Goal: Task Accomplishment & Management: Use online tool/utility

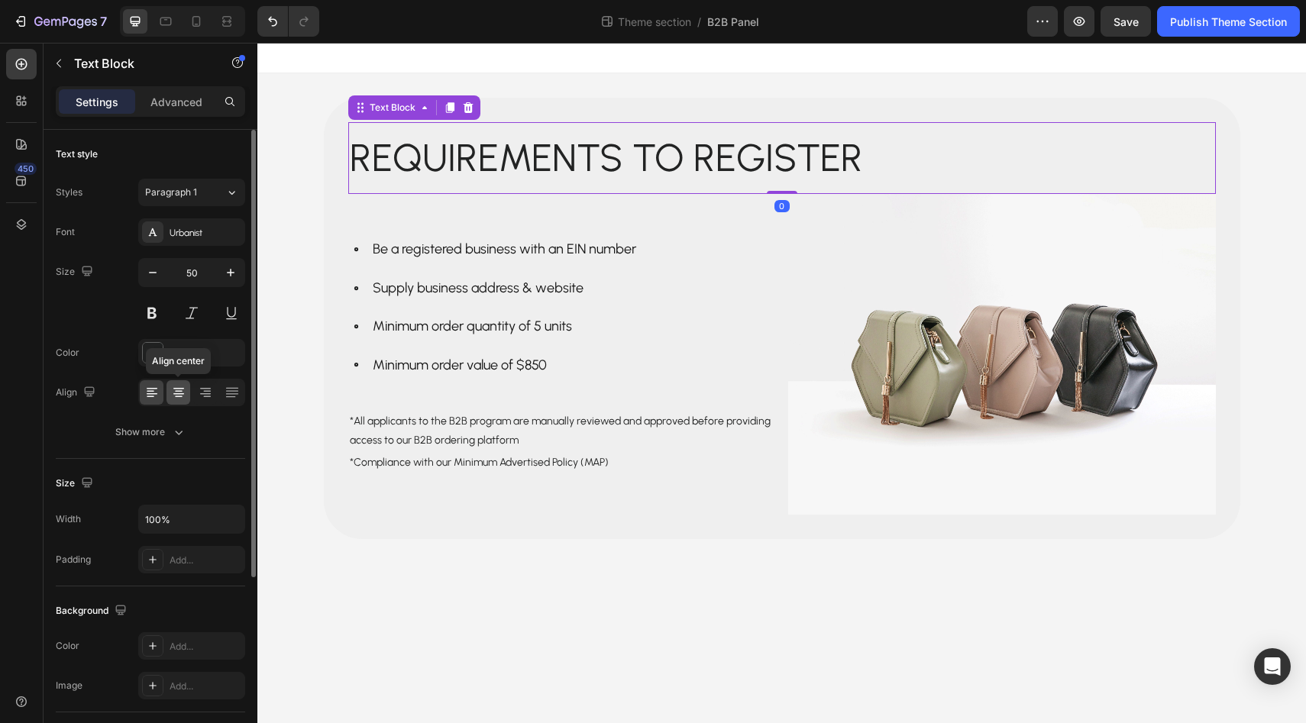
click at [182, 403] on div at bounding box center [179, 392] width 24 height 24
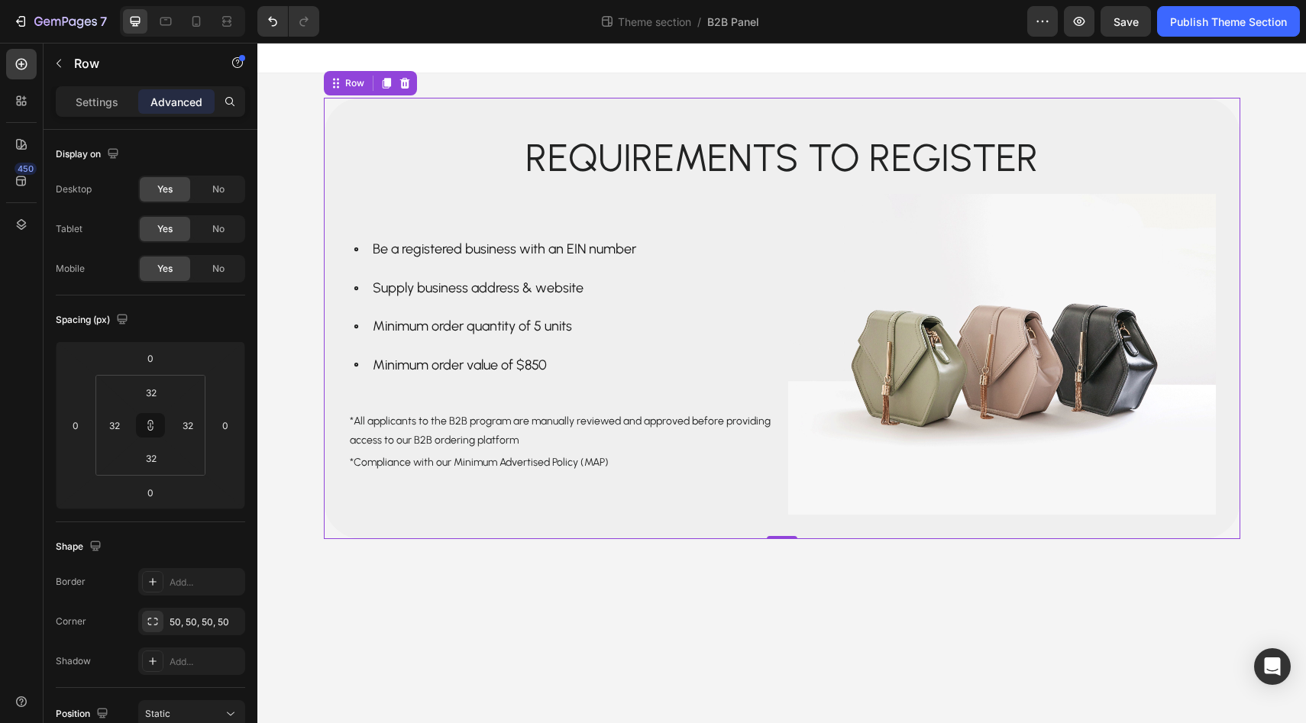
click at [389, 522] on div "Requirements to register Text Block Row Be a registered business with an EIN nu…" at bounding box center [782, 318] width 917 height 441
click at [632, 158] on p "Requirements to register" at bounding box center [782, 158] width 865 height 69
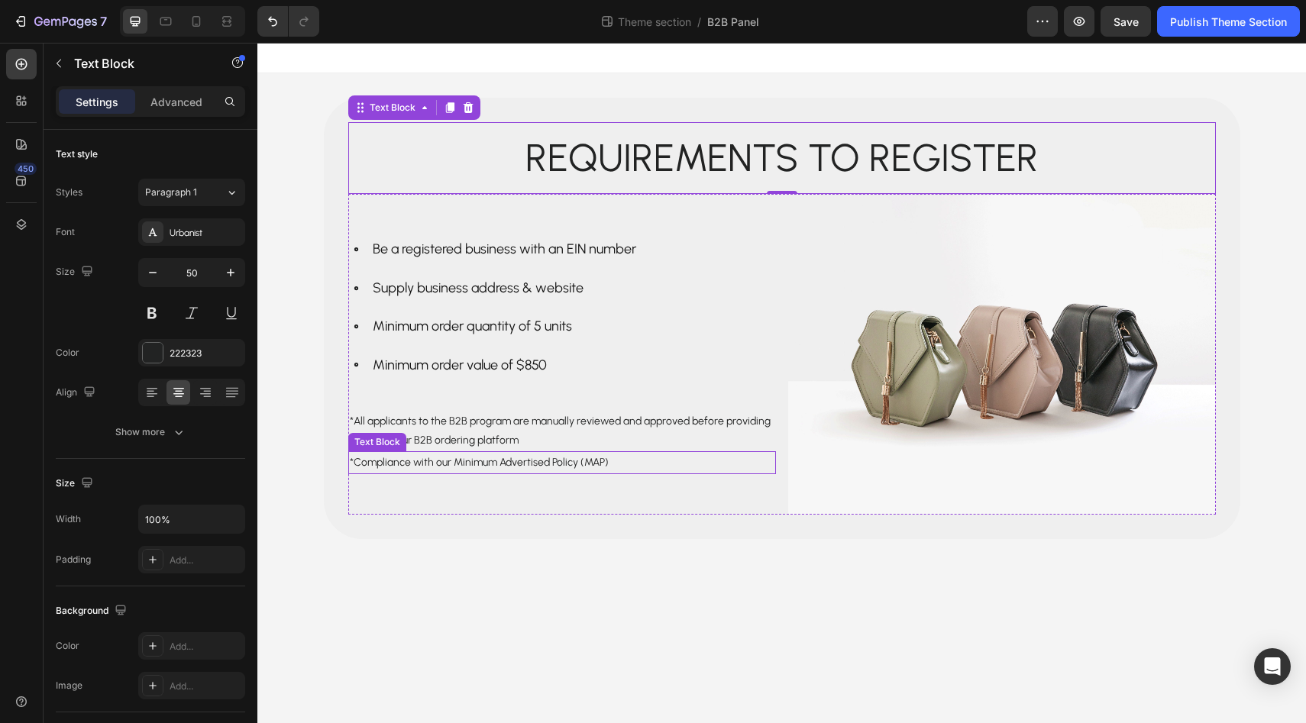
click at [625, 473] on div "*Compliance with our Minimum Advertised Policy (MAP)" at bounding box center [562, 462] width 428 height 22
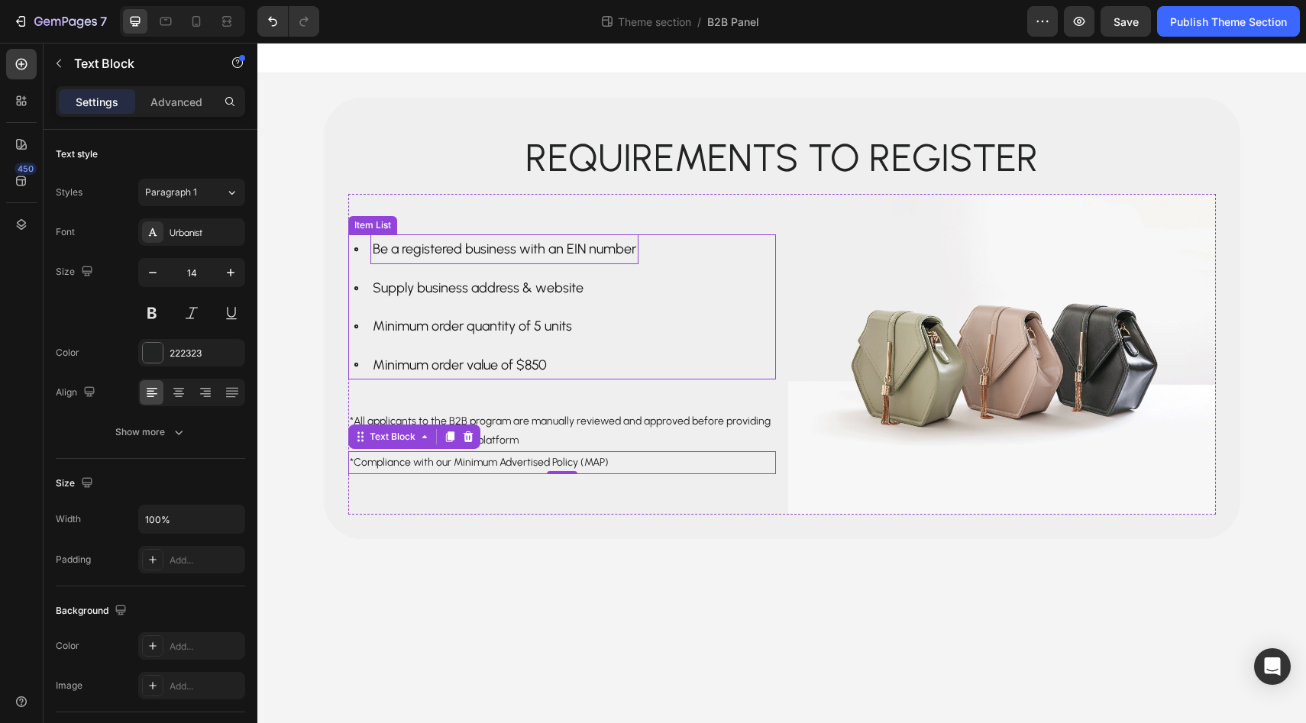
click at [527, 247] on p "Be a registered business with an EIN number" at bounding box center [505, 249] width 264 height 24
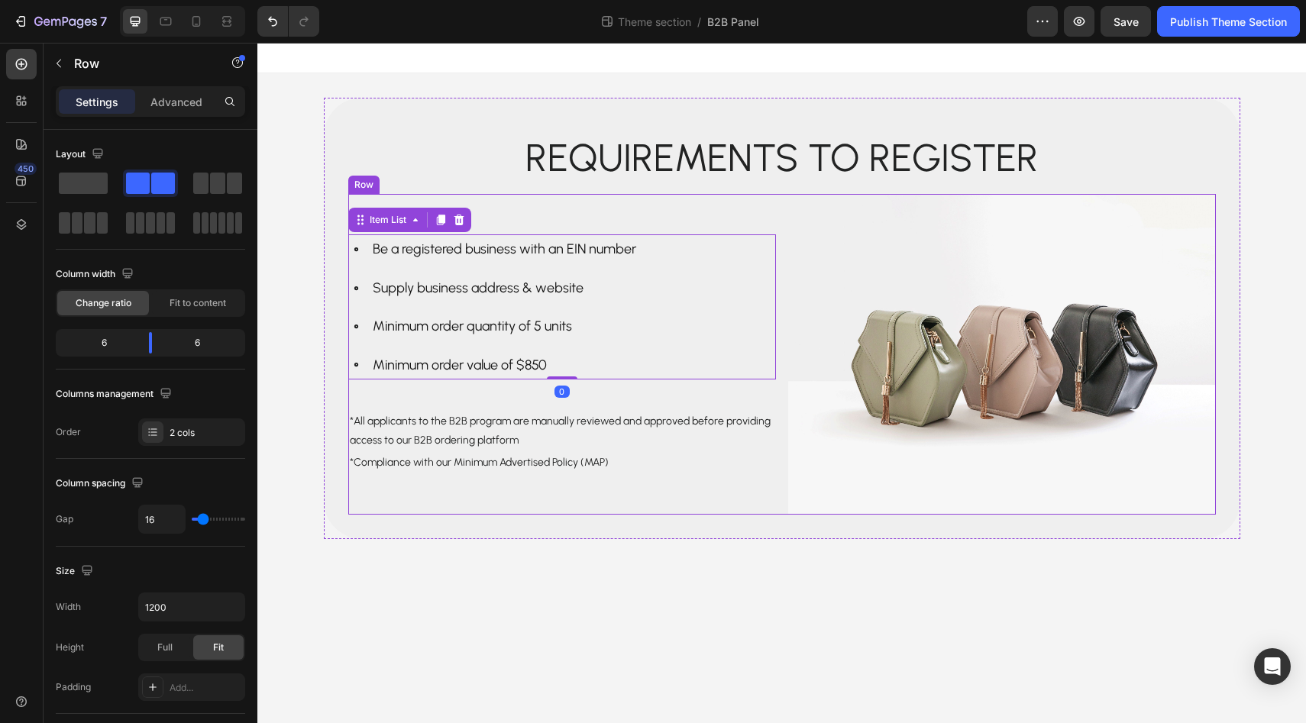
click at [682, 500] on div "Be a registered business with an EIN number Supply business address & website M…" at bounding box center [562, 354] width 428 height 321
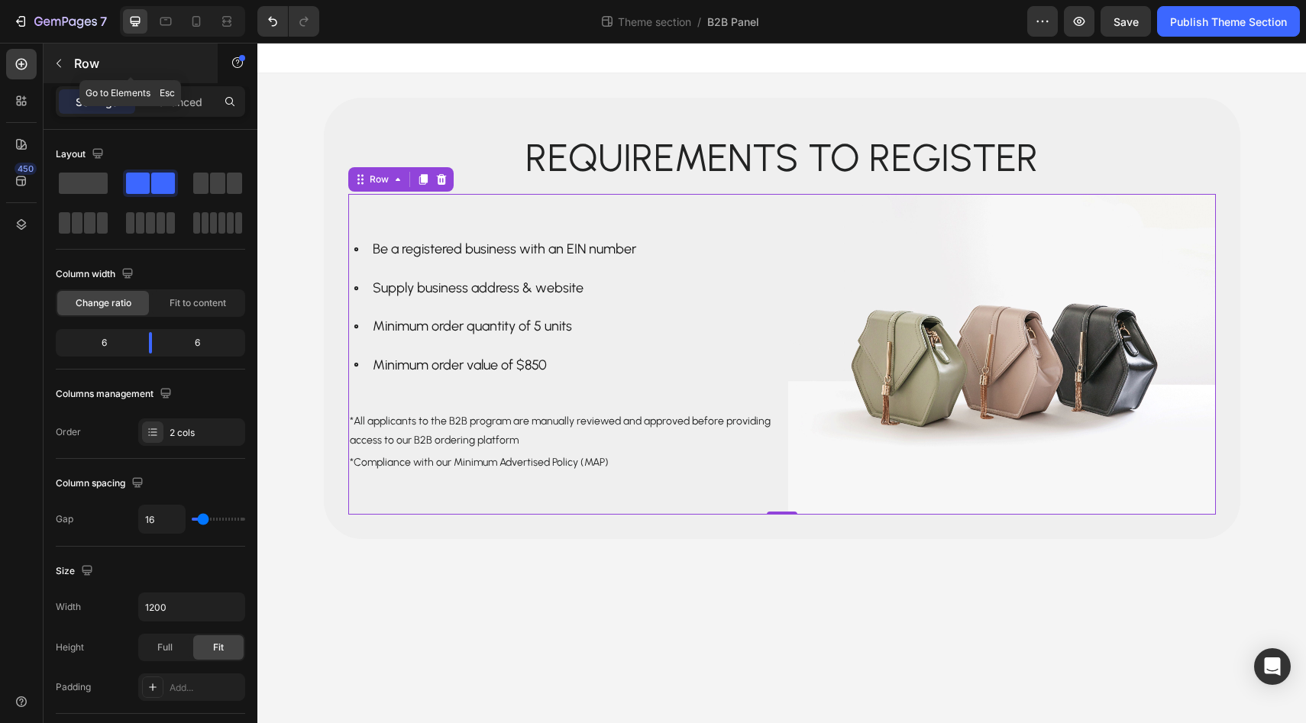
click at [53, 57] on button "button" at bounding box center [59, 63] width 24 height 24
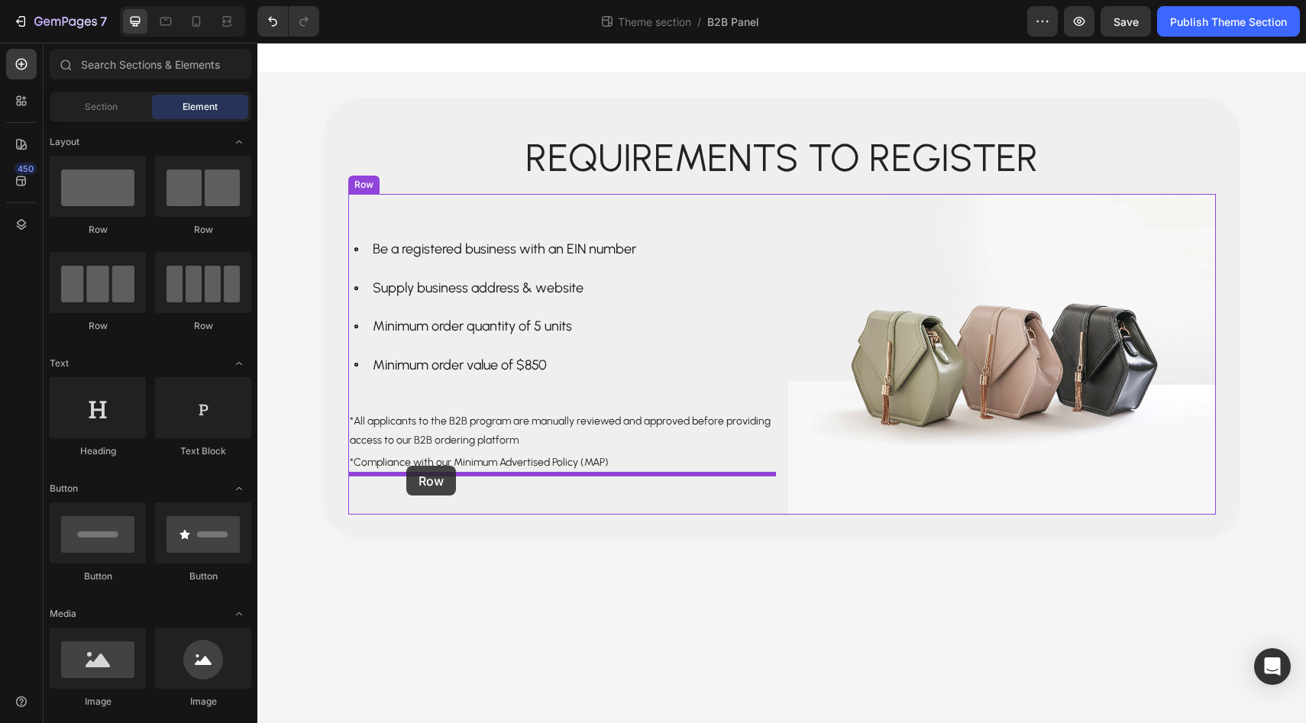
drag, startPoint x: 435, startPoint y: 225, endPoint x: 406, endPoint y: 466, distance: 243.0
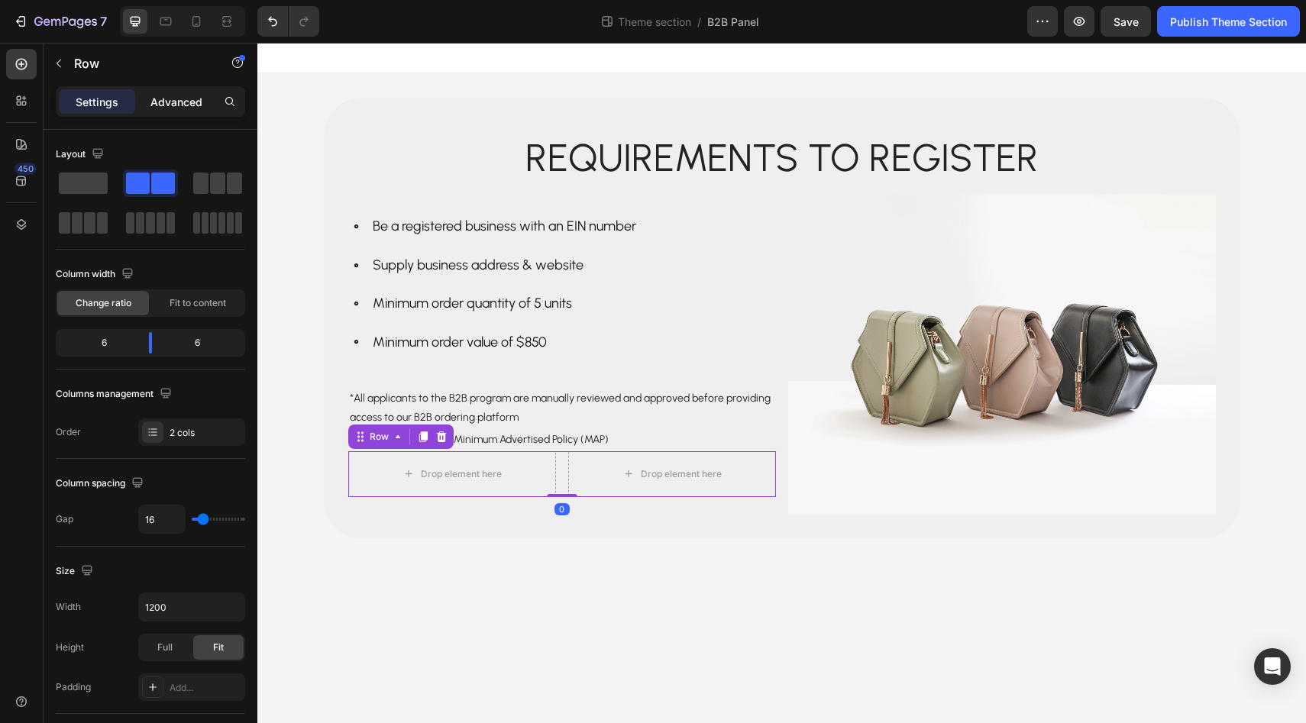
click at [179, 110] on div "Advanced" at bounding box center [176, 101] width 76 height 24
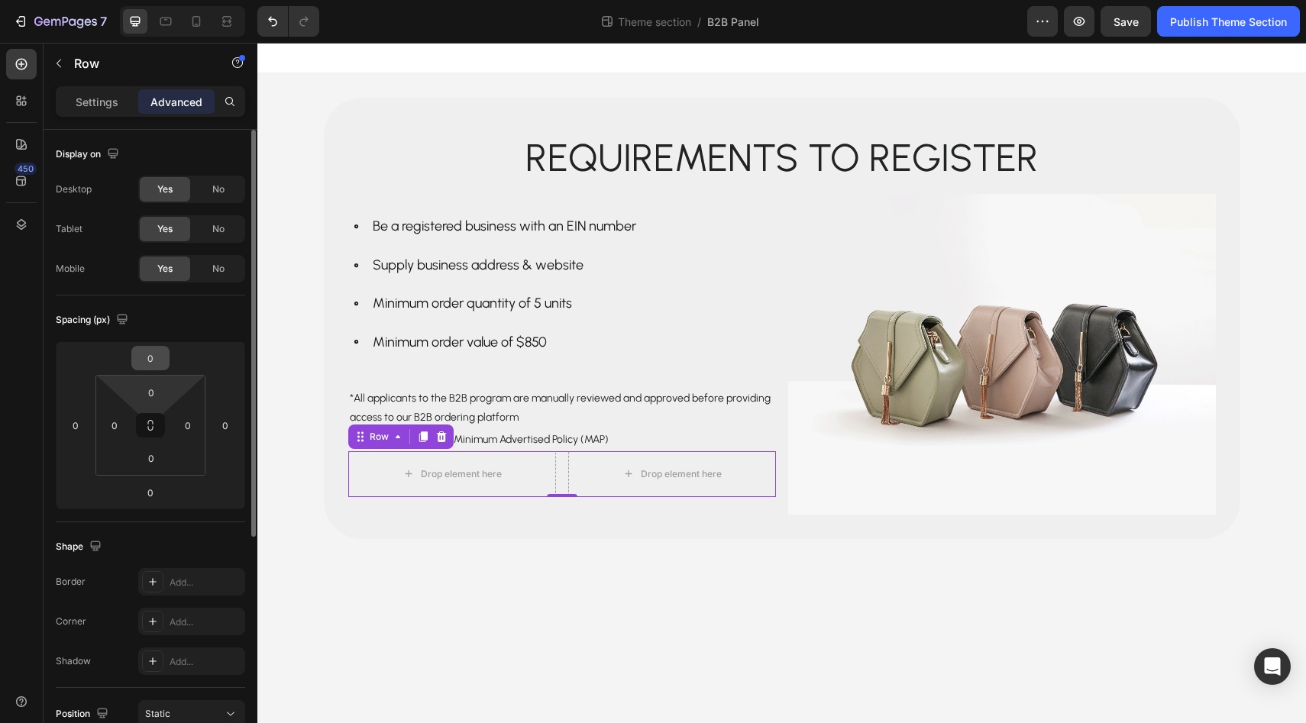
click at [163, 353] on input "0" at bounding box center [150, 358] width 31 height 23
type input "20"
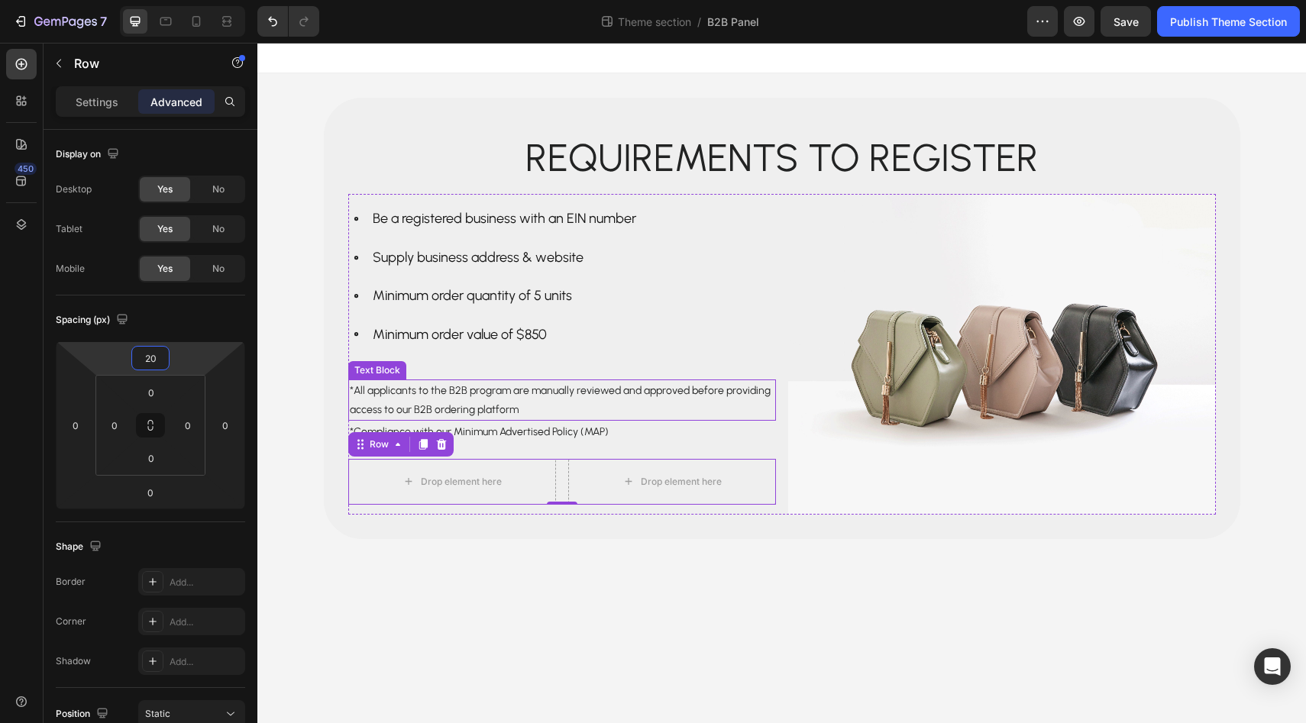
click at [451, 397] on p "*All applicants to the B2B program are manually reviewed and approved before pr…" at bounding box center [562, 400] width 425 height 38
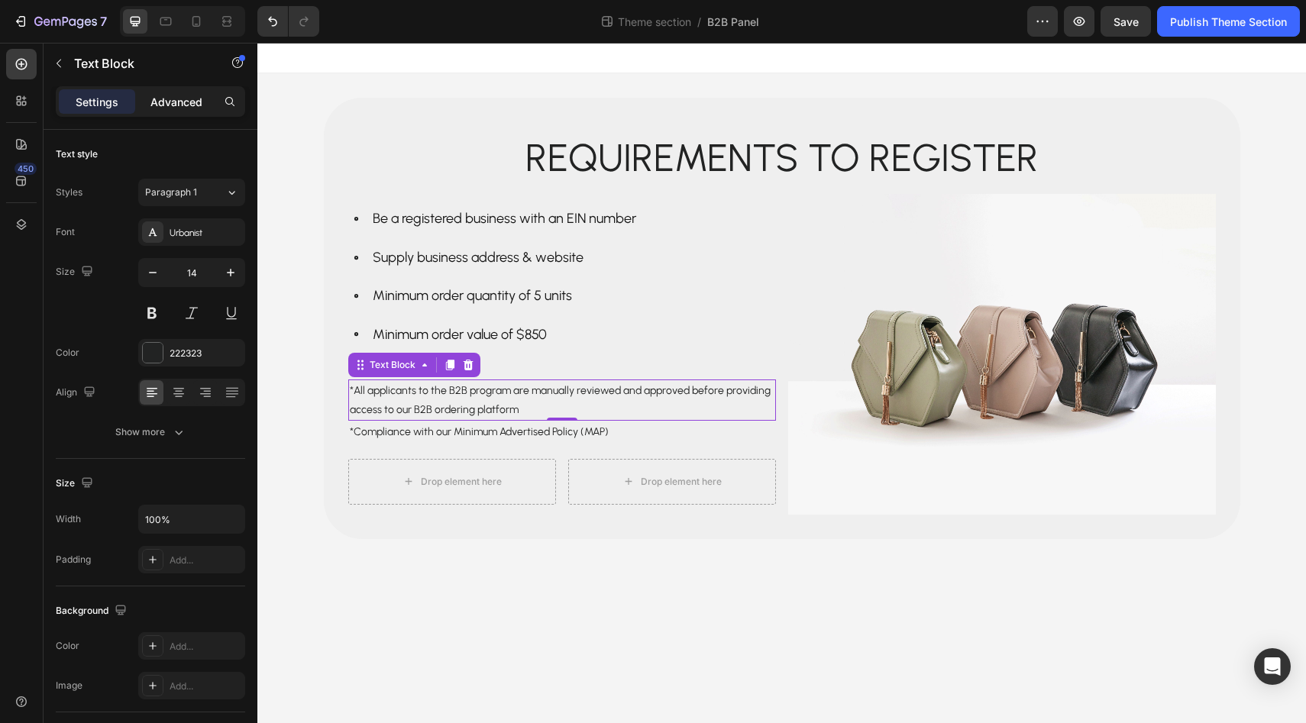
click at [199, 106] on p "Advanced" at bounding box center [176, 102] width 52 height 16
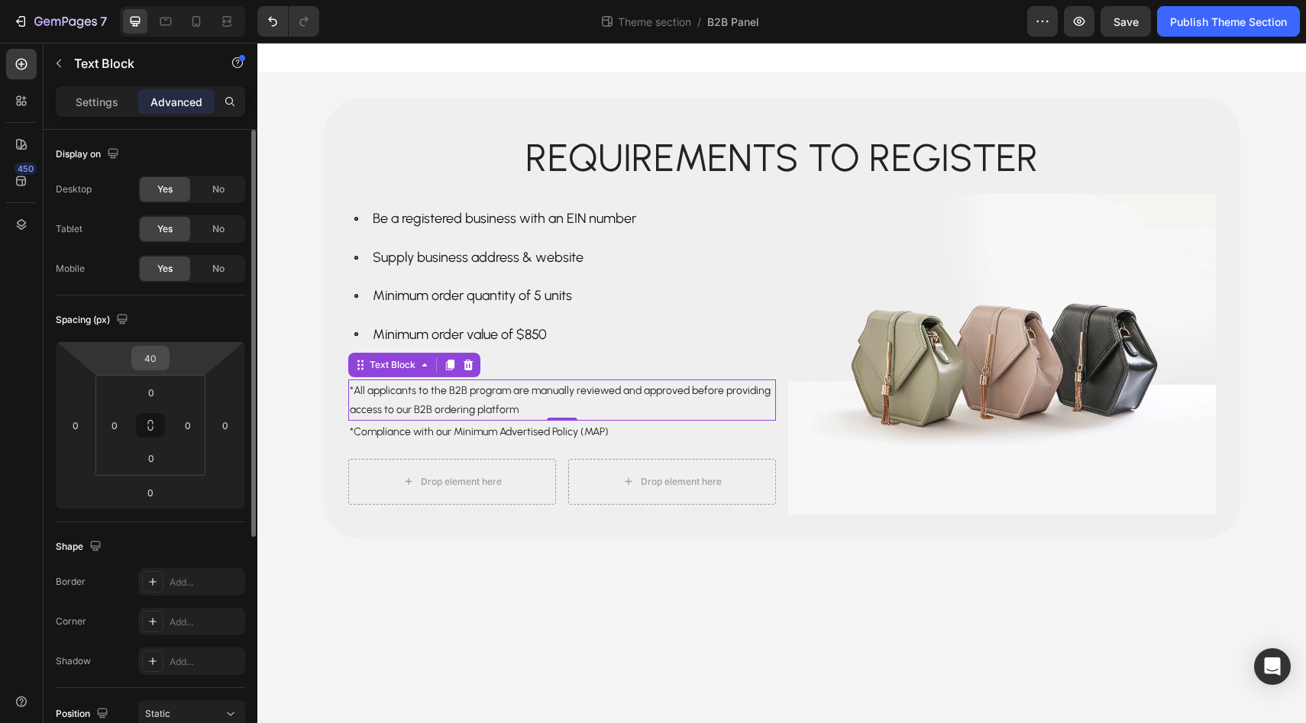
click at [167, 367] on div "40" at bounding box center [150, 358] width 38 height 24
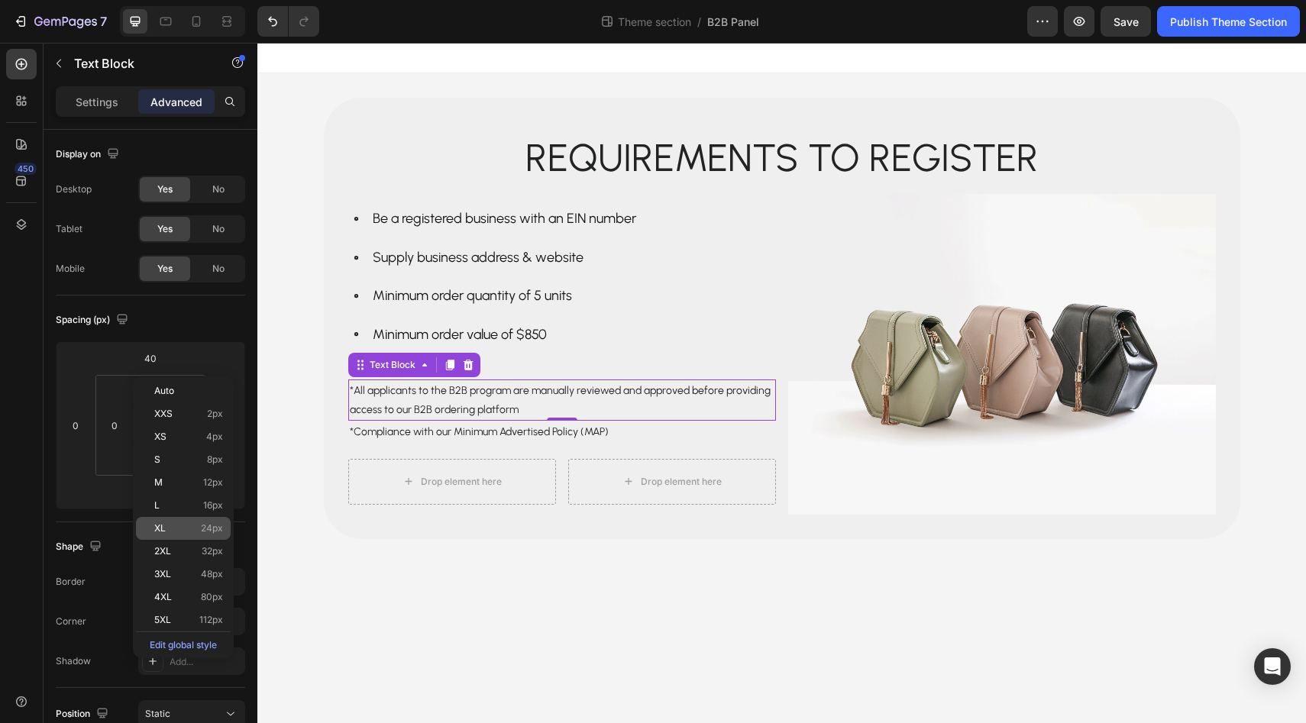
click at [210, 539] on div "XL 24px" at bounding box center [183, 528] width 95 height 23
type input "24"
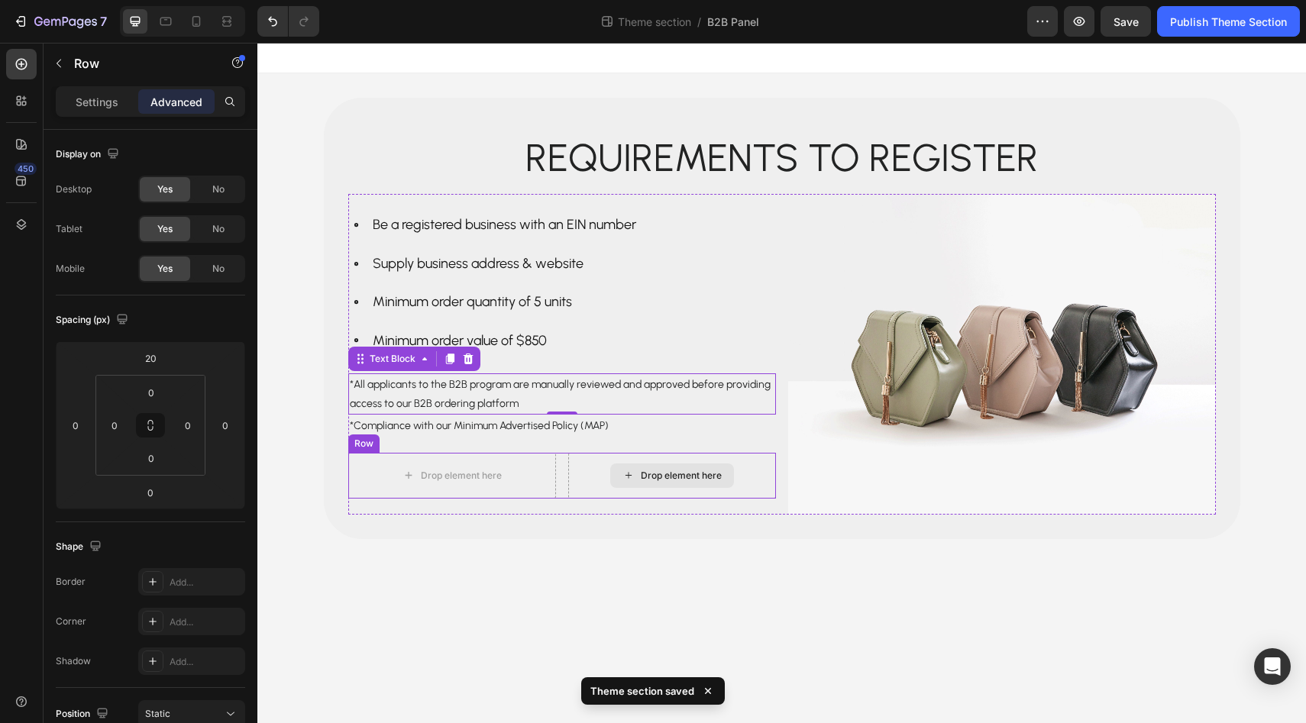
click at [570, 469] on div "Drop element here" at bounding box center [672, 476] width 208 height 46
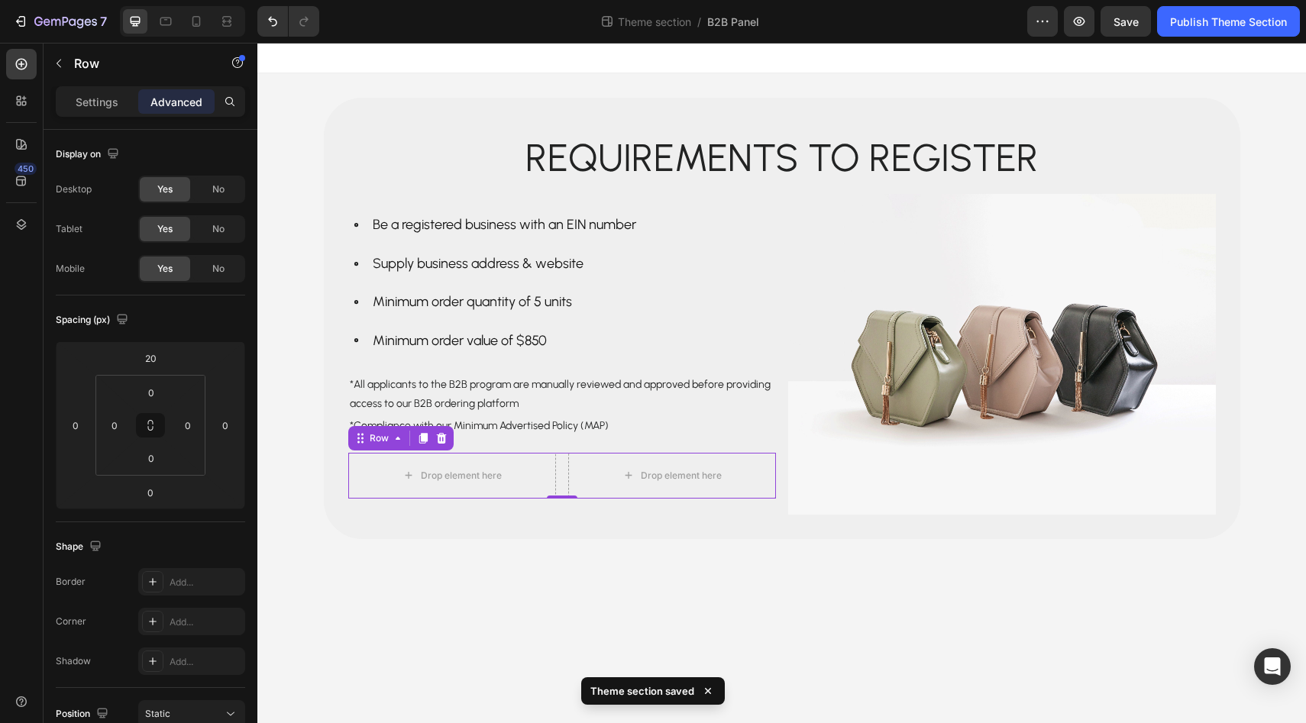
click at [564, 467] on div "Drop element here Drop element here Row 0" at bounding box center [562, 476] width 428 height 46
click at [156, 361] on input "20" at bounding box center [150, 358] width 31 height 23
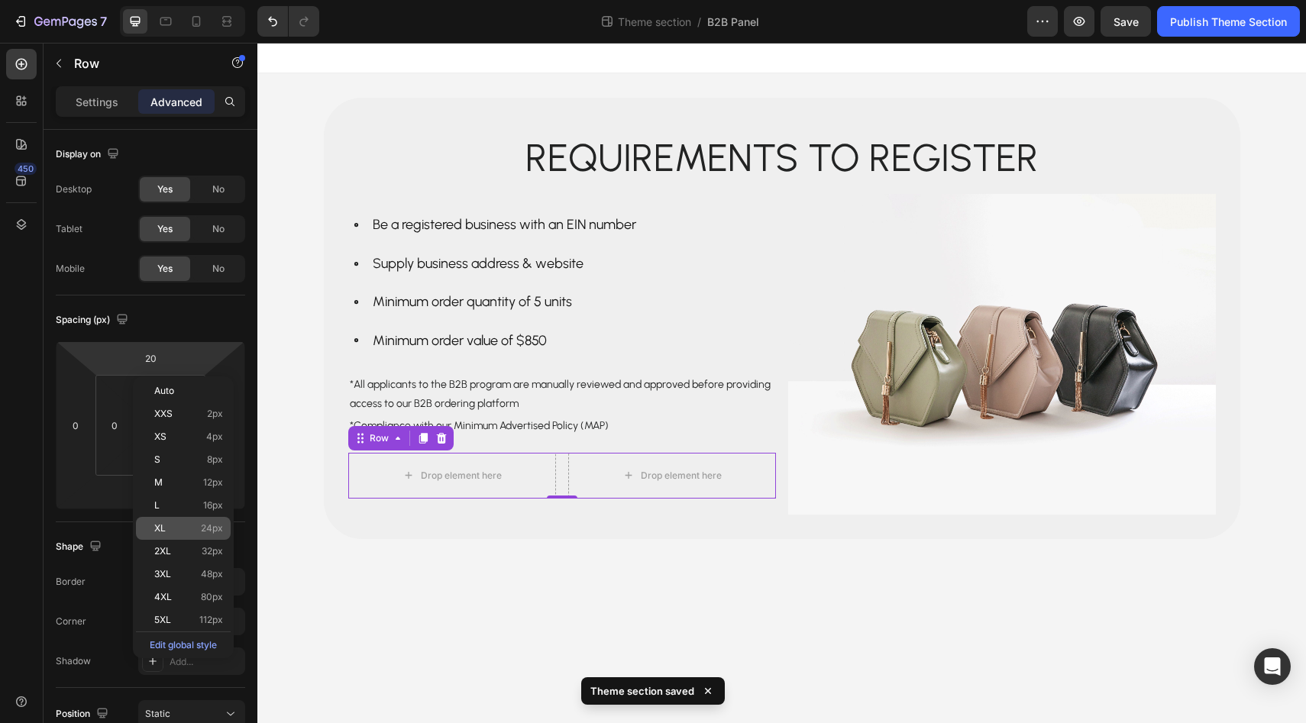
click at [206, 532] on span "24px" at bounding box center [212, 528] width 22 height 11
type input "24"
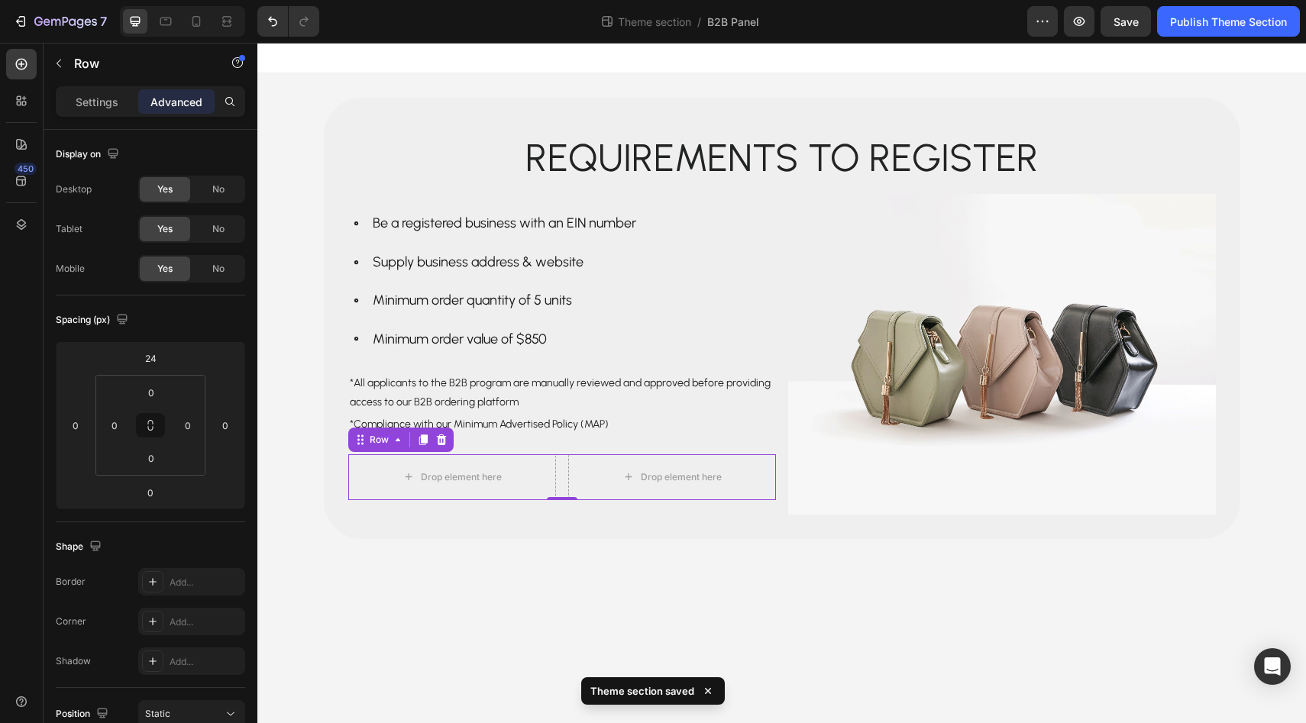
click at [446, 603] on body "Requirements to register Text Block Row Be a registered business with an EIN nu…" at bounding box center [781, 383] width 1049 height 681
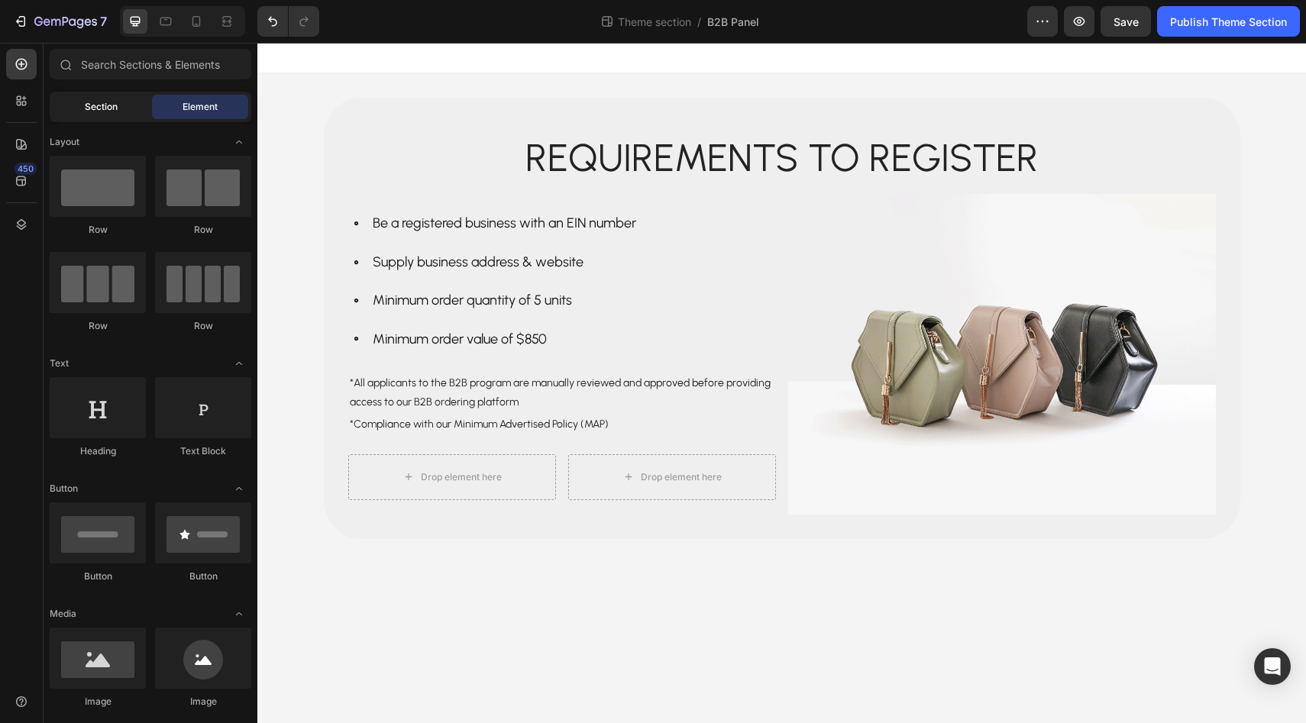
click at [85, 112] on span "Section" at bounding box center [101, 107] width 33 height 14
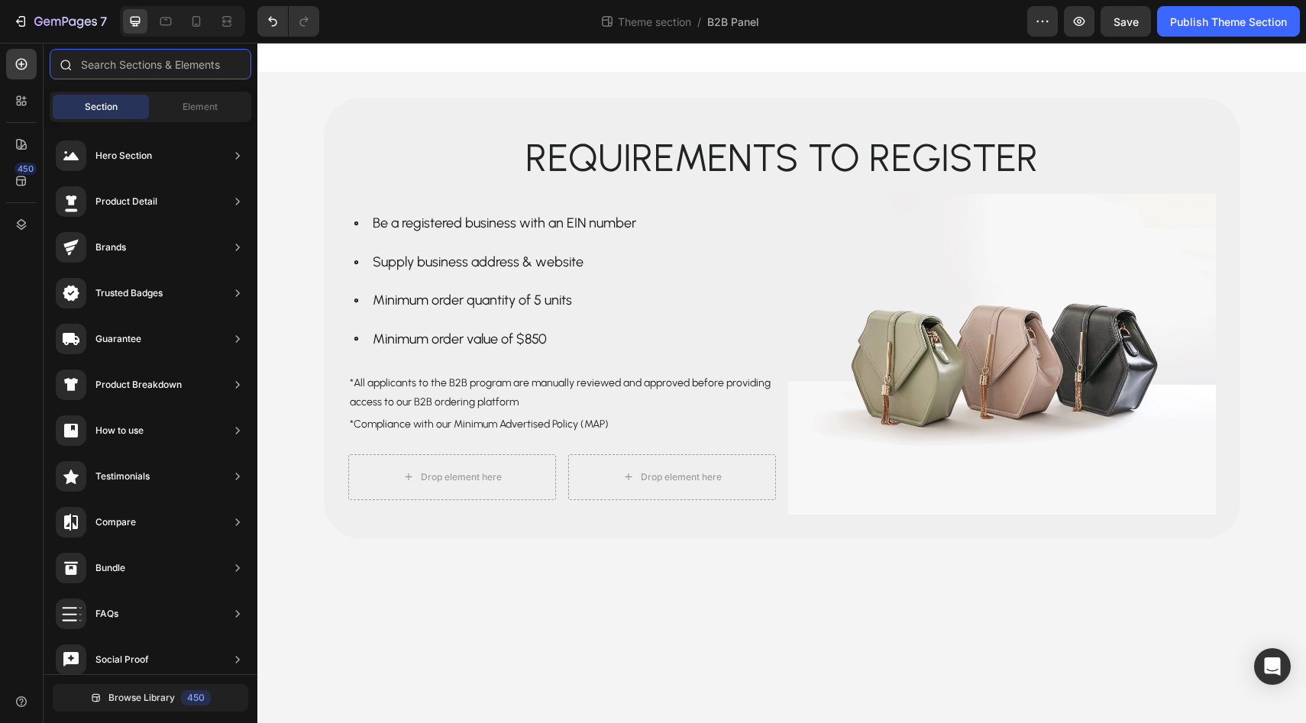
click at [106, 73] on input "text" at bounding box center [151, 64] width 202 height 31
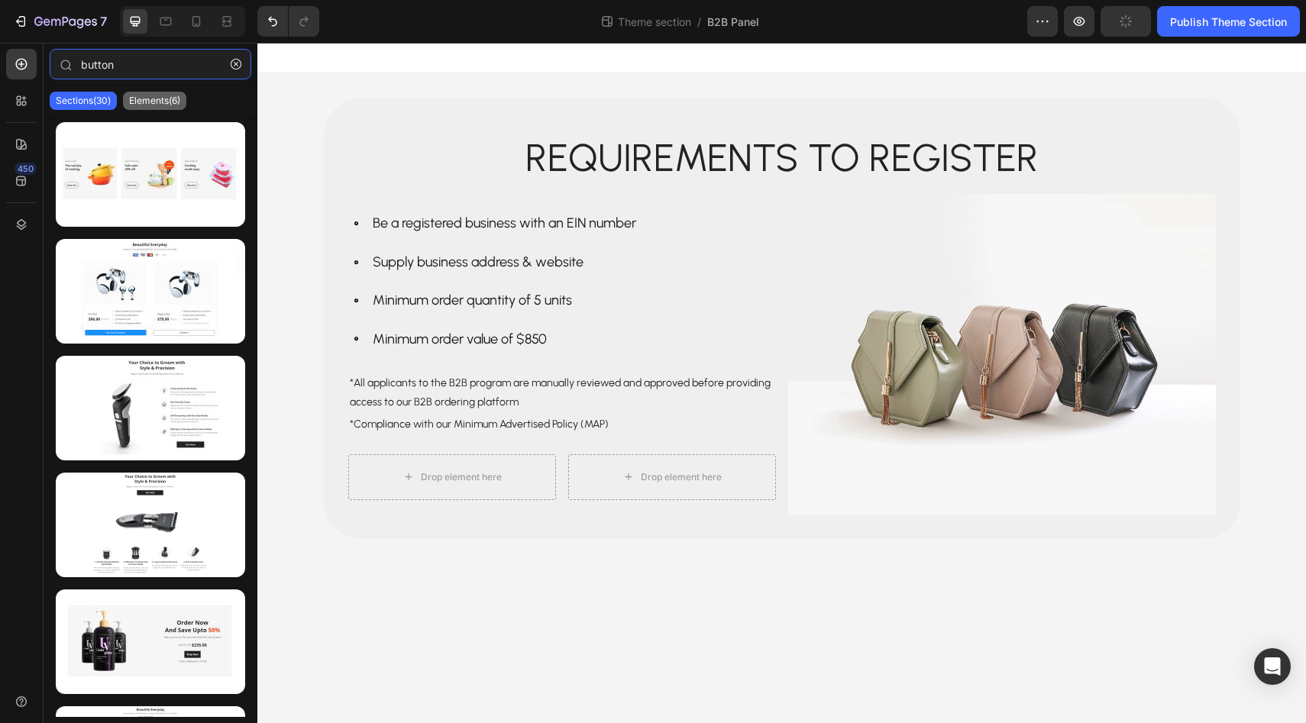
type input "button"
click at [141, 99] on p "Elements(6)" at bounding box center [154, 101] width 51 height 12
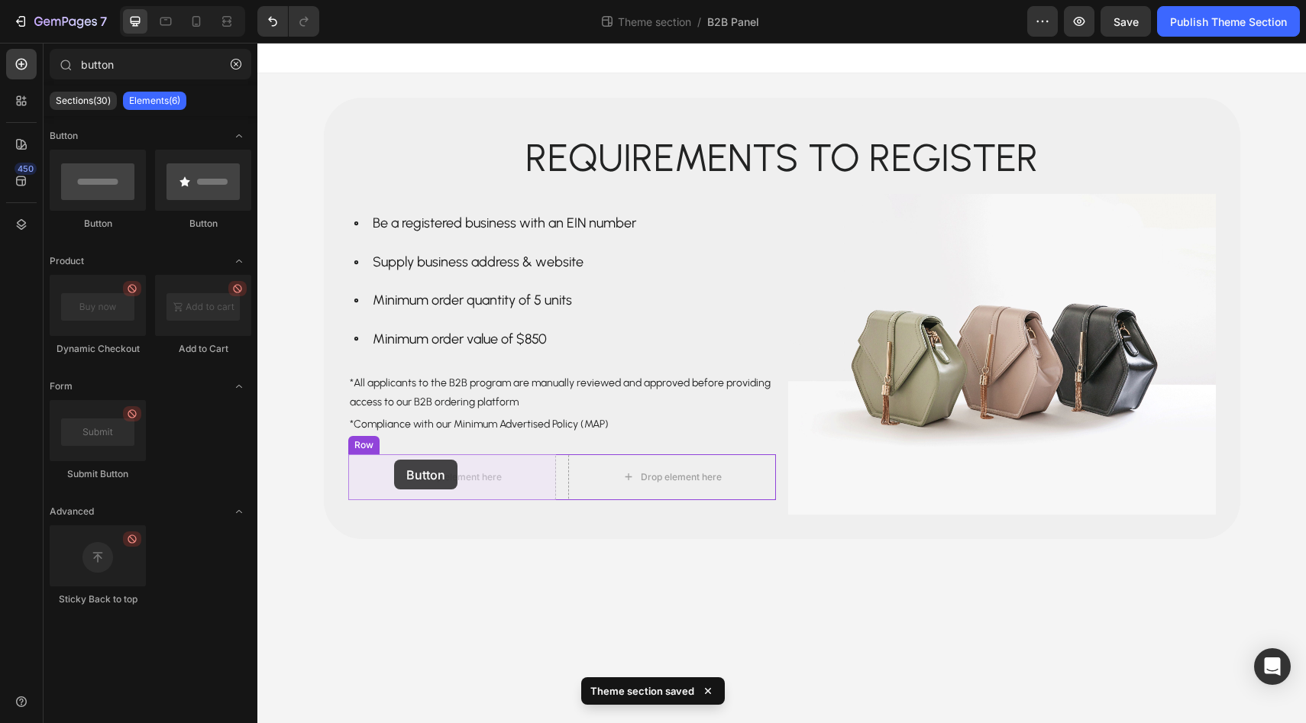
drag, startPoint x: 344, startPoint y: 230, endPoint x: 394, endPoint y: 460, distance: 235.2
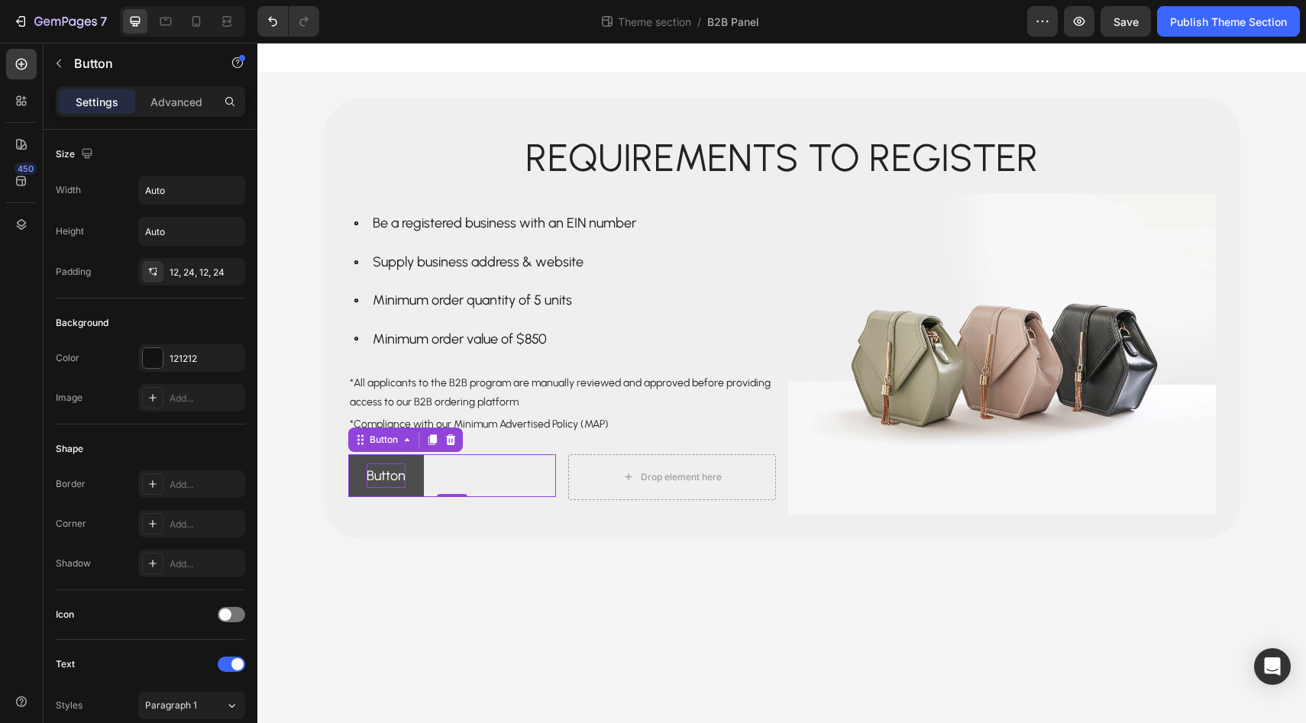
click at [405, 469] on p "Button" at bounding box center [386, 476] width 39 height 24
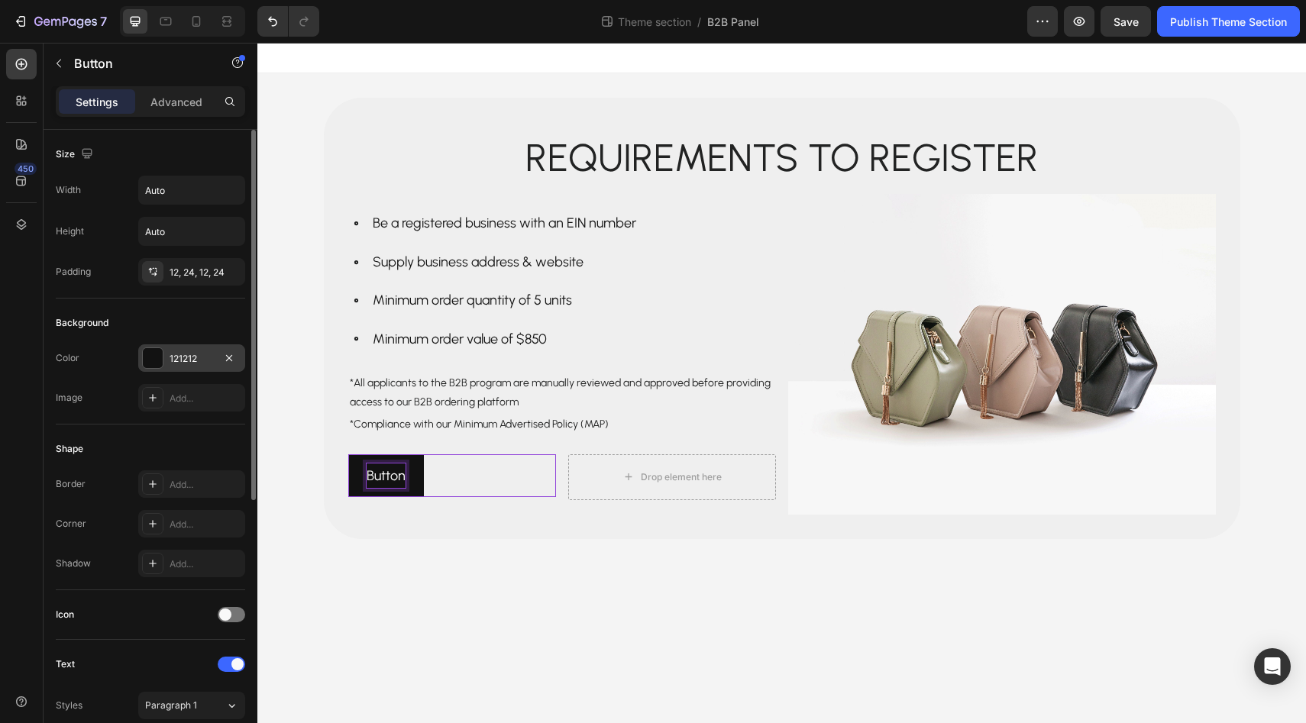
click at [160, 359] on div at bounding box center [153, 358] width 20 height 20
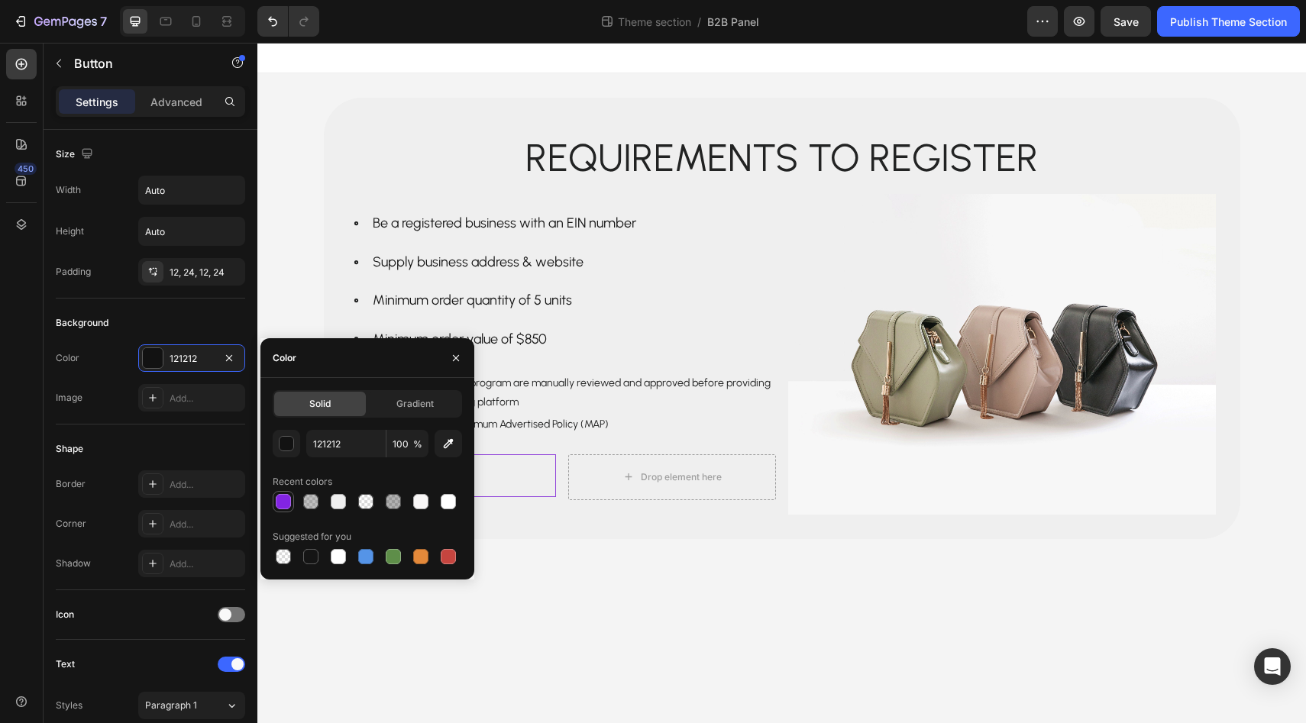
click at [283, 501] on div at bounding box center [283, 501] width 15 height 15
type input "8224E3"
click at [104, 401] on div "Image Add..." at bounding box center [150, 397] width 189 height 27
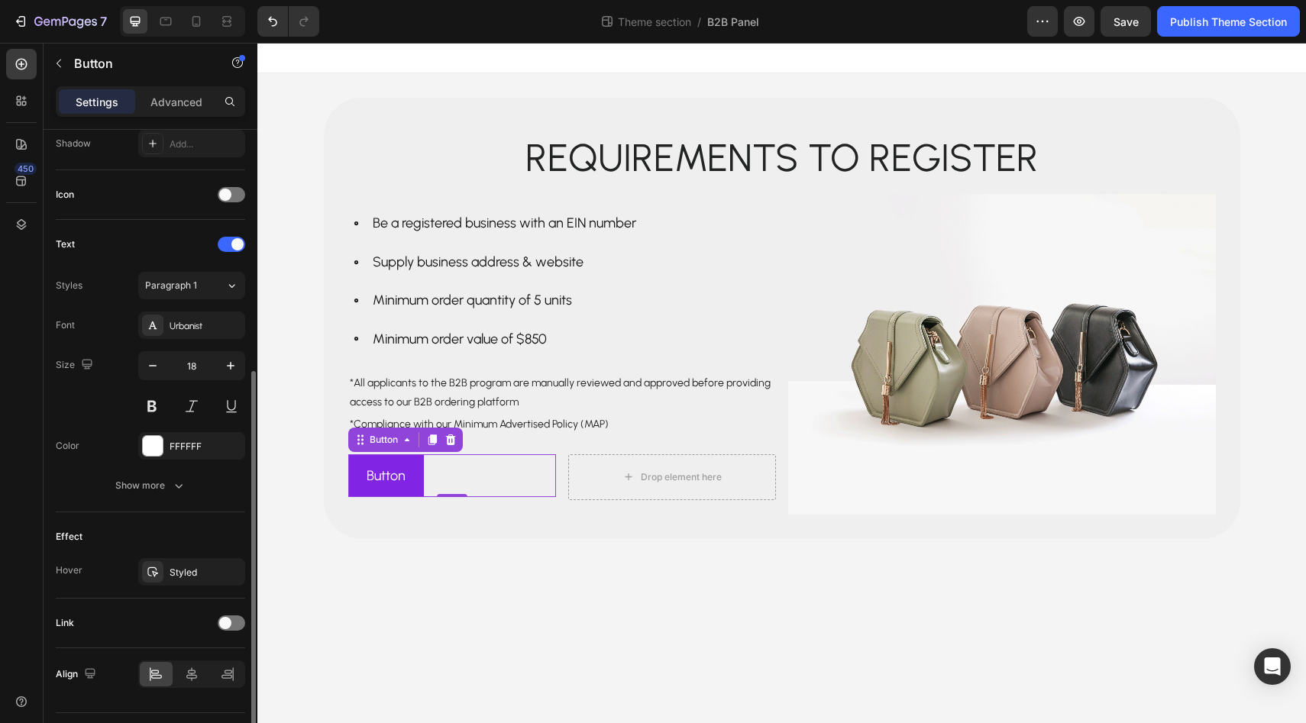
scroll to position [423, 0]
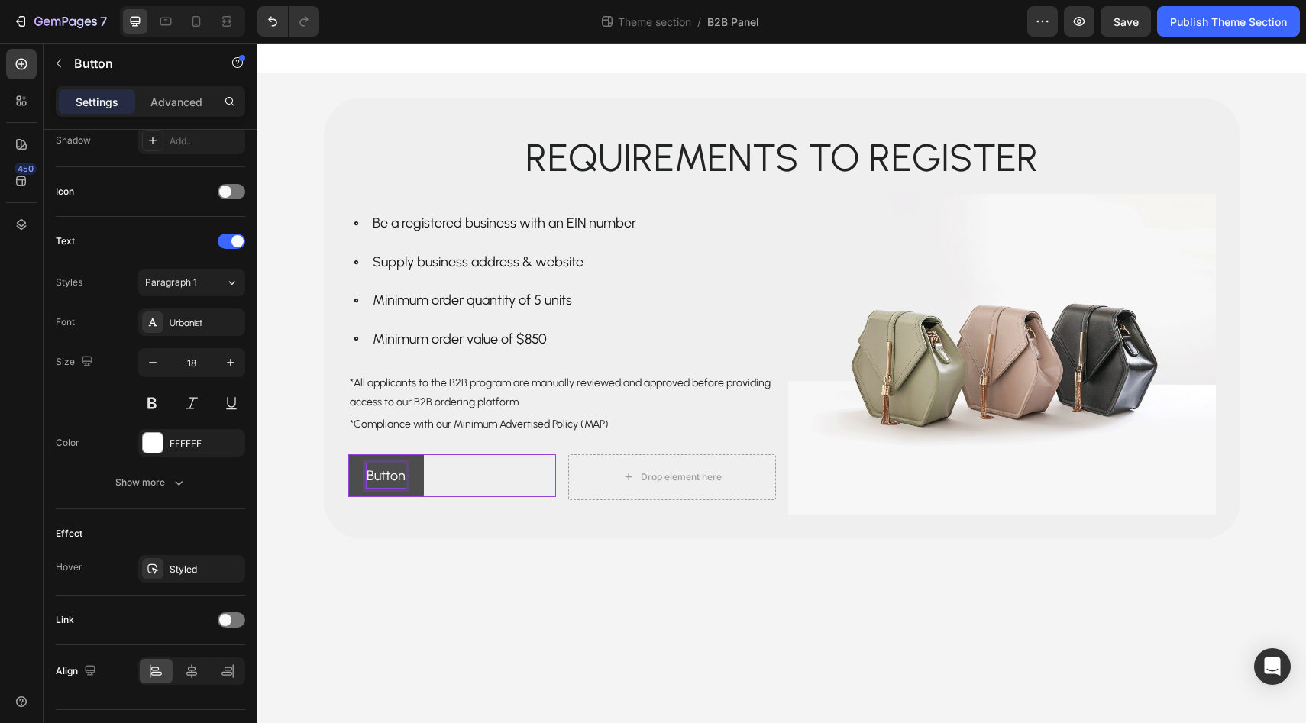
click at [392, 477] on p "Button" at bounding box center [386, 476] width 39 height 24
click at [348, 454] on button "Join" at bounding box center [378, 475] width 60 height 43
click at [348, 454] on button "Join and" at bounding box center [391, 475] width 86 height 43
click at [348, 454] on button "Join and Save" at bounding box center [408, 475] width 120 height 43
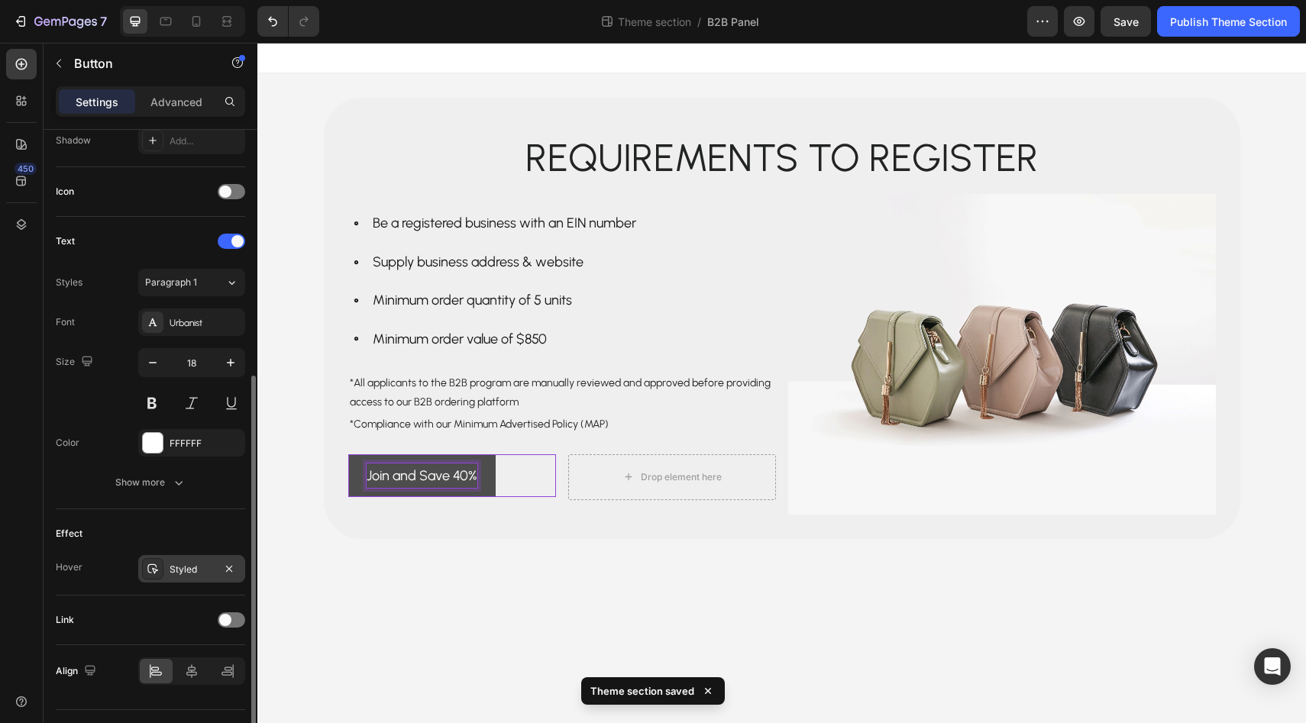
scroll to position [458, 0]
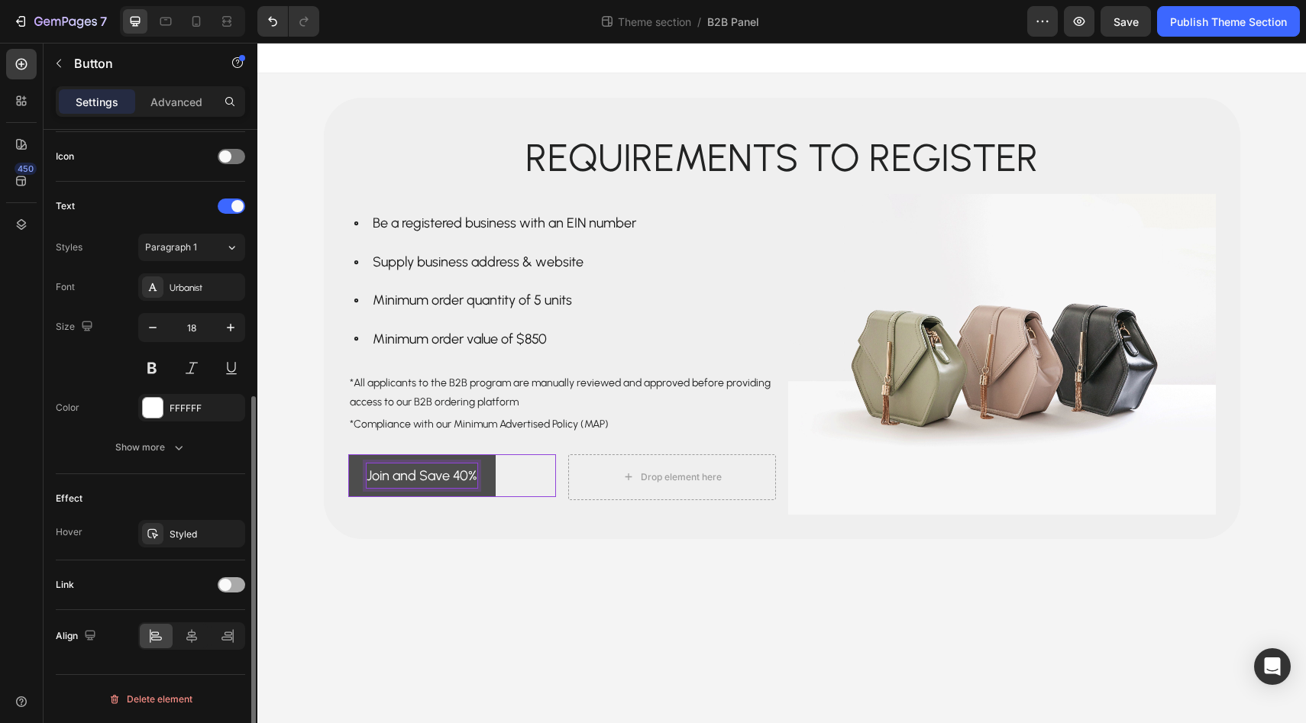
click at [232, 585] on div at bounding box center [231, 584] width 27 height 15
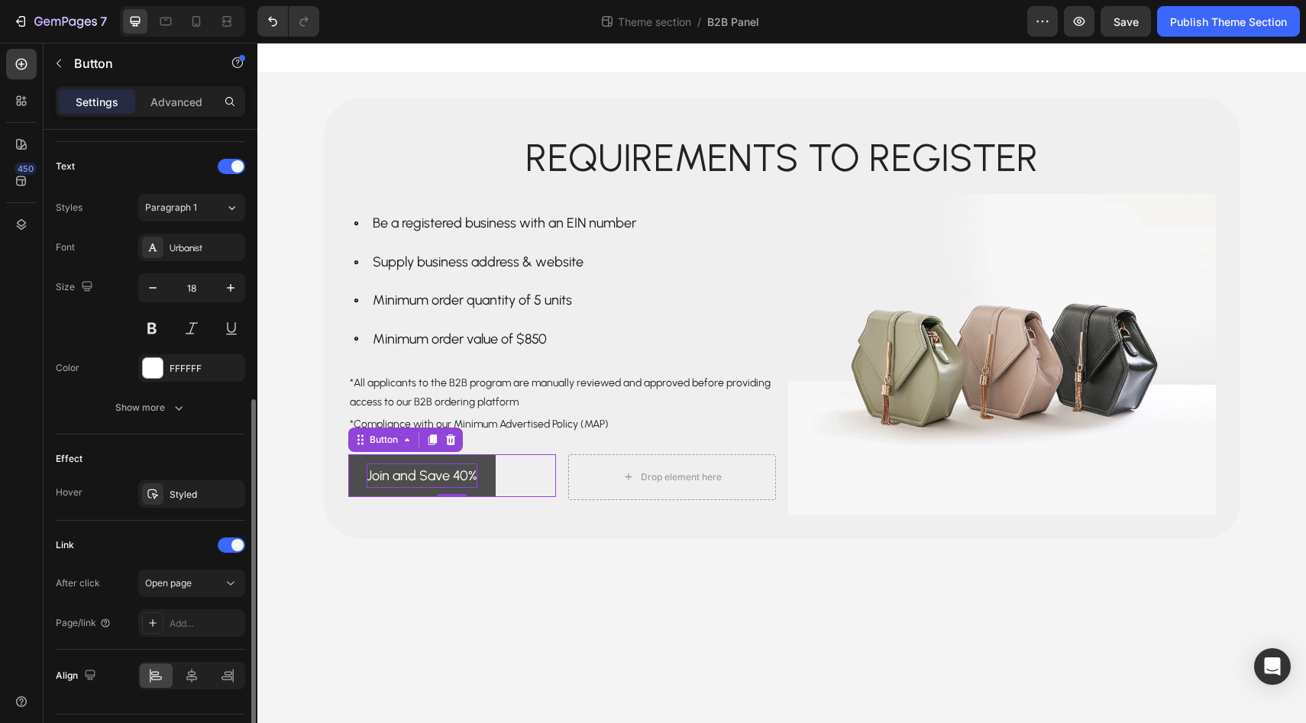
scroll to position [538, 0]
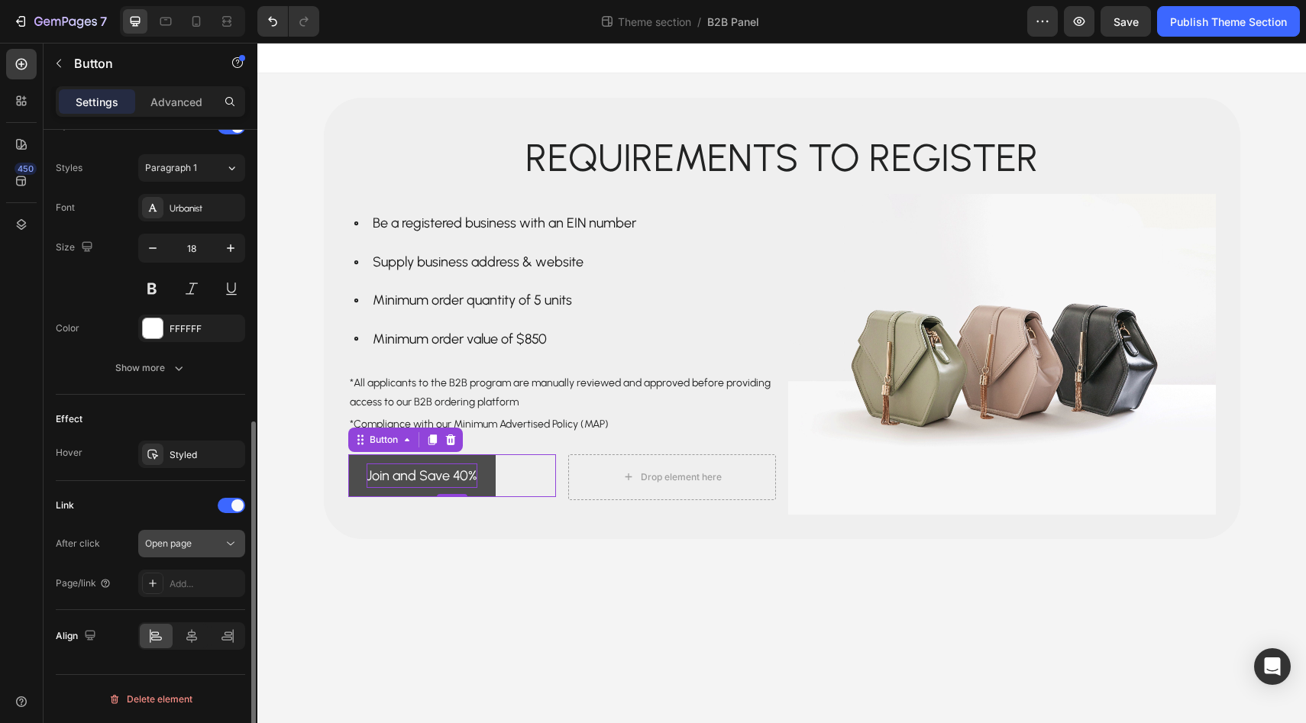
click at [199, 540] on div "Open page" at bounding box center [184, 544] width 78 height 14
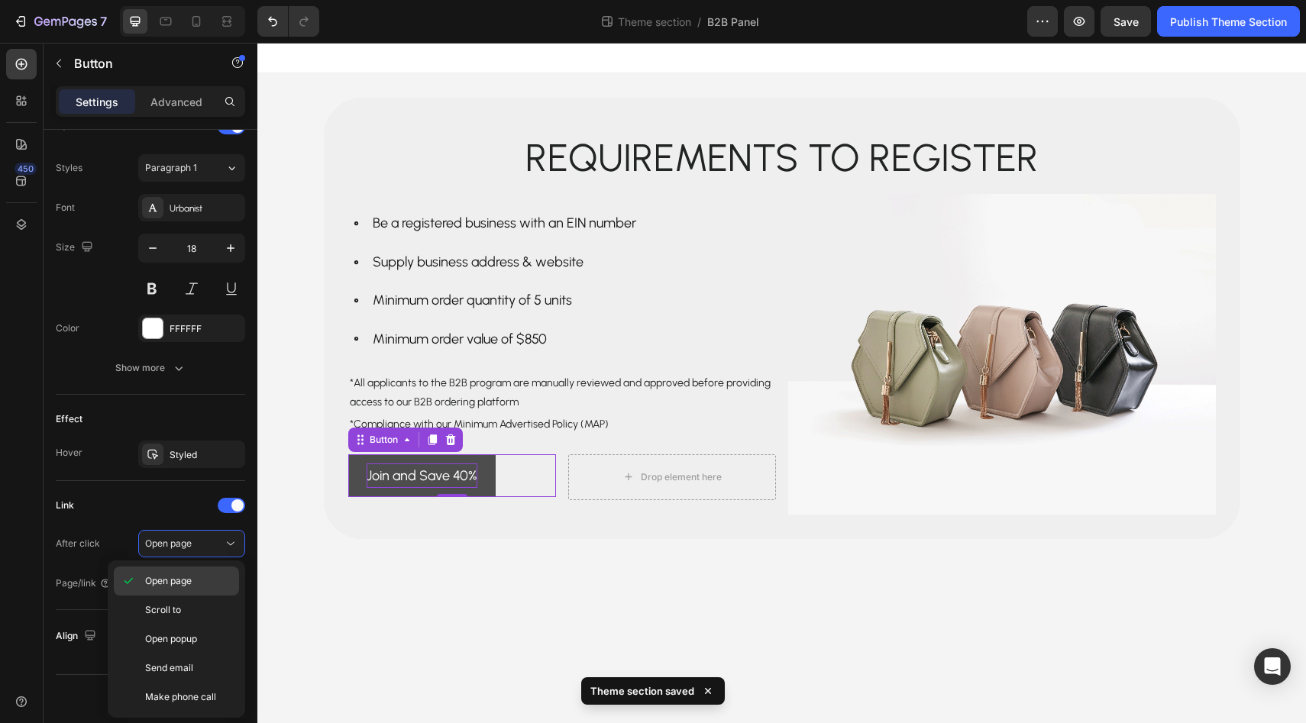
click at [196, 587] on p "Open page" at bounding box center [188, 581] width 87 height 14
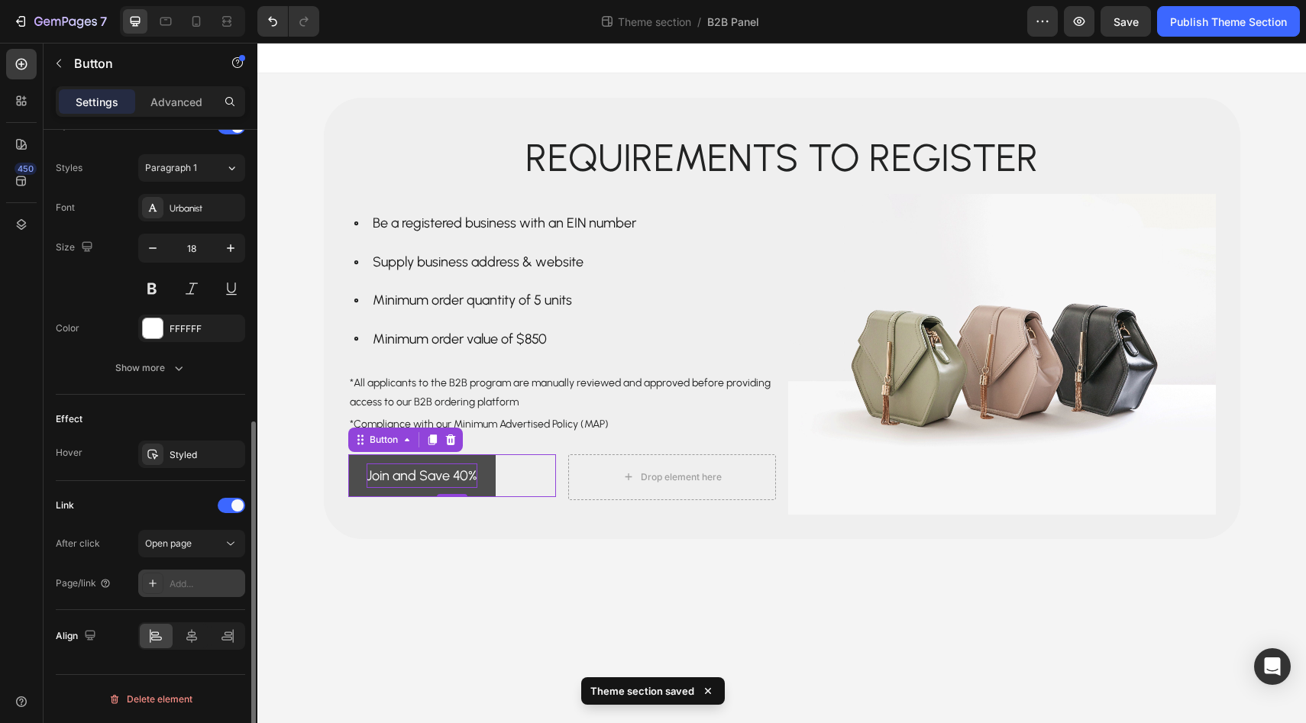
click at [196, 586] on div "Add..." at bounding box center [206, 584] width 72 height 14
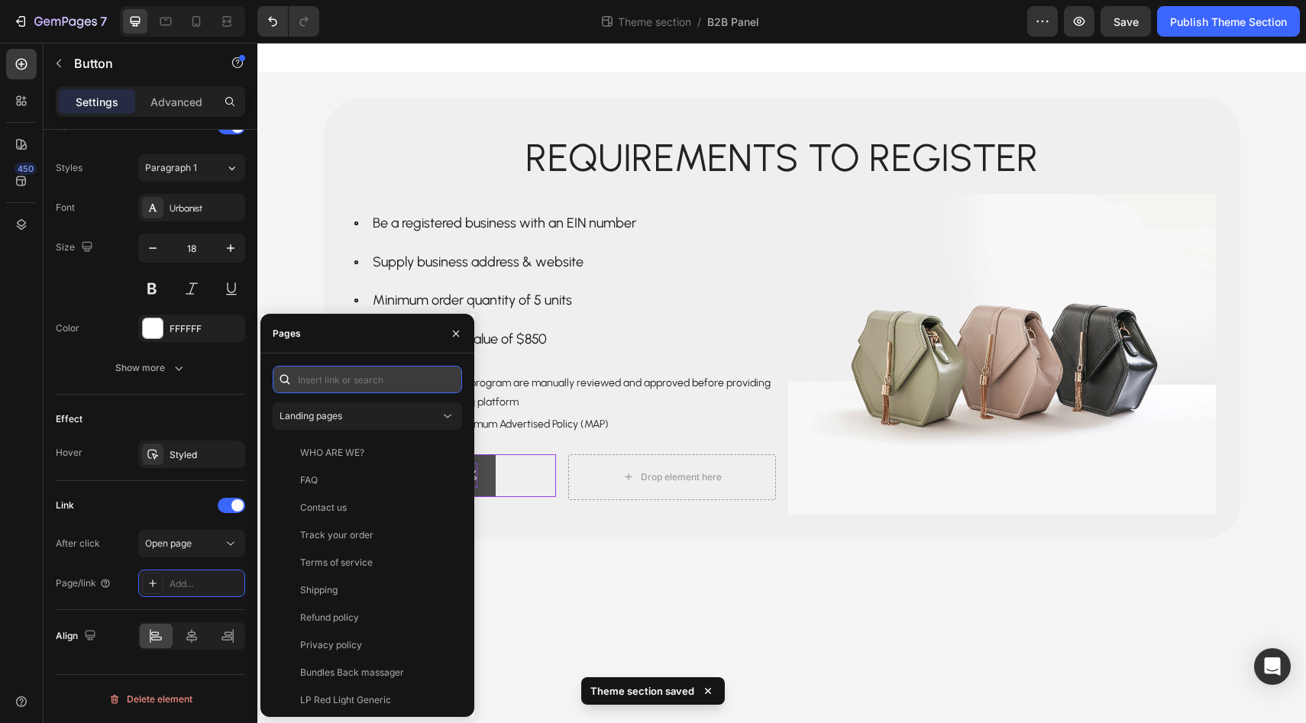
click at [332, 383] on input "text" at bounding box center [367, 379] width 189 height 27
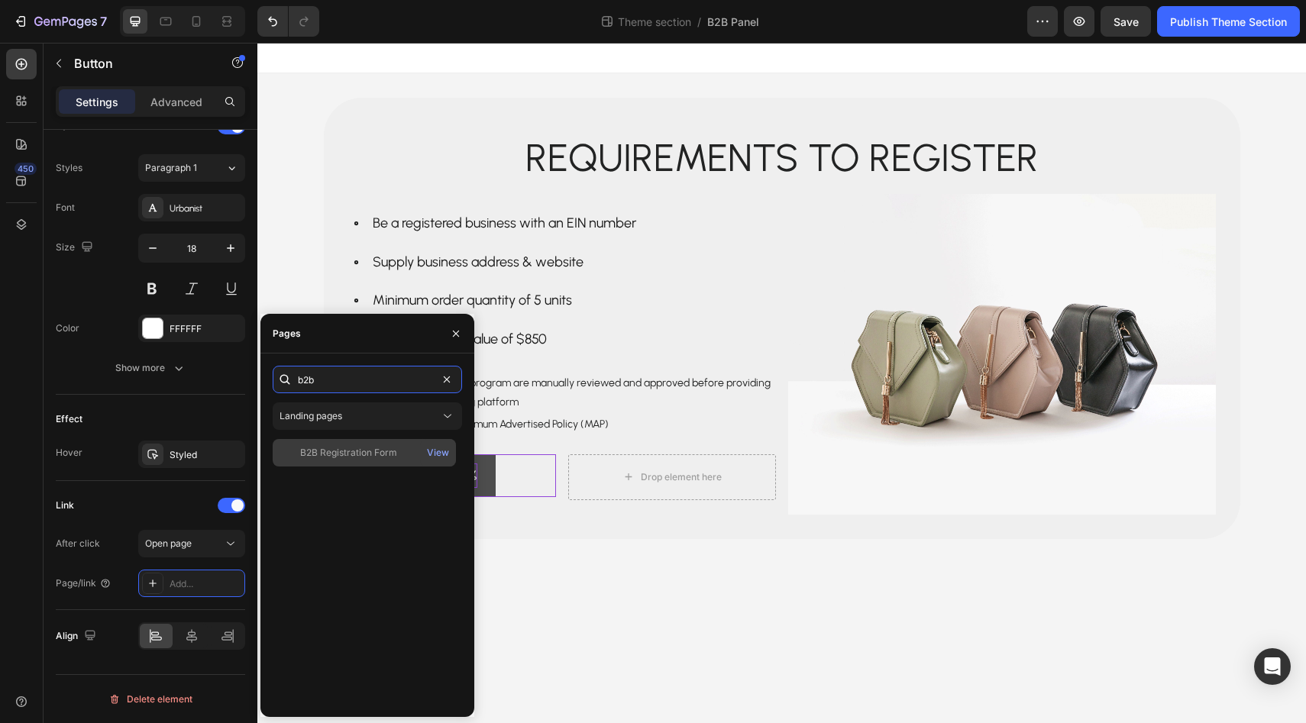
type input "b2b"
click at [354, 451] on div "B2B Registration Form" at bounding box center [348, 453] width 97 height 14
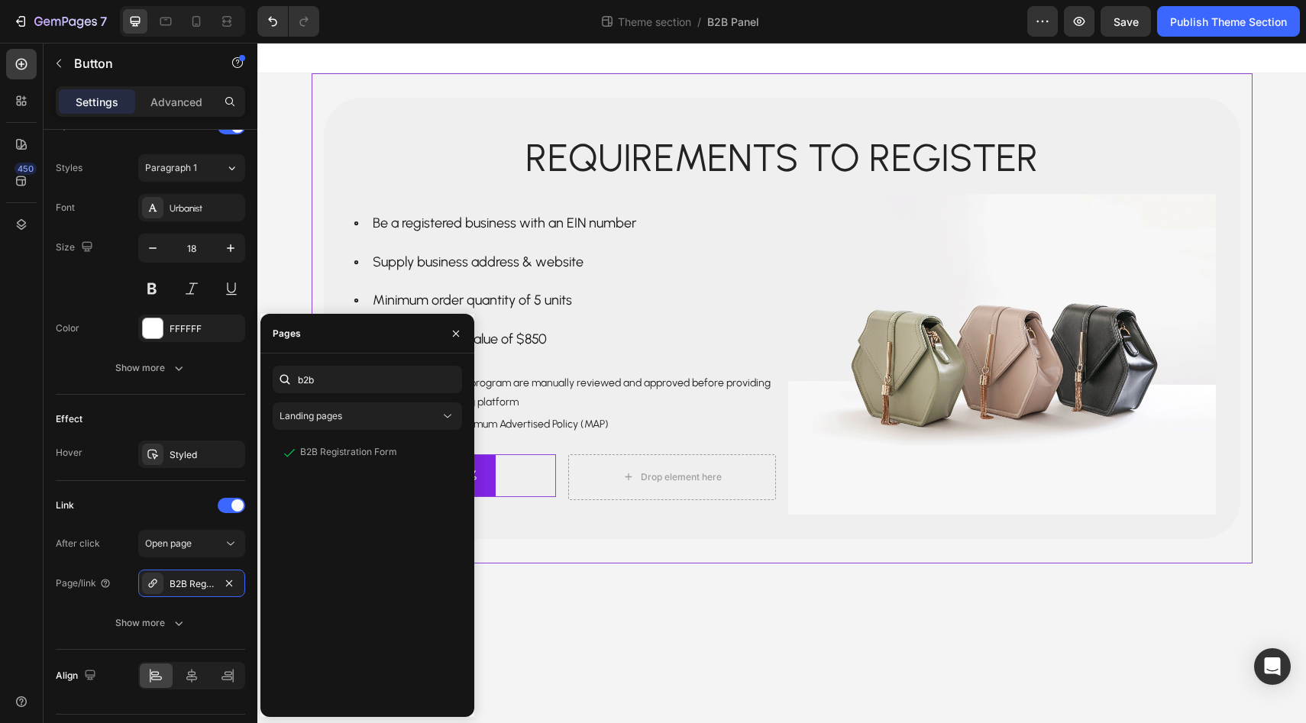
click at [557, 545] on div "Requirements to register Text Block Row Be a registered business with an EIN nu…" at bounding box center [782, 318] width 941 height 490
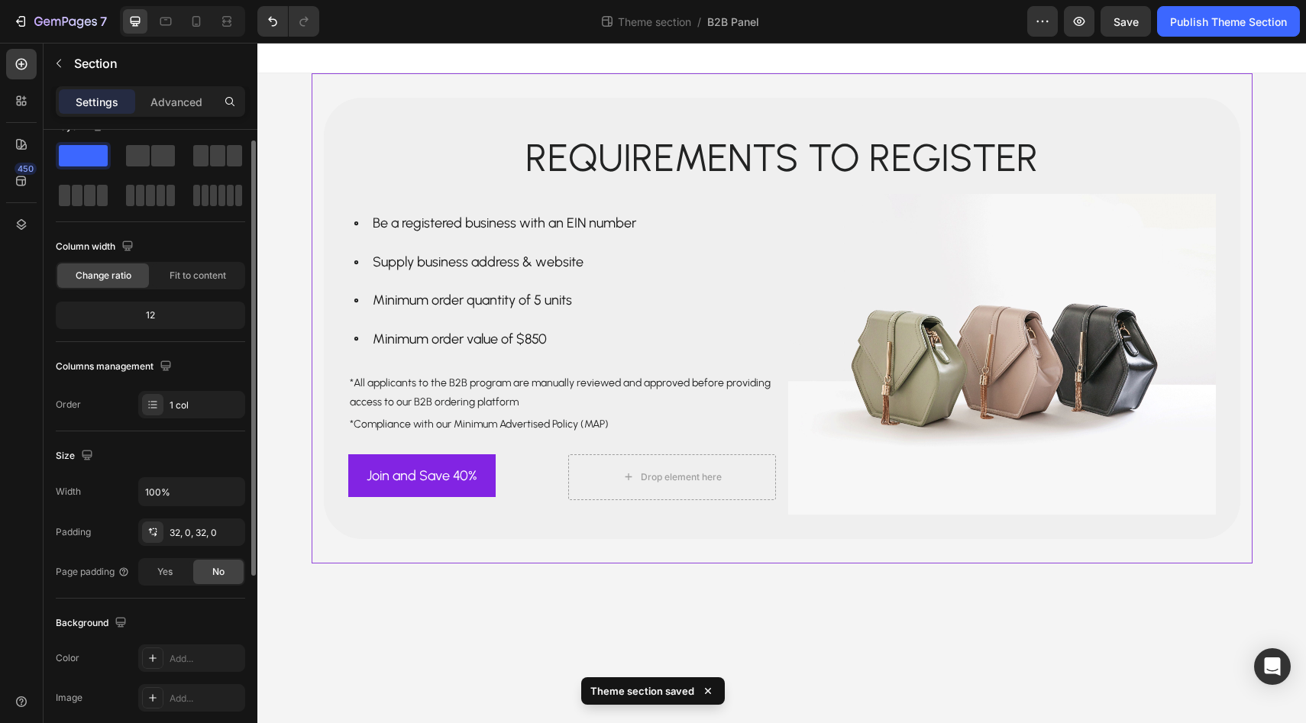
scroll to position [37, 0]
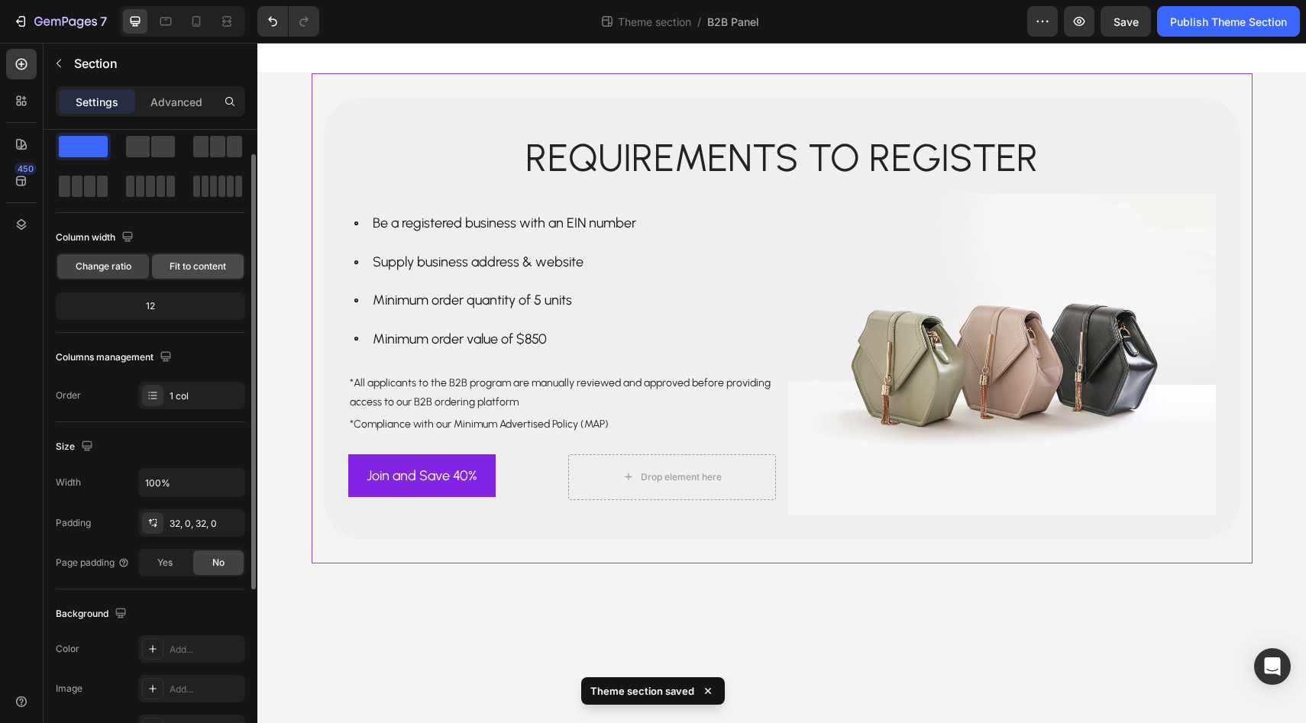
click at [185, 270] on span "Fit to content" at bounding box center [198, 267] width 57 height 14
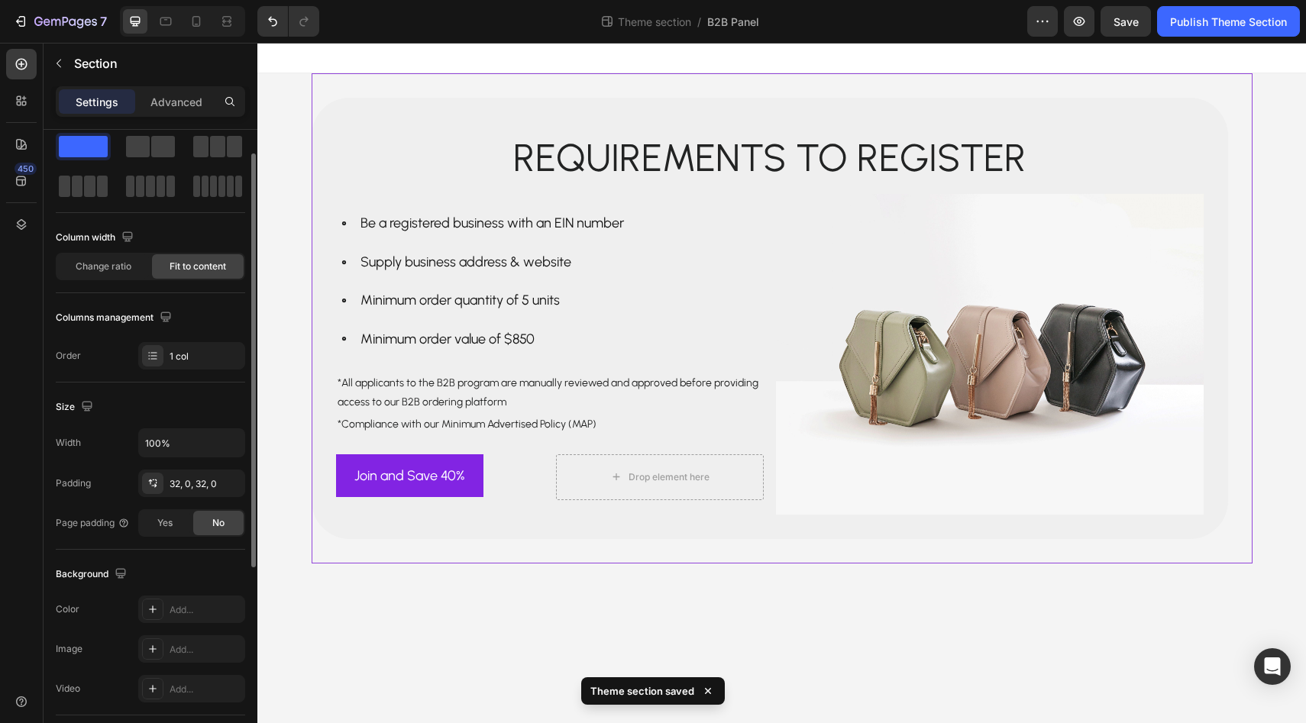
click at [185, 270] on span "Fit to content" at bounding box center [198, 267] width 57 height 14
click at [84, 269] on span "Change ratio" at bounding box center [104, 267] width 56 height 14
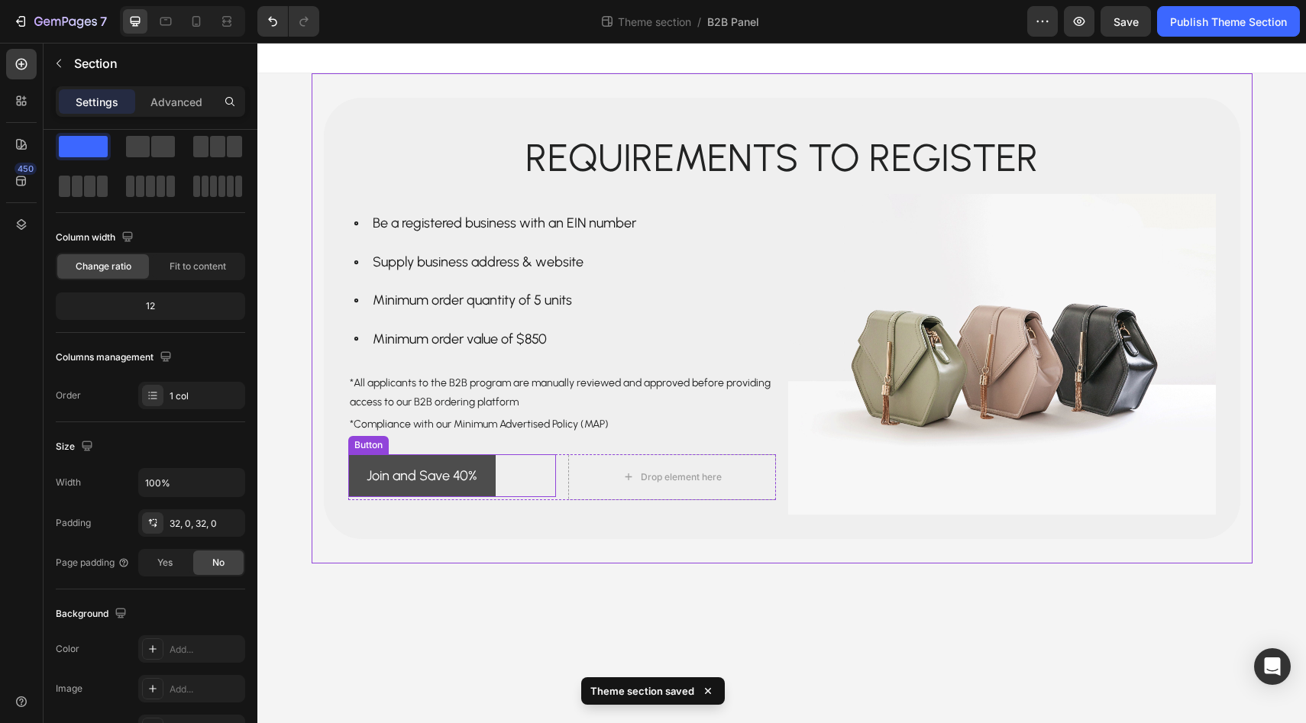
click at [406, 457] on link "Join and Save 40%" at bounding box center [421, 475] width 147 height 43
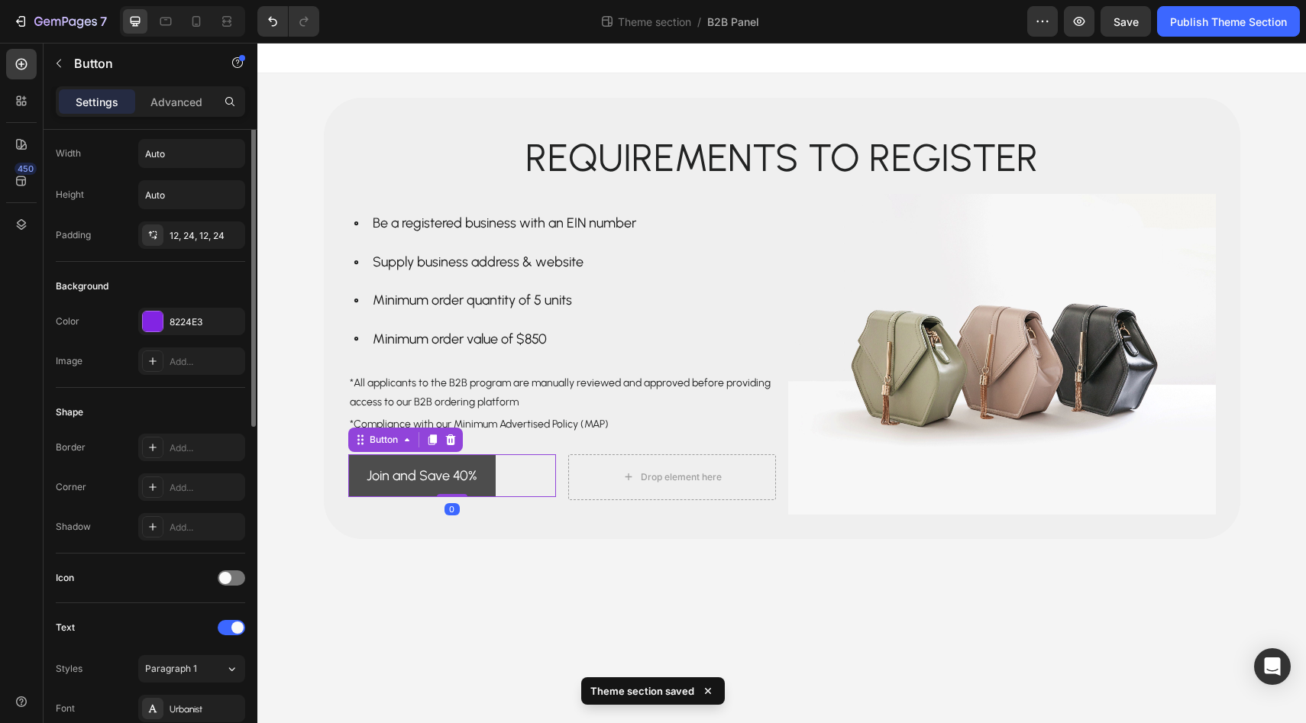
scroll to position [0, 0]
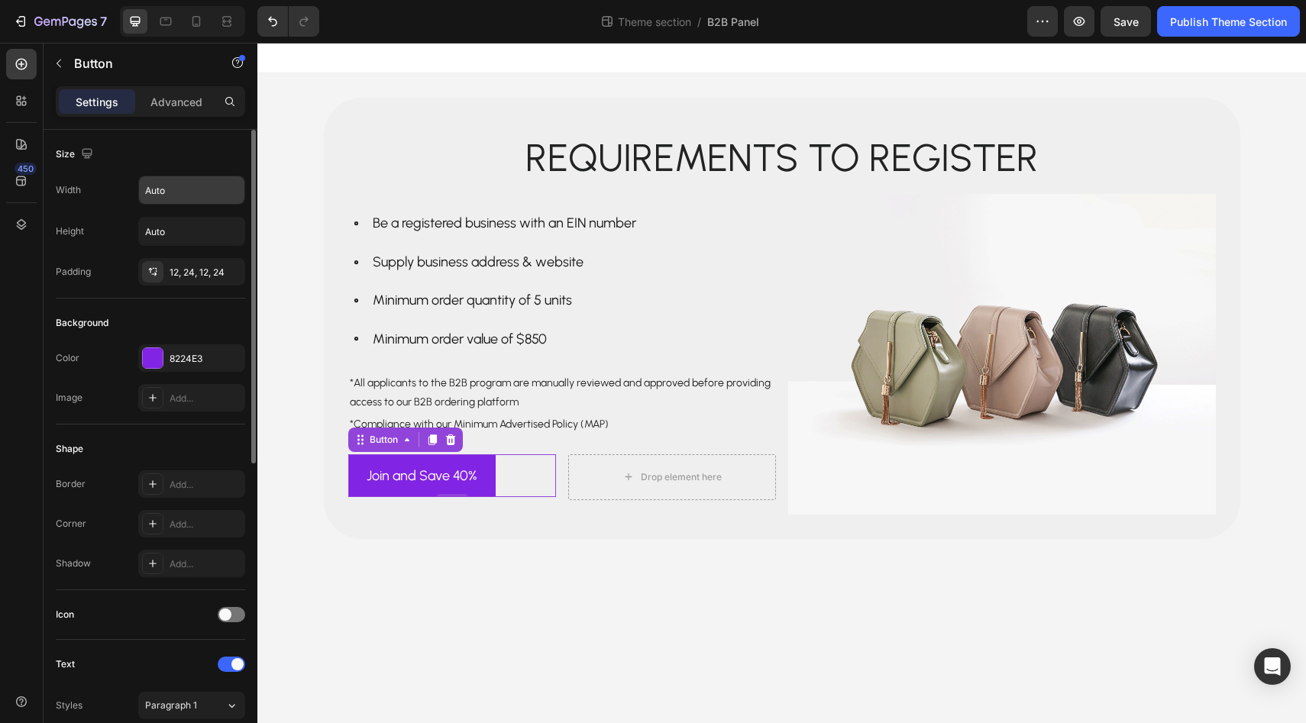
click at [167, 201] on input "Auto" at bounding box center [191, 189] width 105 height 27
click at [225, 190] on icon "button" at bounding box center [230, 190] width 15 height 15
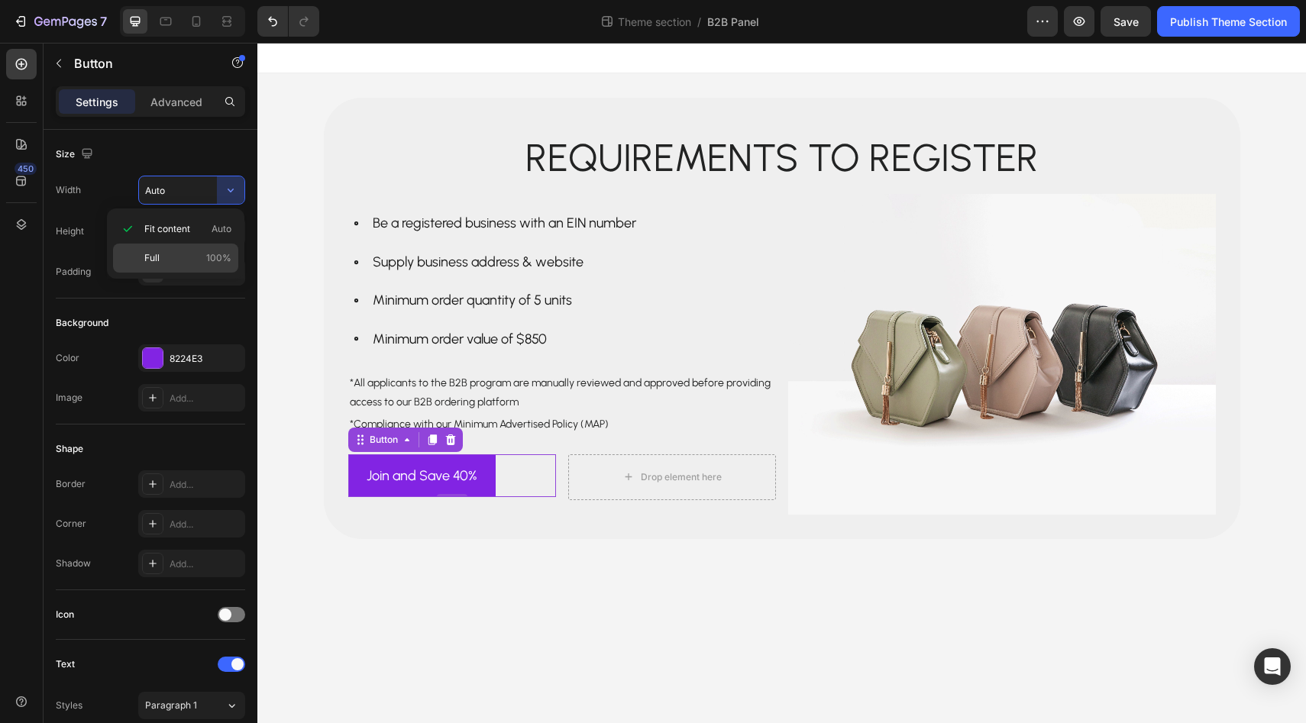
click at [204, 247] on div "Full 100%" at bounding box center [175, 258] width 125 height 29
type input "100%"
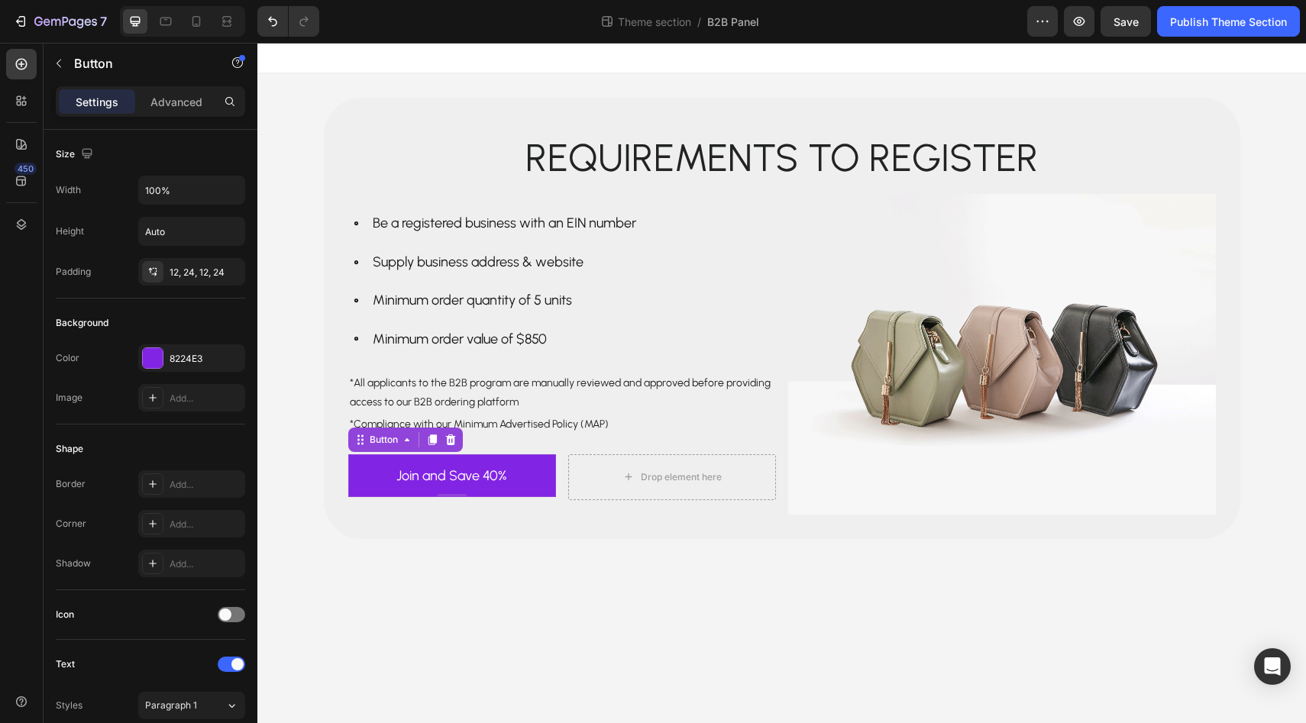
click at [390, 570] on body "Requirements to register Text Block Row Be a registered business with an EIN nu…" at bounding box center [781, 383] width 1049 height 681
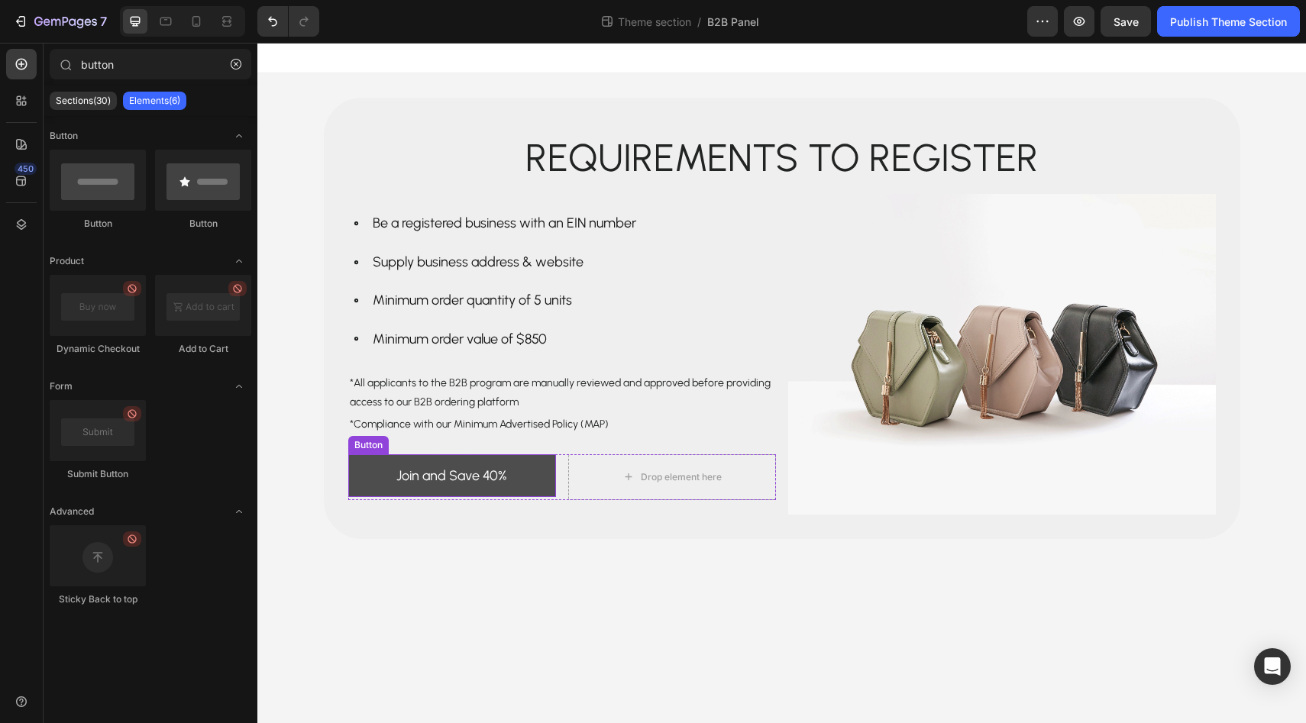
click at [513, 475] on link "Join and Save 40%" at bounding box center [452, 475] width 208 height 43
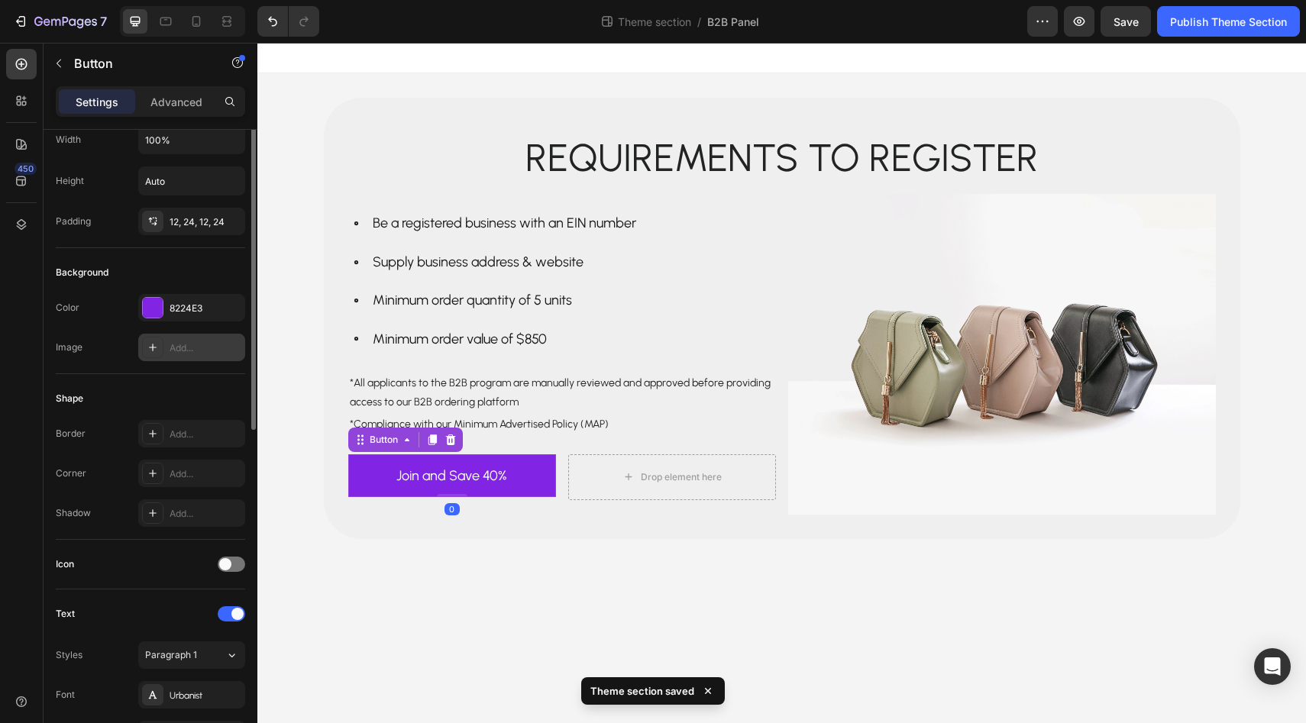
scroll to position [70, 0]
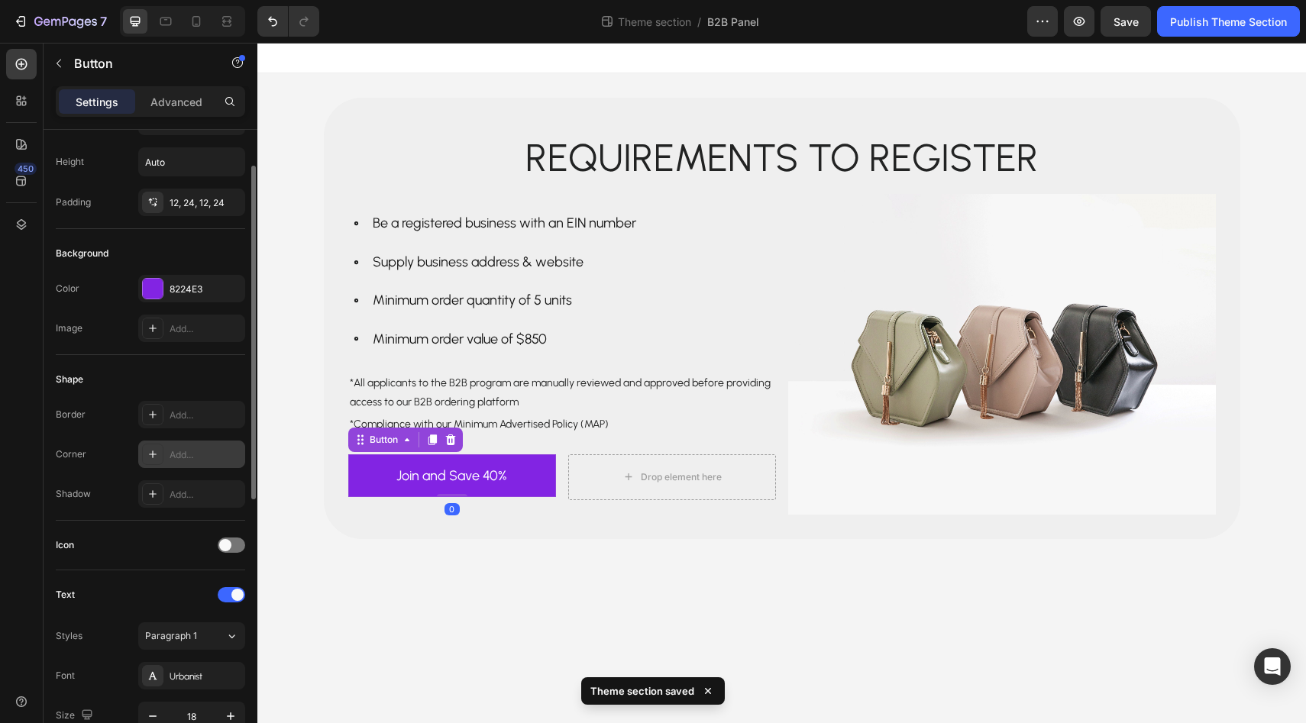
click at [154, 456] on icon at bounding box center [153, 454] width 12 height 12
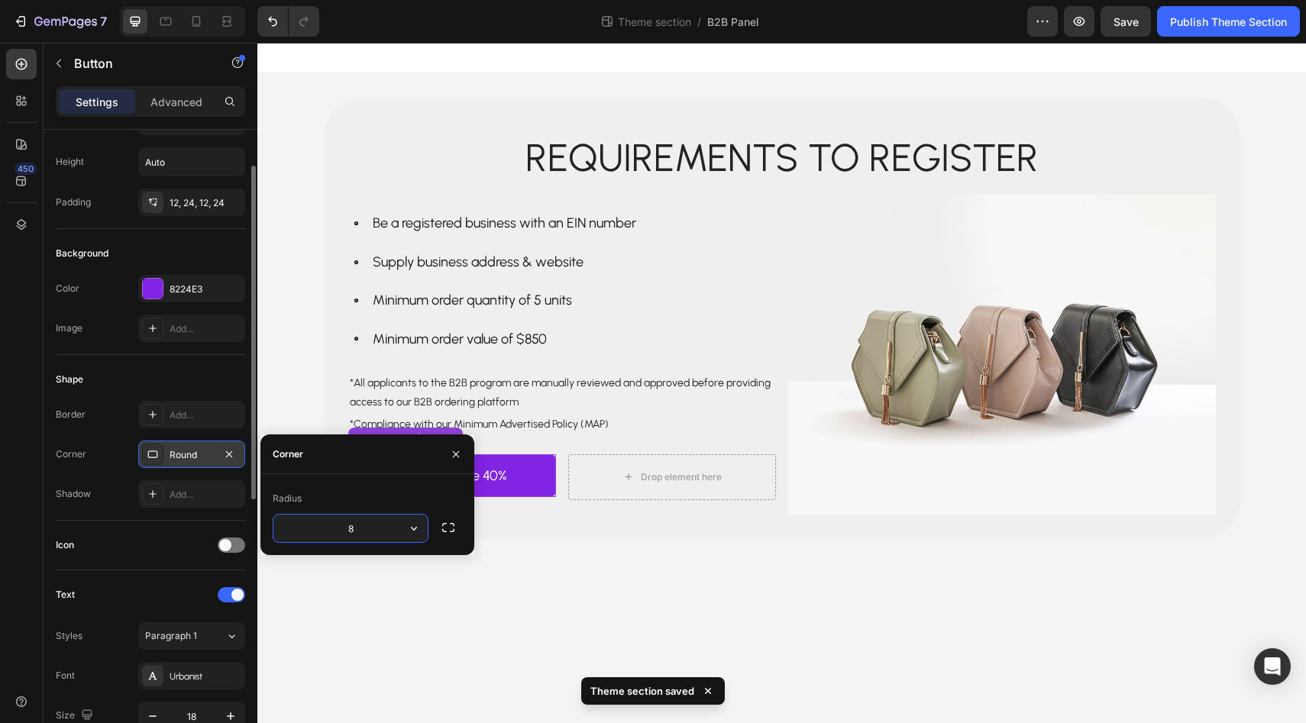
click at [351, 533] on input "8" at bounding box center [350, 528] width 154 height 27
type input "10"
click at [520, 574] on body "Requirements to register Text Block Row Be a registered business with an EIN nu…" at bounding box center [781, 383] width 1049 height 681
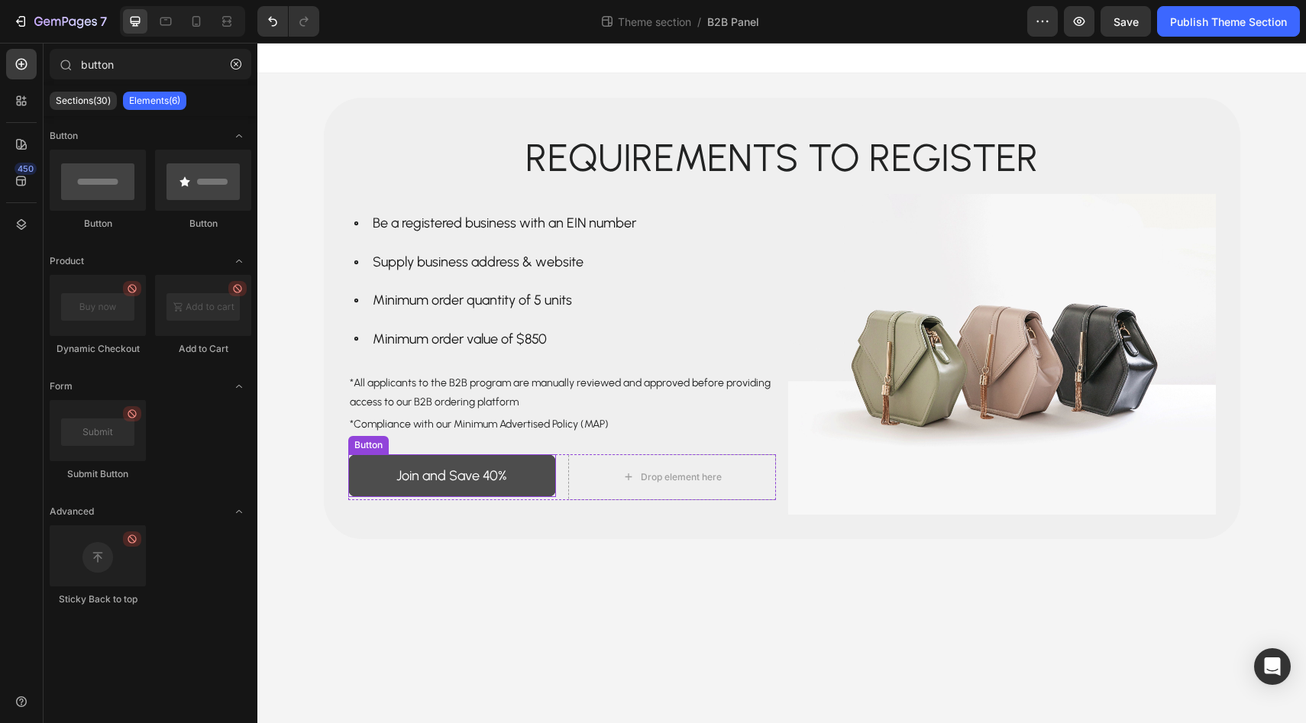
click at [546, 456] on link "Join and Save 40%" at bounding box center [452, 475] width 208 height 43
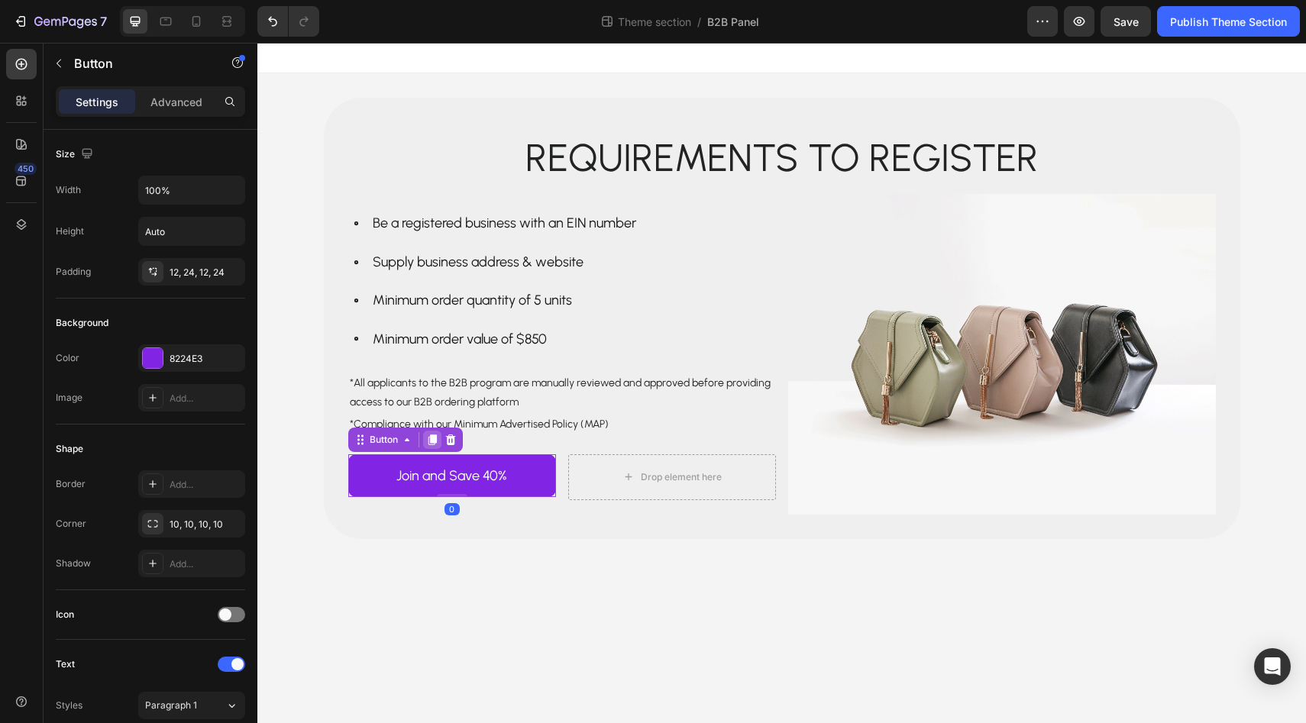
click at [437, 444] on icon at bounding box center [432, 440] width 12 height 12
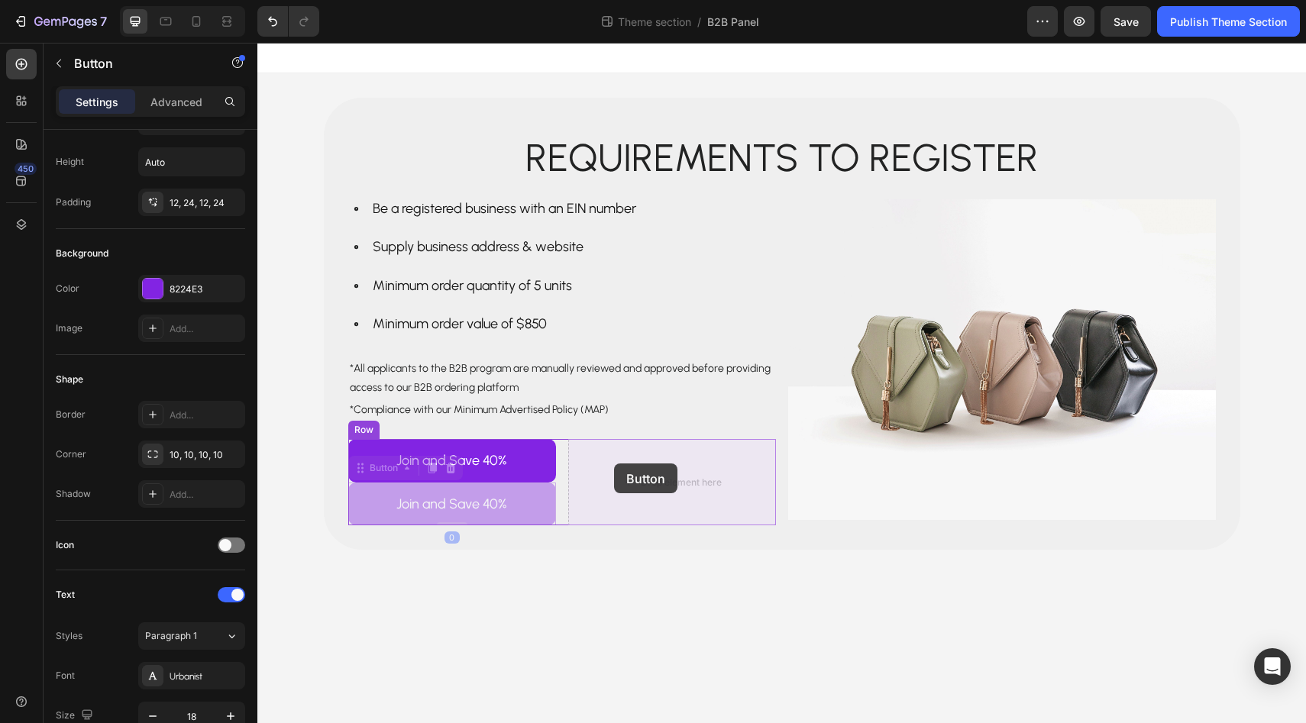
drag, startPoint x: 380, startPoint y: 468, endPoint x: 614, endPoint y: 464, distance: 234.5
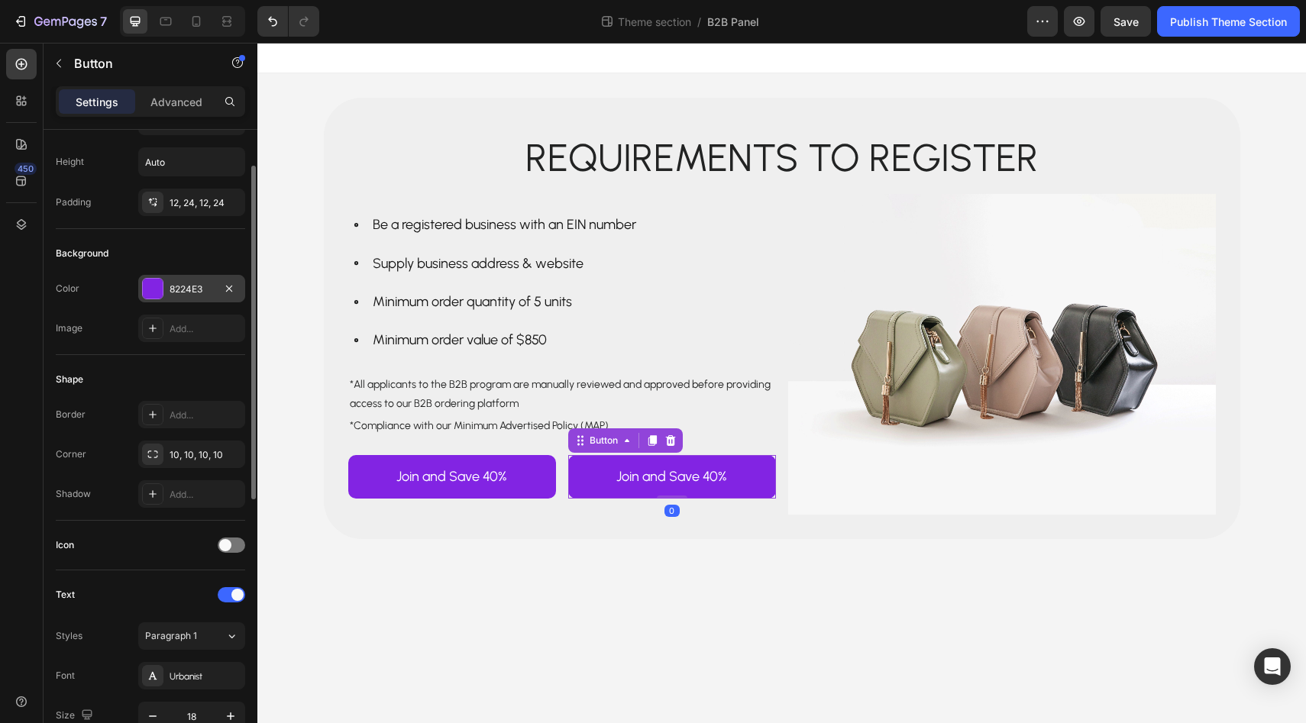
click at [156, 286] on div at bounding box center [153, 289] width 20 height 20
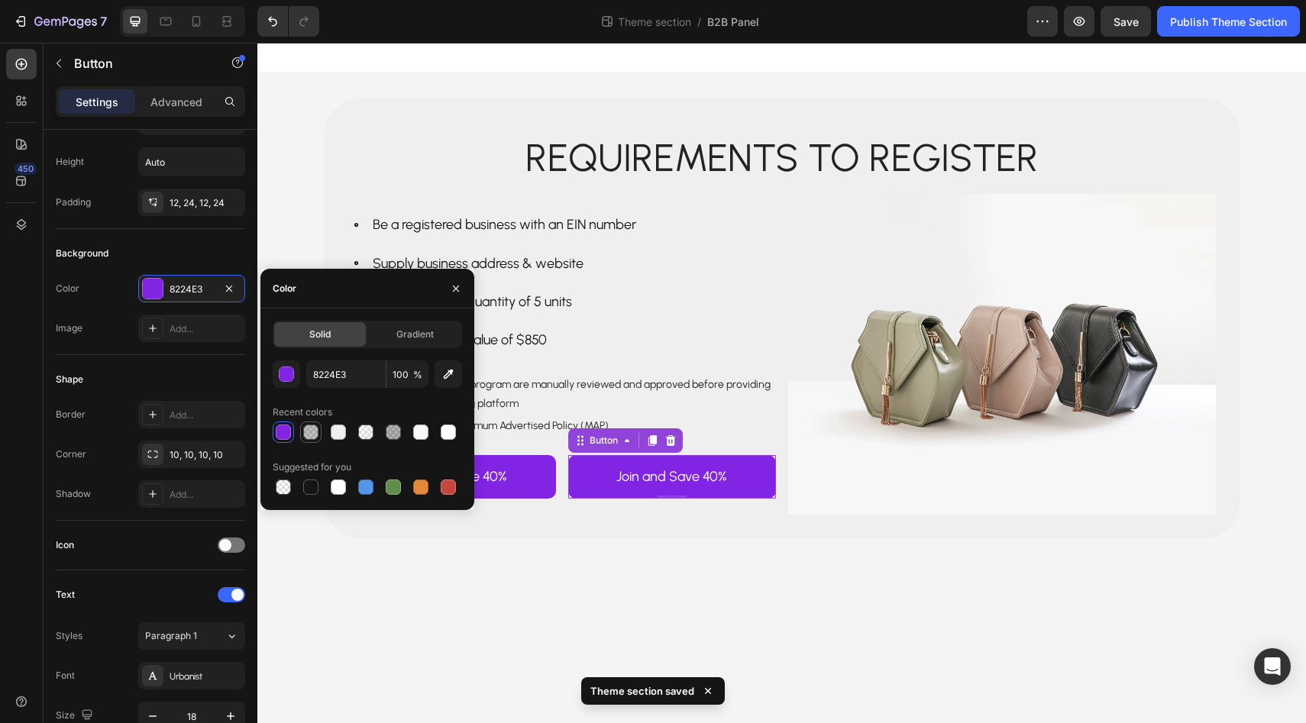
click at [313, 432] on div at bounding box center [310, 432] width 15 height 15
type input "333333"
type input "30"
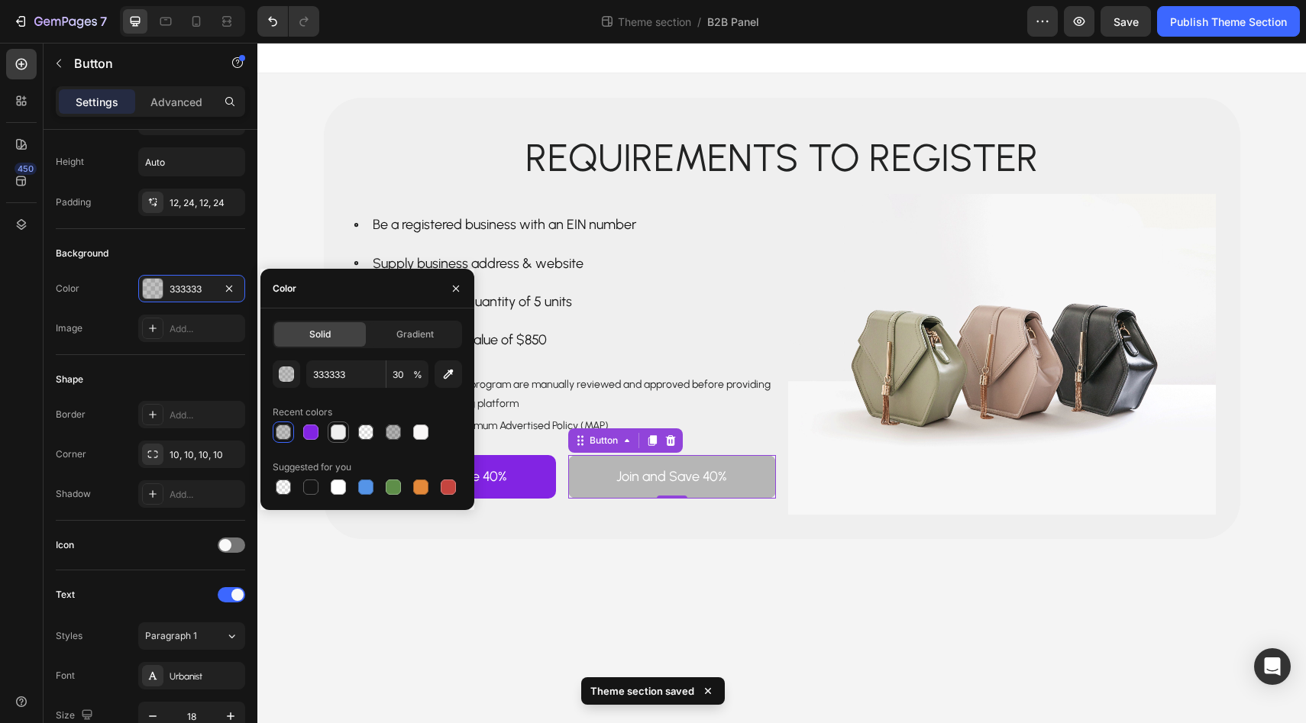
click at [344, 436] on div at bounding box center [338, 432] width 15 height 15
type input "EFEFEF"
type input "100"
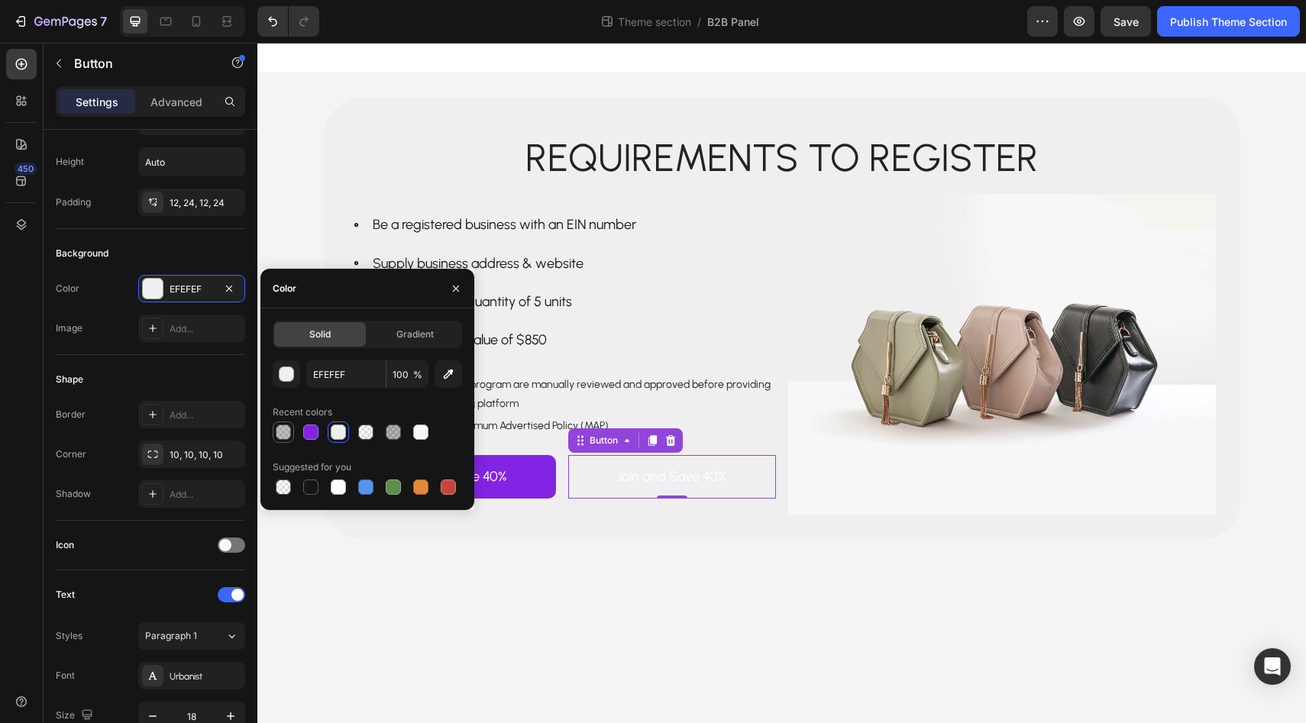
click at [284, 432] on div at bounding box center [283, 432] width 15 height 15
type input "333333"
type input "30"
click at [393, 436] on div at bounding box center [393, 432] width 15 height 15
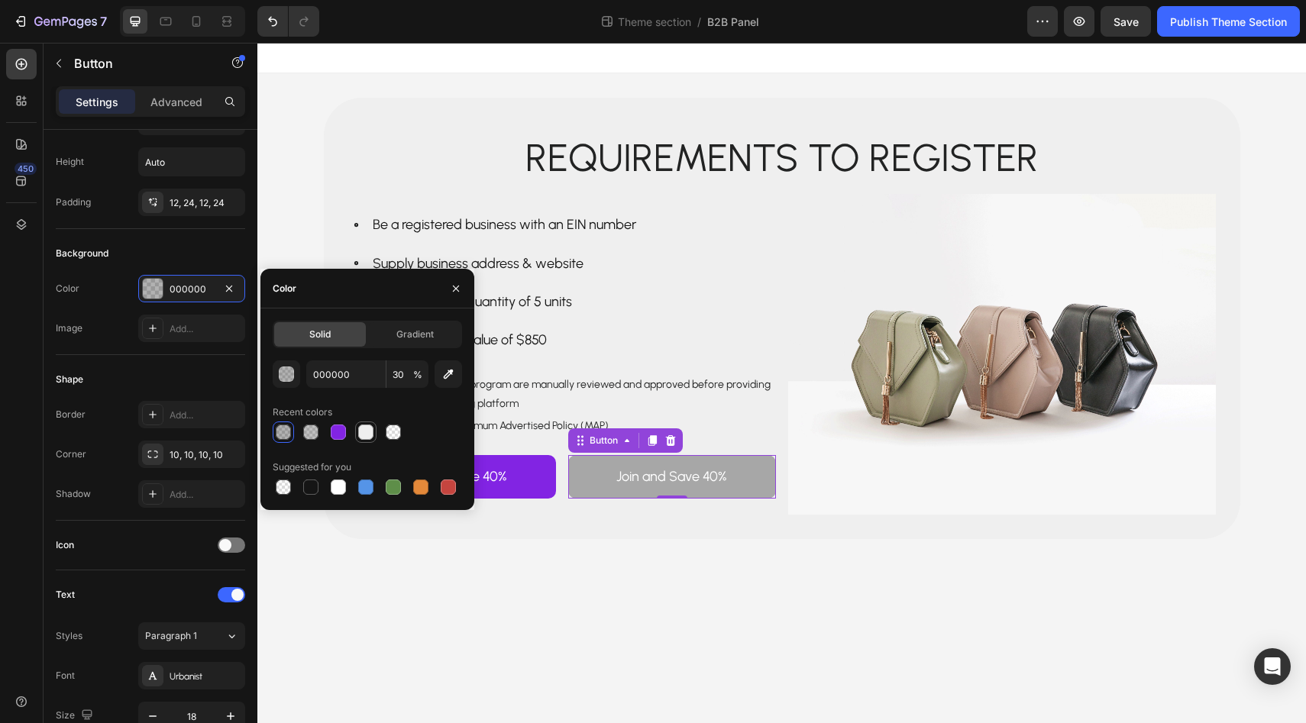
click at [364, 433] on div at bounding box center [365, 432] width 15 height 15
type input "EFEFEF"
type input "100"
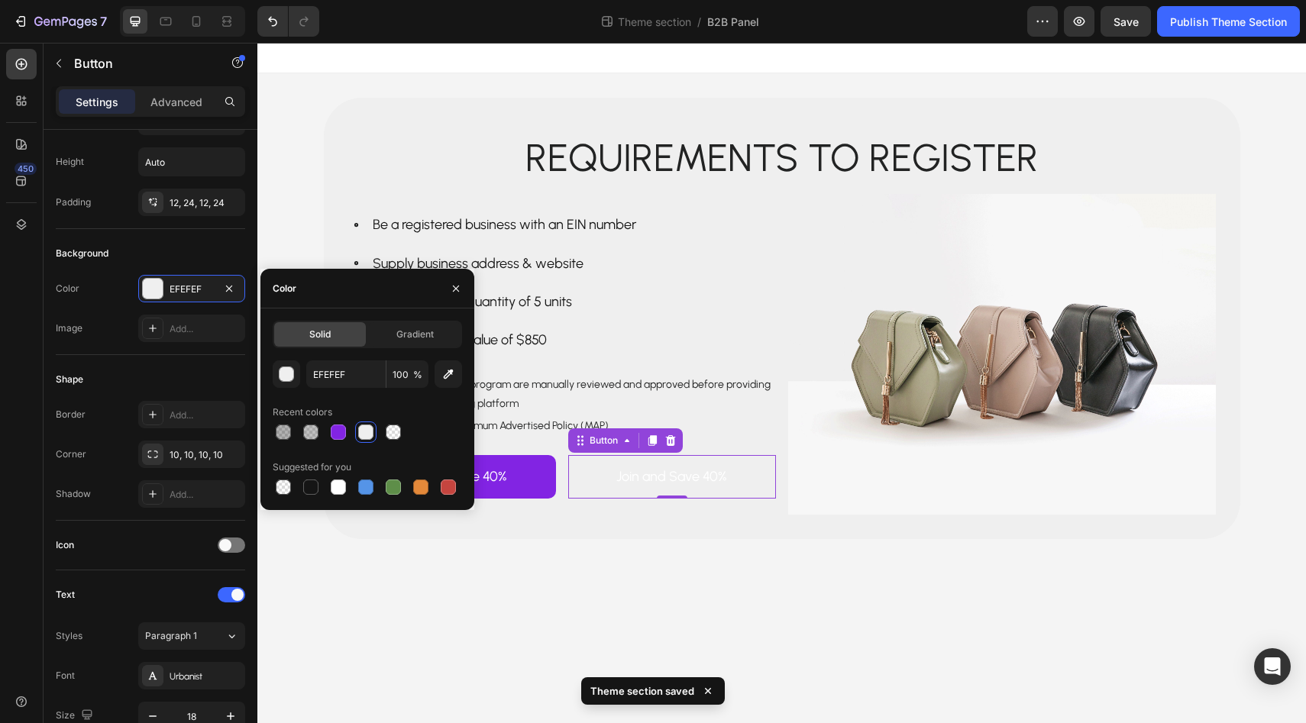
click at [271, 430] on div "Solid Gradient EFEFEF 100 % Recent colors Suggested for you" at bounding box center [367, 409] width 214 height 177
click at [284, 432] on div at bounding box center [283, 432] width 15 height 15
type input "000000"
type input "30"
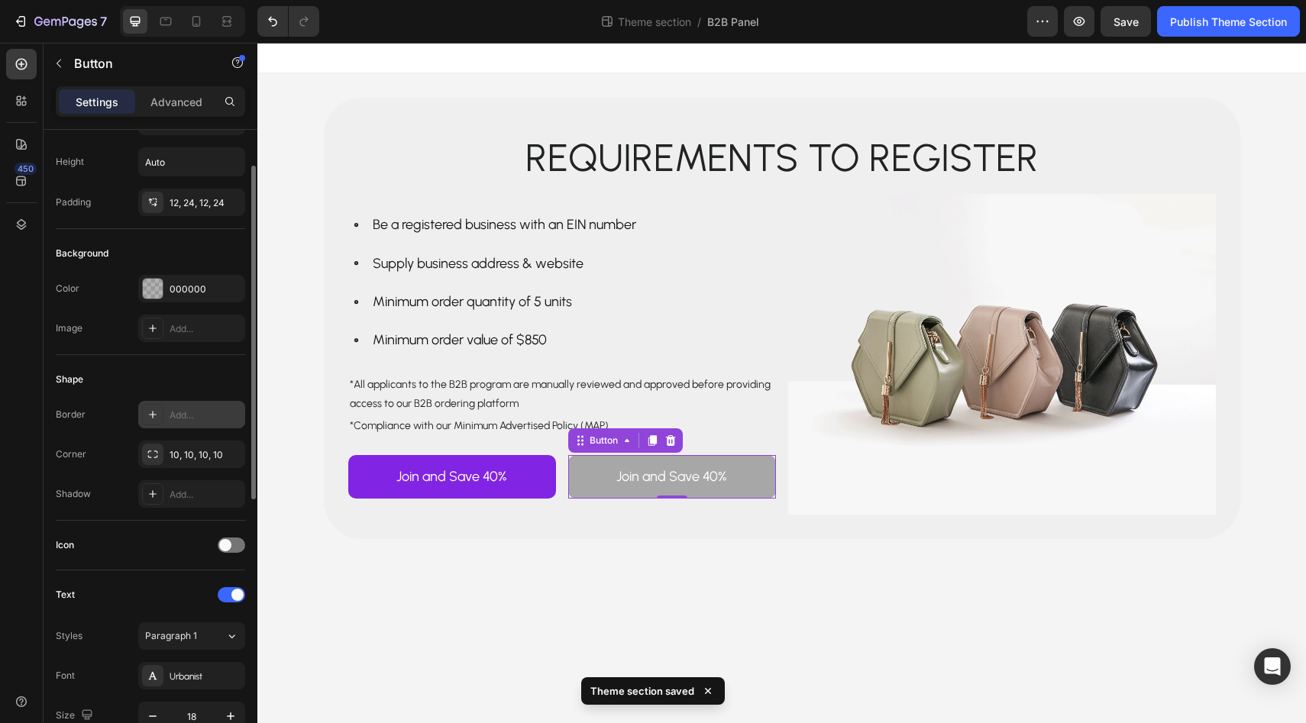
click at [149, 413] on icon at bounding box center [153, 415] width 12 height 12
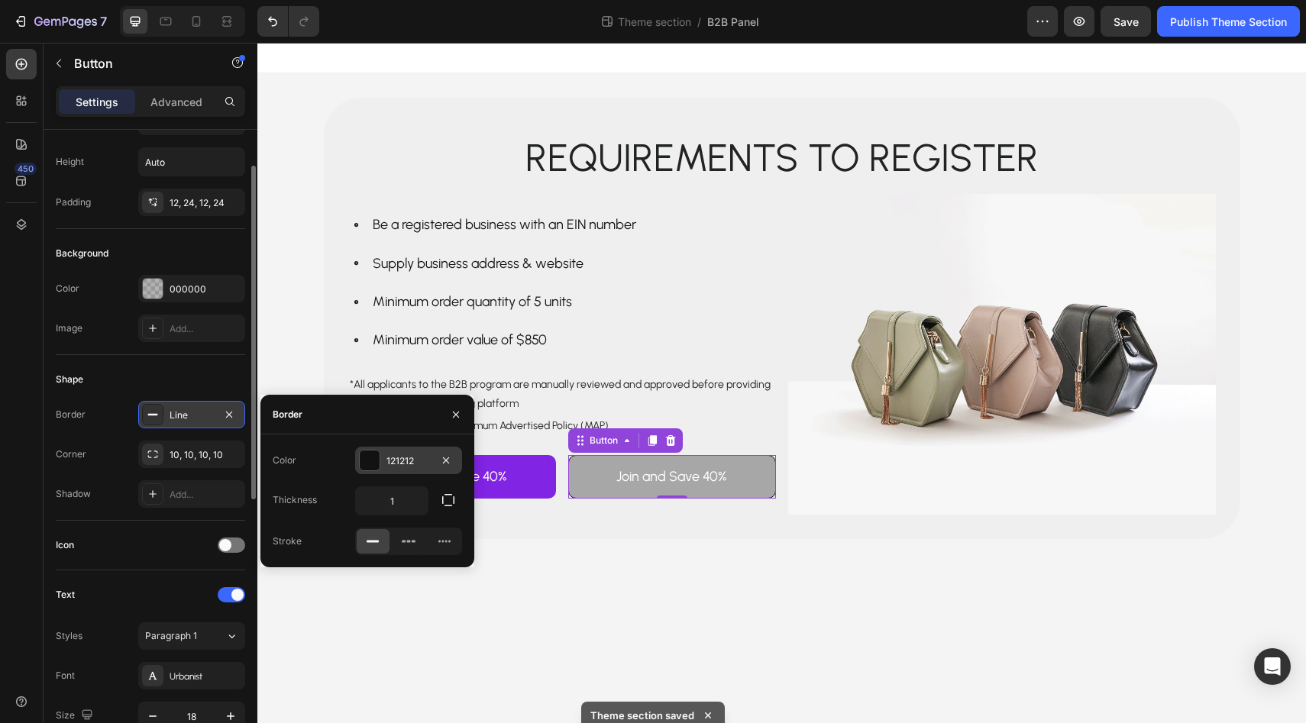
click at [373, 455] on div at bounding box center [370, 461] width 20 height 20
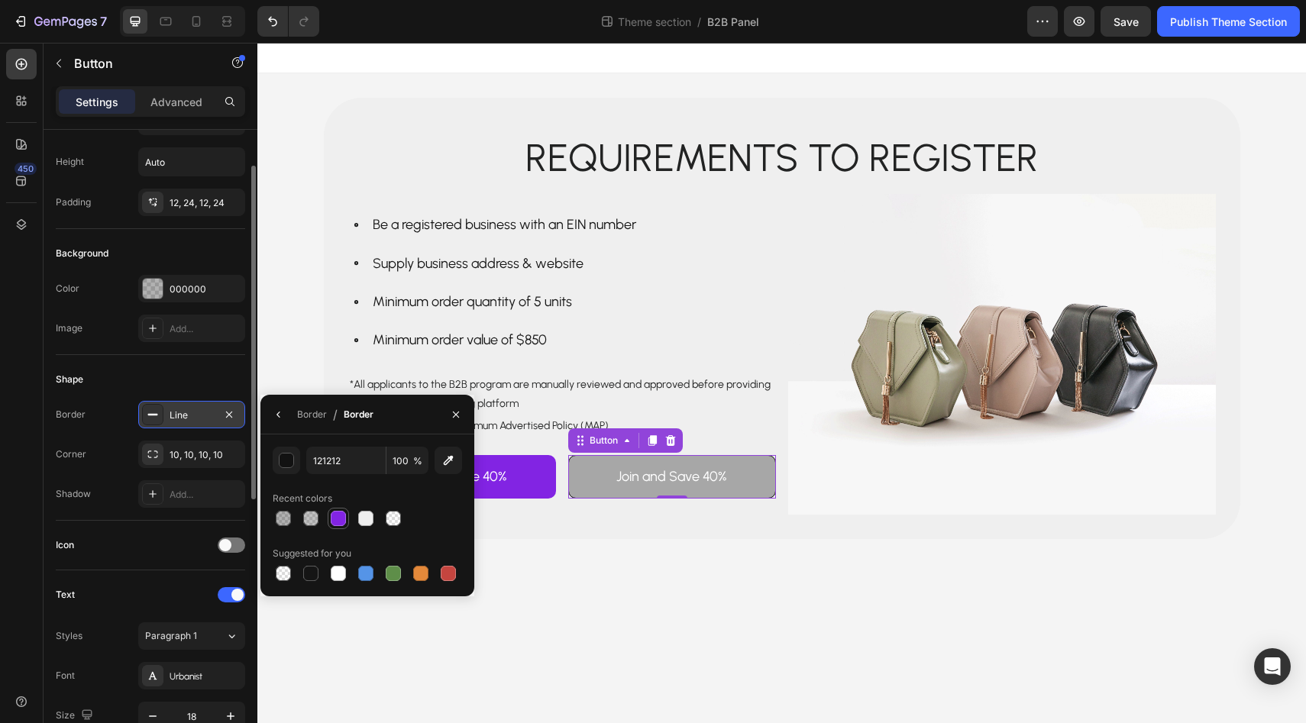
click at [331, 525] on div at bounding box center [338, 518] width 18 height 18
type input "8224E3"
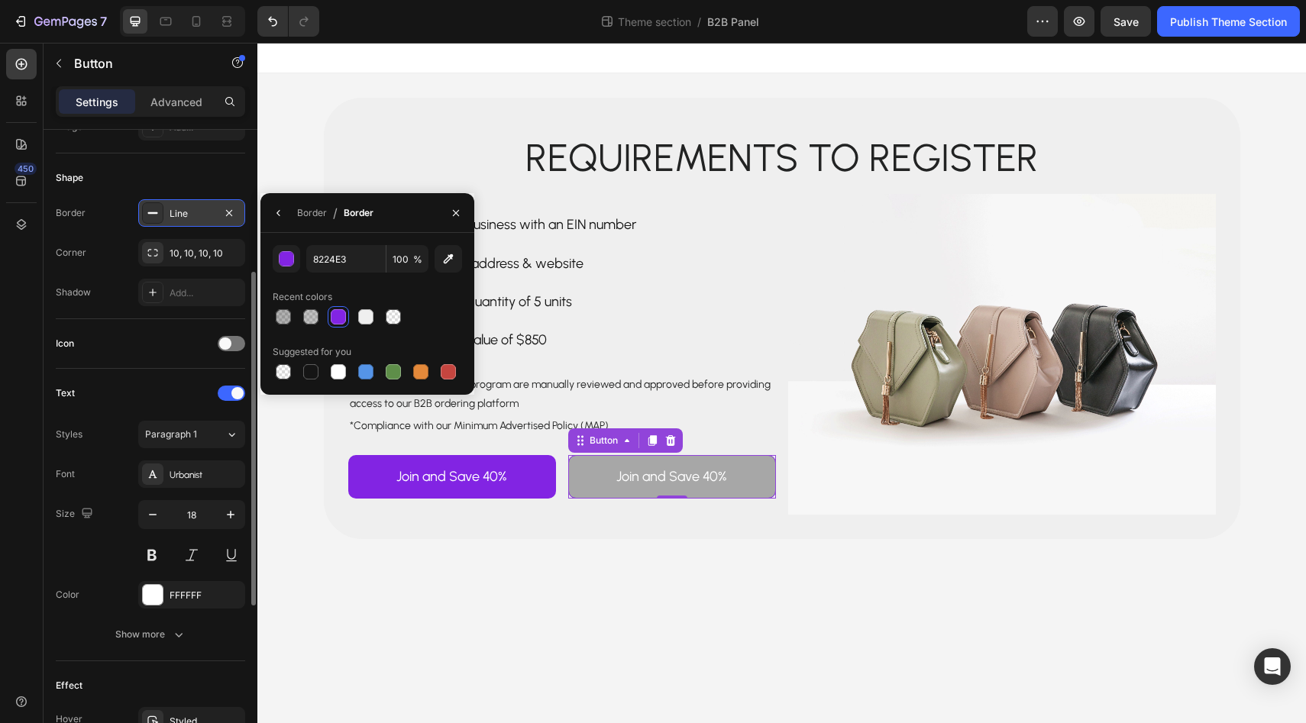
scroll to position [273, 0]
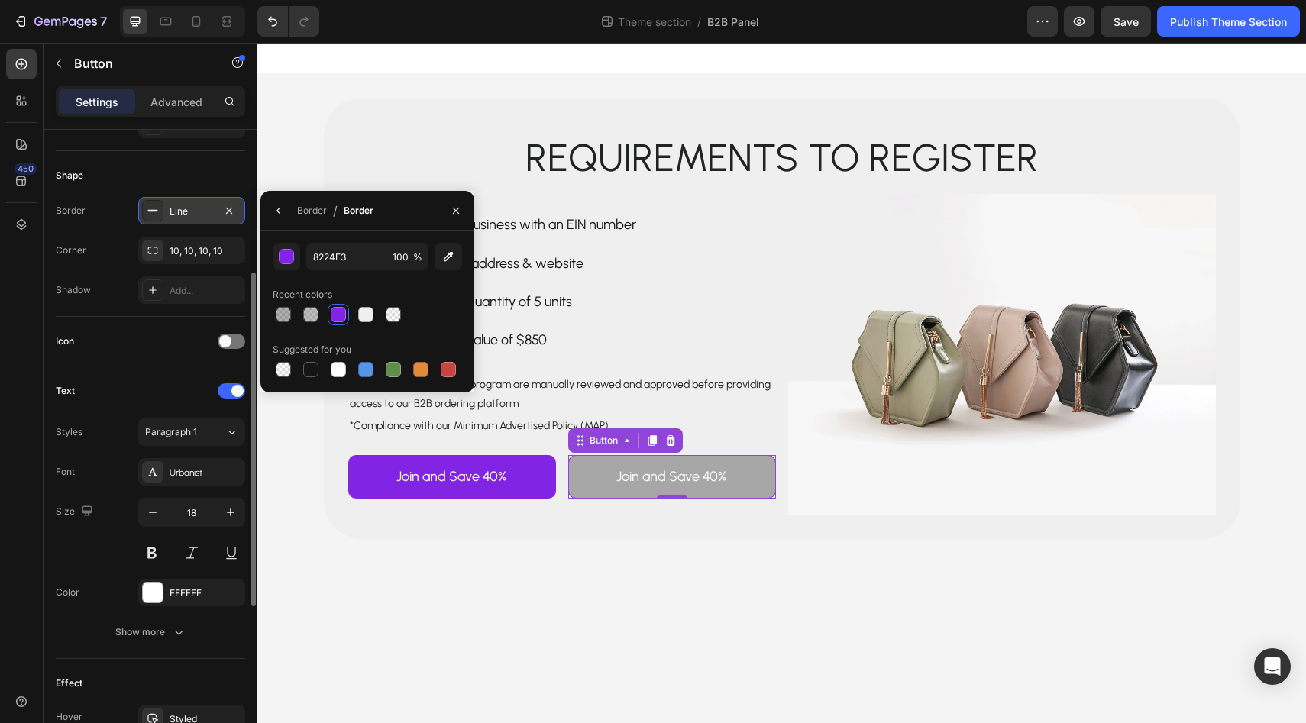
click at [430, 572] on body "Requirements to register Text Block Row Be a registered business with an EIN nu…" at bounding box center [781, 383] width 1049 height 681
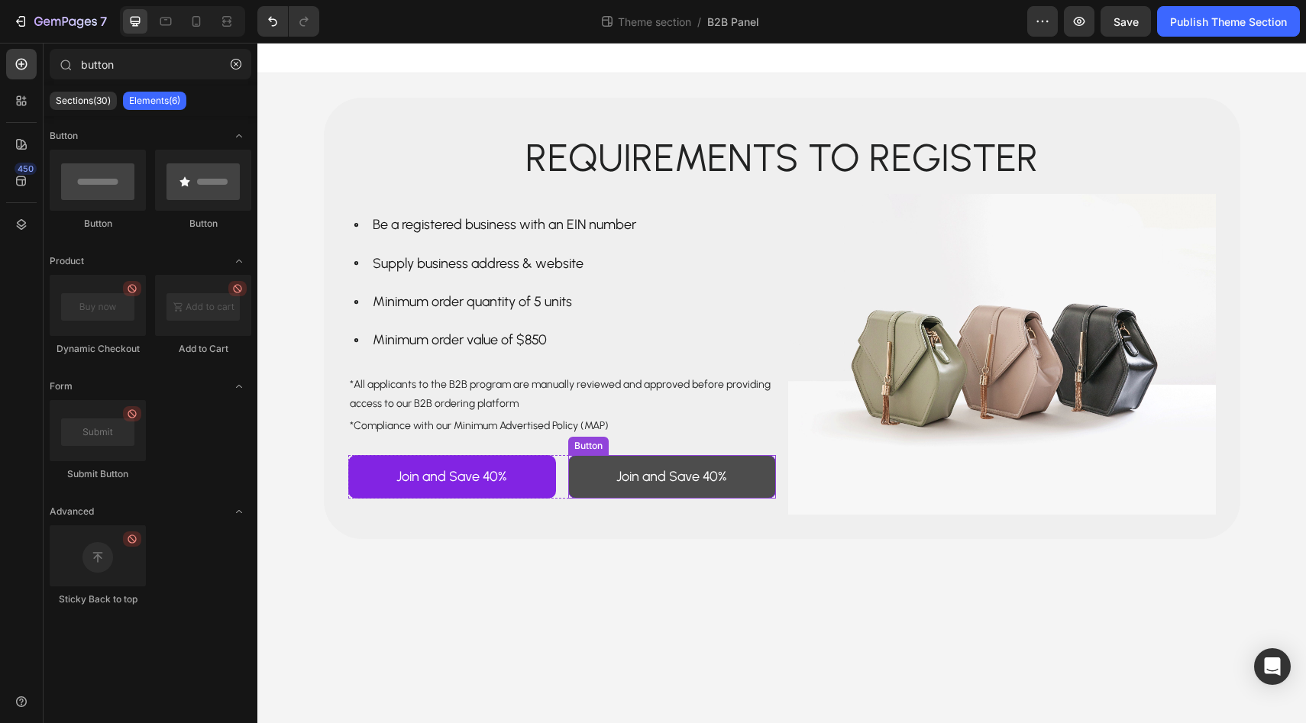
click at [580, 480] on link "Join and Save 40%" at bounding box center [672, 476] width 208 height 43
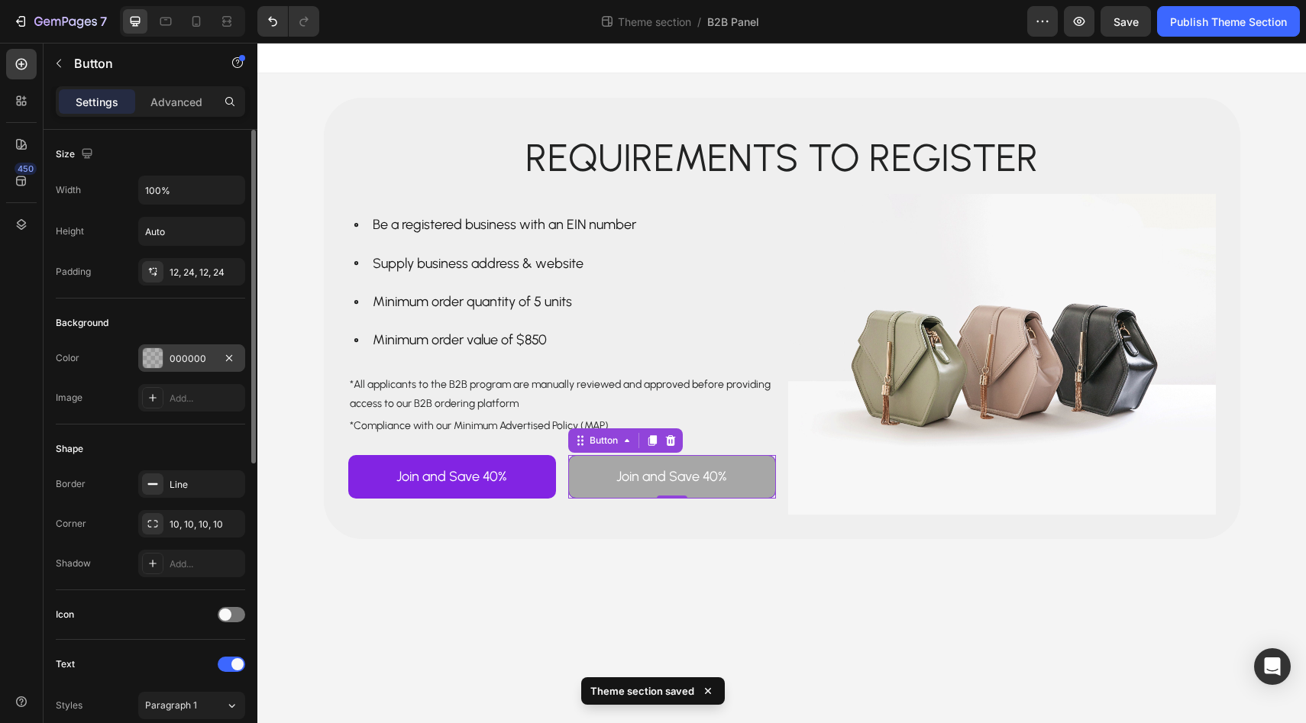
click at [147, 349] on div at bounding box center [153, 358] width 20 height 20
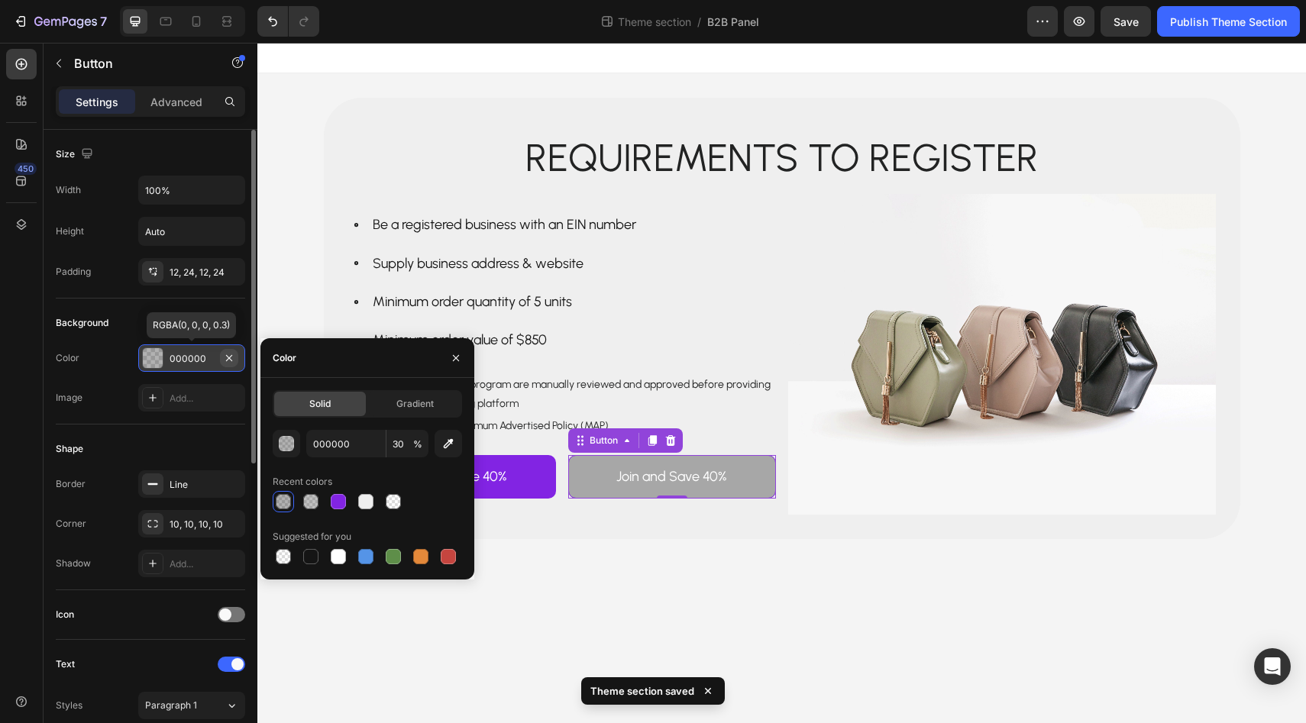
click at [236, 361] on button "button" at bounding box center [229, 358] width 18 height 18
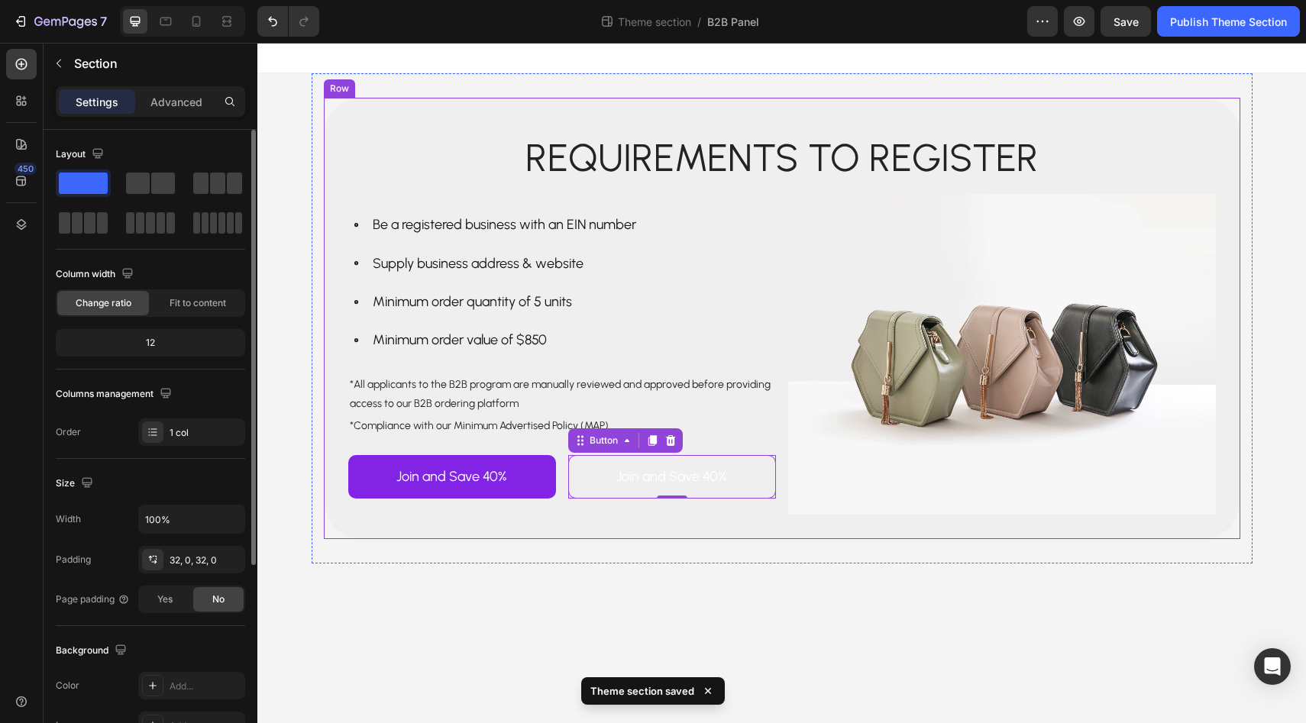
click at [555, 545] on div "Requirements to register Text Block Row Be a registered business with an EIN nu…" at bounding box center [782, 318] width 941 height 490
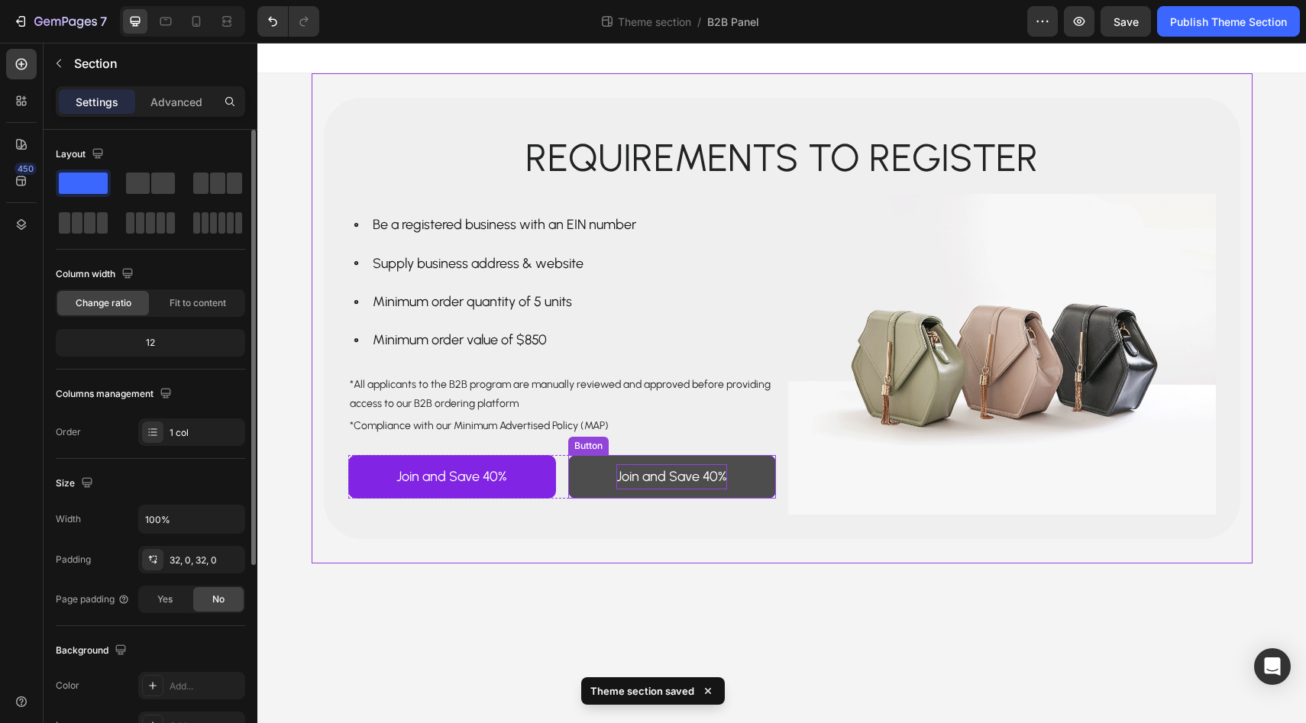
click at [642, 478] on p "Join and Save 40%" at bounding box center [671, 476] width 111 height 24
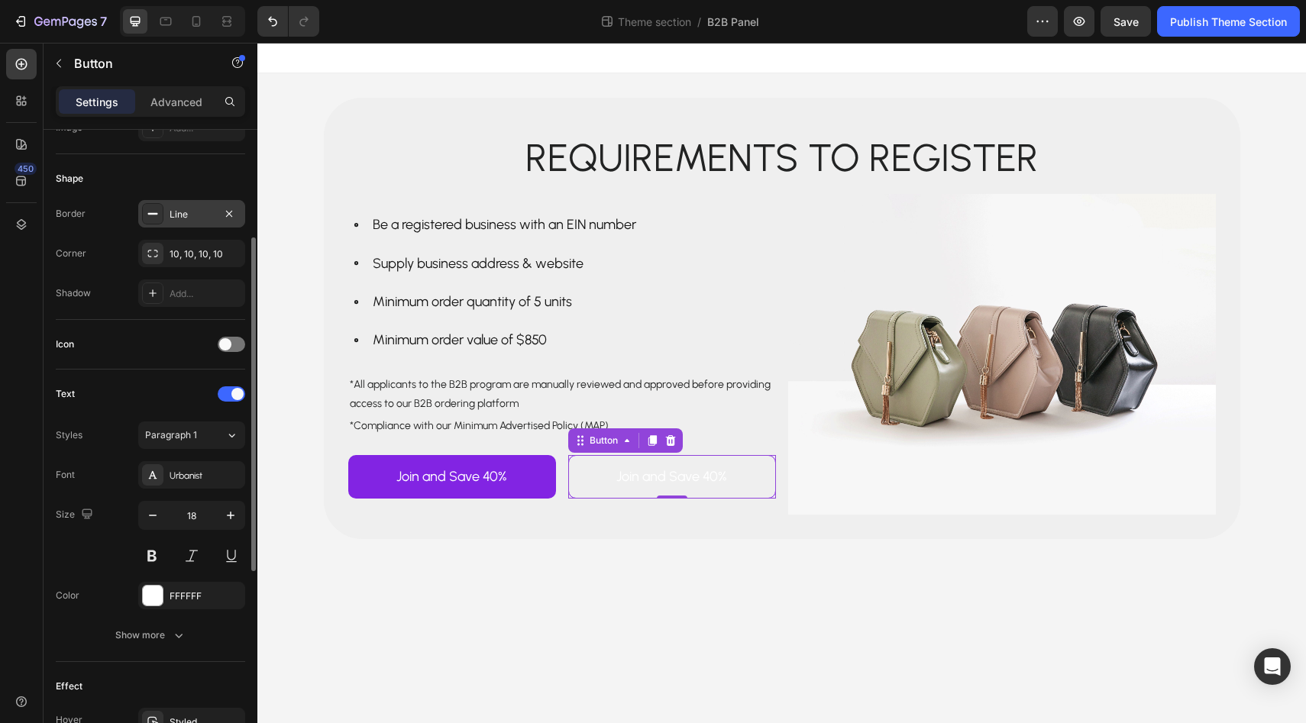
scroll to position [305, 0]
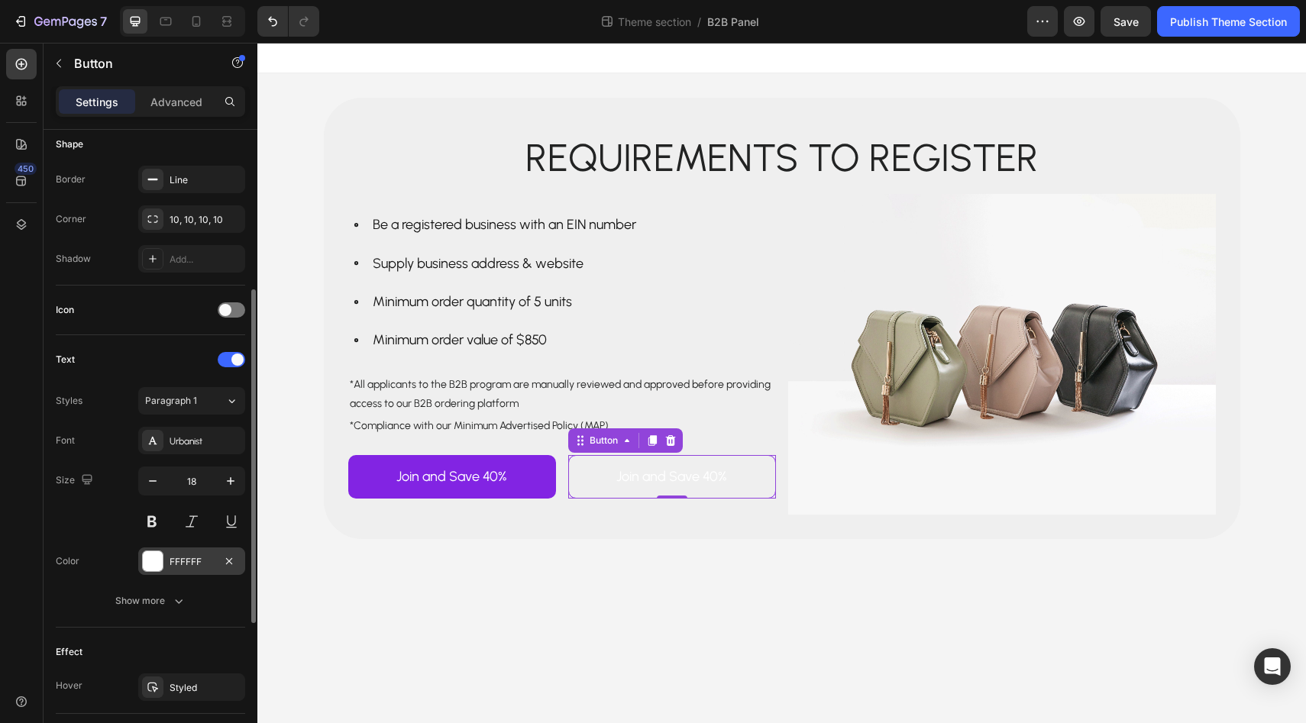
click at [161, 552] on div at bounding box center [152, 561] width 21 height 21
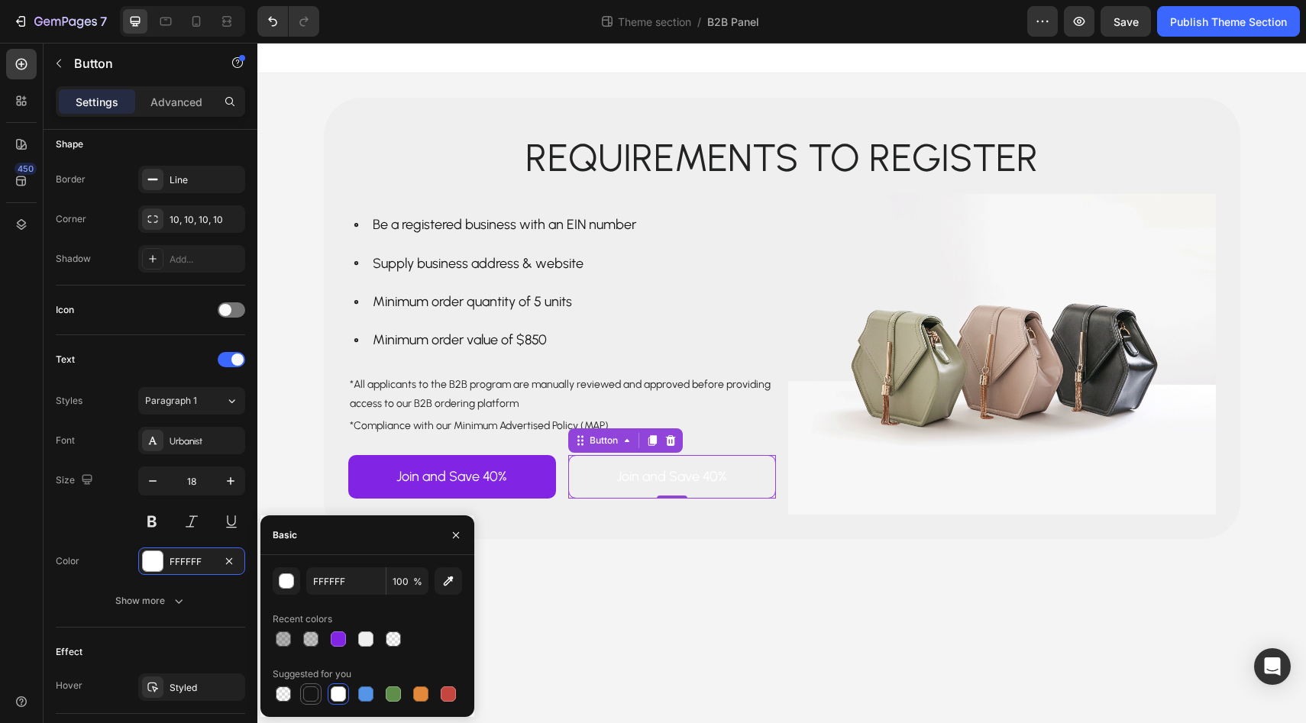
click at [315, 694] on div at bounding box center [310, 694] width 15 height 15
type input "151515"
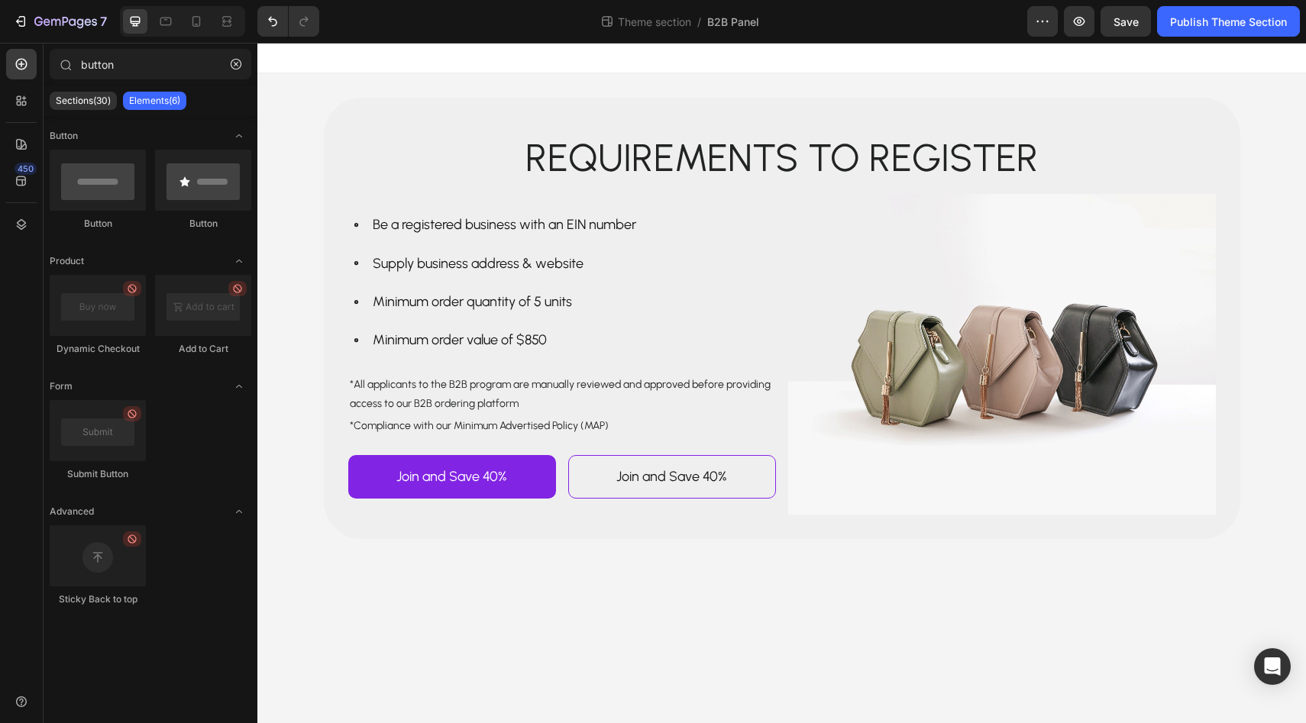
click at [551, 624] on body "Requirements to register Text Block Row Be a registered business with an EIN nu…" at bounding box center [781, 383] width 1049 height 681
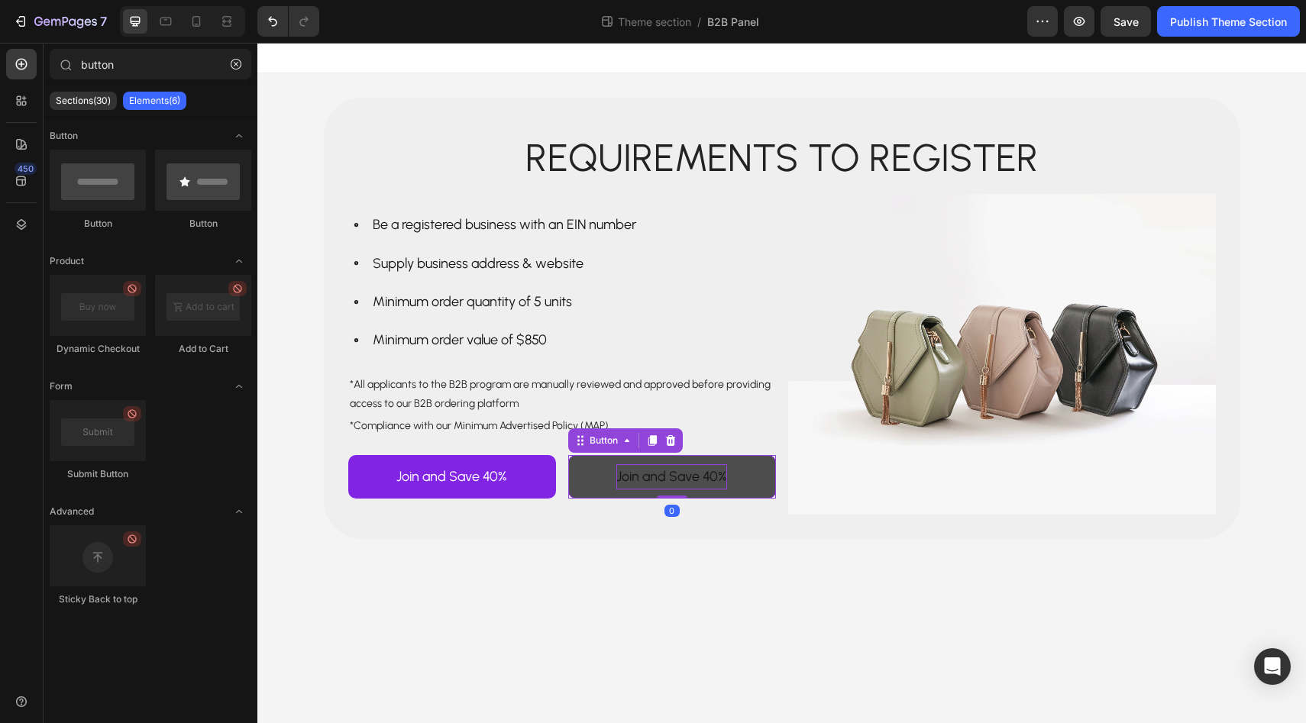
click at [672, 474] on p "Join and Save 40%" at bounding box center [671, 476] width 111 height 24
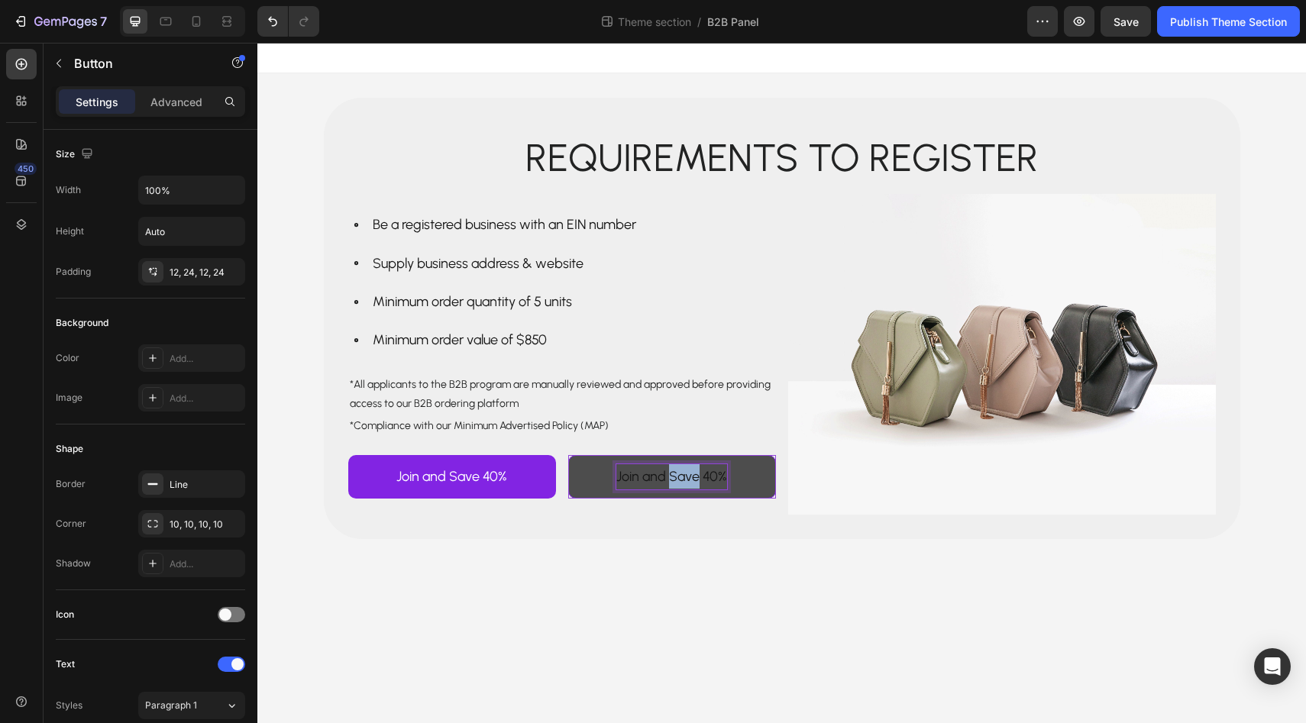
click at [672, 474] on p "Join and Save 40%" at bounding box center [671, 476] width 111 height 24
click at [695, 477] on p "Sign in to my account" at bounding box center [672, 476] width 128 height 24
click at [641, 474] on p "Sign in to my Account" at bounding box center [671, 476] width 129 height 24
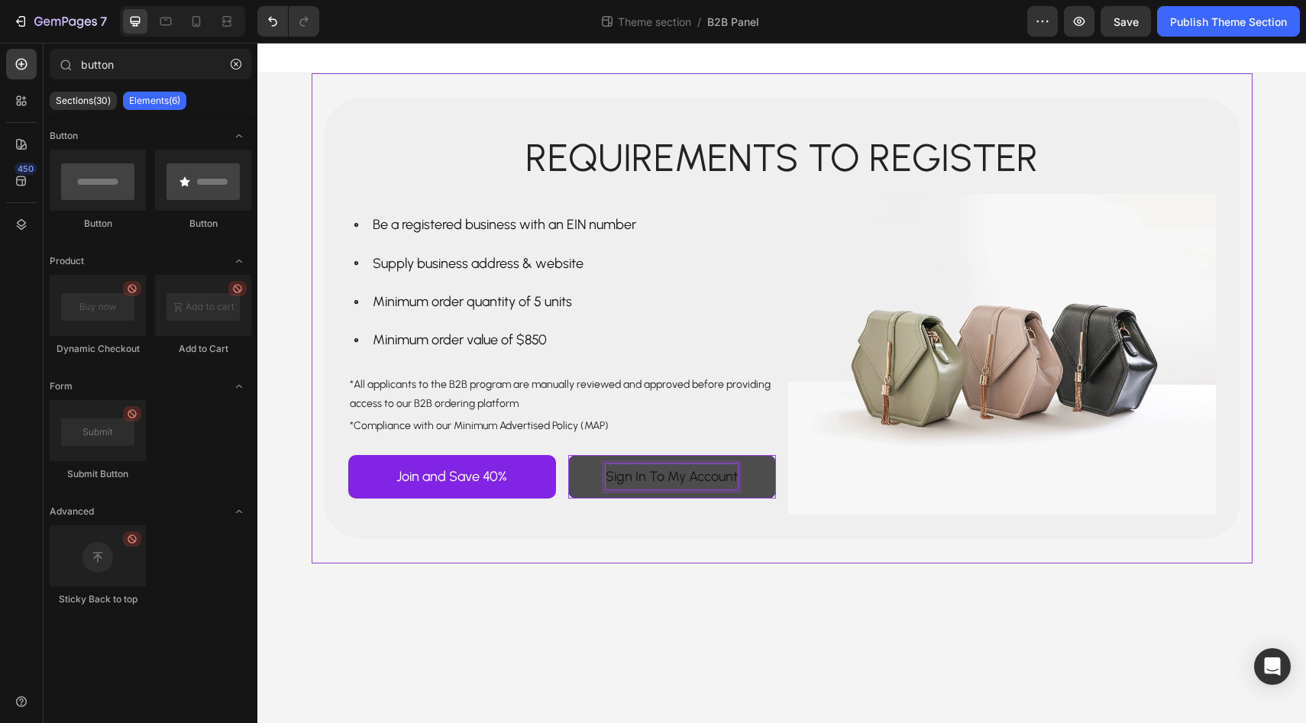
click at [678, 575] on body "Requirements to register Text Block Row Be a registered business with an EIN nu…" at bounding box center [781, 383] width 1049 height 681
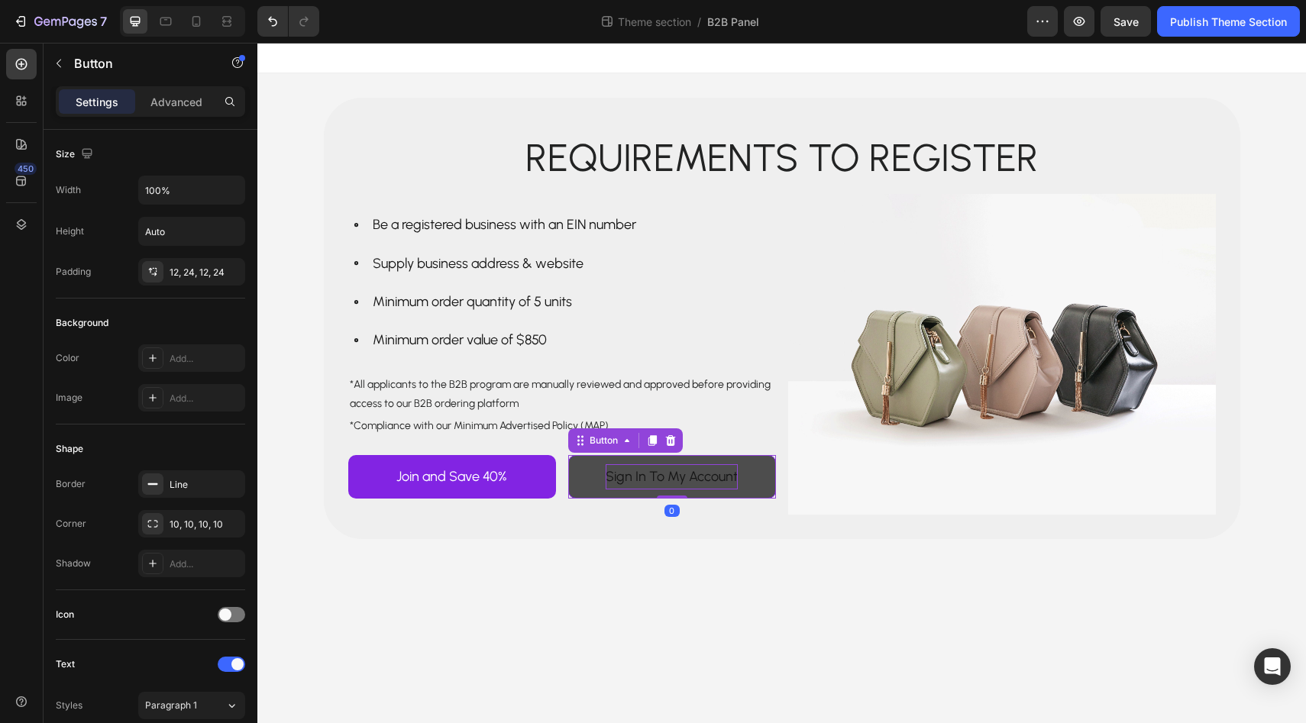
click at [760, 484] on link "Sign In To My Account" at bounding box center [672, 476] width 208 height 43
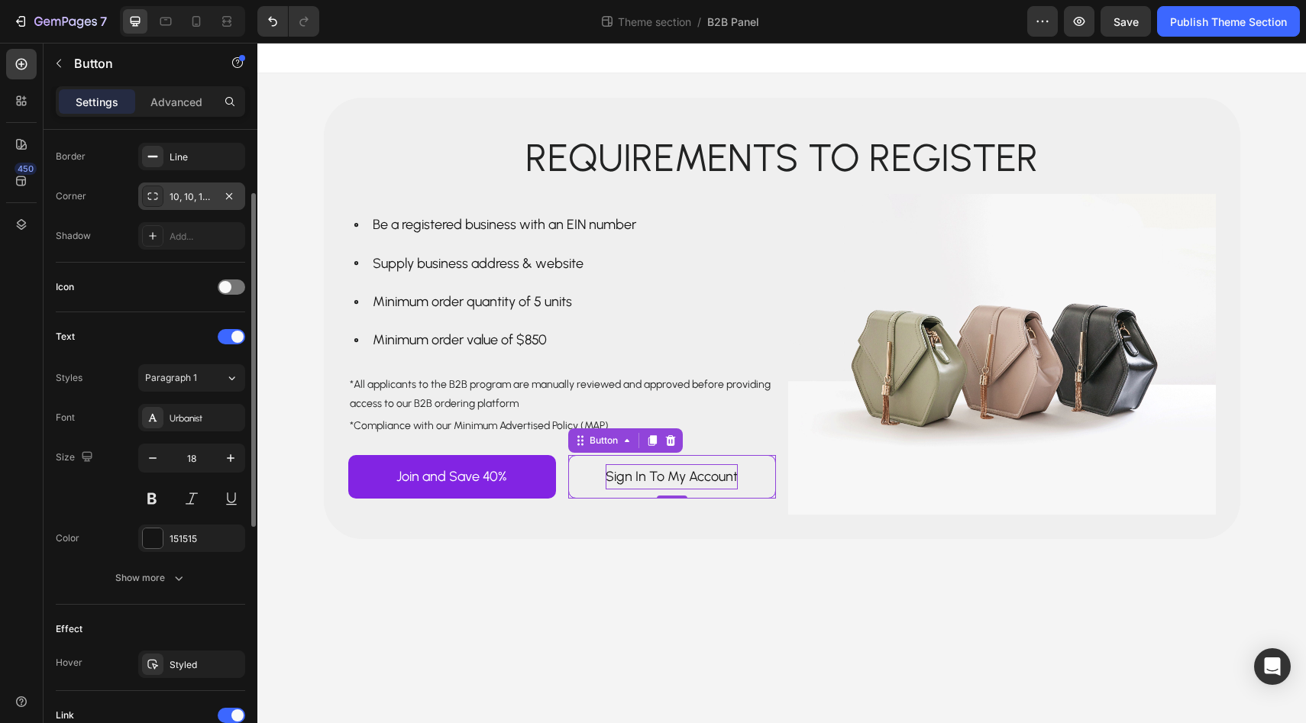
scroll to position [549, 0]
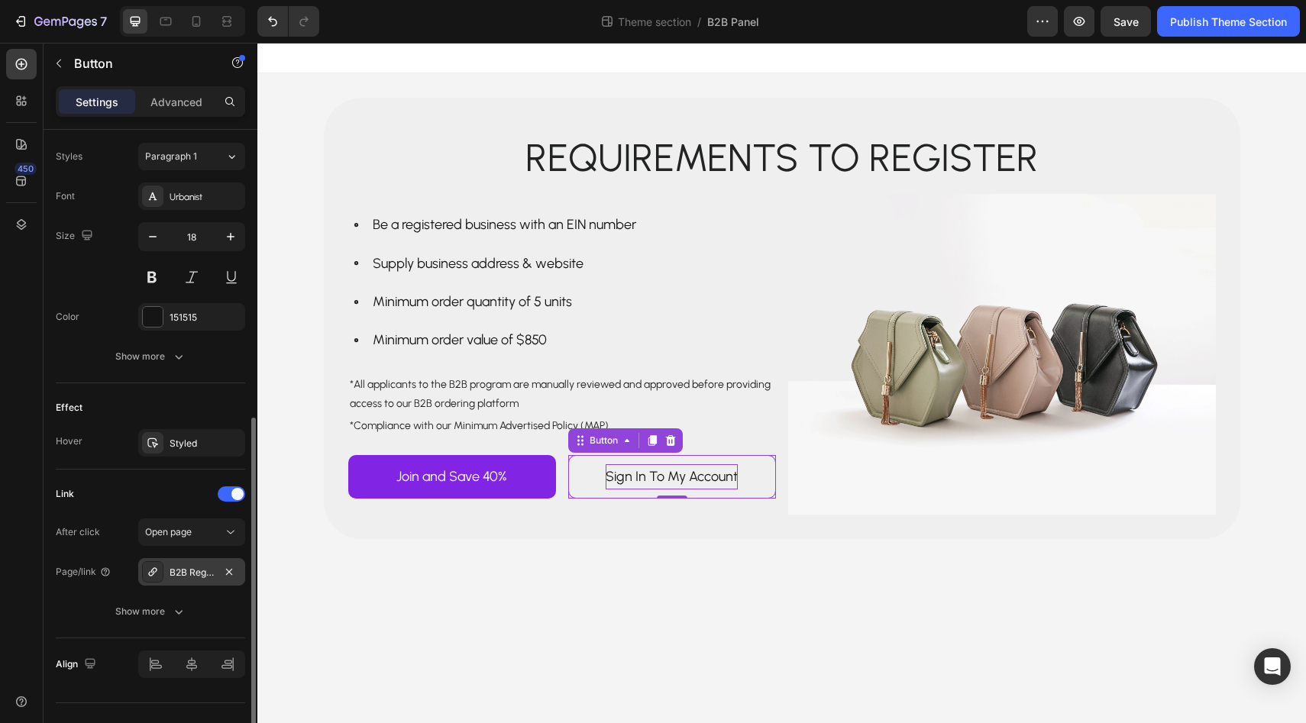
click at [183, 573] on div "B2B Registration Form" at bounding box center [192, 573] width 44 height 14
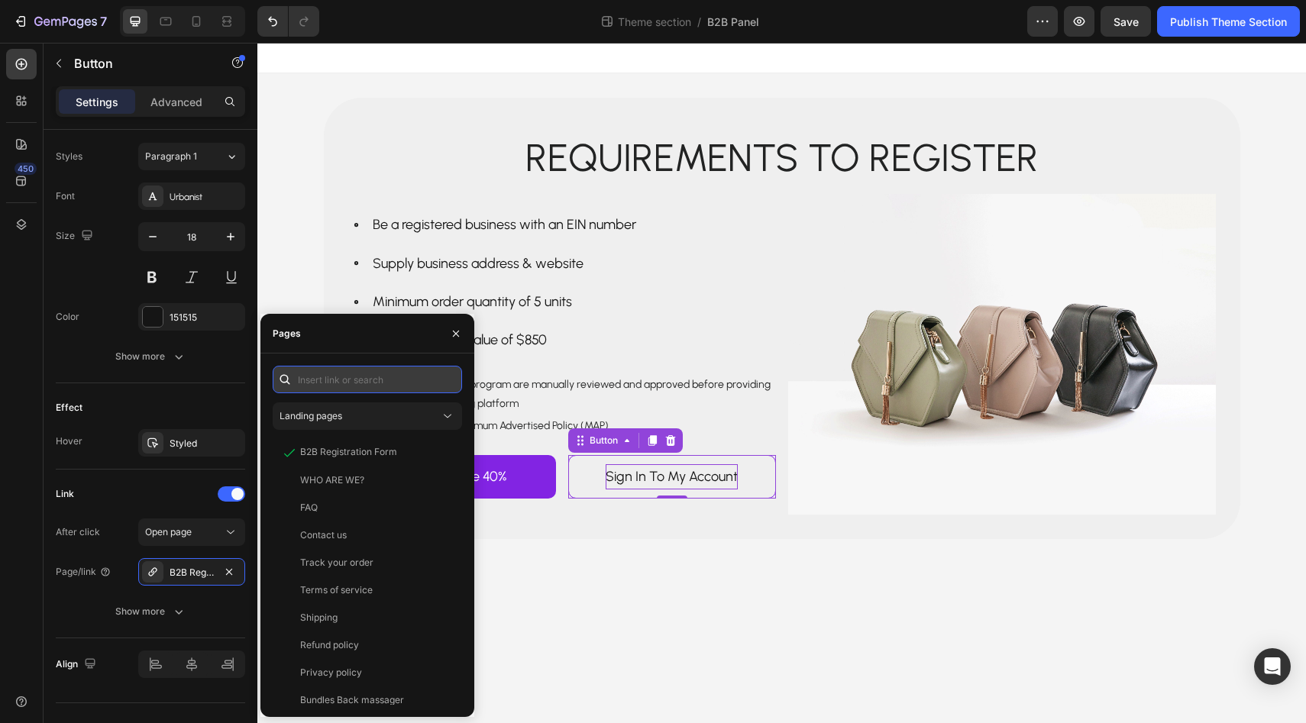
click at [327, 386] on input "text" at bounding box center [367, 379] width 189 height 27
paste input "[URL][DOMAIN_NAME]"
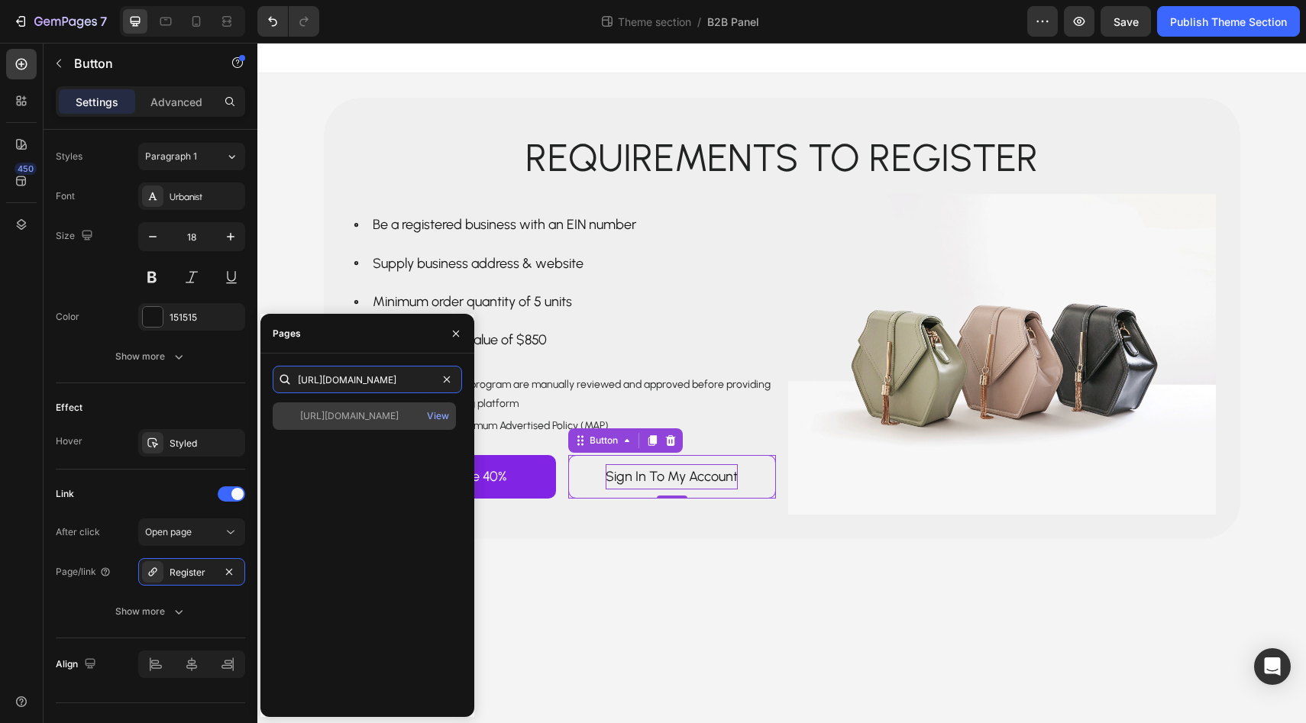
type input "[URL][DOMAIN_NAME]"
click at [337, 411] on div "[URL][DOMAIN_NAME]" at bounding box center [349, 416] width 99 height 14
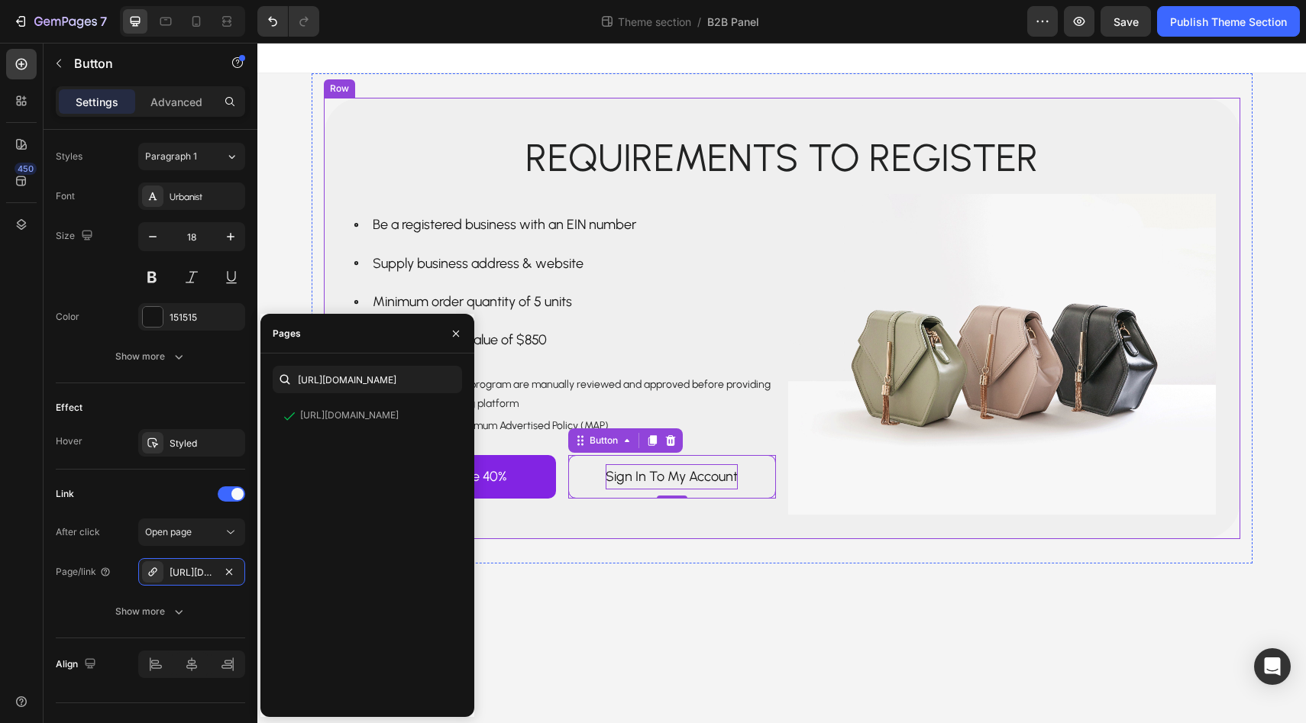
click at [629, 525] on div "Requirements to register Text Block Row Be a registered business with an EIN nu…" at bounding box center [782, 318] width 917 height 441
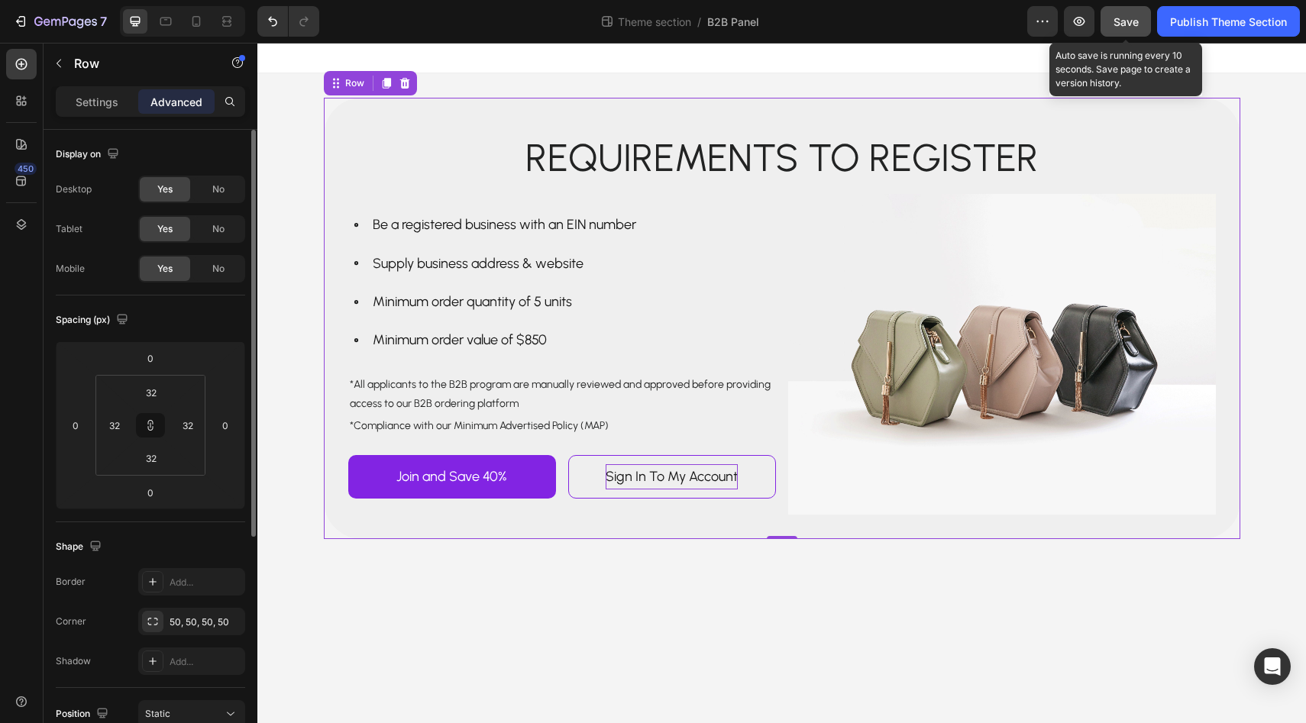
click at [1127, 27] on span "Save" at bounding box center [1126, 21] width 25 height 13
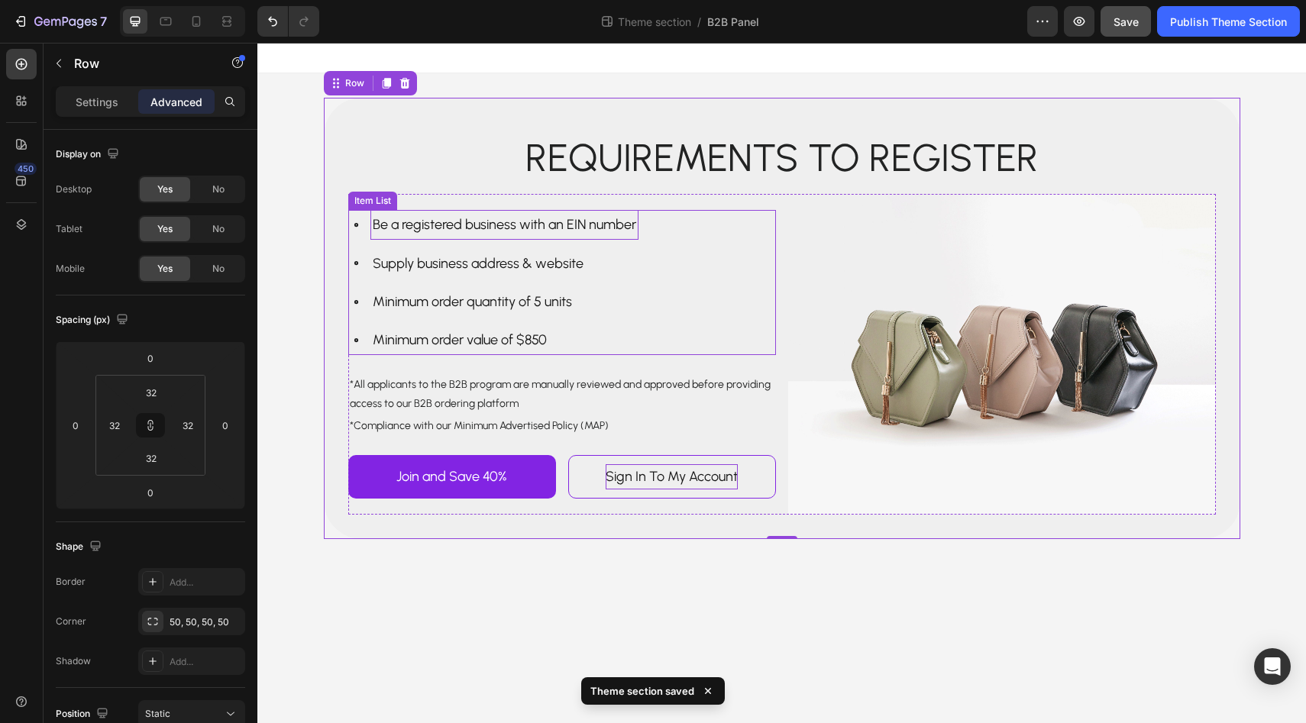
click at [591, 223] on p "Be a registered business with an EIN number" at bounding box center [505, 224] width 264 height 24
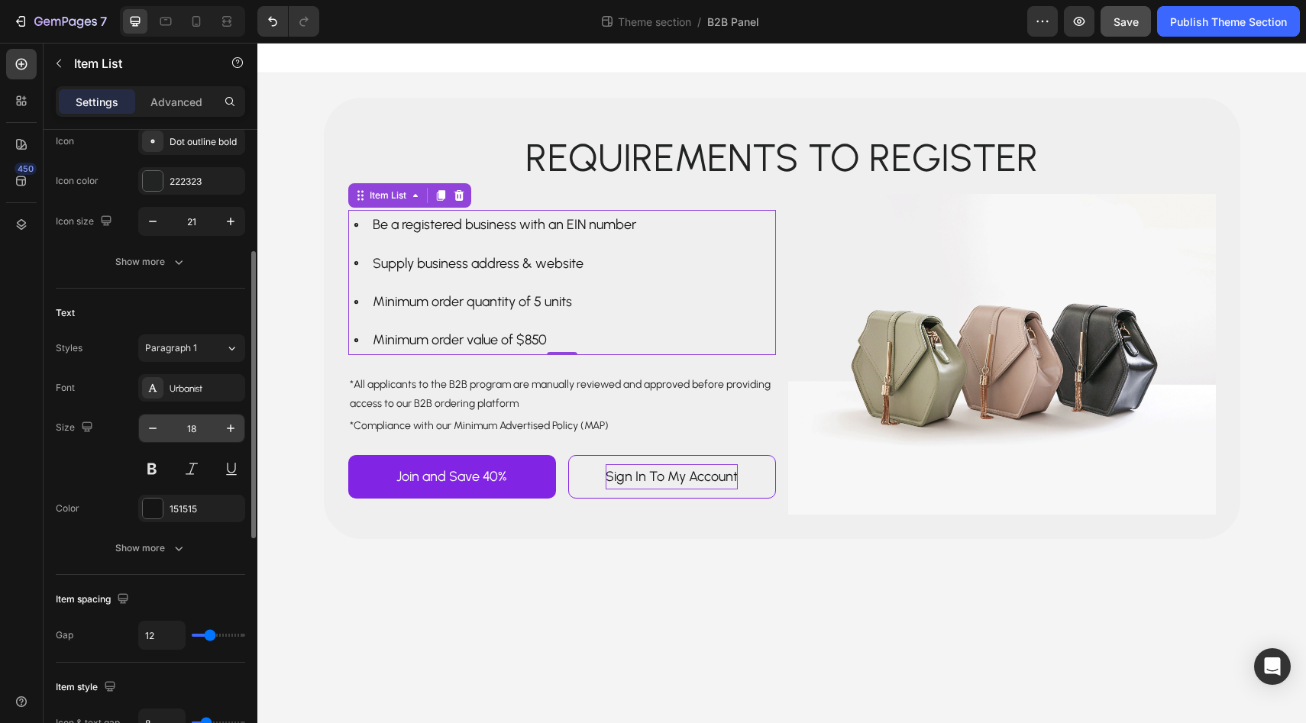
scroll to position [204, 0]
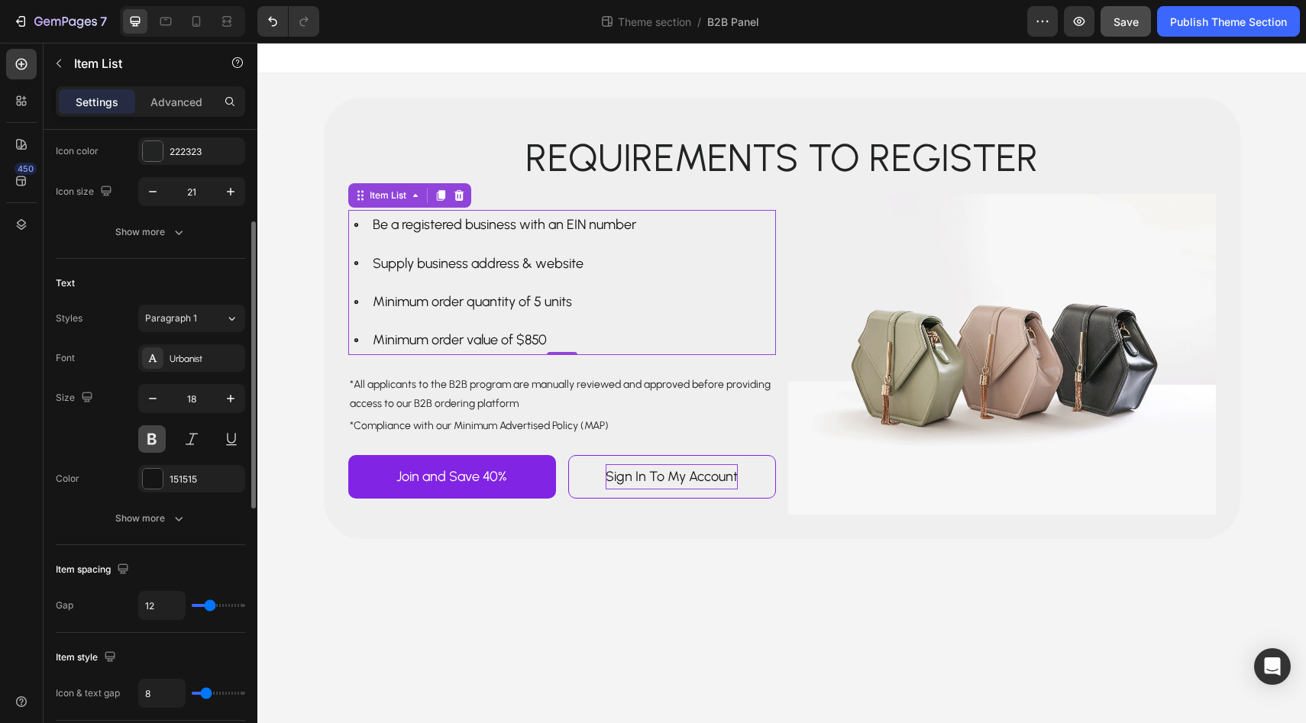
click at [154, 442] on button at bounding box center [151, 438] width 27 height 27
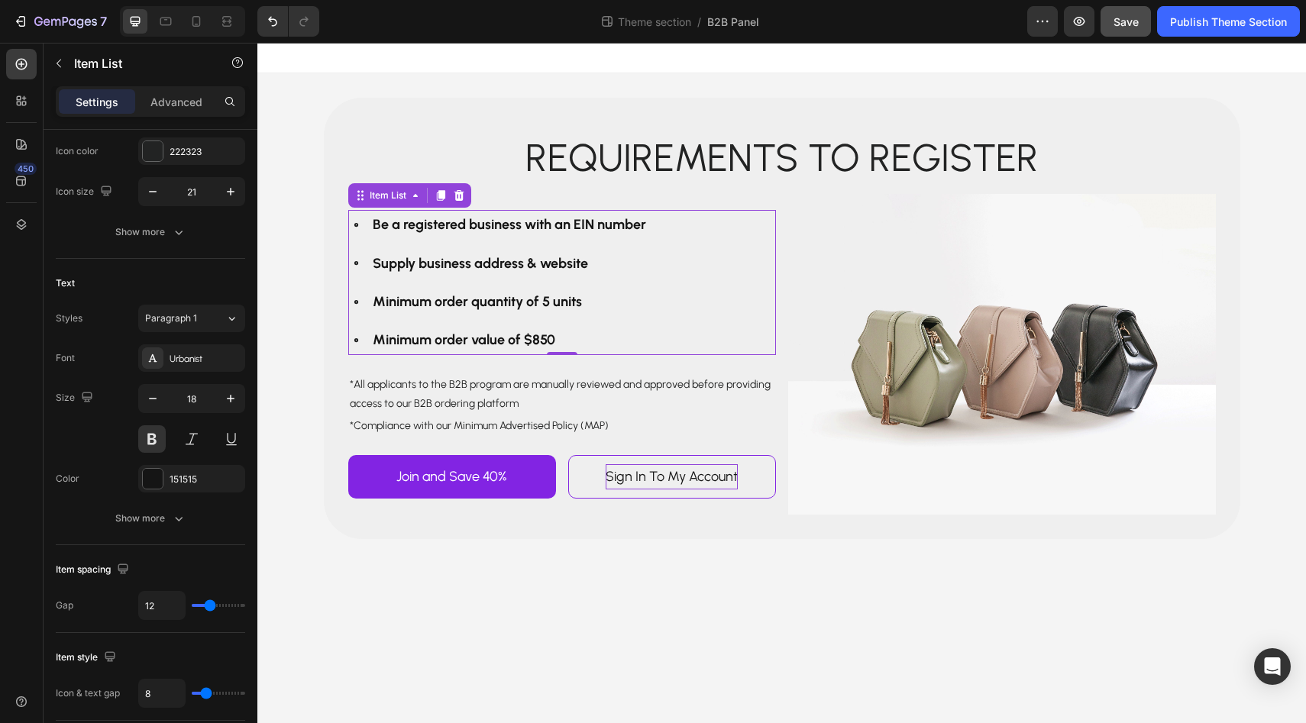
click at [652, 592] on body "Requirements to register Text Block Row Be a registered business with an EIN nu…" at bounding box center [781, 383] width 1049 height 681
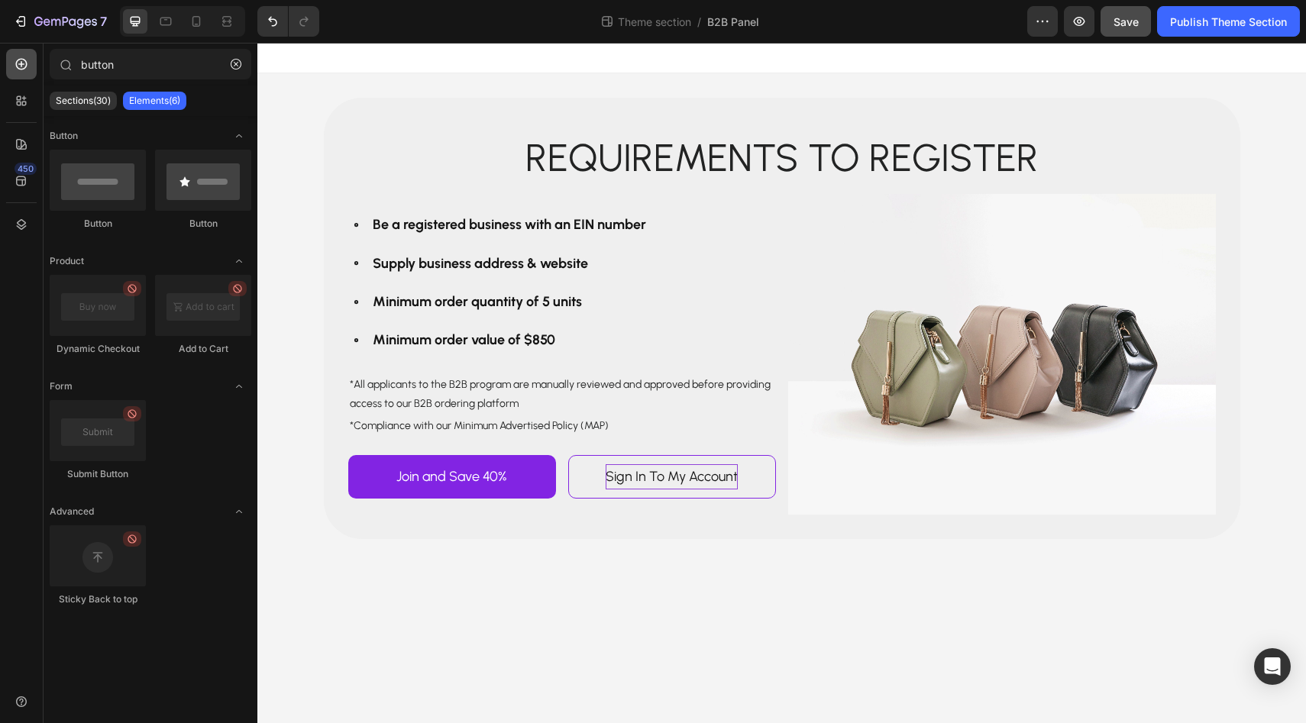
click at [31, 65] on div at bounding box center [21, 64] width 31 height 31
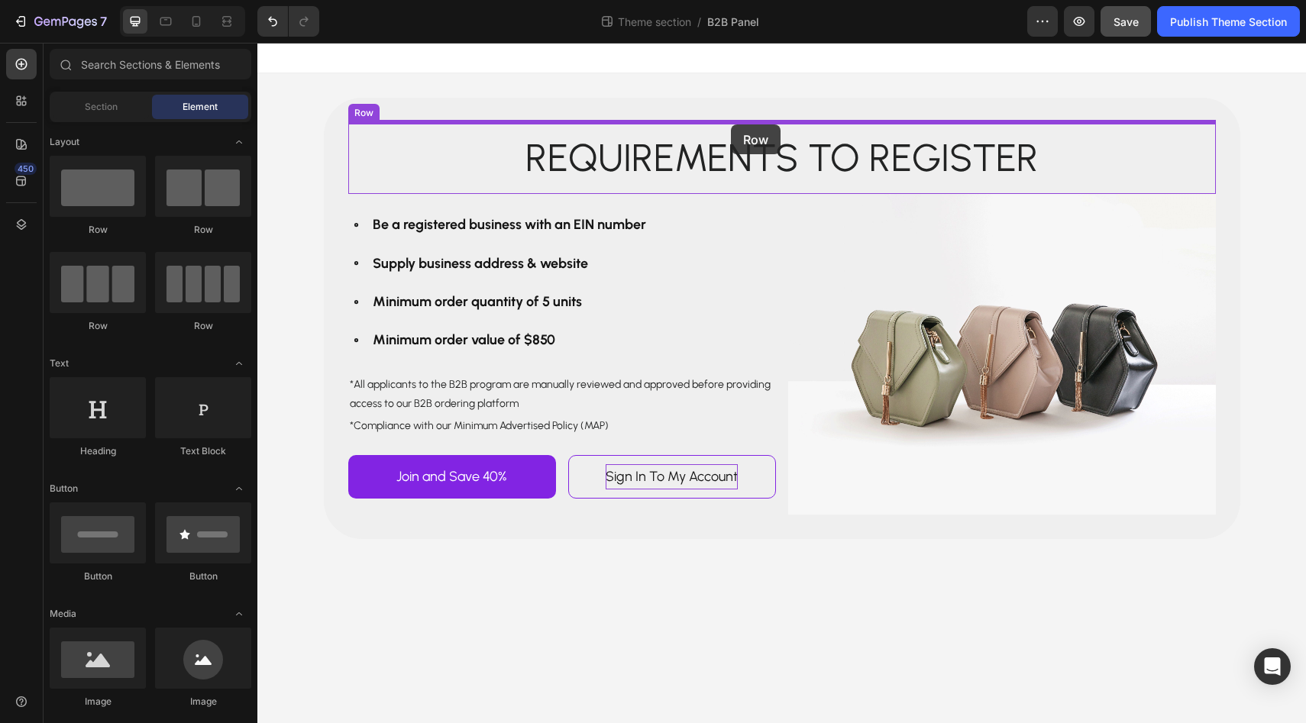
drag, startPoint x: 368, startPoint y: 249, endPoint x: 731, endPoint y: 123, distance: 384.1
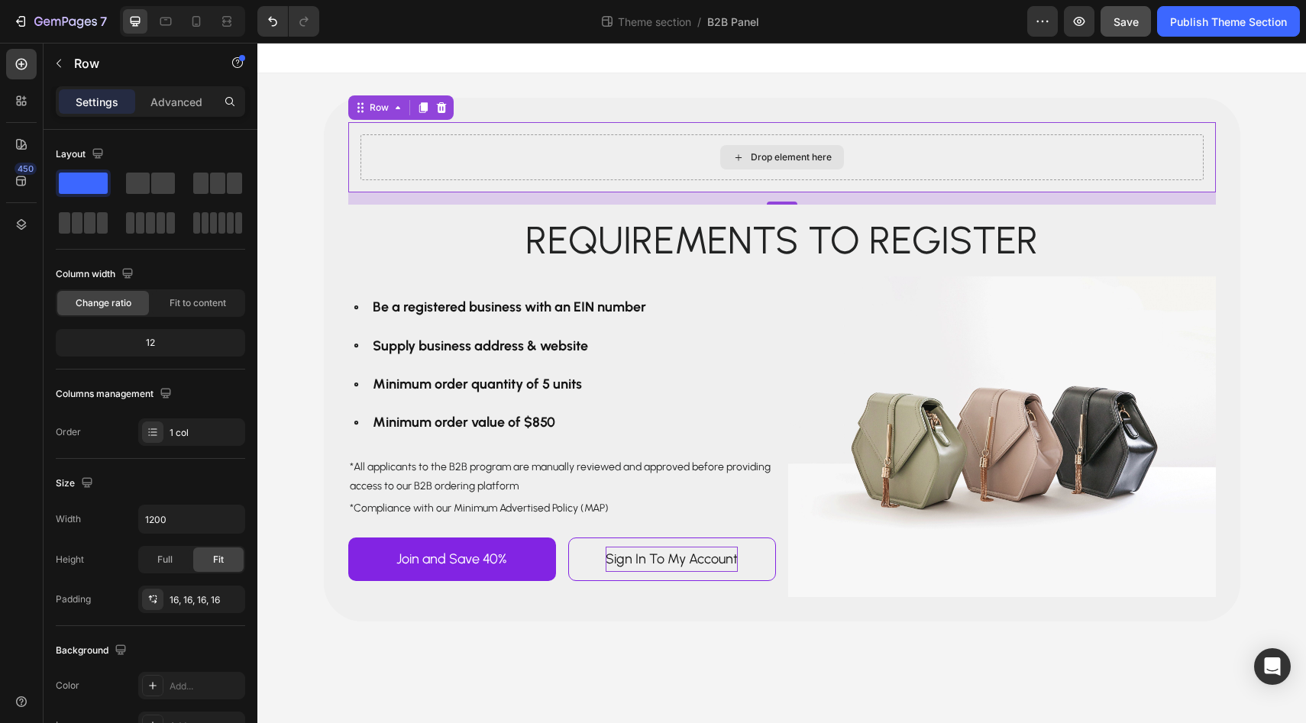
click at [712, 155] on div "Drop element here" at bounding box center [782, 157] width 843 height 46
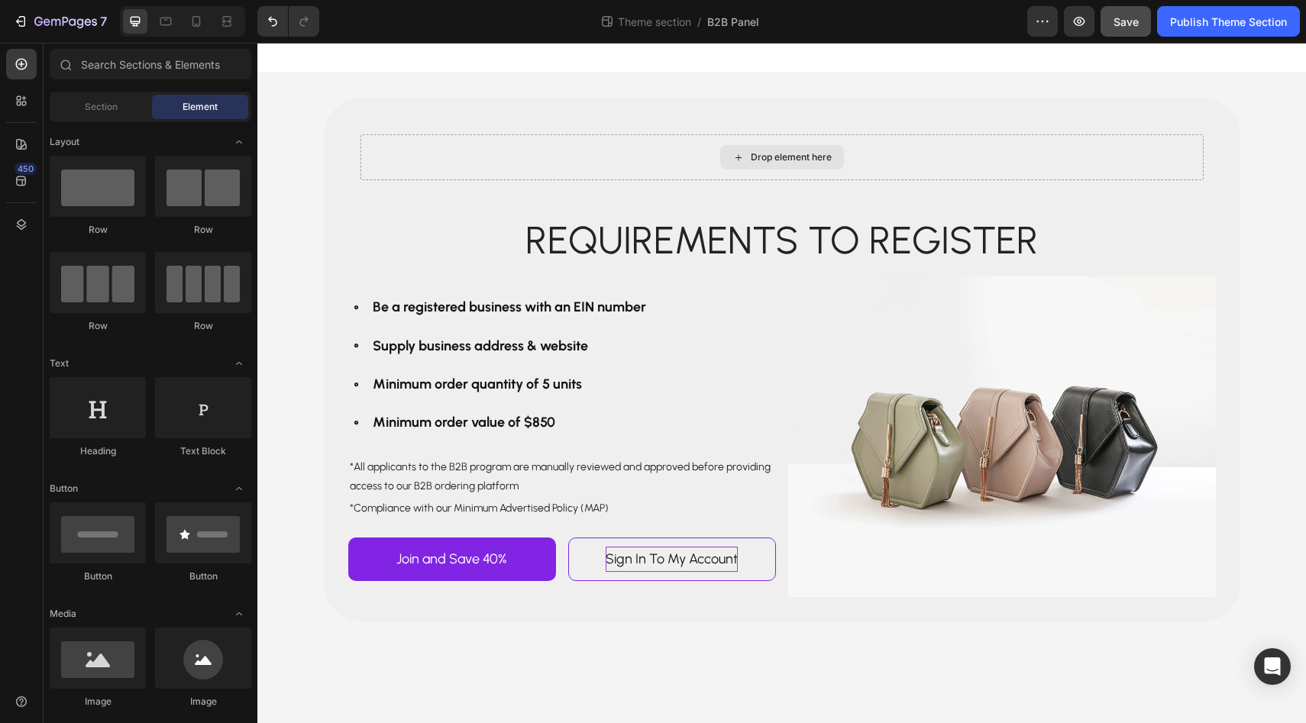
click at [726, 154] on div "Drop element here" at bounding box center [782, 157] width 124 height 24
drag, startPoint x: 461, startPoint y: 248, endPoint x: 749, endPoint y: 147, distance: 306.1
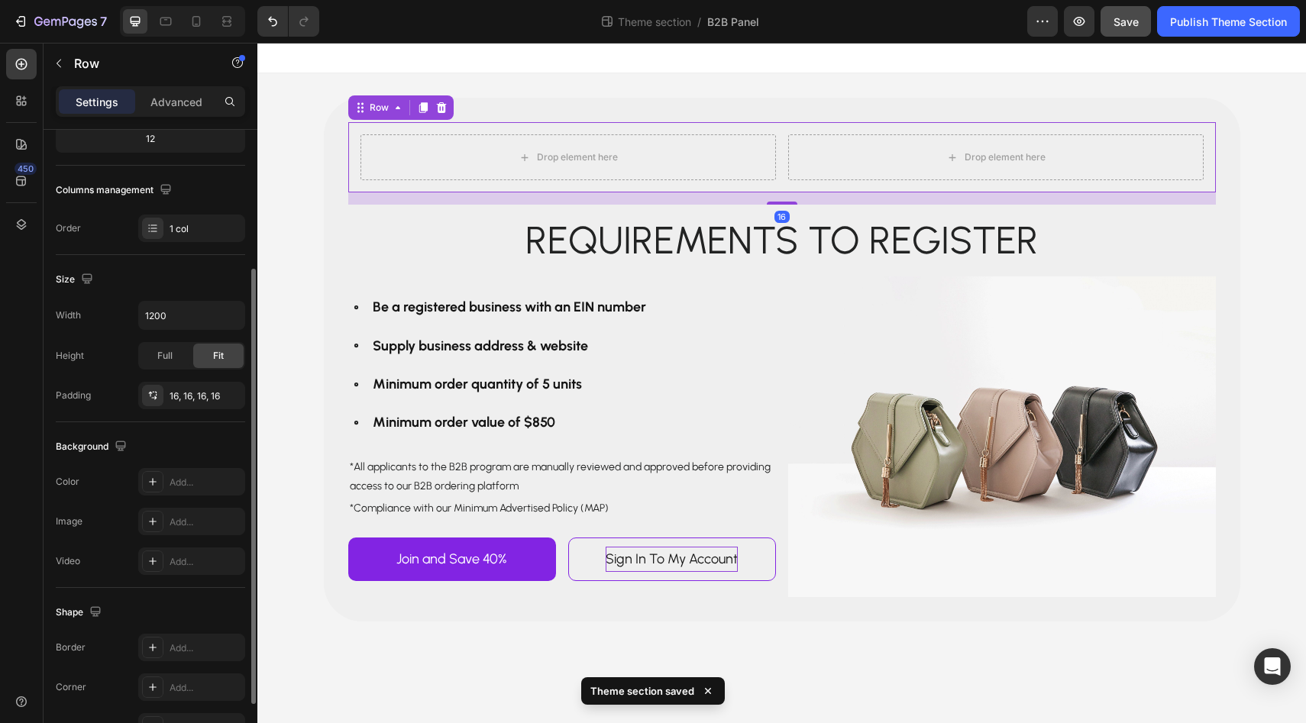
click at [353, 151] on div "Drop element here Drop element here Row Row 16" at bounding box center [782, 157] width 868 height 70
click at [183, 103] on p "Advanced" at bounding box center [176, 102] width 52 height 16
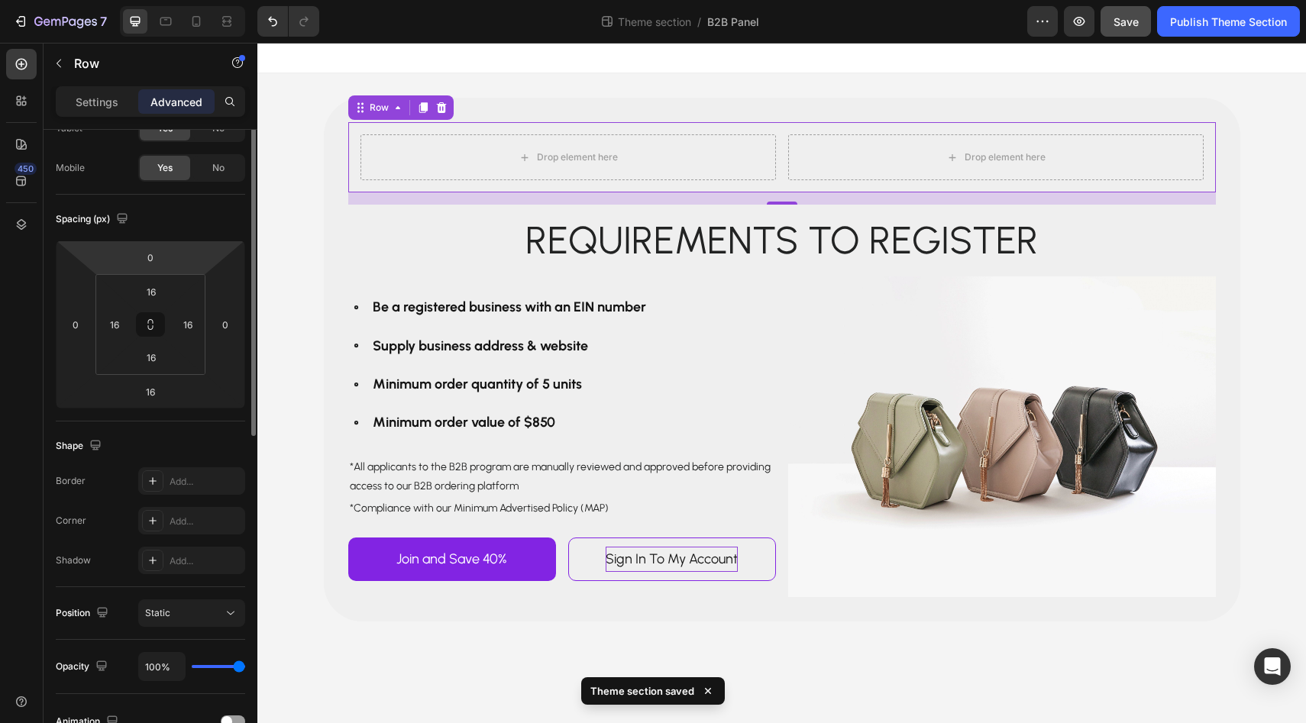
scroll to position [0, 0]
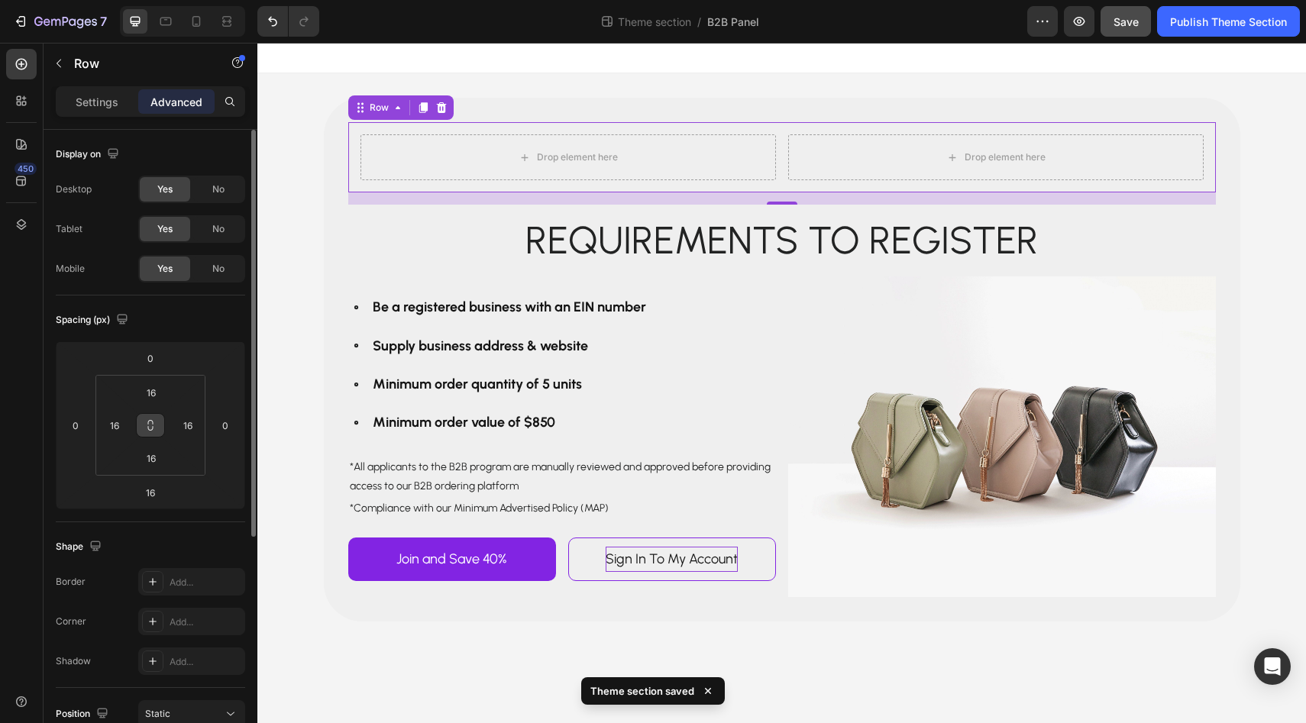
click at [154, 430] on icon at bounding box center [150, 425] width 12 height 12
click at [153, 393] on input "16" at bounding box center [151, 392] width 31 height 23
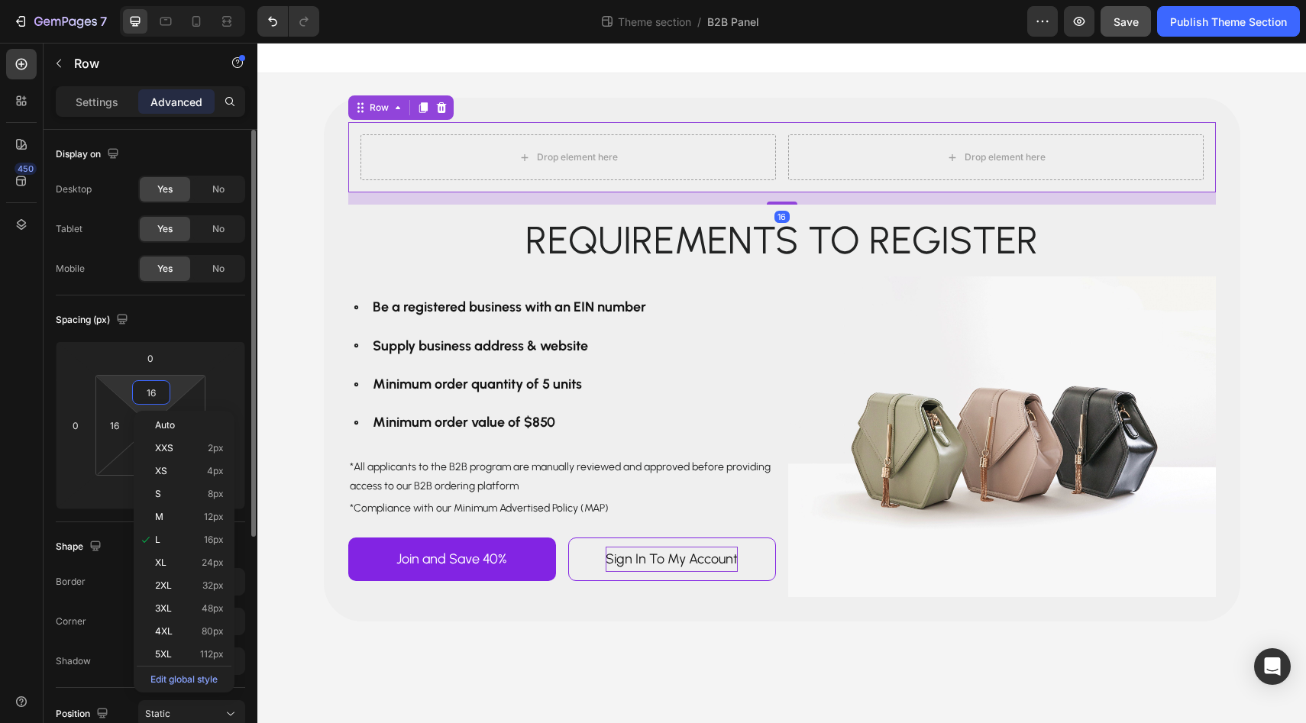
type input "4"
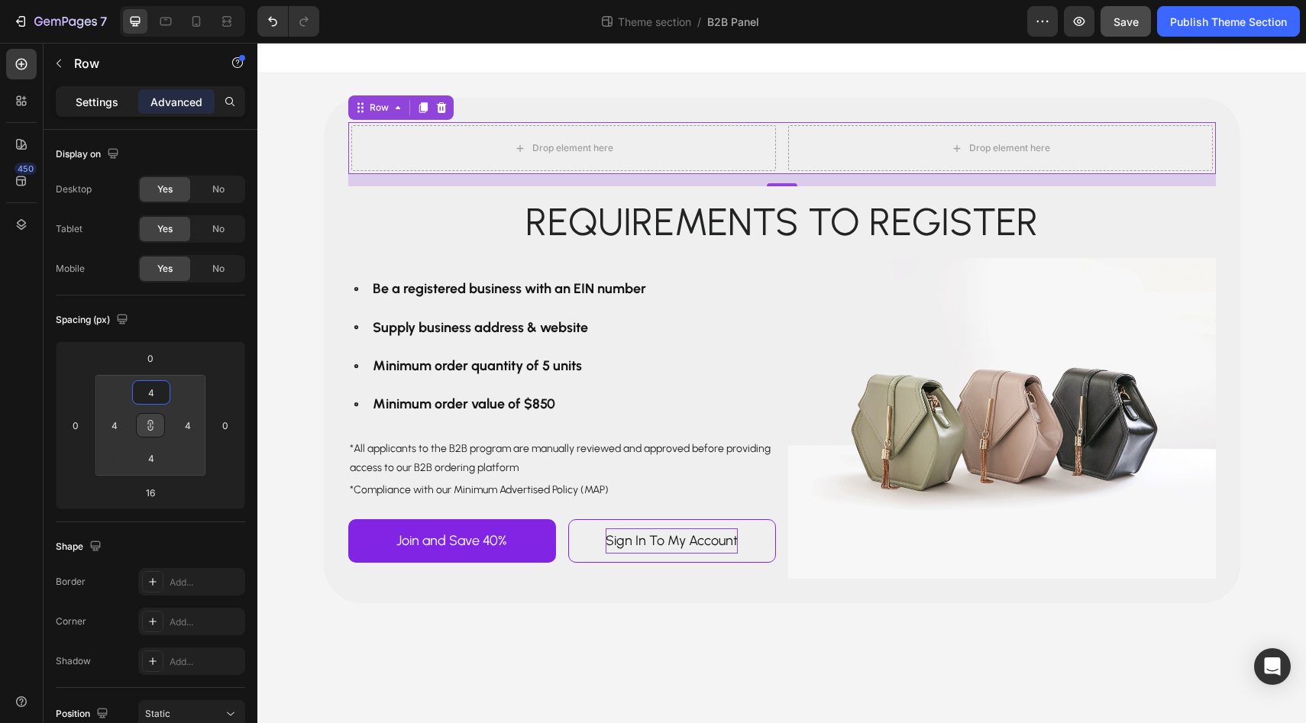
click at [99, 105] on p "Settings" at bounding box center [97, 102] width 43 height 16
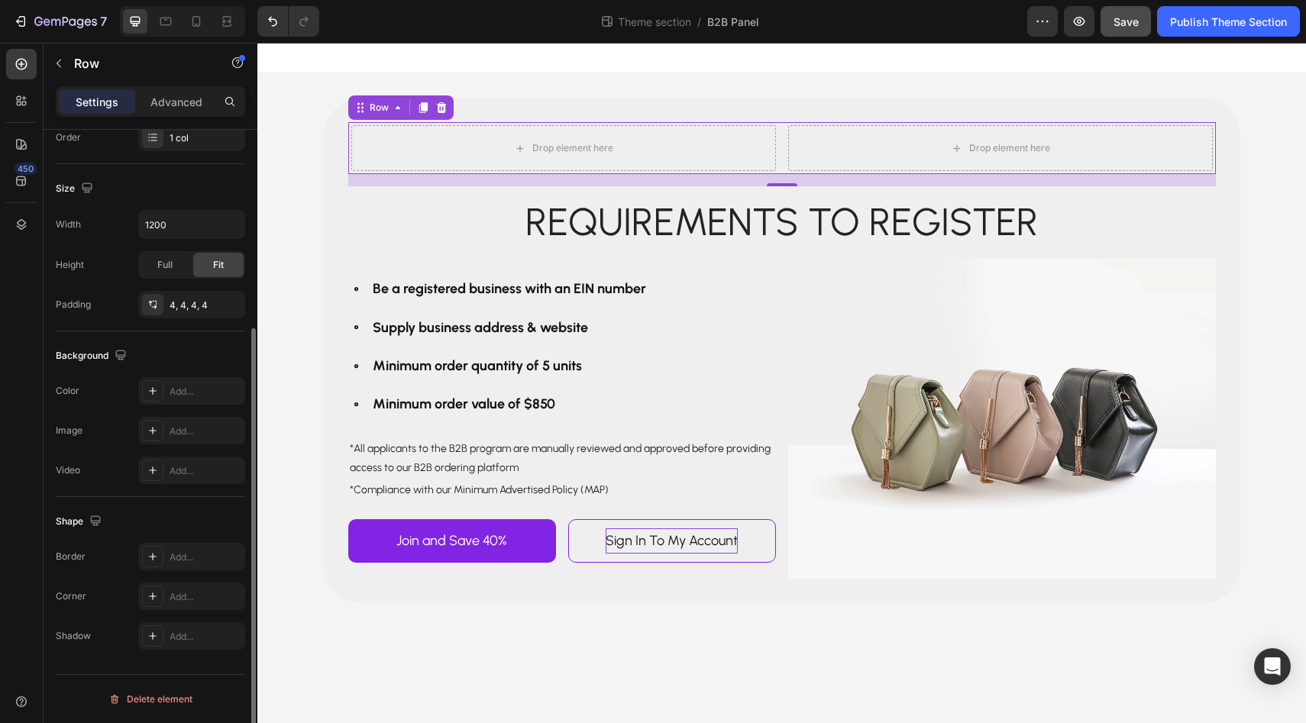
scroll to position [293, 0]
click at [155, 376] on div "Background The changes might be hidden by the video. Color Add... Image Add... …" at bounding box center [150, 416] width 189 height 166
click at [155, 385] on div at bounding box center [152, 392] width 21 height 21
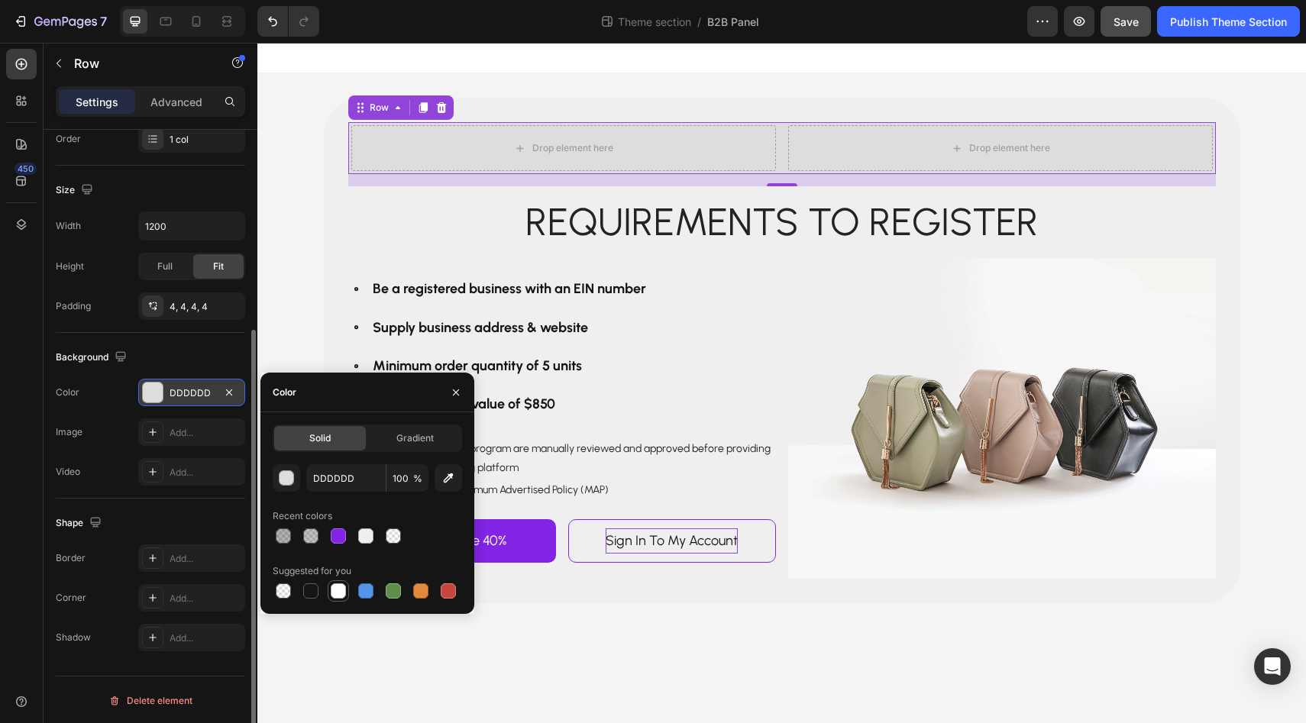
click at [342, 596] on div at bounding box center [338, 591] width 15 height 15
type input "FFFFFF"
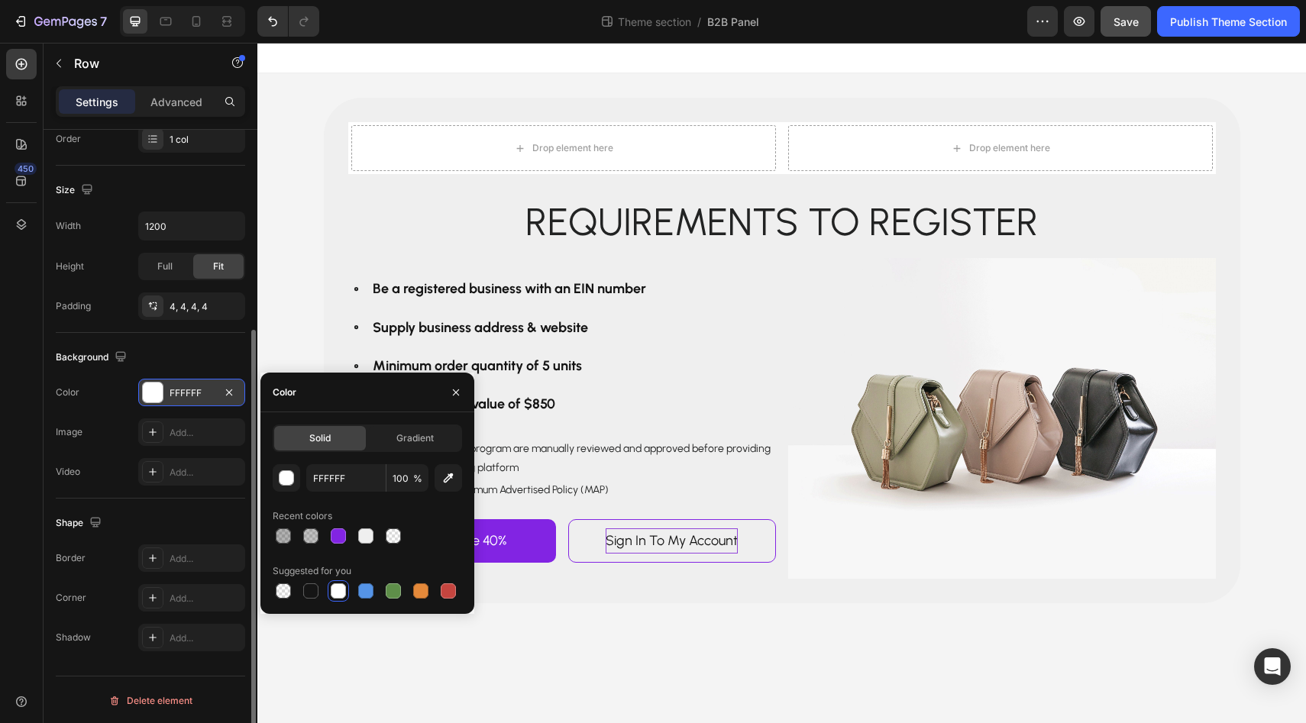
click at [288, 183] on div "Drop element here Drop element here Row Row Requirements to register Text Block…" at bounding box center [781, 350] width 1049 height 555
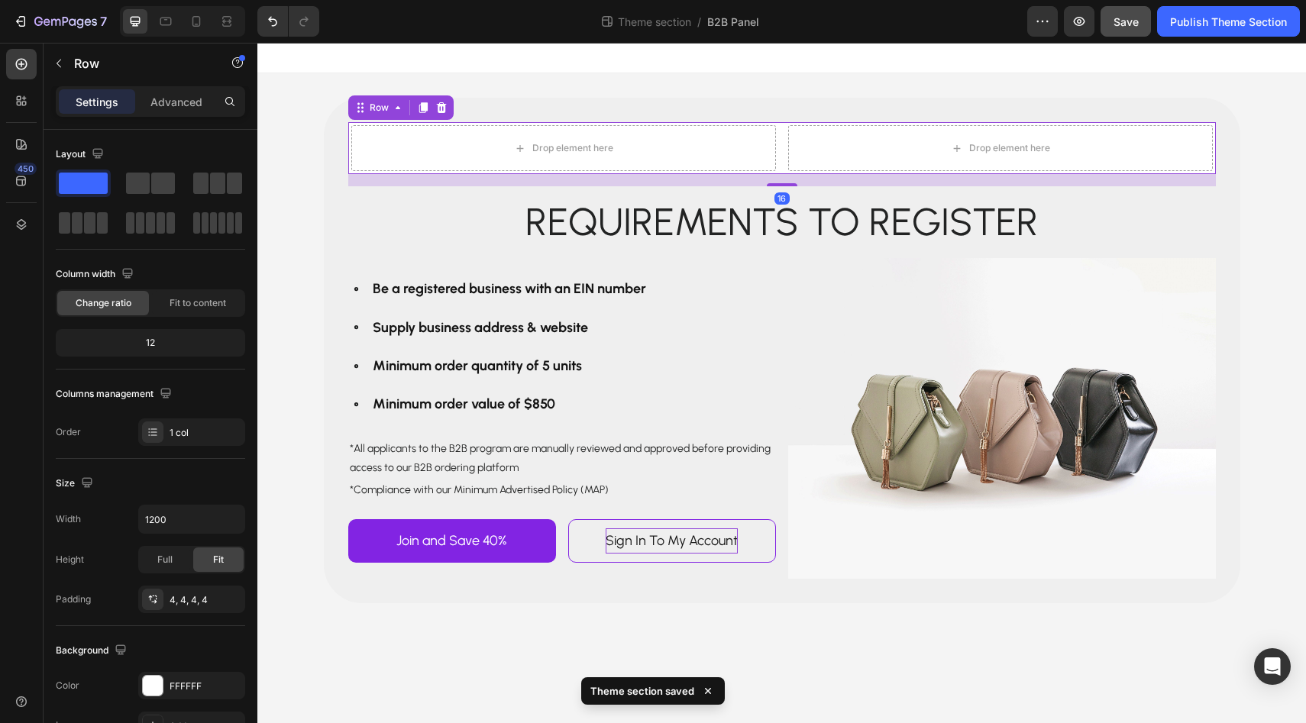
click at [350, 163] on div "Drop element here Drop element here Row Row 16" at bounding box center [782, 148] width 868 height 52
click at [181, 99] on p "Advanced" at bounding box center [176, 102] width 52 height 16
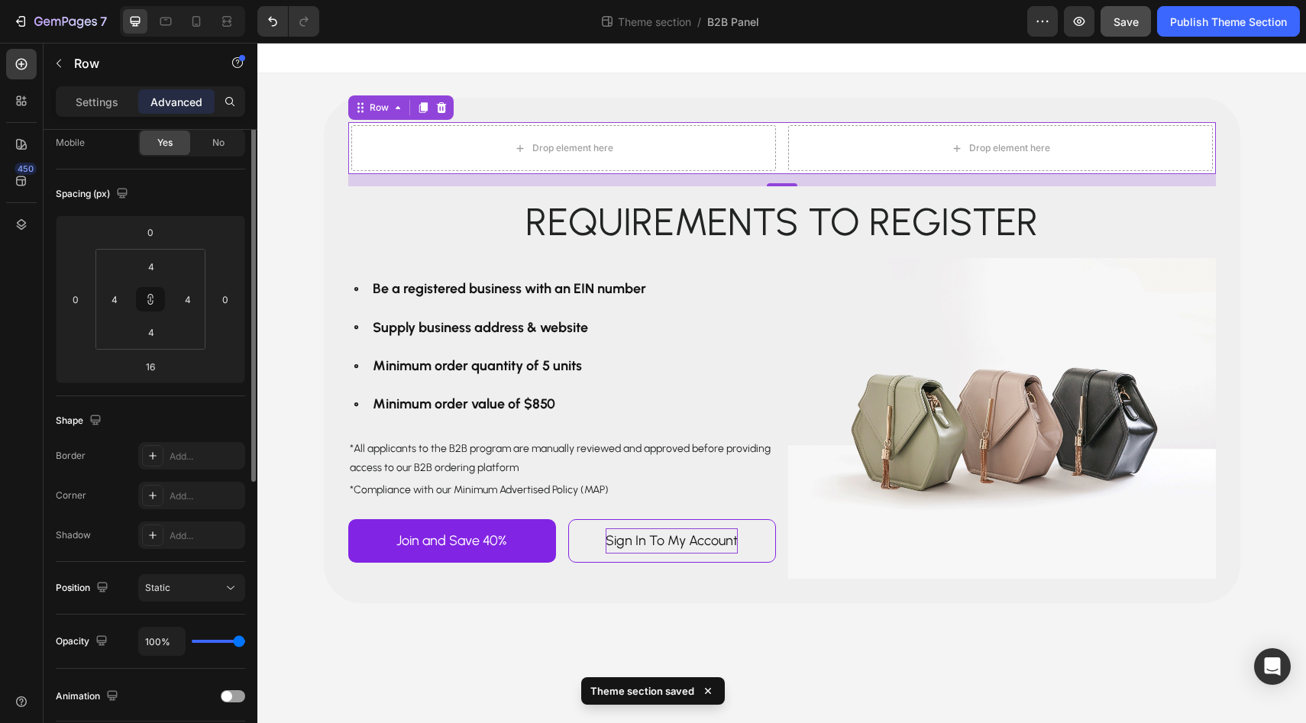
scroll to position [196, 0]
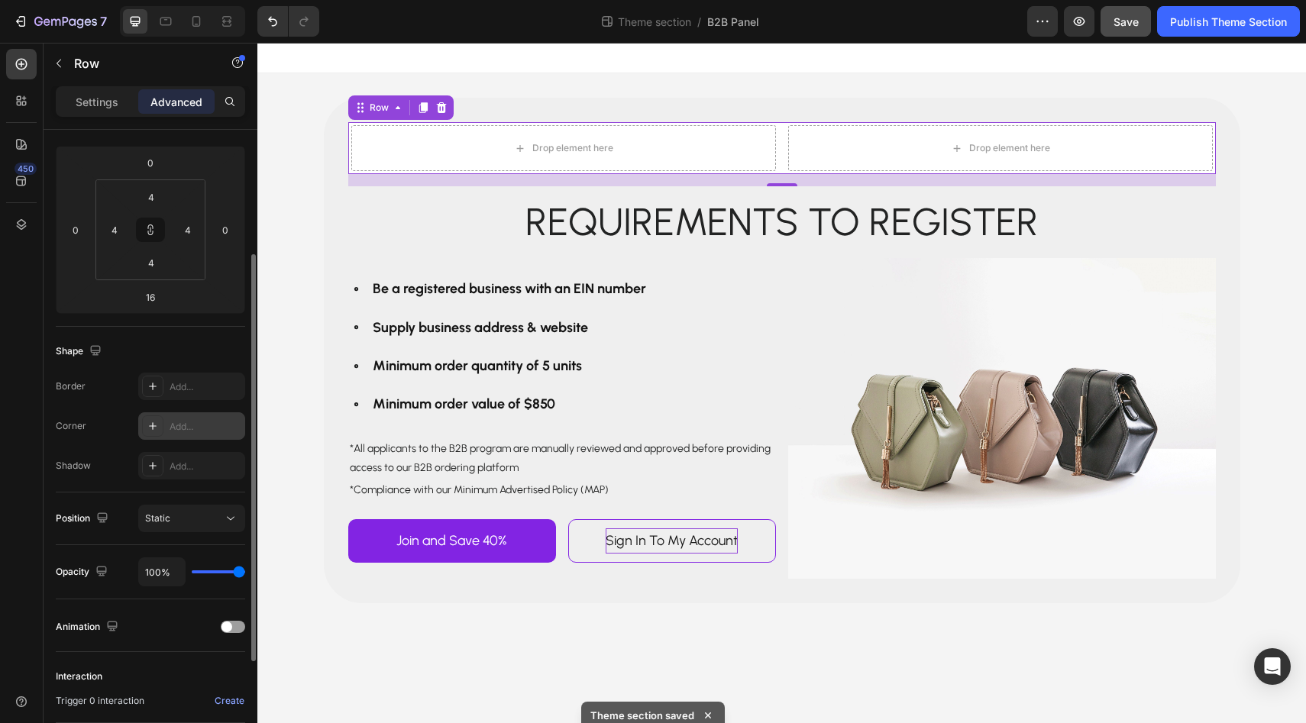
click at [145, 422] on div at bounding box center [152, 426] width 21 height 21
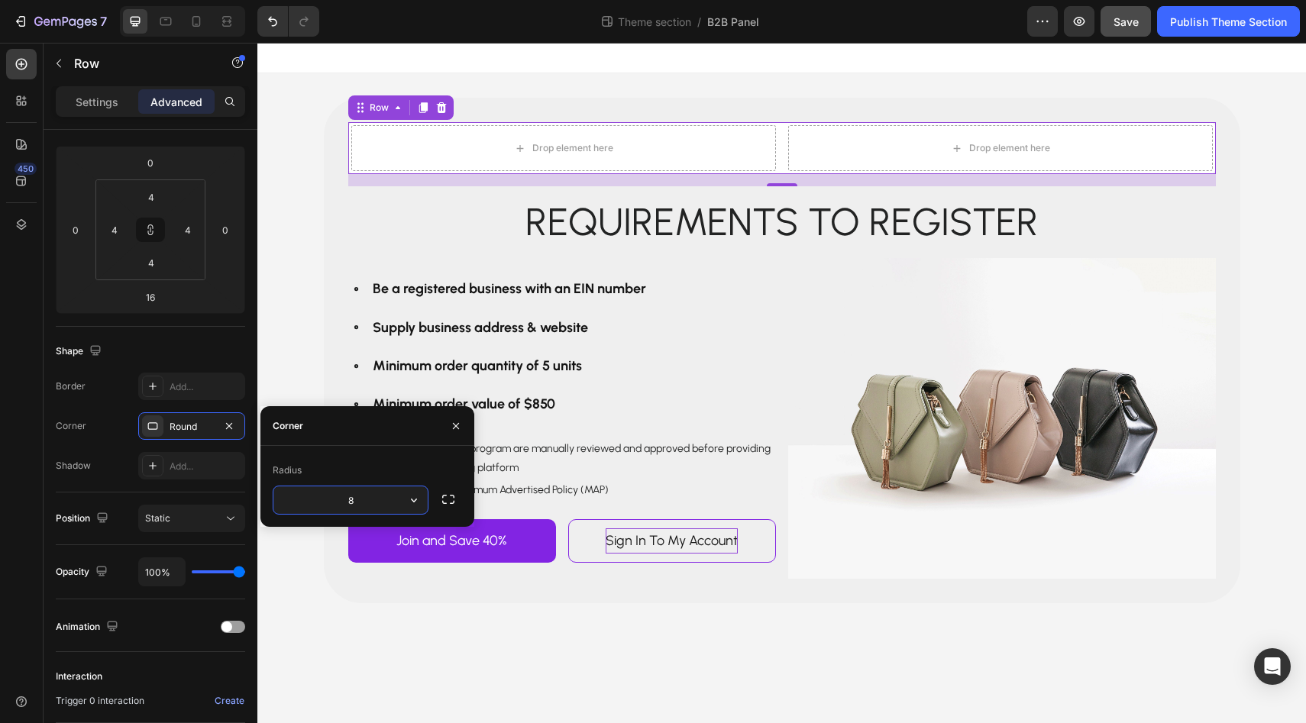
click at [328, 500] on input "8" at bounding box center [350, 500] width 154 height 27
type input "100"
click at [287, 250] on div "Drop element here Drop element here Row Row 16 Requirements to register Text Bl…" at bounding box center [781, 350] width 1049 height 555
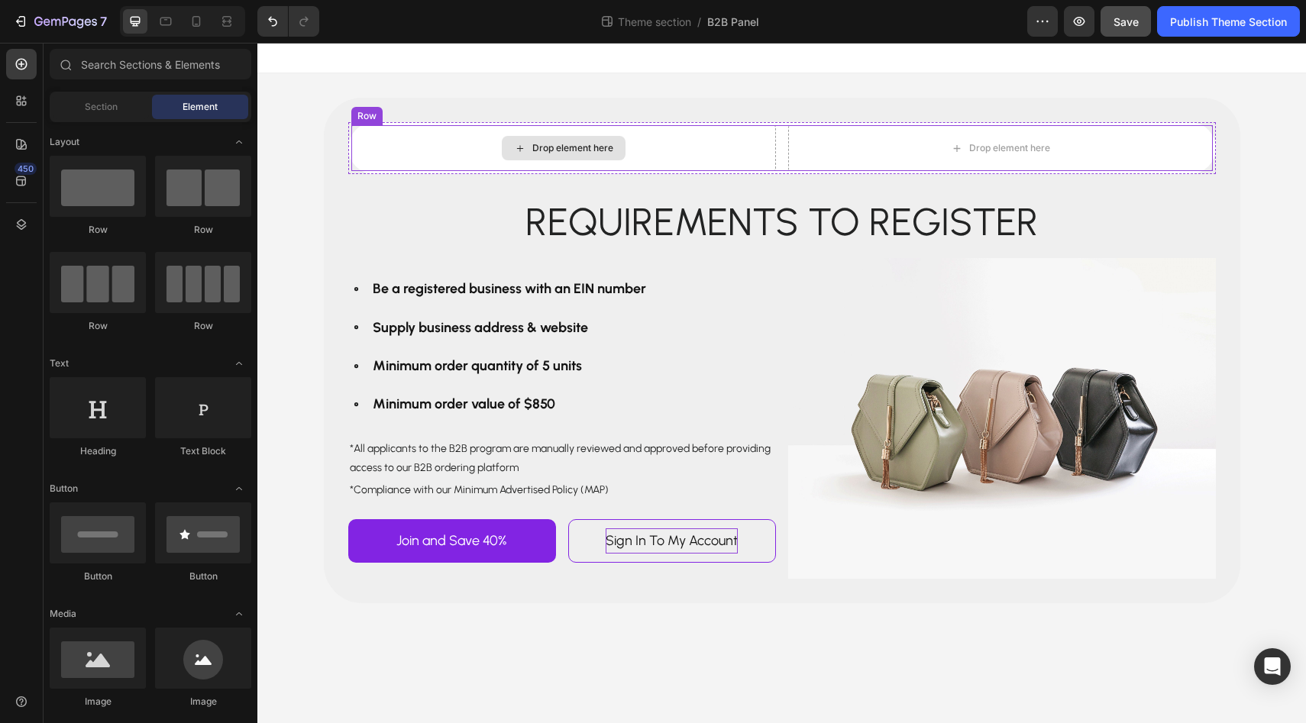
click at [556, 152] on div "Drop element here" at bounding box center [572, 148] width 81 height 12
drag, startPoint x: 325, startPoint y: 710, endPoint x: 502, endPoint y: 146, distance: 591.4
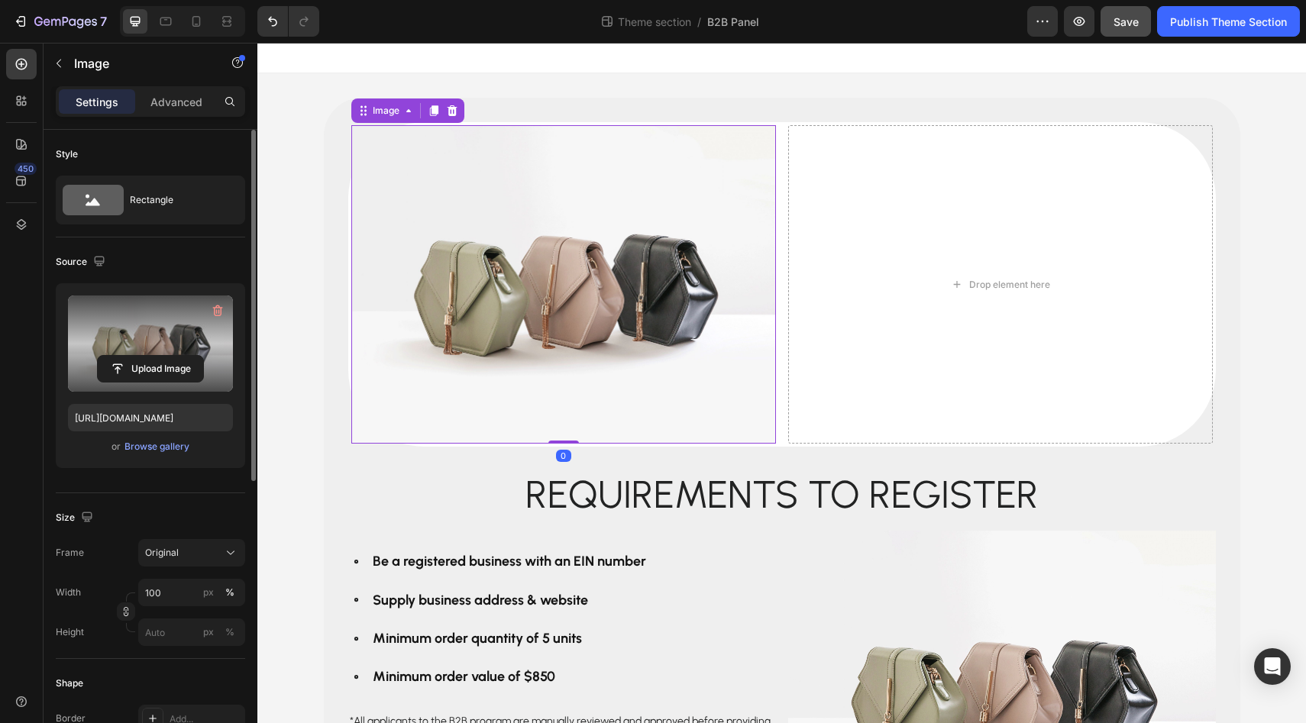
click at [133, 341] on label at bounding box center [150, 344] width 165 height 96
click at [133, 356] on input "file" at bounding box center [150, 369] width 105 height 26
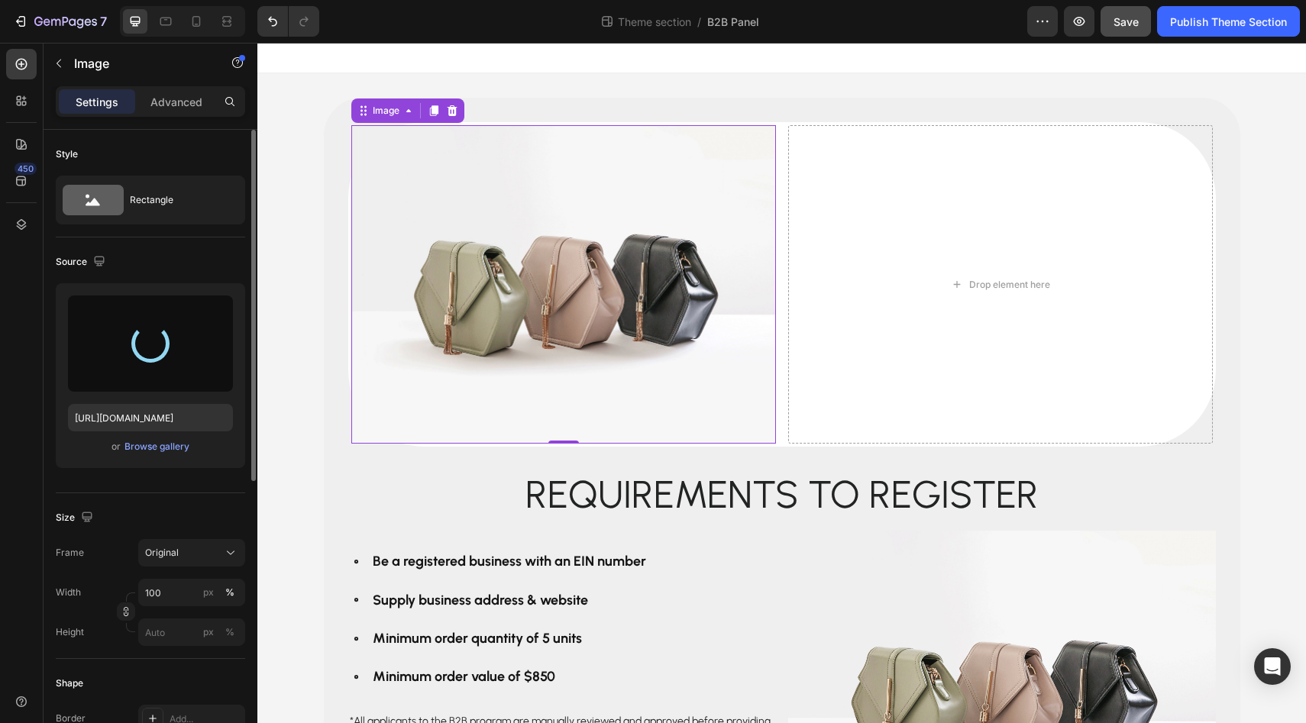
type input "[URL][DOMAIN_NAME]"
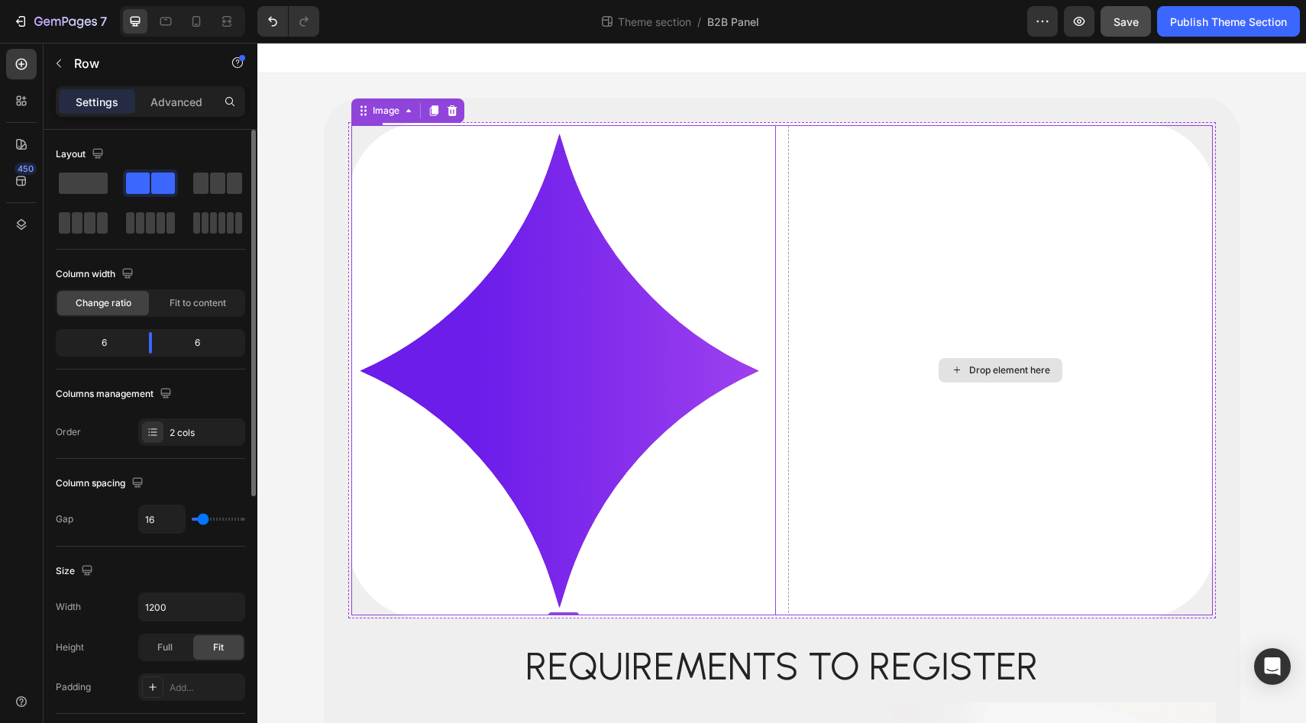
click at [937, 358] on div "Drop element here" at bounding box center [1000, 370] width 425 height 490
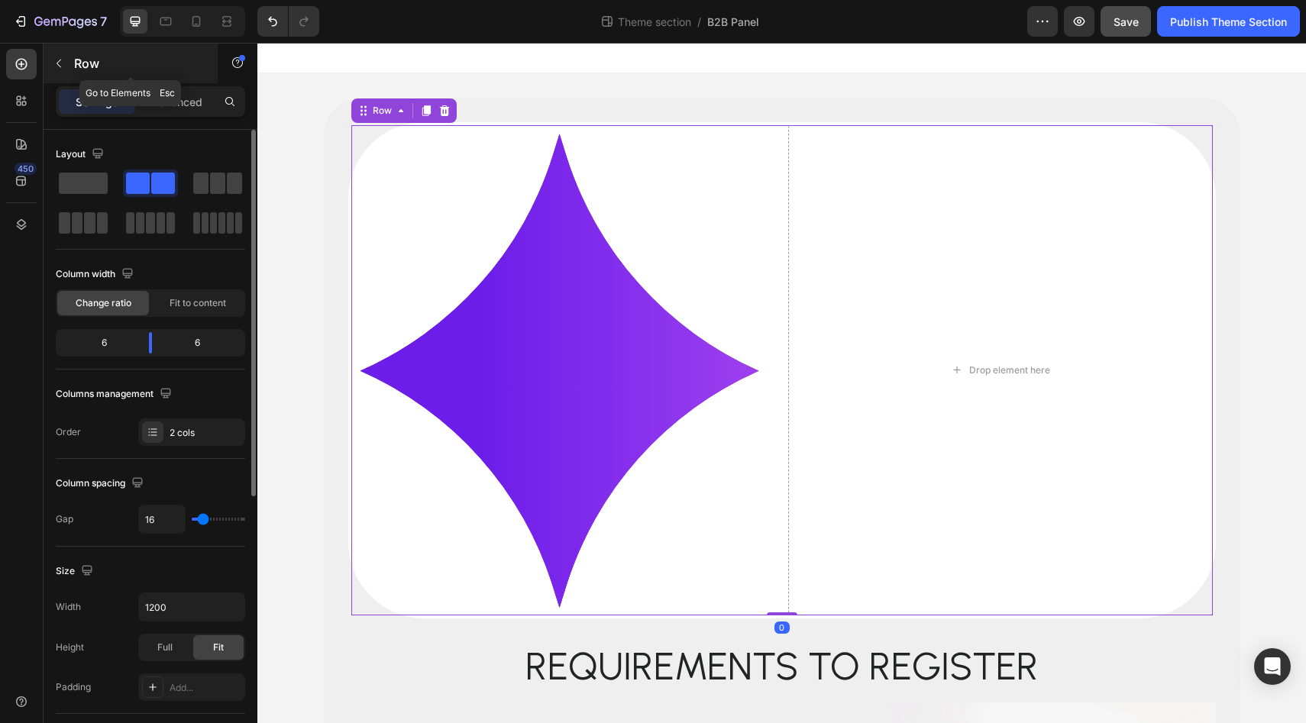
click at [65, 64] on button "button" at bounding box center [59, 63] width 24 height 24
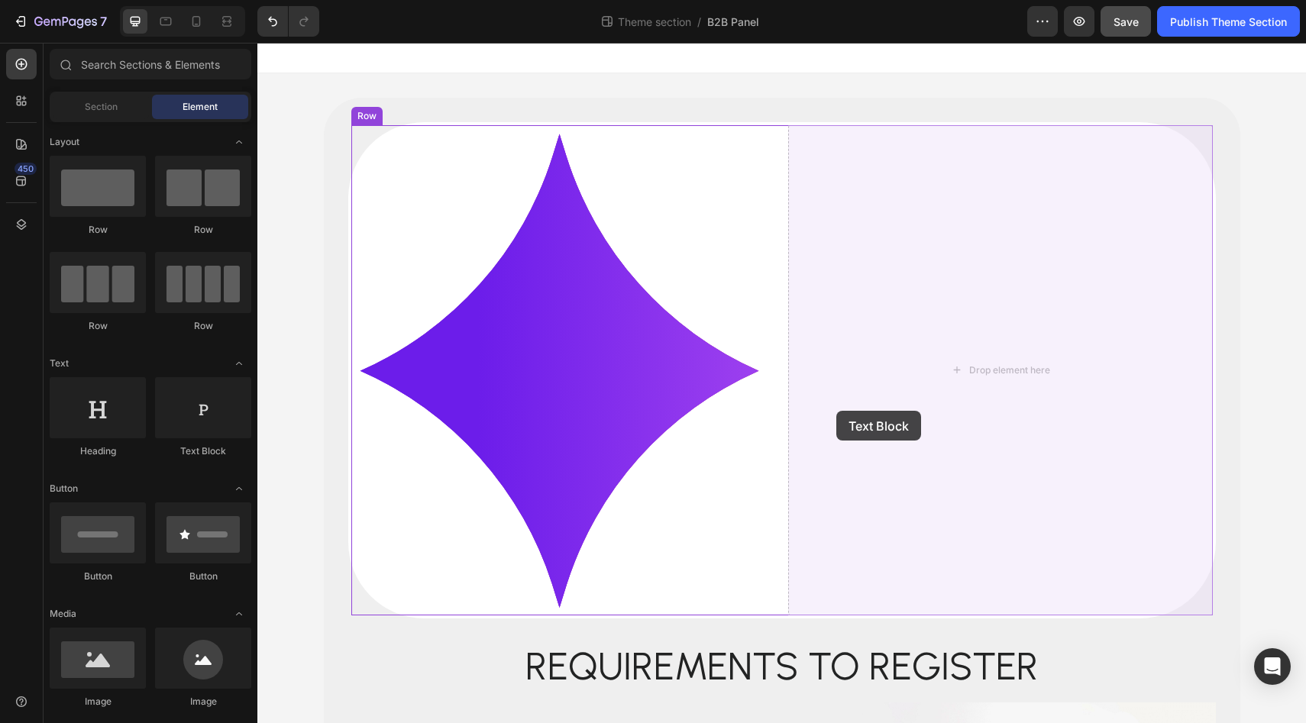
drag, startPoint x: 441, startPoint y: 486, endPoint x: 864, endPoint y: 413, distance: 428.6
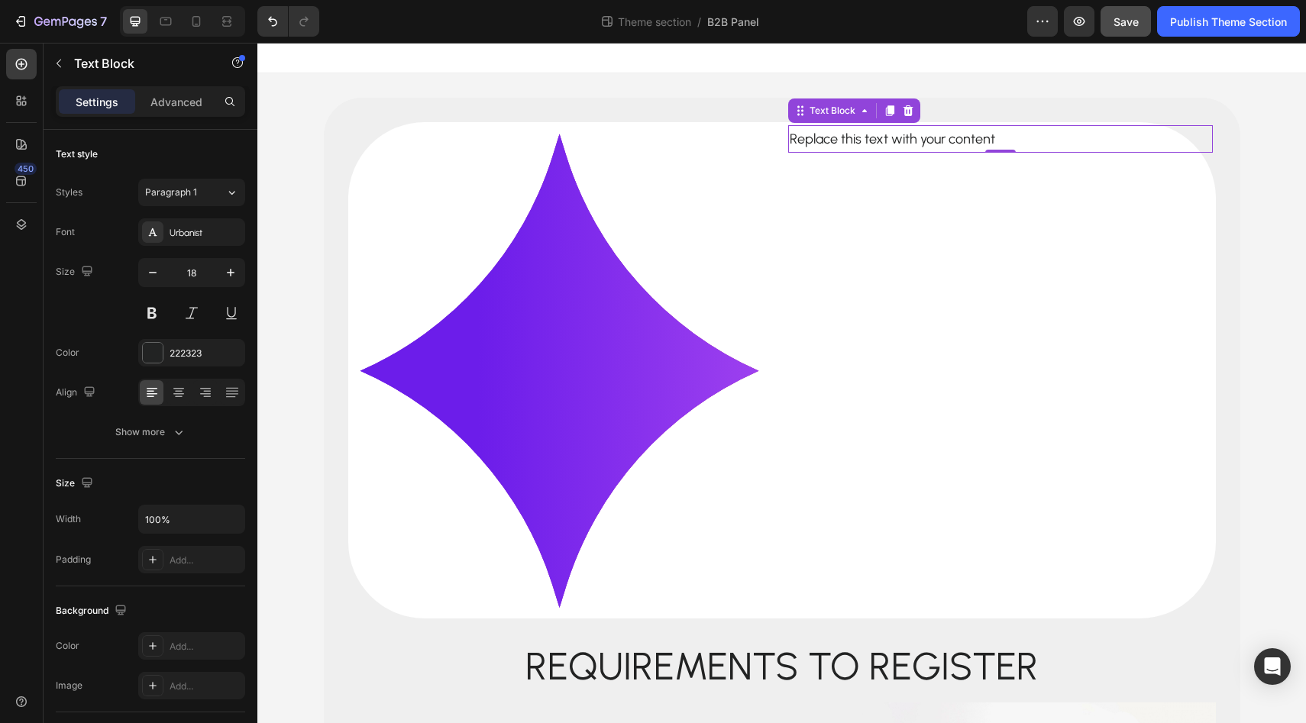
click at [871, 134] on div "Replace this text with your content" at bounding box center [1000, 138] width 425 height 27
click at [871, 134] on p "Replace this text with your content" at bounding box center [1001, 139] width 422 height 24
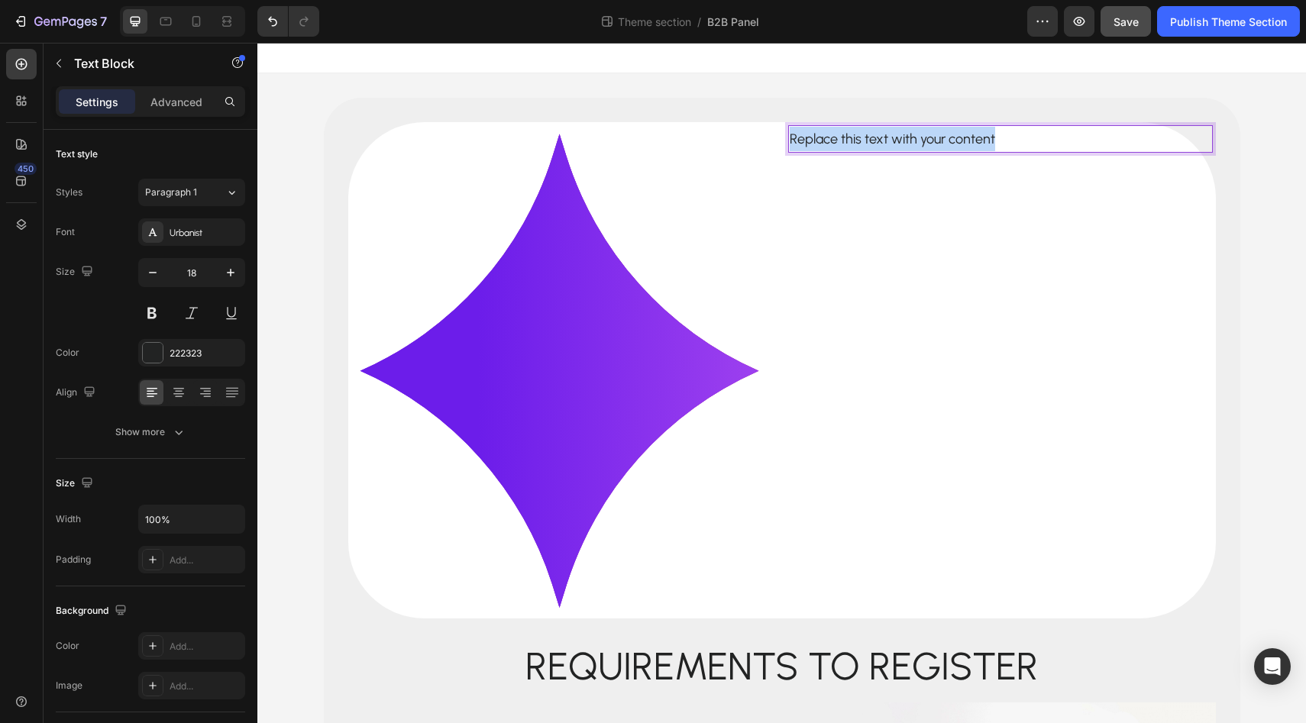
click at [871, 134] on p "Replace this text with your content" at bounding box center [1001, 139] width 422 height 24
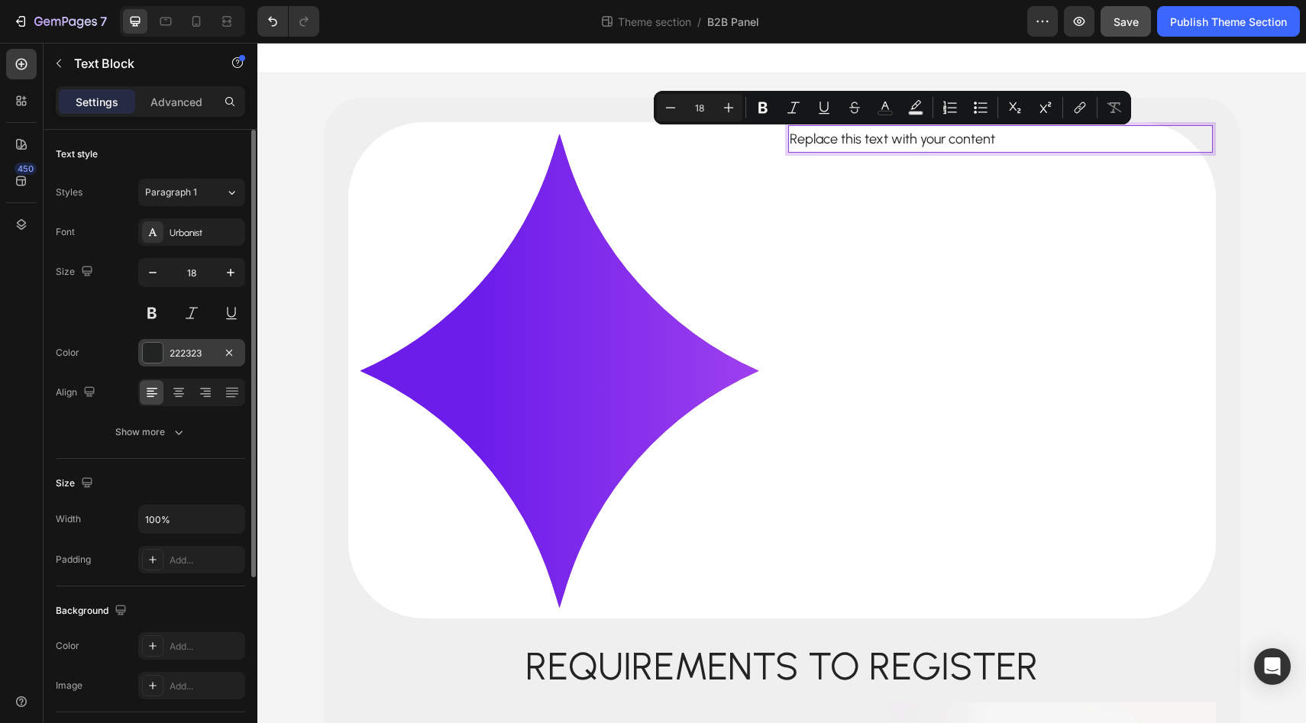
click at [147, 353] on div at bounding box center [153, 353] width 20 height 20
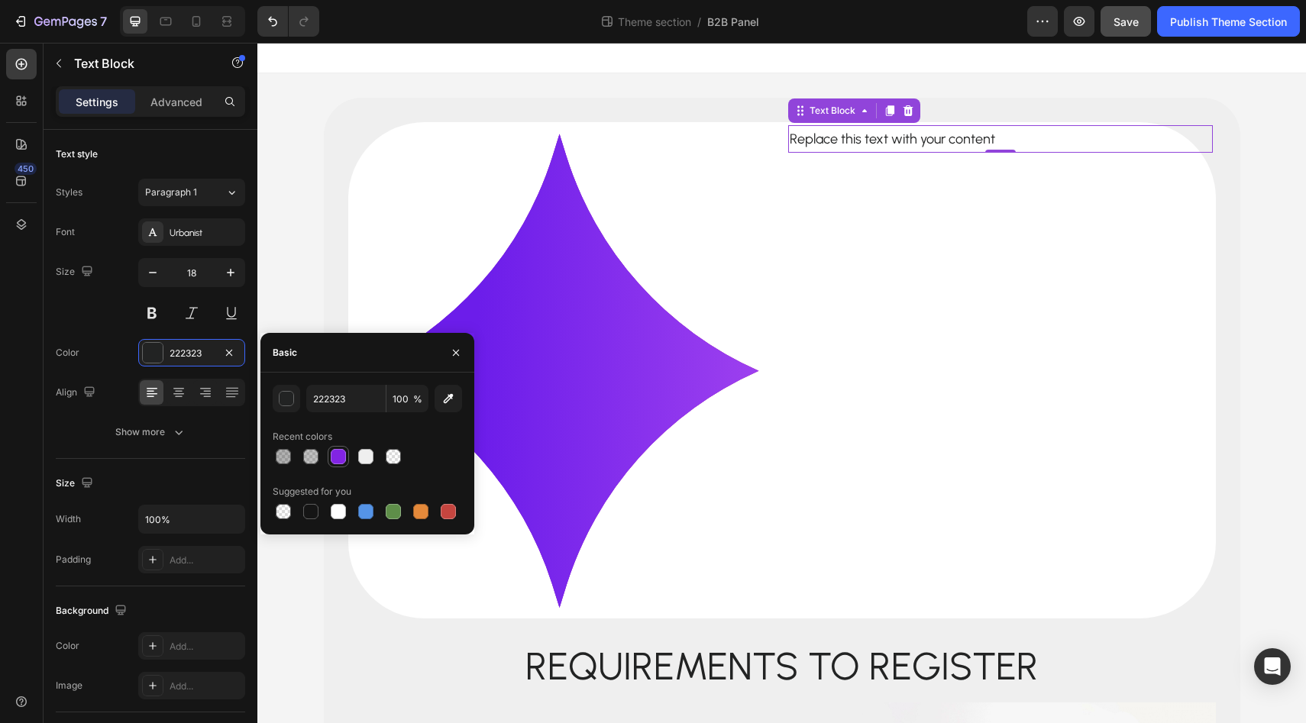
click at [339, 465] on div at bounding box center [338, 457] width 18 height 18
click at [337, 405] on input "8224E3" at bounding box center [345, 398] width 79 height 27
paste input "c30f5"
type input "8C30F5"
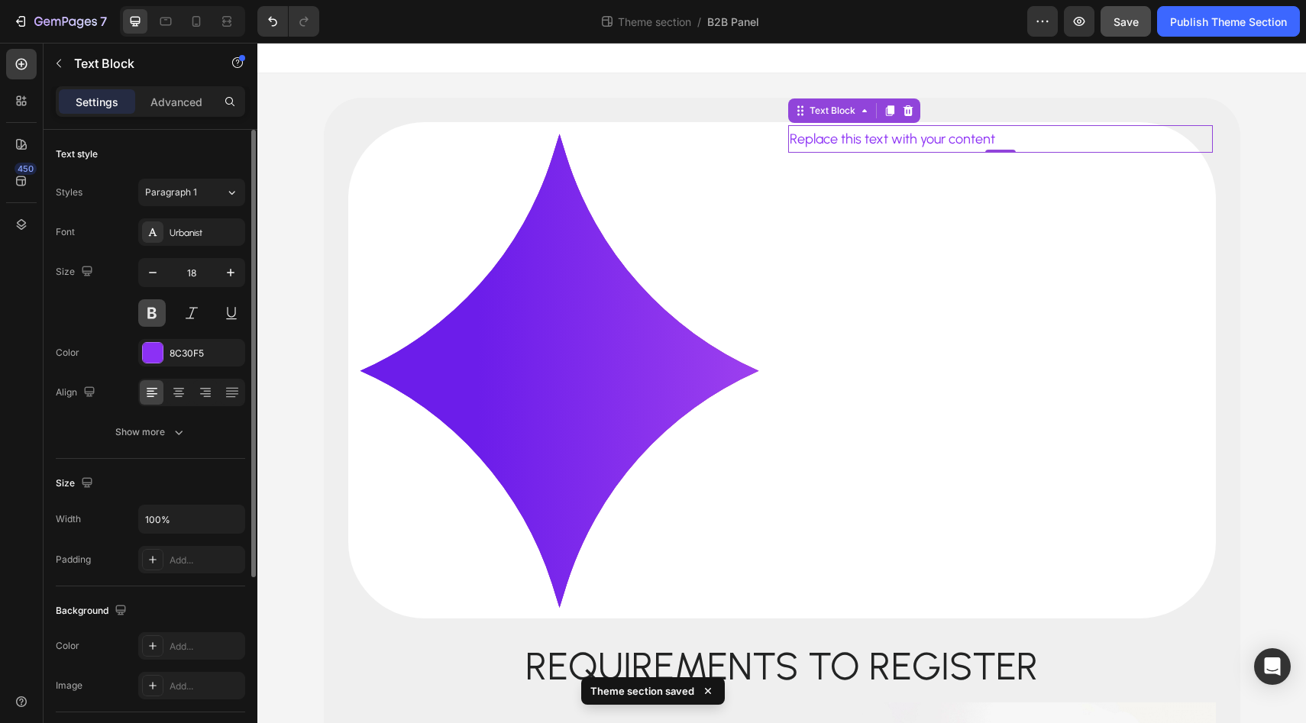
click at [154, 316] on button at bounding box center [151, 312] width 27 height 27
click at [150, 309] on button at bounding box center [151, 312] width 27 height 27
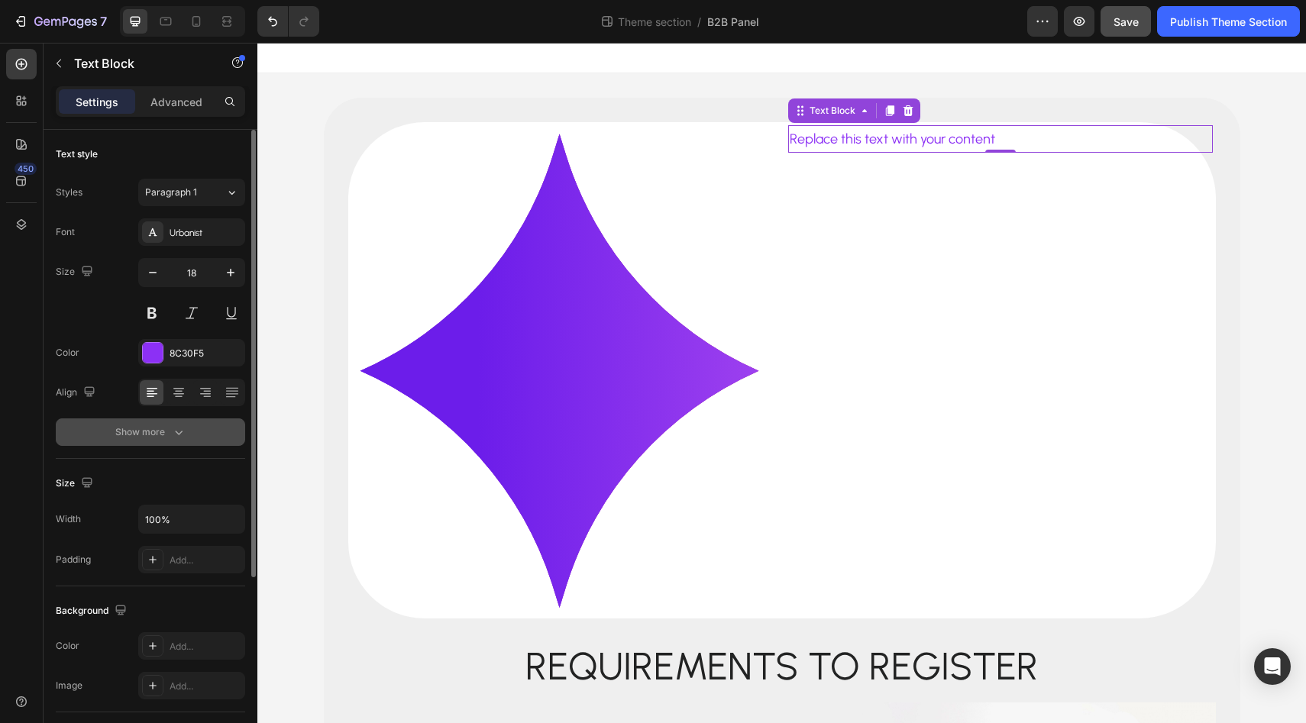
click at [153, 438] on div "Show more" at bounding box center [150, 432] width 71 height 15
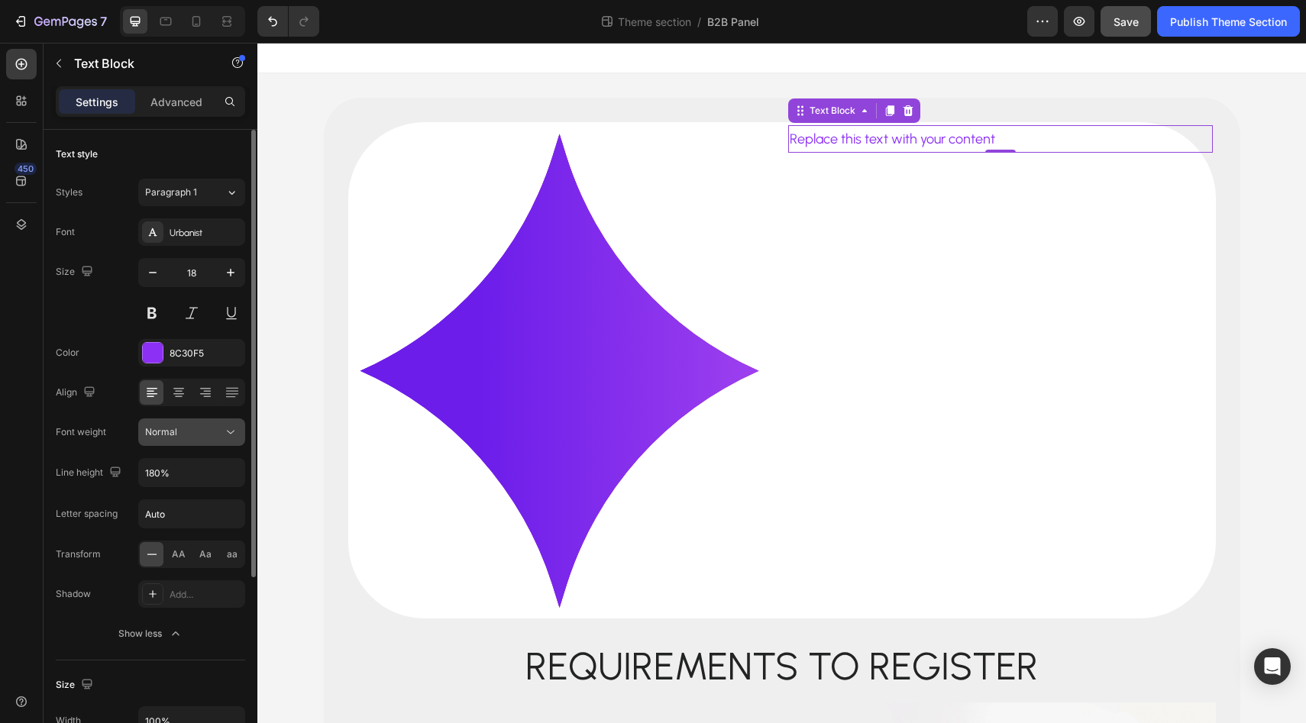
click at [185, 437] on div "Normal" at bounding box center [184, 432] width 78 height 14
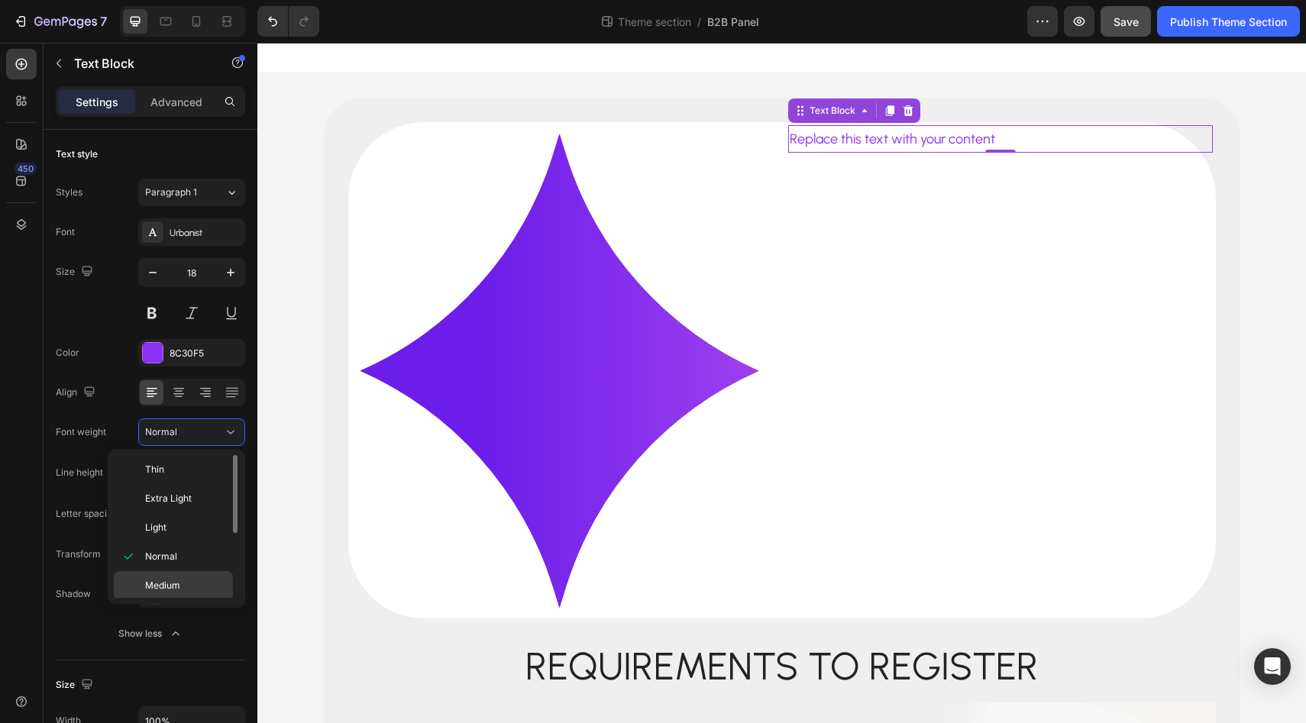
click at [196, 580] on p "Medium" at bounding box center [185, 586] width 81 height 14
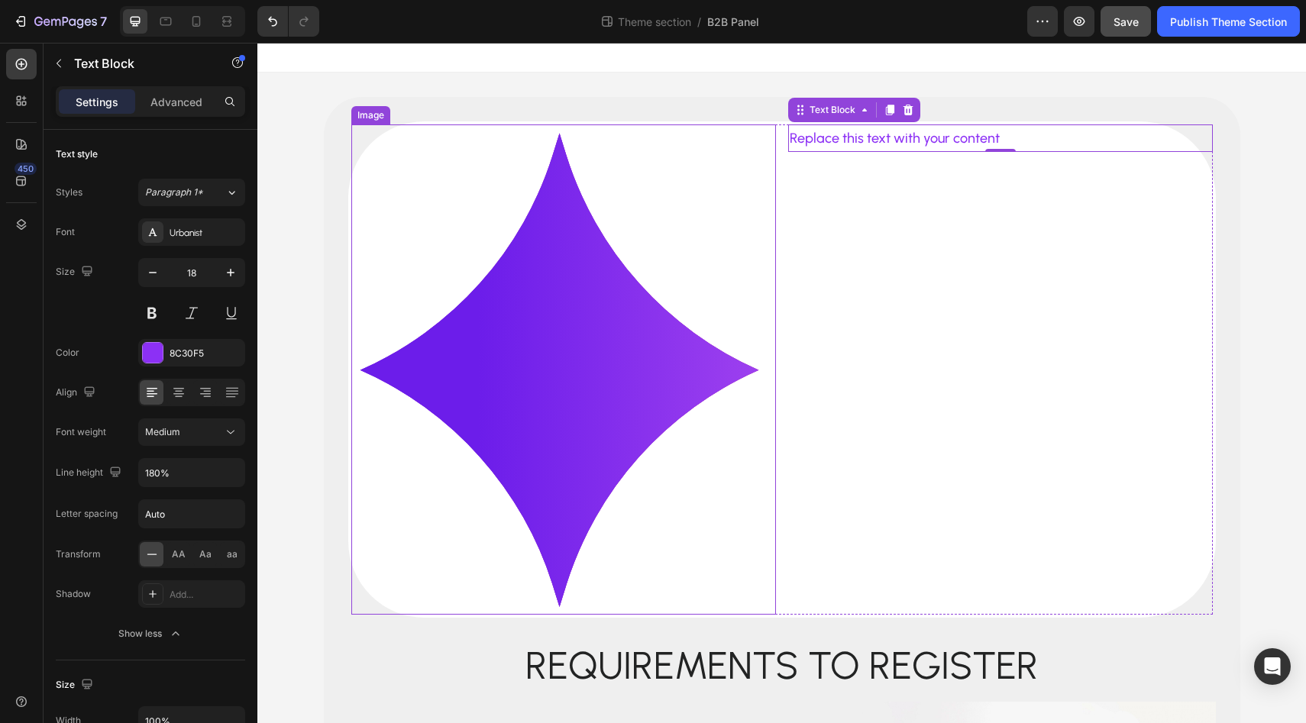
scroll to position [0, 0]
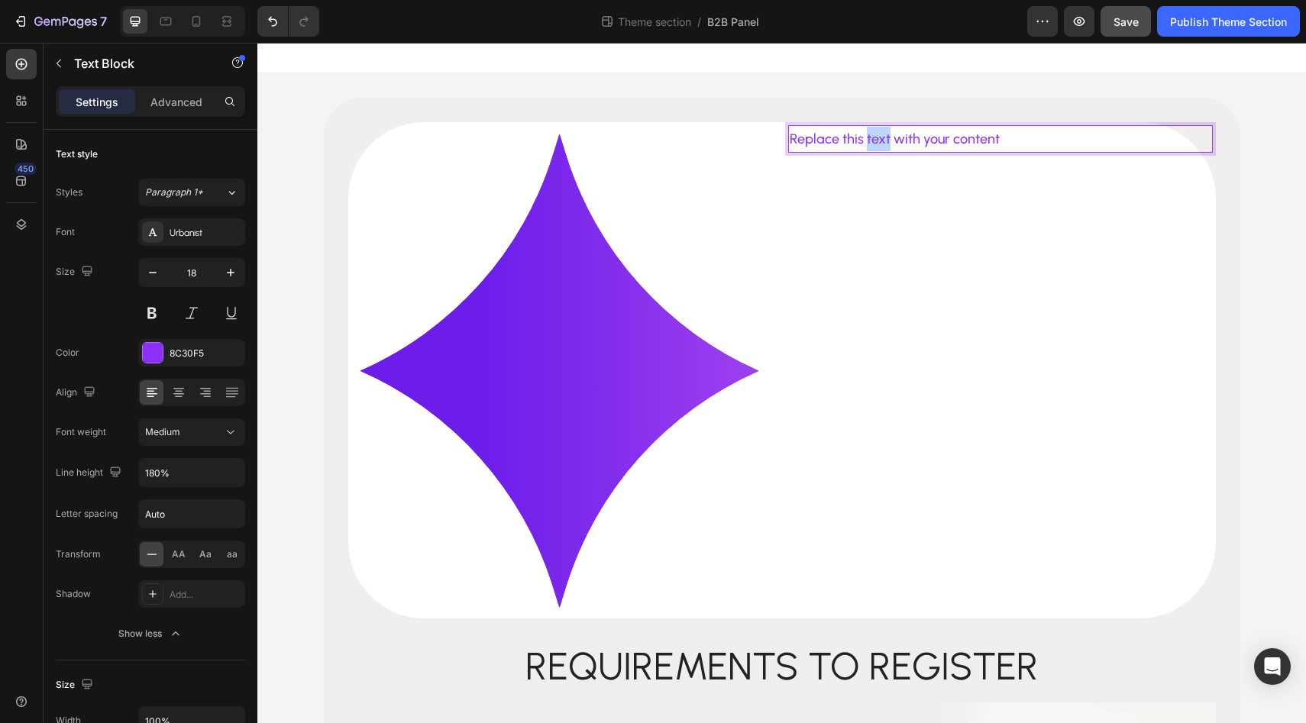
click at [865, 138] on p "Replace this text with your content" at bounding box center [1001, 139] width 422 height 24
click at [515, 342] on img at bounding box center [563, 370] width 425 height 490
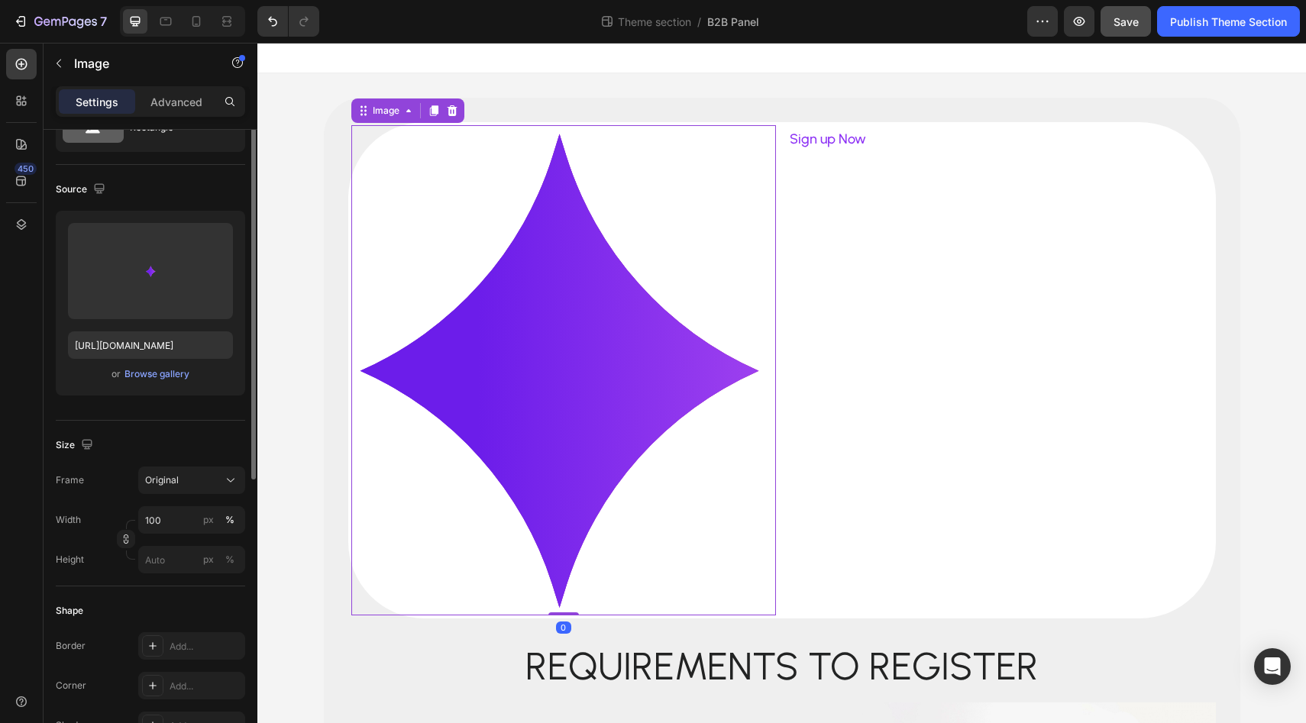
scroll to position [105, 0]
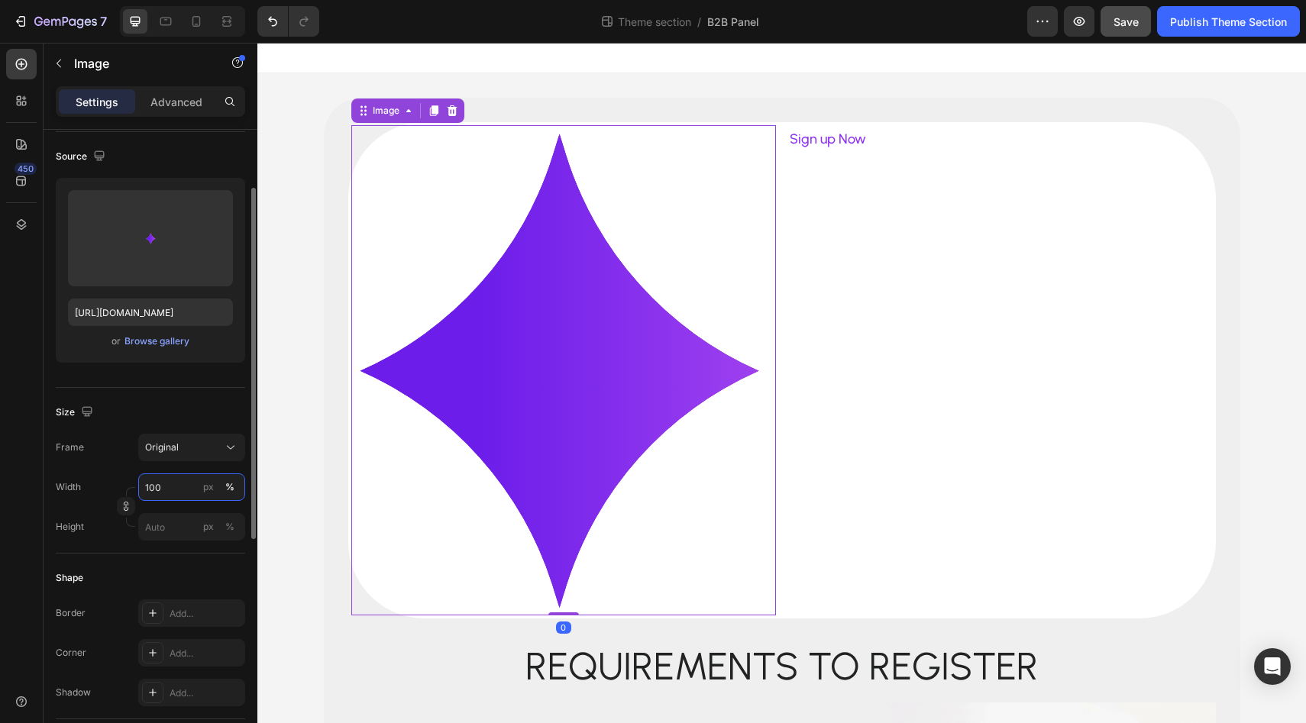
click at [178, 490] on input "100" at bounding box center [191, 487] width 107 height 27
click at [201, 461] on button "Original" at bounding box center [191, 447] width 107 height 27
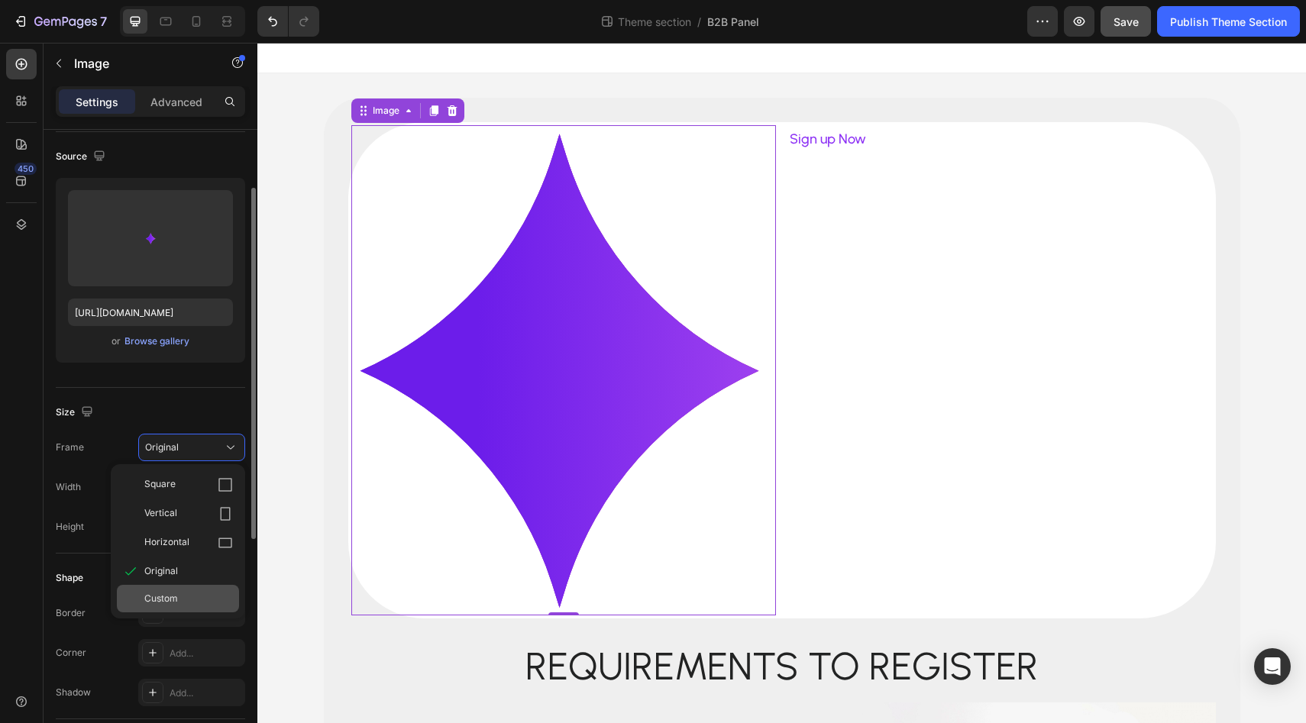
click at [187, 587] on div "Custom" at bounding box center [178, 598] width 122 height 27
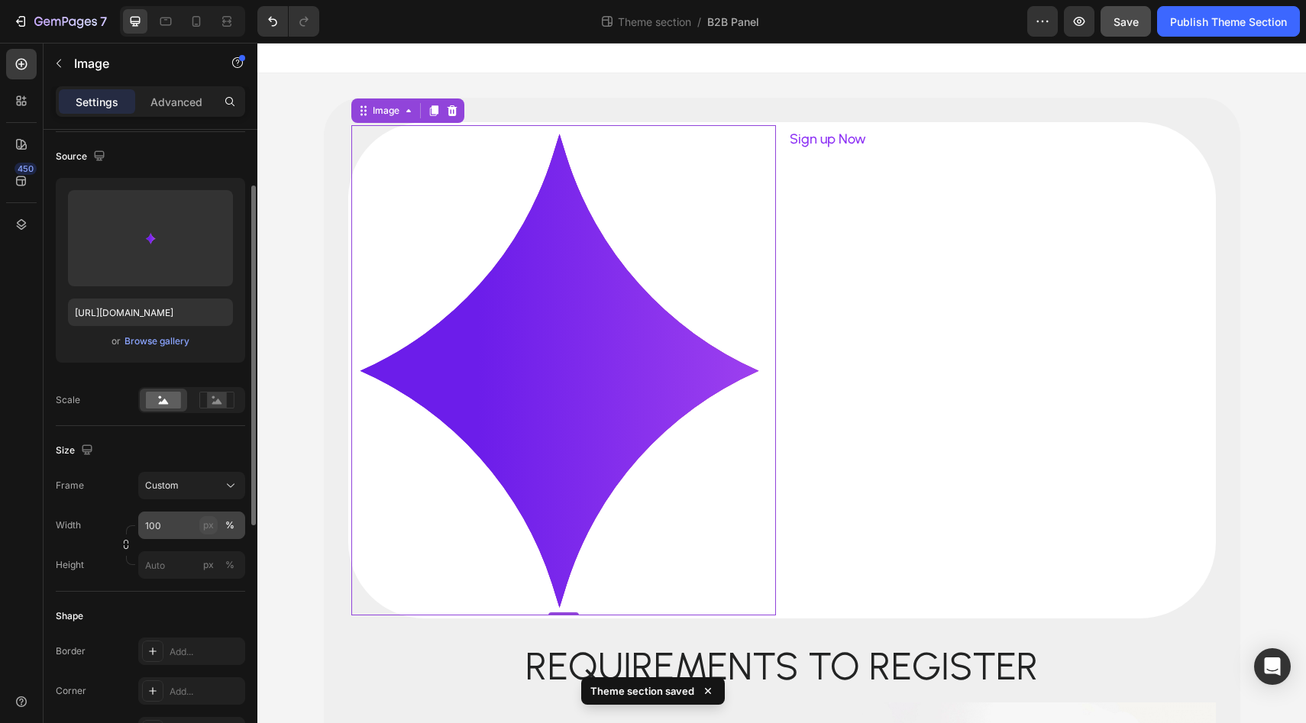
click at [211, 525] on div "px" at bounding box center [208, 526] width 11 height 14
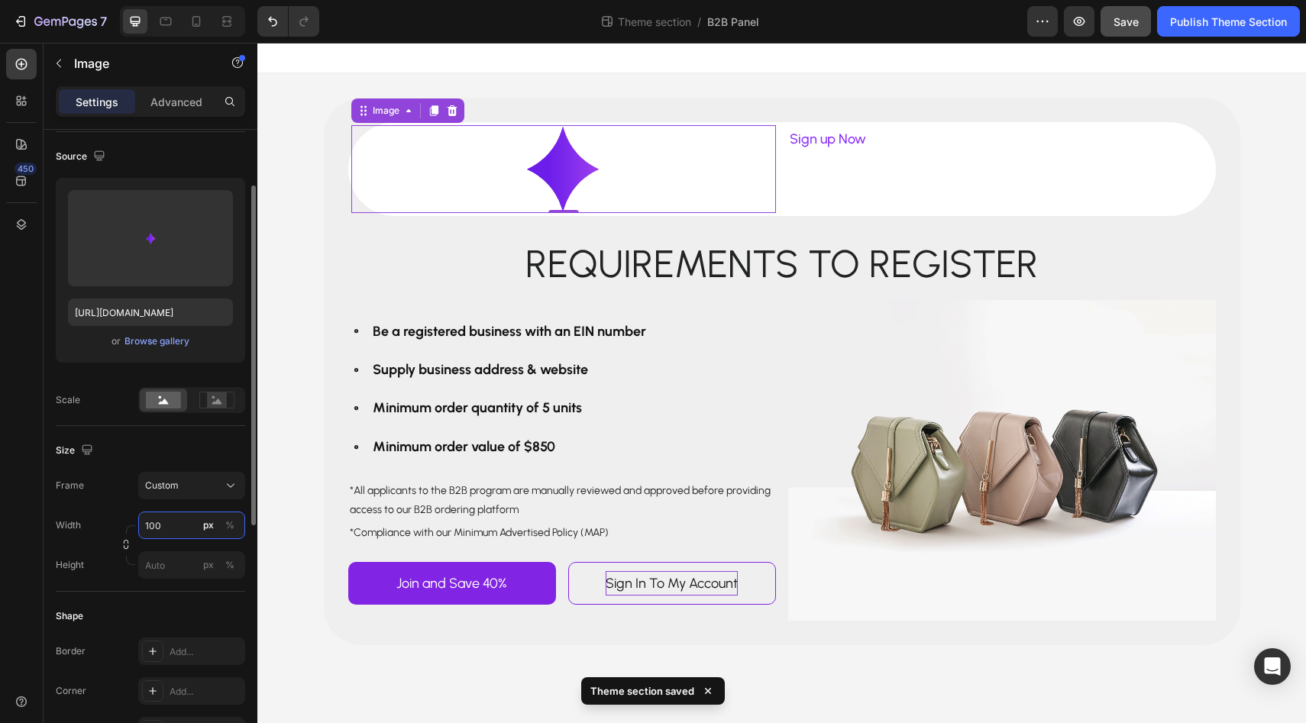
click at [178, 527] on input "100" at bounding box center [191, 525] width 107 height 27
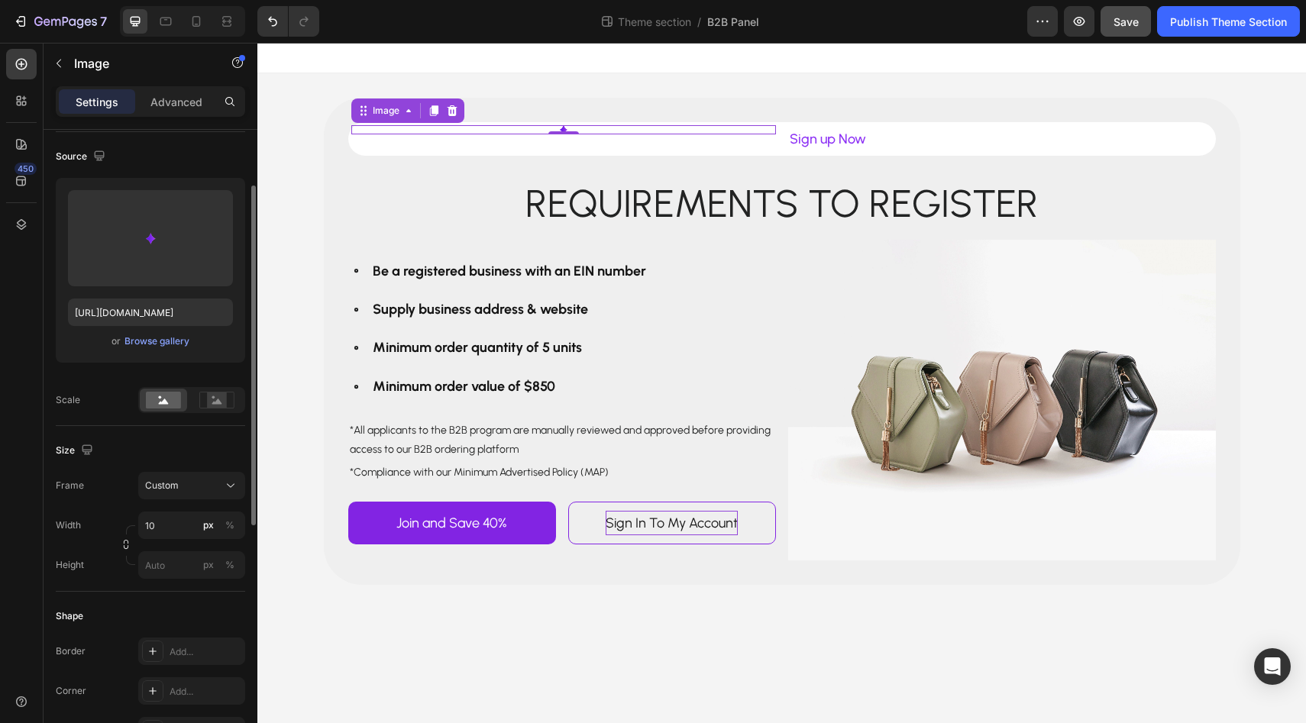
click at [192, 459] on div "Size" at bounding box center [150, 450] width 189 height 24
click at [188, 525] on input "10" at bounding box center [191, 525] width 107 height 27
type input "18"
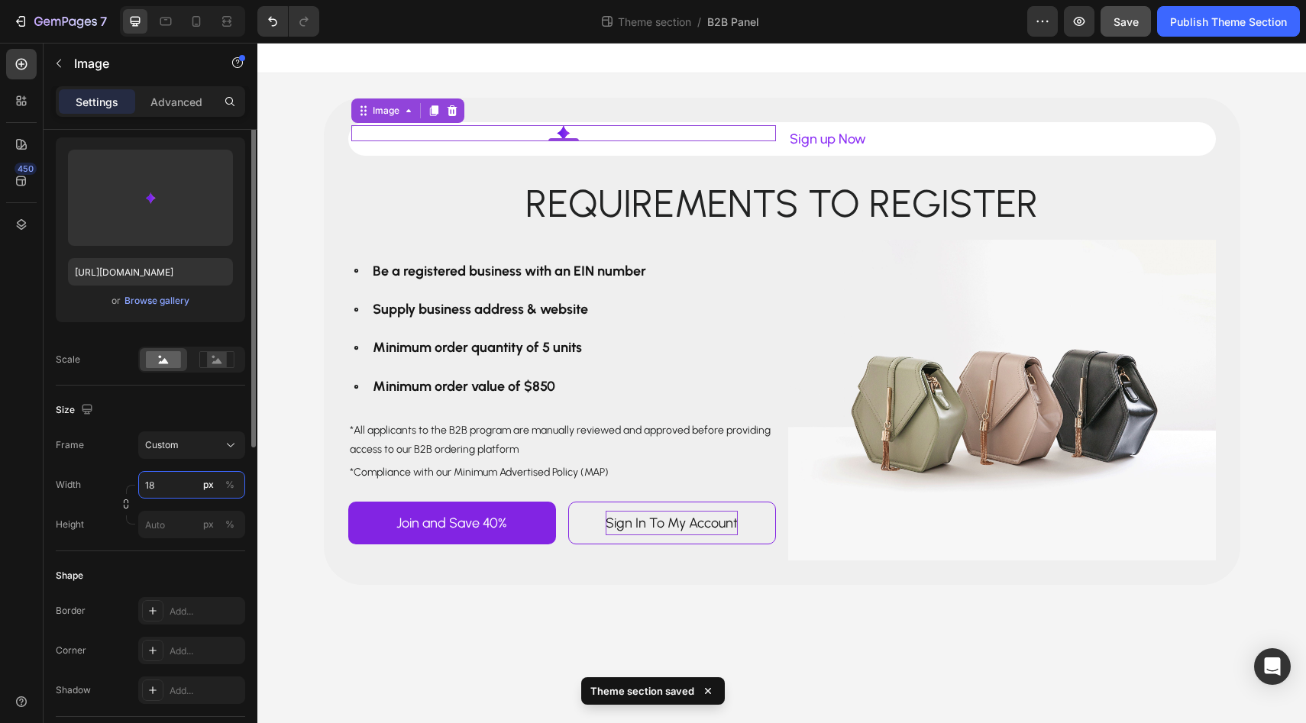
scroll to position [0, 0]
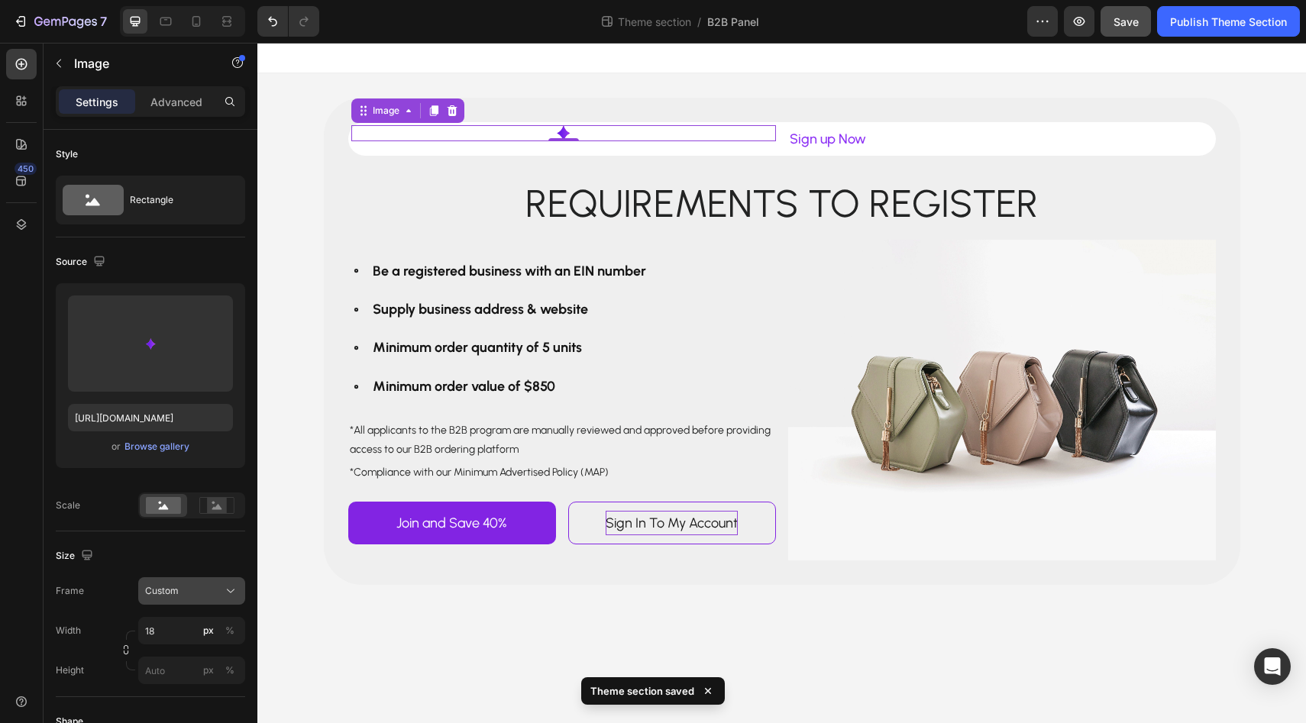
click at [223, 591] on icon at bounding box center [230, 591] width 15 height 15
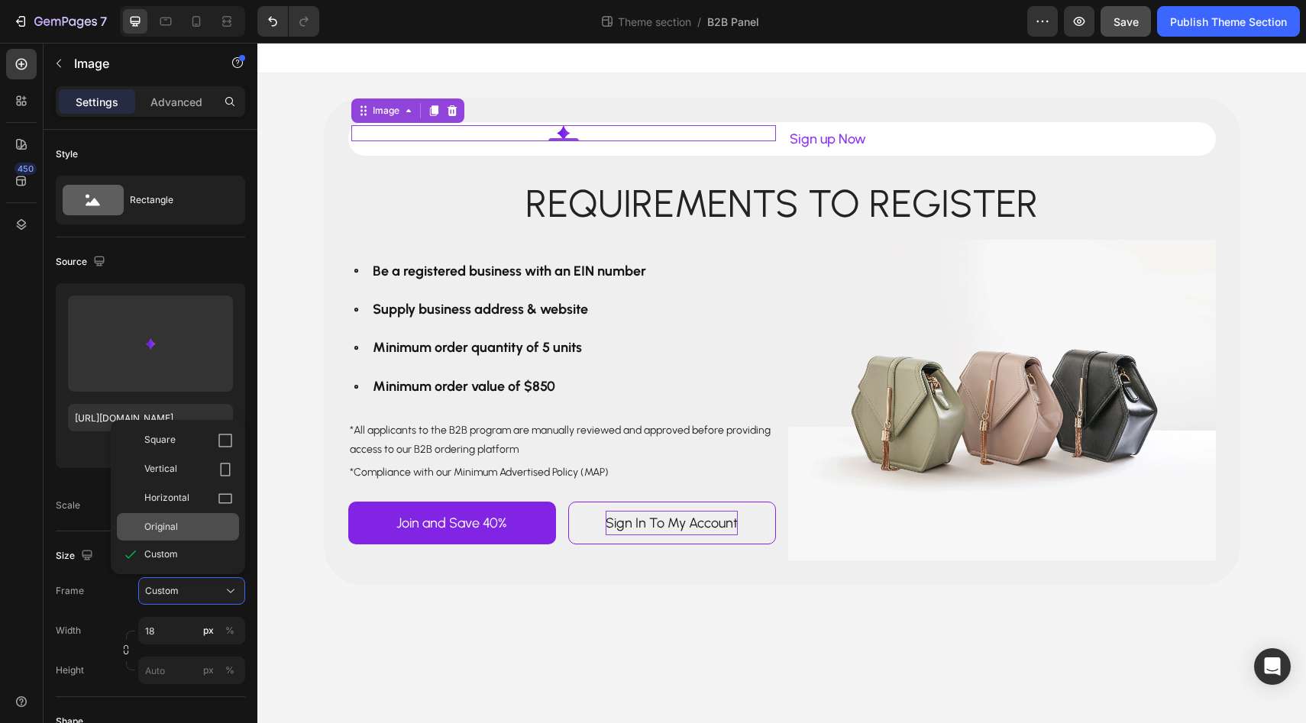
click at [192, 531] on div "Original" at bounding box center [188, 527] width 89 height 14
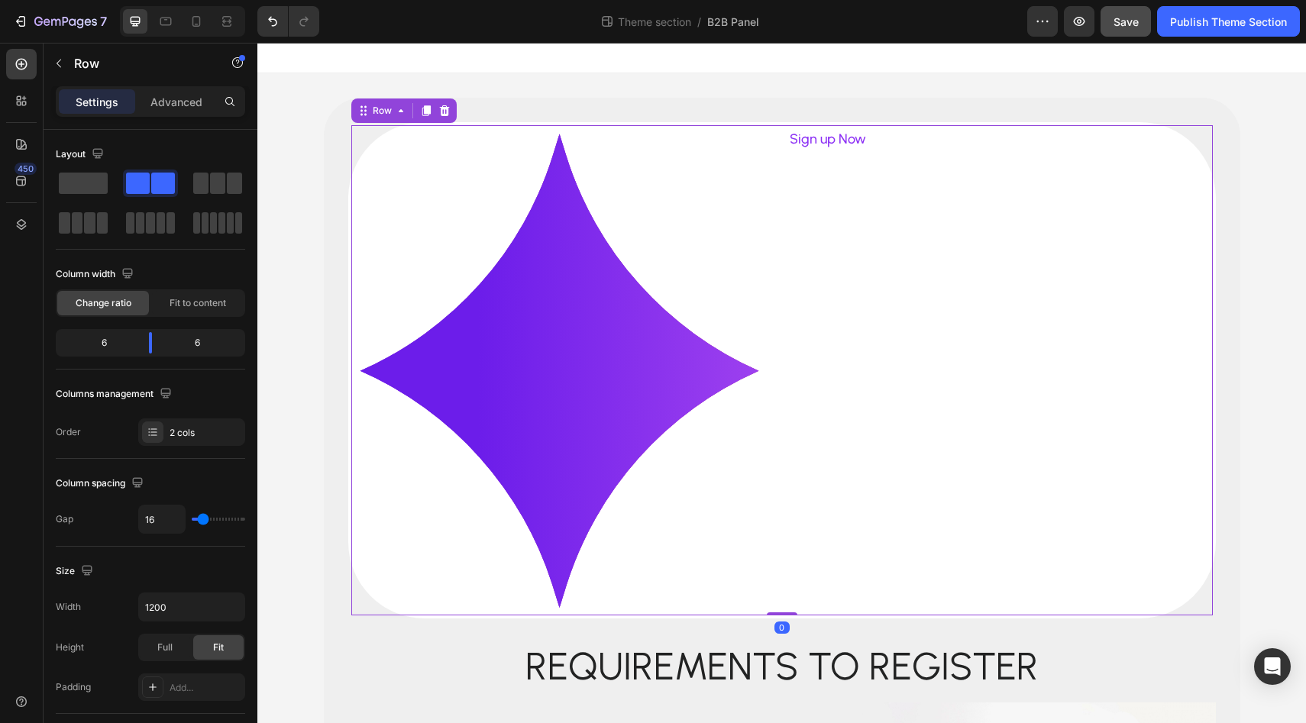
click at [783, 128] on div "Image Sign up Now Text Block Row 0" at bounding box center [782, 370] width 862 height 490
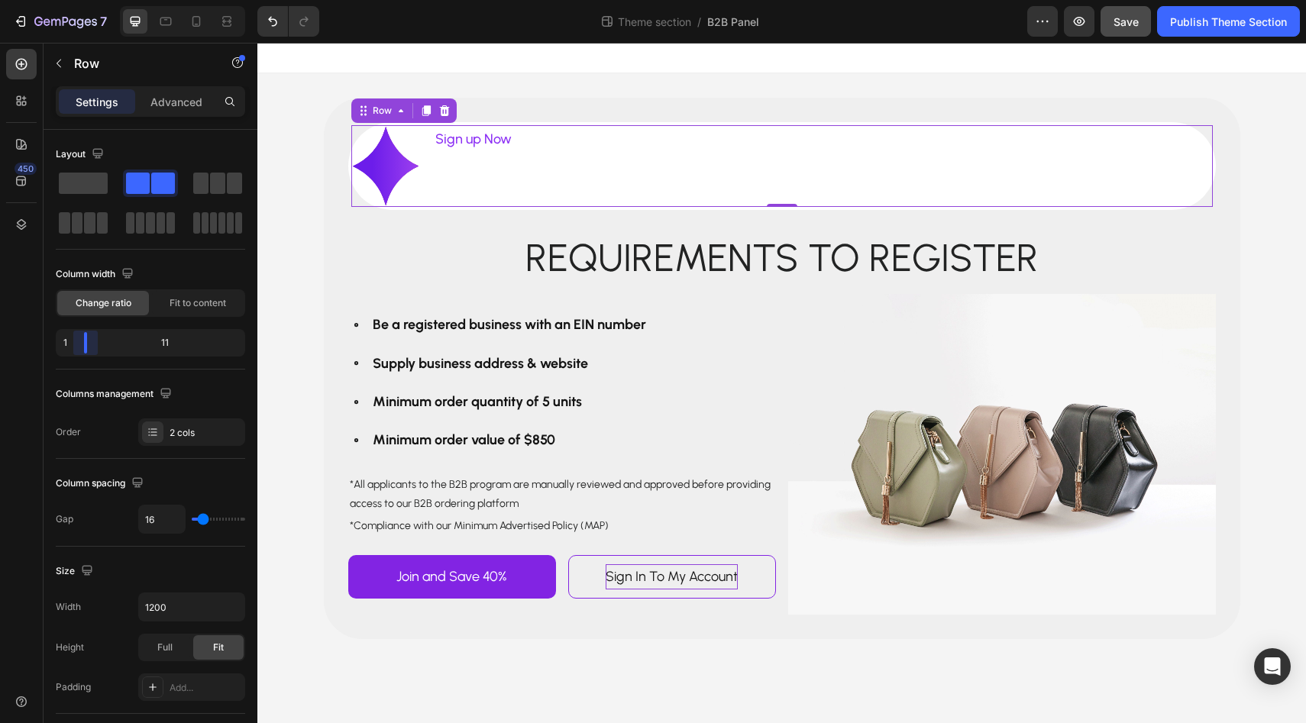
drag, startPoint x: 155, startPoint y: 344, endPoint x: 58, endPoint y: 344, distance: 97.0
click at [58, 0] on body "7 Theme section / B2B Panel Preview Save Publish Theme Section 450 Sections(30)…" at bounding box center [653, 0] width 1306 height 0
click at [197, 293] on div "Fit to content" at bounding box center [198, 303] width 92 height 24
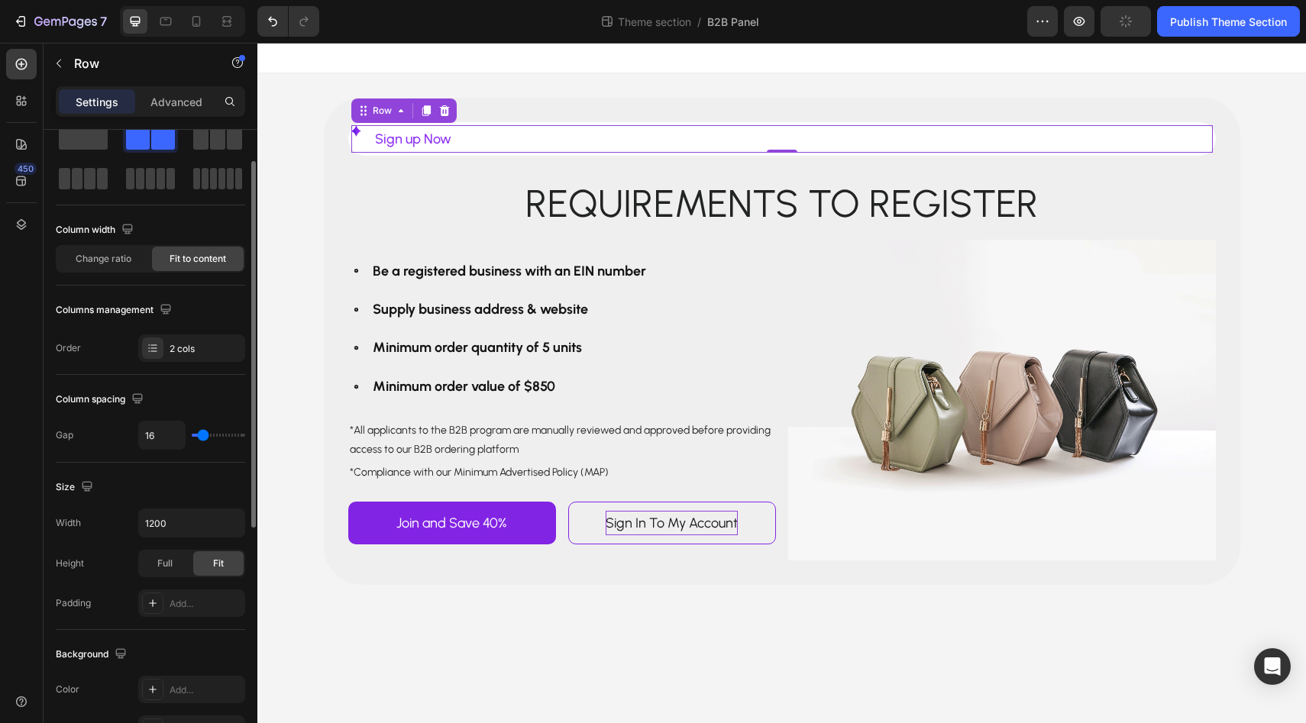
scroll to position [60, 0]
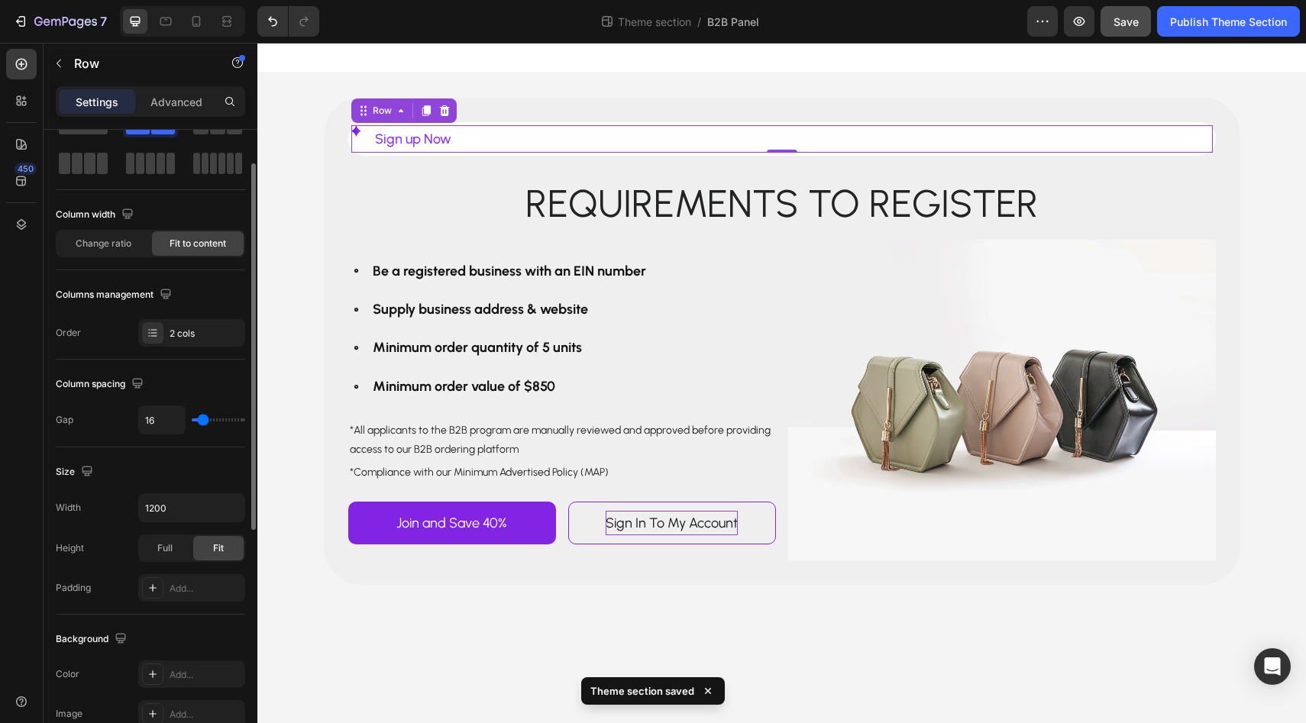
type input "9"
type input "0"
drag, startPoint x: 202, startPoint y: 416, endPoint x: 177, endPoint y: 416, distance: 25.2
type input "0"
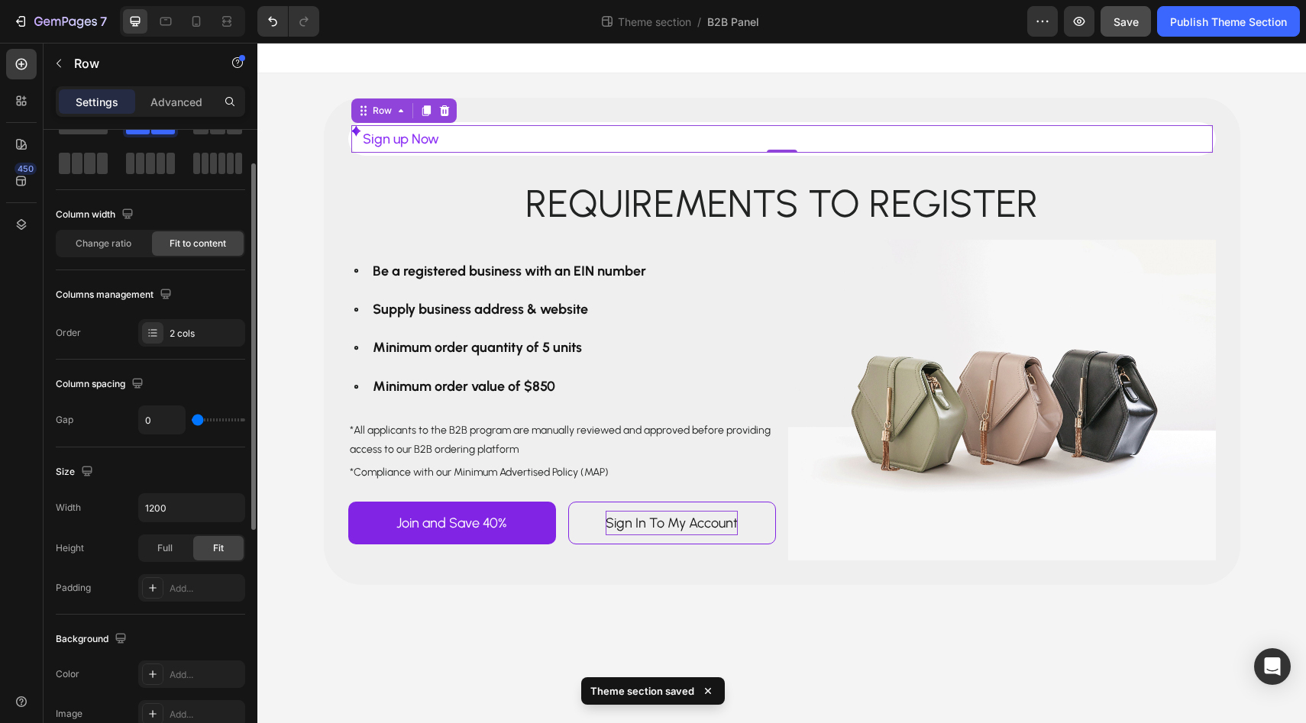
click at [192, 419] on input "range" at bounding box center [218, 420] width 53 height 3
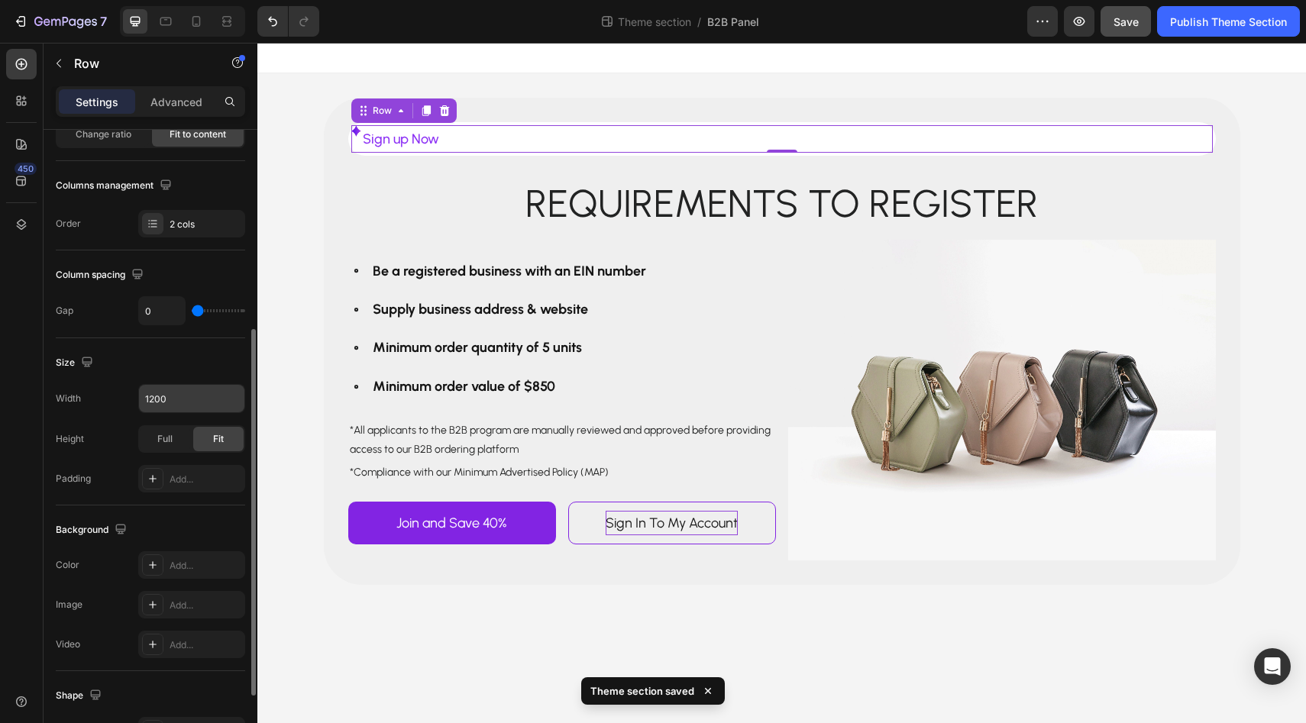
scroll to position [0, 0]
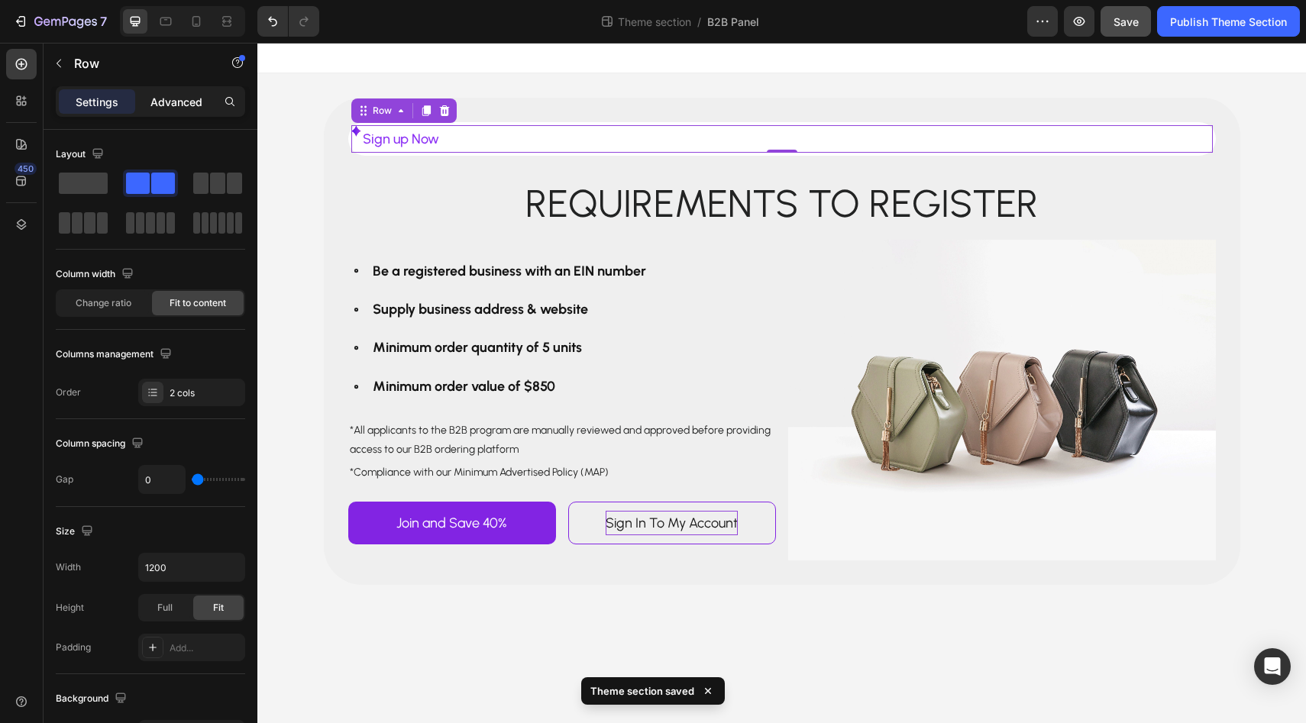
click at [177, 112] on div "Advanced" at bounding box center [176, 101] width 76 height 24
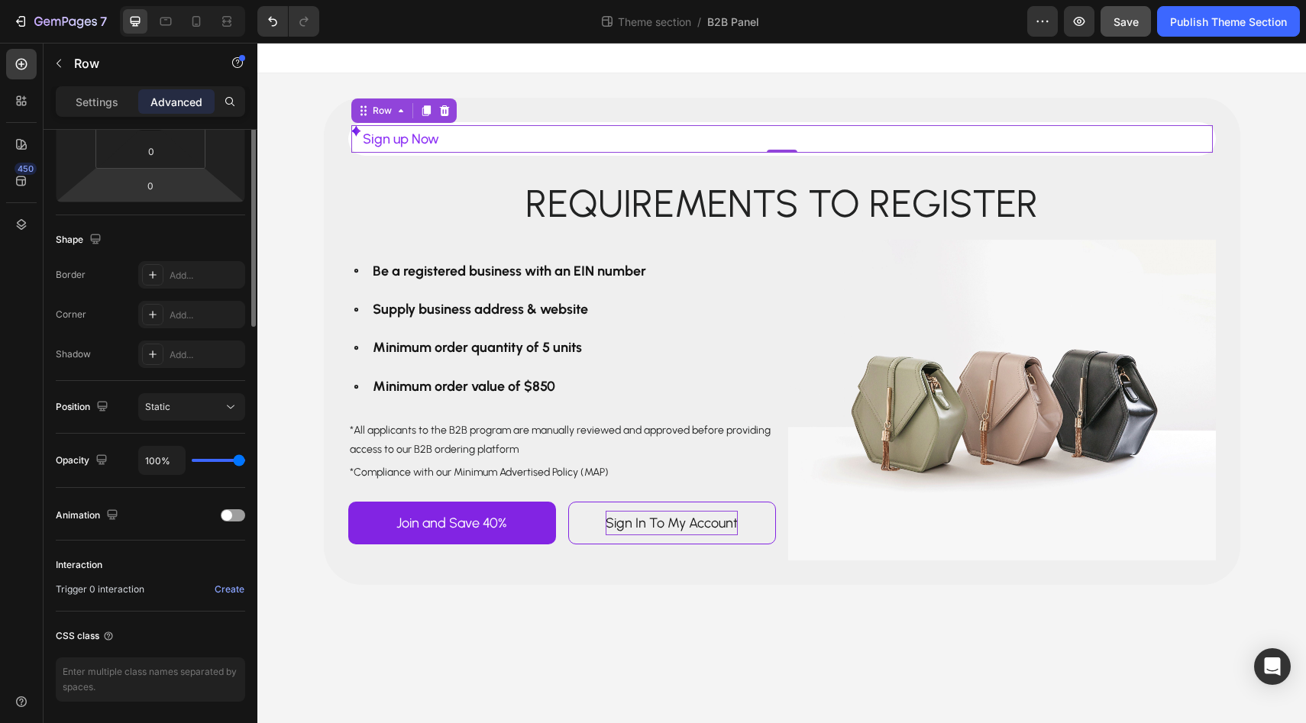
scroll to position [359, 0]
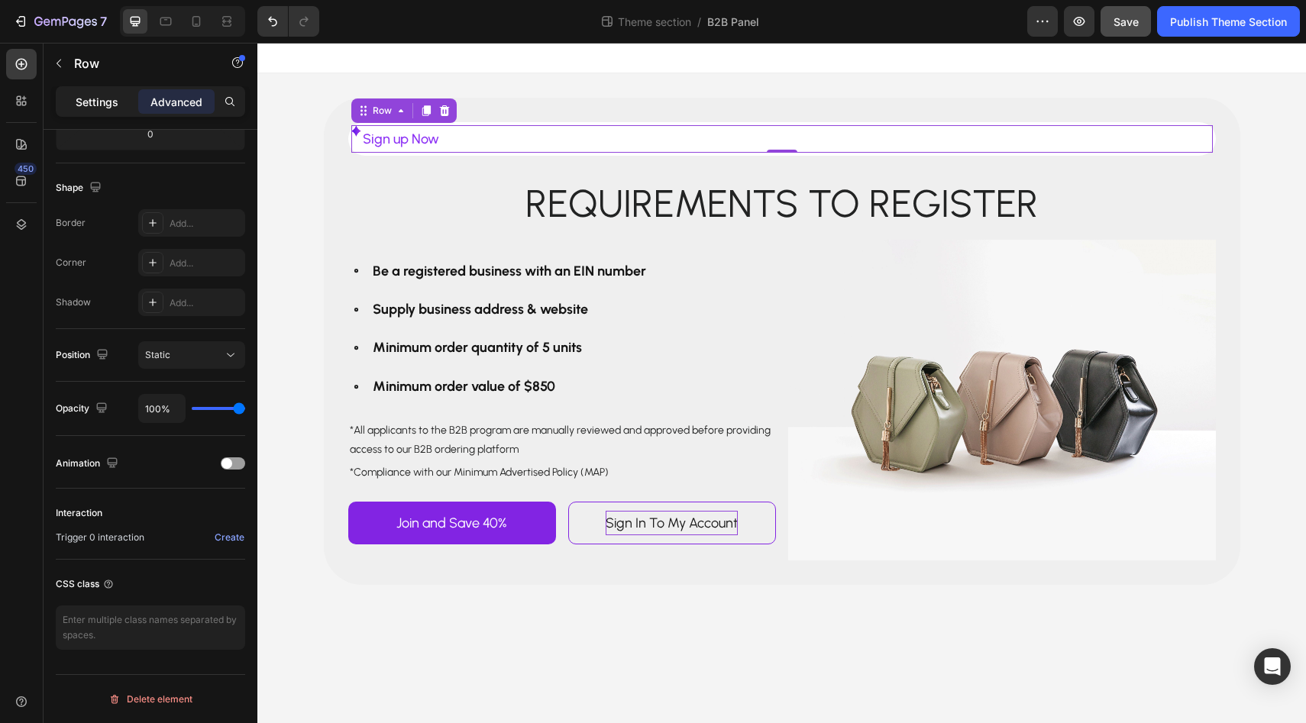
click at [95, 109] on div "Settings" at bounding box center [97, 101] width 76 height 24
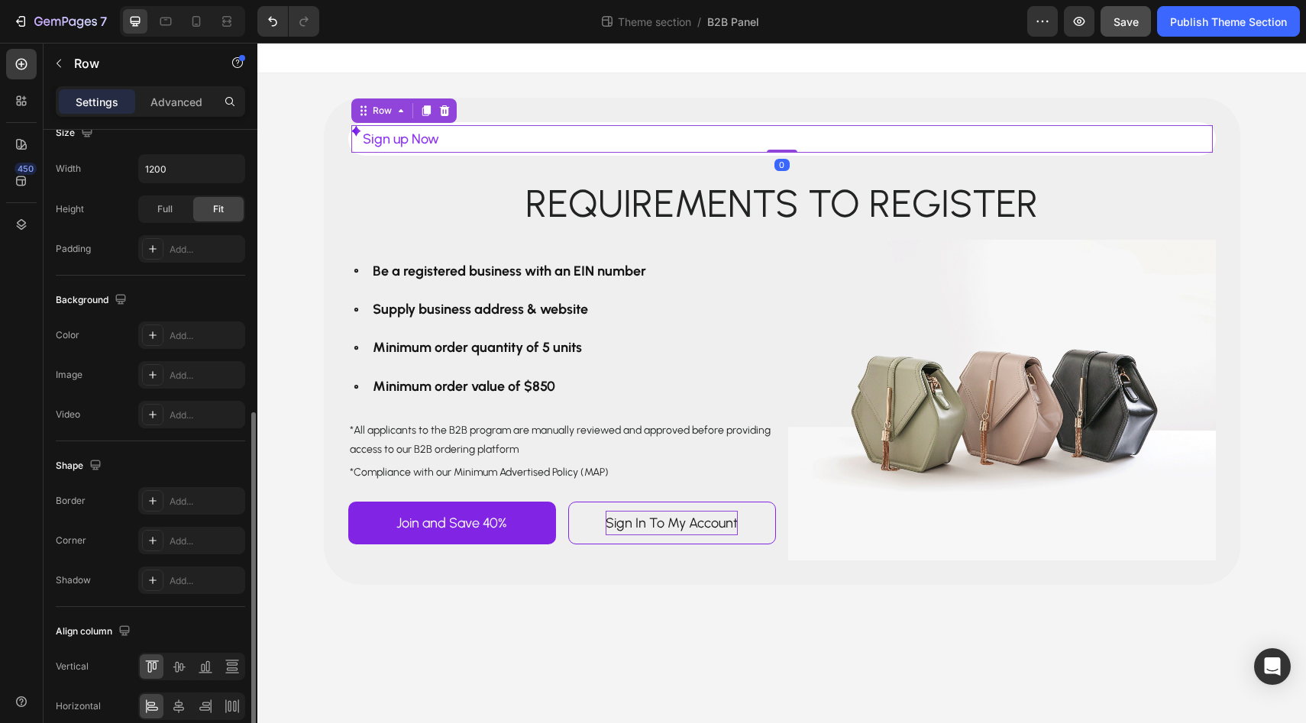
scroll to position [469, 0]
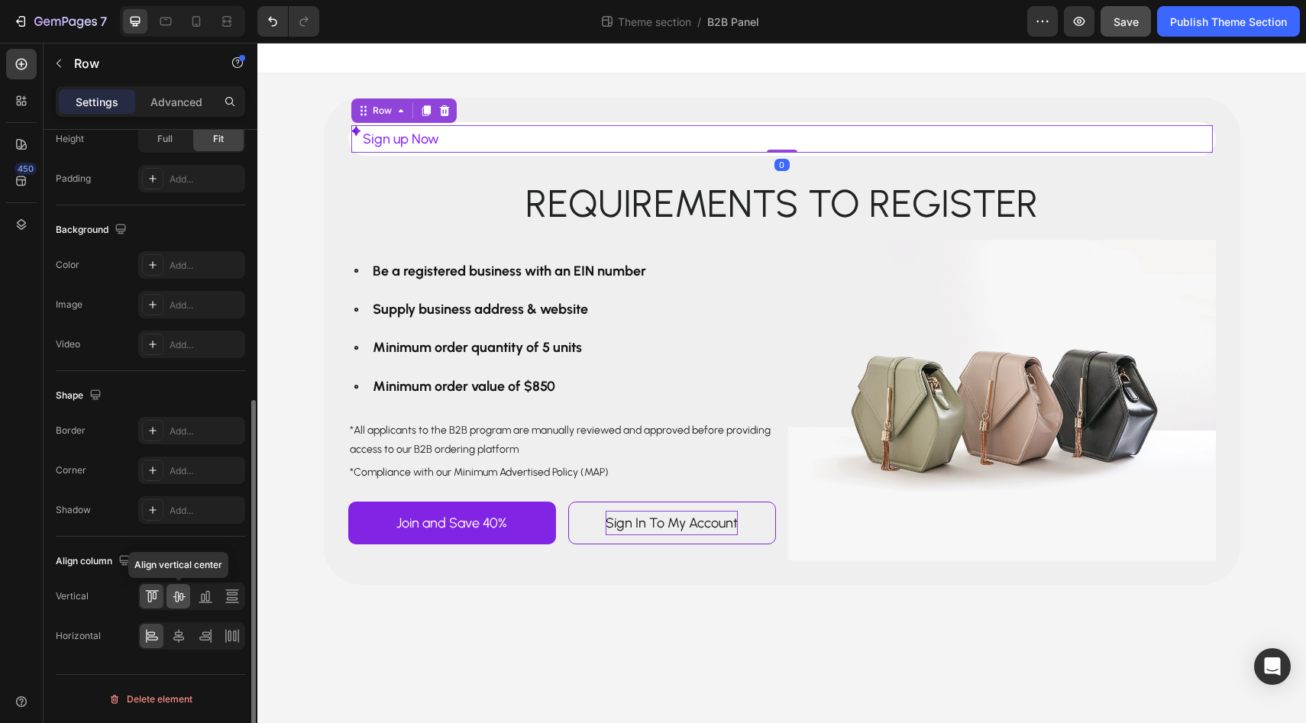
click at [180, 592] on icon at bounding box center [178, 596] width 15 height 15
click at [179, 635] on icon at bounding box center [178, 636] width 15 height 15
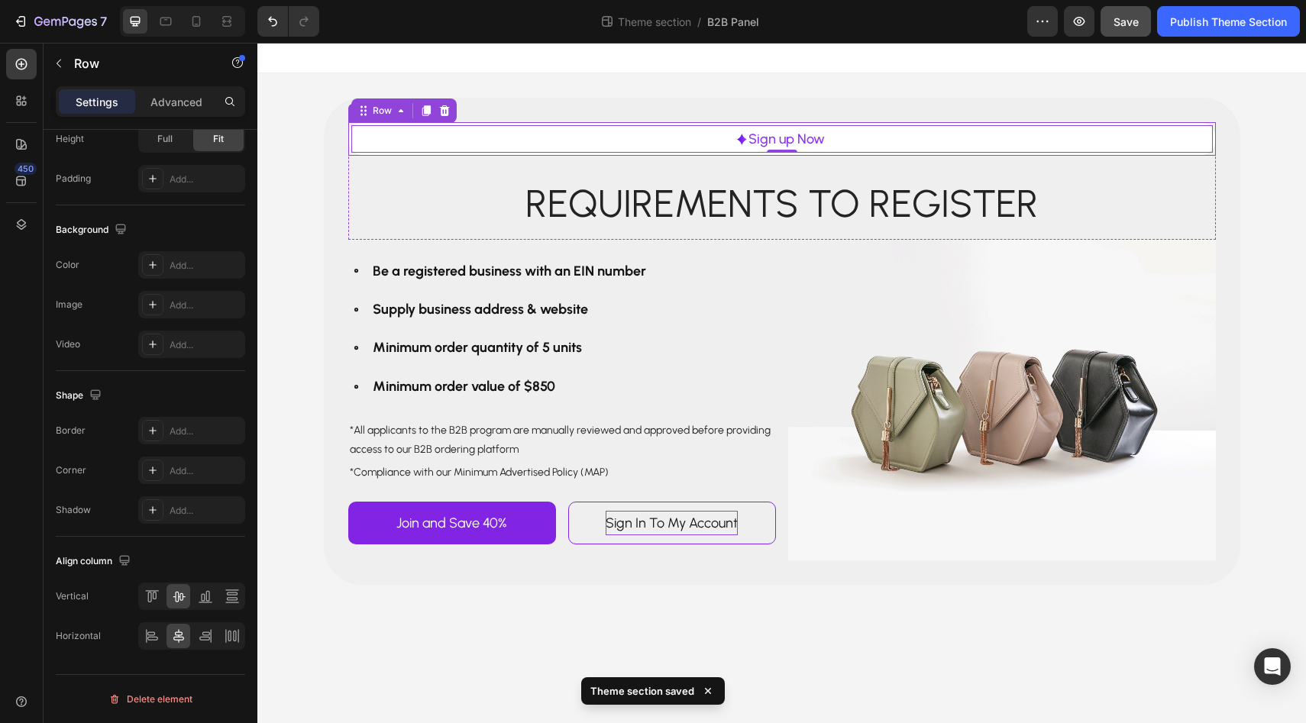
scroll to position [295, 0]
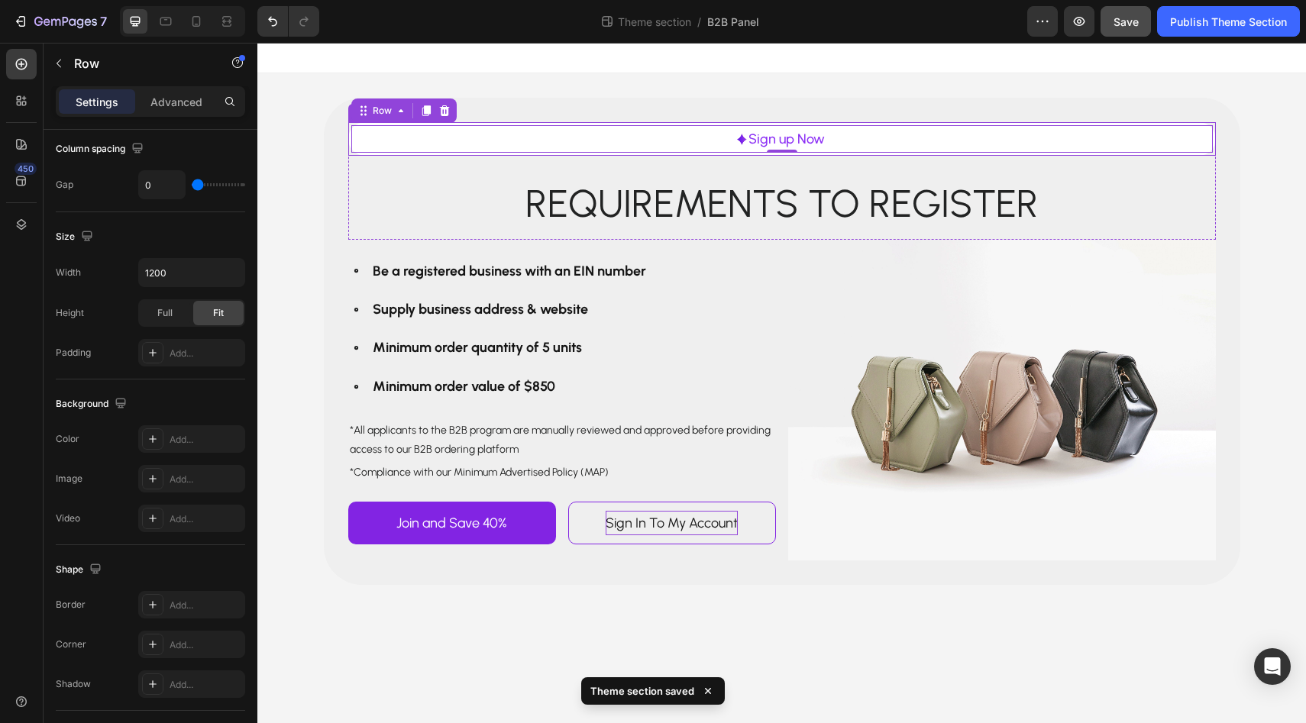
click at [350, 143] on div "Image Sign up Now Text Block Row 0 Row" at bounding box center [782, 139] width 868 height 34
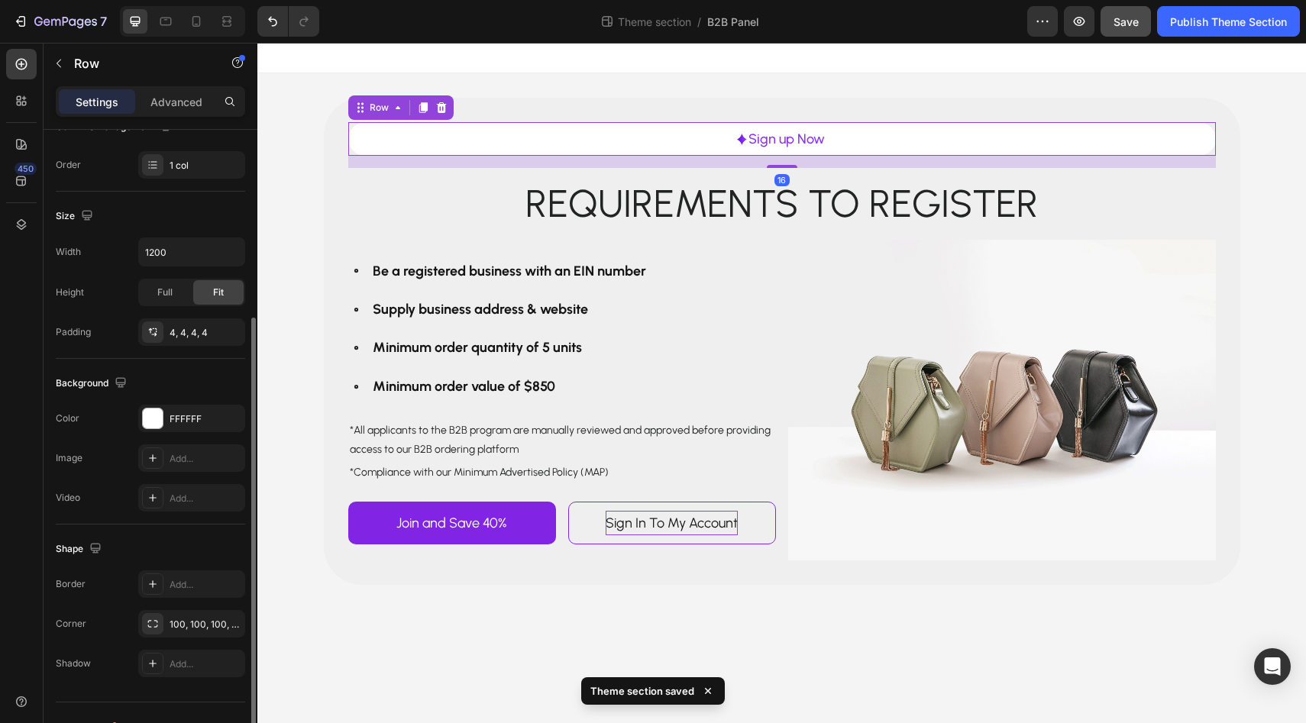
scroll to position [264, 0]
click at [212, 260] on input "1200" at bounding box center [191, 254] width 105 height 27
click at [229, 260] on icon "button" at bounding box center [230, 254] width 15 height 15
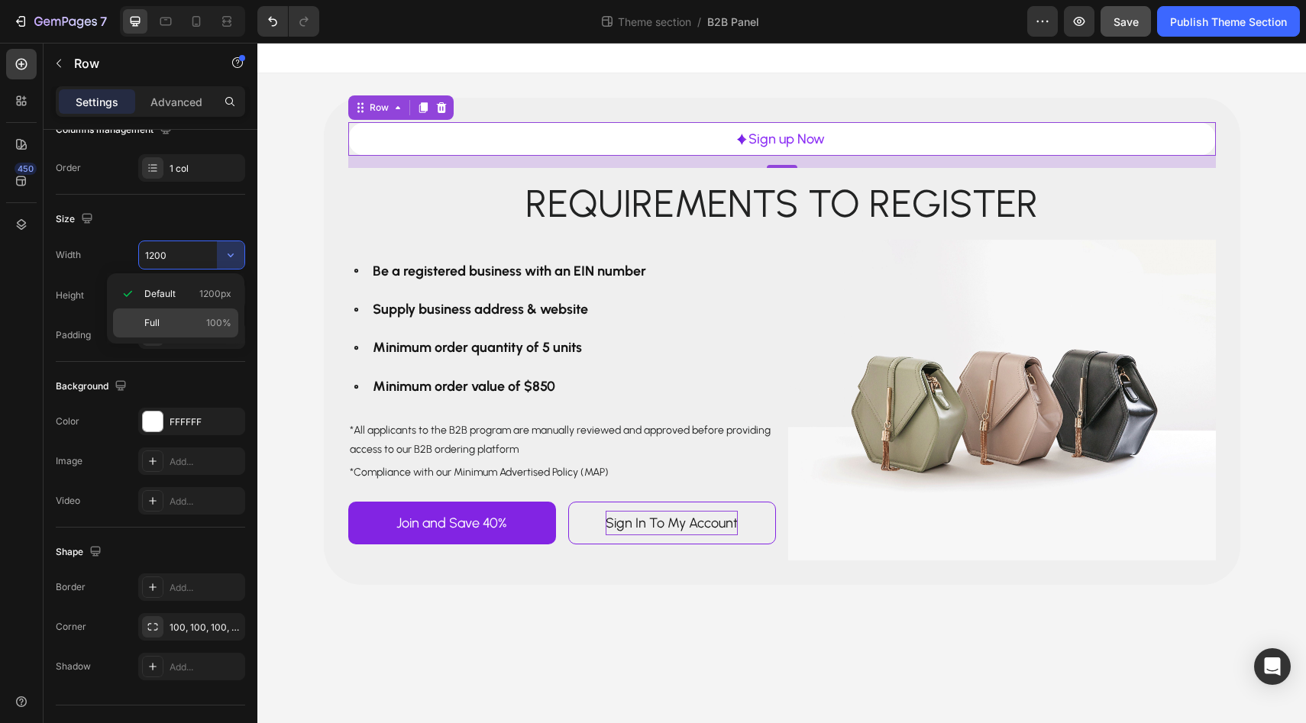
click at [199, 322] on p "Full 100%" at bounding box center [187, 323] width 87 height 14
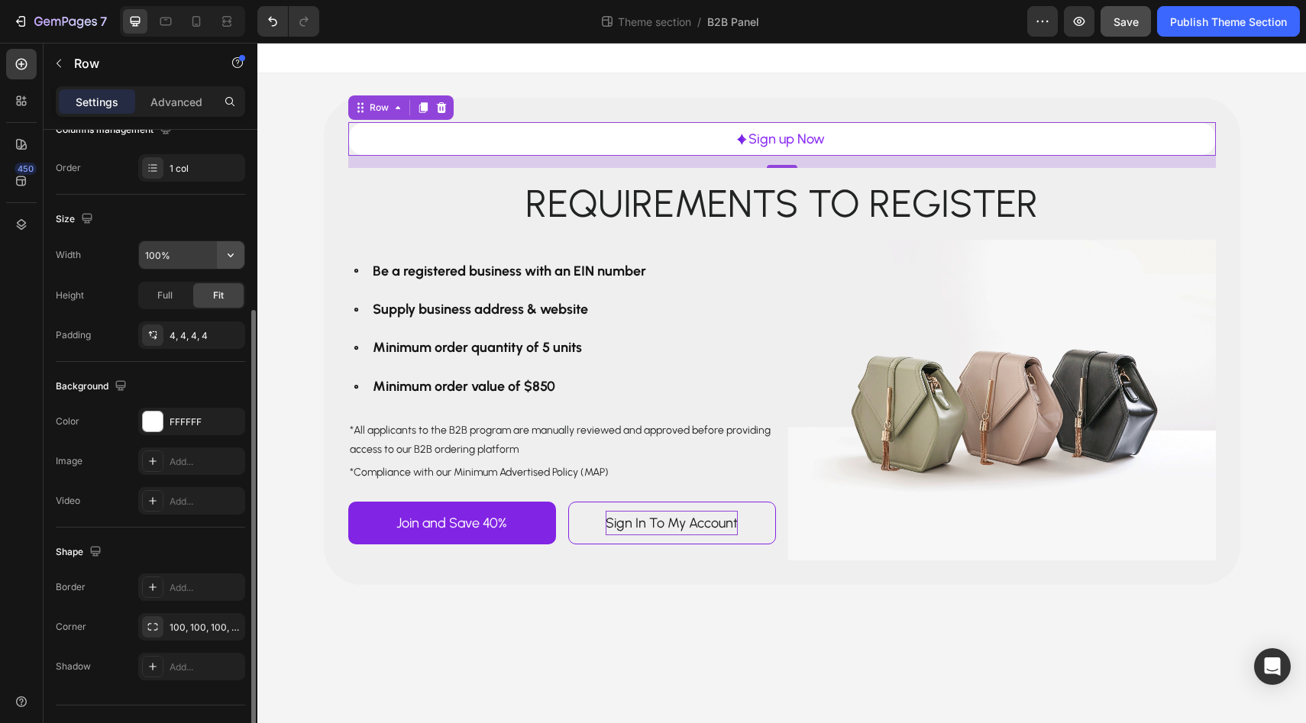
click at [222, 251] on button "button" at bounding box center [230, 254] width 27 height 27
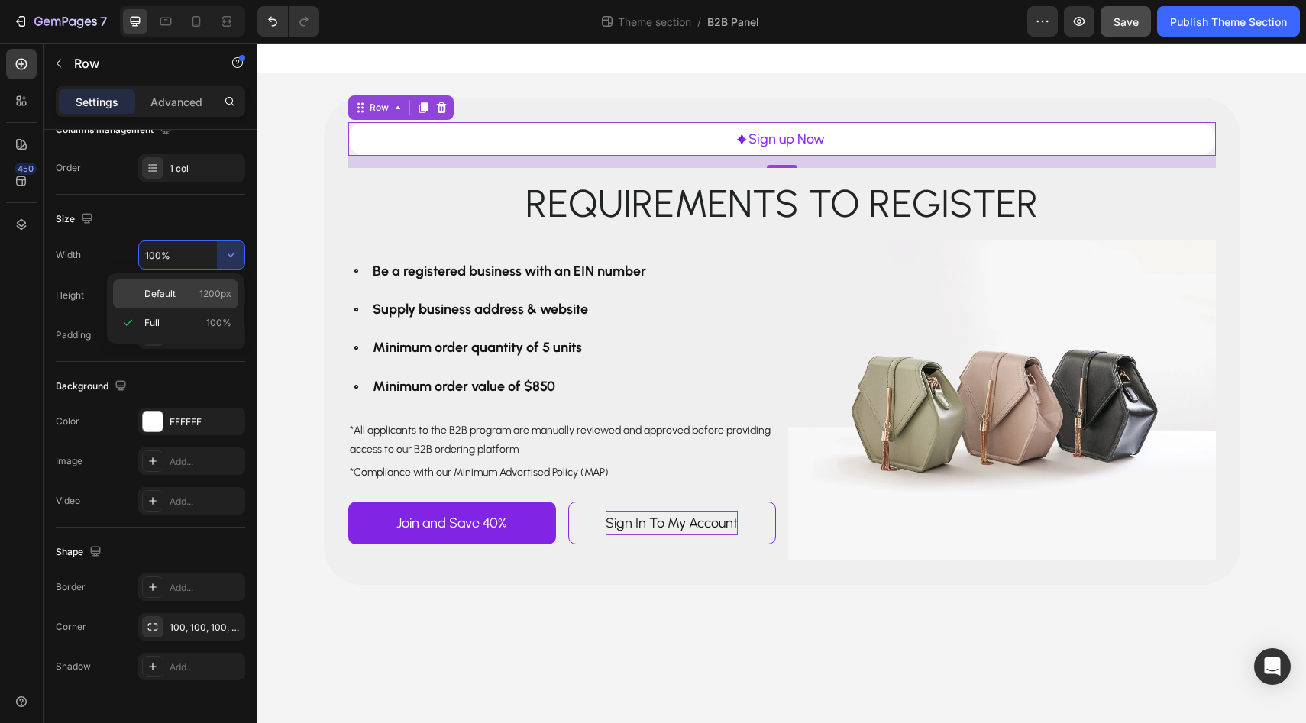
click at [209, 296] on span "1200px" at bounding box center [215, 294] width 32 height 14
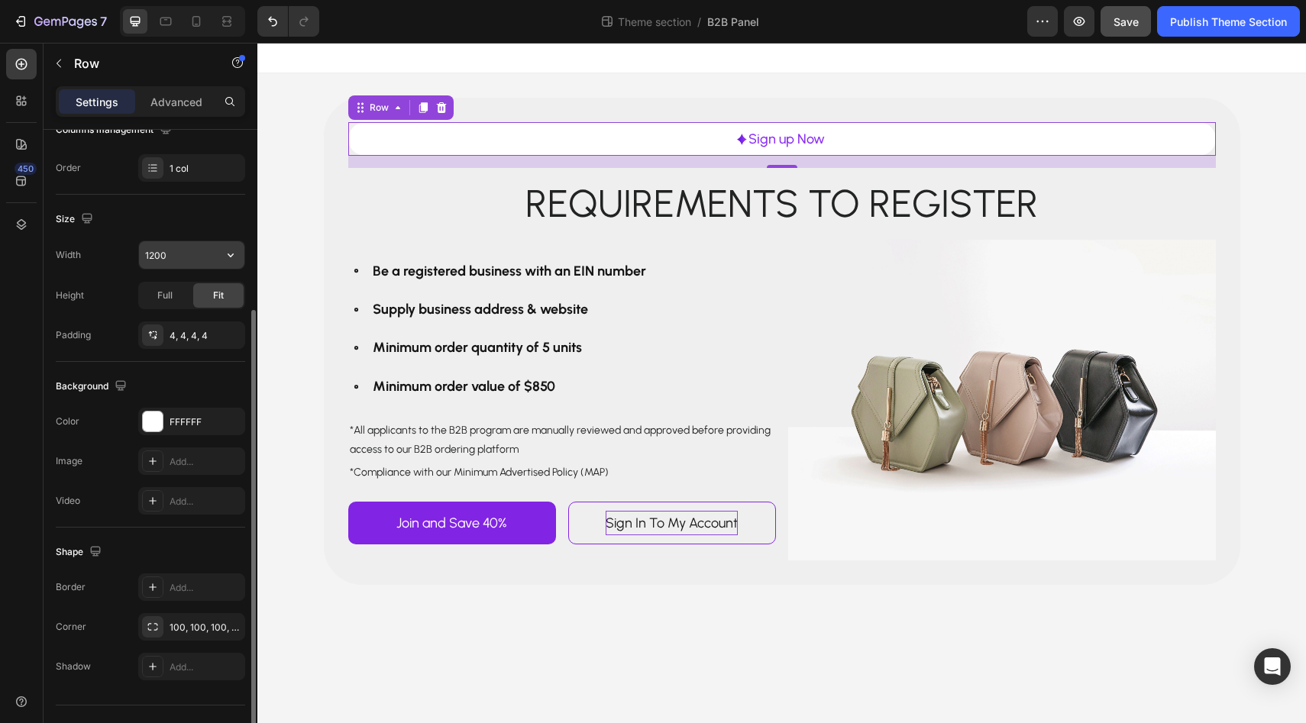
click at [205, 263] on input "1200" at bounding box center [191, 254] width 105 height 27
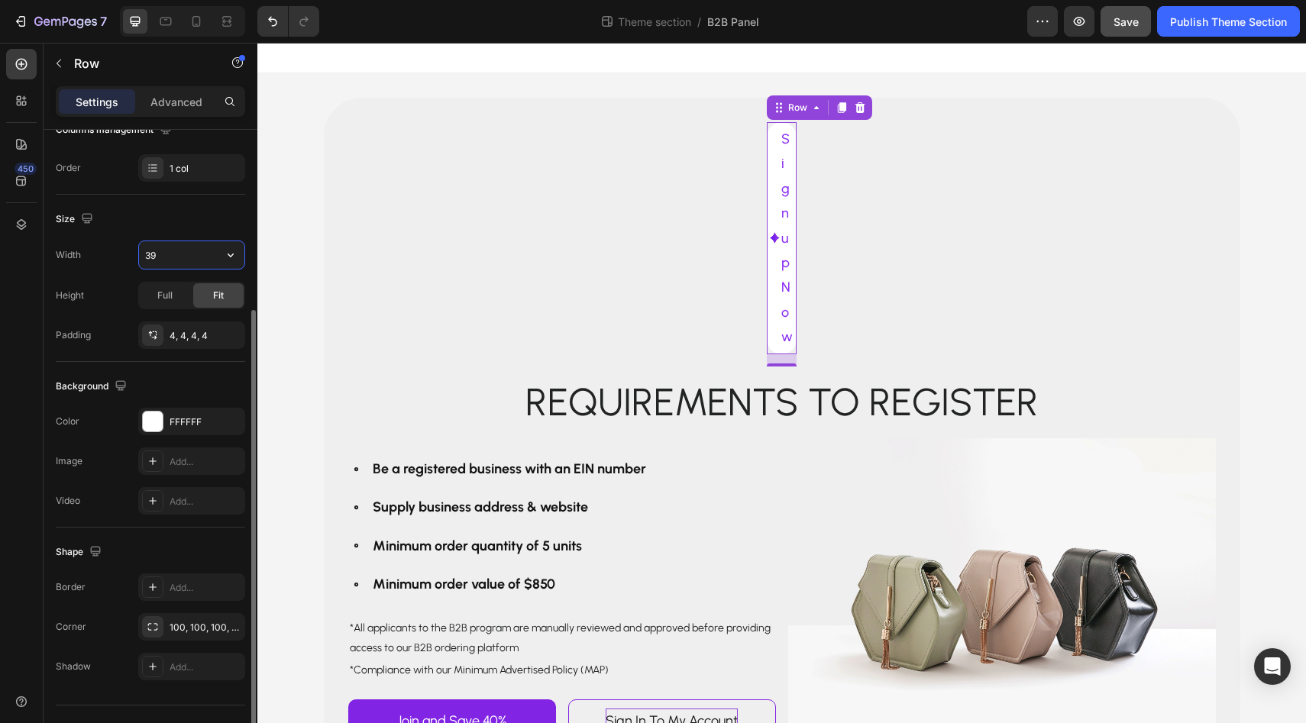
type input "3"
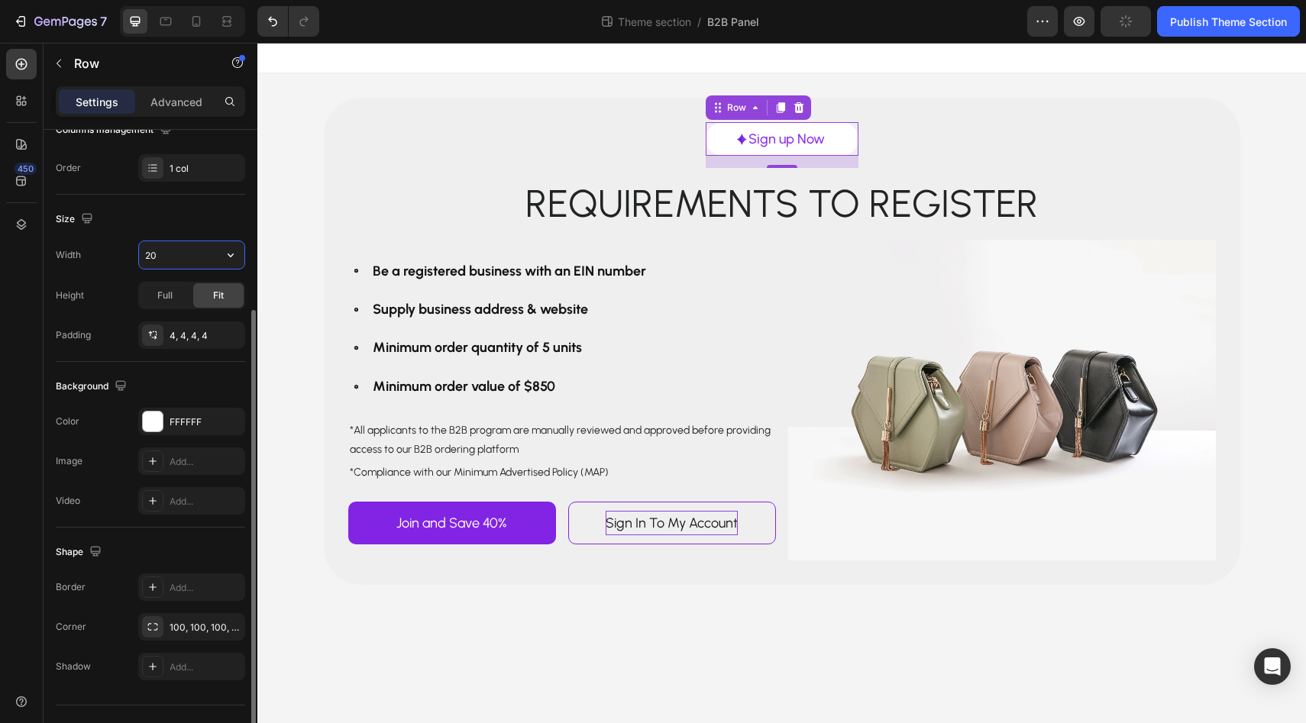
type input "2"
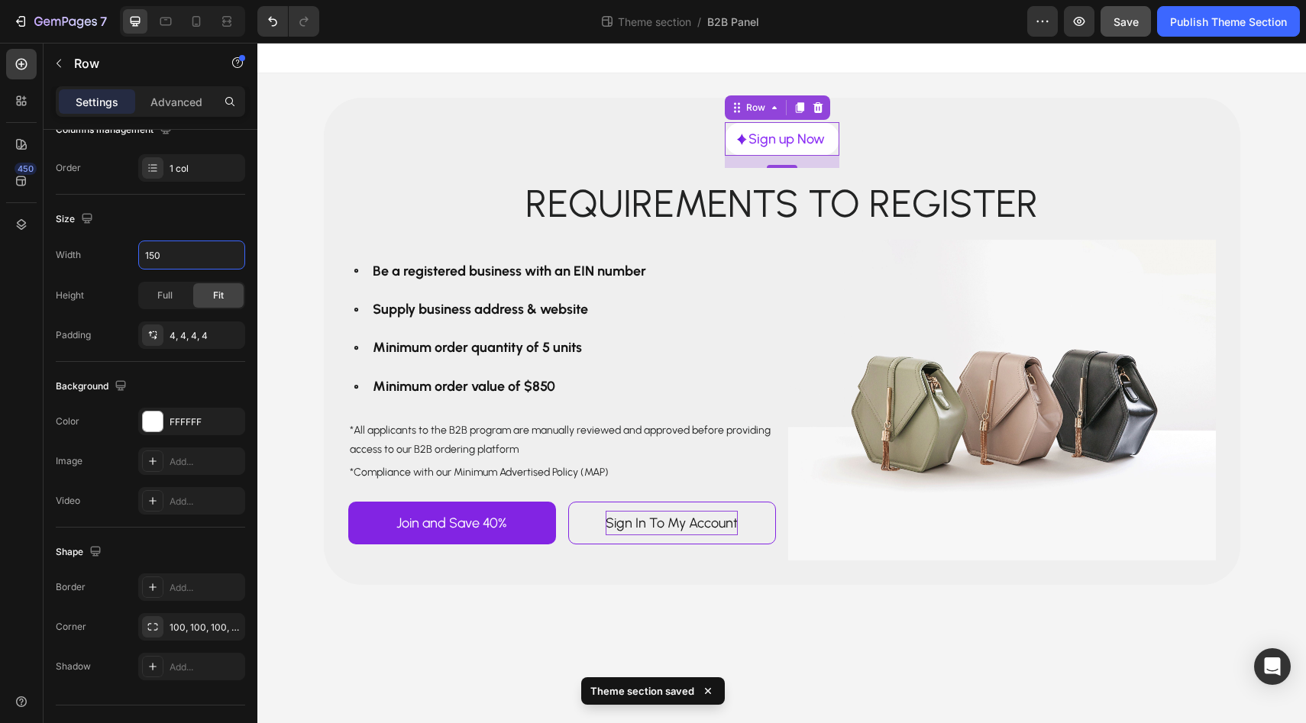
type input "150"
click at [169, 118] on div "Settings Advanced" at bounding box center [151, 108] width 214 height 44
click at [172, 111] on div "Advanced" at bounding box center [176, 101] width 76 height 24
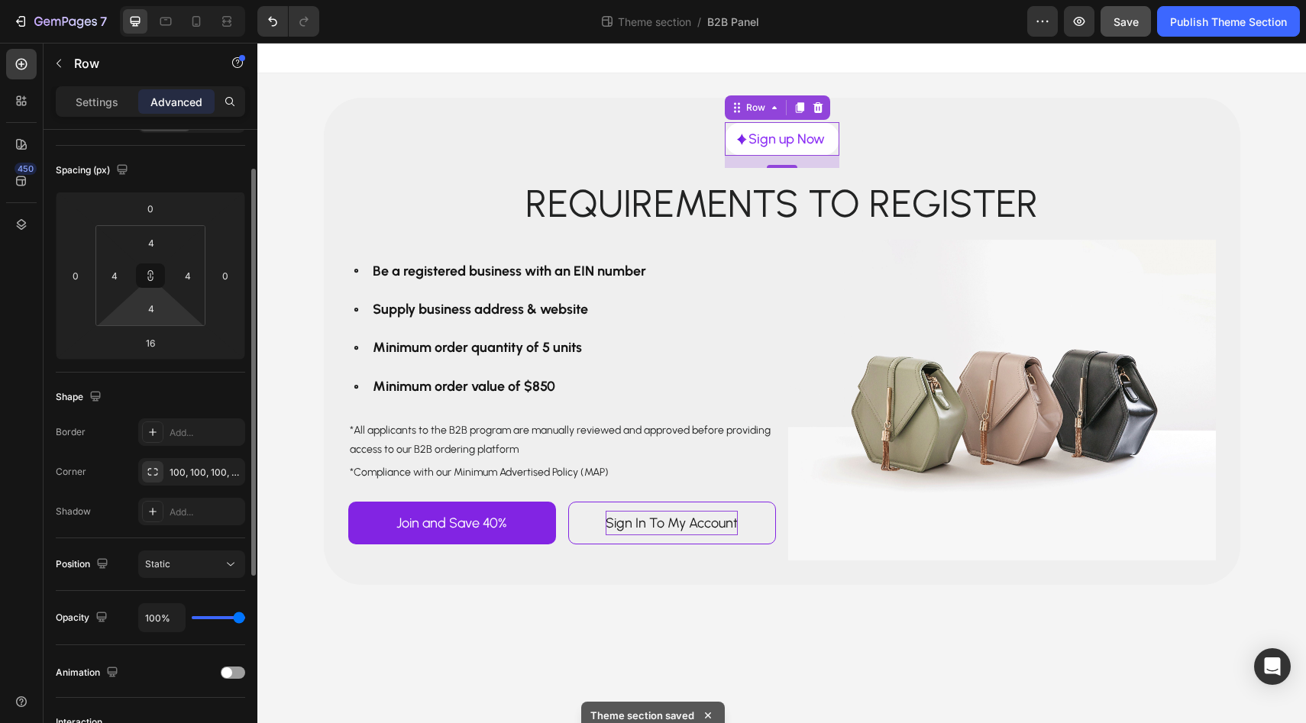
scroll to position [115, 0]
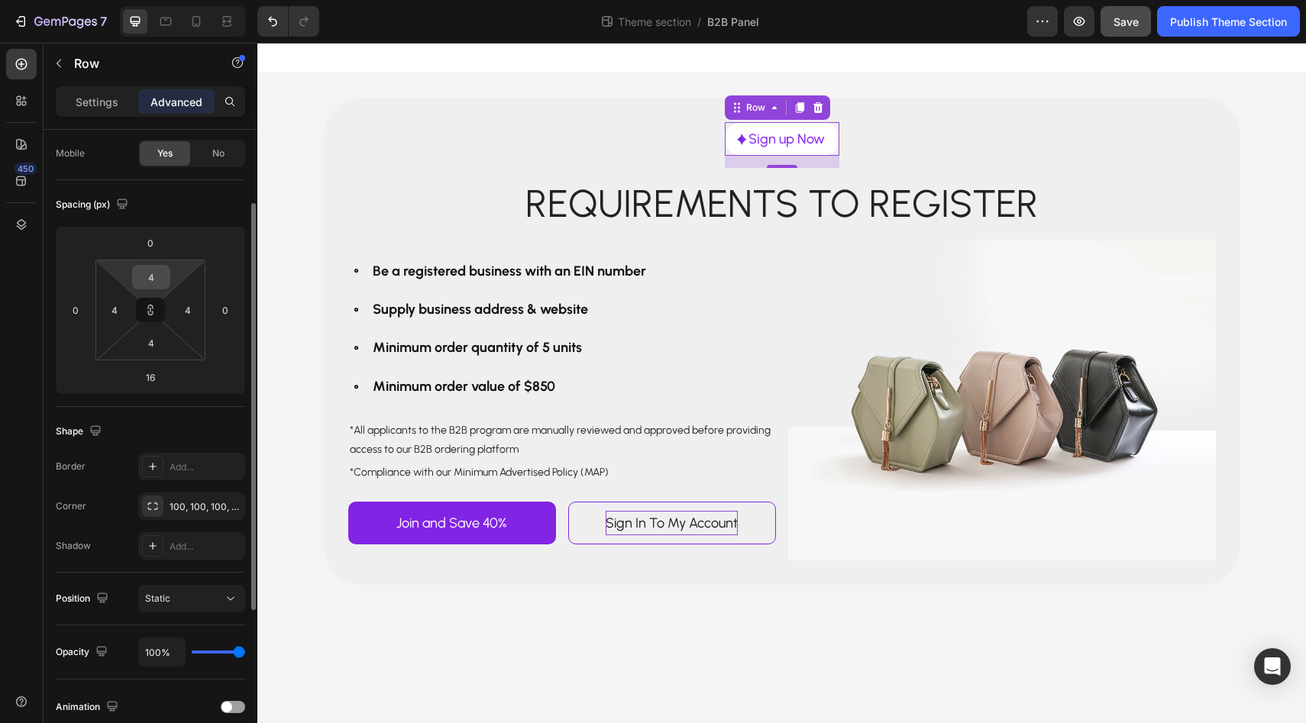
click at [164, 280] on input "4" at bounding box center [151, 277] width 31 height 23
type input "0"
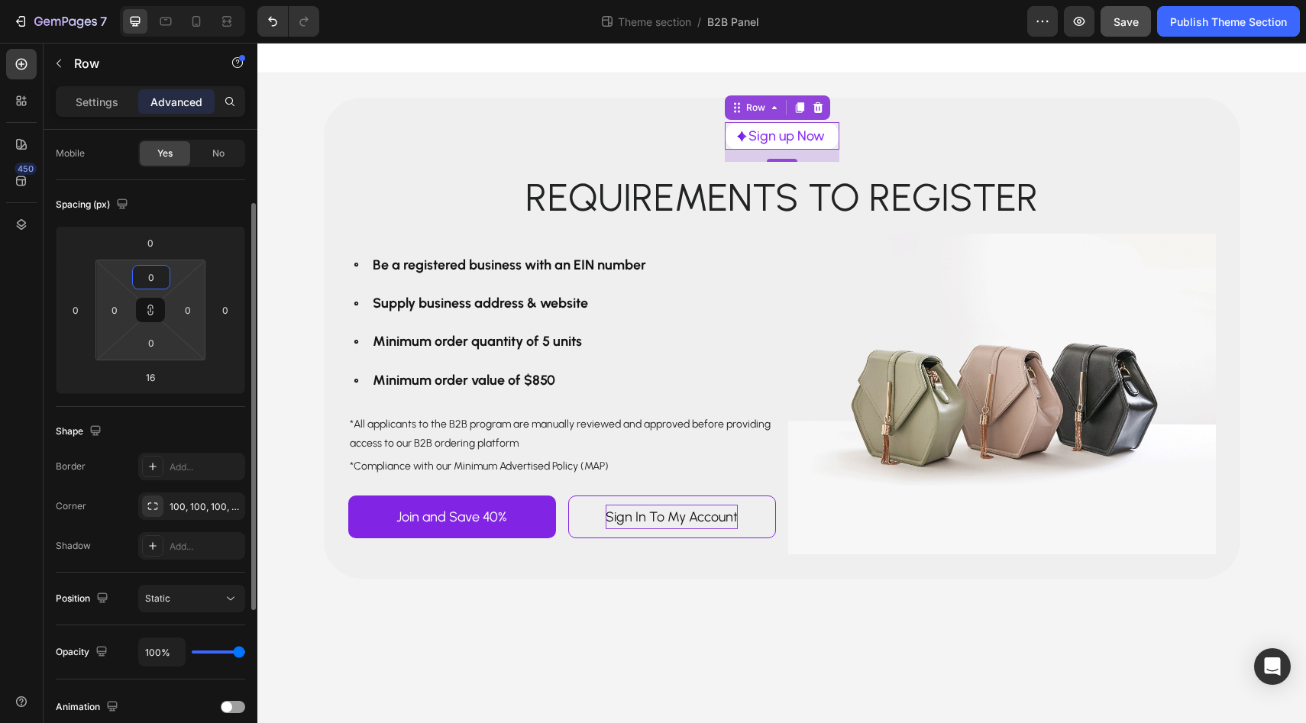
type input "0"
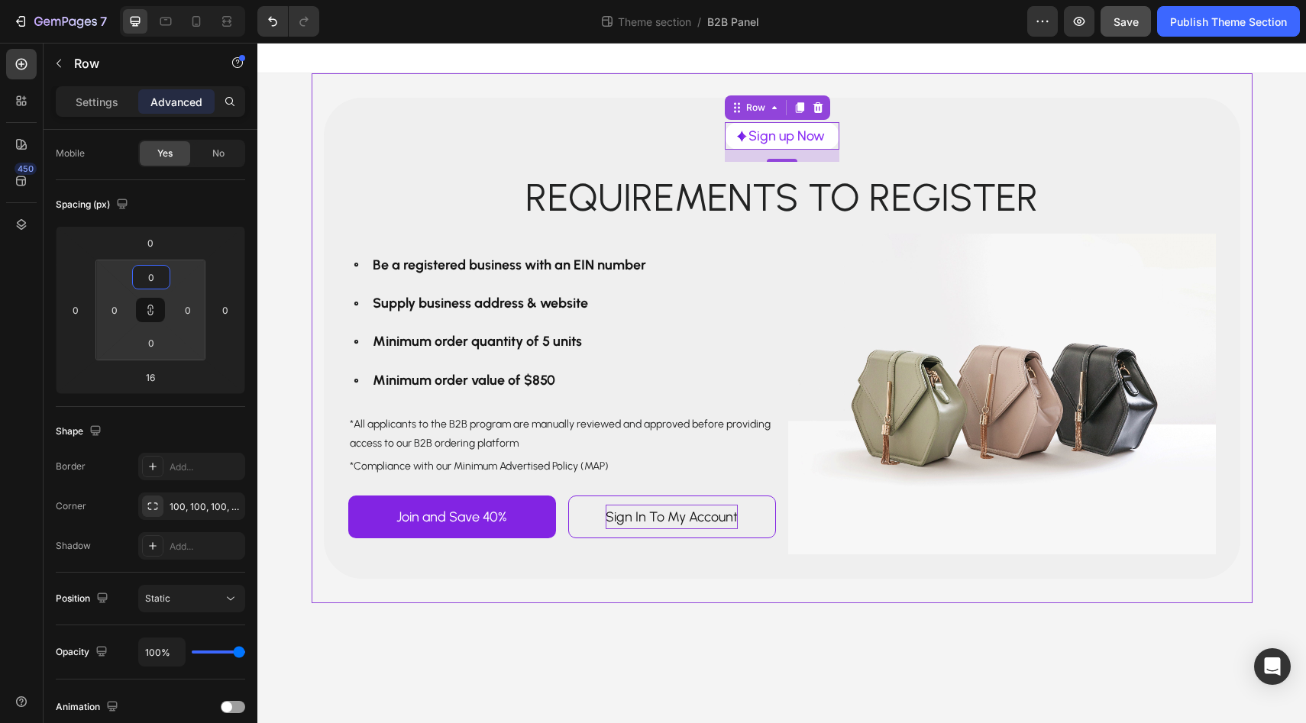
click at [581, 79] on div "Image Sign up Now Text Block Row Row 16 Requirements to register Text Block Row…" at bounding box center [782, 338] width 941 height 530
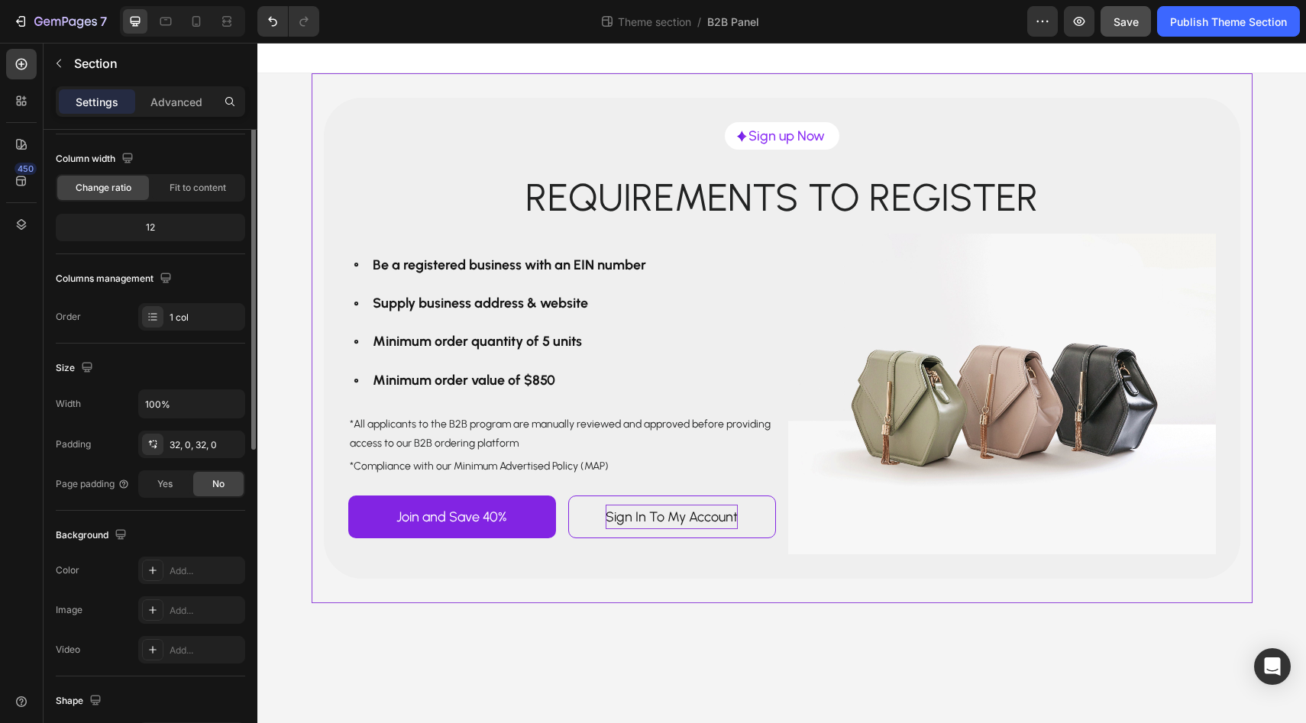
scroll to position [0, 0]
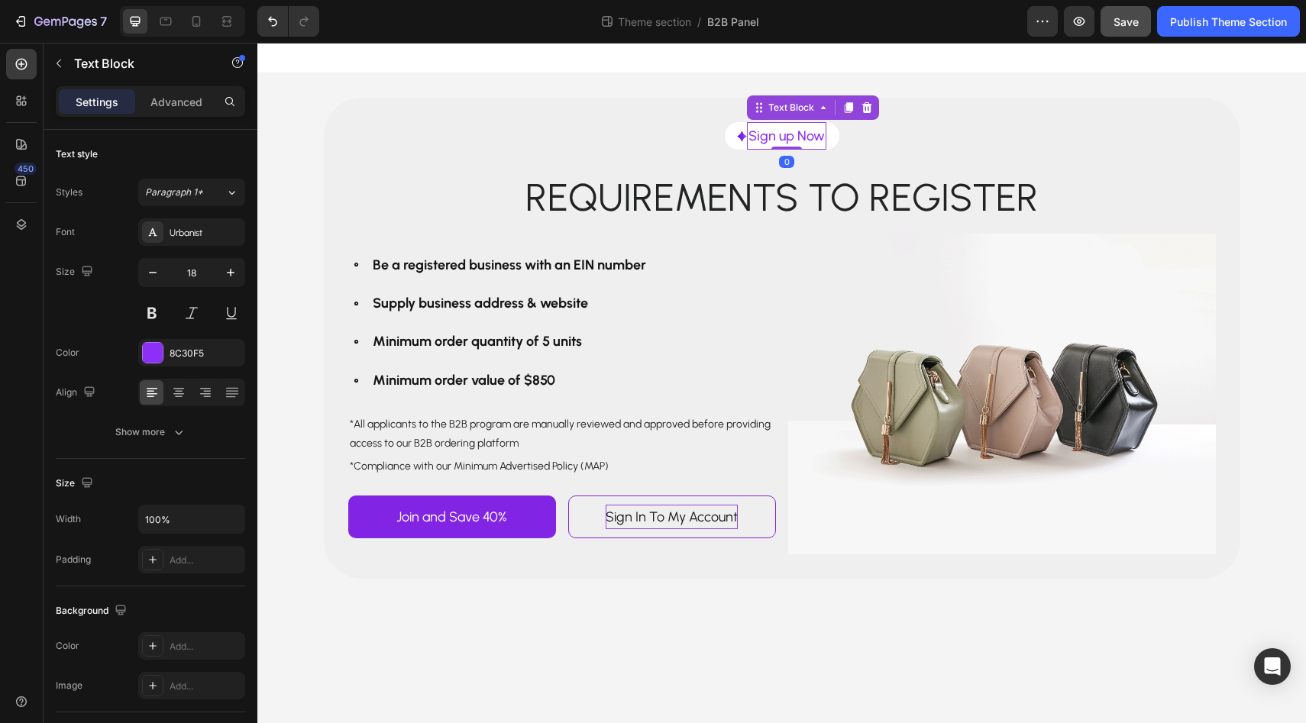
click at [767, 142] on p "Sign up Now" at bounding box center [787, 136] width 76 height 24
click at [736, 148] on div "Image Sign up Now Text Block 0 Row" at bounding box center [782, 135] width 115 height 27
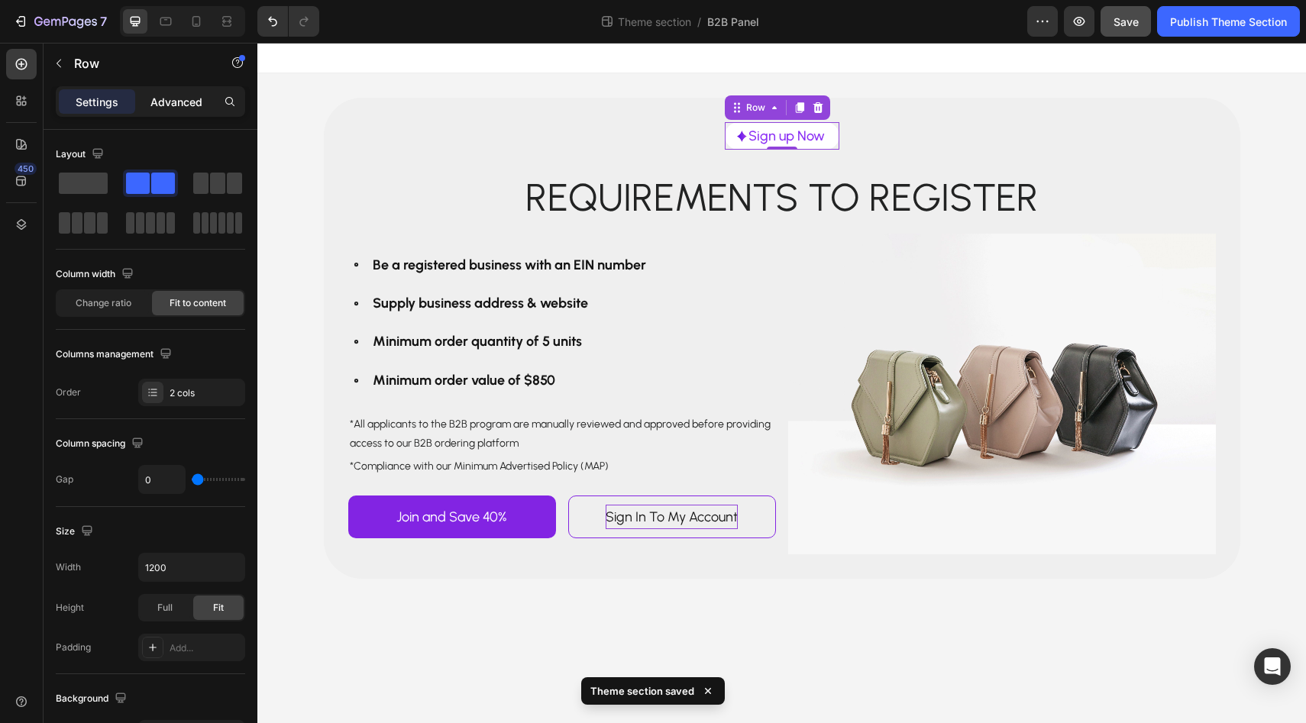
click at [188, 103] on p "Advanced" at bounding box center [176, 102] width 52 height 16
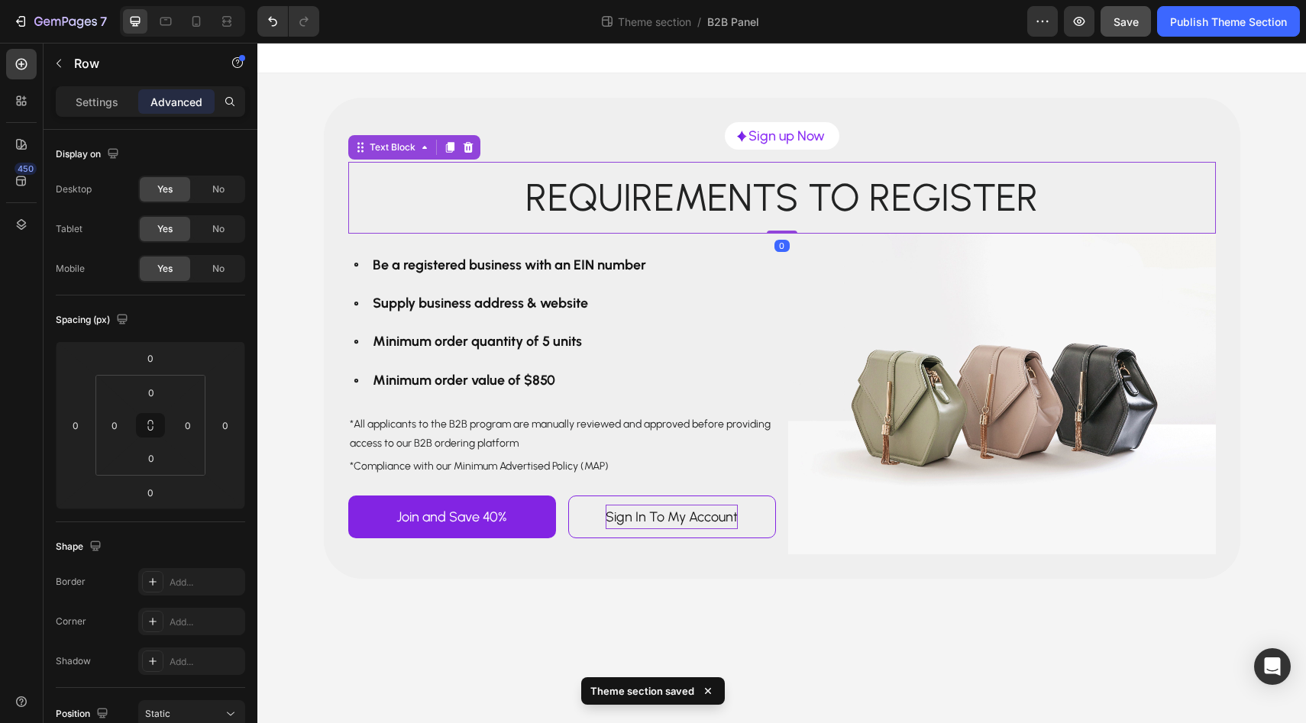
click at [680, 179] on p "Requirements to register" at bounding box center [782, 197] width 865 height 69
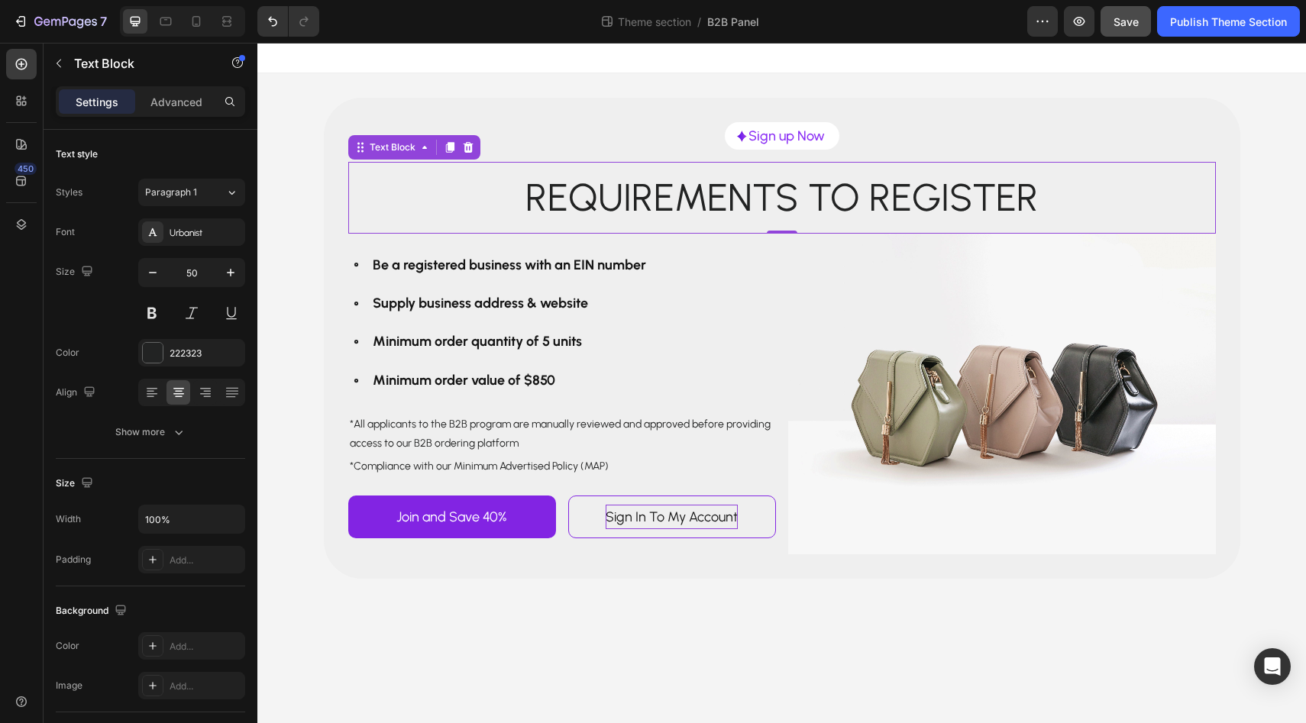
click at [174, 89] on div "Settings Advanced" at bounding box center [150, 101] width 189 height 31
click at [172, 98] on p "Advanced" at bounding box center [176, 102] width 52 height 16
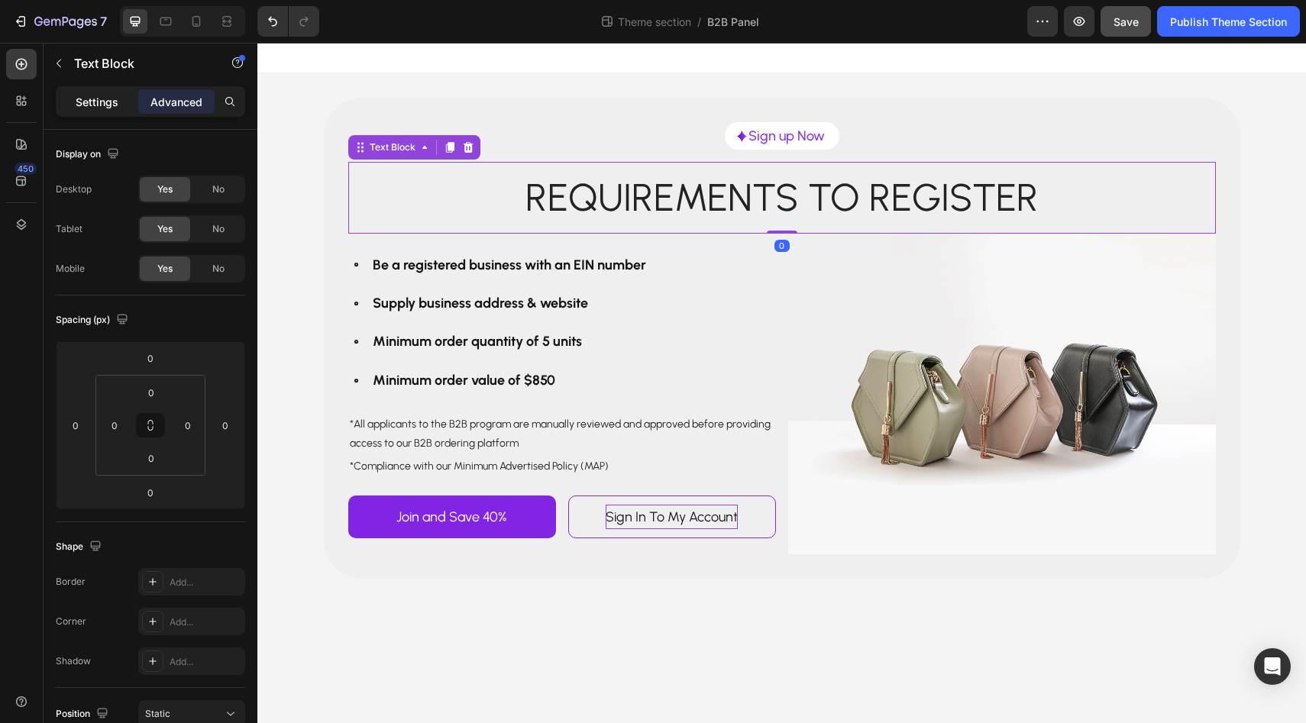
click at [101, 110] on div "Settings" at bounding box center [97, 101] width 76 height 24
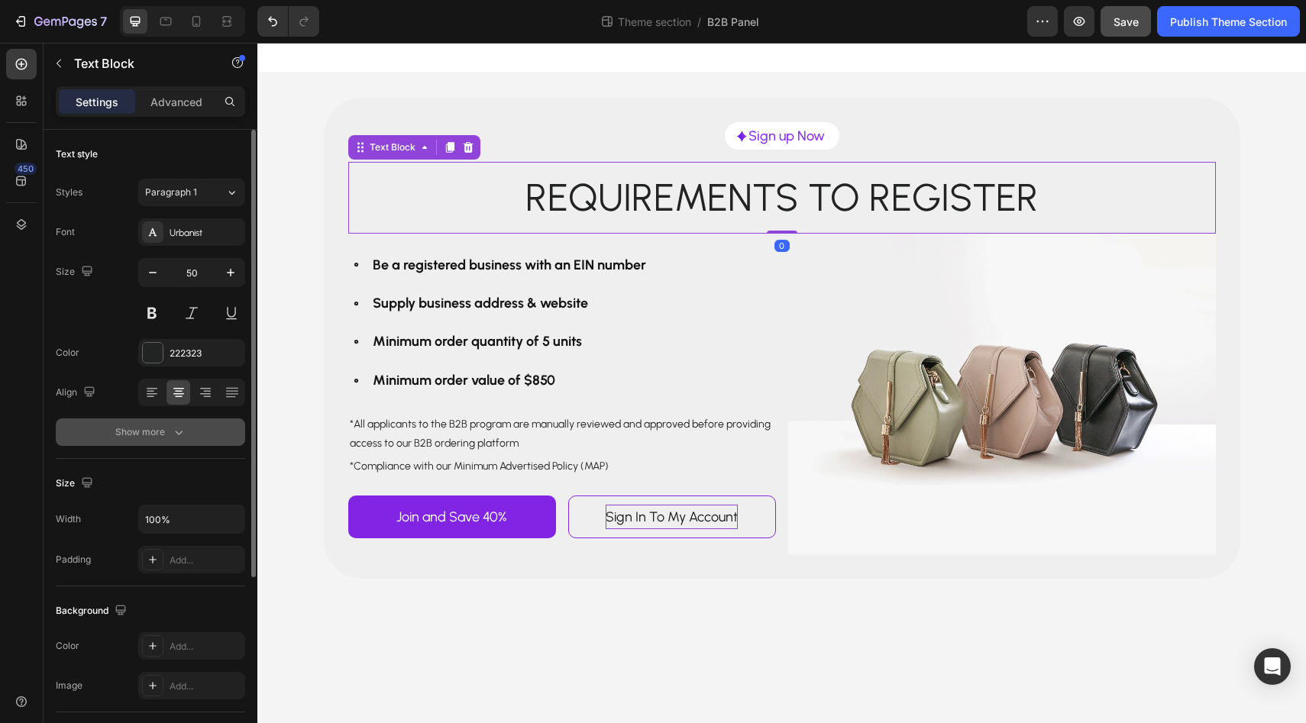
click at [167, 440] on button "Show more" at bounding box center [150, 432] width 189 height 27
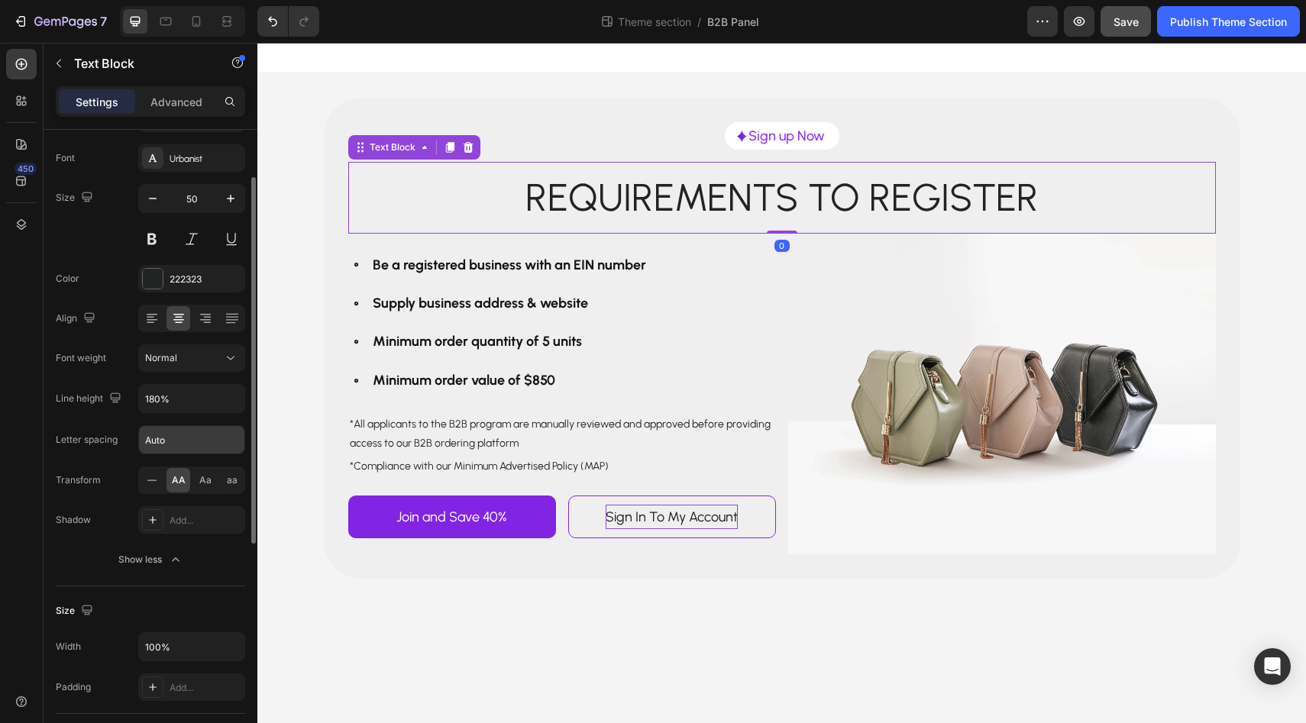
scroll to position [77, 0]
click at [222, 403] on button "button" at bounding box center [230, 395] width 27 height 27
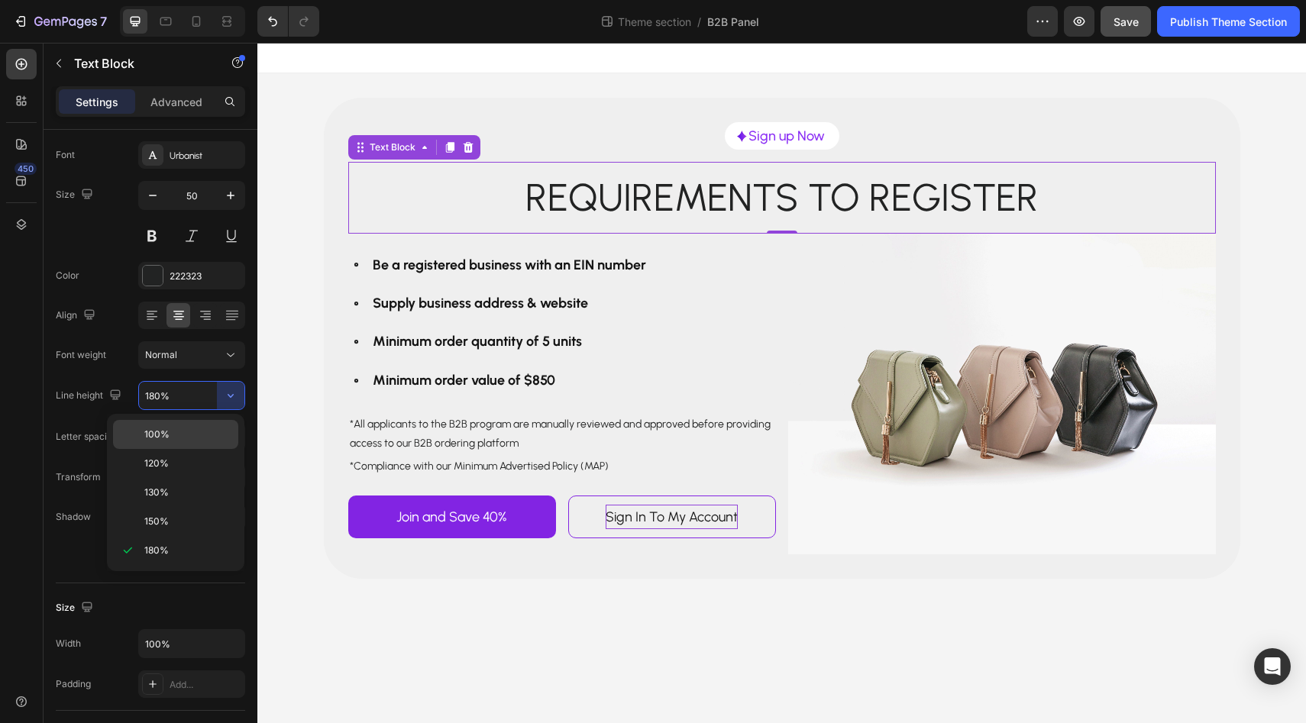
click at [204, 449] on div "100%" at bounding box center [175, 463] width 125 height 29
type input "100%"
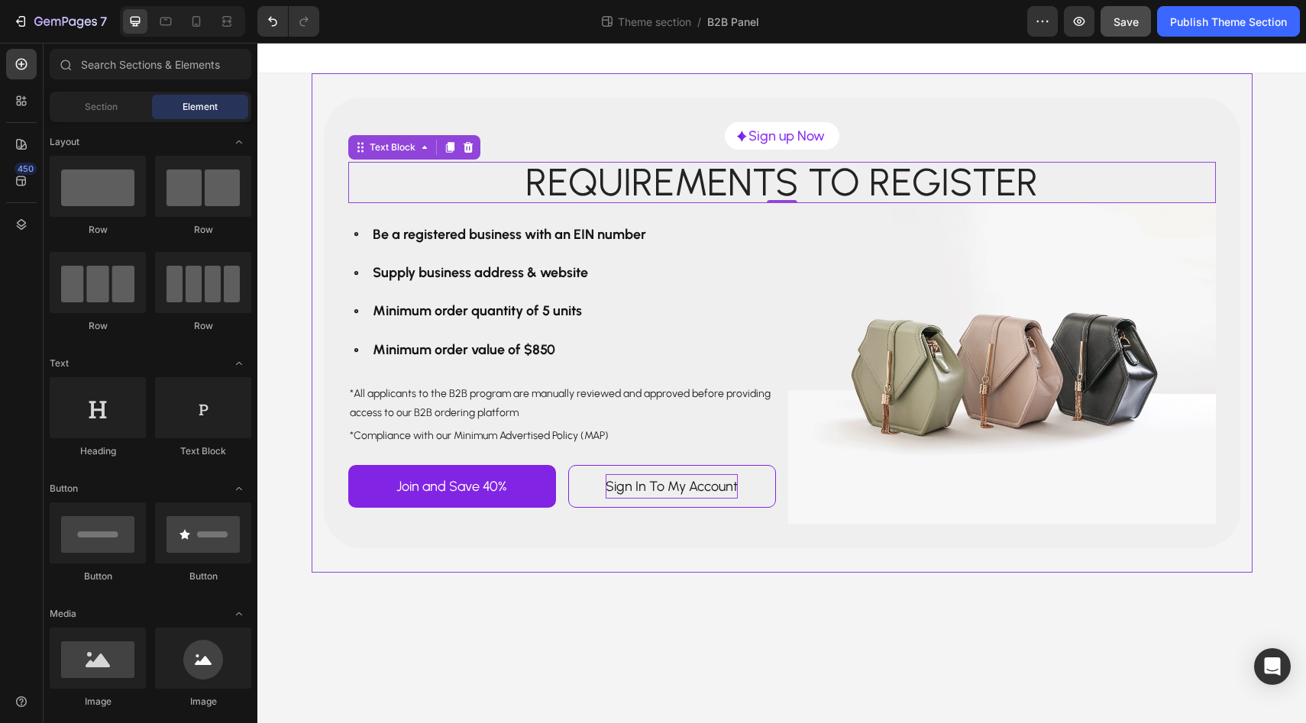
click at [300, 230] on div "Image Sign up Now Text Block Row Row Requirements to register Text Block 0 Row …" at bounding box center [781, 323] width 1049 height 500
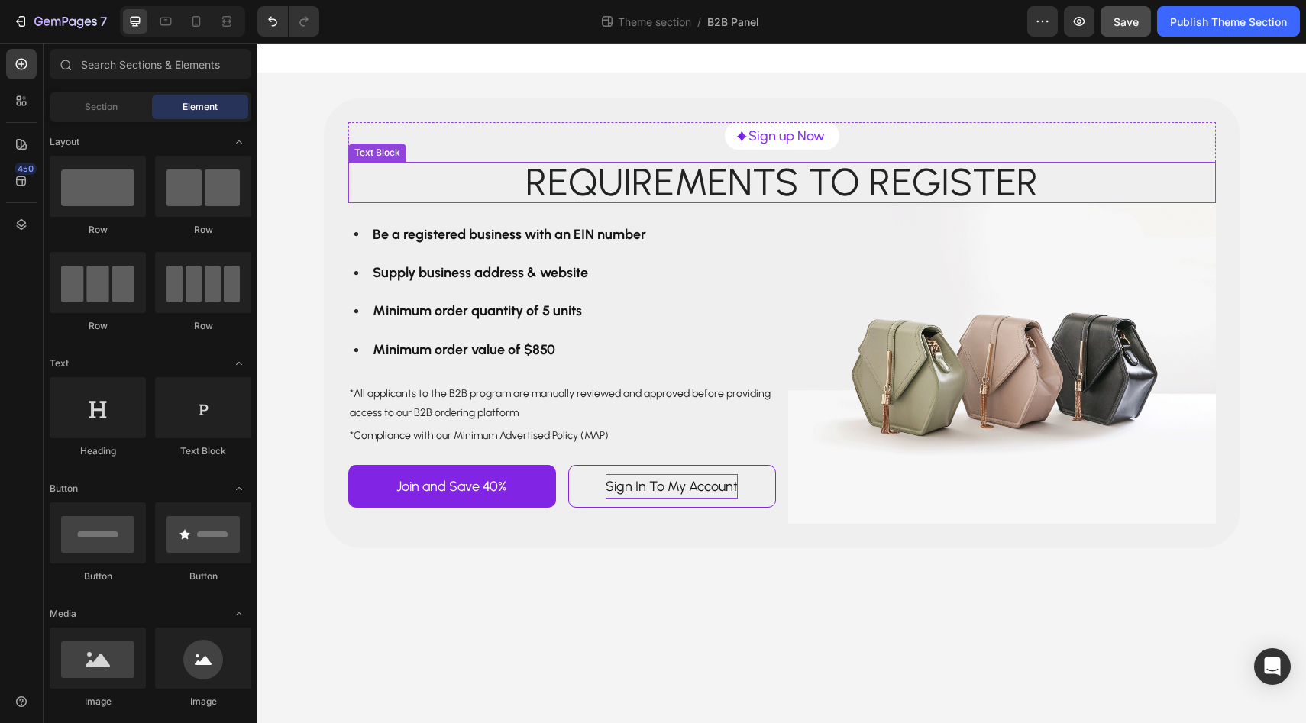
click at [694, 176] on p "Requirements to register" at bounding box center [782, 182] width 865 height 38
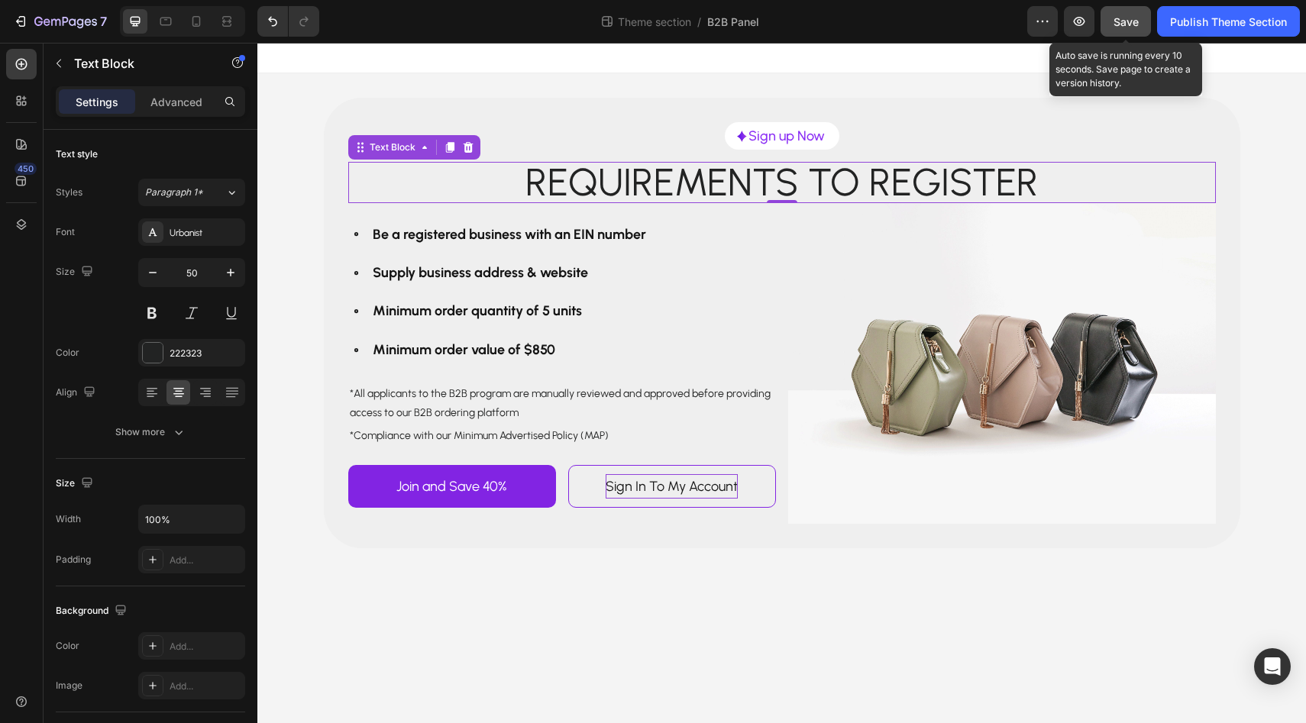
click at [1122, 31] on button "Save" at bounding box center [1126, 21] width 50 height 31
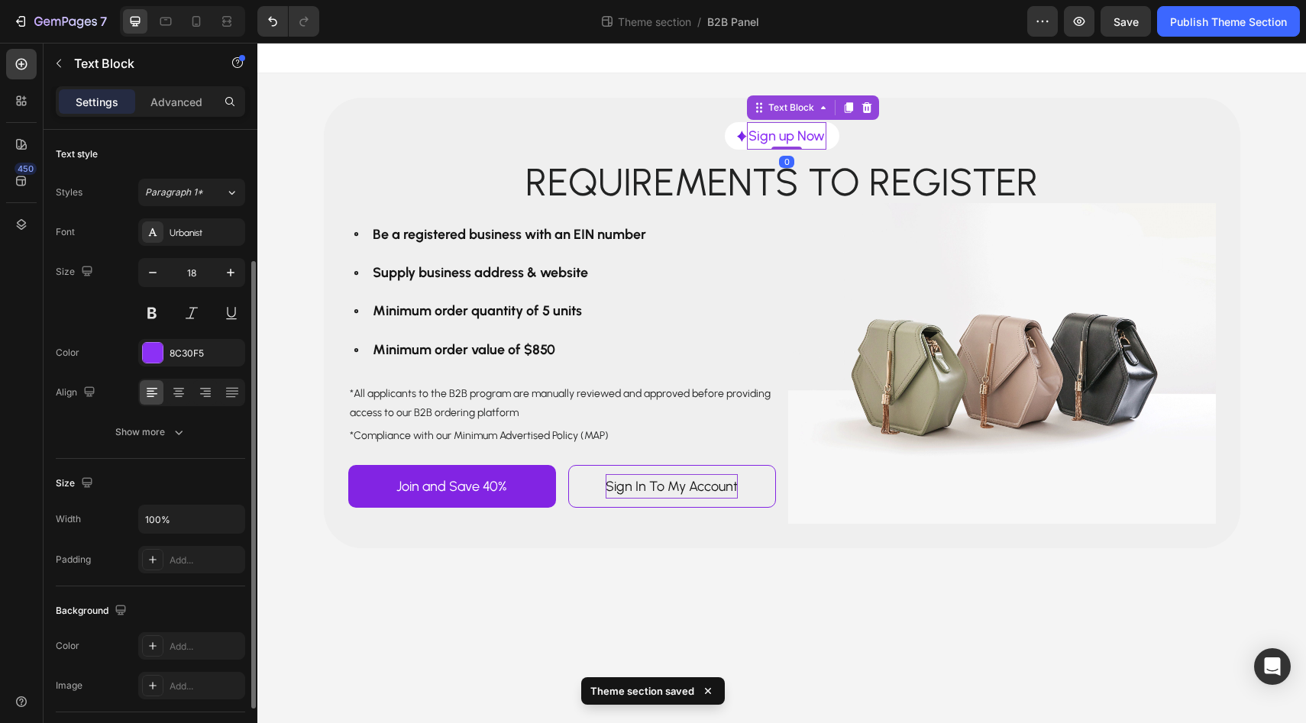
click at [799, 135] on p "Sign up Now" at bounding box center [787, 136] width 76 height 24
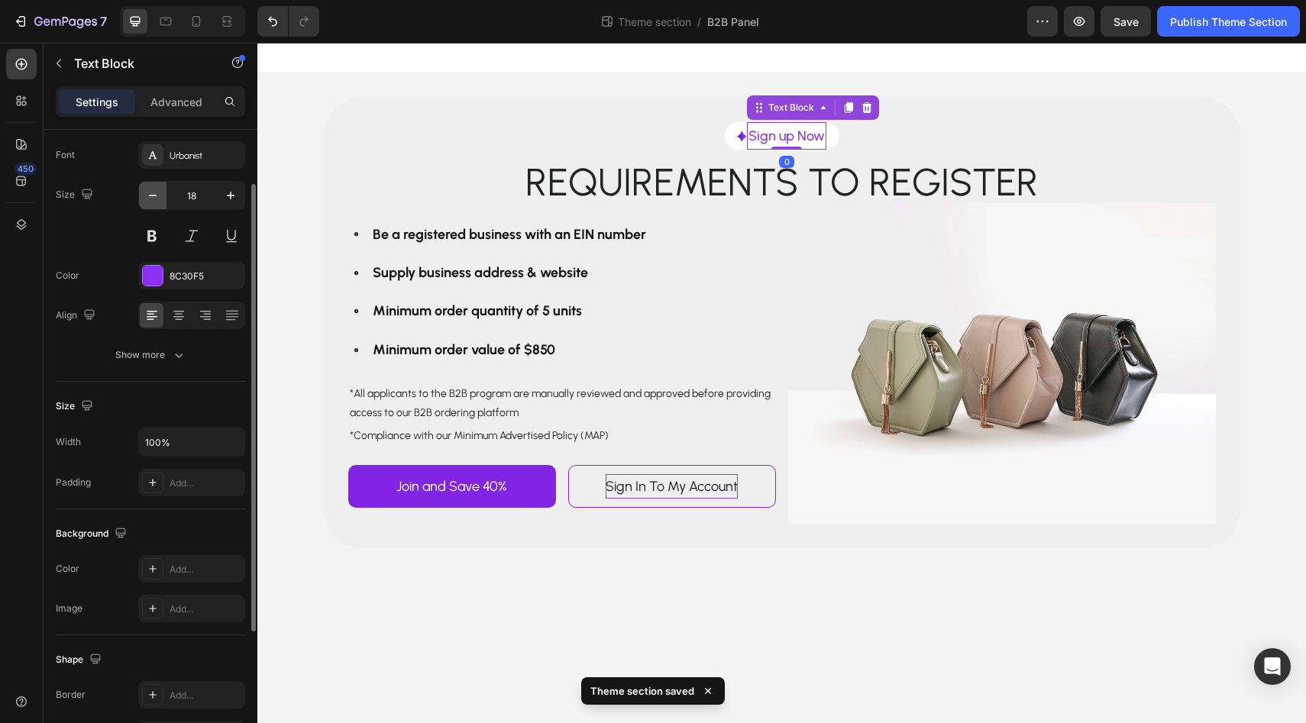
click at [152, 200] on icon "button" at bounding box center [152, 195] width 15 height 15
type input "17"
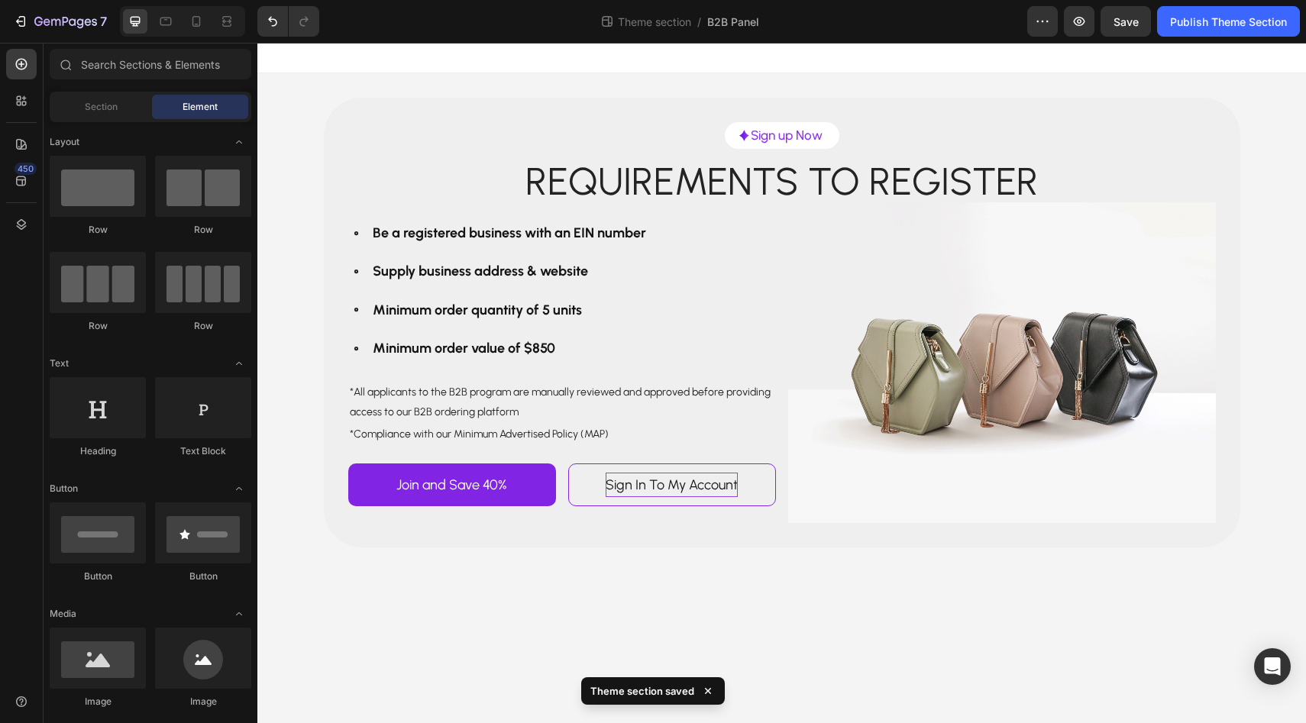
click at [306, 187] on div "Image Sign up Now Text Block Row Row Requirements to register Text Block Row Be…" at bounding box center [781, 322] width 1049 height 499
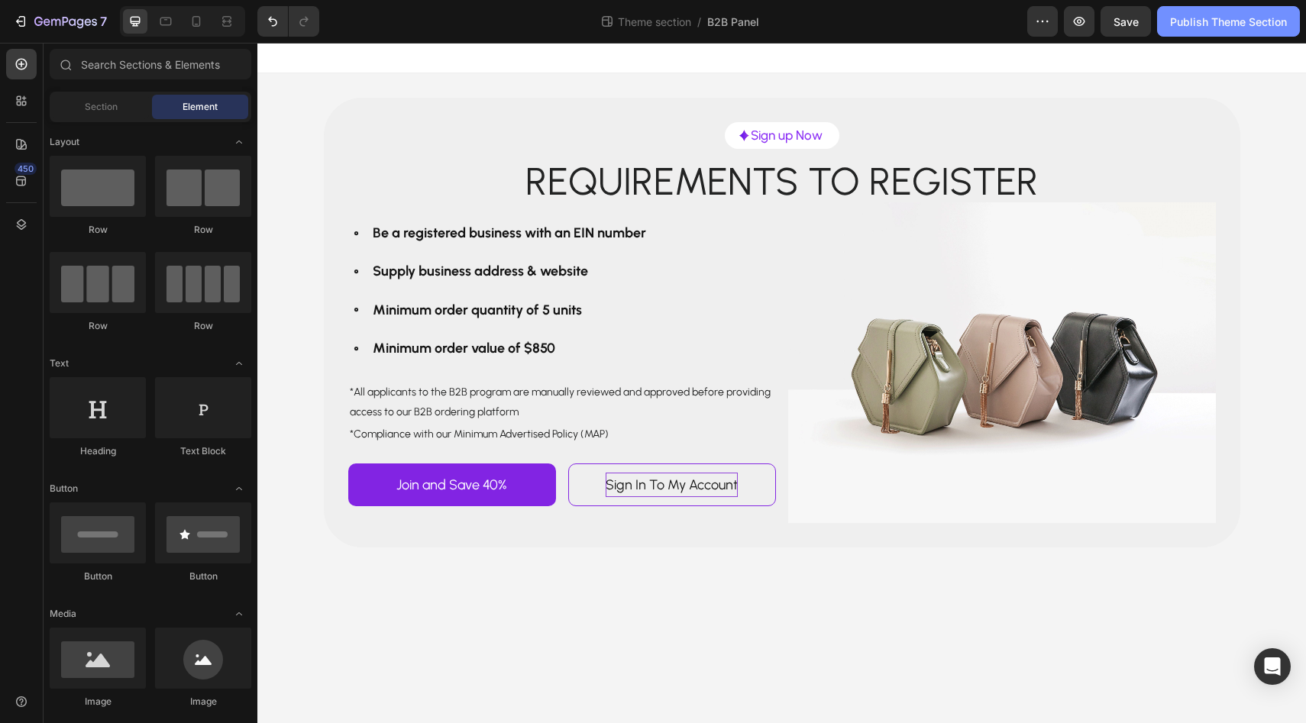
click at [1195, 27] on div "Publish Theme Section" at bounding box center [1228, 22] width 117 height 16
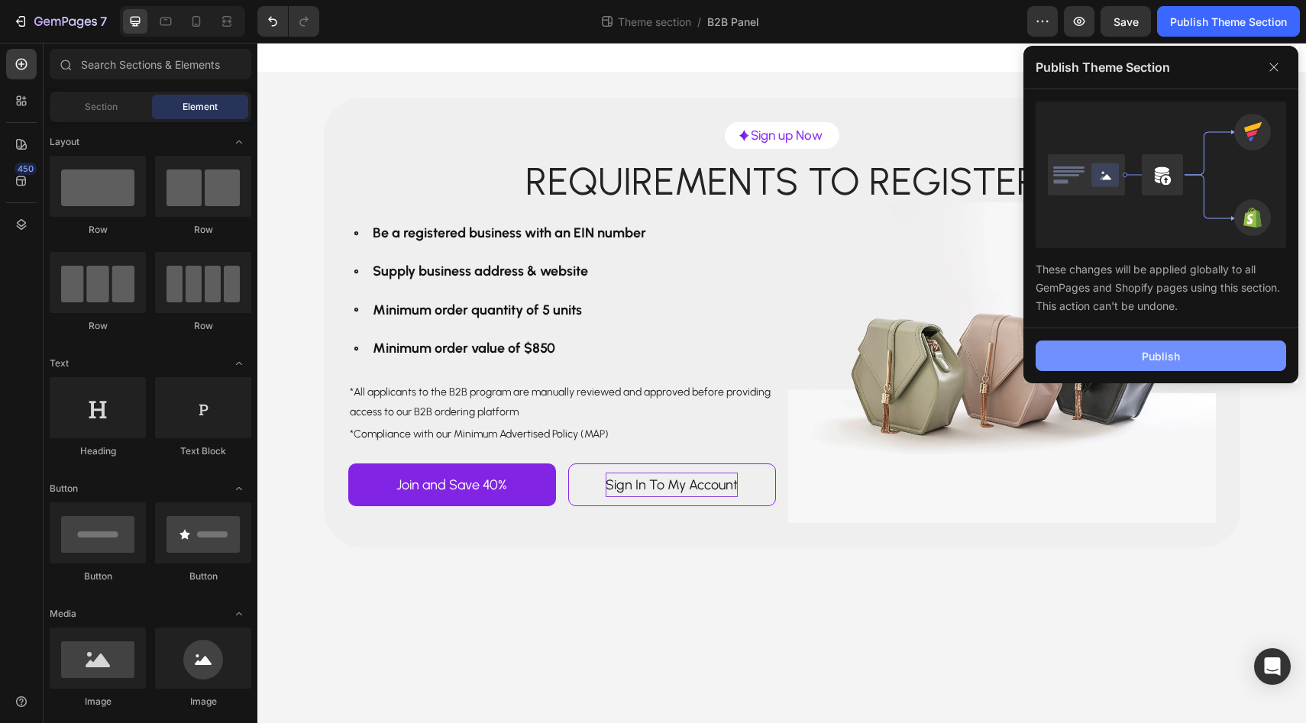
click at [1127, 343] on button "Publish" at bounding box center [1161, 356] width 251 height 31
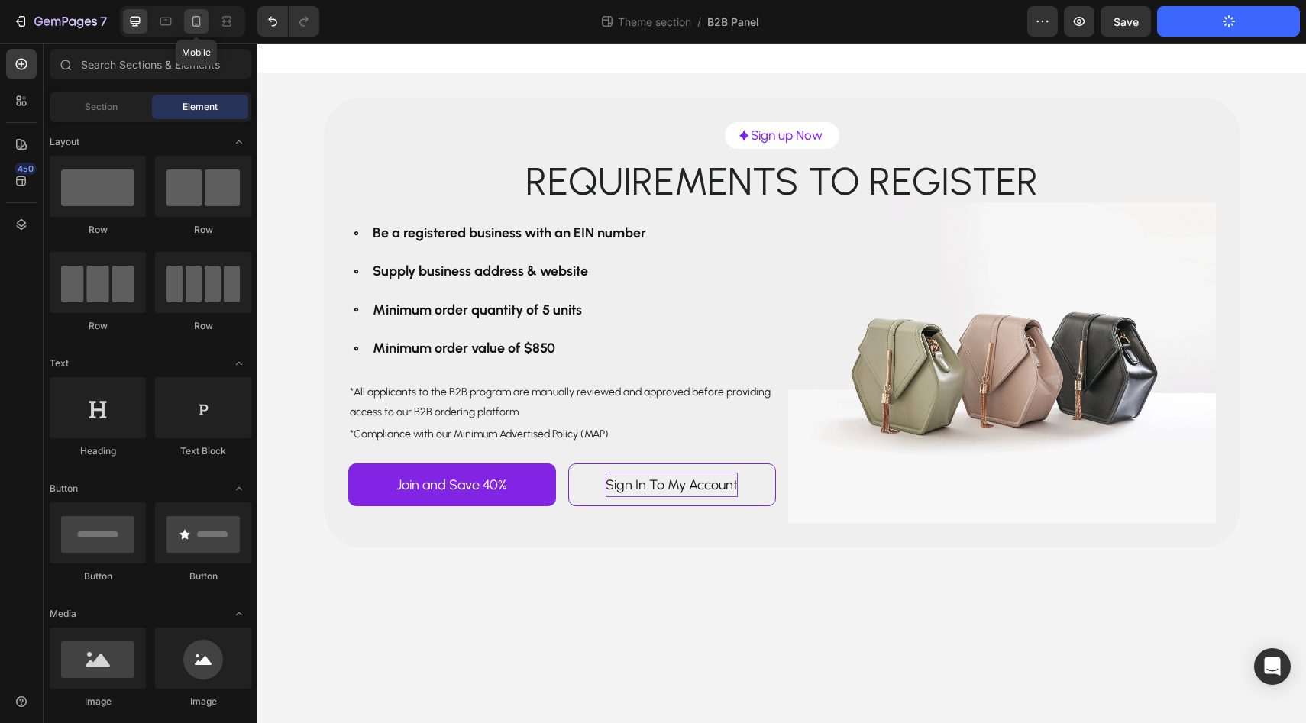
click at [196, 22] on icon at bounding box center [196, 21] width 15 height 15
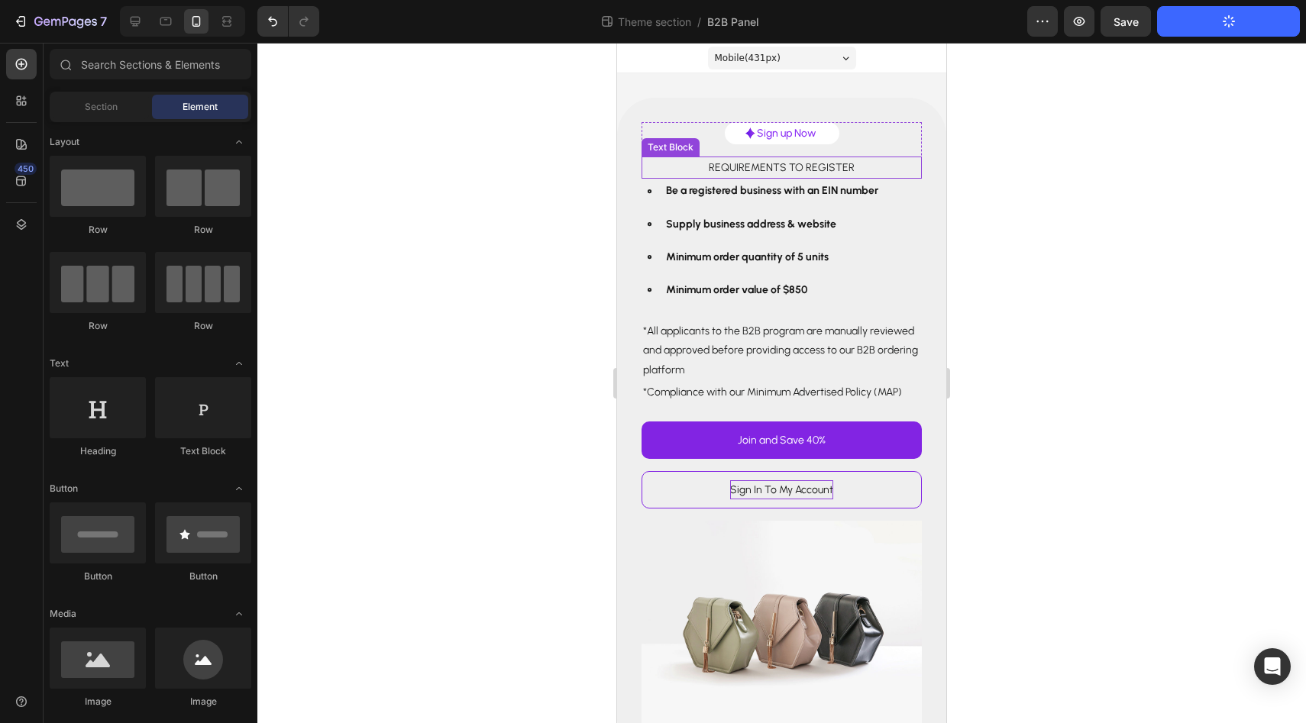
click at [736, 164] on p "Requirements to register" at bounding box center [781, 167] width 277 height 19
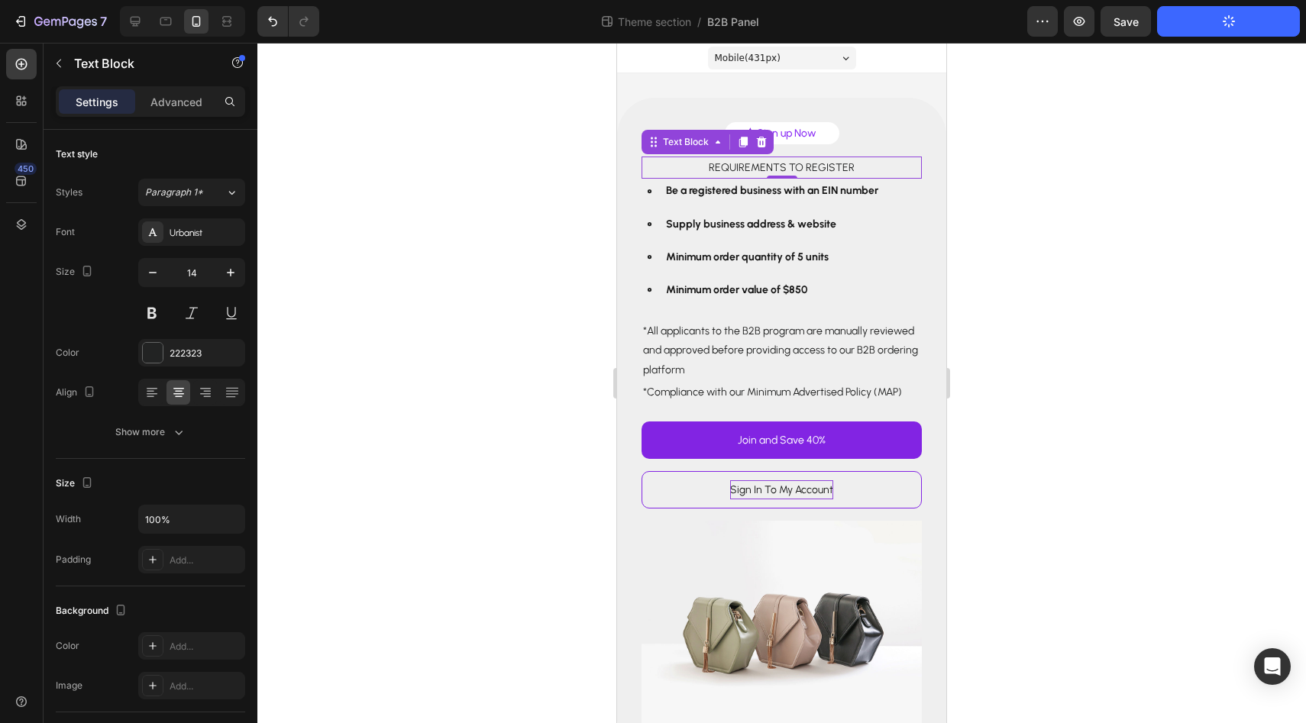
click at [774, 165] on p "Requirements to register" at bounding box center [781, 167] width 277 height 19
click at [206, 289] on div "14" at bounding box center [191, 292] width 107 height 69
click at [206, 280] on input "14" at bounding box center [192, 272] width 50 height 27
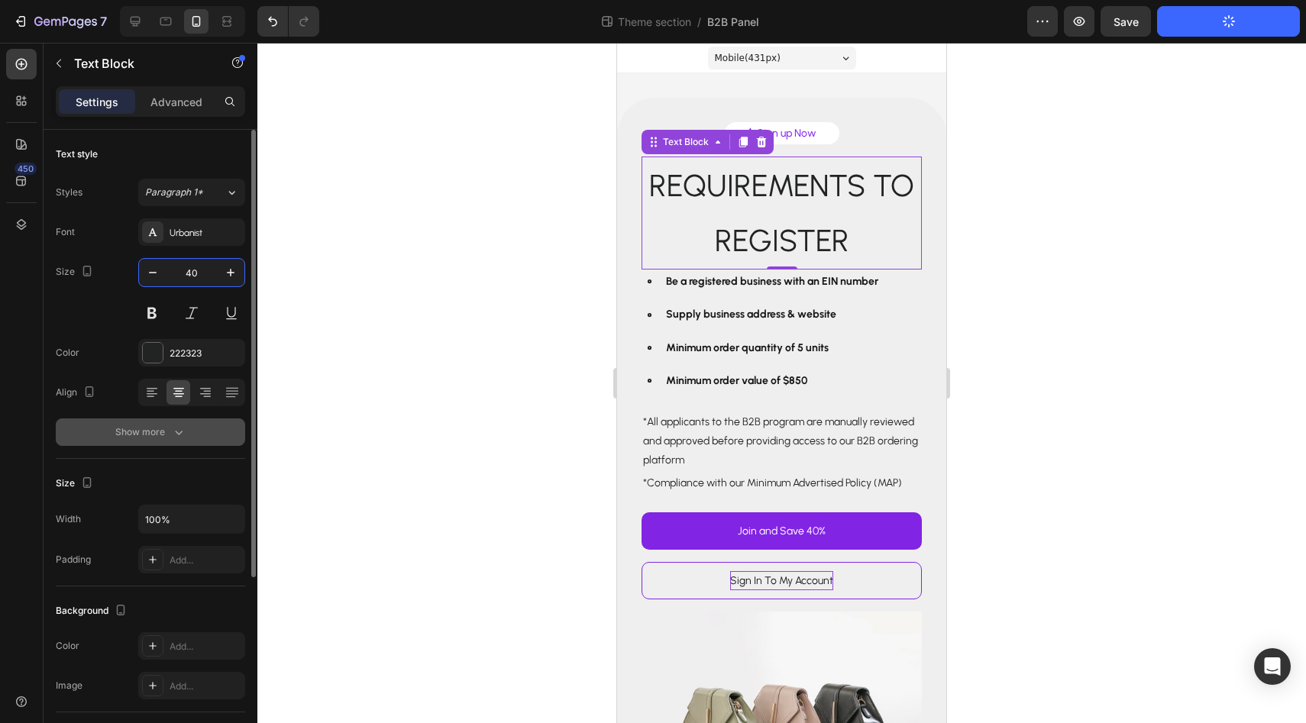
type input "40"
click at [164, 432] on div "Show more" at bounding box center [150, 432] width 71 height 15
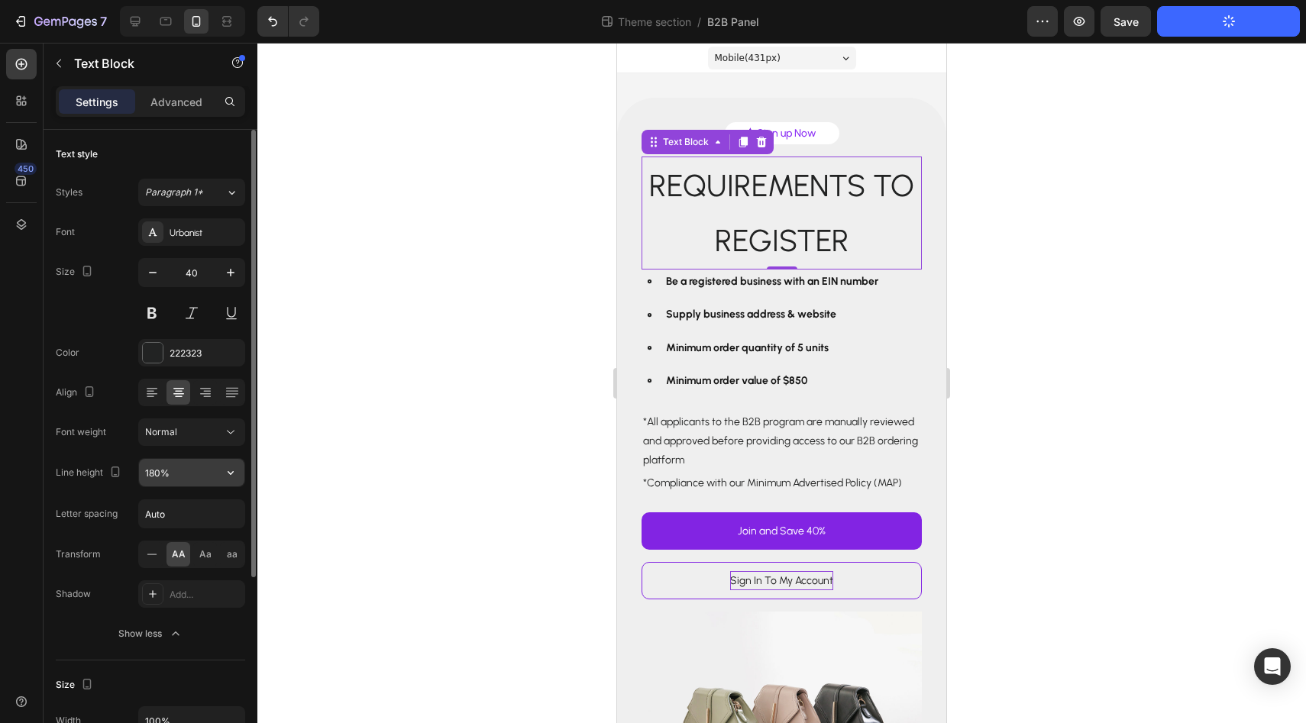
click at [211, 477] on input "180%" at bounding box center [191, 472] width 105 height 27
click at [228, 477] on icon "button" at bounding box center [230, 472] width 15 height 15
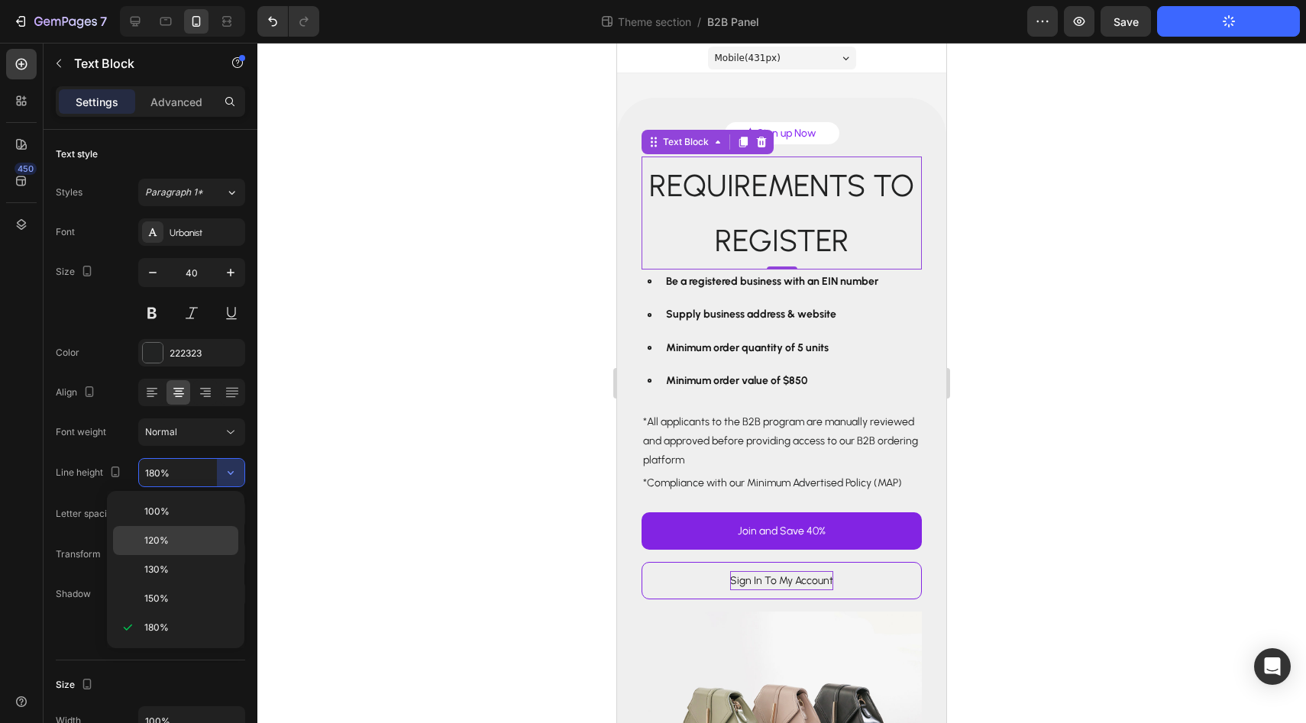
click at [207, 555] on div "120%" at bounding box center [175, 569] width 125 height 29
type input "120%"
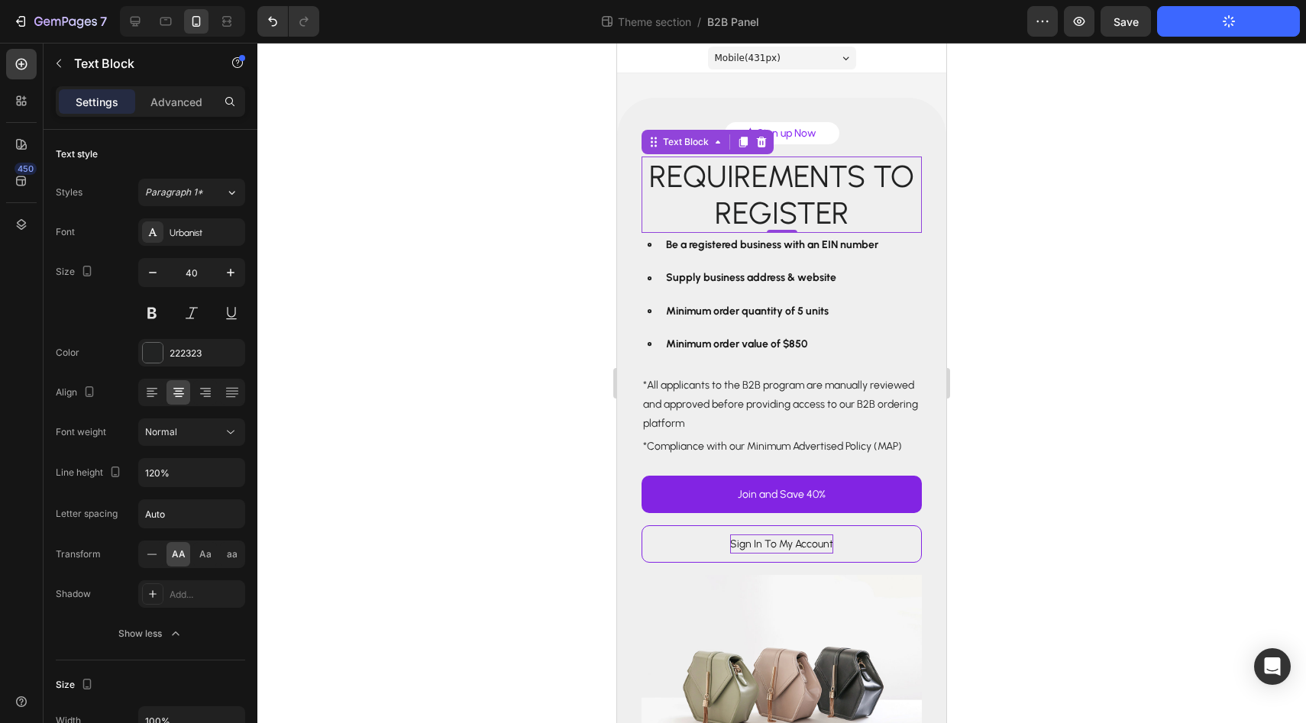
click at [539, 322] on div at bounding box center [781, 383] width 1049 height 681
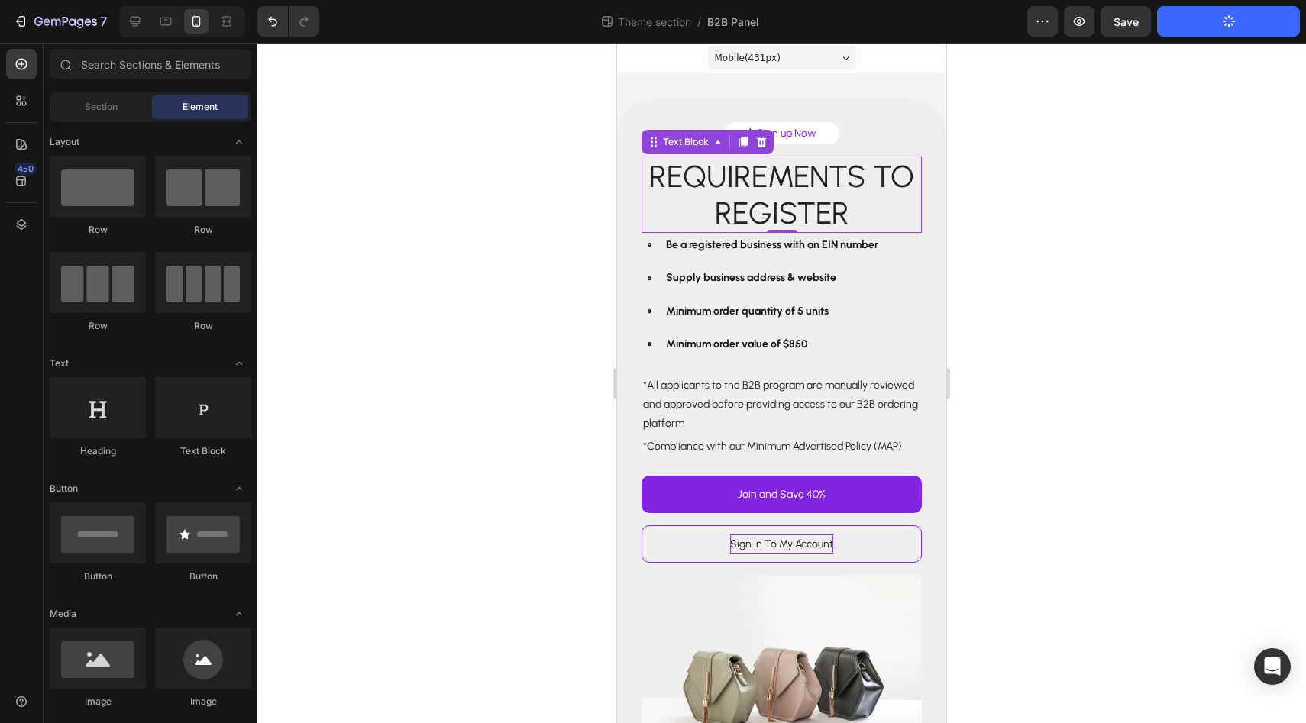
click at [804, 168] on p "Requirements to register" at bounding box center [781, 194] width 277 height 73
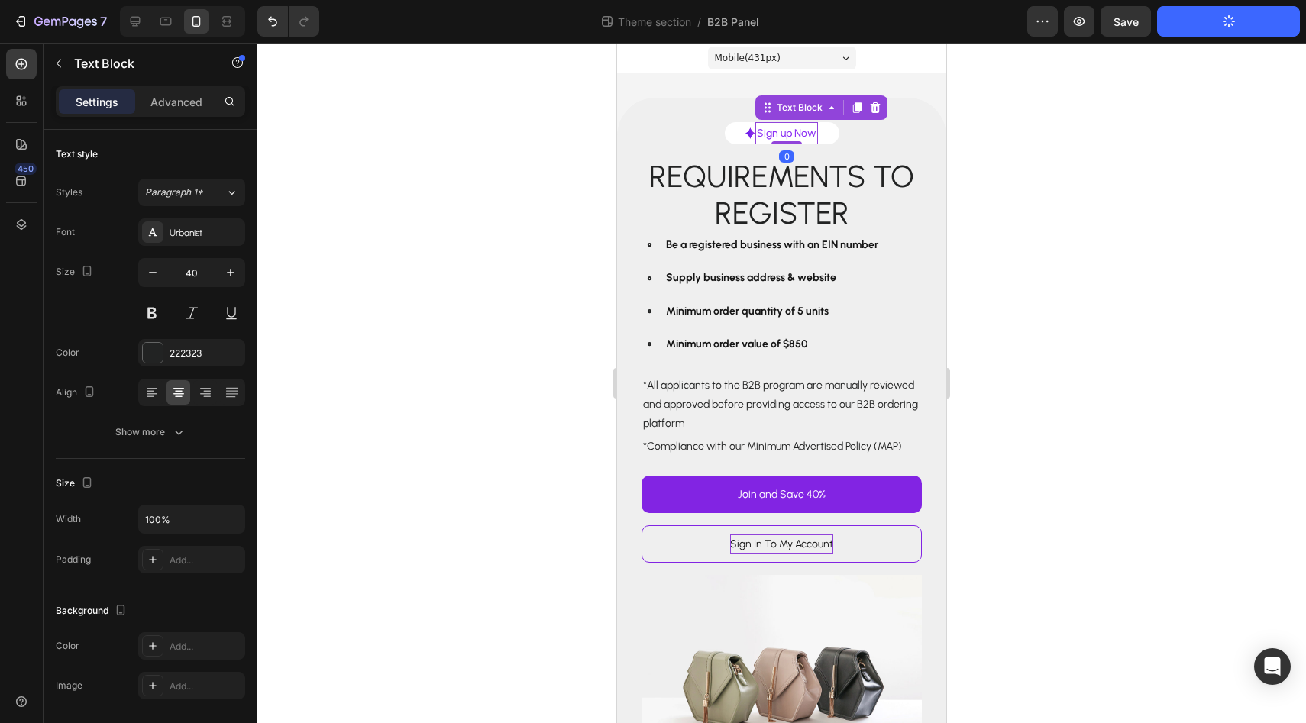
click at [814, 141] on p "Sign up Now" at bounding box center [787, 133] width 60 height 19
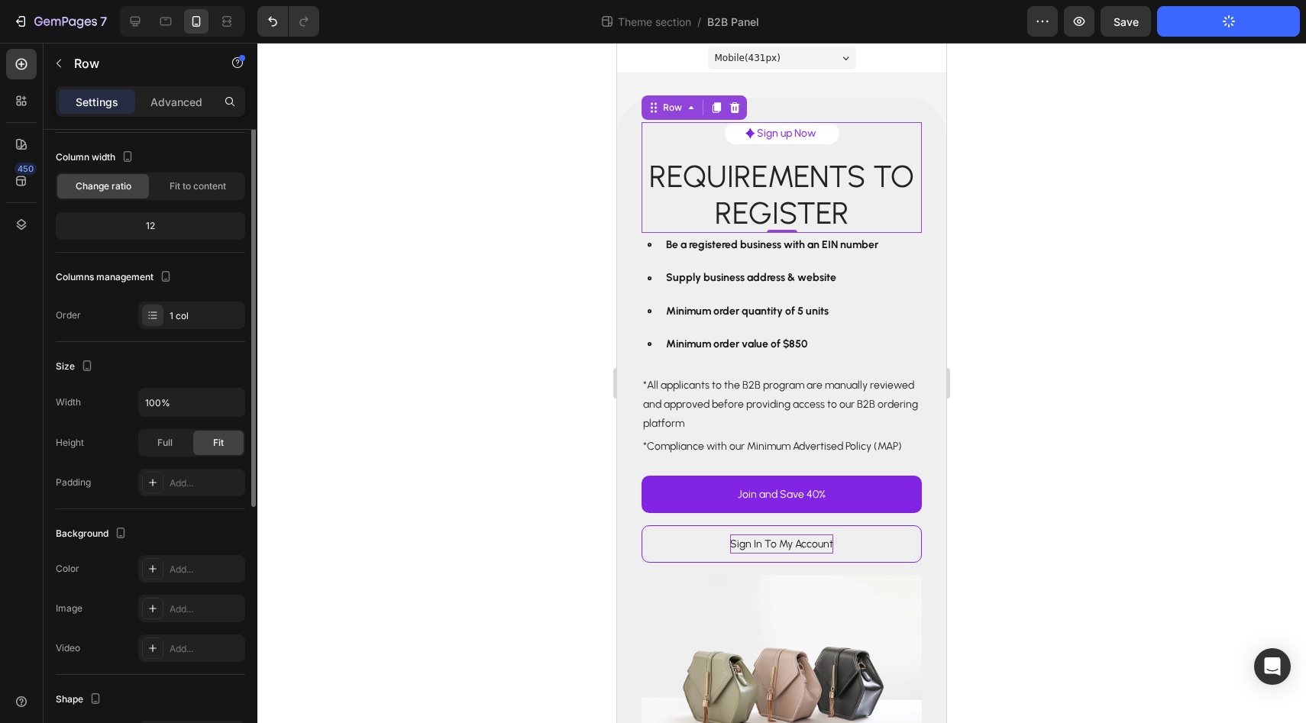
click at [847, 144] on div "Image Sign up Now Text Block Row Row Requirements to register Text Block" at bounding box center [782, 177] width 280 height 111
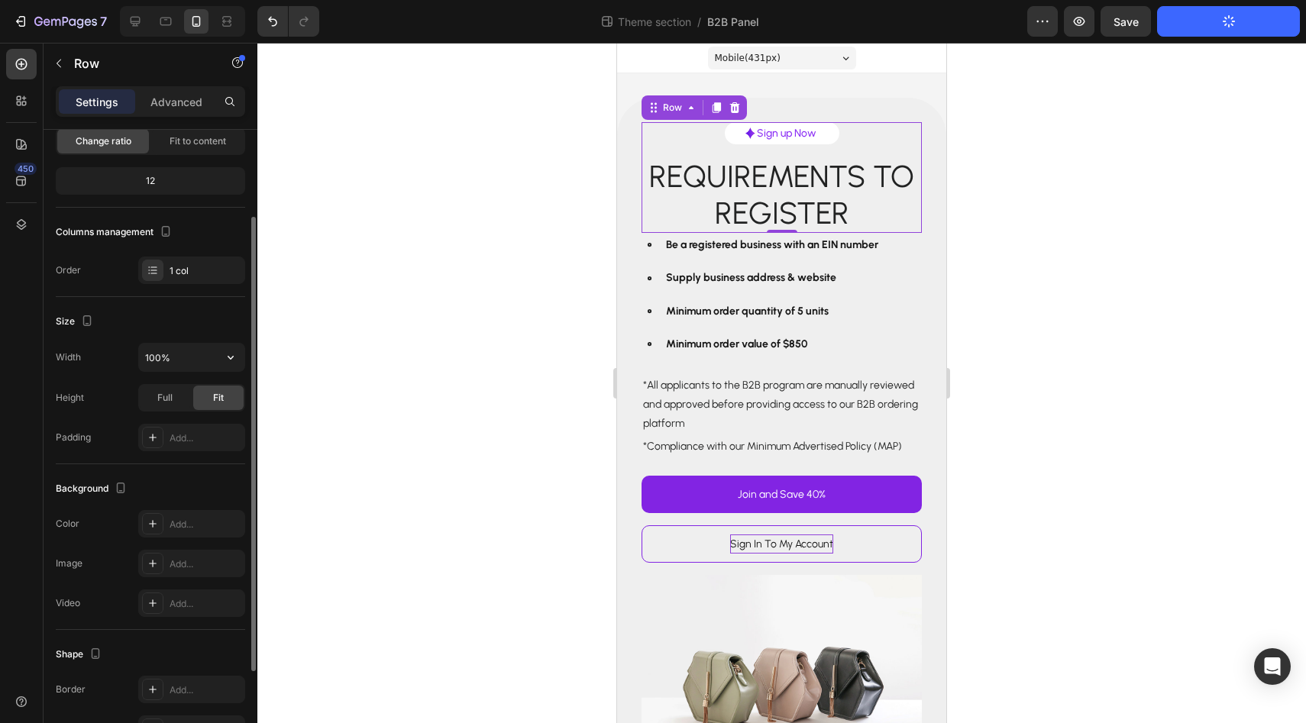
scroll to position [0, 0]
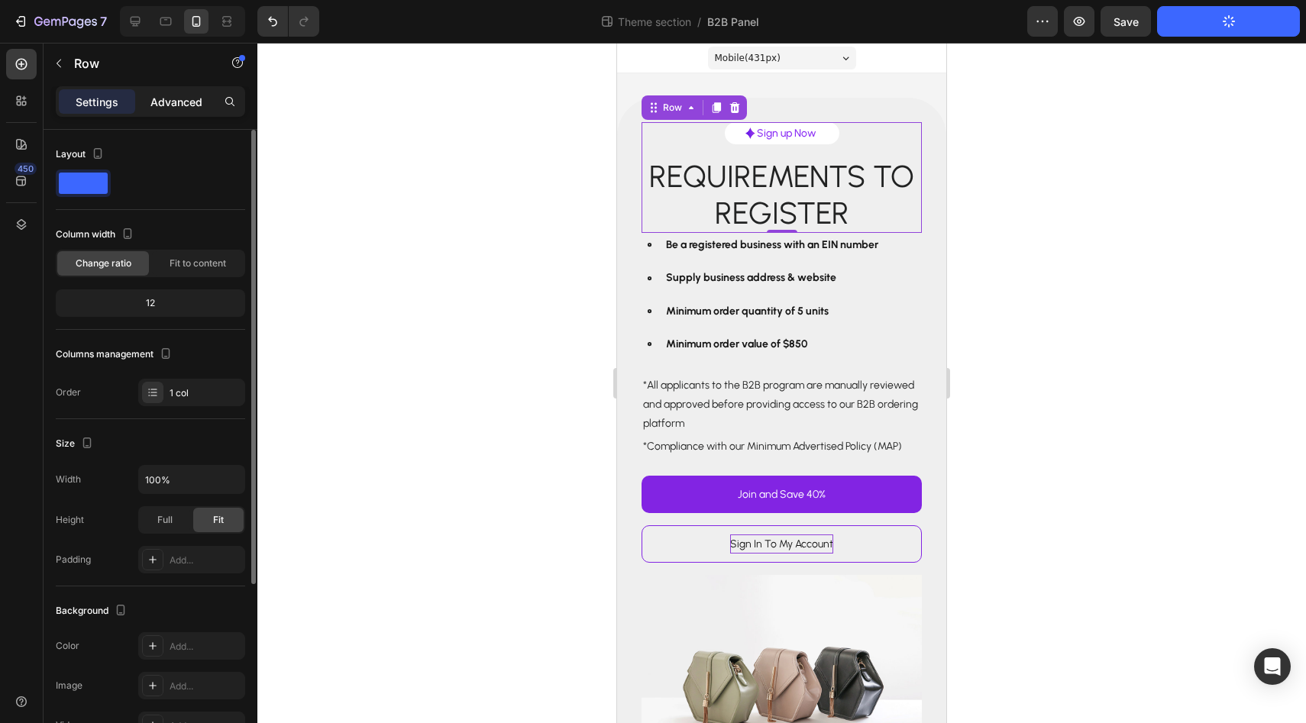
click at [159, 104] on p "Advanced" at bounding box center [176, 102] width 52 height 16
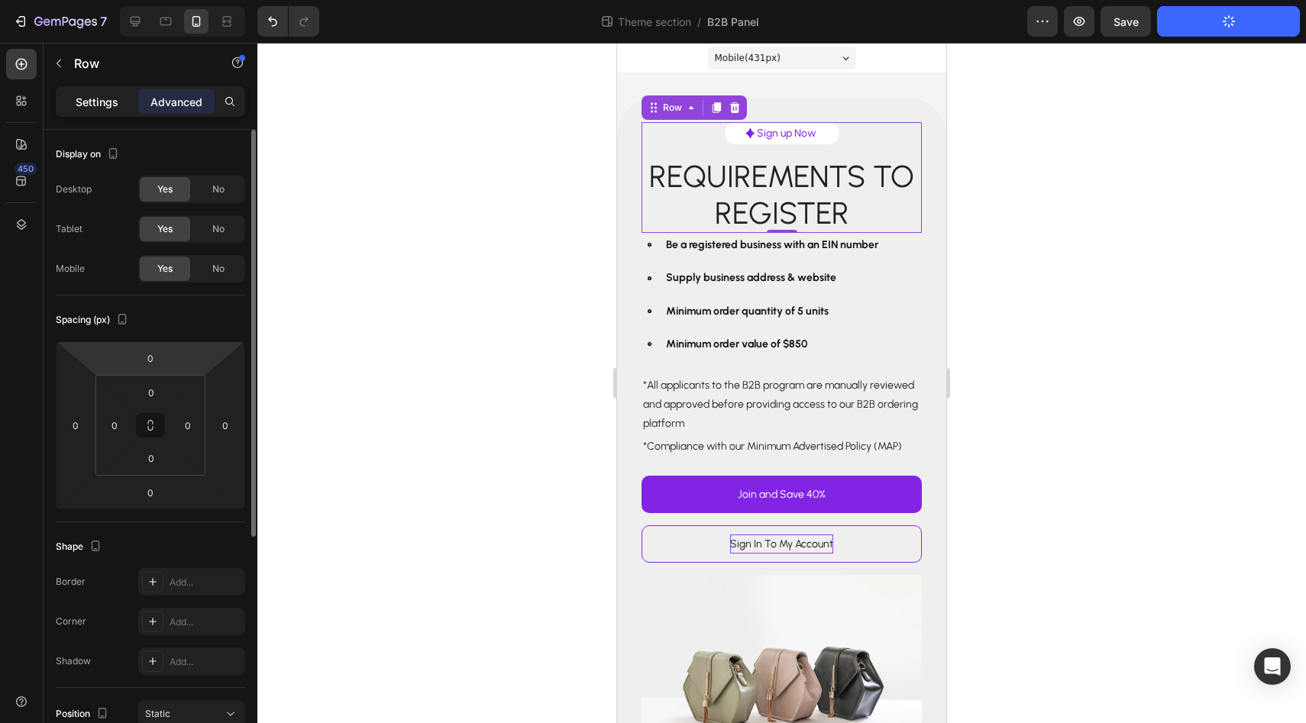
click at [92, 104] on p "Settings" at bounding box center [97, 102] width 43 height 16
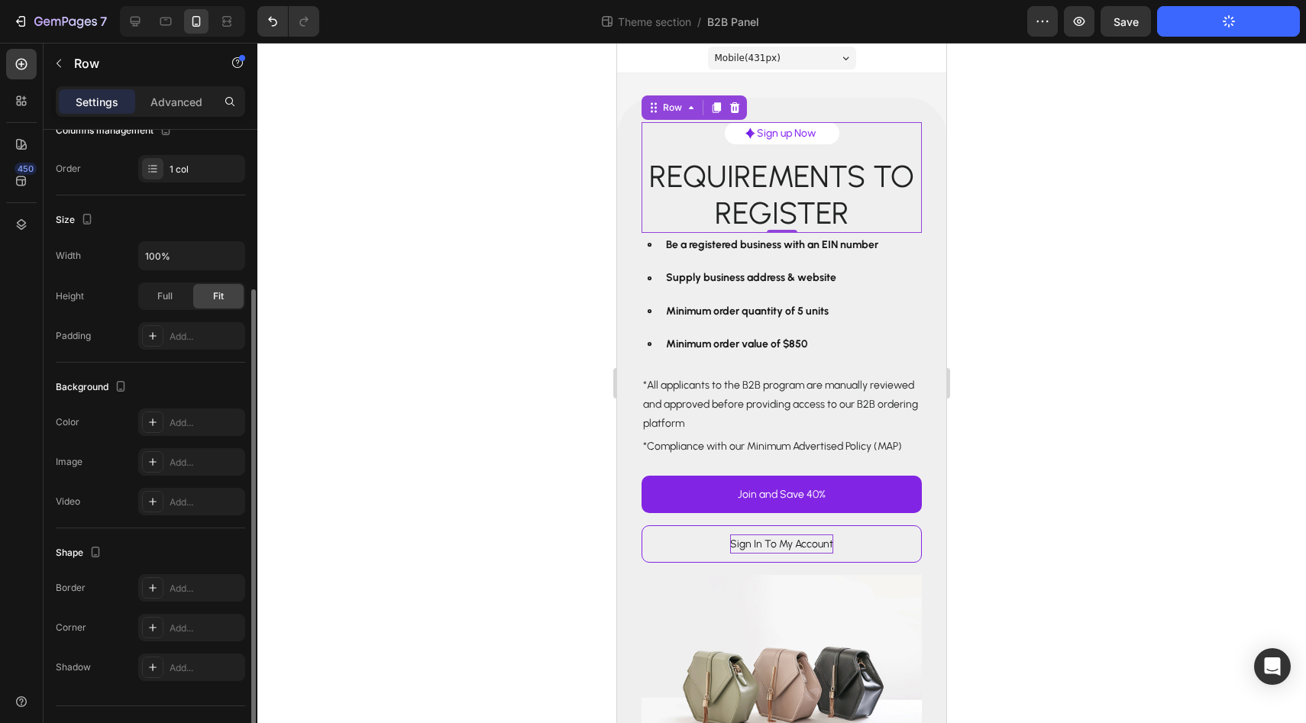
scroll to position [255, 0]
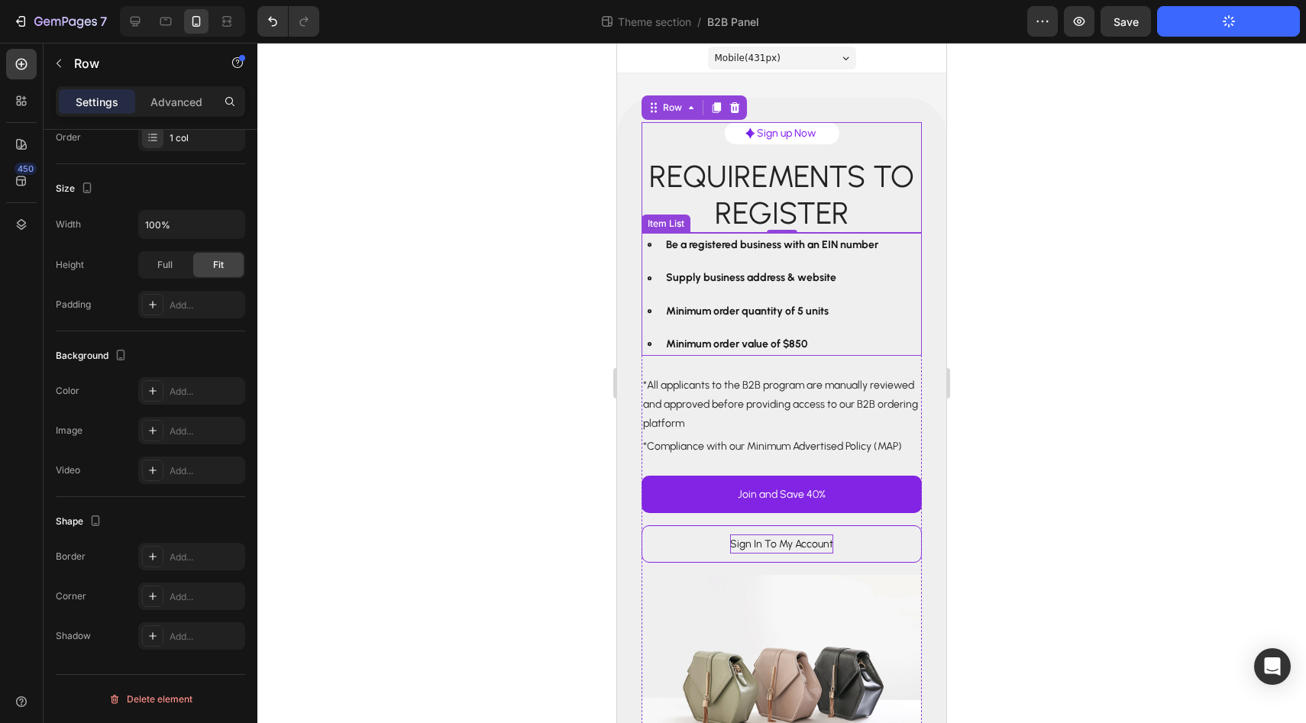
click at [606, 248] on div at bounding box center [781, 383] width 1049 height 681
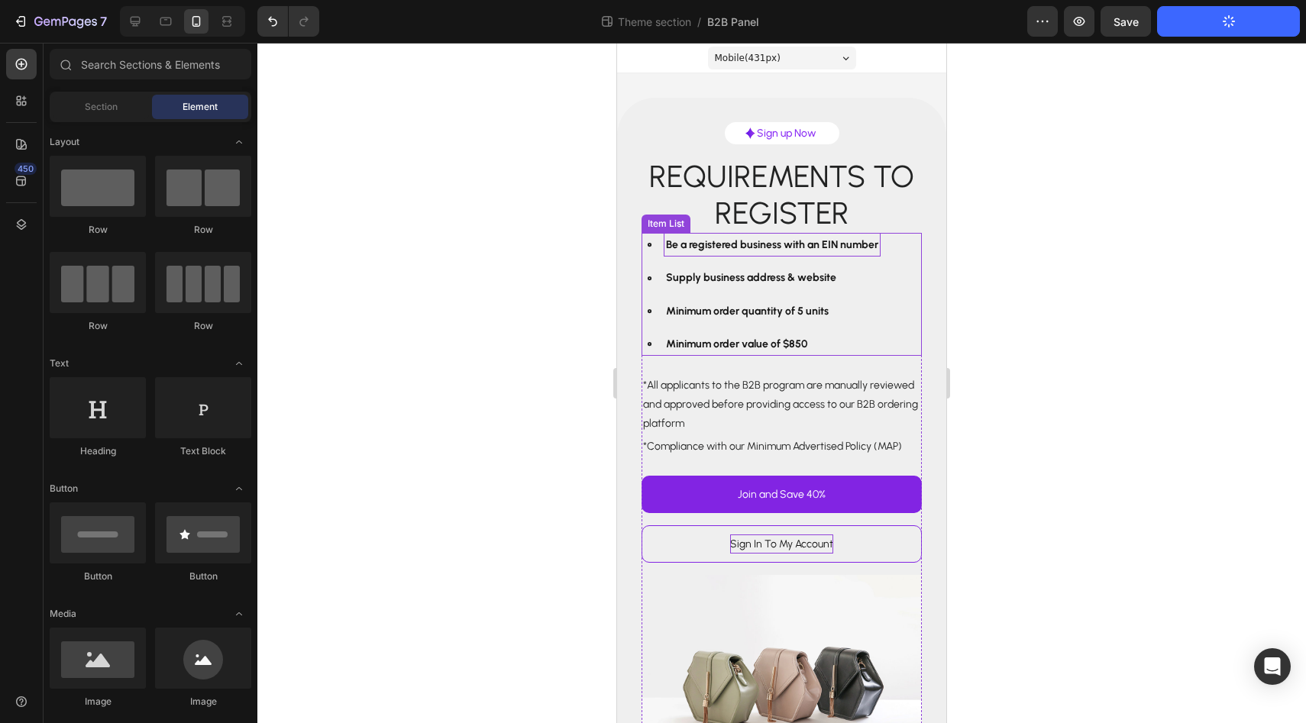
click at [713, 249] on p "Be a registered business with an EIN number" at bounding box center [772, 244] width 212 height 19
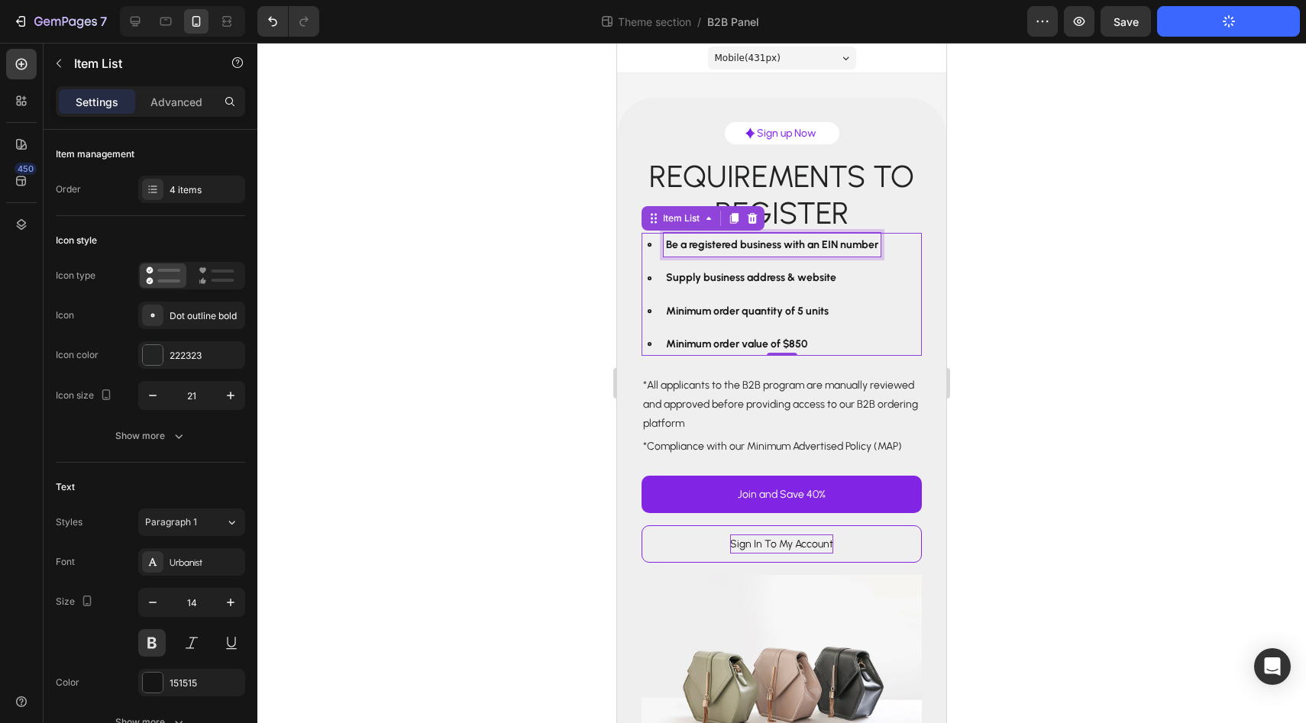
click at [715, 249] on p "Be a registered business with an EIN number" at bounding box center [772, 244] width 212 height 19
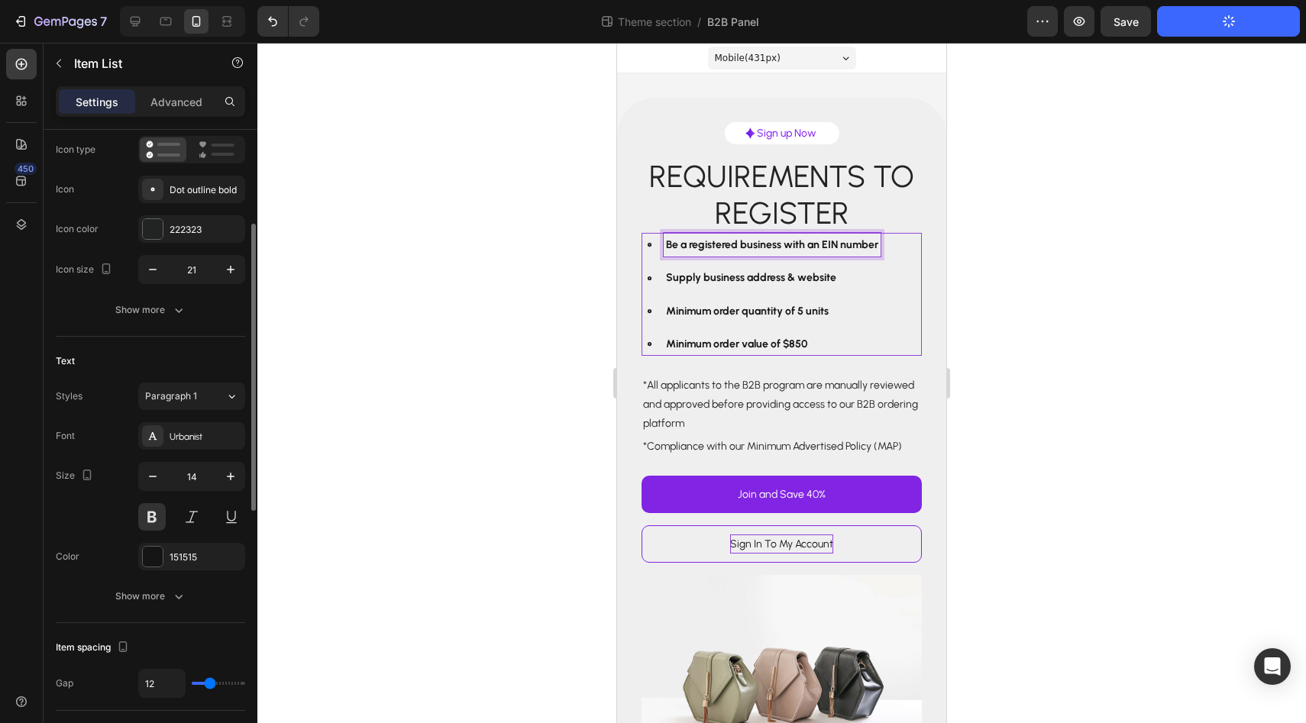
scroll to position [152, 0]
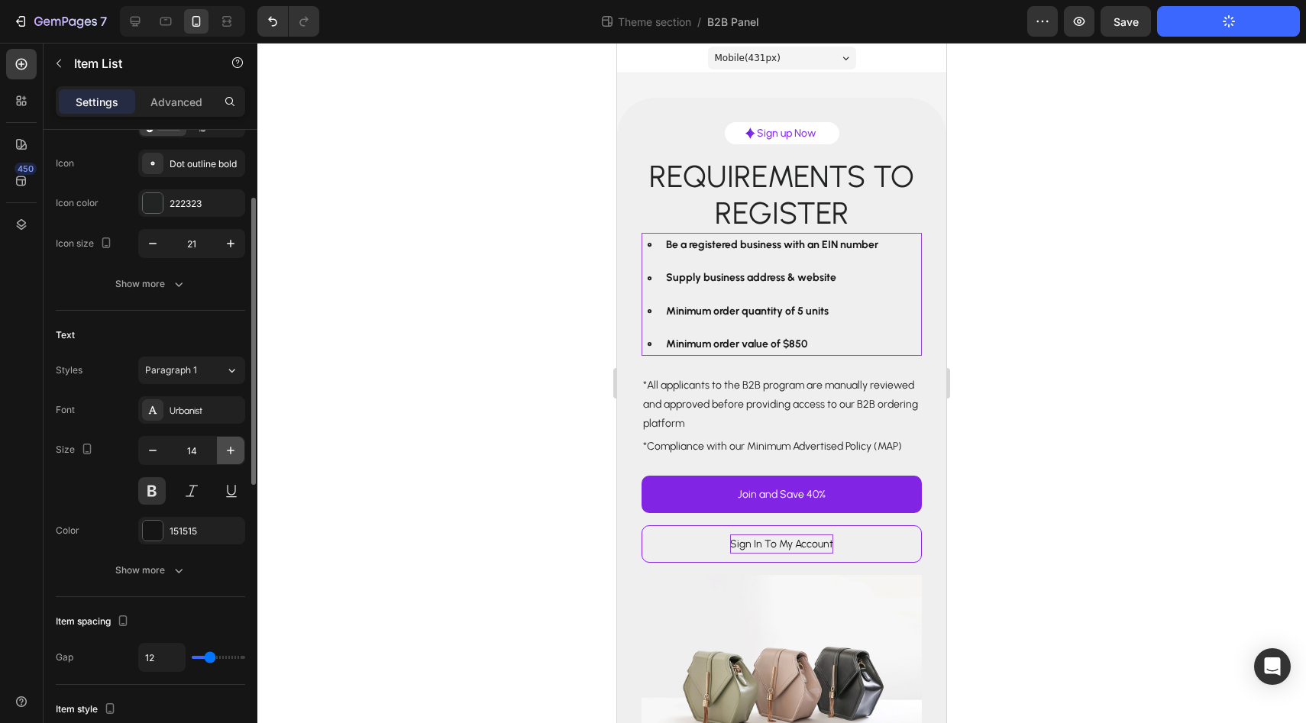
click at [231, 454] on icon "button" at bounding box center [230, 450] width 15 height 15
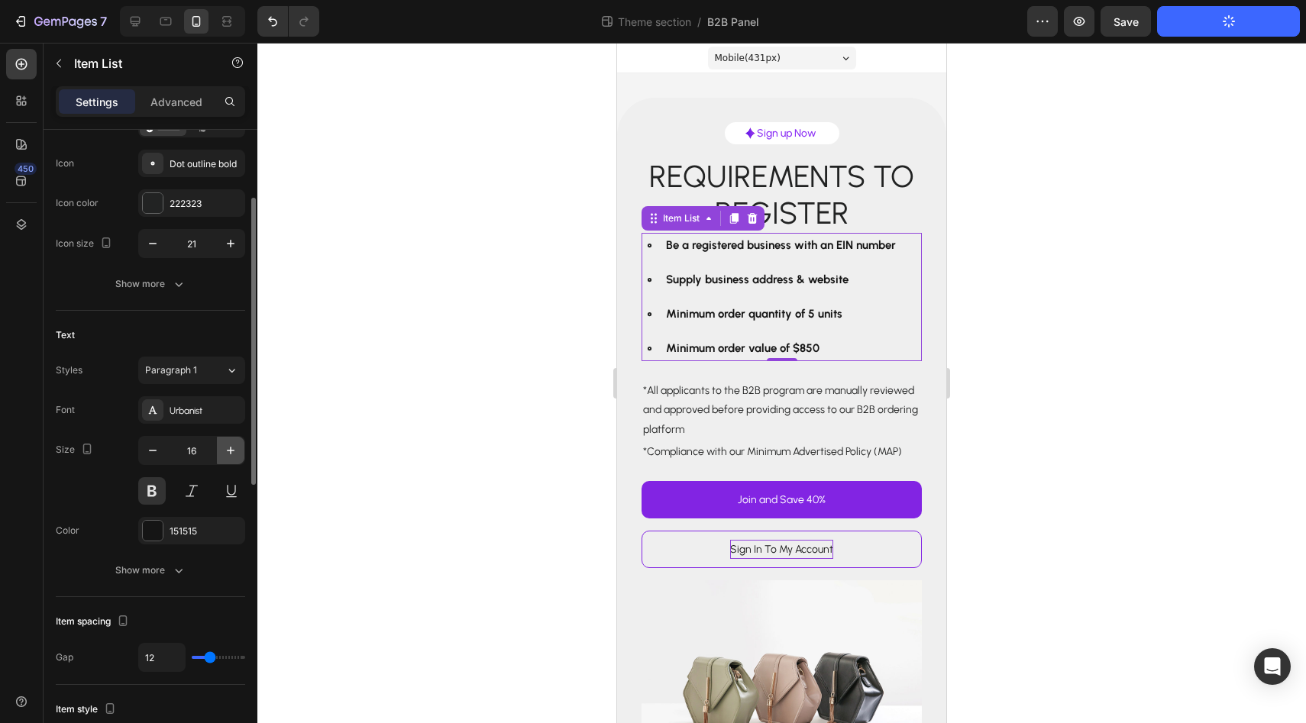
click at [231, 454] on icon "button" at bounding box center [230, 450] width 15 height 15
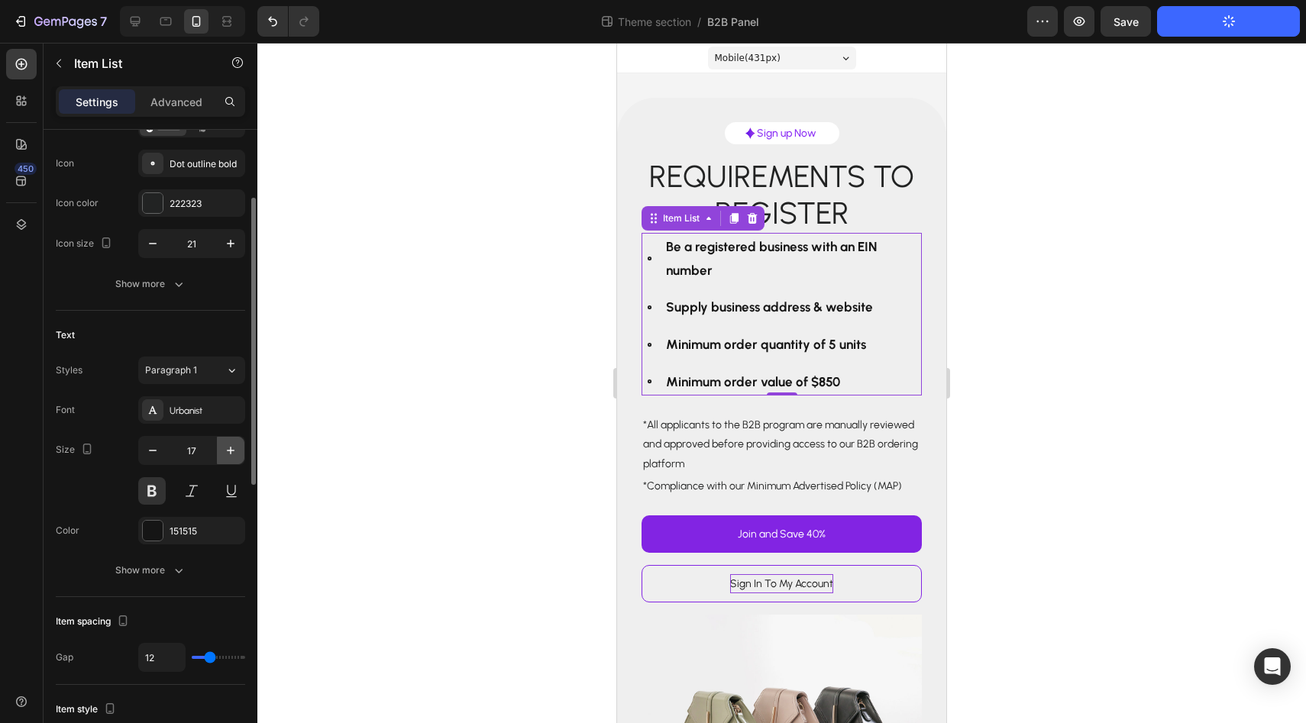
click at [231, 454] on icon "button" at bounding box center [230, 450] width 15 height 15
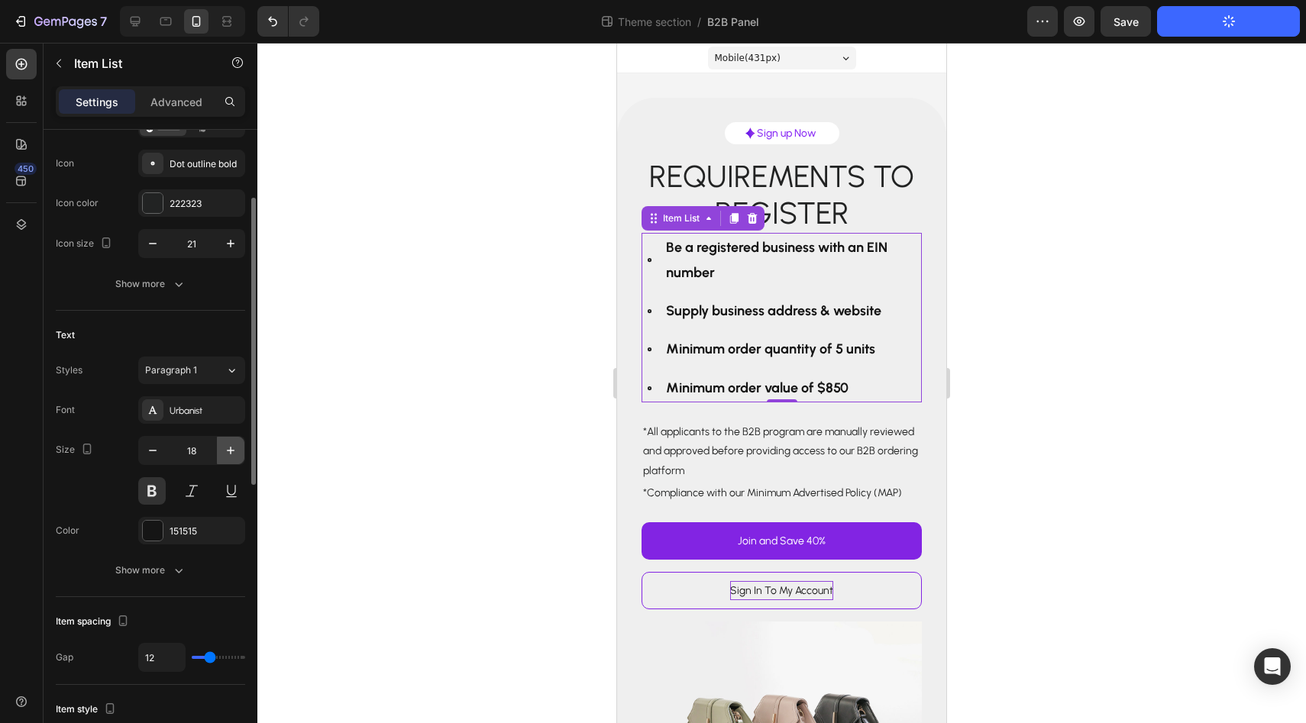
click at [231, 454] on icon "button" at bounding box center [230, 450] width 15 height 15
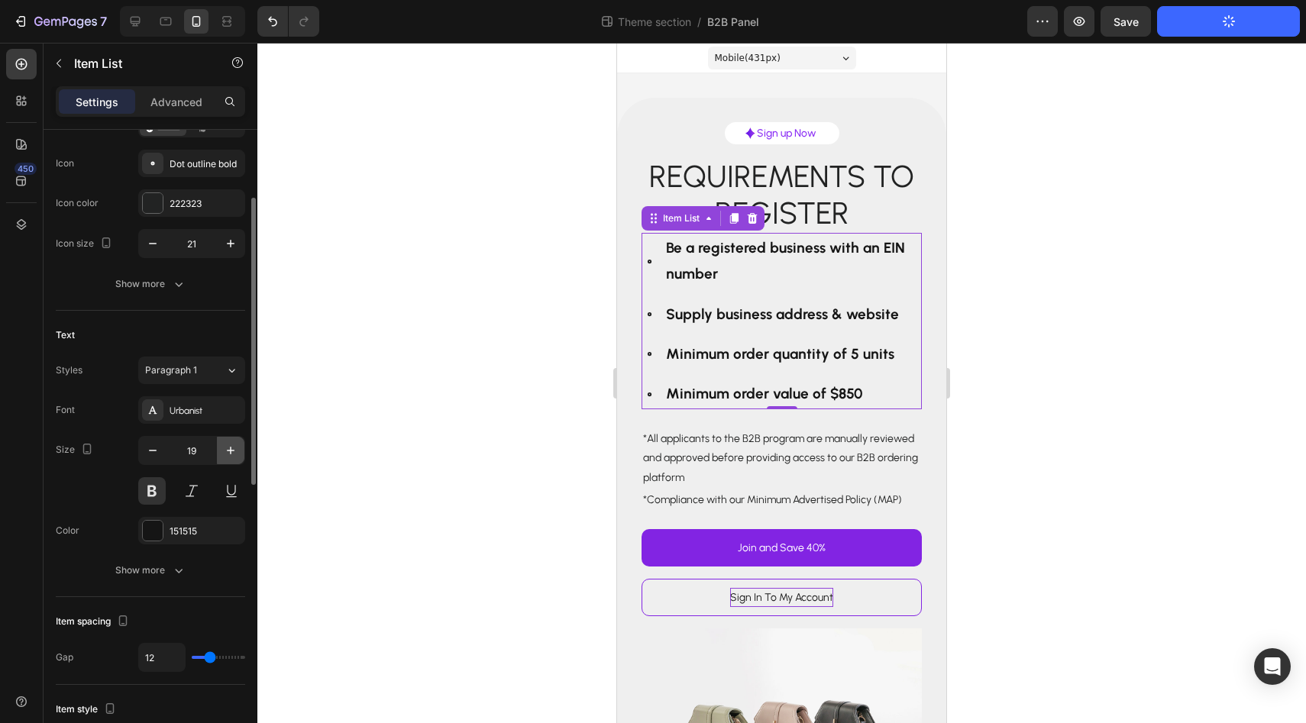
click at [231, 454] on icon "button" at bounding box center [230, 450] width 15 height 15
type input "20"
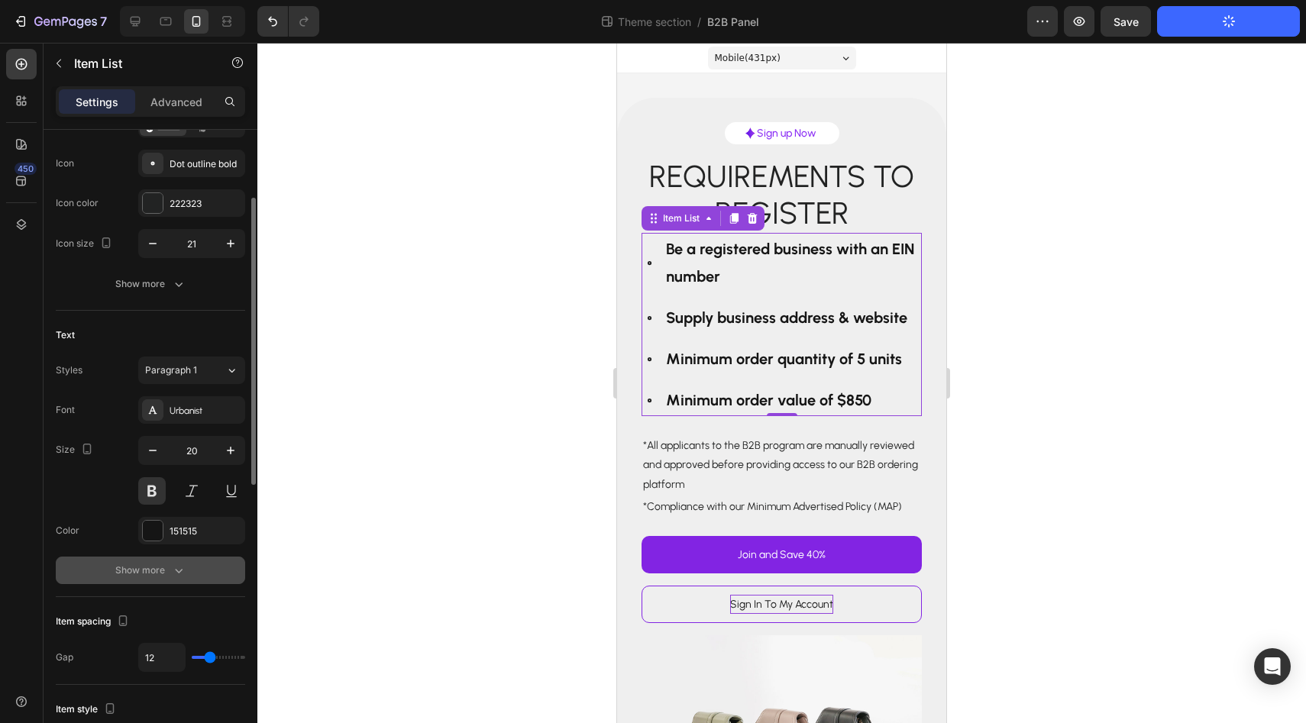
click at [178, 574] on icon "button" at bounding box center [178, 570] width 15 height 15
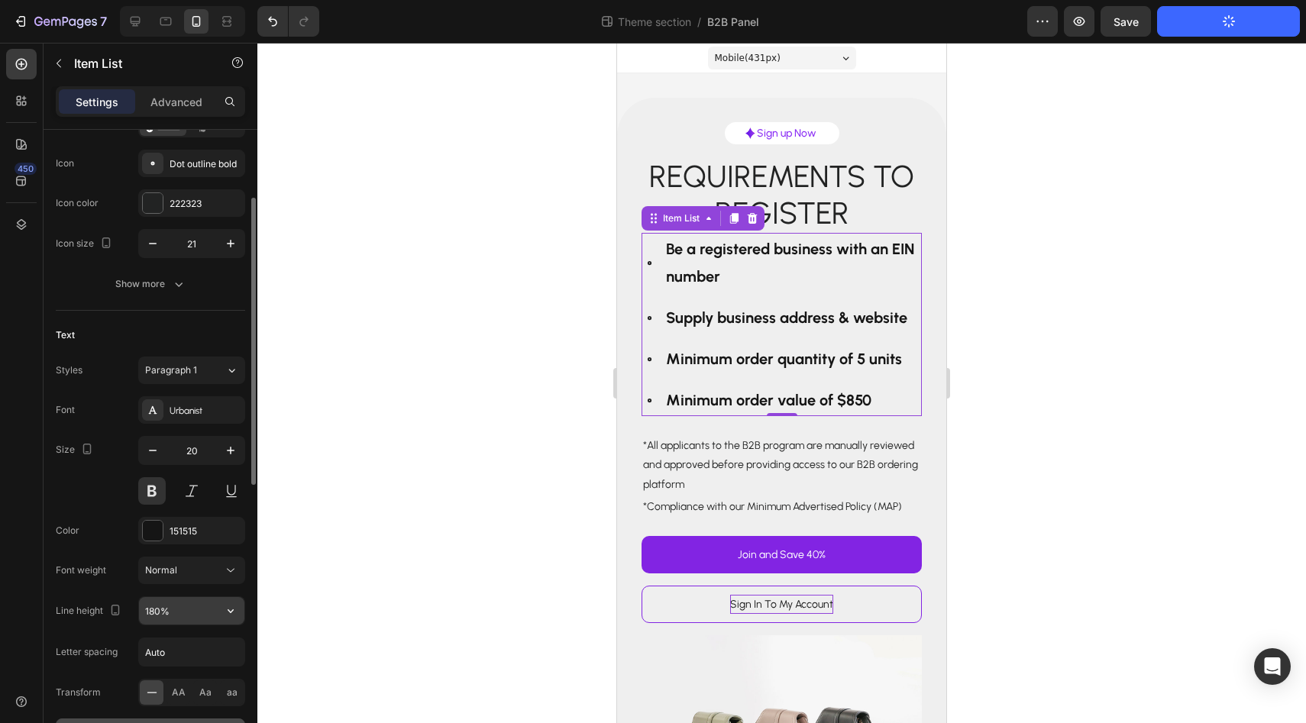
click at [182, 610] on input "180%" at bounding box center [191, 610] width 105 height 27
click at [228, 607] on icon "button" at bounding box center [230, 610] width 15 height 15
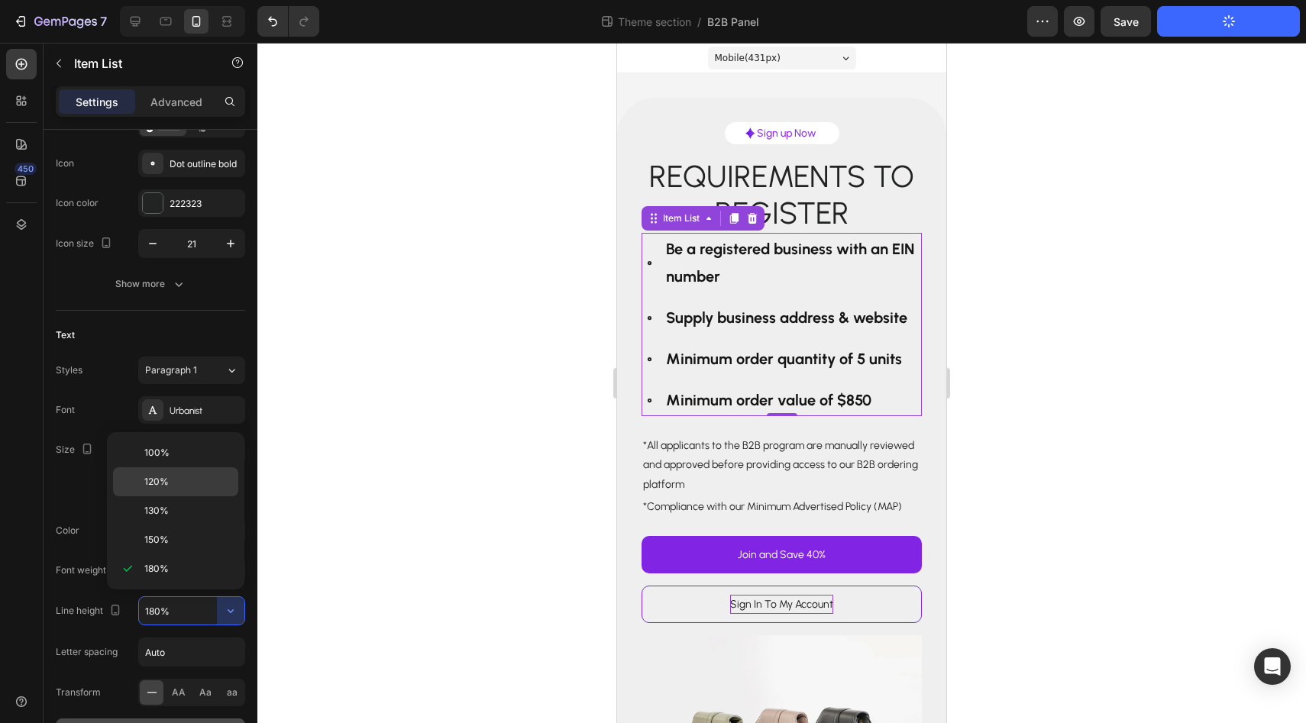
click at [205, 484] on p "120%" at bounding box center [187, 482] width 87 height 14
type input "120%"
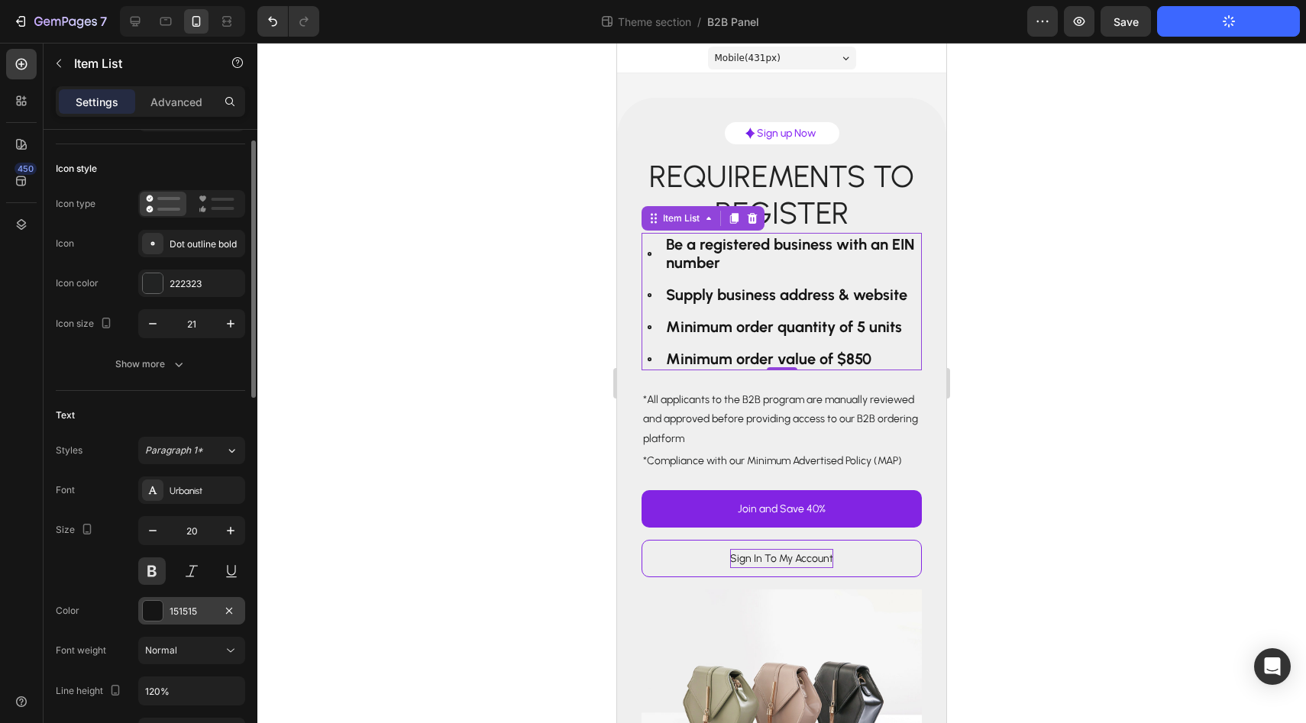
scroll to position [38, 0]
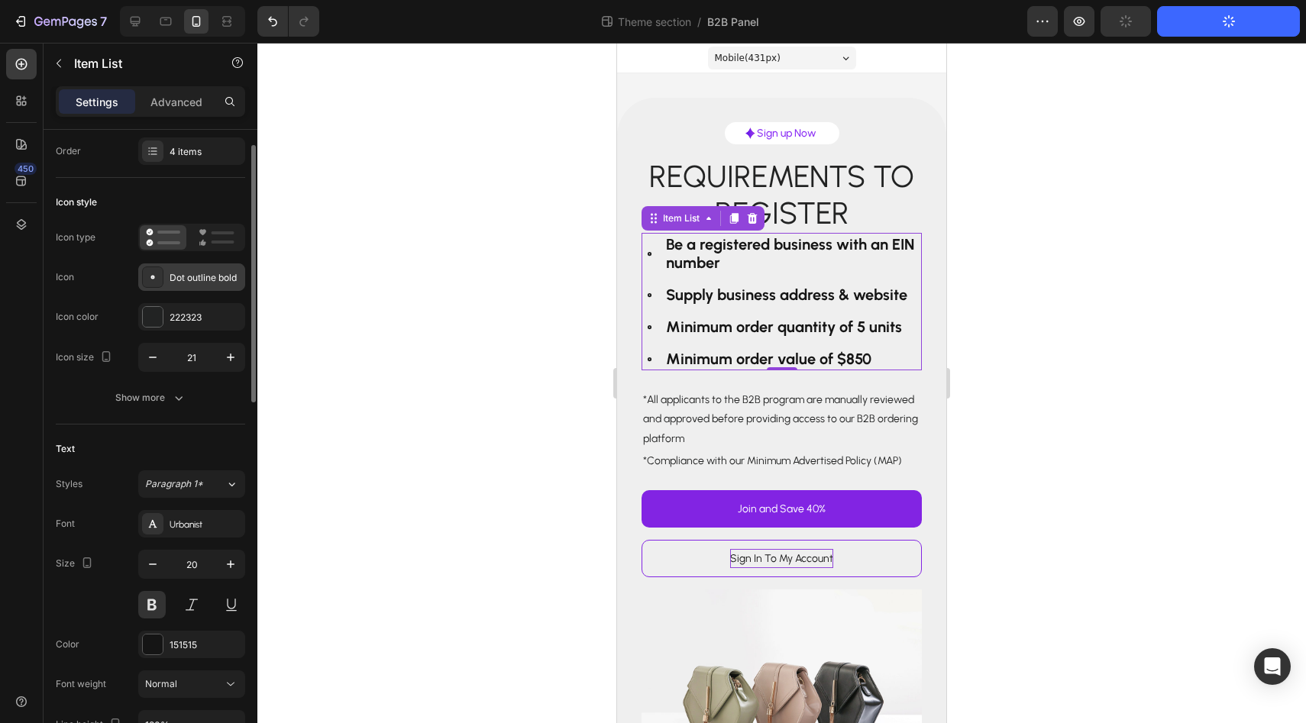
click at [200, 272] on div "Dot outline bold" at bounding box center [206, 278] width 72 height 14
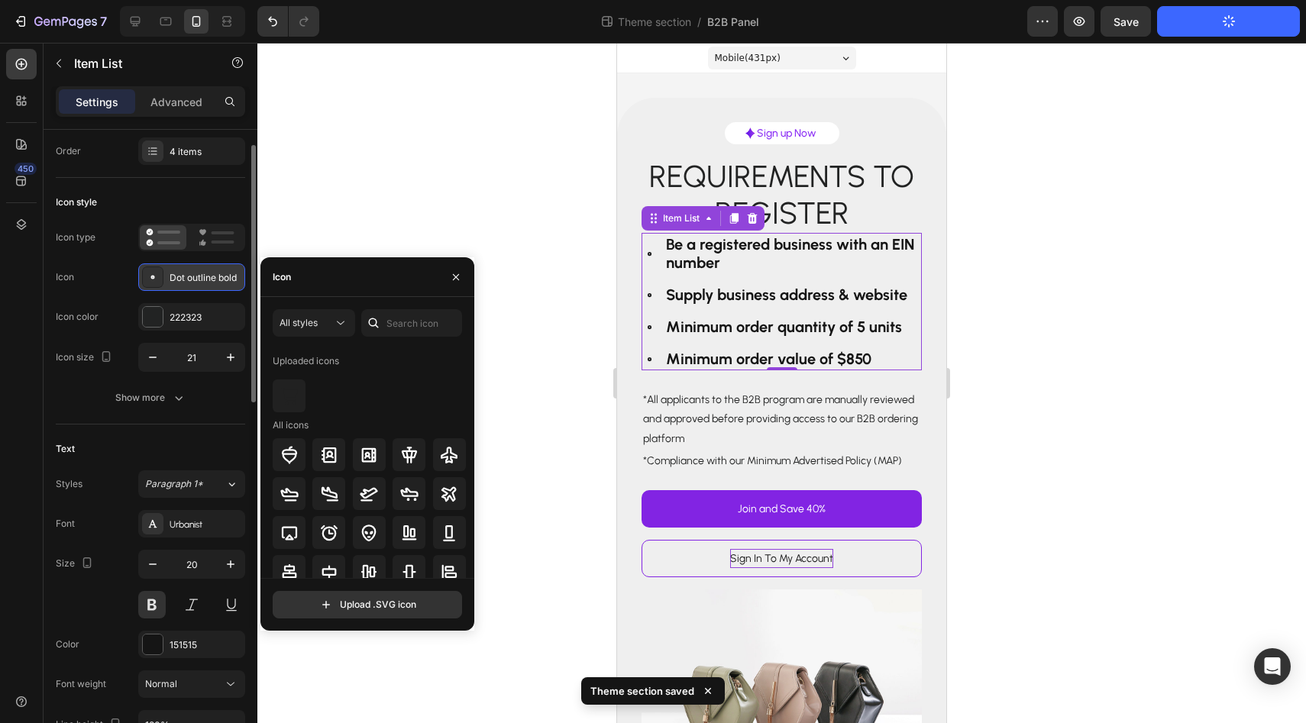
click at [200, 272] on div "Dot outline bold" at bounding box center [206, 278] width 72 height 14
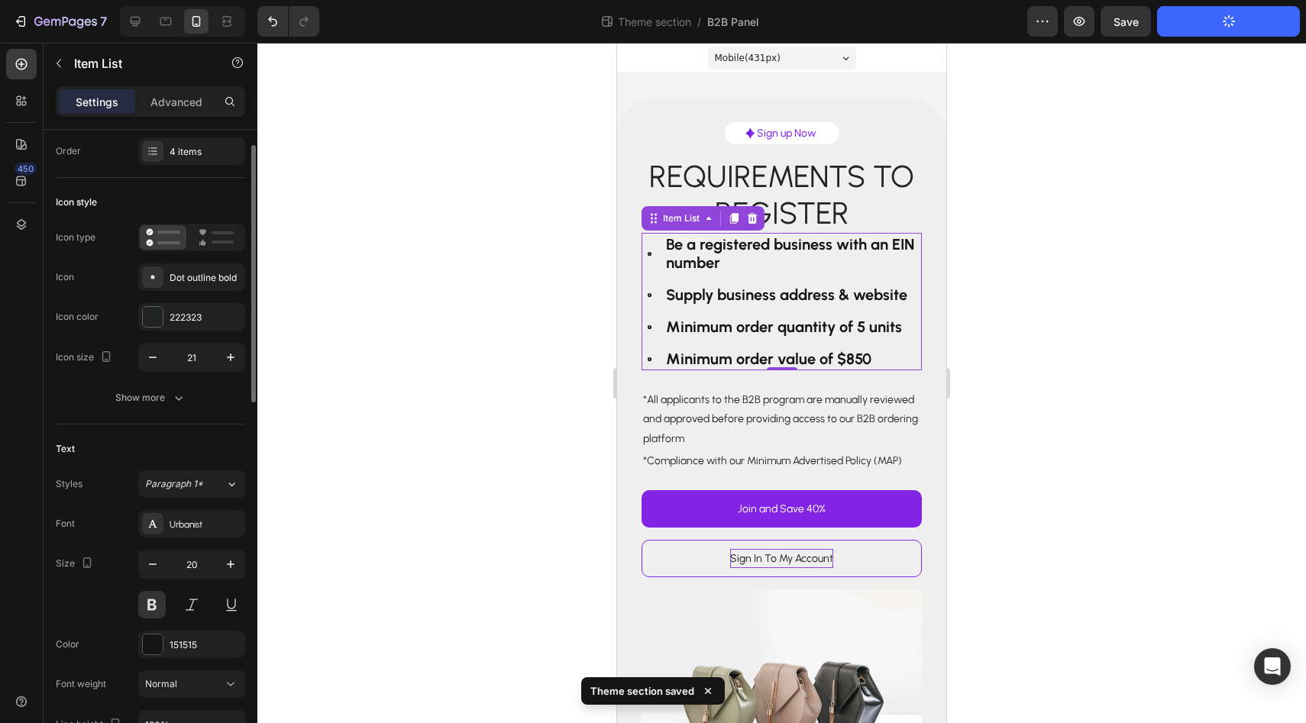
click at [162, 397] on div "Show more" at bounding box center [150, 397] width 71 height 15
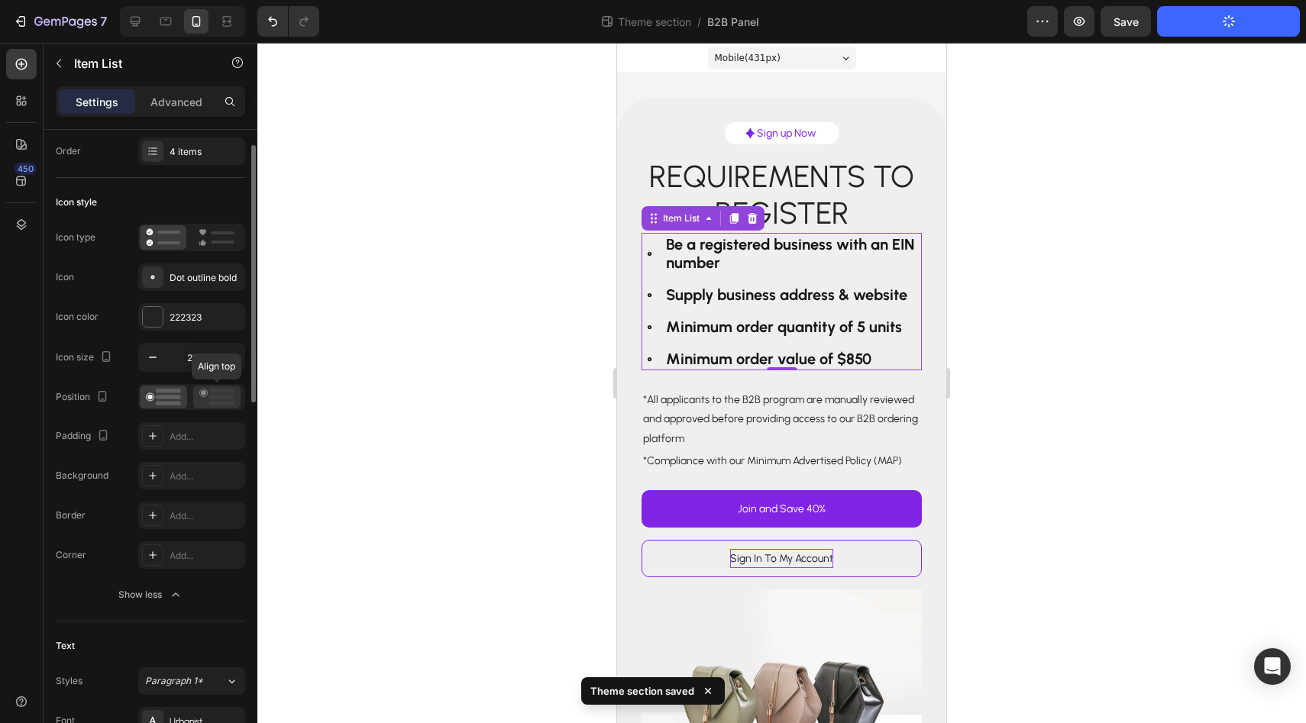
click at [213, 403] on rect at bounding box center [221, 404] width 25 height 5
click at [413, 382] on div at bounding box center [781, 383] width 1049 height 681
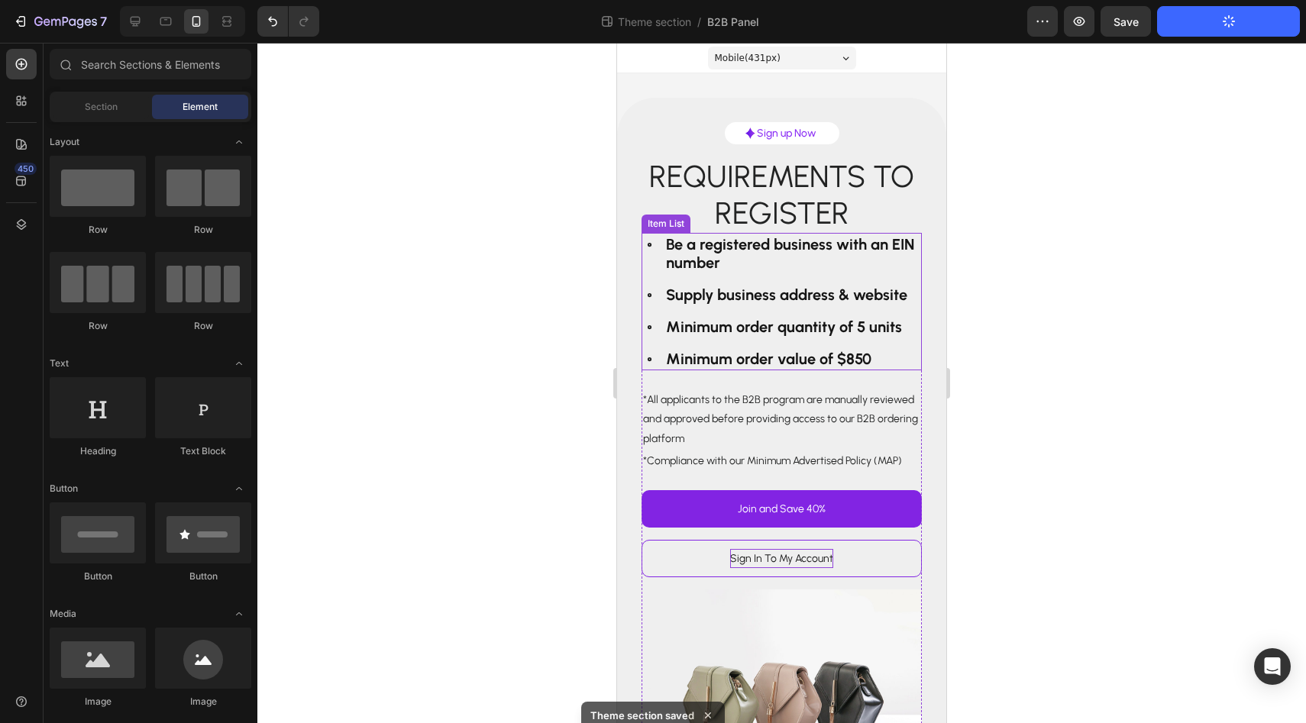
click at [650, 254] on div "Be a registered business with an EIN number" at bounding box center [782, 253] width 280 height 41
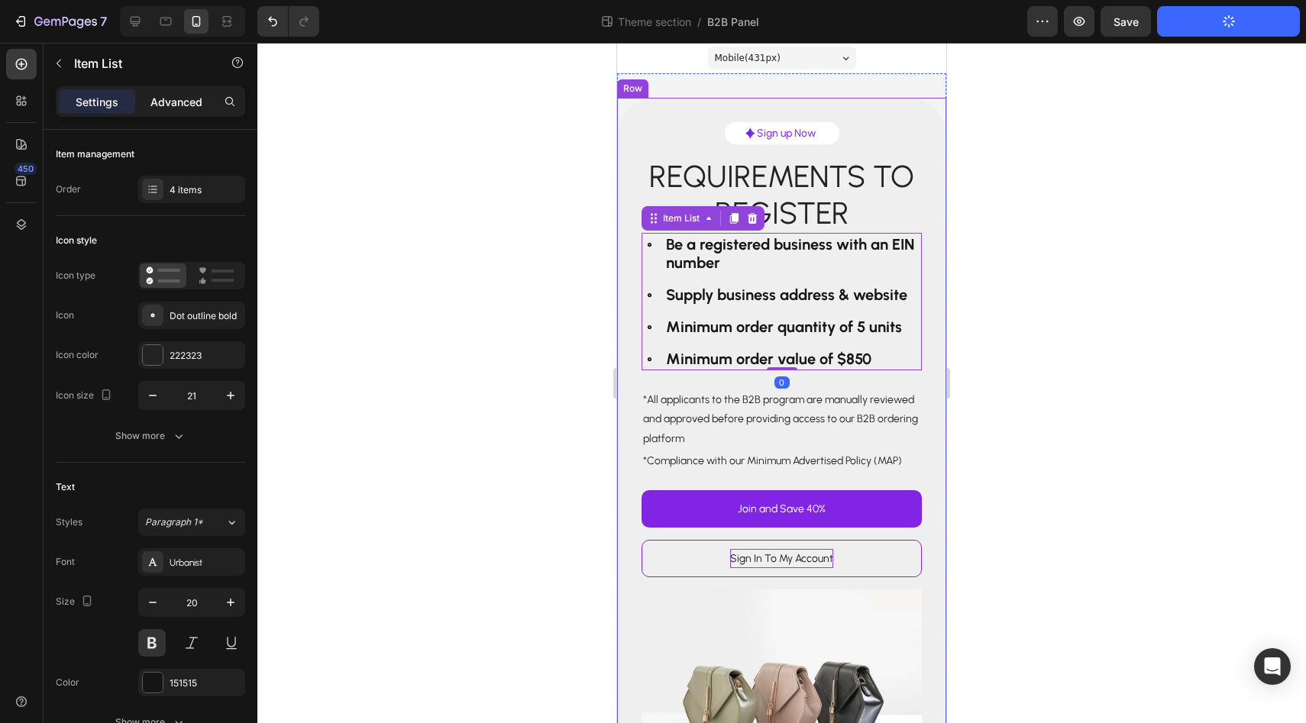
click at [183, 105] on p "Advanced" at bounding box center [176, 102] width 52 height 16
type input "100%"
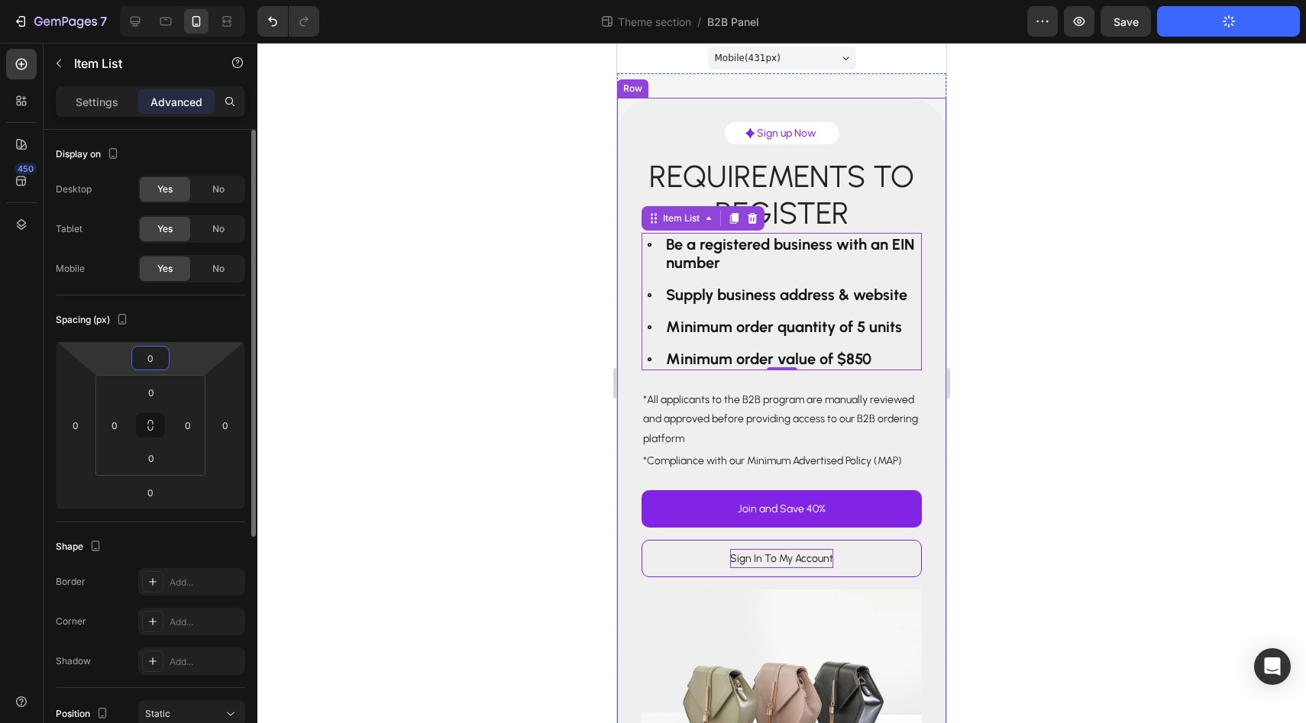
click at [159, 351] on input "0" at bounding box center [150, 358] width 31 height 23
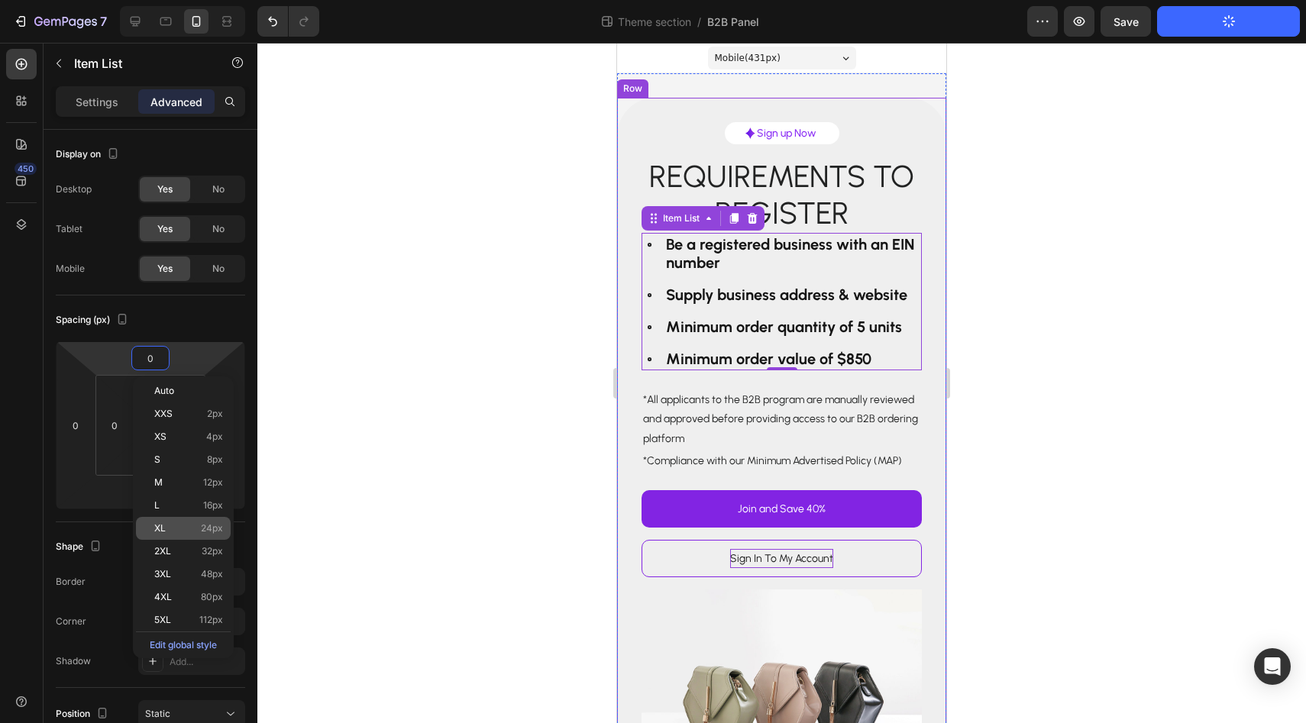
click at [200, 528] on p "XL 24px" at bounding box center [188, 528] width 69 height 11
type input "24"
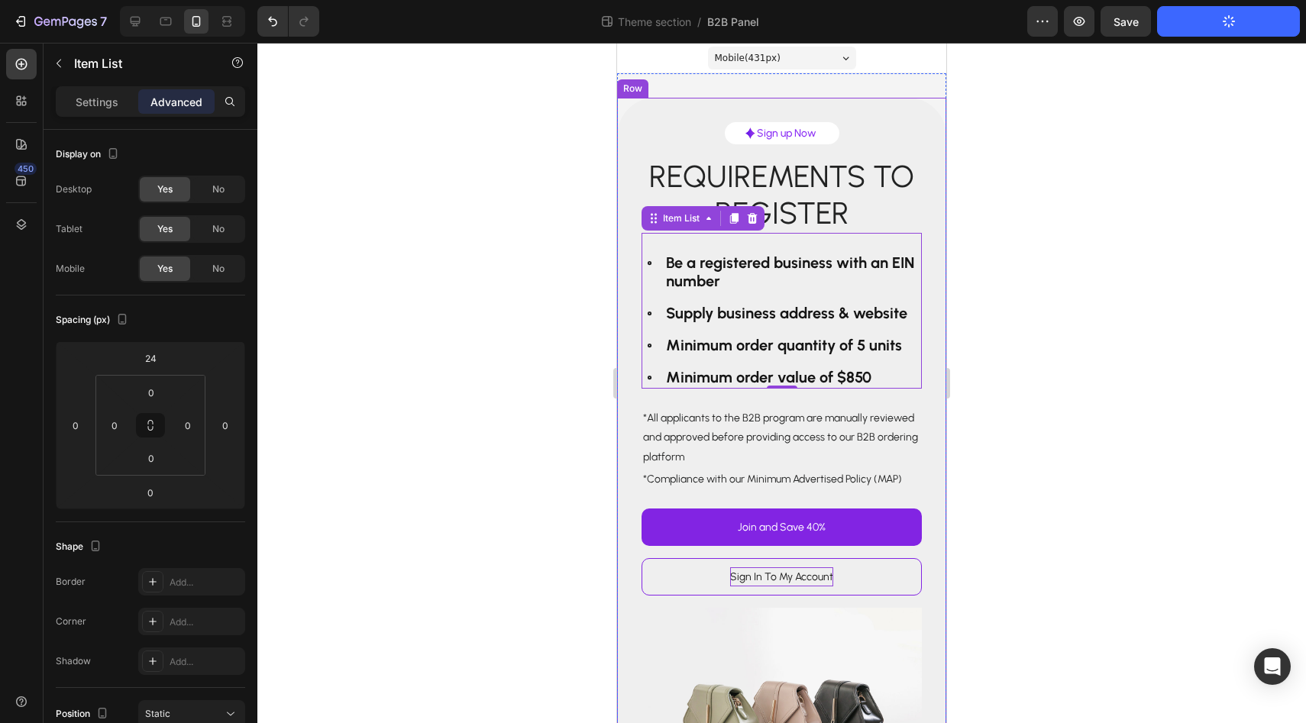
click at [369, 451] on div at bounding box center [781, 383] width 1049 height 681
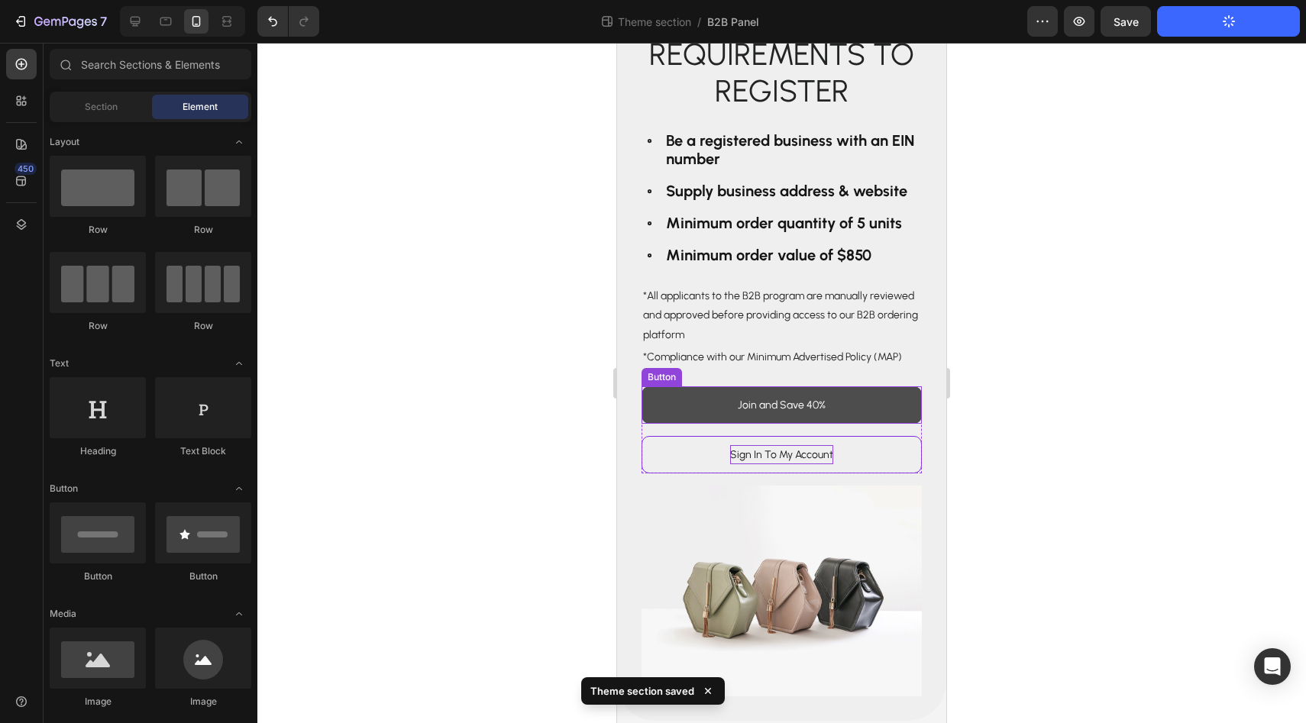
scroll to position [144, 0]
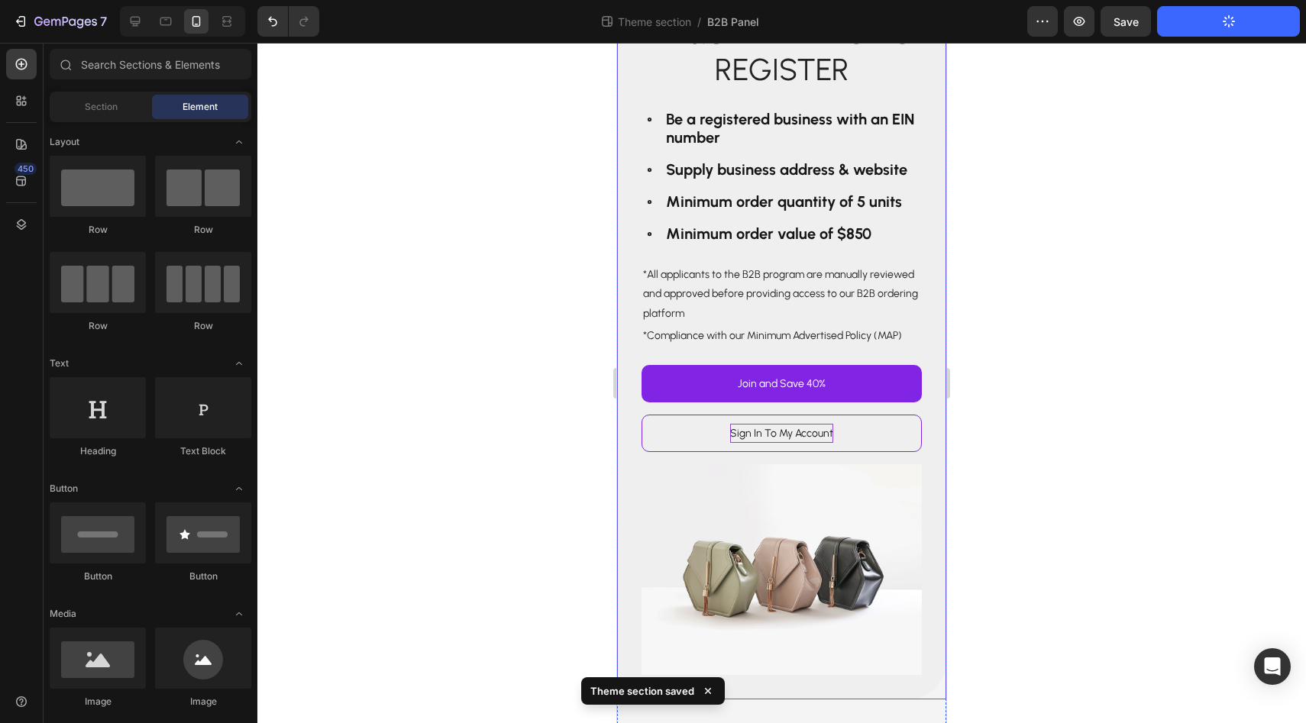
click at [633, 446] on div "Image Sign up Now Text Block Row Row Requirements to register Text Block Row Be…" at bounding box center [781, 326] width 329 height 745
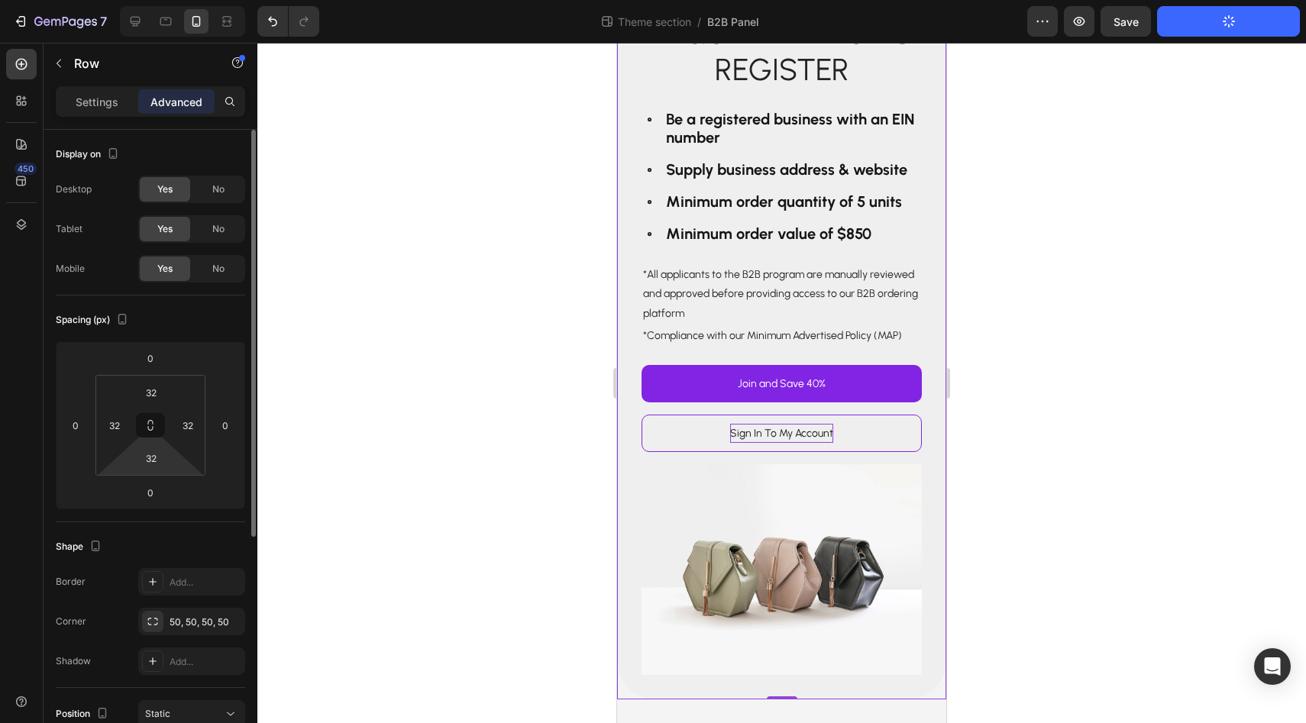
type input "2"
click at [161, 0] on html "7 Theme section / B2B Panel Preview Save Publish Theme Section 450 Sections(30)…" at bounding box center [653, 0] width 1306 height 0
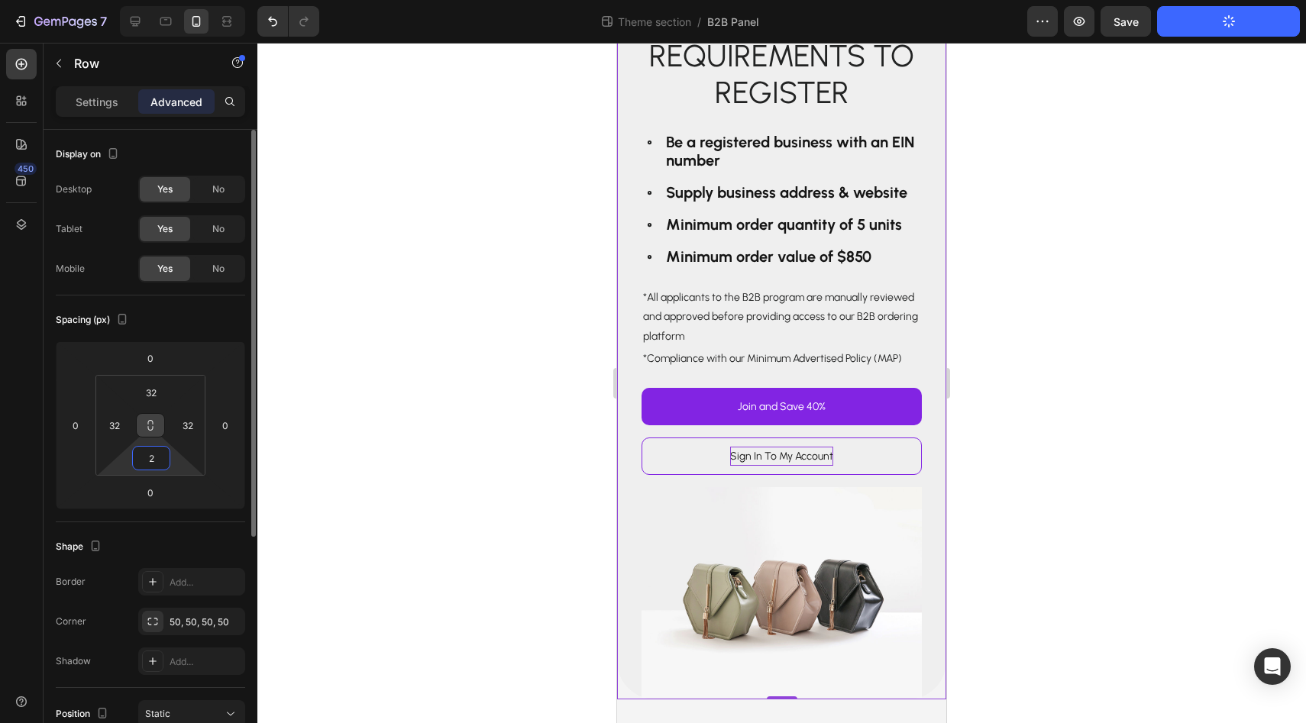
click at [161, 433] on button at bounding box center [150, 425] width 29 height 24
click at [154, 395] on input "32" at bounding box center [151, 392] width 31 height 23
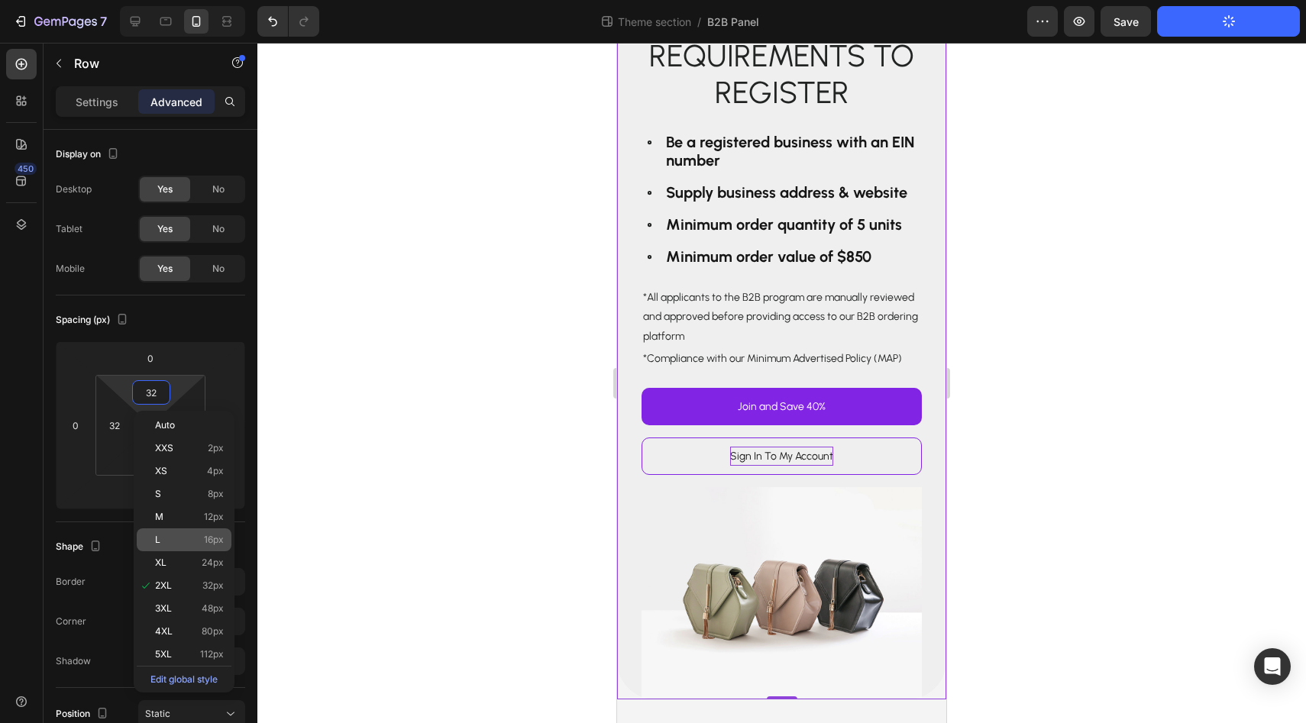
type input "2"
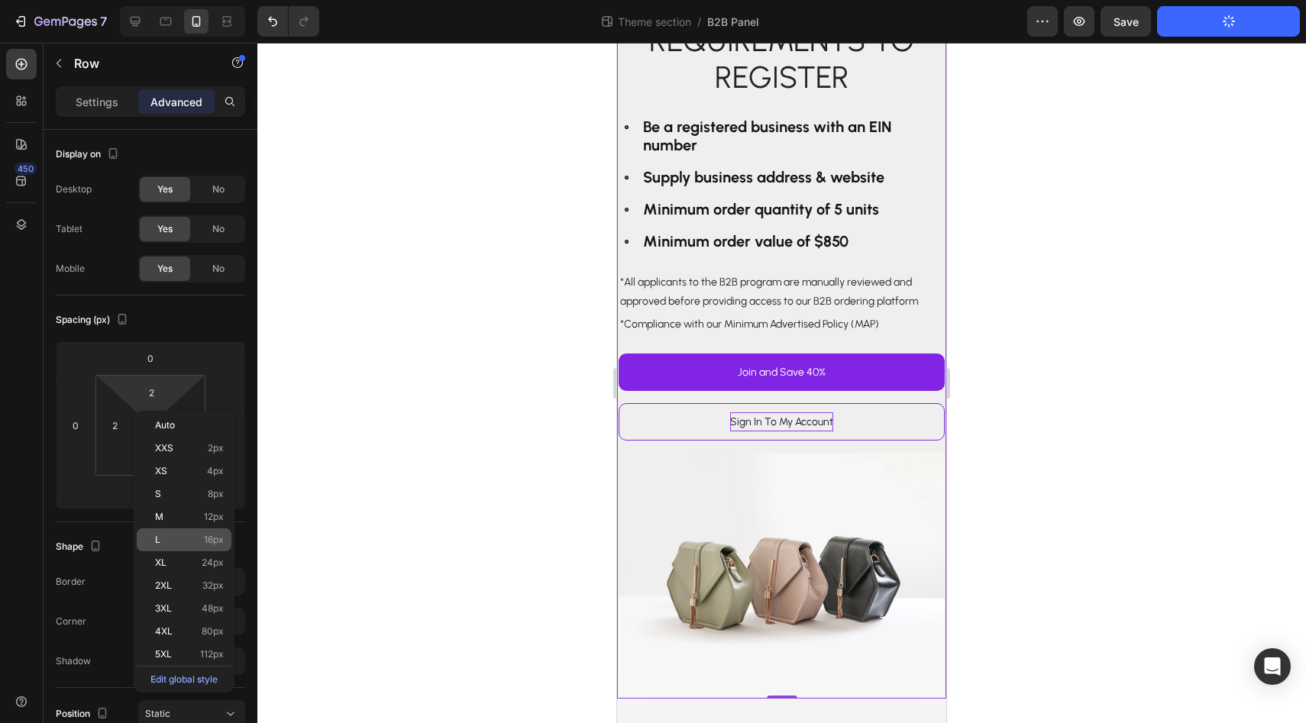
scroll to position [113, 0]
click at [219, 540] on span "16px" at bounding box center [214, 540] width 20 height 11
type input "16"
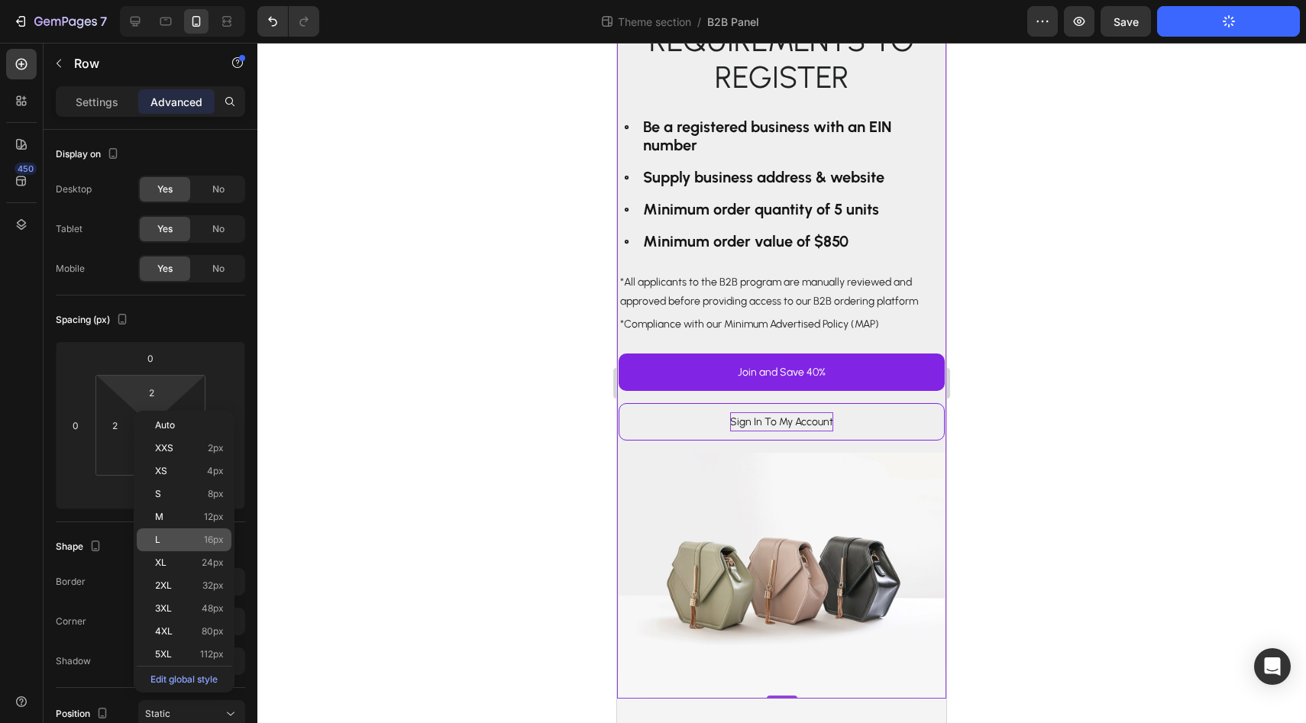
type input "16"
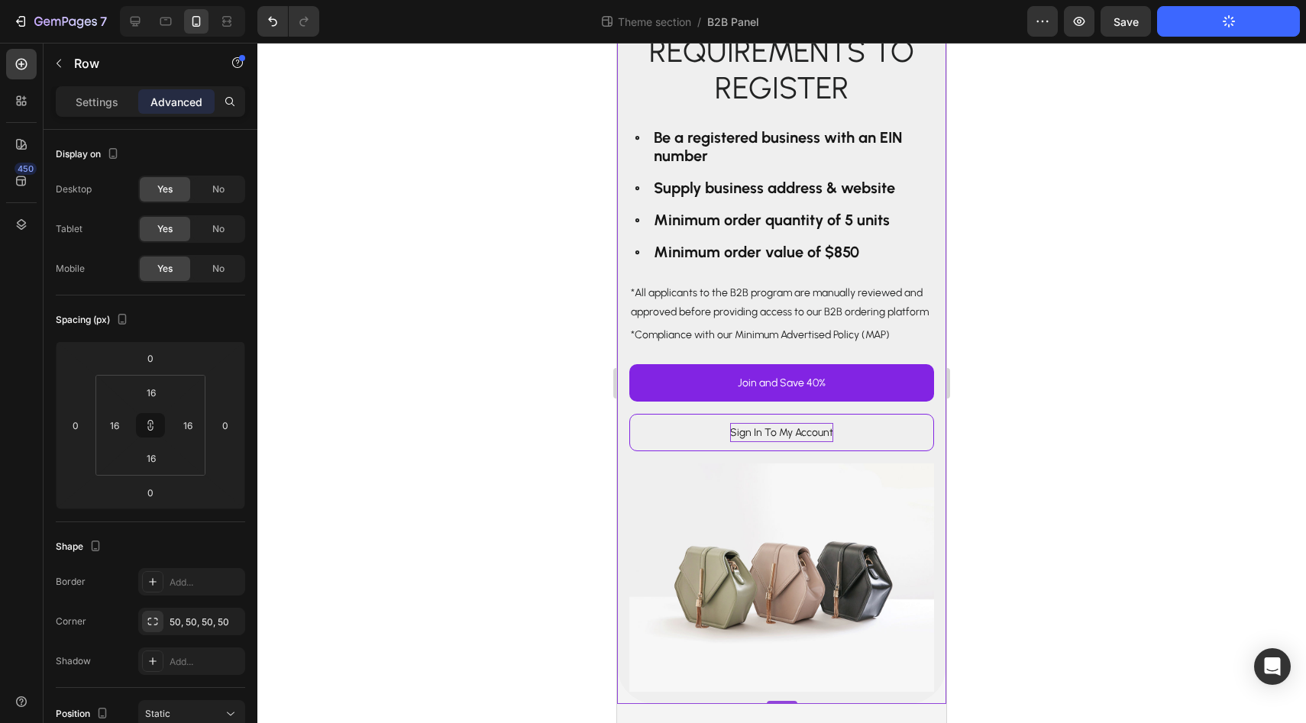
click at [561, 445] on div at bounding box center [781, 383] width 1049 height 681
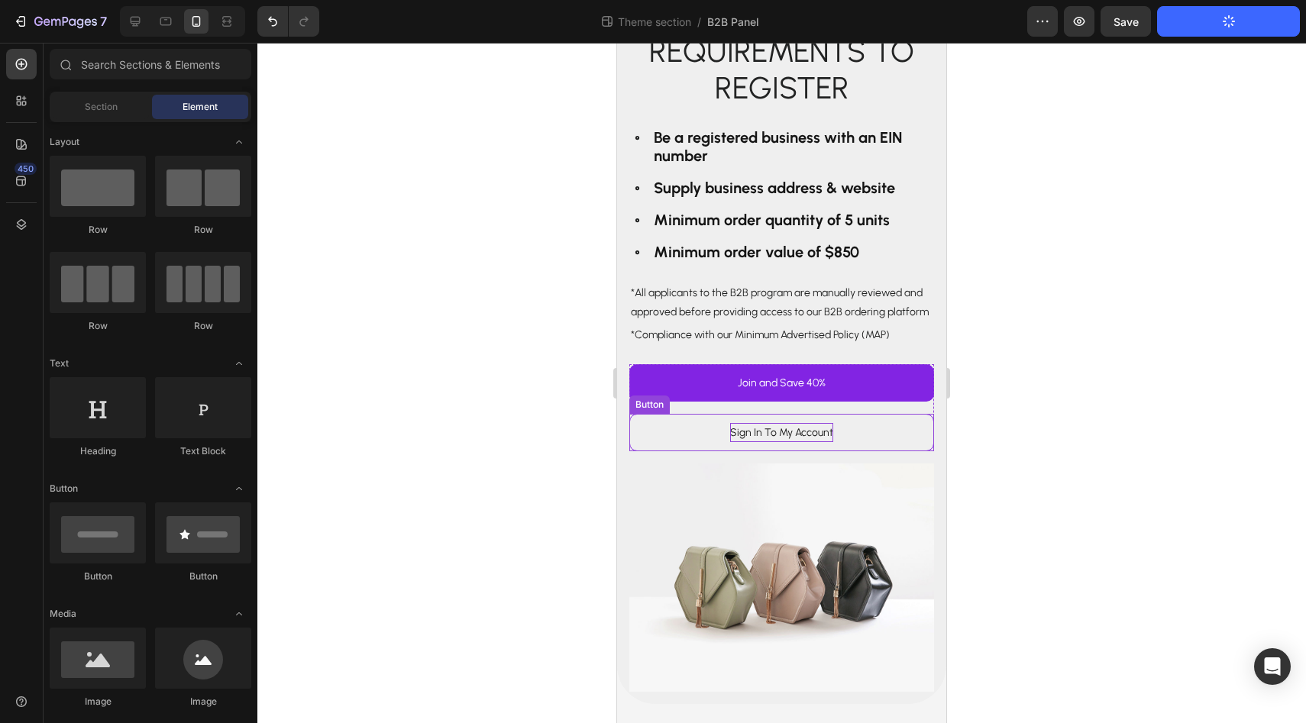
click at [729, 409] on div "Join and Save 40% Button Sign In To My Account Button Row" at bounding box center [781, 407] width 305 height 87
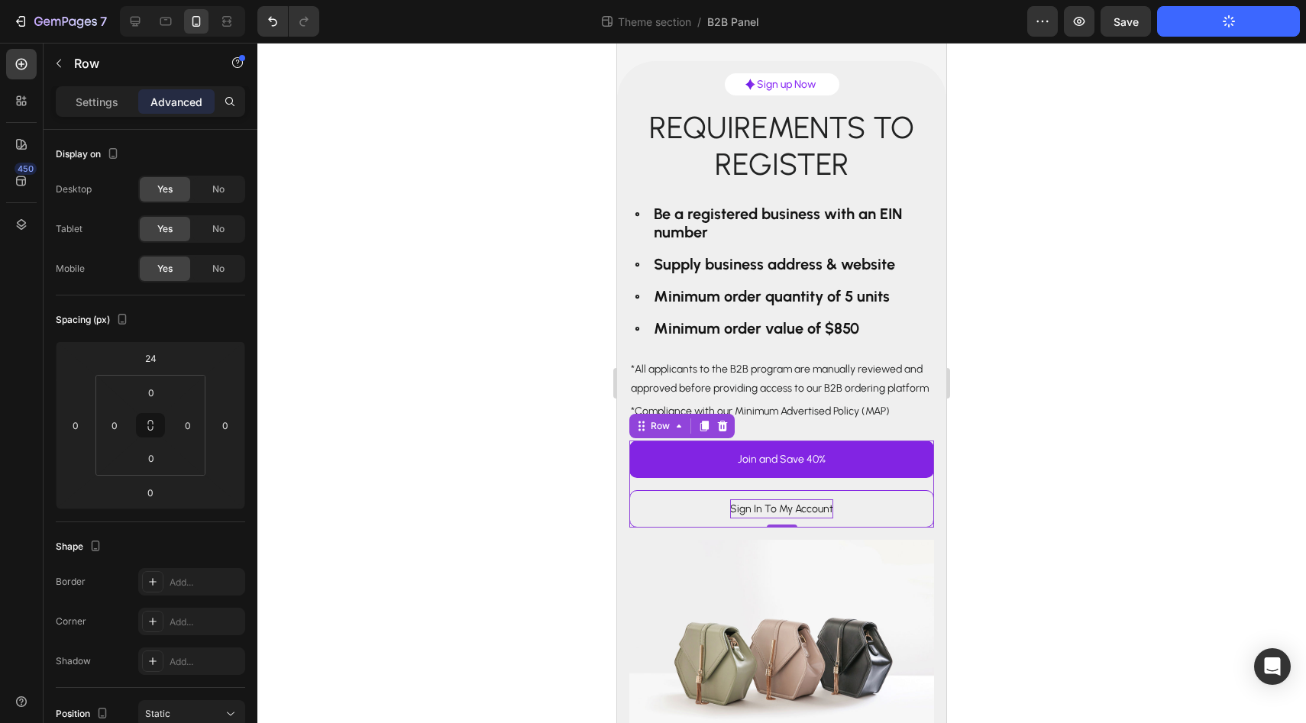
scroll to position [0, 0]
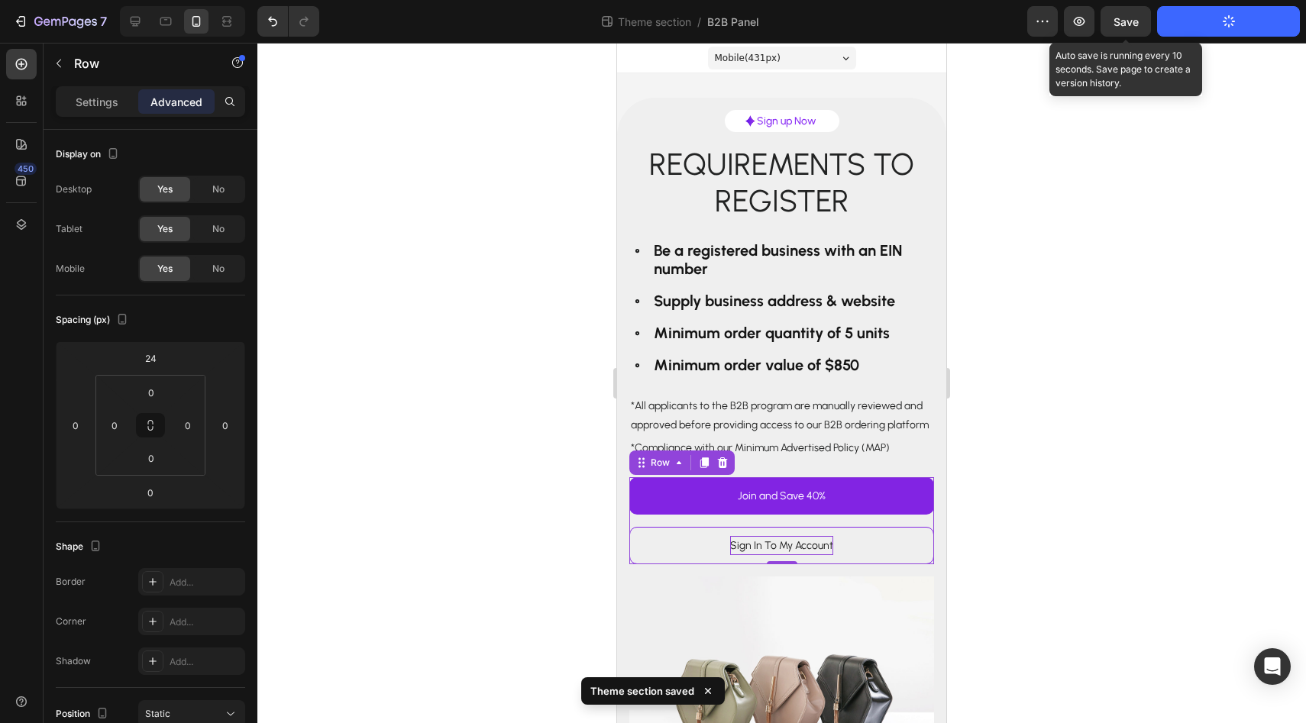
click at [1137, 21] on span "Save" at bounding box center [1126, 21] width 25 height 13
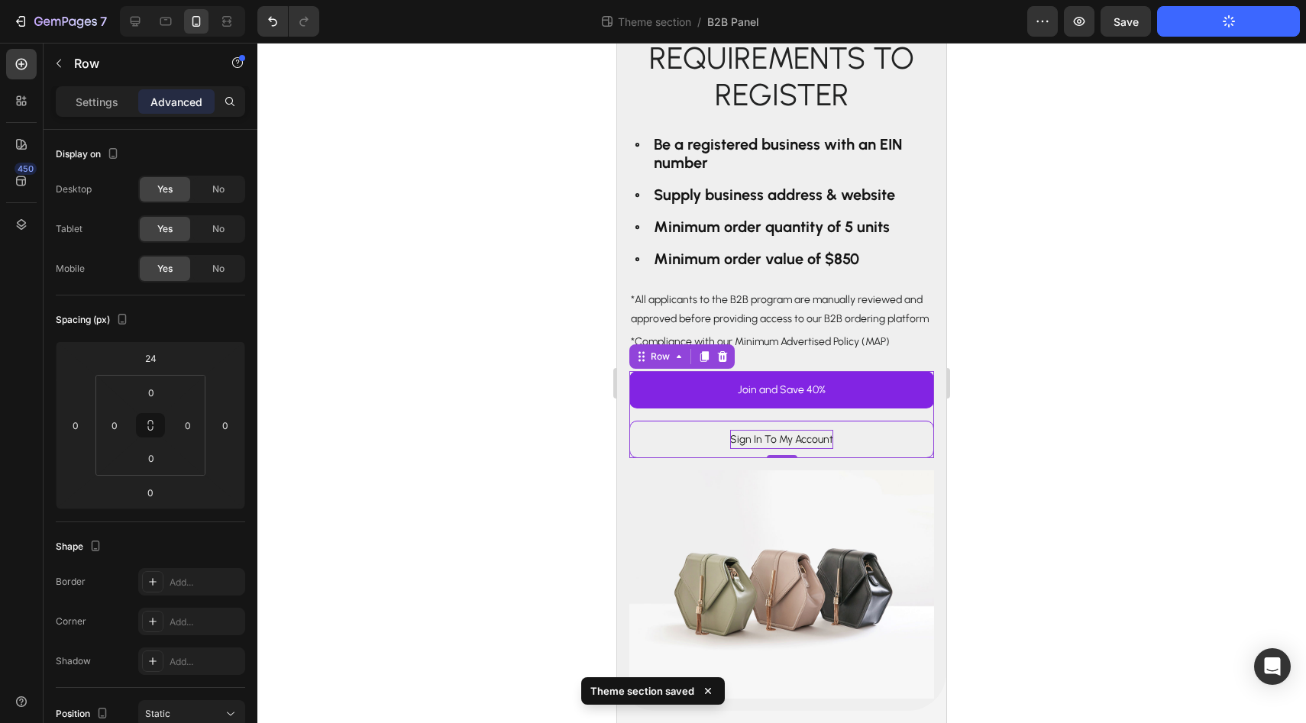
scroll to position [101, 0]
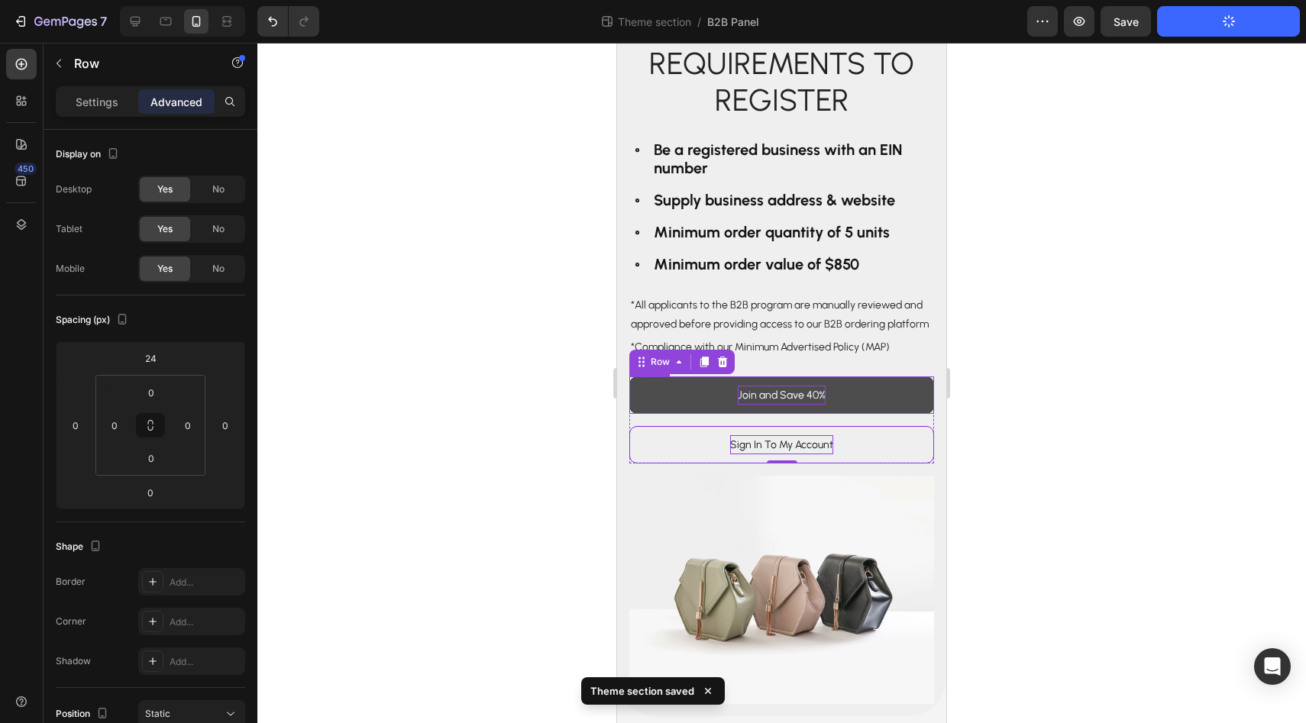
click at [801, 398] on p "Join and Save 40%" at bounding box center [782, 395] width 88 height 19
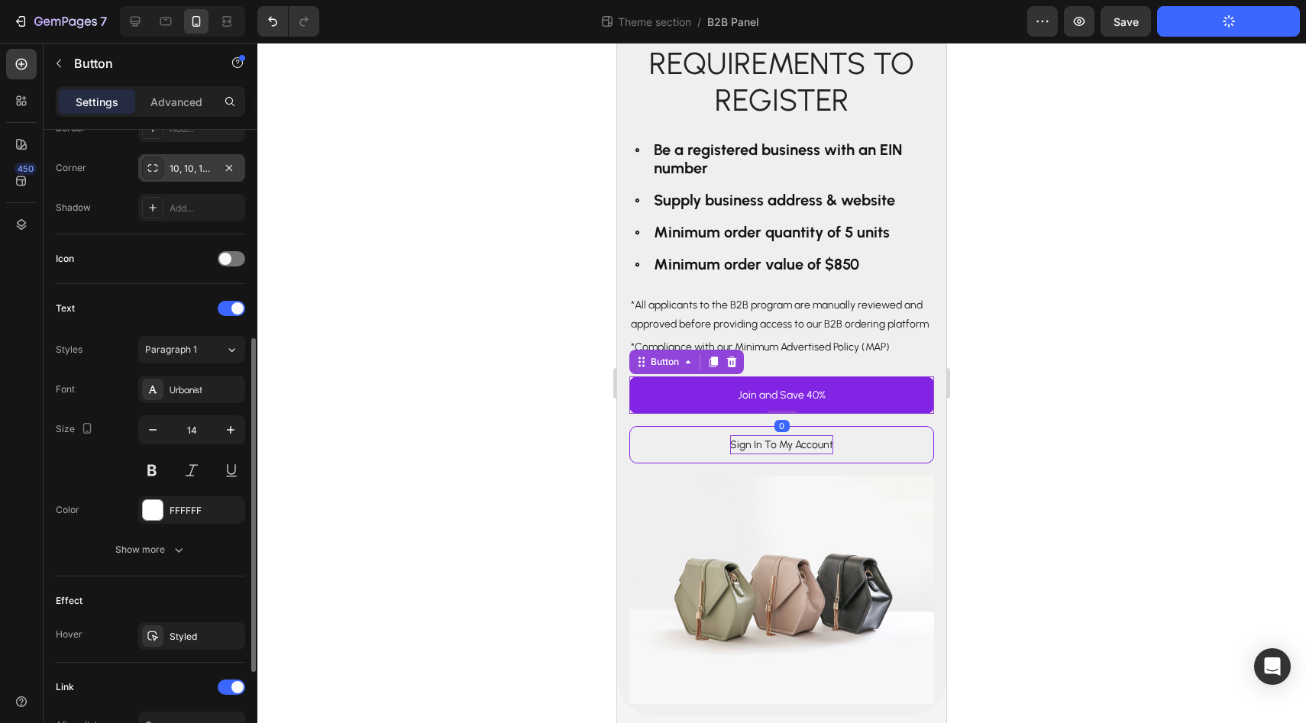
scroll to position [396, 0]
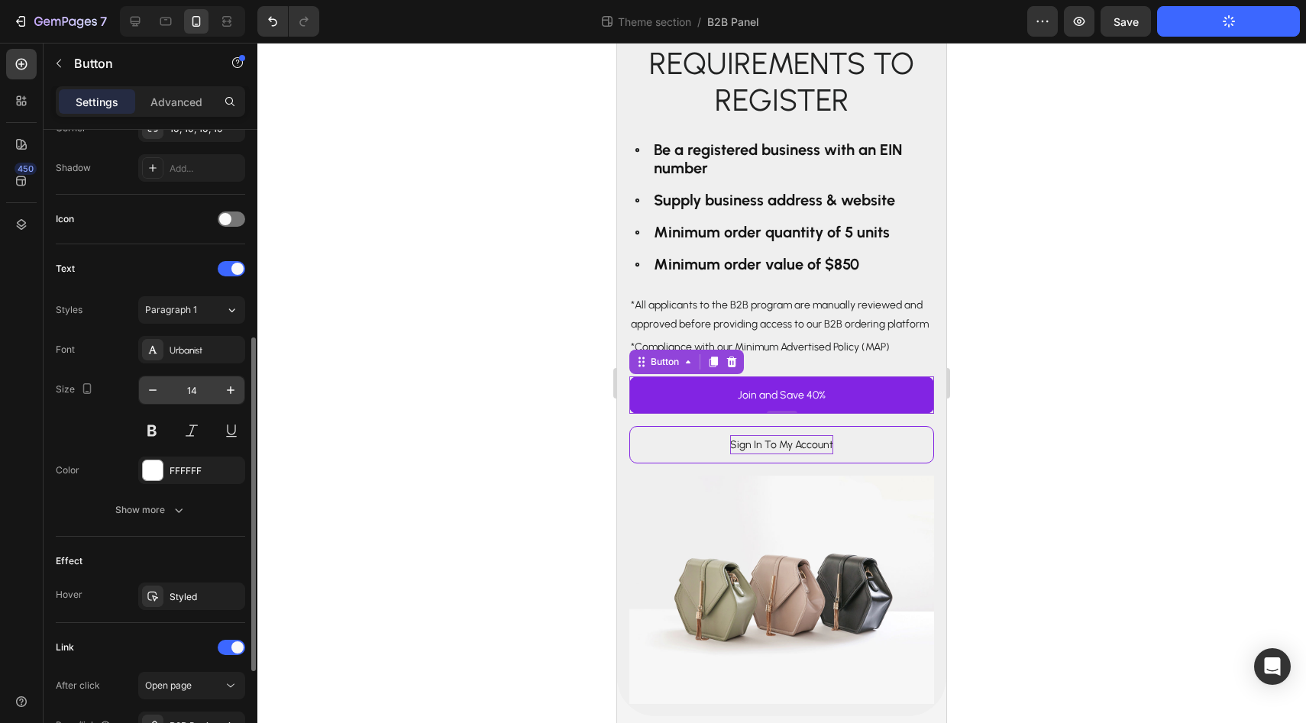
click at [191, 393] on input "14" at bounding box center [192, 390] width 50 height 27
type input "20"
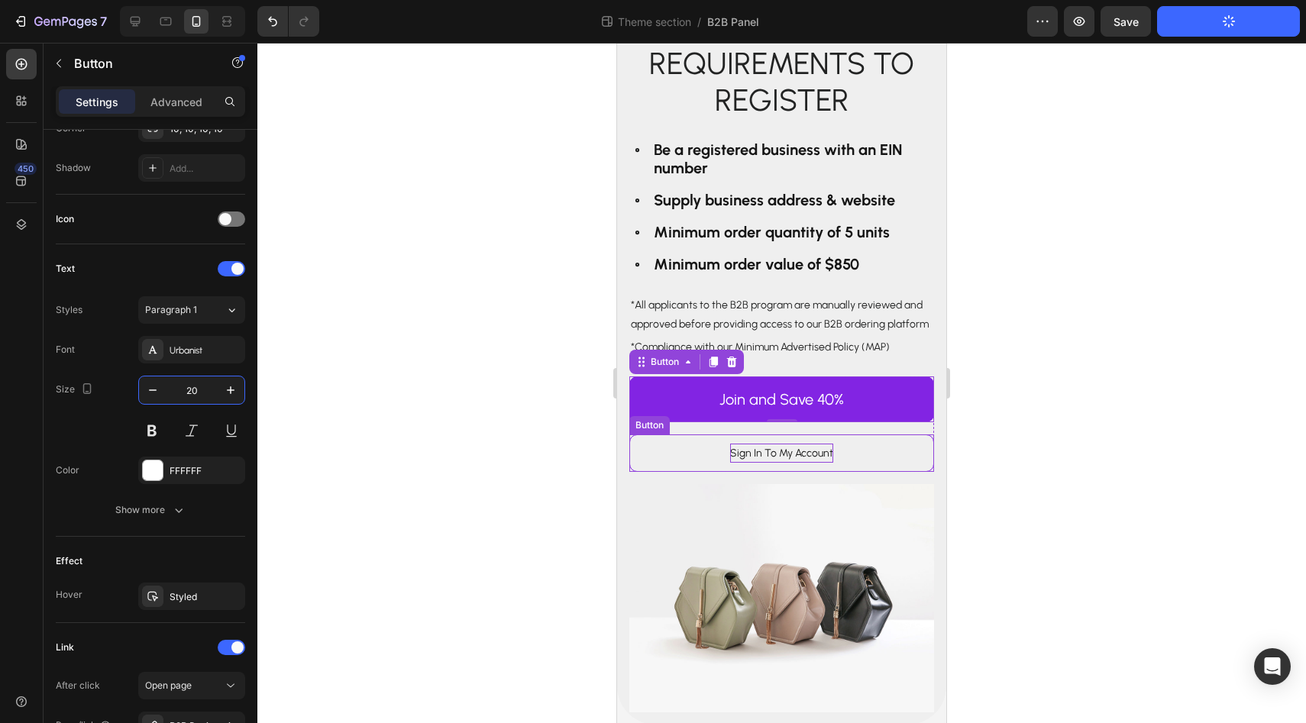
click at [775, 455] on p "Sign In To My Account" at bounding box center [781, 453] width 103 height 19
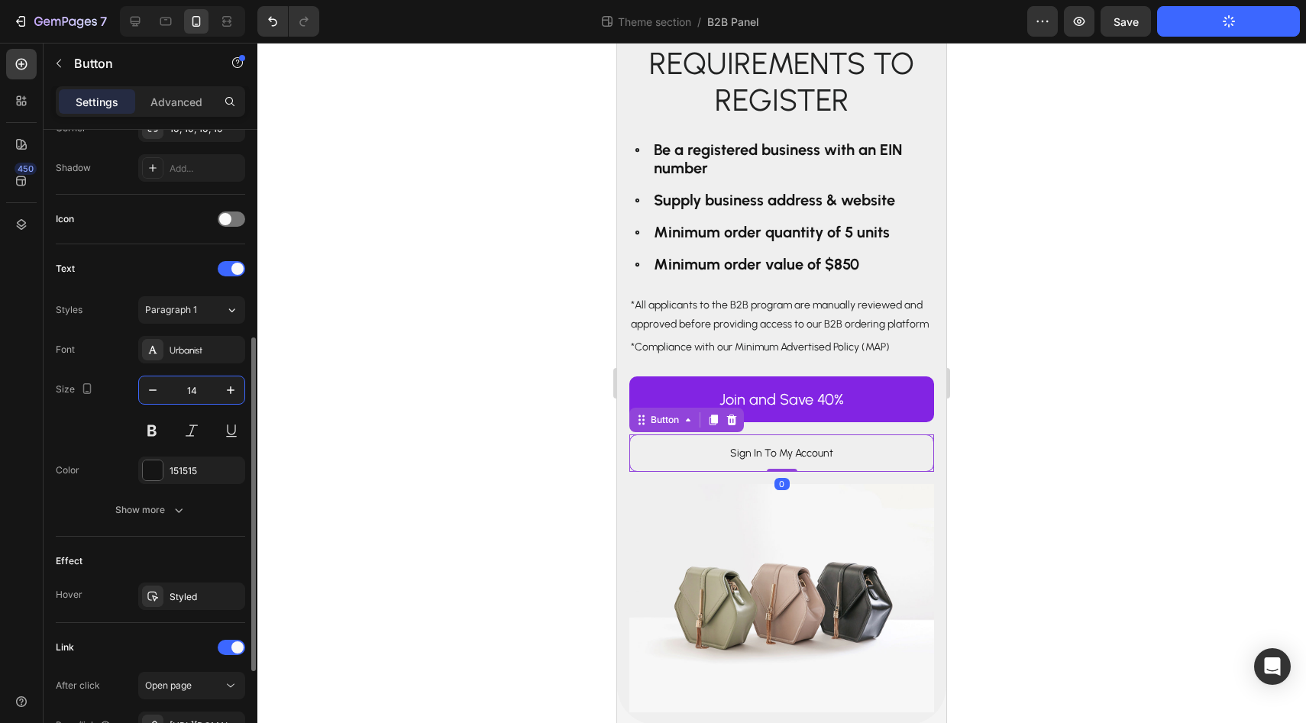
click at [203, 389] on input "14" at bounding box center [192, 390] width 50 height 27
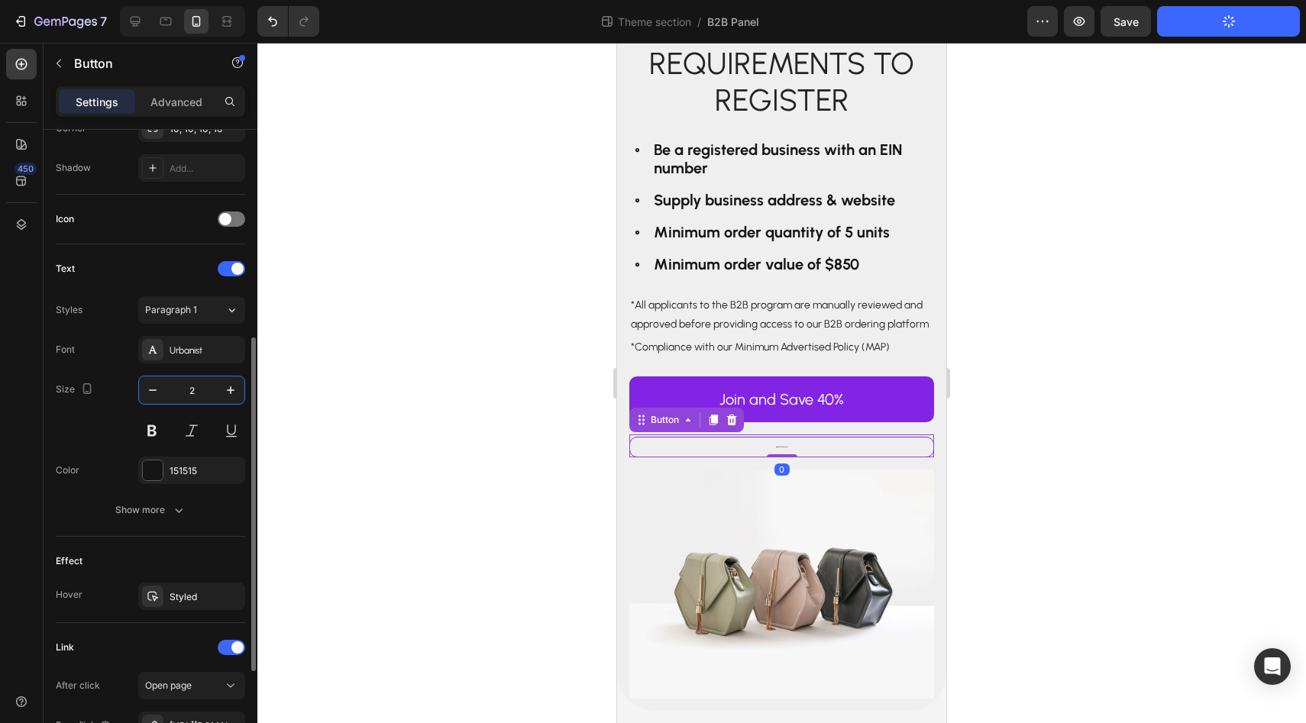
type input "20"
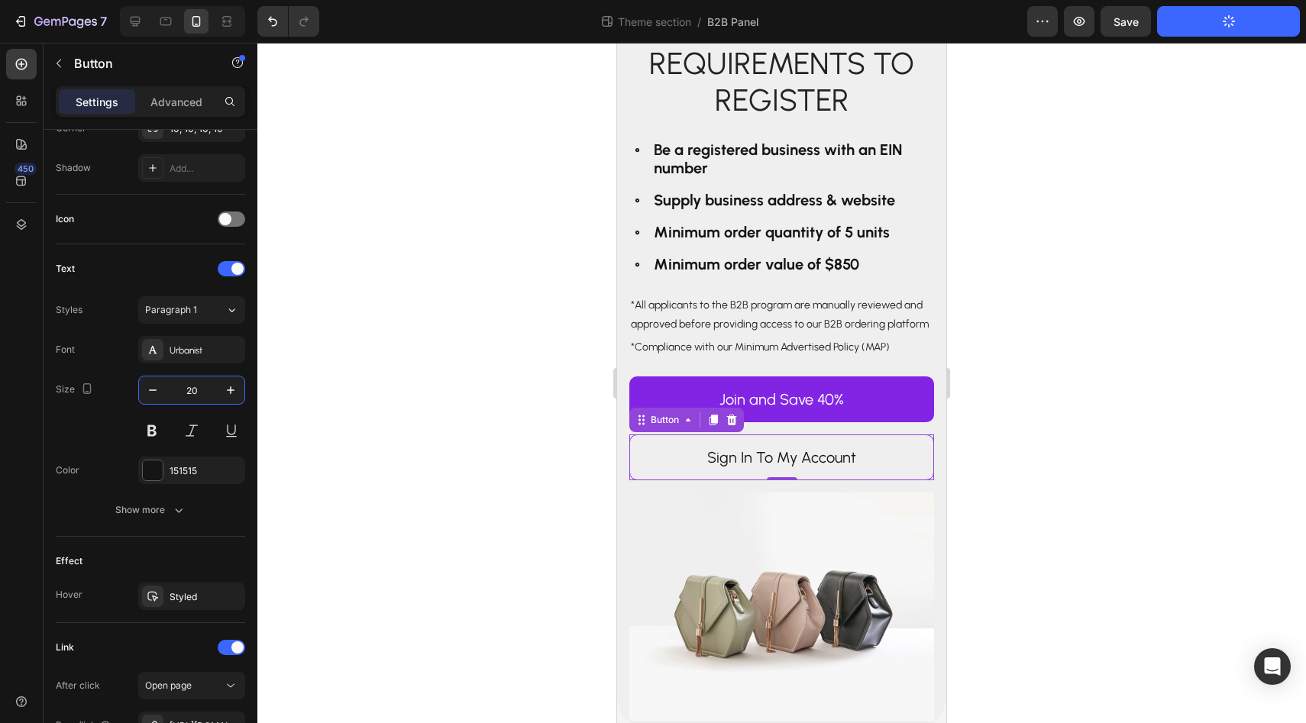
click at [399, 447] on div at bounding box center [781, 383] width 1049 height 681
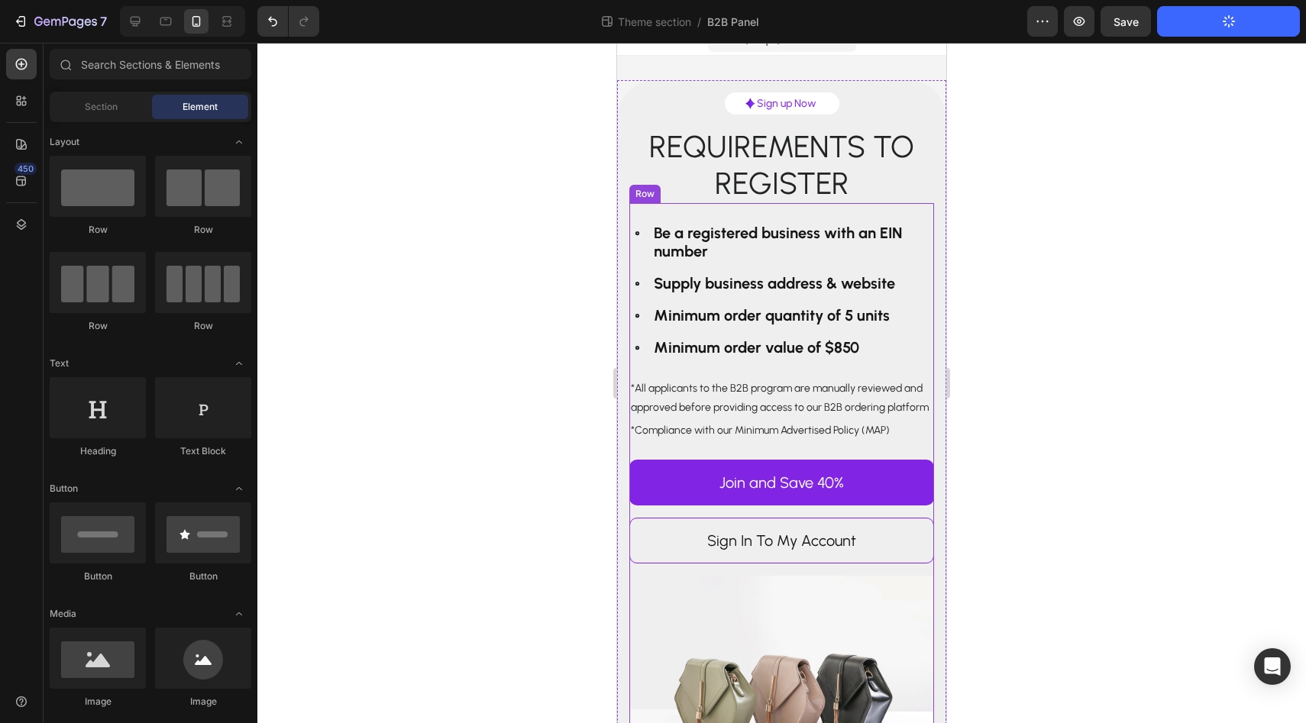
scroll to position [0, 0]
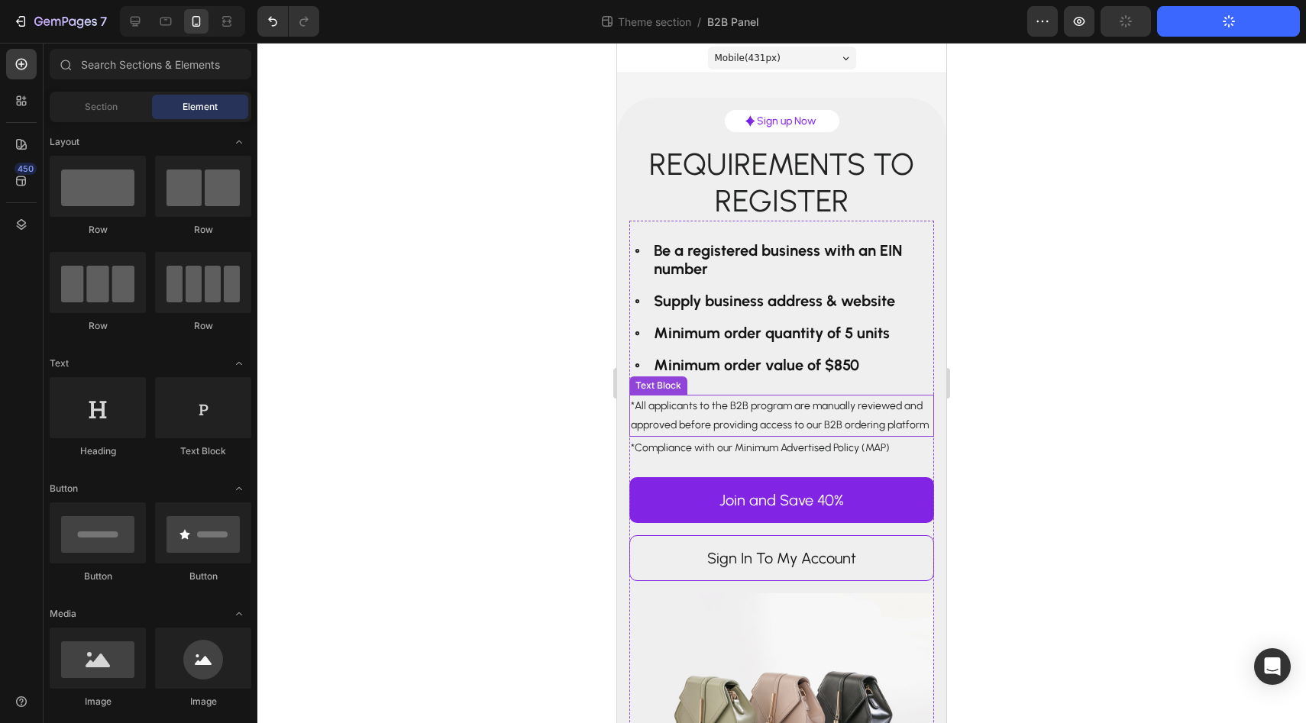
click at [803, 416] on p "*All applicants to the B2B program are manually reviewed and approved before pr…" at bounding box center [782, 415] width 302 height 38
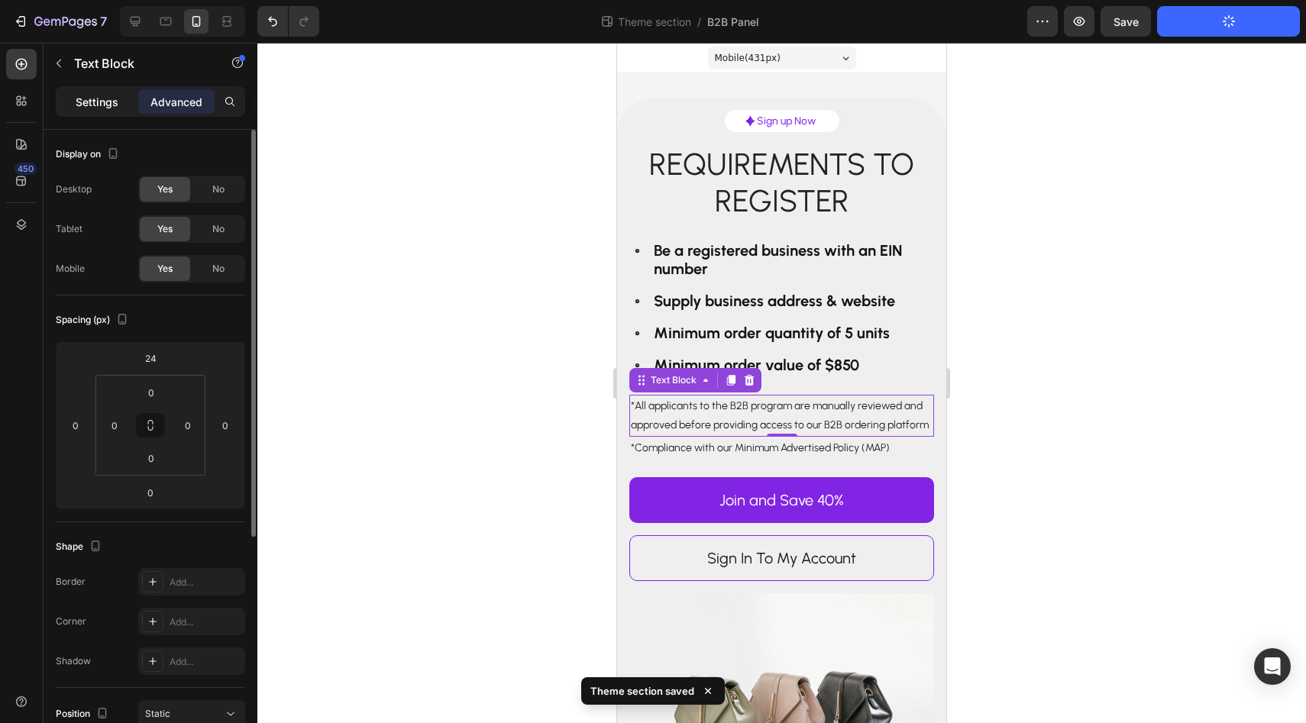
click at [88, 104] on p "Settings" at bounding box center [97, 102] width 43 height 16
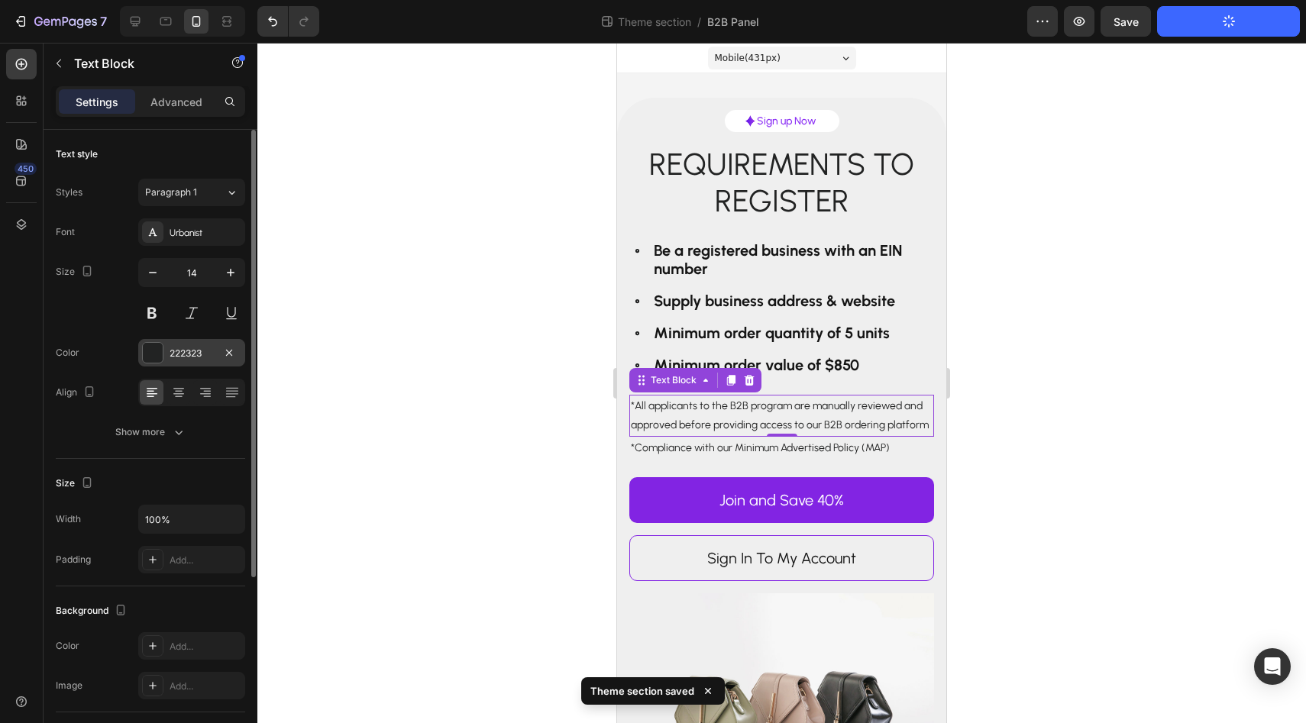
click at [153, 350] on div at bounding box center [153, 353] width 20 height 20
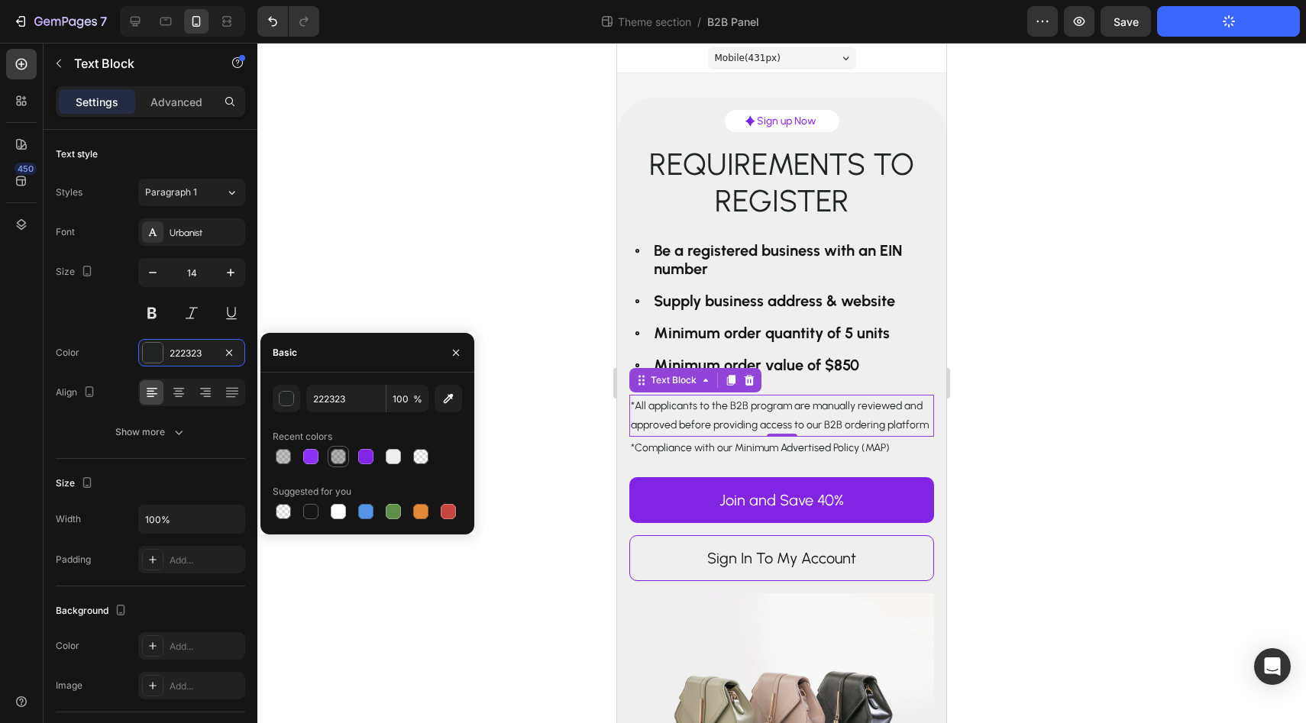
click at [338, 461] on div at bounding box center [338, 456] width 15 height 15
type input "000000"
click at [423, 454] on div at bounding box center [420, 456] width 15 height 15
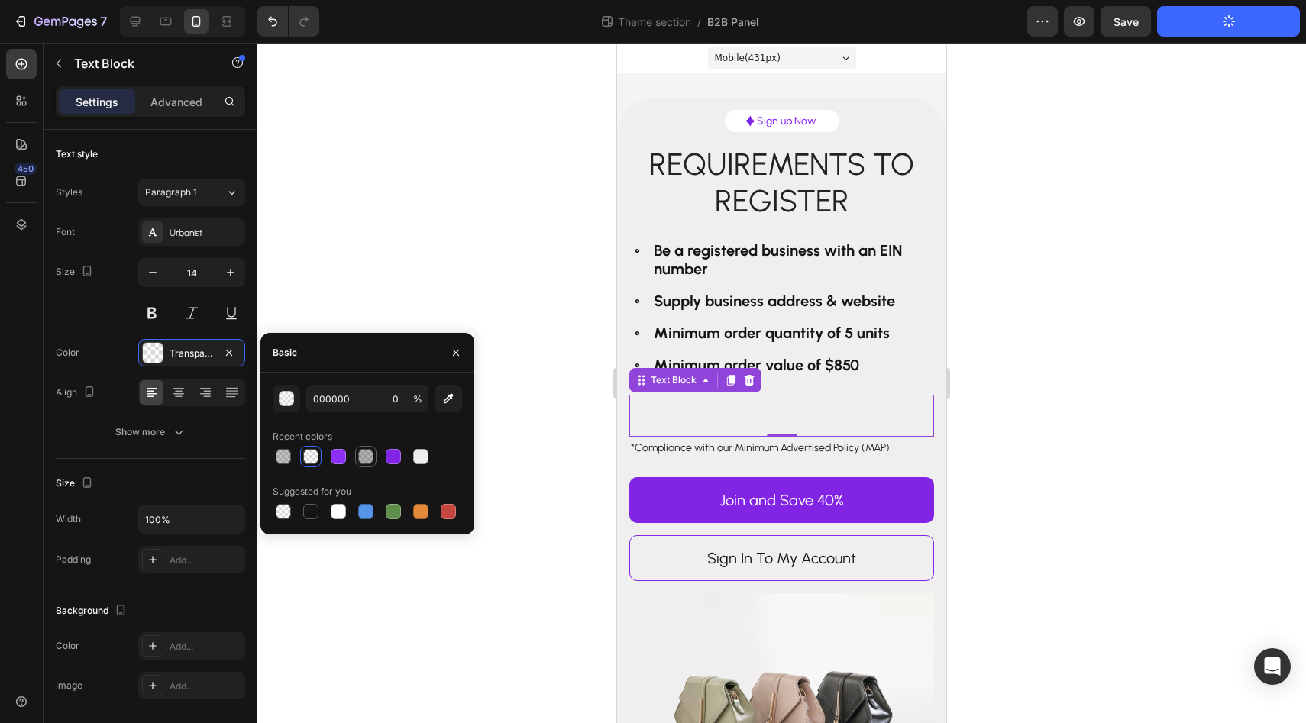
click at [368, 455] on div at bounding box center [365, 456] width 15 height 15
type input "30"
click at [289, 456] on div at bounding box center [283, 456] width 15 height 15
click at [370, 456] on div at bounding box center [365, 456] width 15 height 15
click at [282, 458] on div at bounding box center [283, 456] width 15 height 15
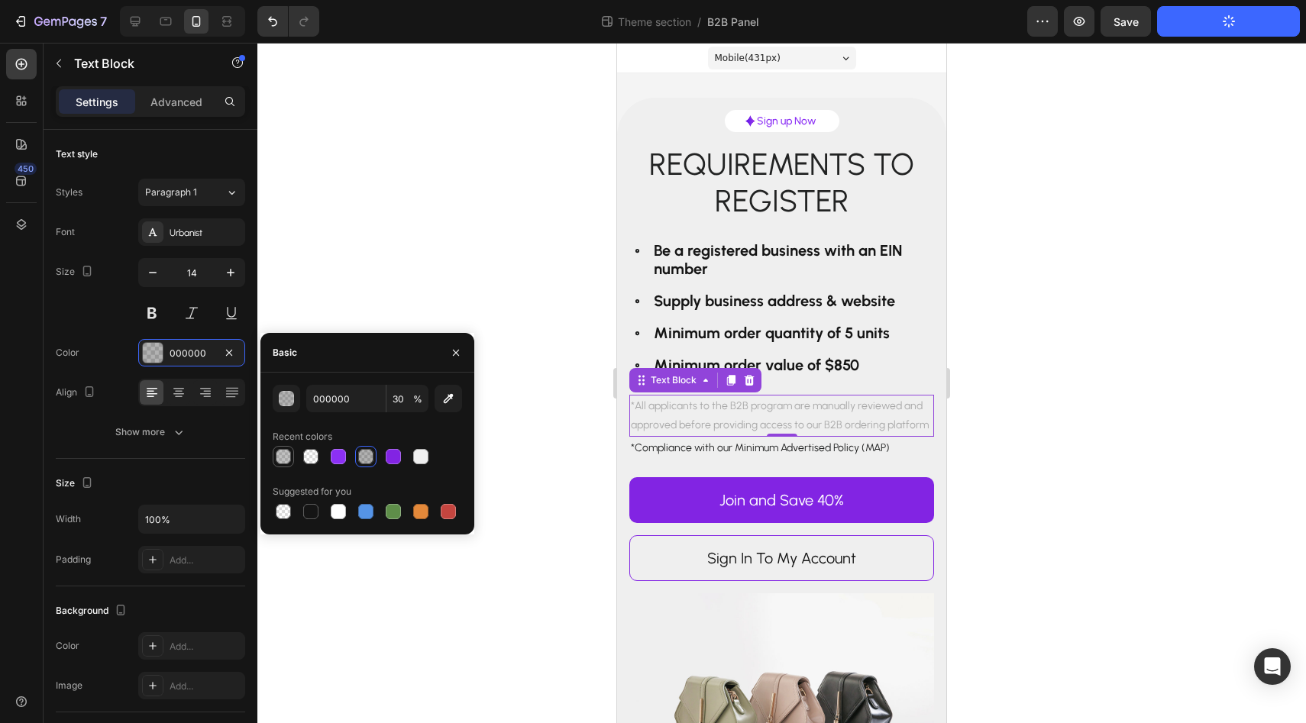
type input "333333"
click at [391, 403] on input "30" at bounding box center [407, 398] width 42 height 27
type input "80"
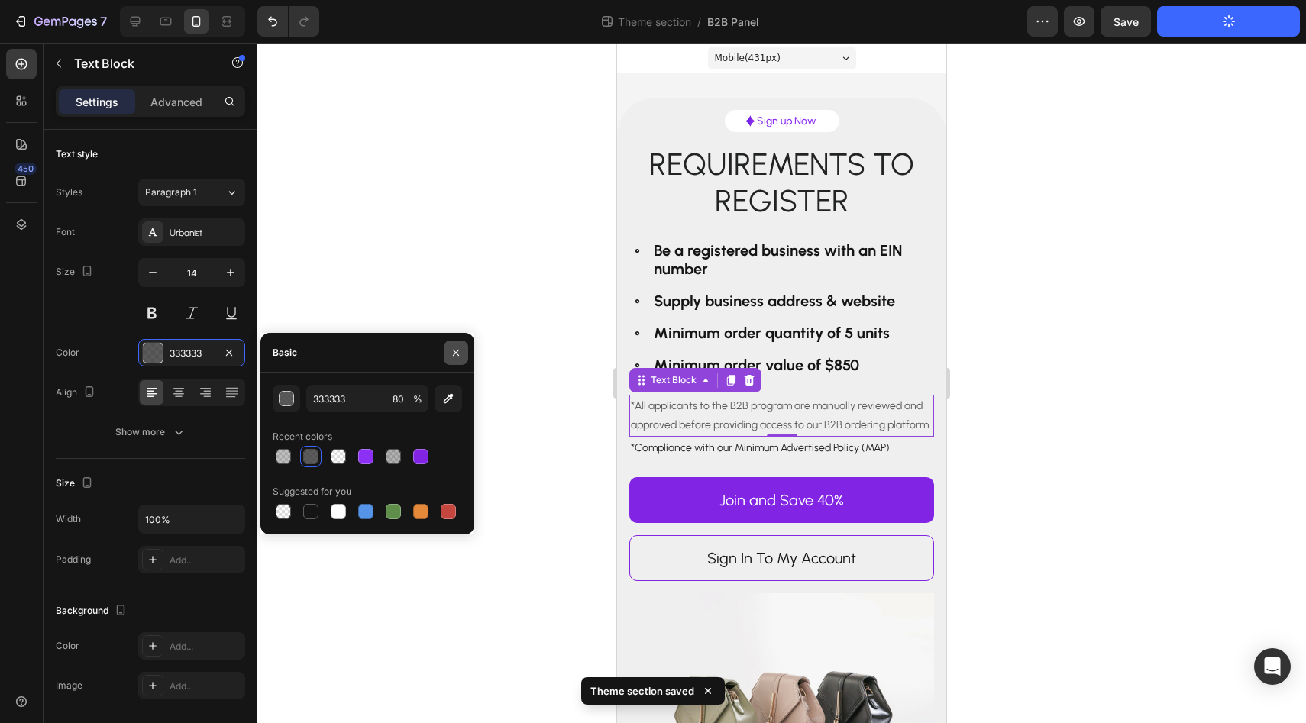
click at [450, 357] on icon "button" at bounding box center [456, 353] width 12 height 12
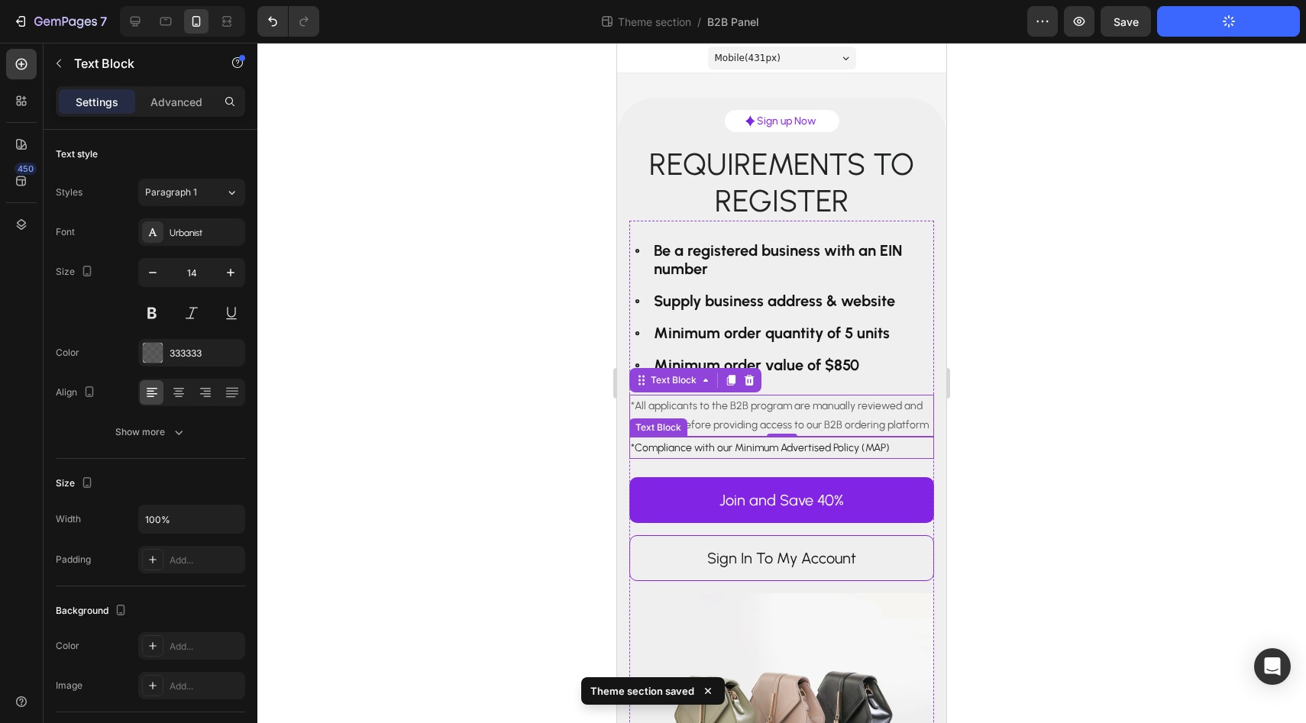
click at [720, 445] on p "*Compliance with our Minimum Advertised Policy (MAP)" at bounding box center [782, 447] width 302 height 19
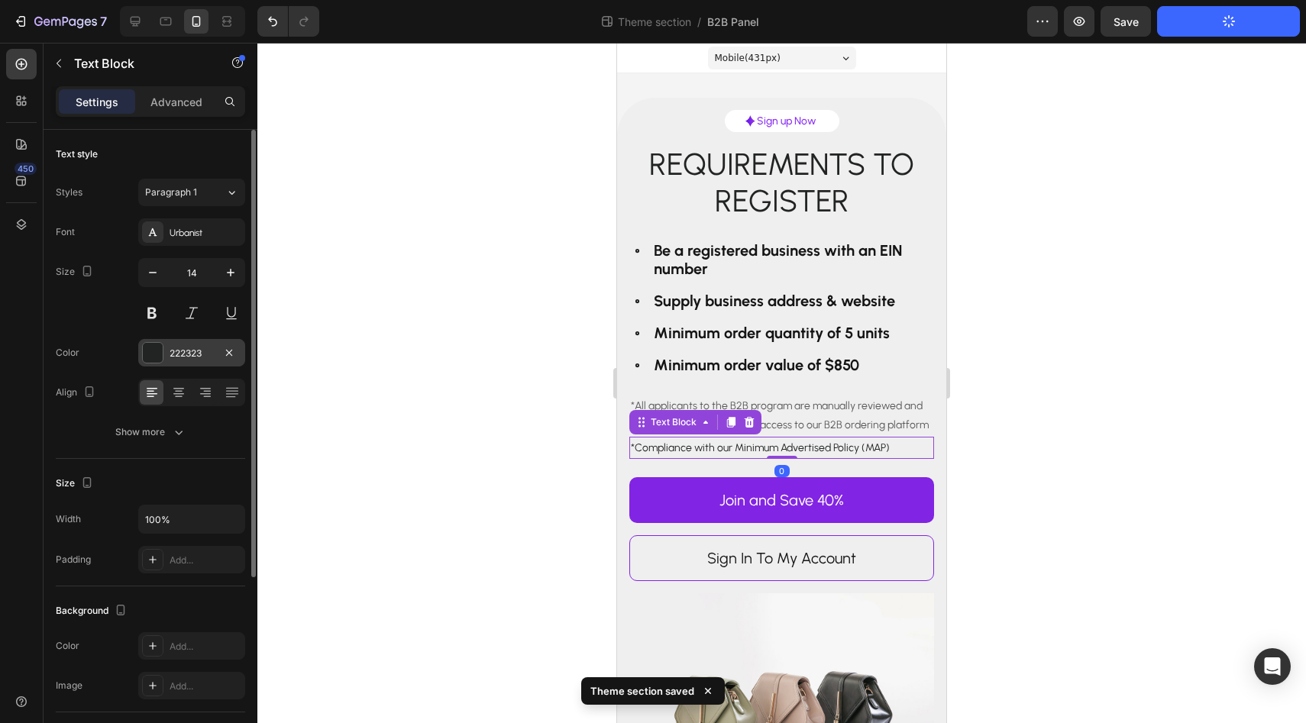
click at [205, 356] on div "222323" at bounding box center [192, 354] width 44 height 14
click at [203, 356] on div "222323" at bounding box center [192, 354] width 44 height 14
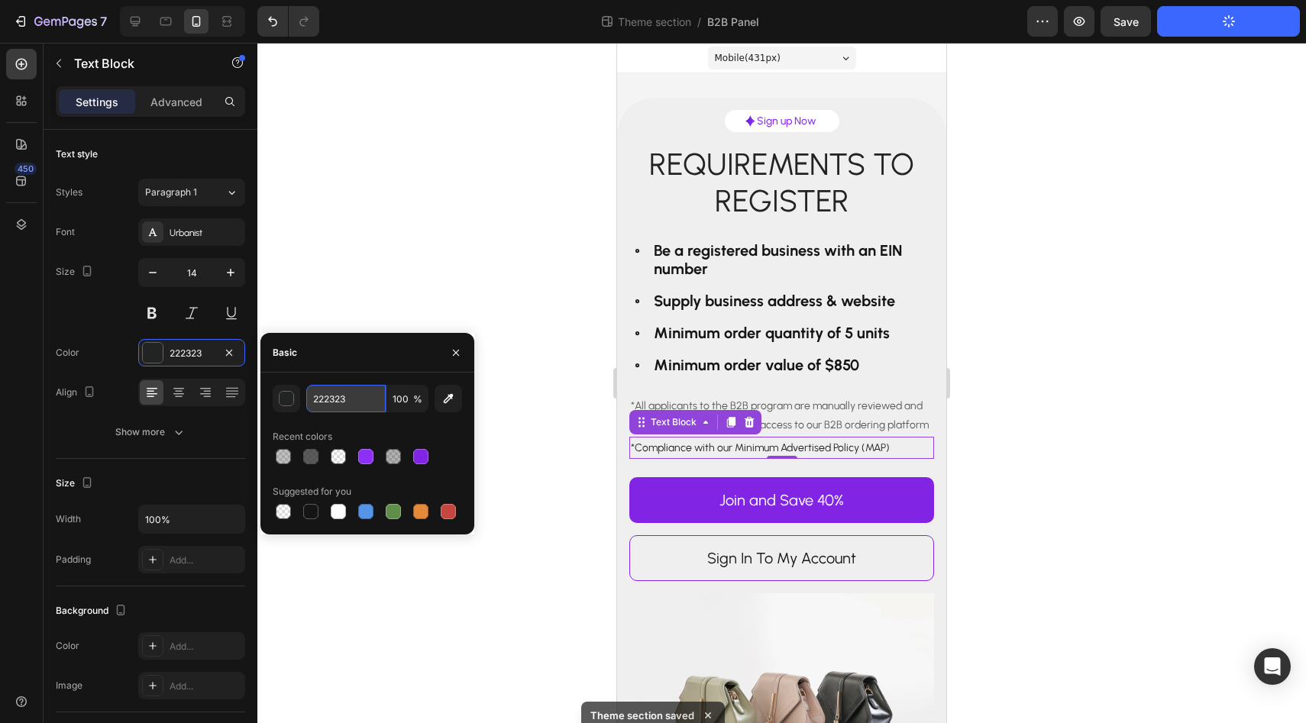
click at [333, 397] on input "222323" at bounding box center [345, 398] width 79 height 27
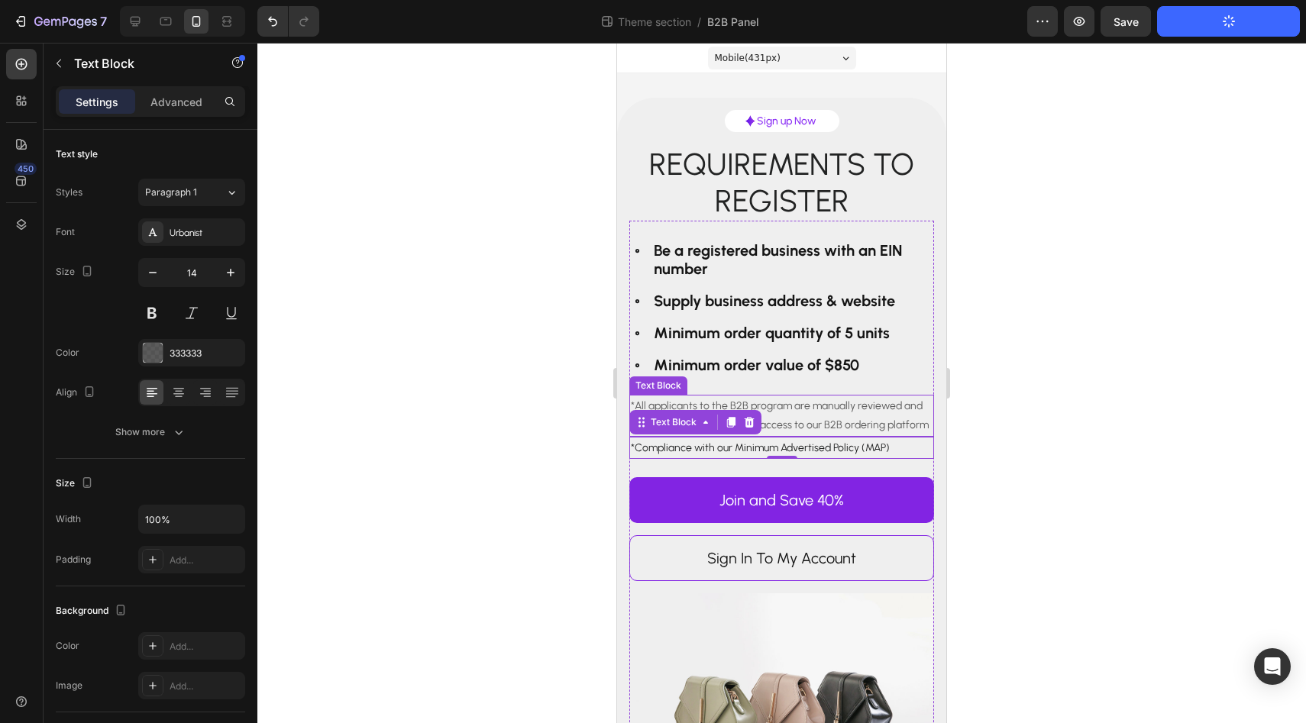
click at [807, 411] on p "*All applicants to the B2B program are manually reviewed and approved before pr…" at bounding box center [782, 415] width 302 height 38
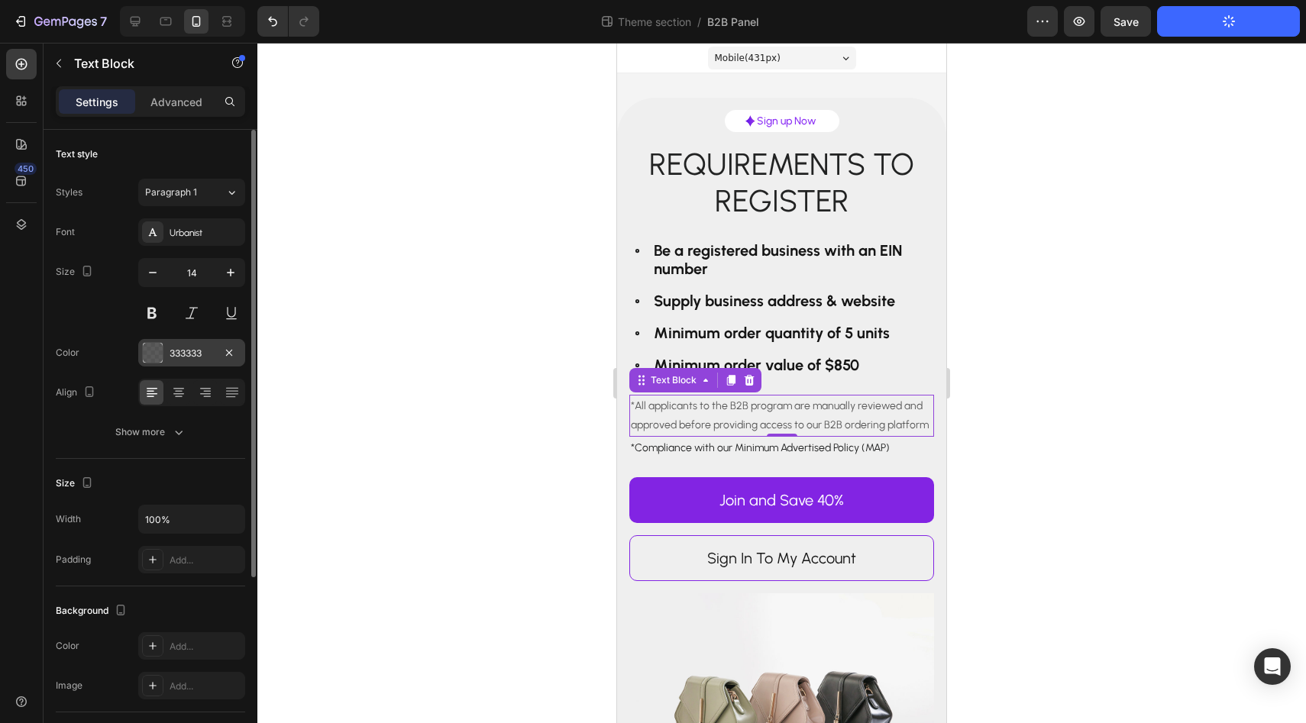
click at [183, 357] on div "333333" at bounding box center [192, 354] width 44 height 14
click at [186, 357] on div "333333" at bounding box center [192, 354] width 44 height 14
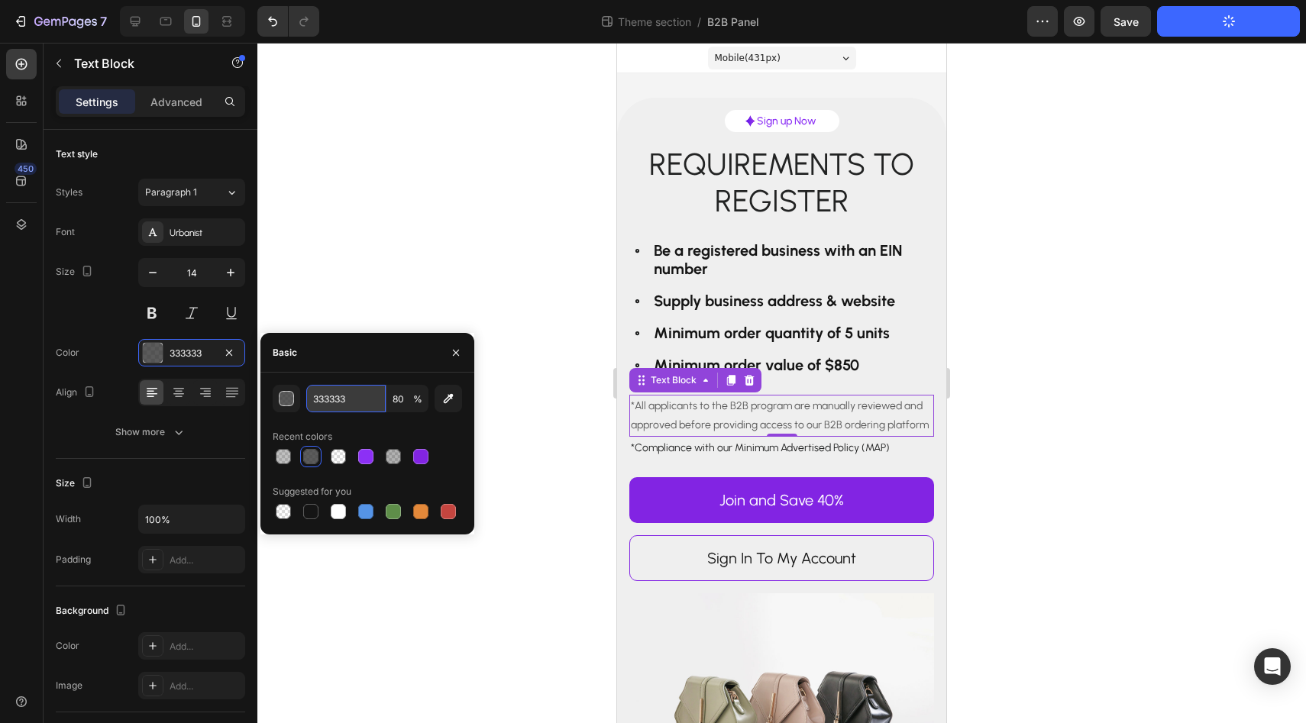
click at [325, 403] on input "333333" at bounding box center [345, 398] width 79 height 27
paste input "22232"
paste input "text"
type input "222323"
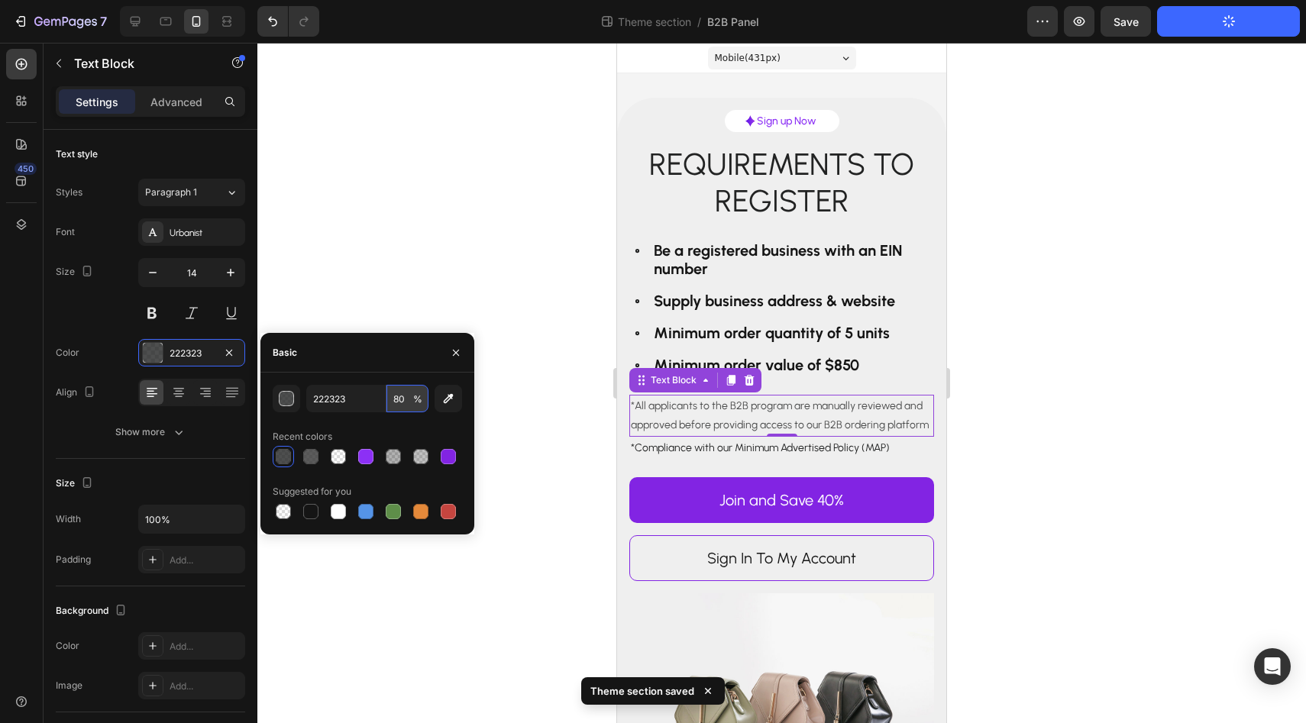
click at [399, 393] on input "80" at bounding box center [407, 398] width 42 height 27
type input "100"
click at [606, 603] on div at bounding box center [781, 383] width 1049 height 681
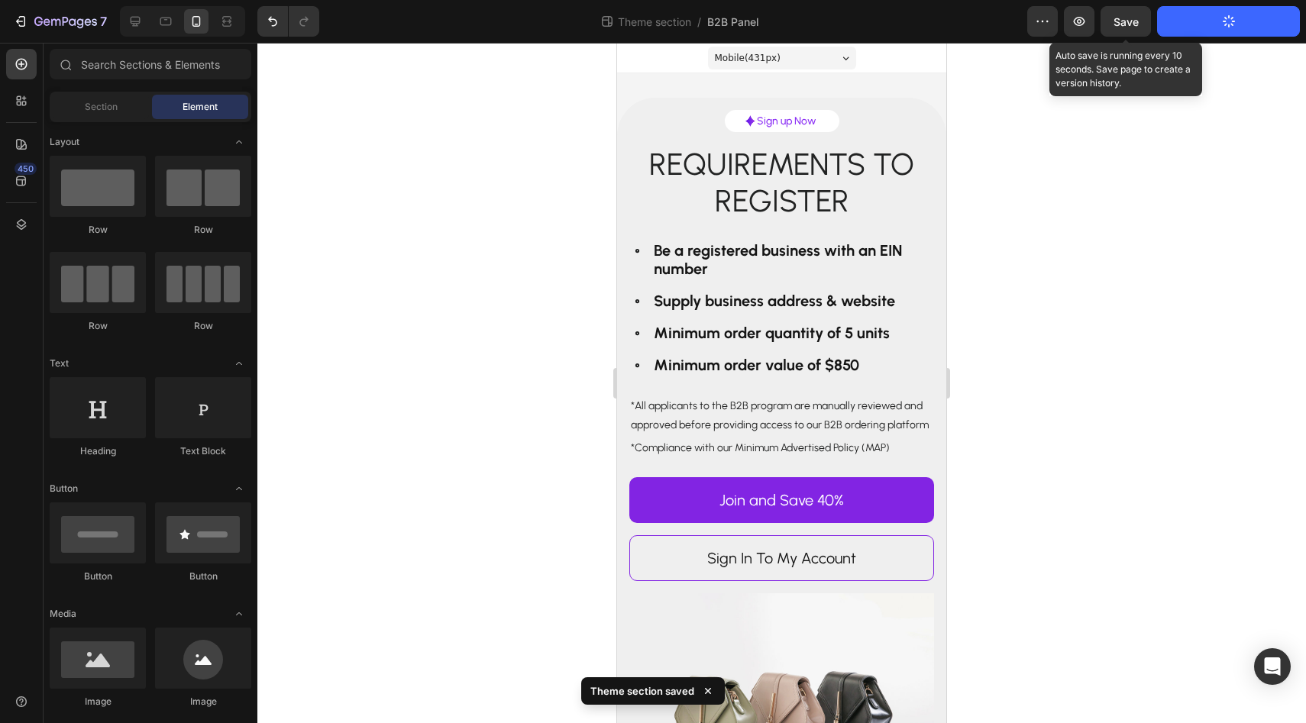
click at [1127, 27] on span "Save" at bounding box center [1126, 21] width 25 height 13
click at [1124, 23] on span "Save" at bounding box center [1126, 21] width 25 height 13
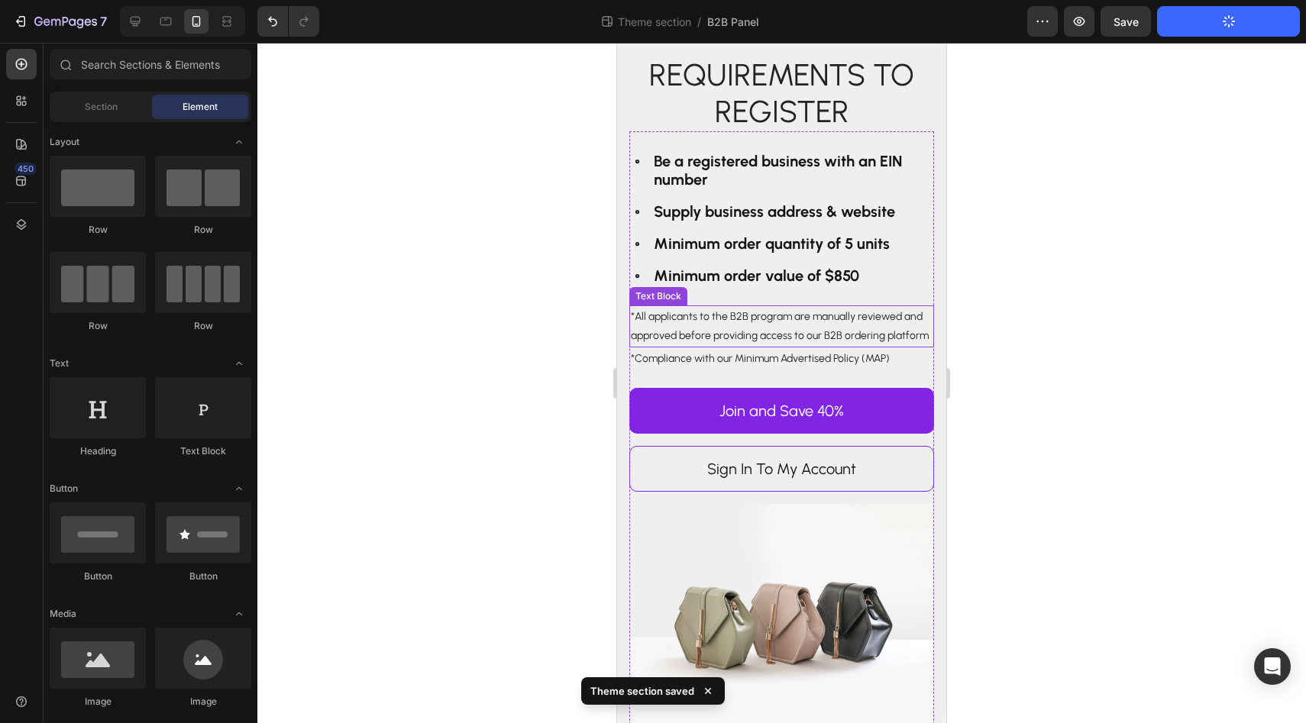
scroll to position [135, 0]
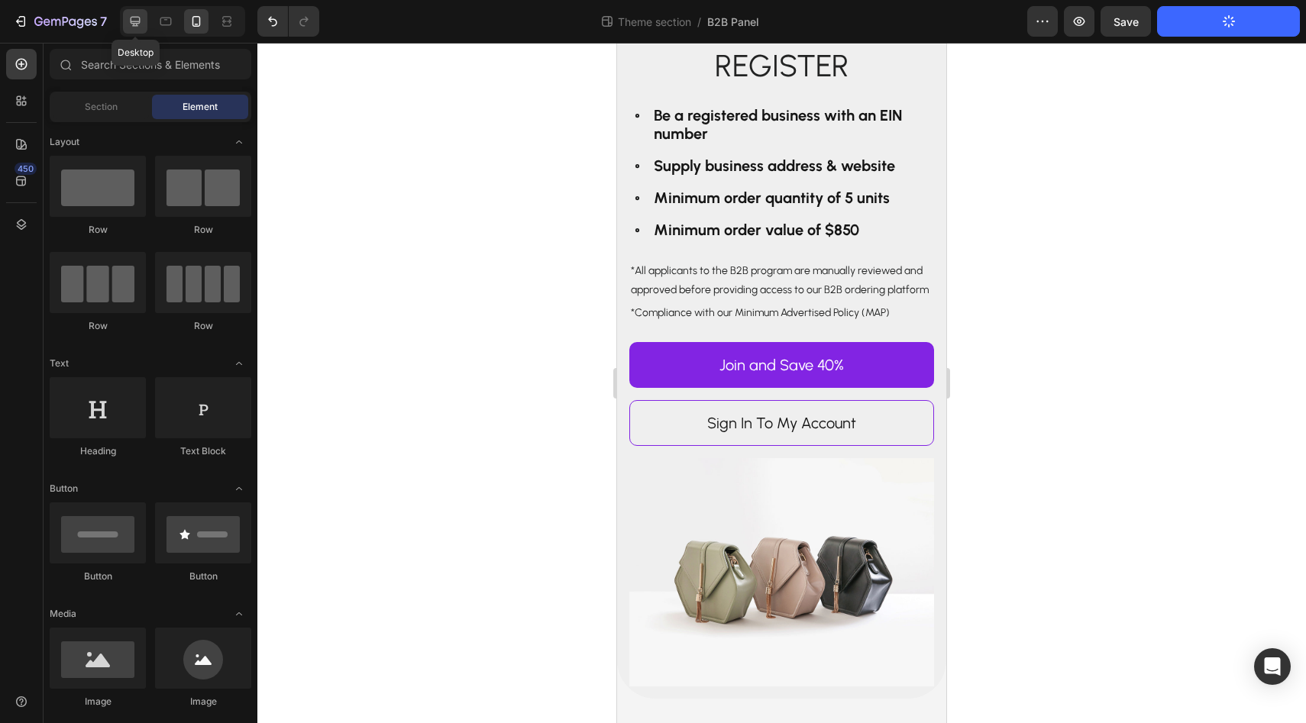
click at [134, 23] on icon at bounding box center [136, 22] width 10 height 10
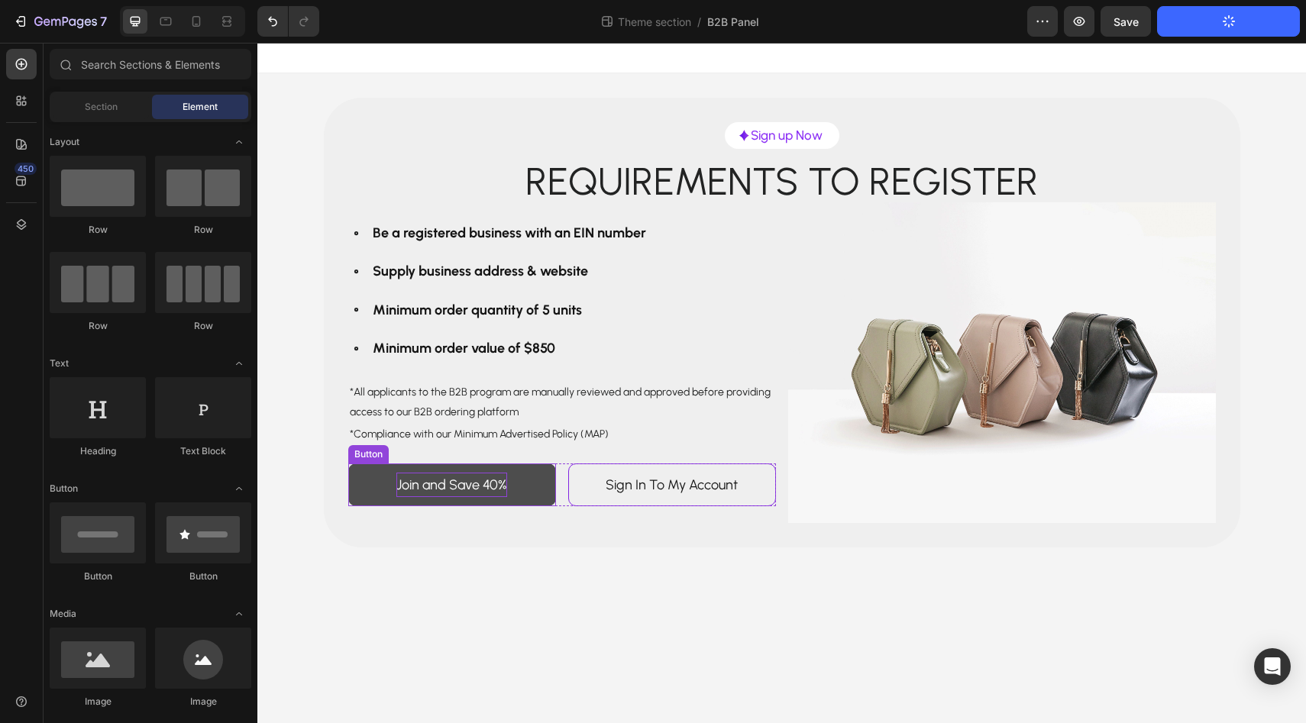
click at [500, 487] on p "Join and Save 40%" at bounding box center [451, 485] width 111 height 24
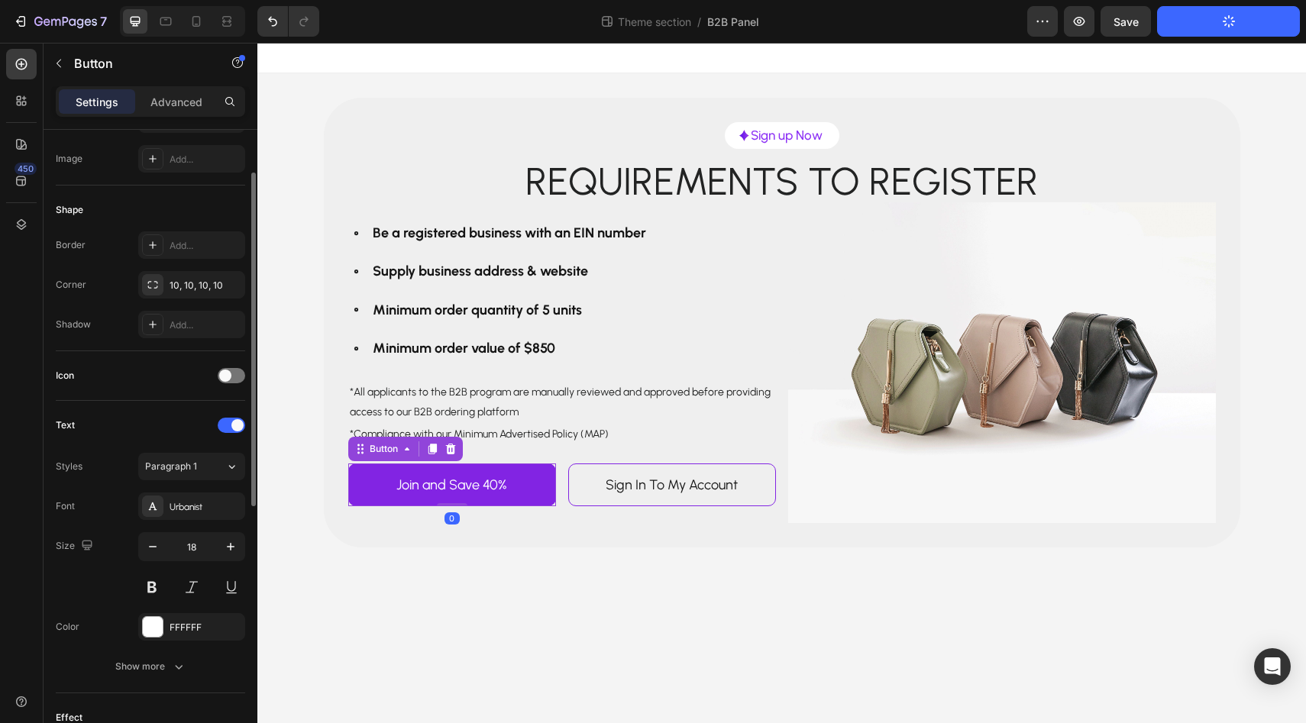
scroll to position [249, 0]
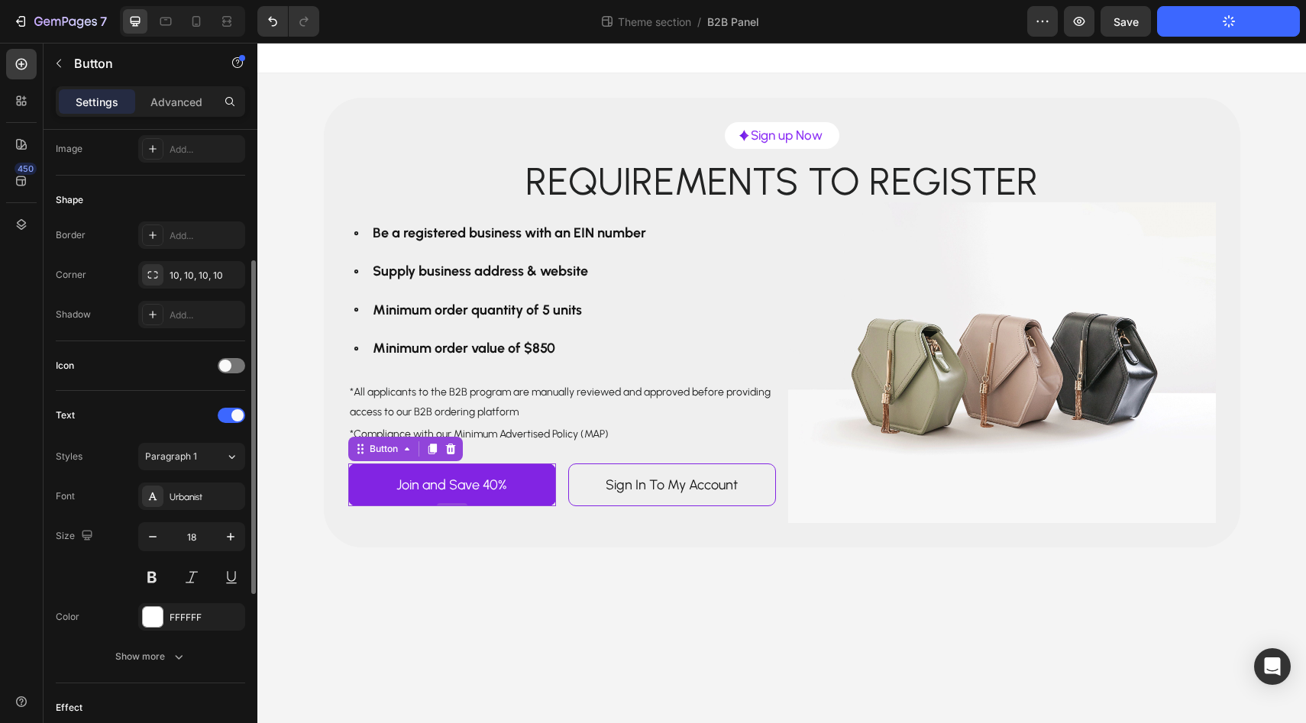
click at [179, 639] on div "Font Urbanist Size 18 Color FFFFFF Show more" at bounding box center [150, 577] width 189 height 188
click at [179, 648] on button "Show more" at bounding box center [150, 656] width 189 height 27
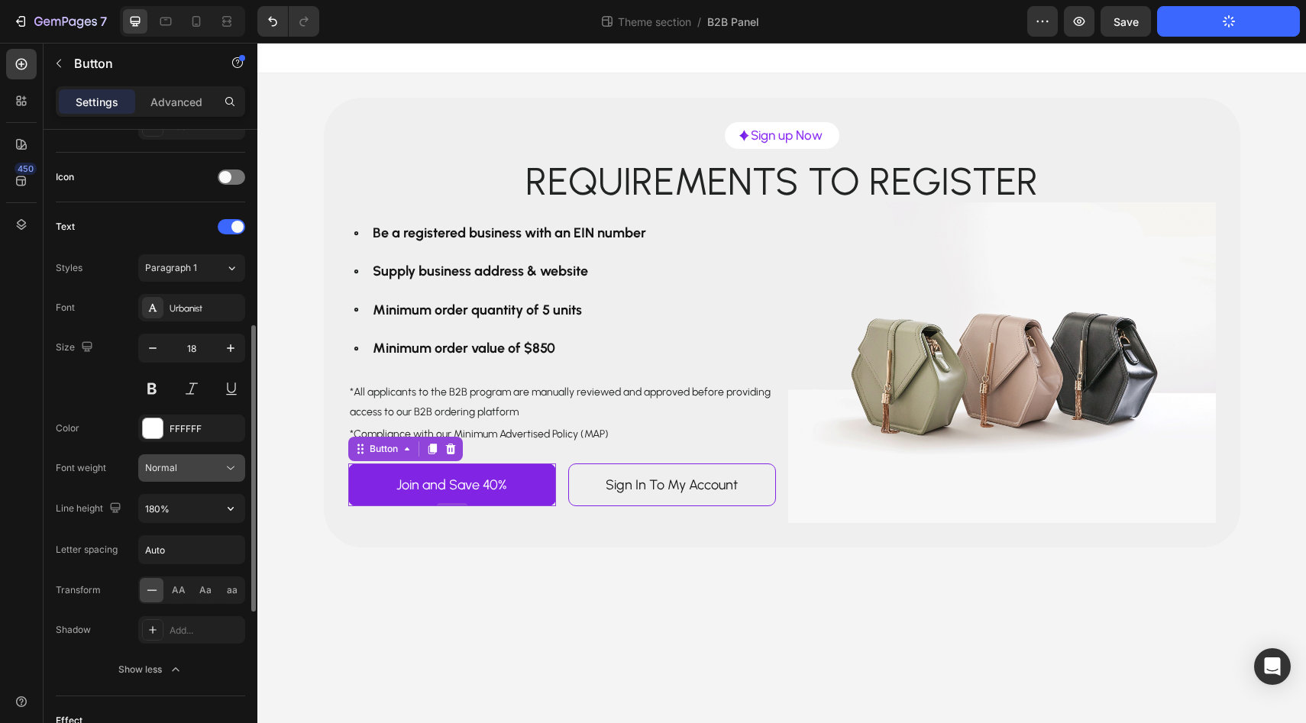
scroll to position [439, 0]
click at [205, 475] on button "Normal" at bounding box center [191, 466] width 107 height 27
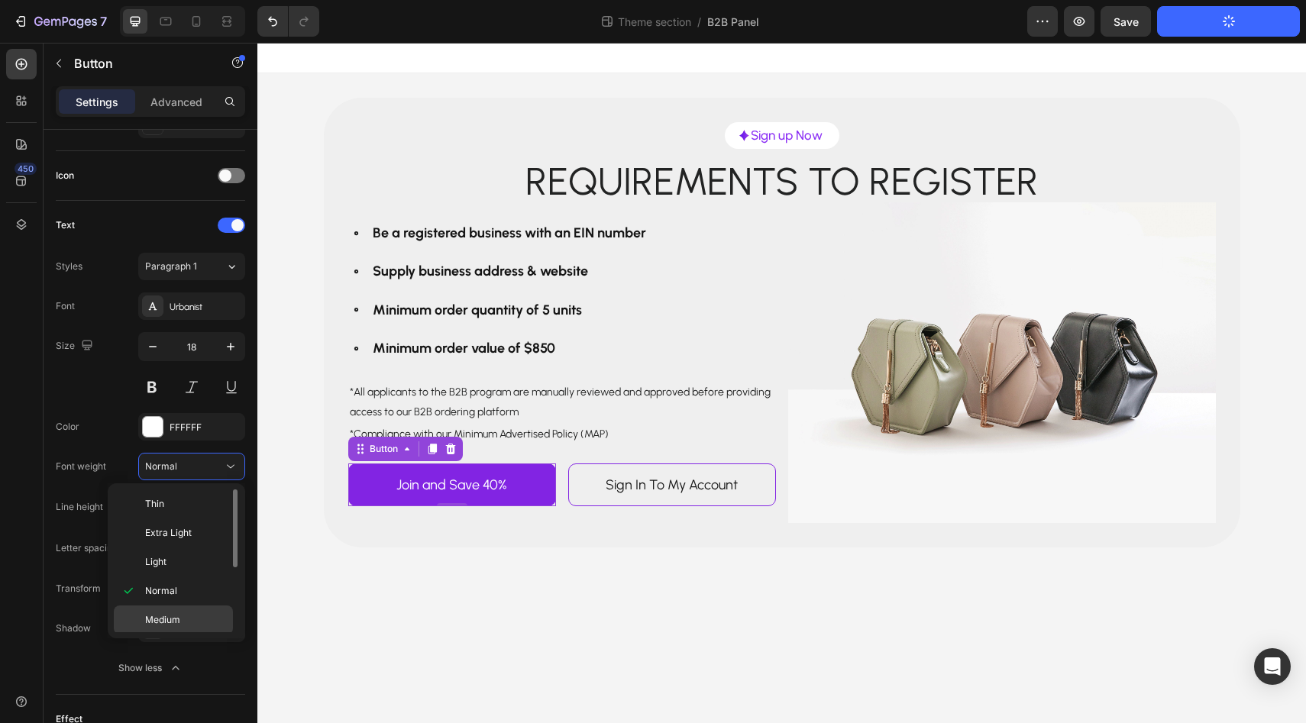
click at [196, 613] on p "Medium" at bounding box center [185, 620] width 81 height 14
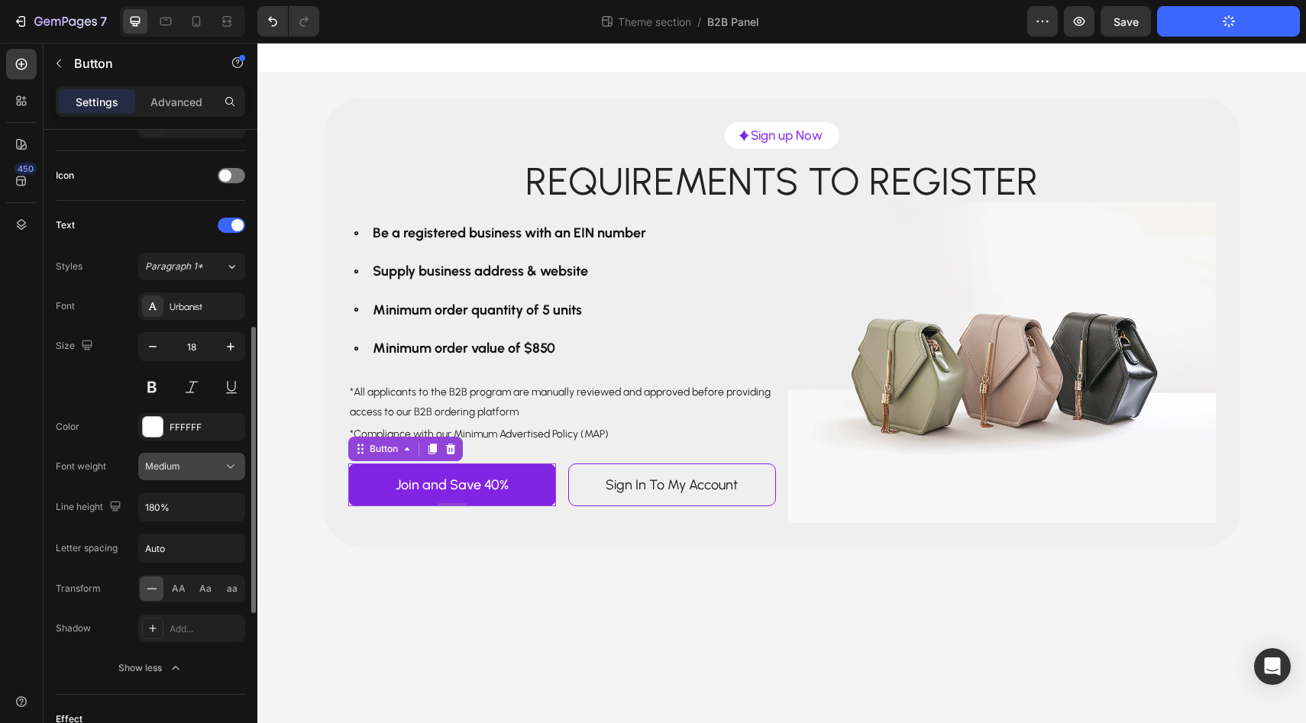
click at [234, 470] on icon at bounding box center [230, 466] width 15 height 15
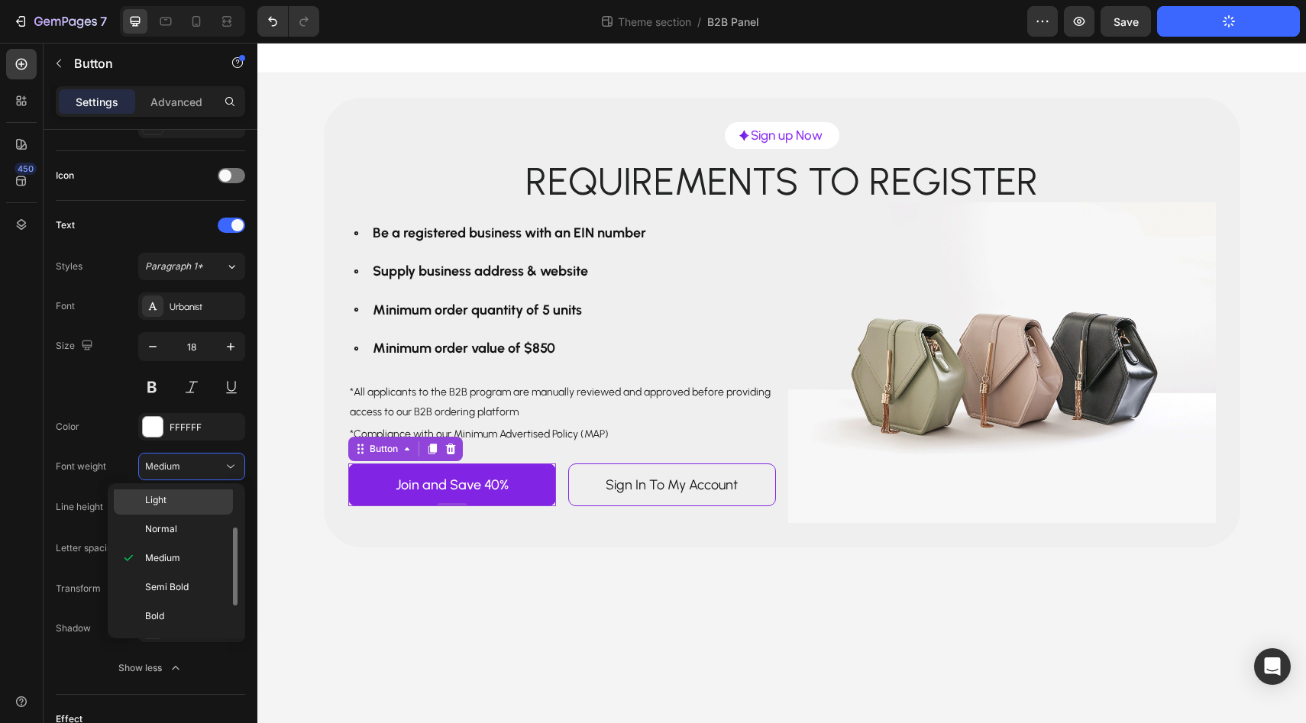
scroll to position [67, 0]
click at [200, 578] on p "Semi Bold" at bounding box center [185, 582] width 81 height 14
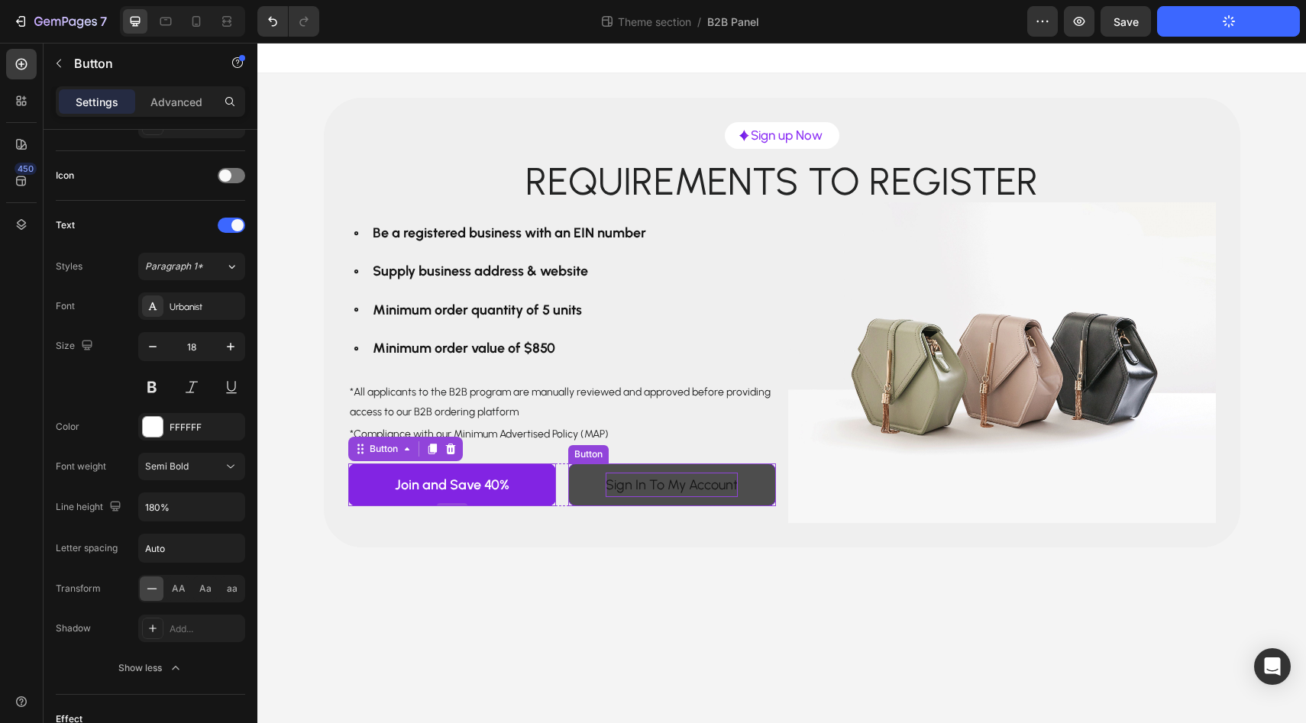
click at [617, 483] on p "Sign In To My Account" at bounding box center [672, 485] width 132 height 24
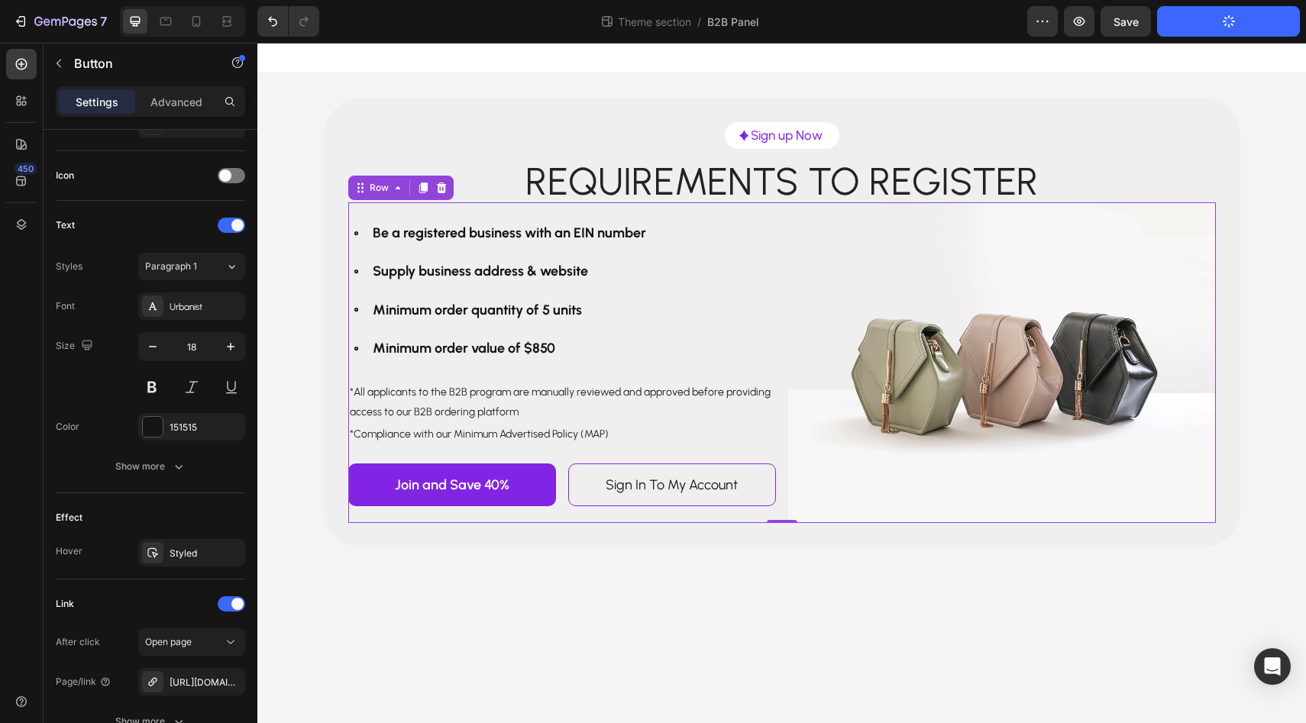
click at [443, 514] on div "Be a registered business with an EIN number Supply business address & website M…" at bounding box center [562, 362] width 428 height 321
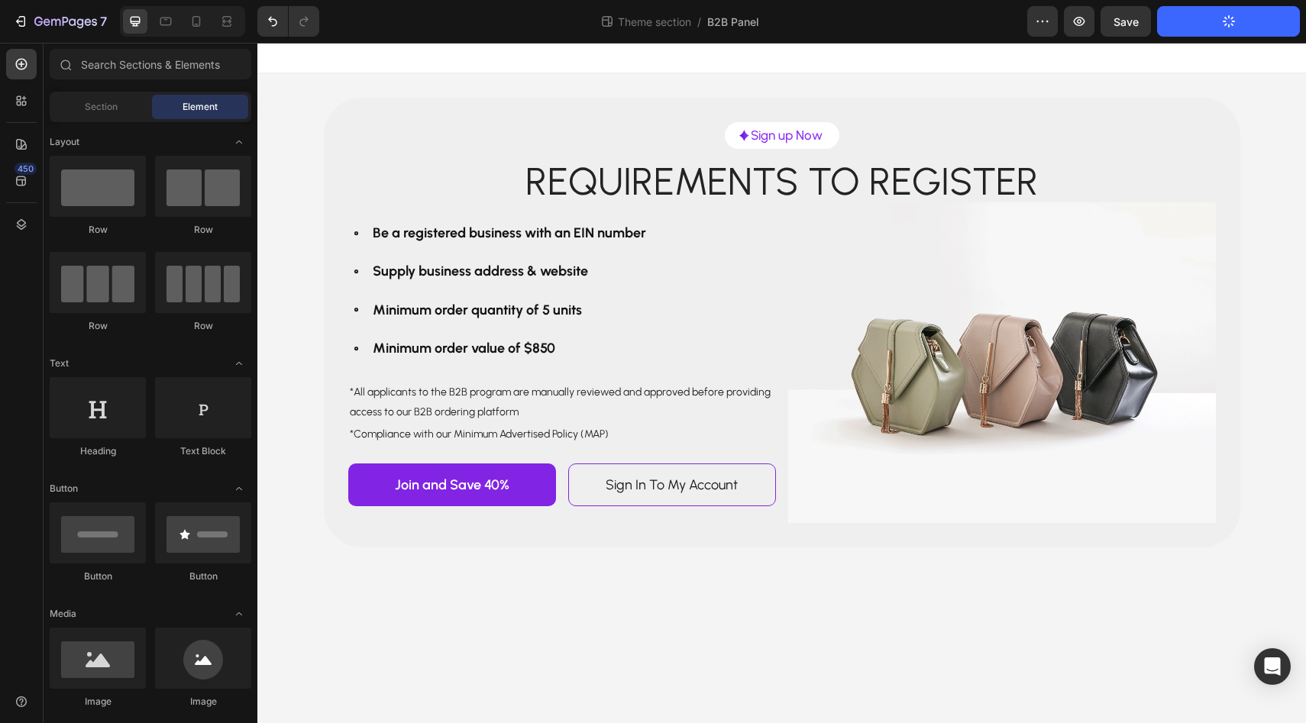
click at [454, 572] on body "Image Sign up Now Text Block Row Row Requirements to register Text Block Row Be…" at bounding box center [781, 383] width 1049 height 681
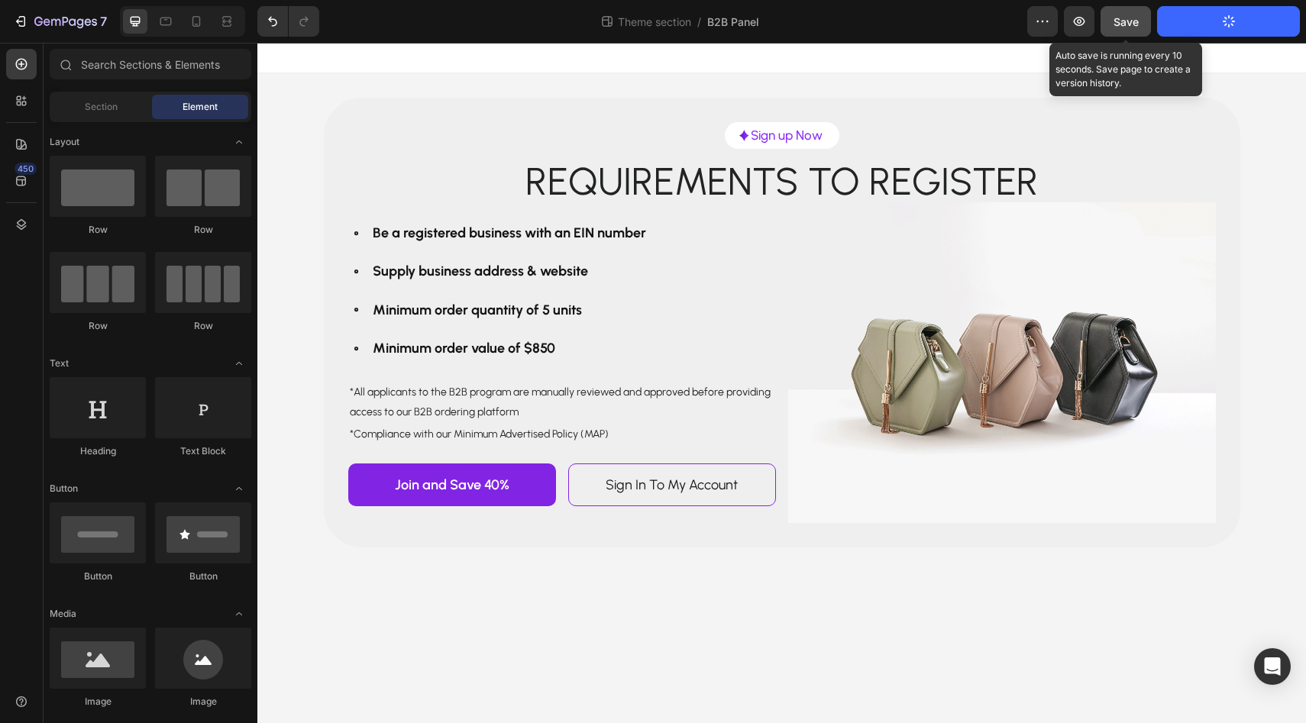
click at [1110, 21] on button "Save" at bounding box center [1126, 21] width 50 height 31
click at [1117, 24] on span "Save" at bounding box center [1126, 21] width 25 height 13
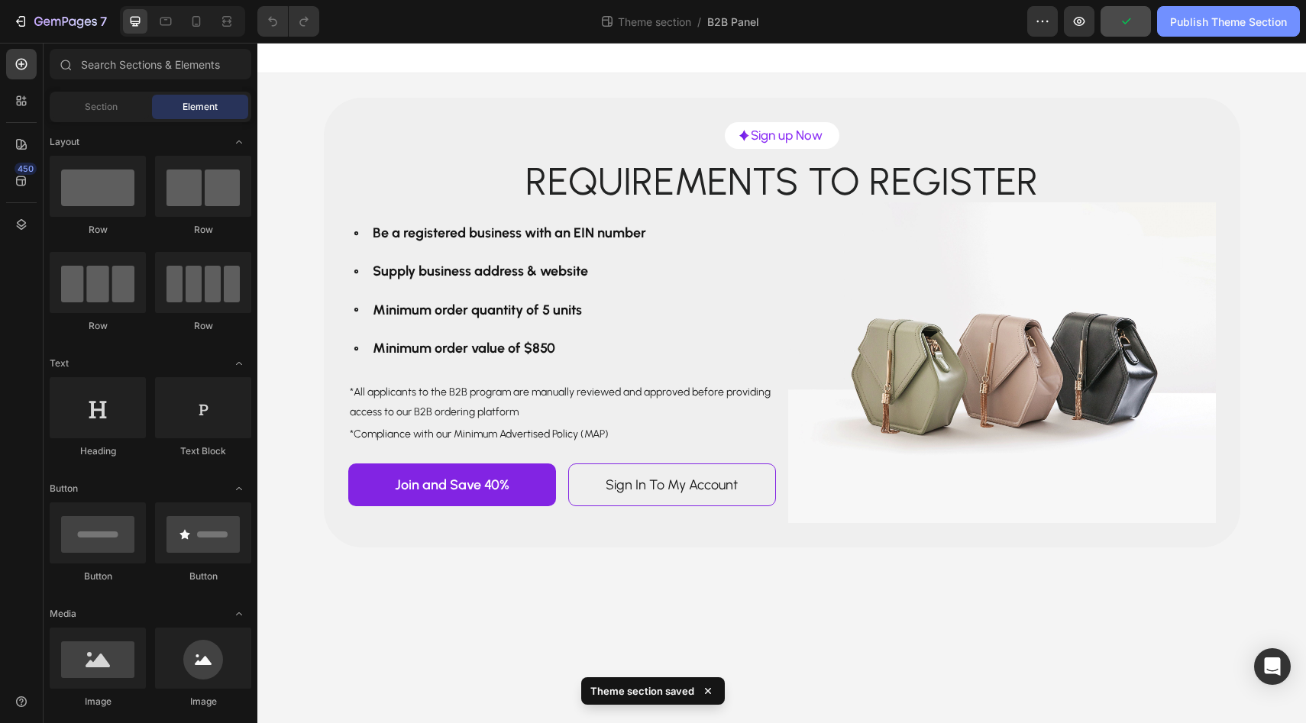
click at [1214, 21] on div "Publish Theme Section" at bounding box center [1228, 22] width 117 height 16
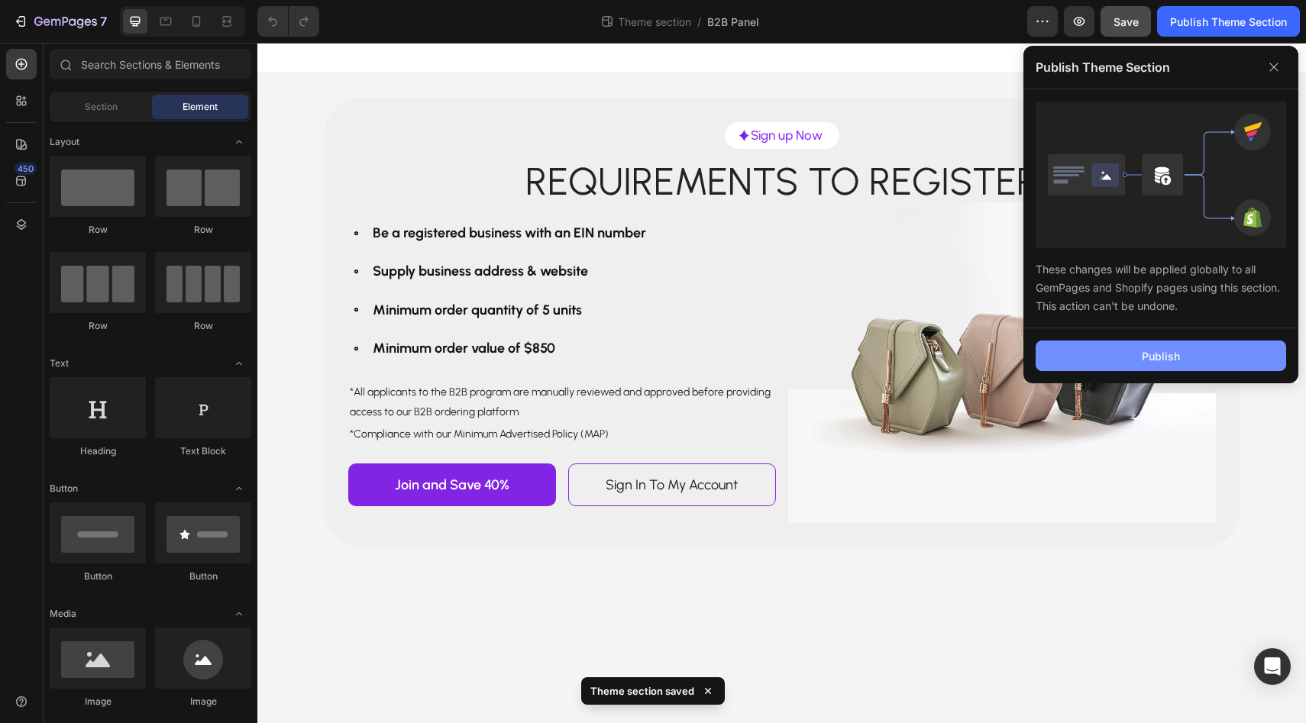
click at [1133, 360] on button "Publish" at bounding box center [1161, 356] width 251 height 31
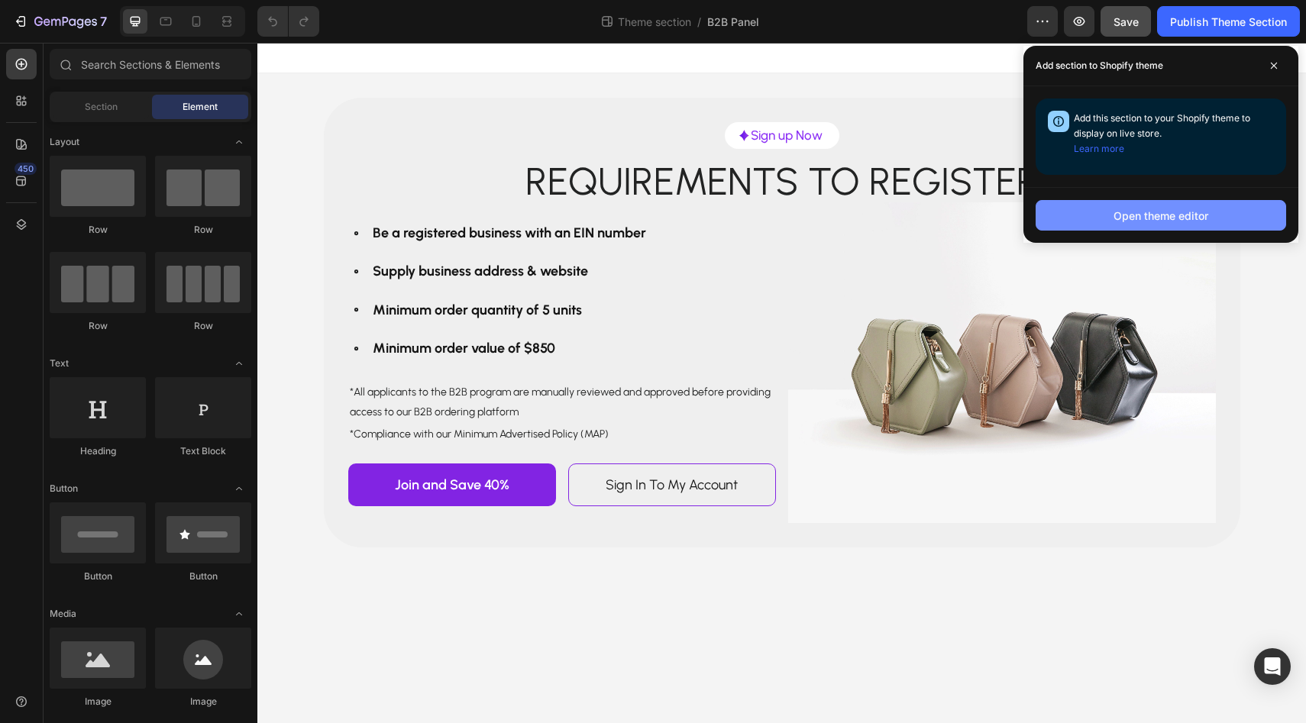
click at [1113, 210] on button "Open theme editor" at bounding box center [1161, 215] width 251 height 31
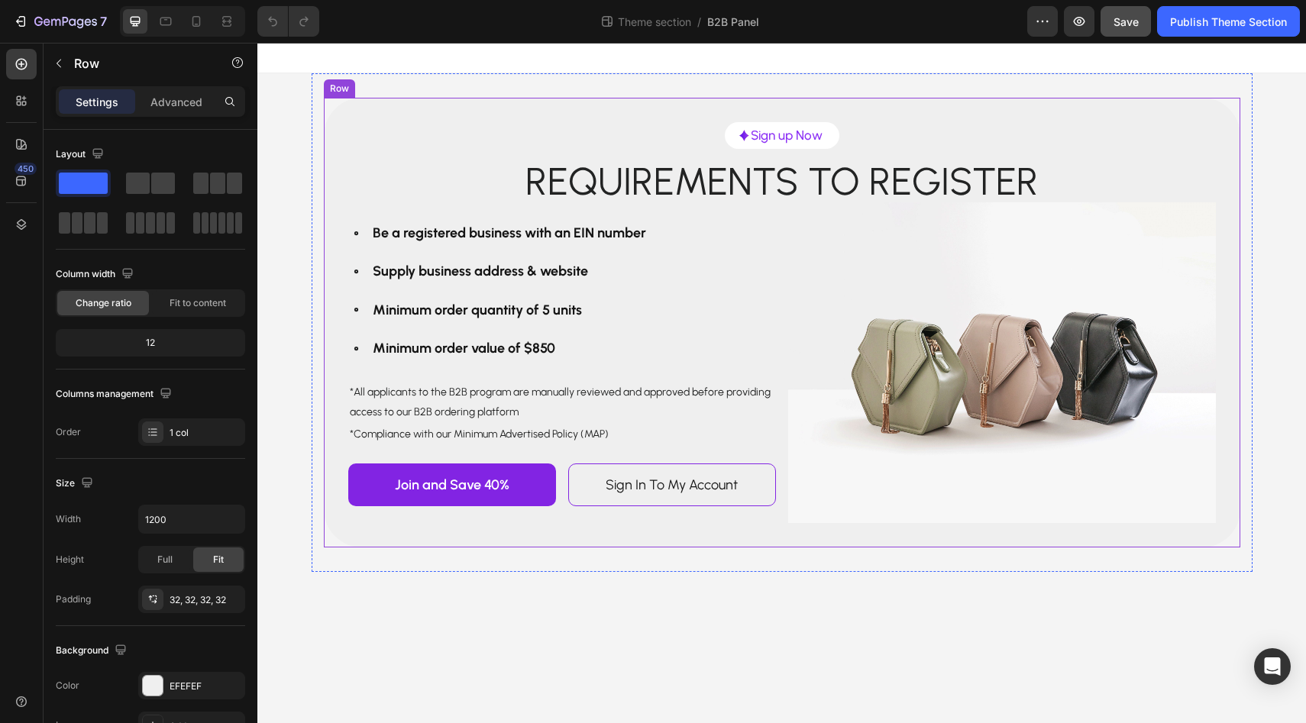
click at [328, 136] on div "Image Sign up Now Text Block Row Row Requirements to register Text Block Row Be…" at bounding box center [782, 323] width 917 height 450
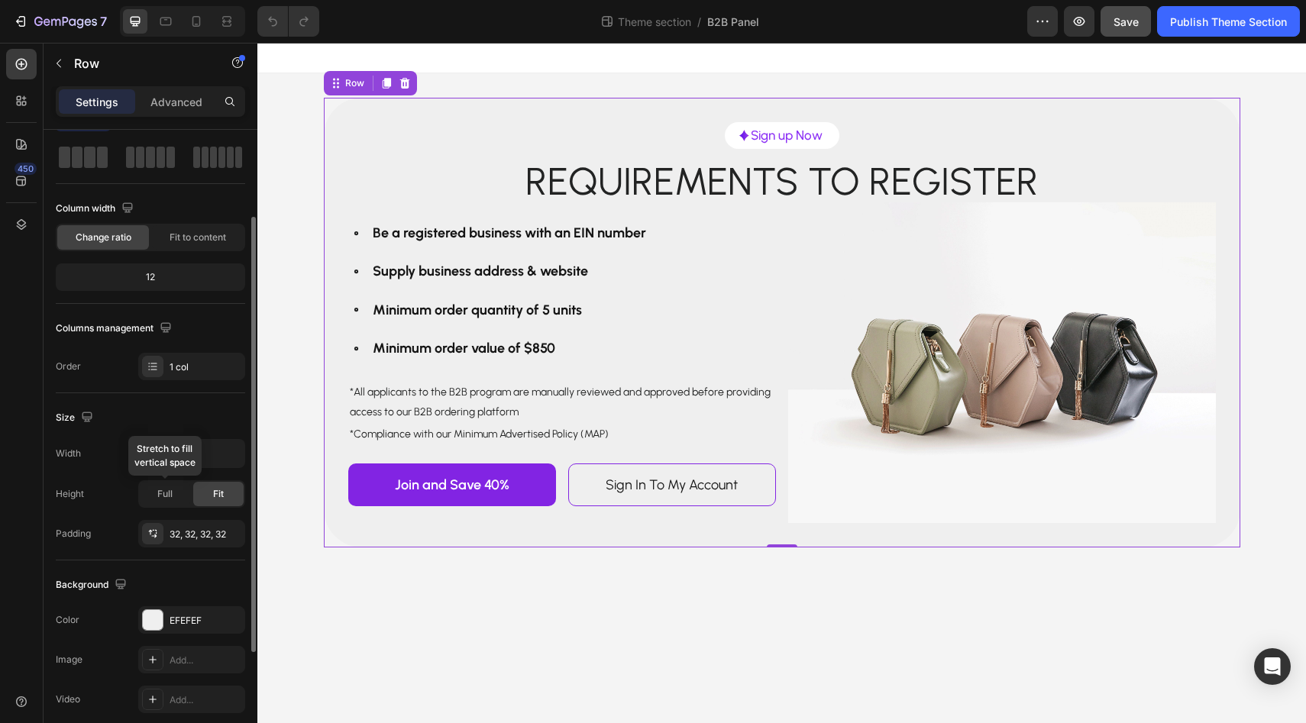
scroll to position [215, 0]
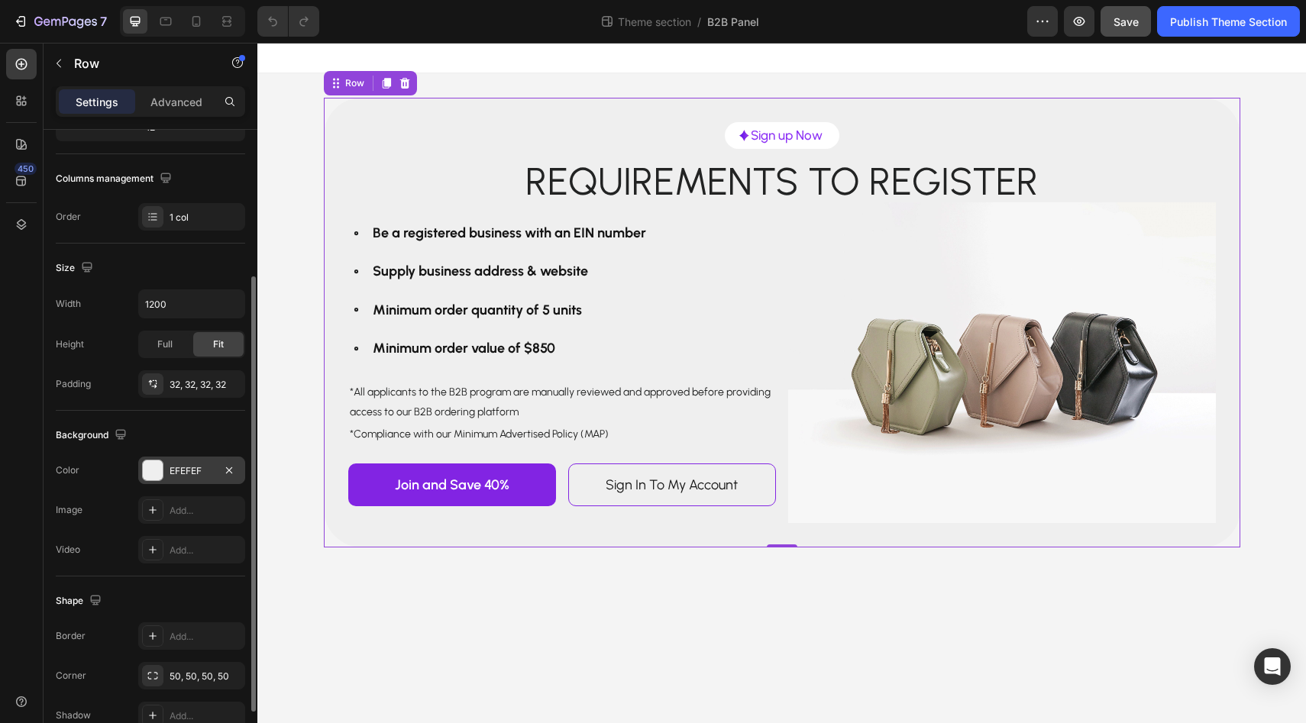
click at [180, 468] on div "EFEFEF" at bounding box center [192, 471] width 44 height 14
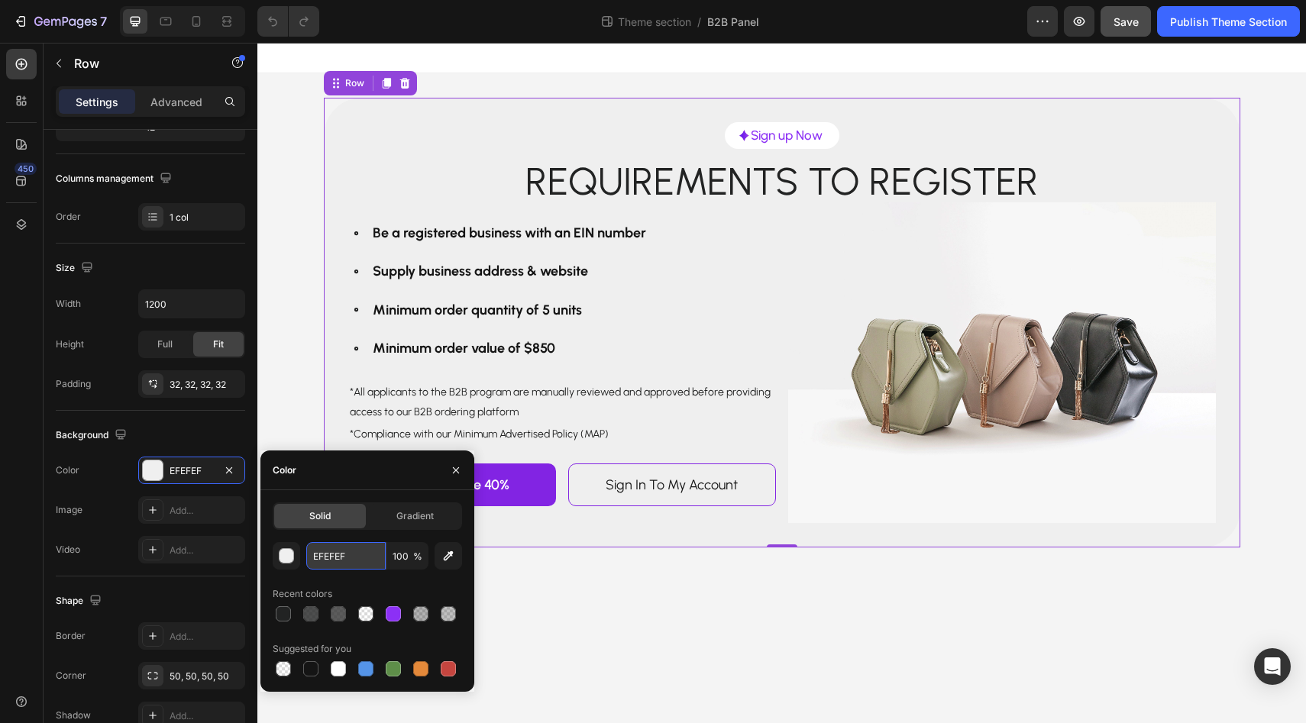
click at [341, 558] on input "EFEFEF" at bounding box center [345, 555] width 79 height 27
paste input "#f9f7f7"
type input "#f9f7f7"
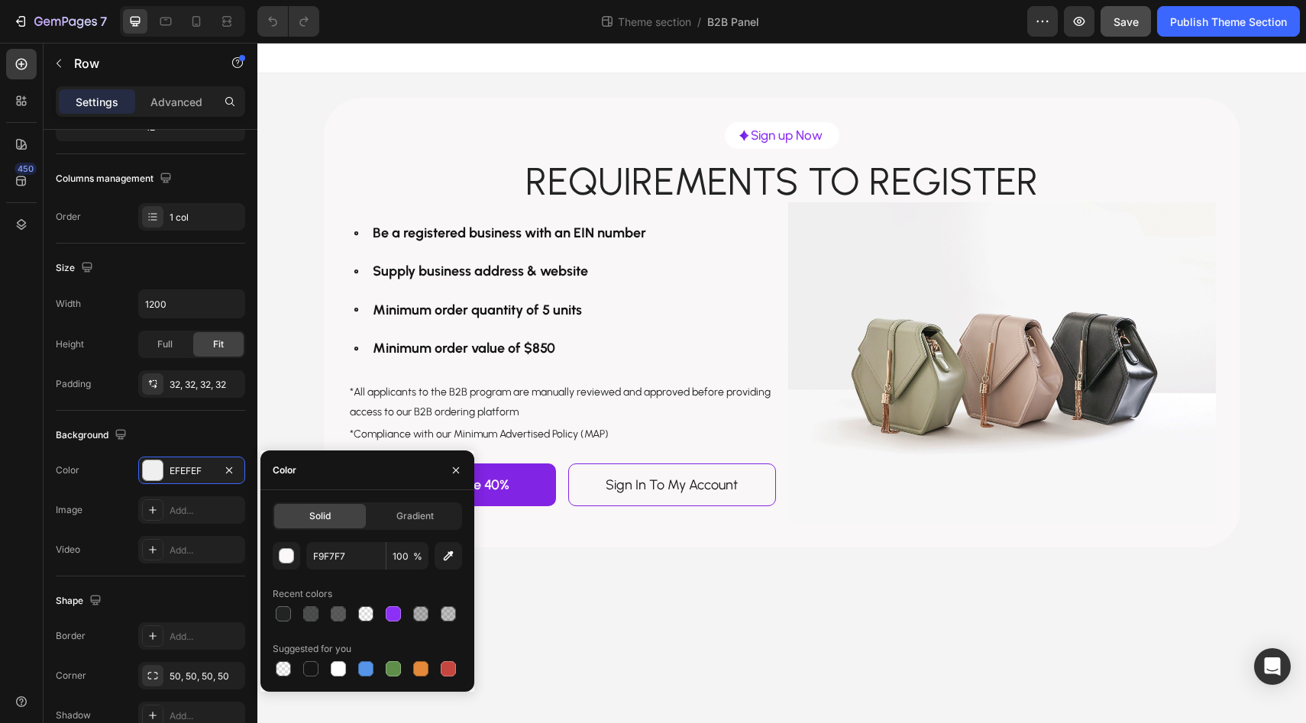
click at [296, 428] on div "Image Sign up Now Text Block Row Row Requirements to register Text Block Row Be…" at bounding box center [781, 322] width 1049 height 499
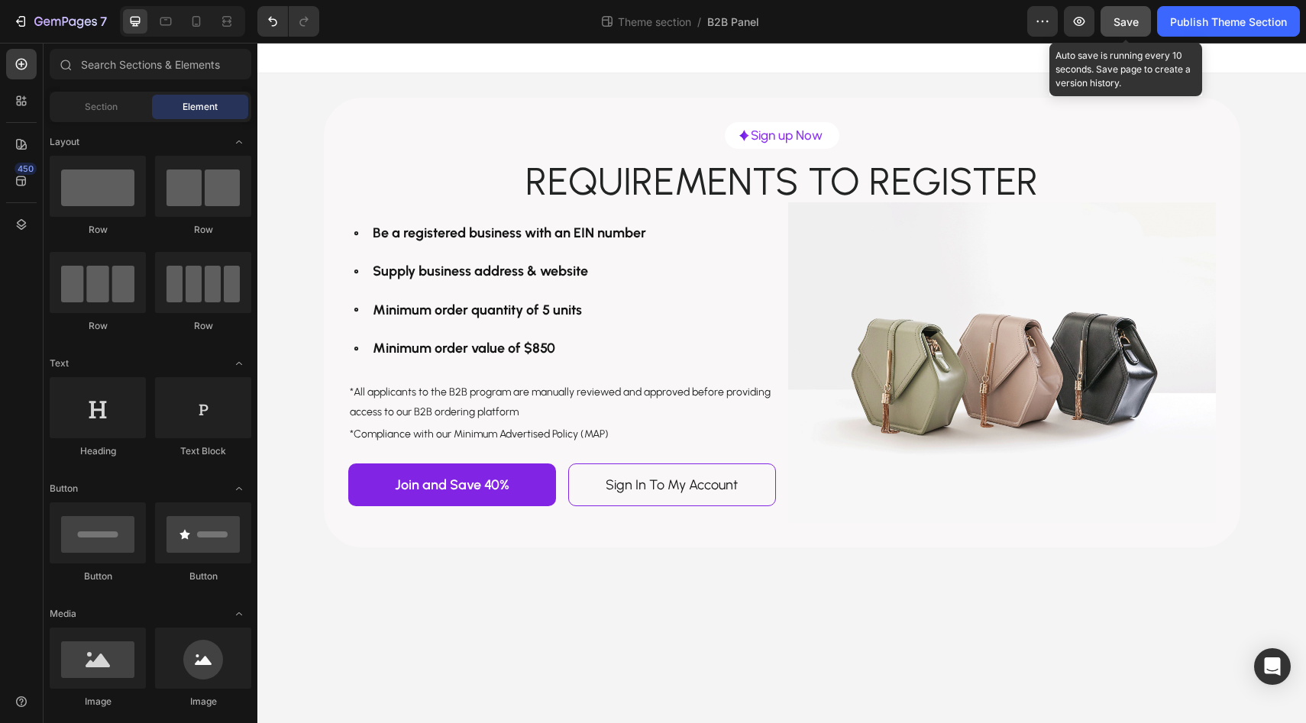
click at [1120, 16] on span "Save" at bounding box center [1126, 21] width 25 height 13
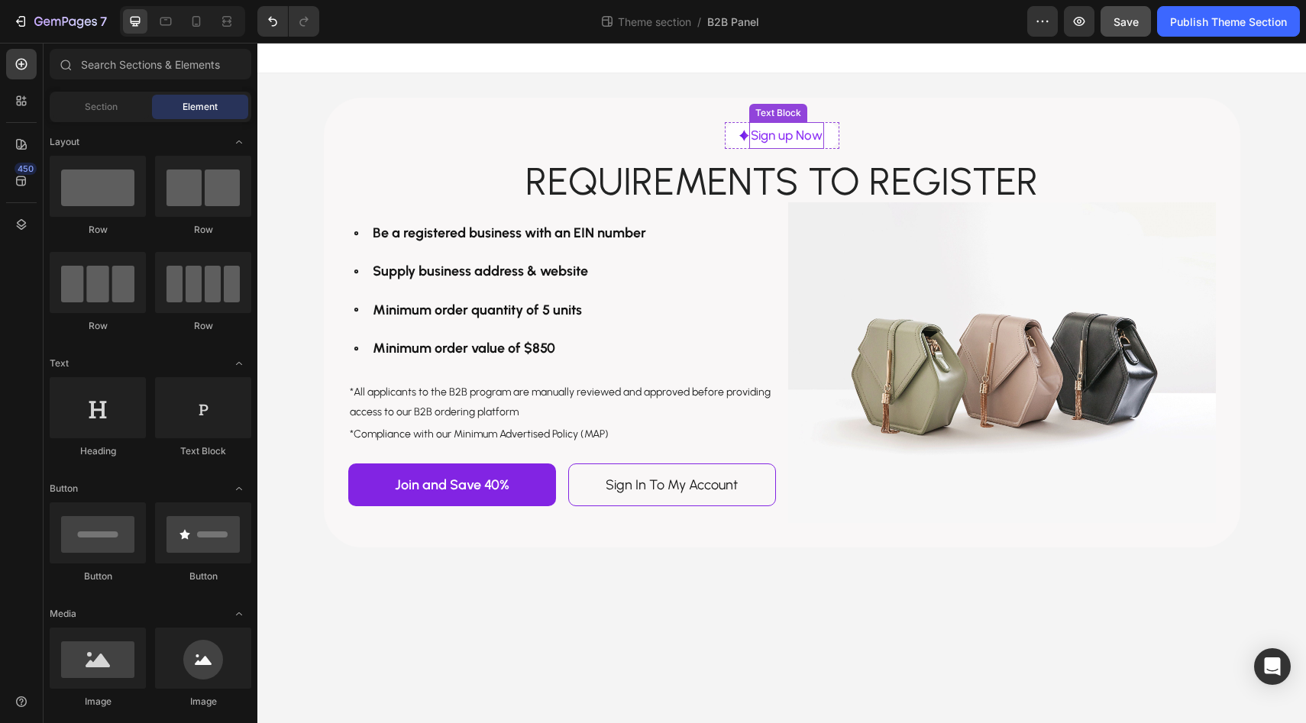
click at [765, 133] on p "Sign up Now" at bounding box center [787, 136] width 72 height 24
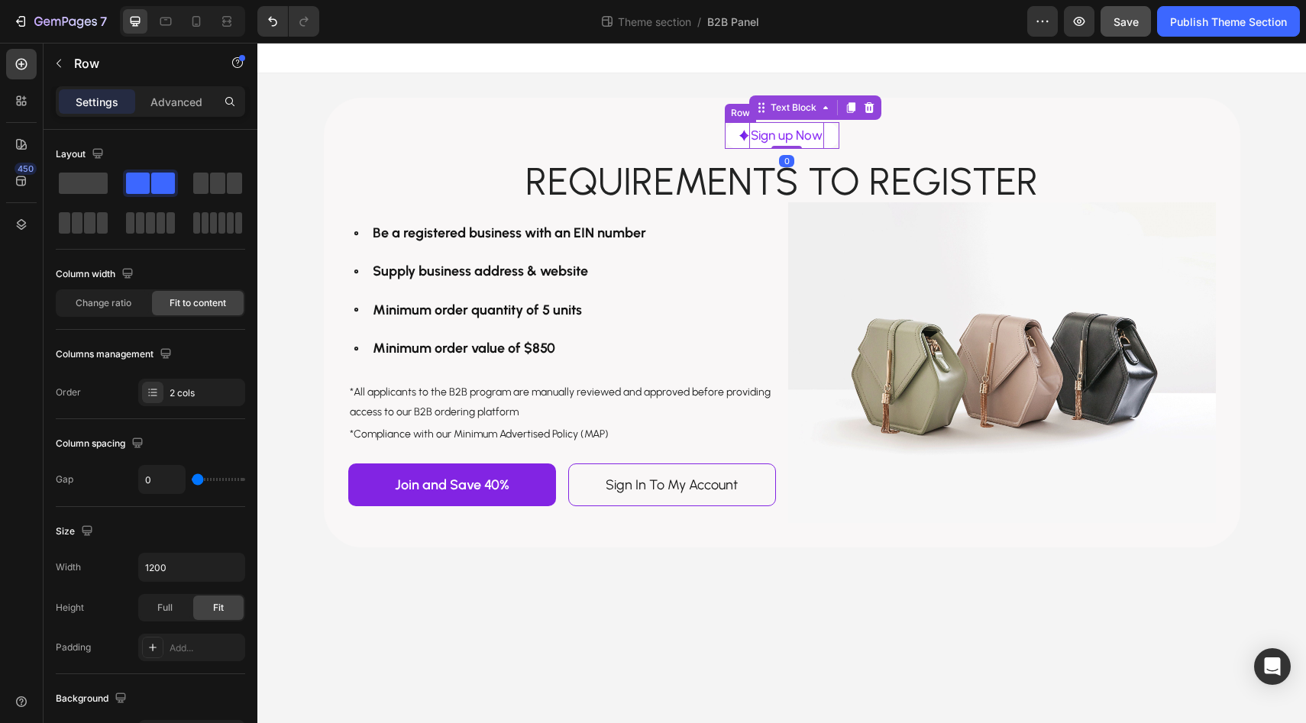
click at [748, 143] on div "Image" at bounding box center [744, 135] width 10 height 27
click at [205, 481] on div "0" at bounding box center [191, 479] width 107 height 29
click at [175, 481] on input "0" at bounding box center [162, 479] width 46 height 27
type input "1"
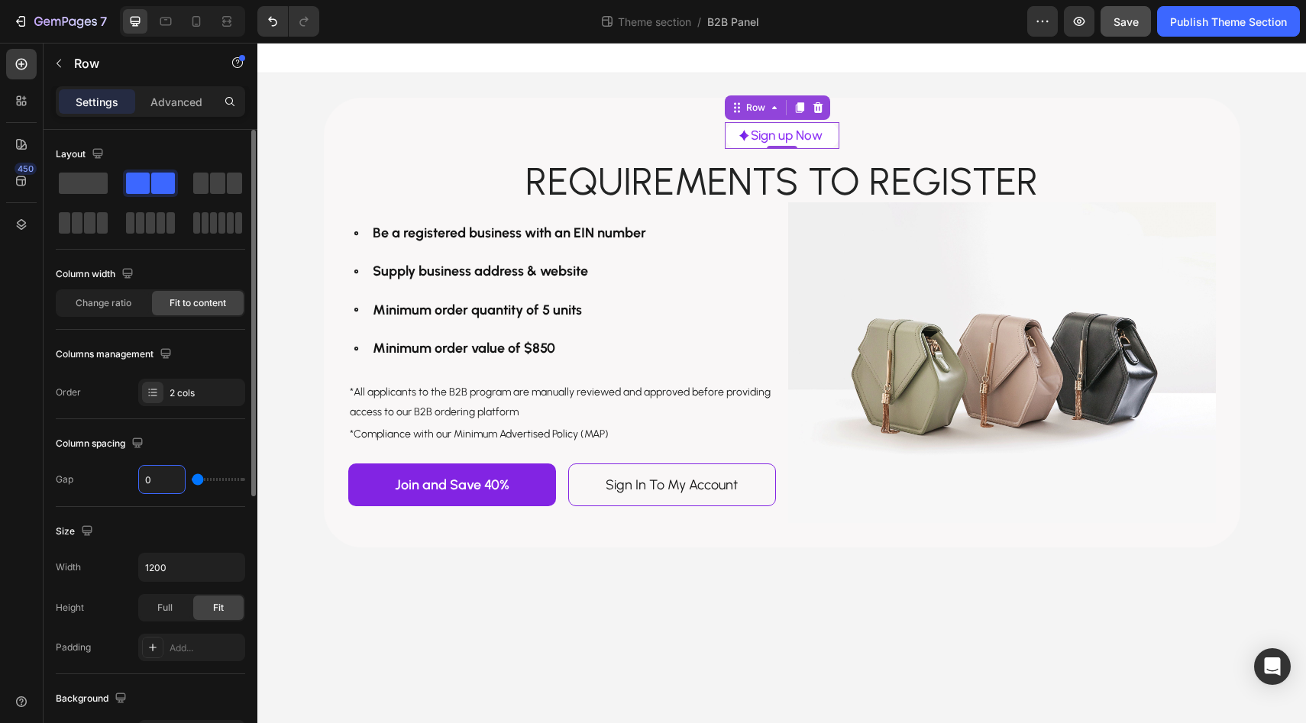
type input "1"
type input "16"
type input "15"
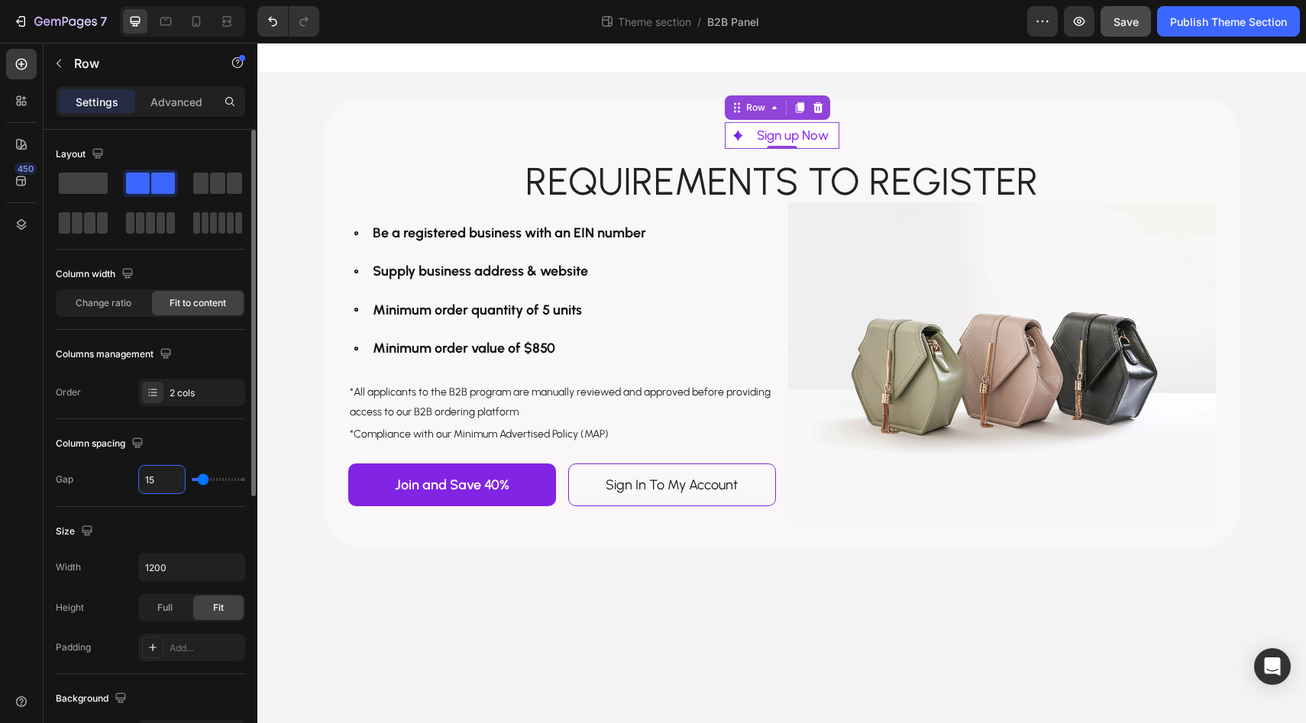
type input "14"
type input "13"
type input "12"
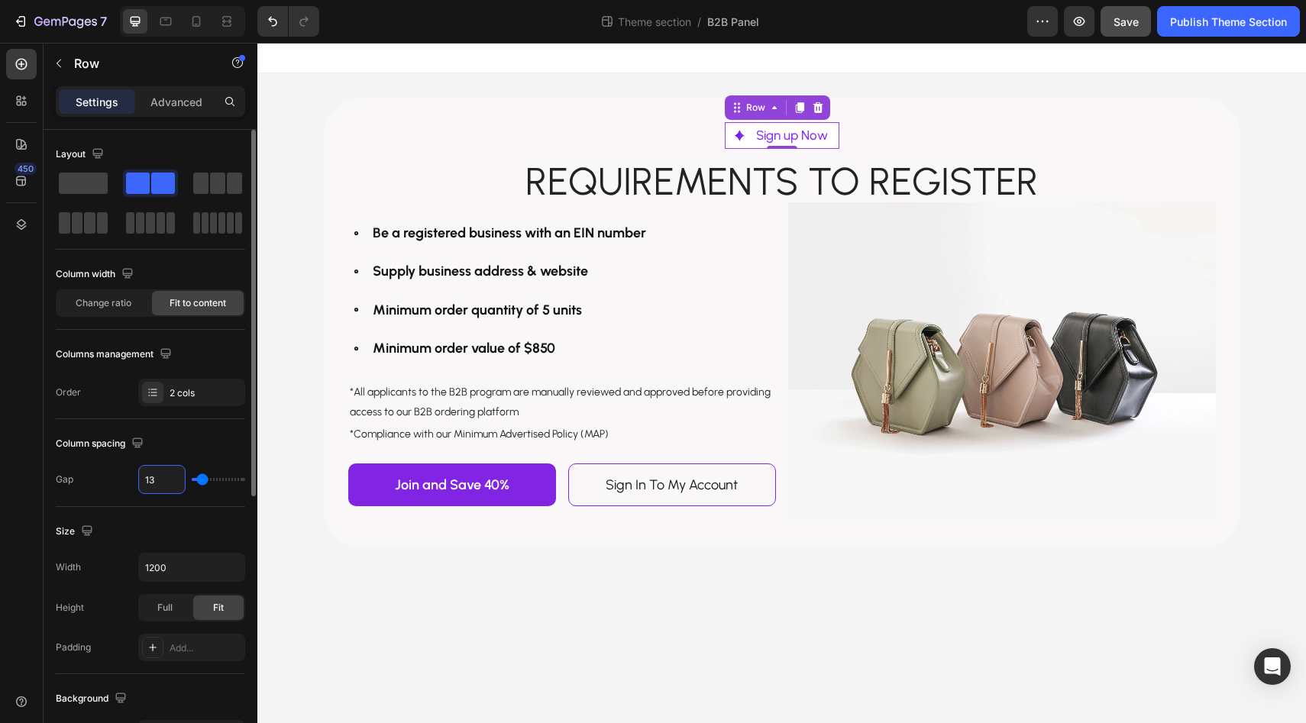
type input "12"
type input "11"
type input "10"
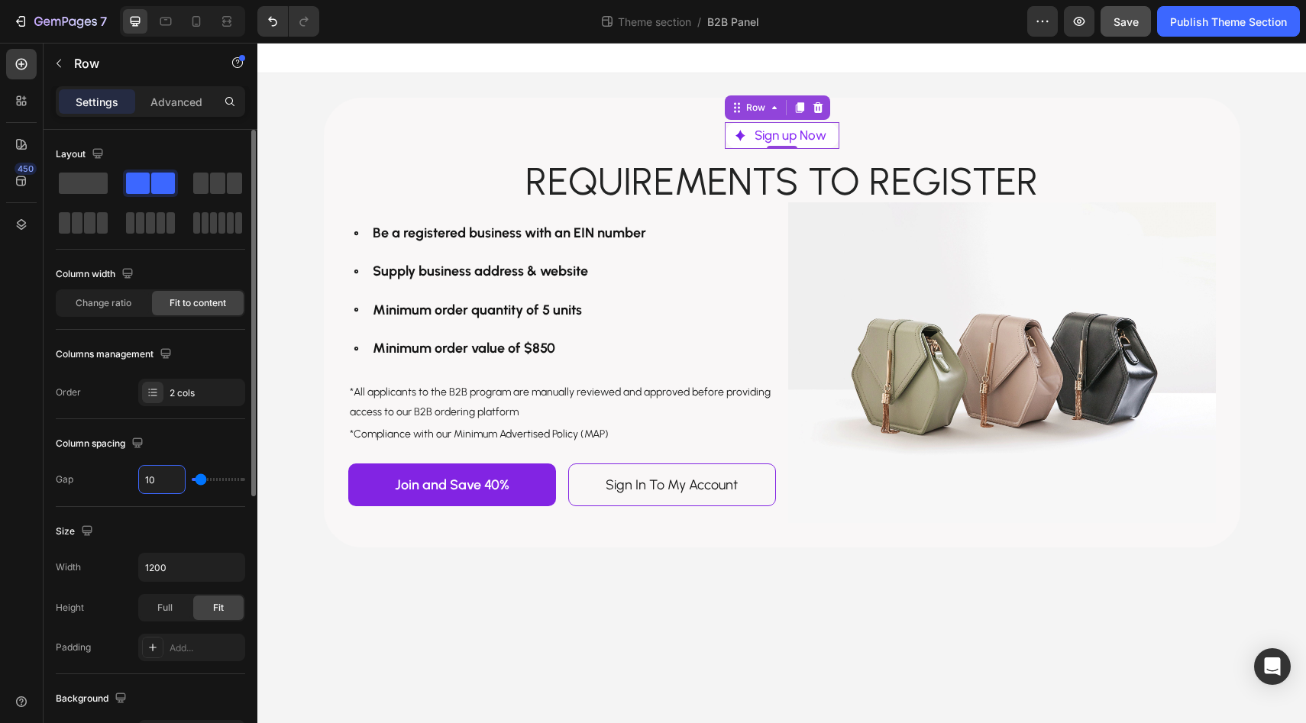
type input "9"
type input "8"
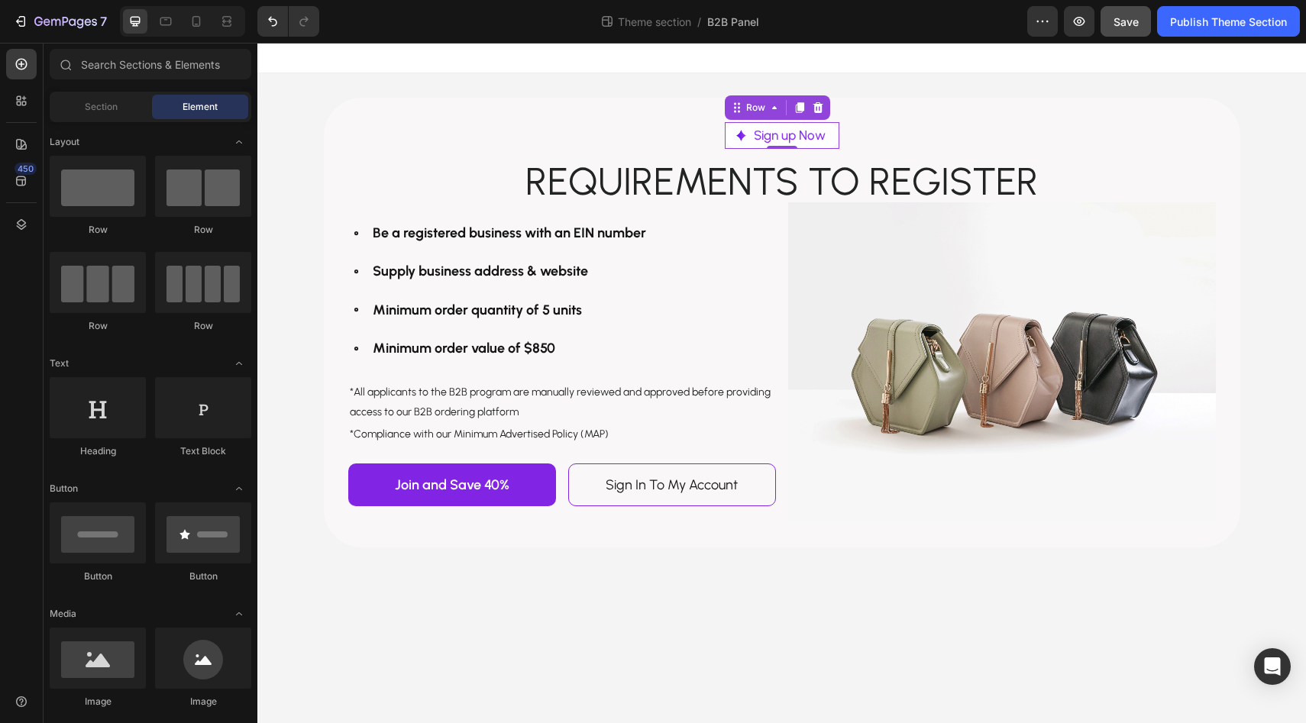
click at [281, 265] on div "Image Sign up Now Text Block Row 0 Row Requirements to register Text Block Row …" at bounding box center [781, 322] width 1049 height 499
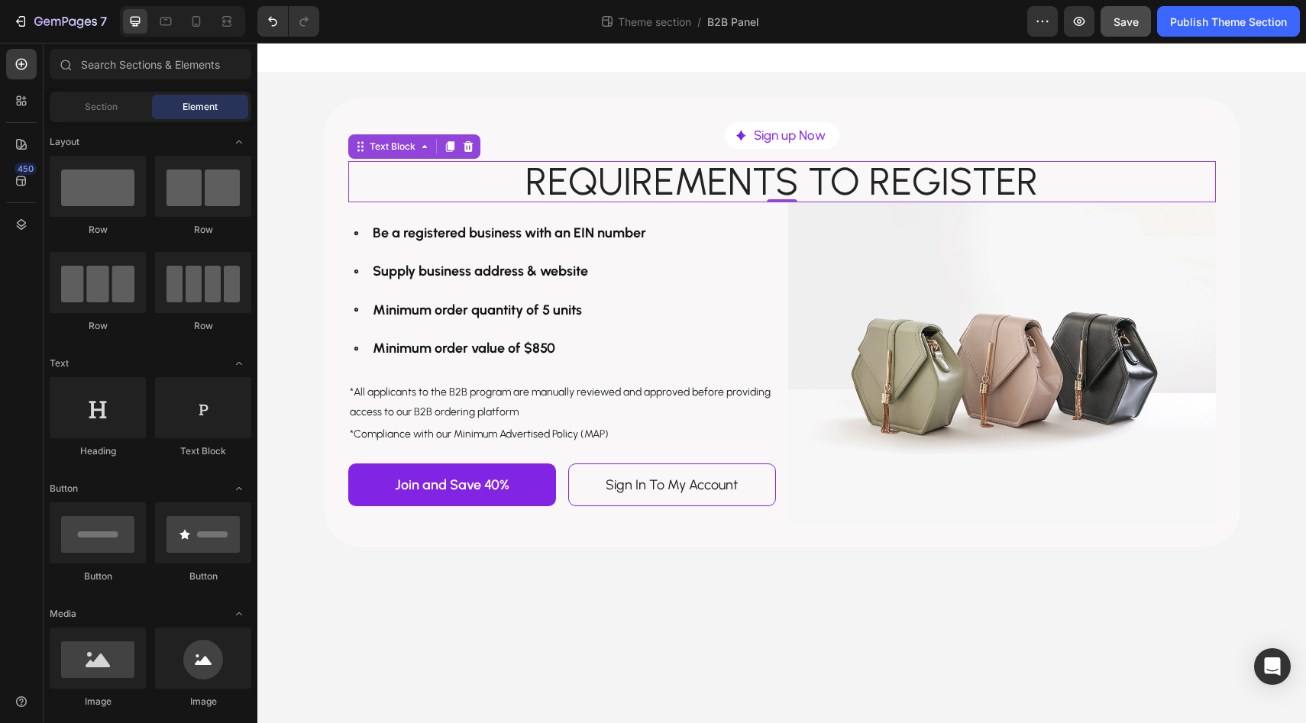
click at [644, 189] on p "Requirements to register" at bounding box center [782, 182] width 865 height 38
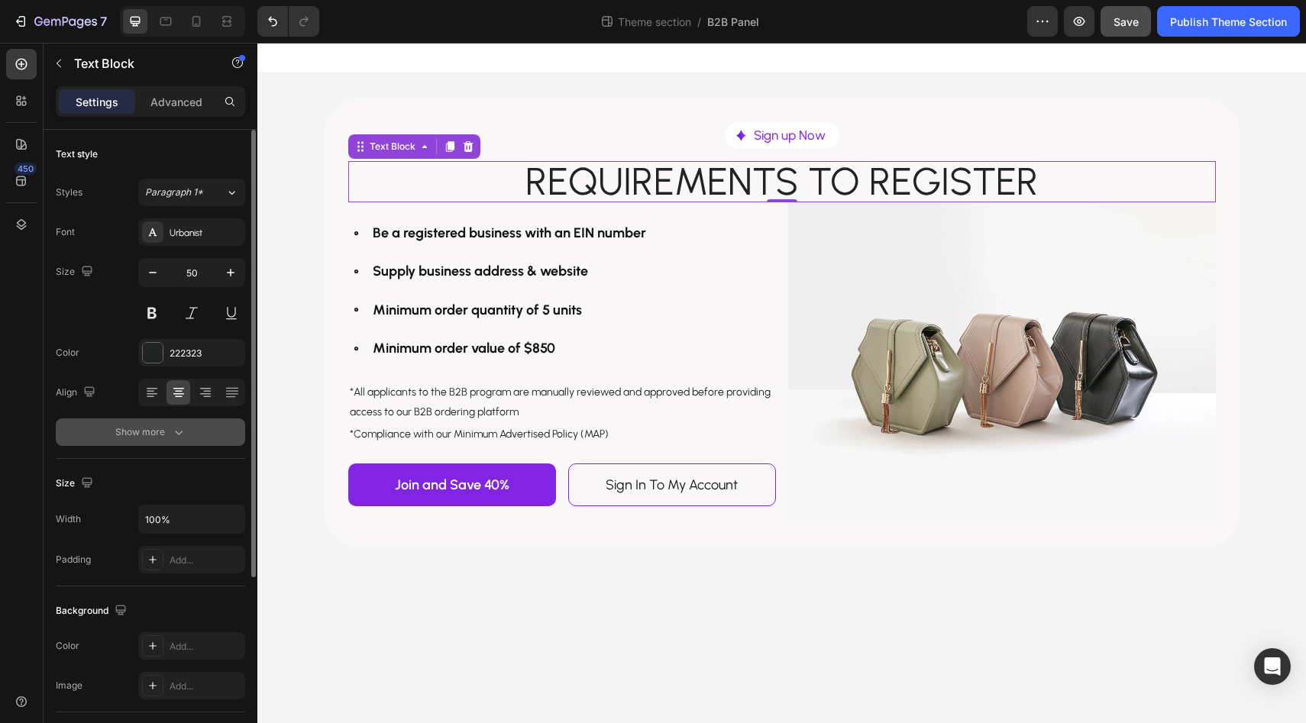
click at [155, 432] on div "Show more" at bounding box center [150, 432] width 71 height 15
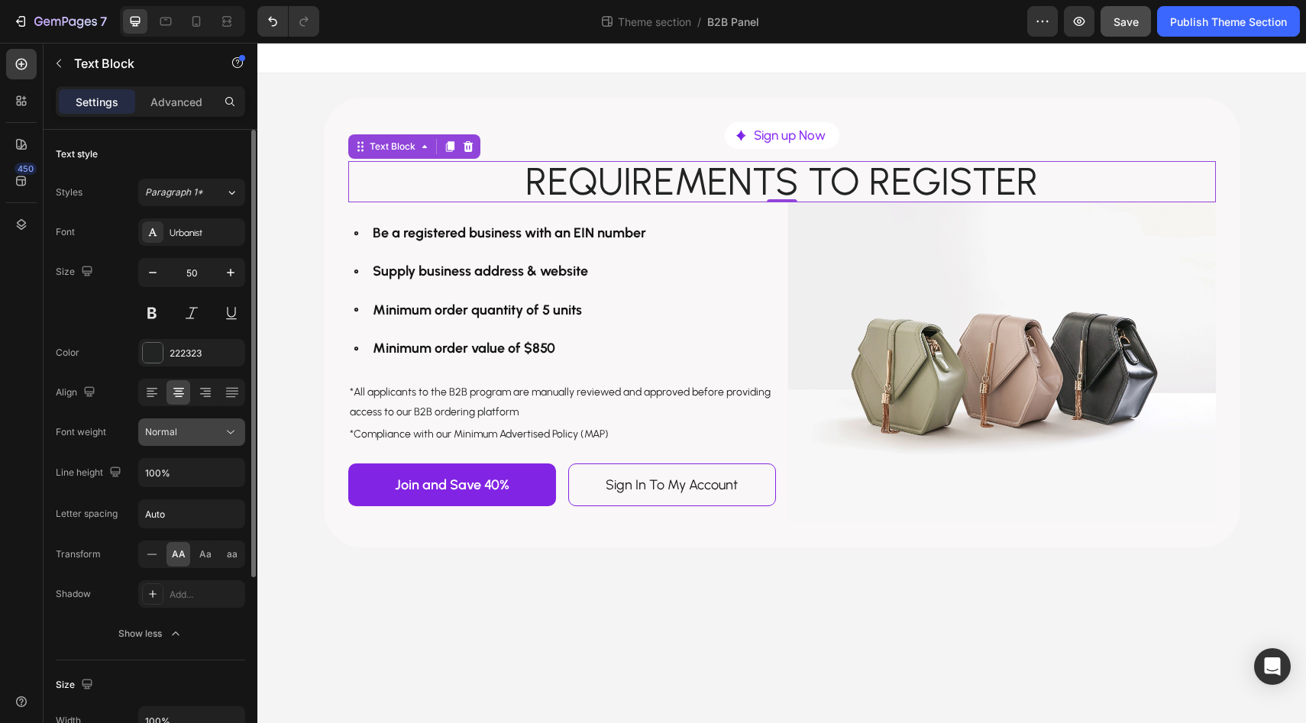
click at [193, 420] on button "Normal" at bounding box center [191, 432] width 107 height 27
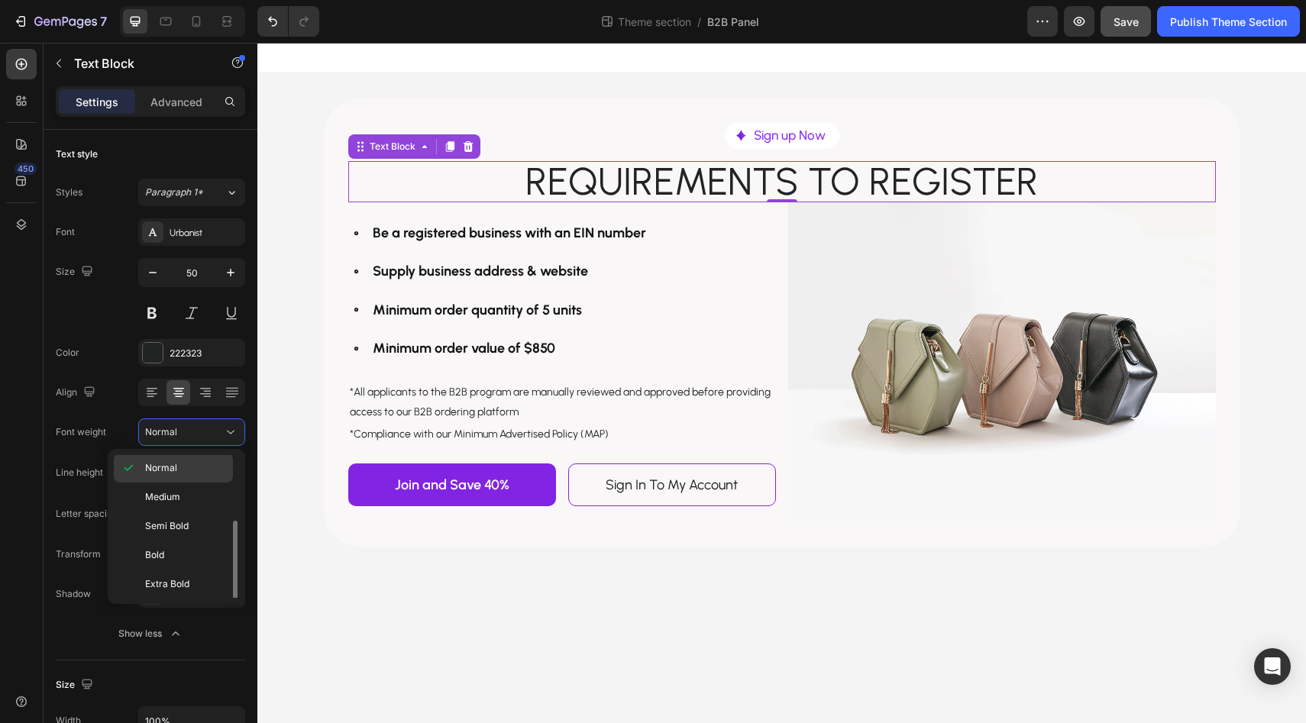
scroll to position [100, 0]
click at [204, 517] on p "Semi Bold" at bounding box center [185, 515] width 81 height 14
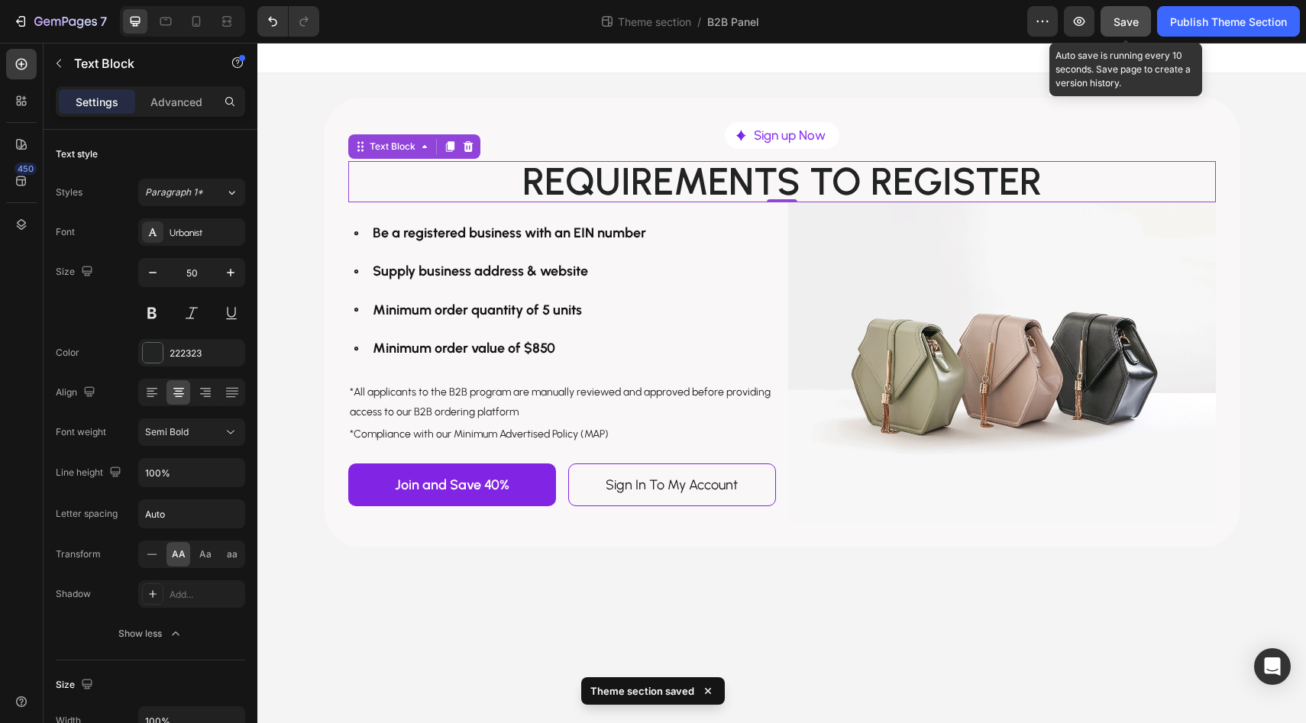
click at [1109, 22] on button "Save" at bounding box center [1126, 21] width 50 height 31
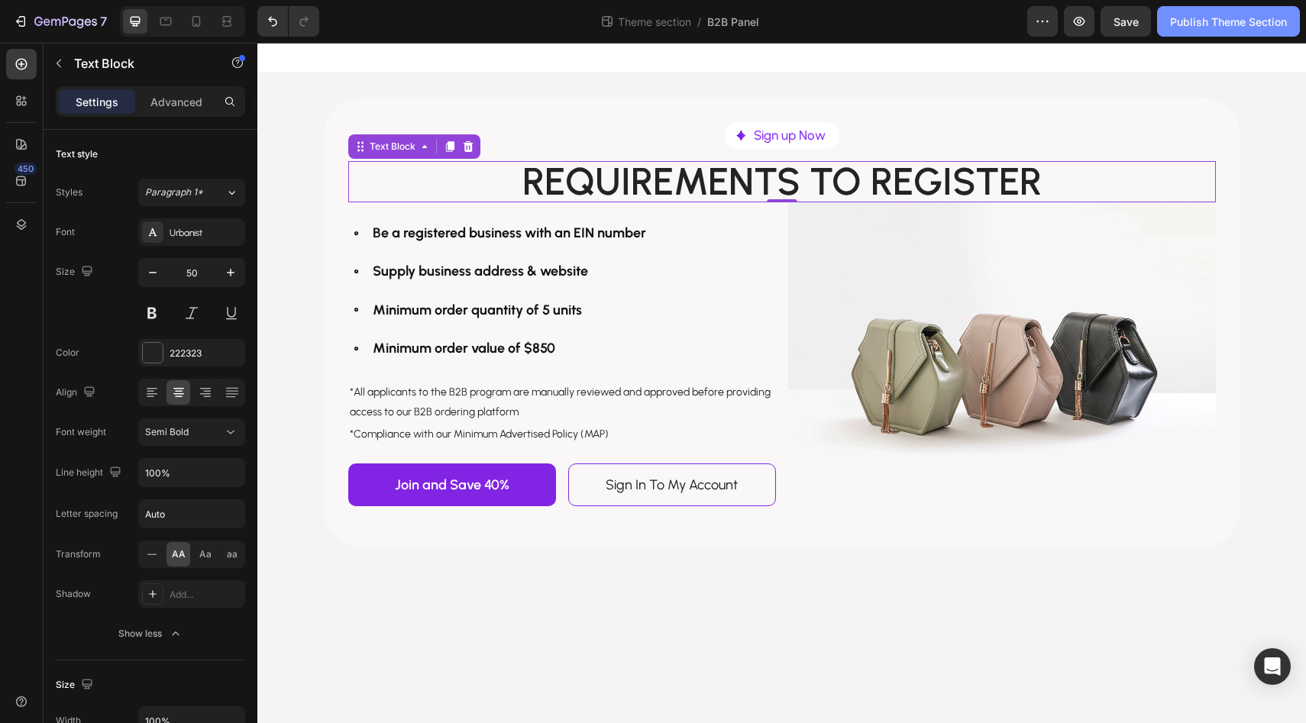
click at [1237, 31] on button "Publish Theme Section" at bounding box center [1228, 21] width 143 height 31
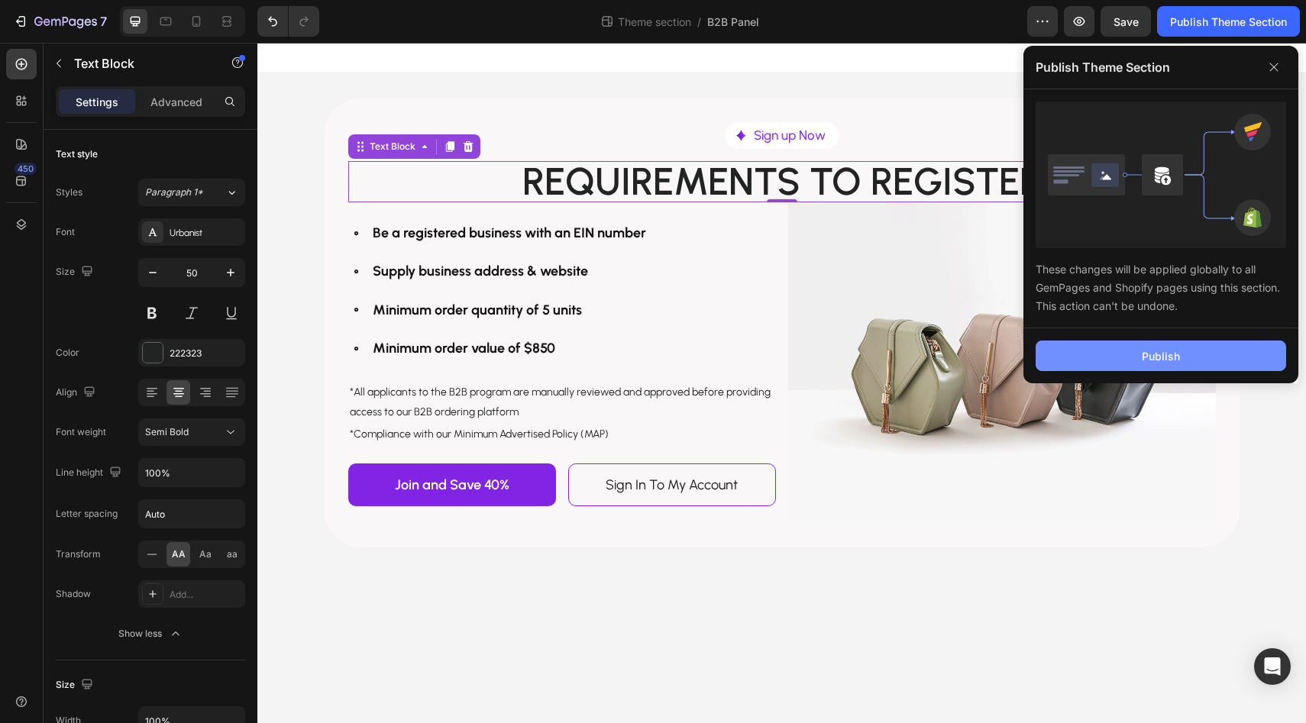
click at [1117, 348] on button "Publish" at bounding box center [1161, 356] width 251 height 31
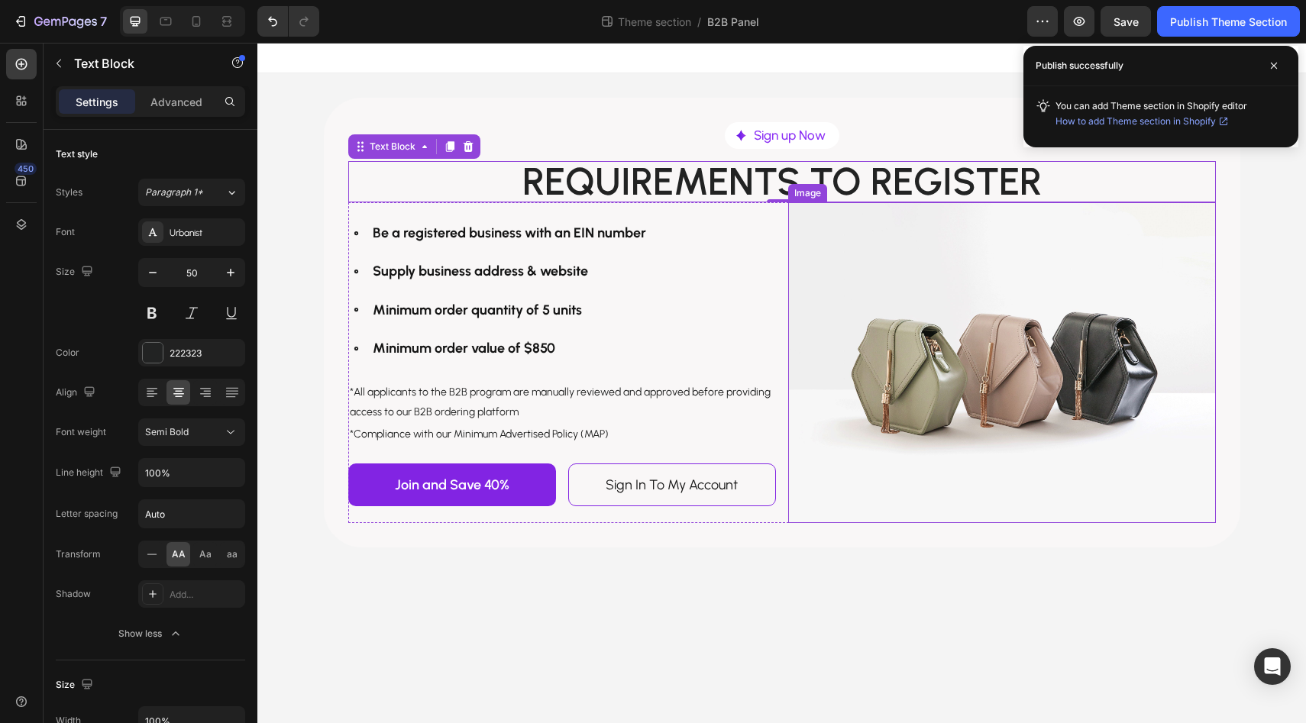
click at [992, 317] on img at bounding box center [1002, 362] width 428 height 321
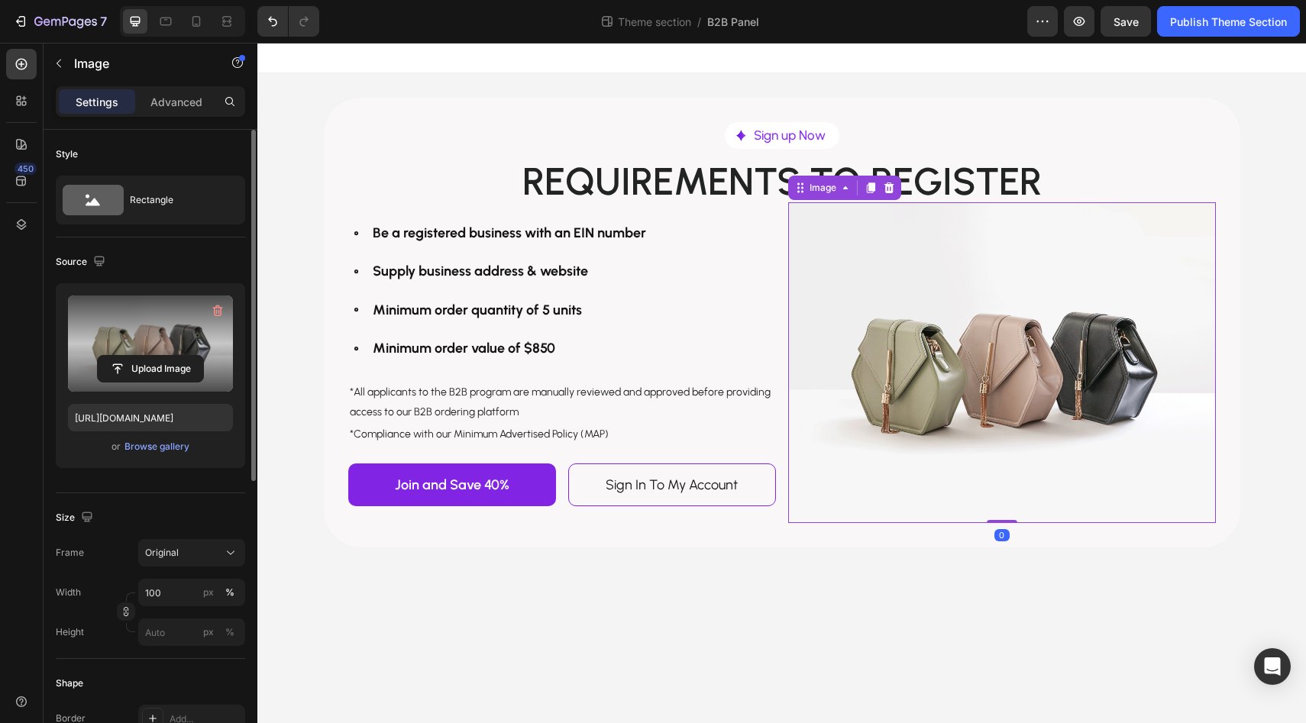
click at [158, 349] on label at bounding box center [150, 344] width 165 height 96
click at [158, 356] on input "file" at bounding box center [150, 369] width 105 height 26
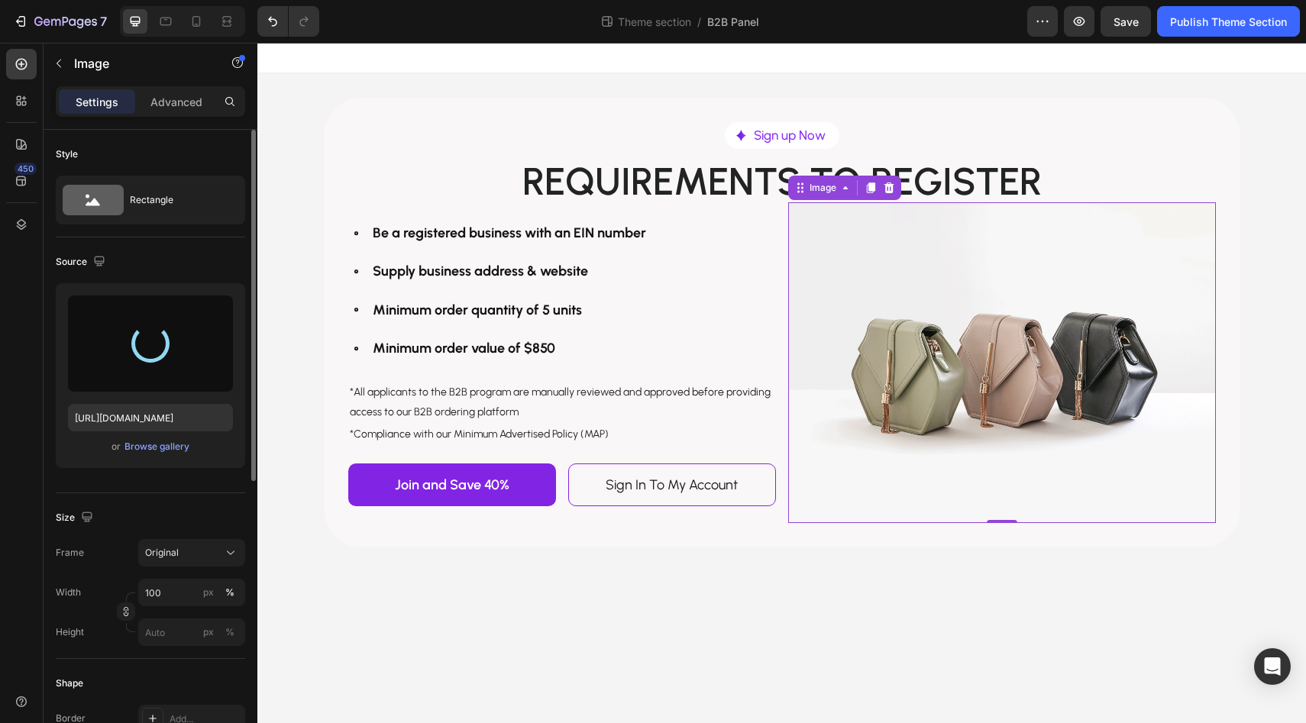
type input "https://cdn.shopify.com/s/files/1/0156/6529/9510/files/gempages_490723802016121…"
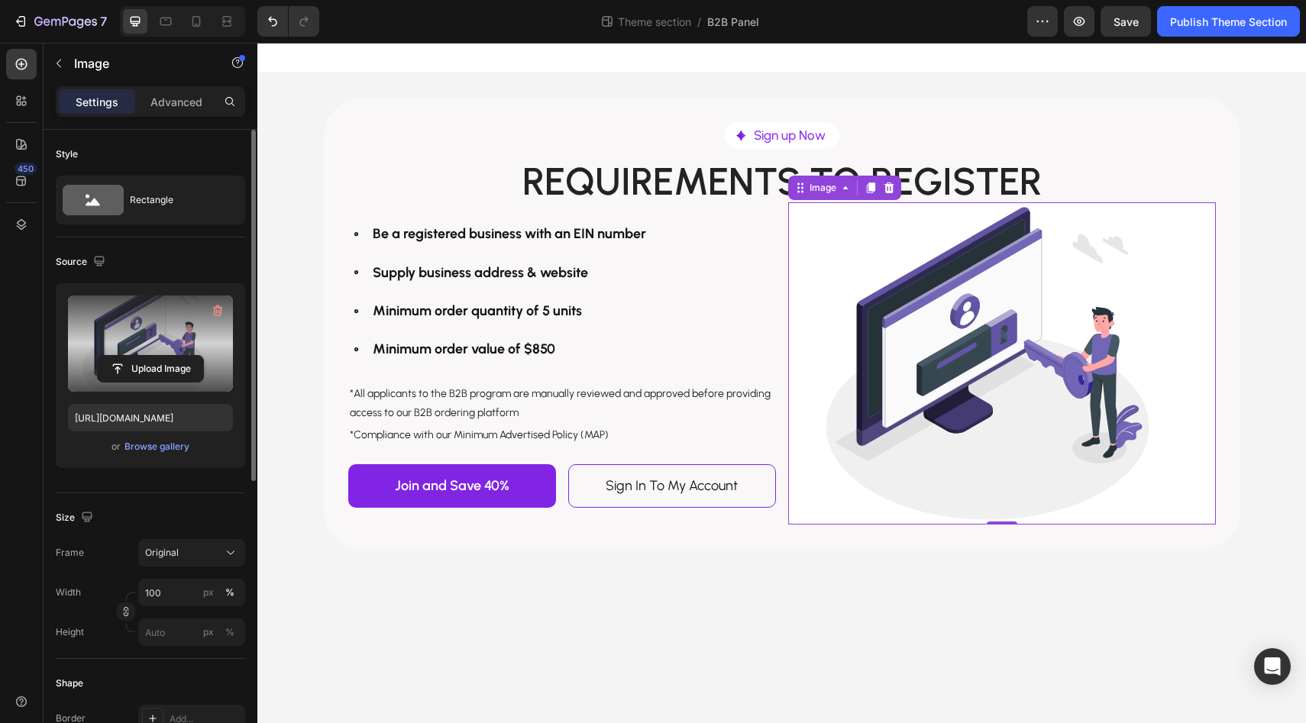
click at [769, 616] on body "Image Sign up Now Text Block Row Row Requirements to register Text Block Row Be…" at bounding box center [781, 383] width 1049 height 681
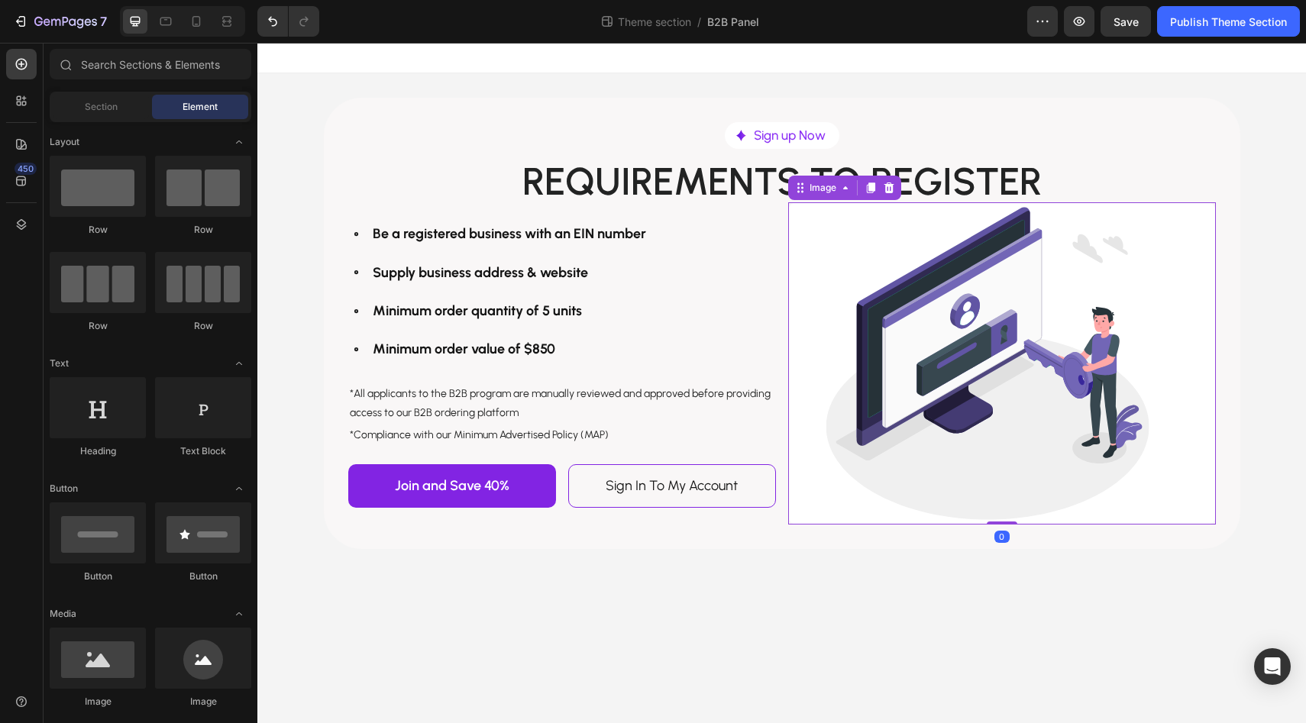
click at [901, 495] on img at bounding box center [1002, 363] width 428 height 323
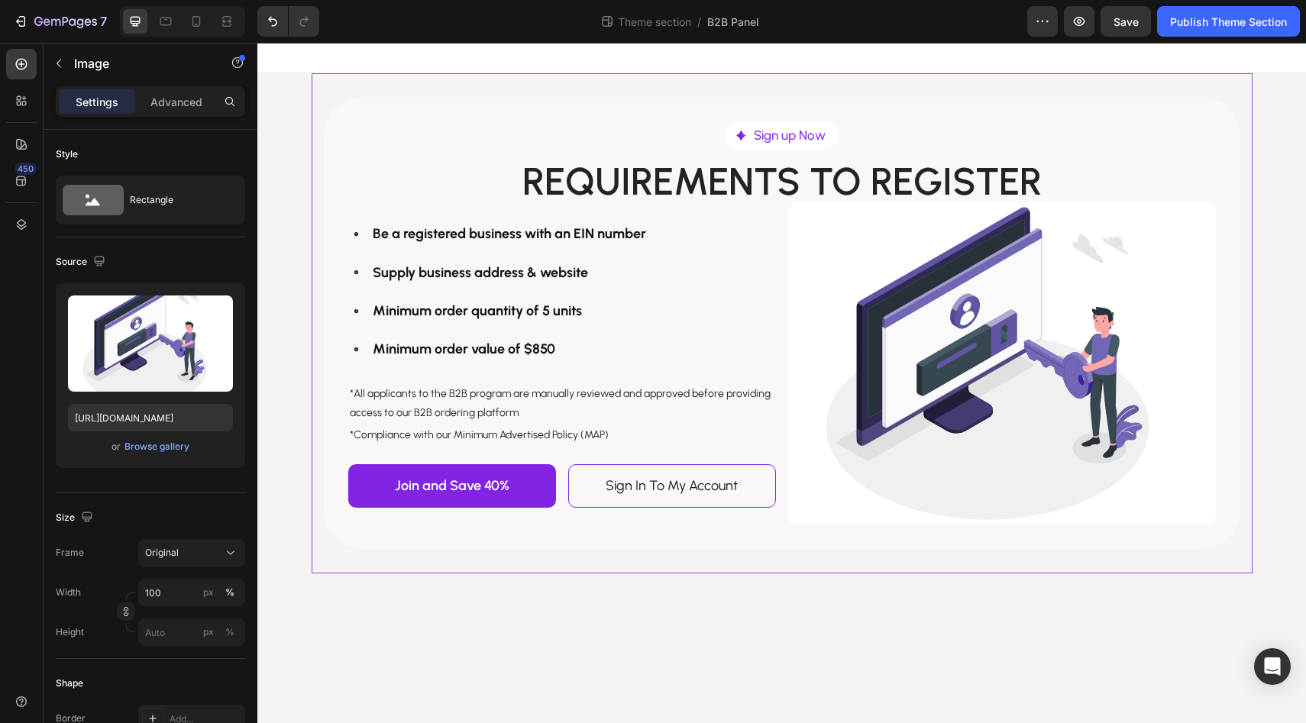
click at [768, 552] on div "Image Sign up Now Text Block Row Row Requirements to register Text Block Row Be…" at bounding box center [782, 323] width 941 height 500
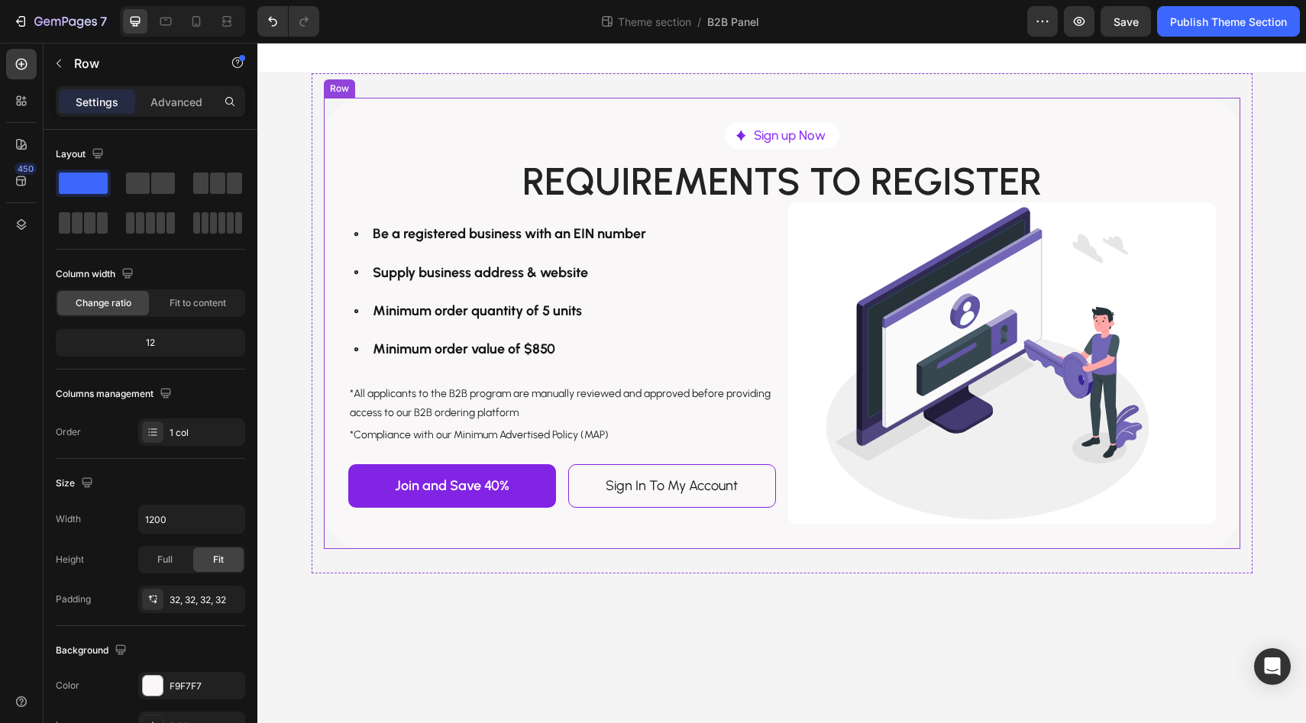
click at [859, 118] on div "Image Sign up Now Text Block Row Row Requirements to register Text Block Row Be…" at bounding box center [782, 323] width 917 height 451
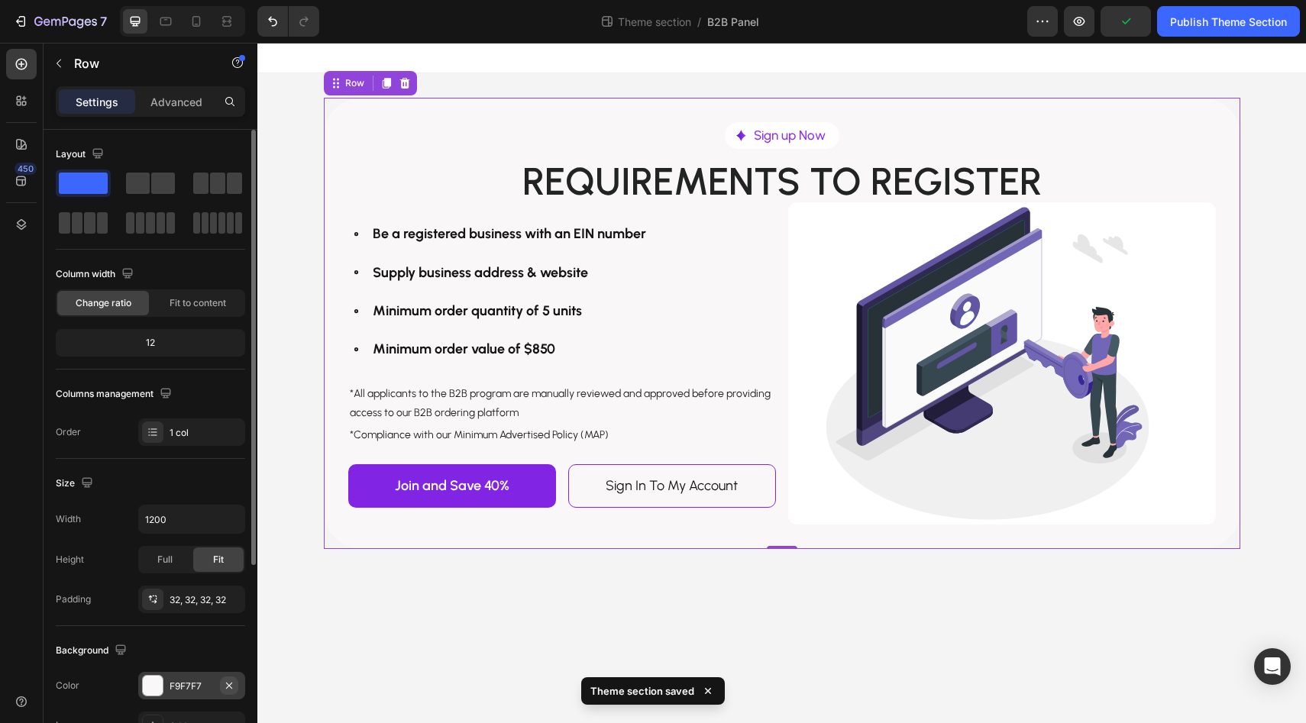
click at [227, 684] on icon "button" at bounding box center [229, 686] width 12 height 12
click at [368, 622] on body "Image Sign up Now Text Block Row Row Requirements to register Text Block Row Be…" at bounding box center [781, 383] width 1049 height 681
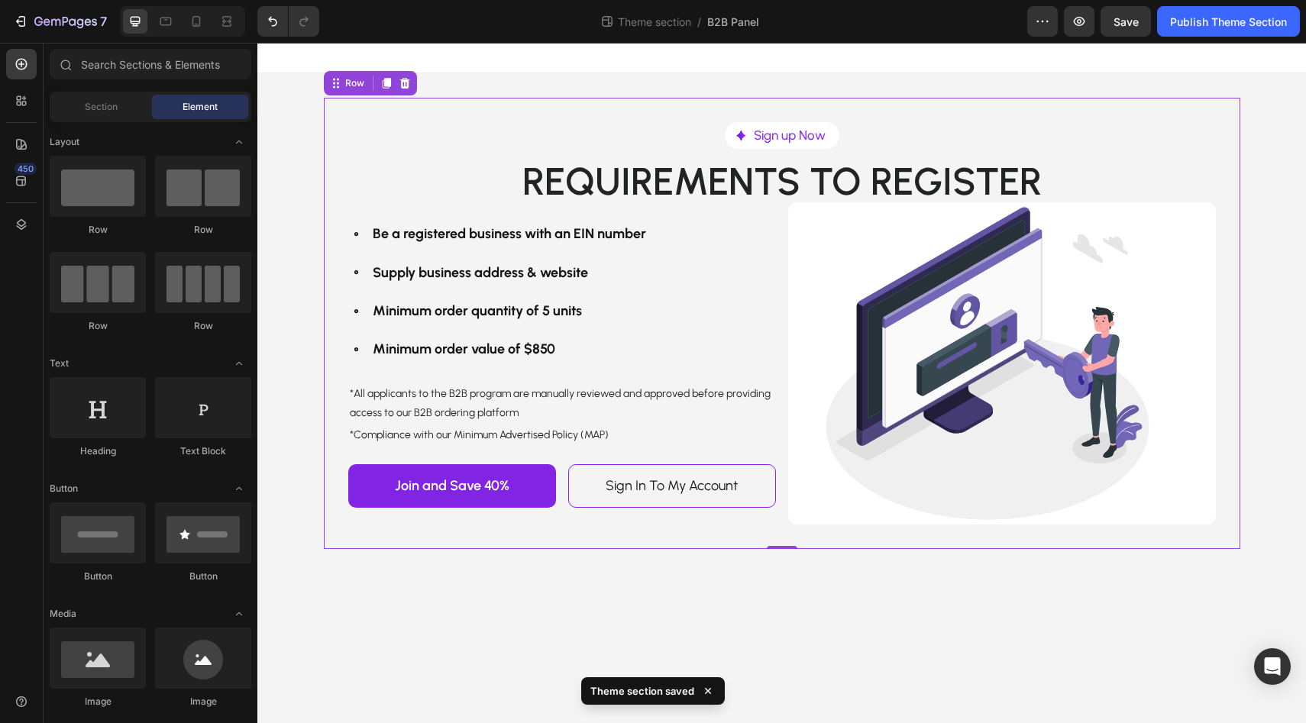
click at [509, 531] on div "Image Sign up Now Text Block Row Row Requirements to register Text Block Row Be…" at bounding box center [782, 323] width 917 height 451
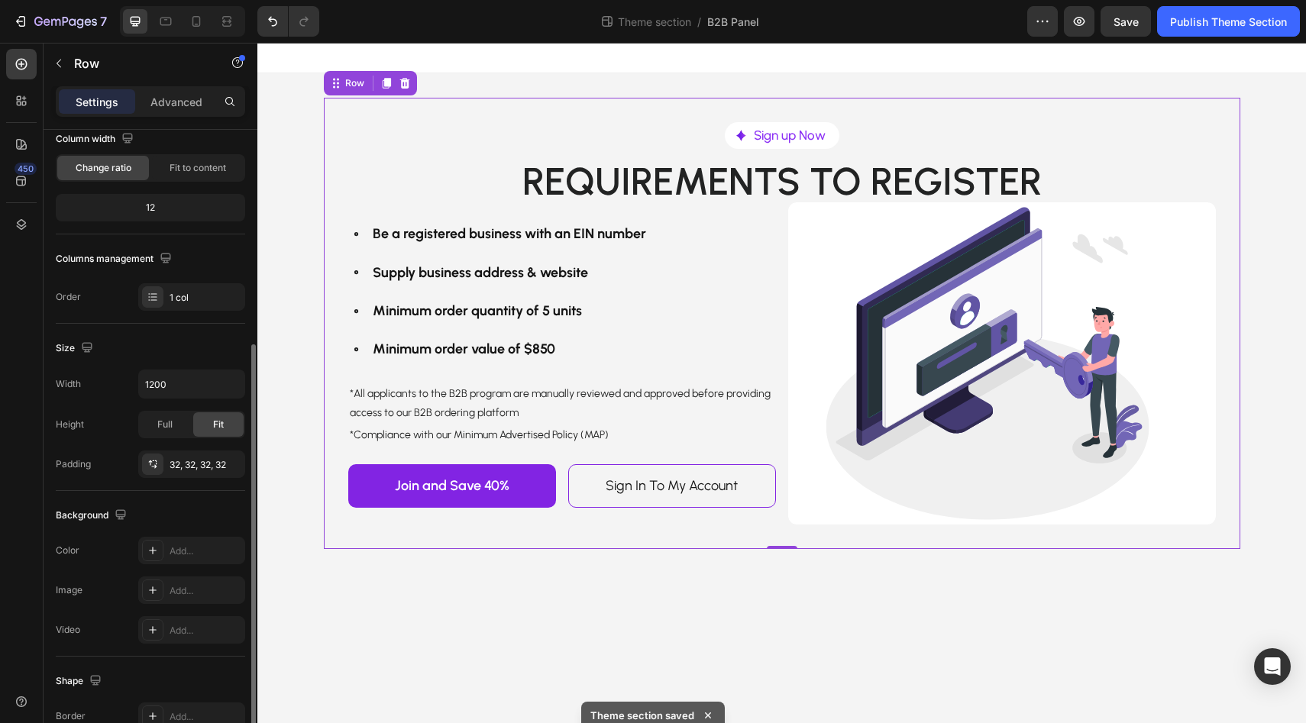
scroll to position [222, 0]
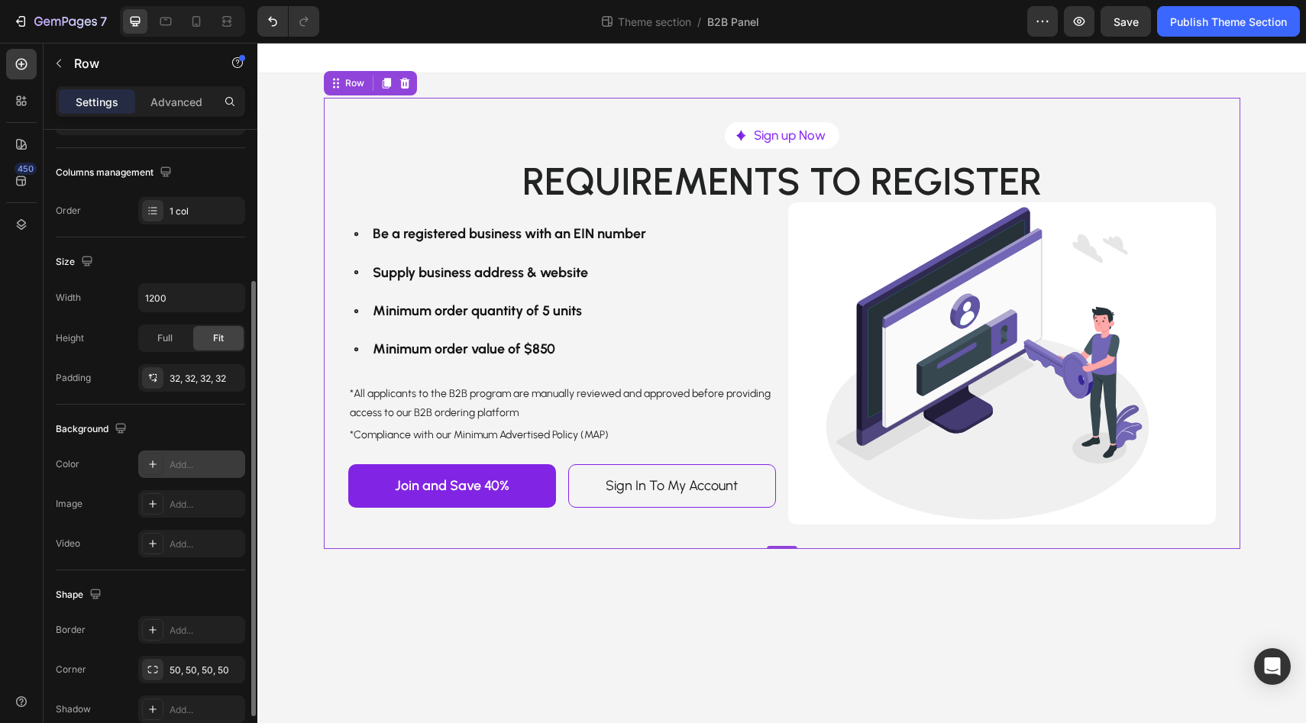
click at [151, 461] on icon at bounding box center [153, 464] width 12 height 12
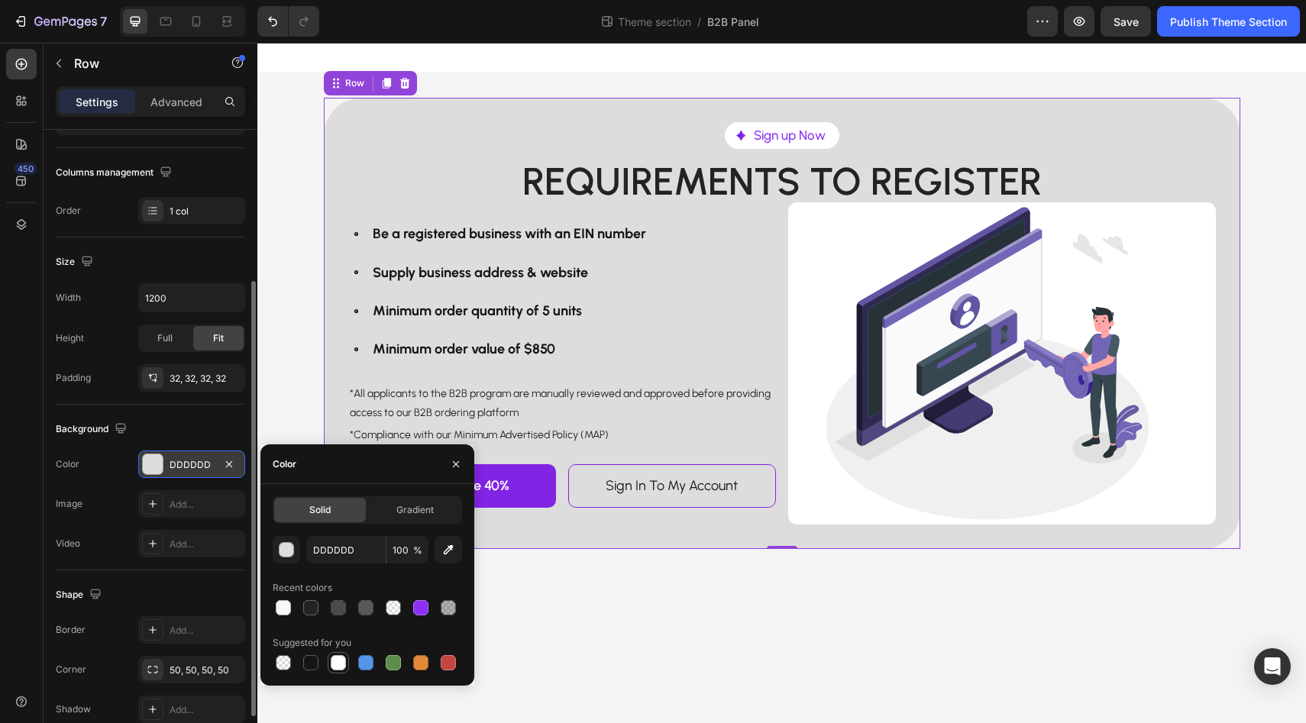
click at [344, 661] on div at bounding box center [338, 662] width 15 height 15
type input "FFFFFF"
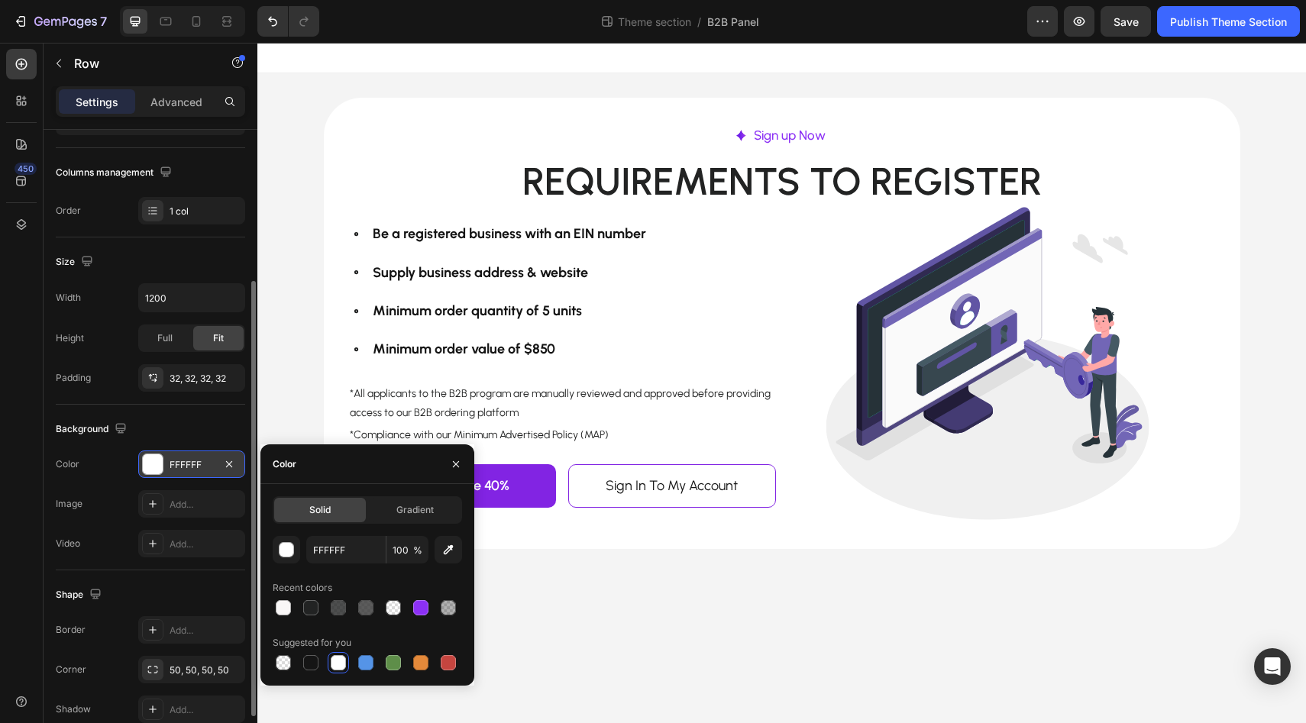
click at [596, 636] on body "Image Sign up Now Text Block Row Row Requirements to register Text Block Row Be…" at bounding box center [781, 383] width 1049 height 681
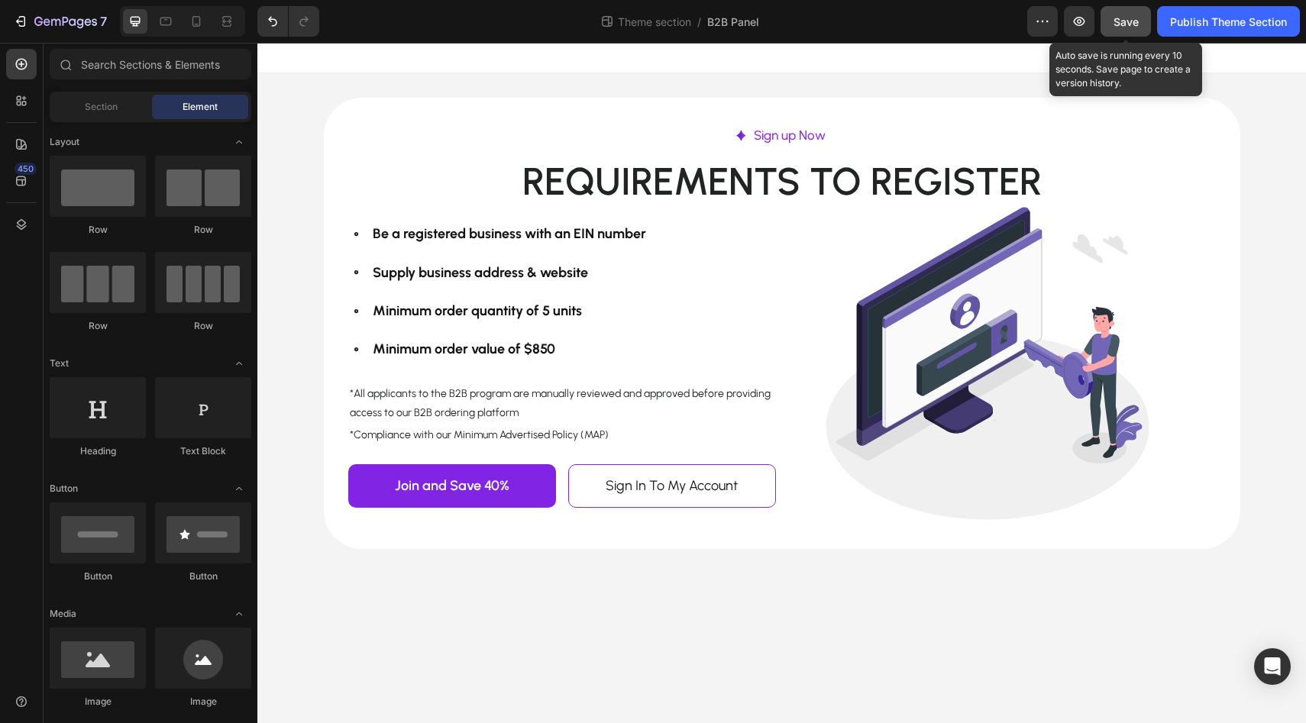
click at [1142, 13] on button "Save" at bounding box center [1126, 21] width 50 height 31
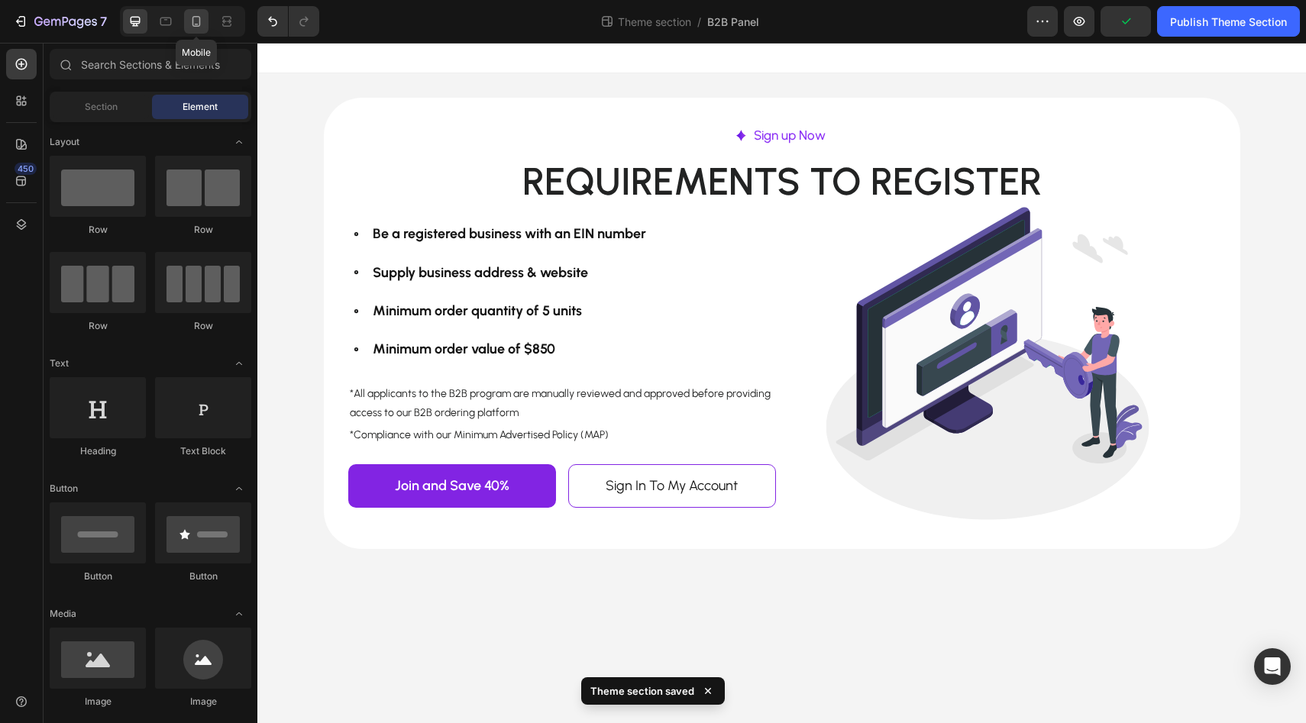
click at [200, 19] on icon at bounding box center [196, 21] width 8 height 11
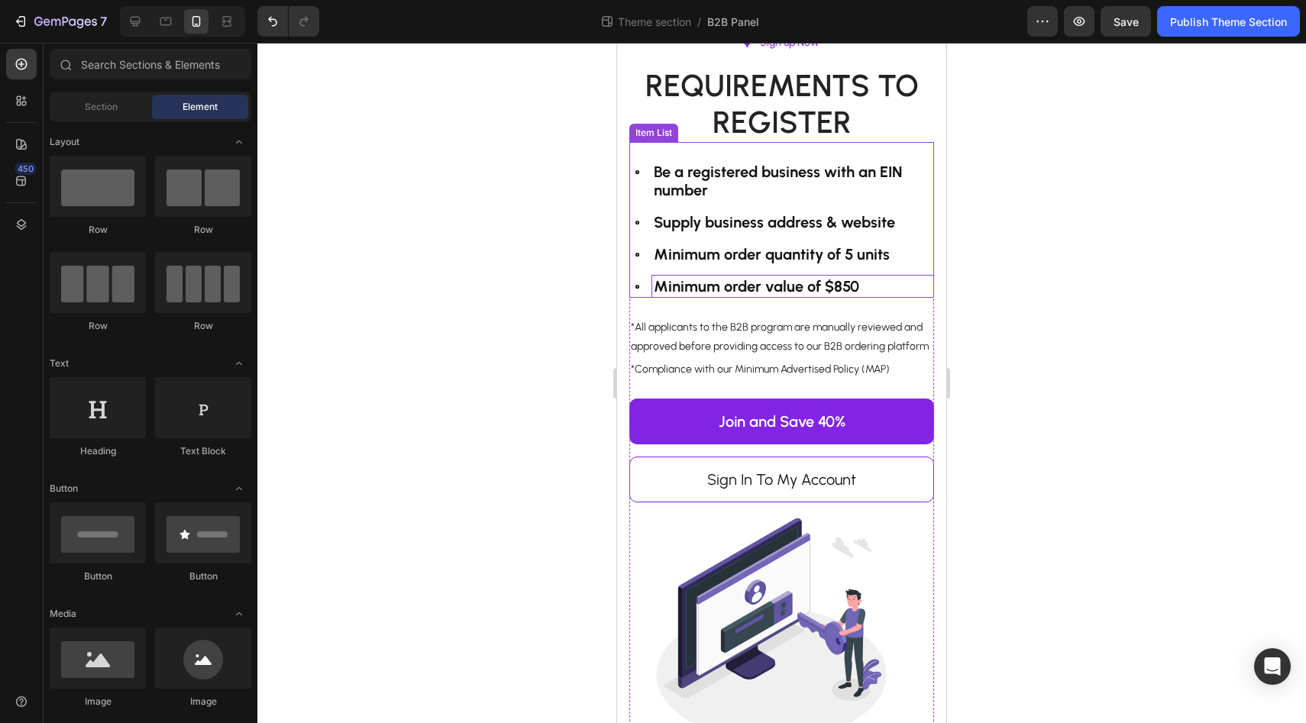
scroll to position [137, 0]
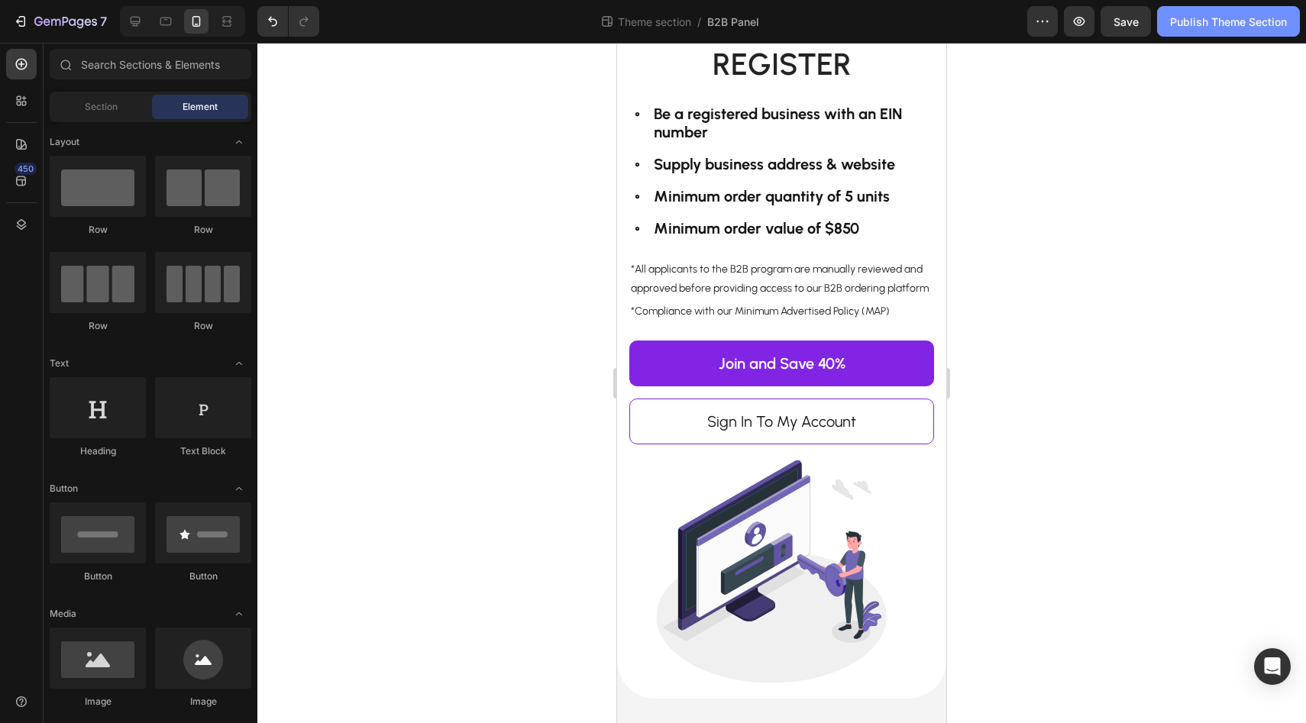
click at [1215, 31] on button "Publish Theme Section" at bounding box center [1228, 21] width 143 height 31
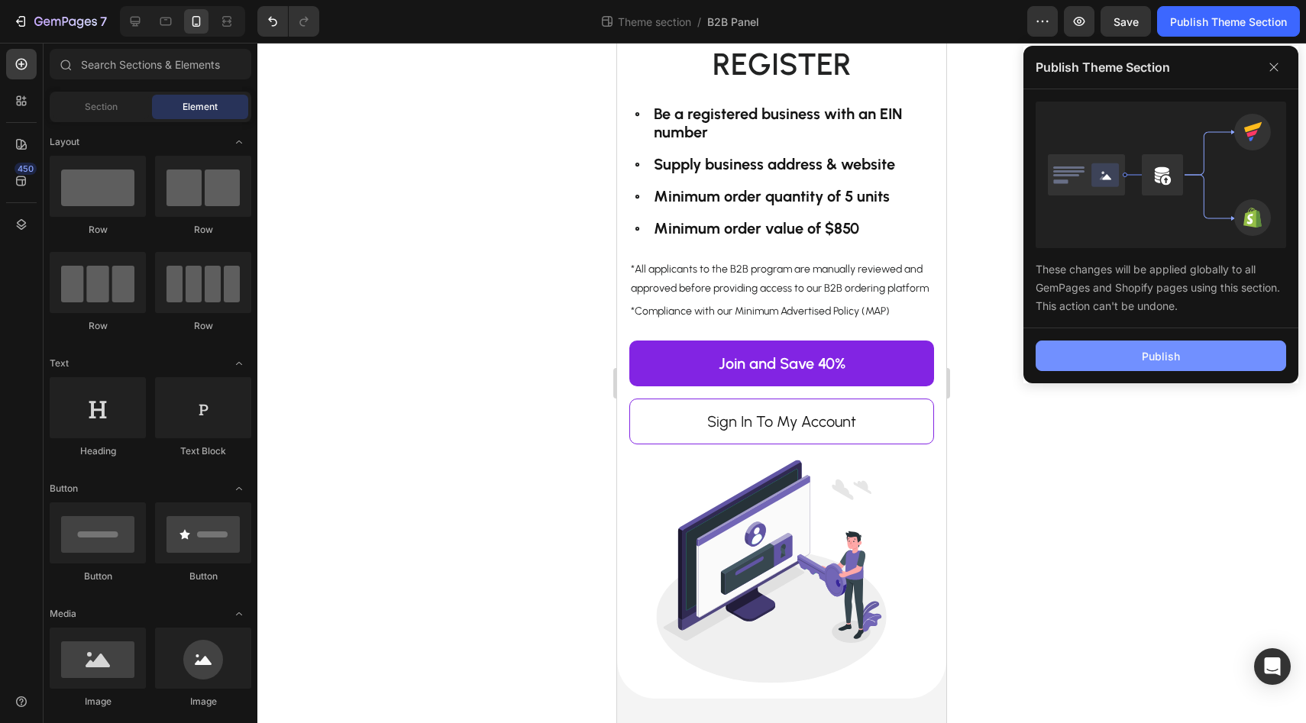
click at [1097, 354] on button "Publish" at bounding box center [1161, 356] width 251 height 31
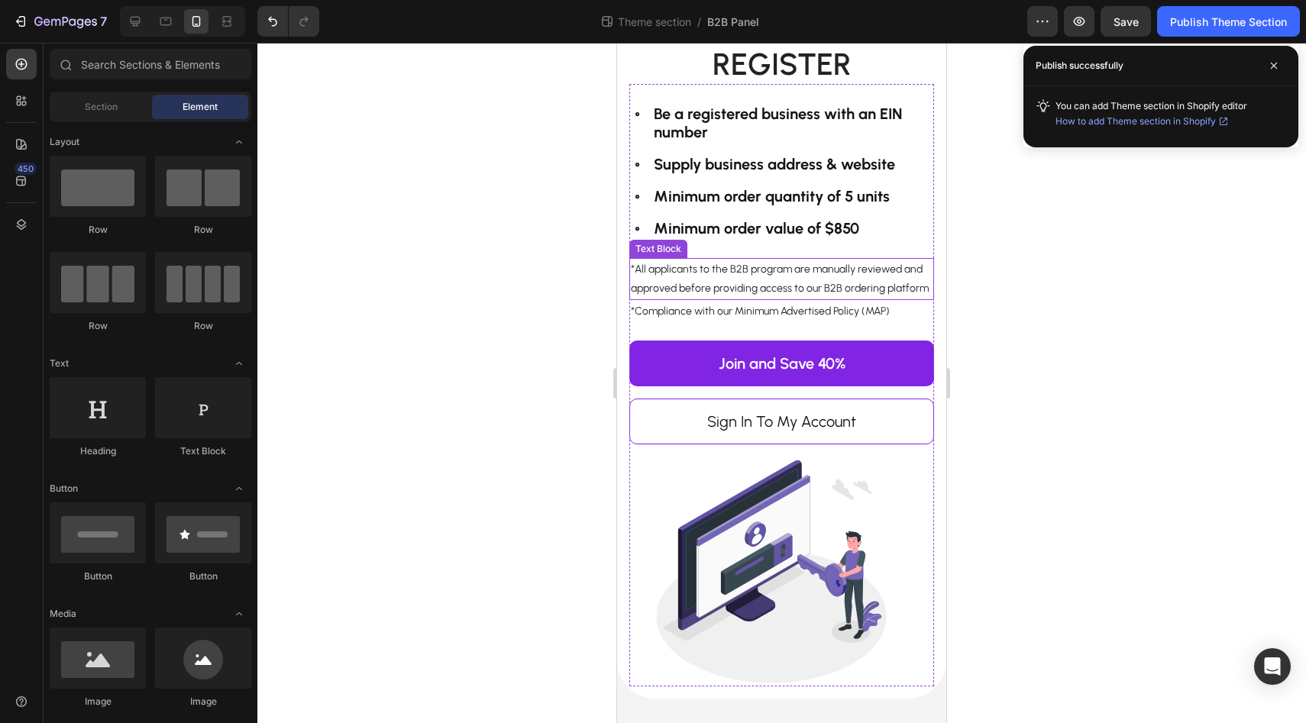
scroll to position [0, 0]
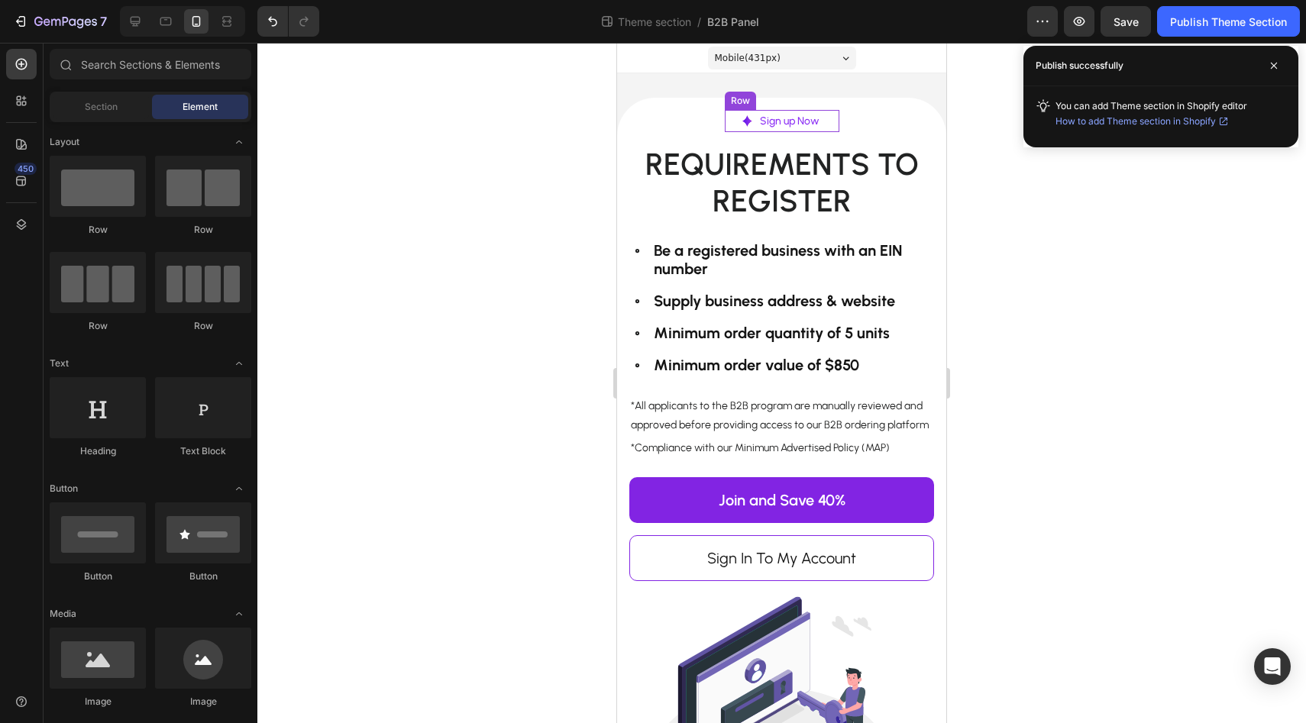
click at [738, 128] on div "Image Sign up Now Text Block Row" at bounding box center [782, 121] width 115 height 22
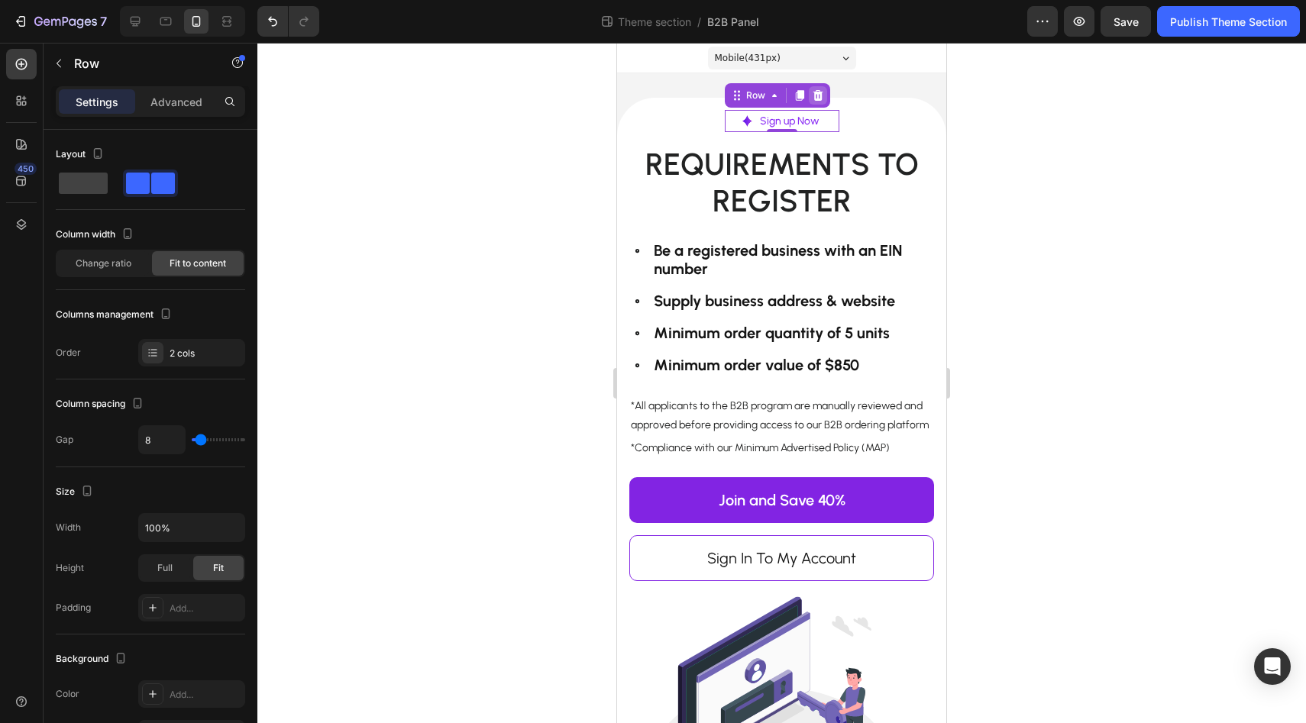
click at [824, 92] on div at bounding box center [818, 95] width 18 height 18
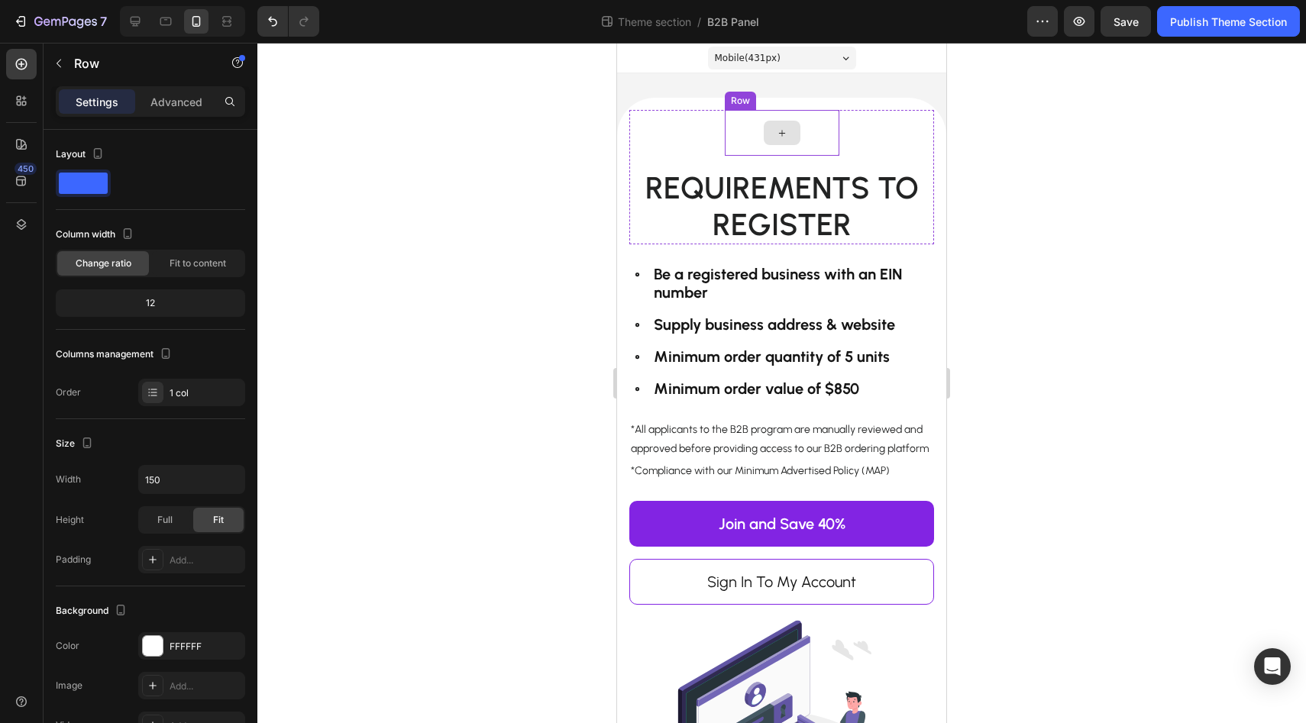
click at [832, 128] on div at bounding box center [782, 133] width 115 height 46
click at [821, 96] on icon at bounding box center [818, 95] width 12 height 12
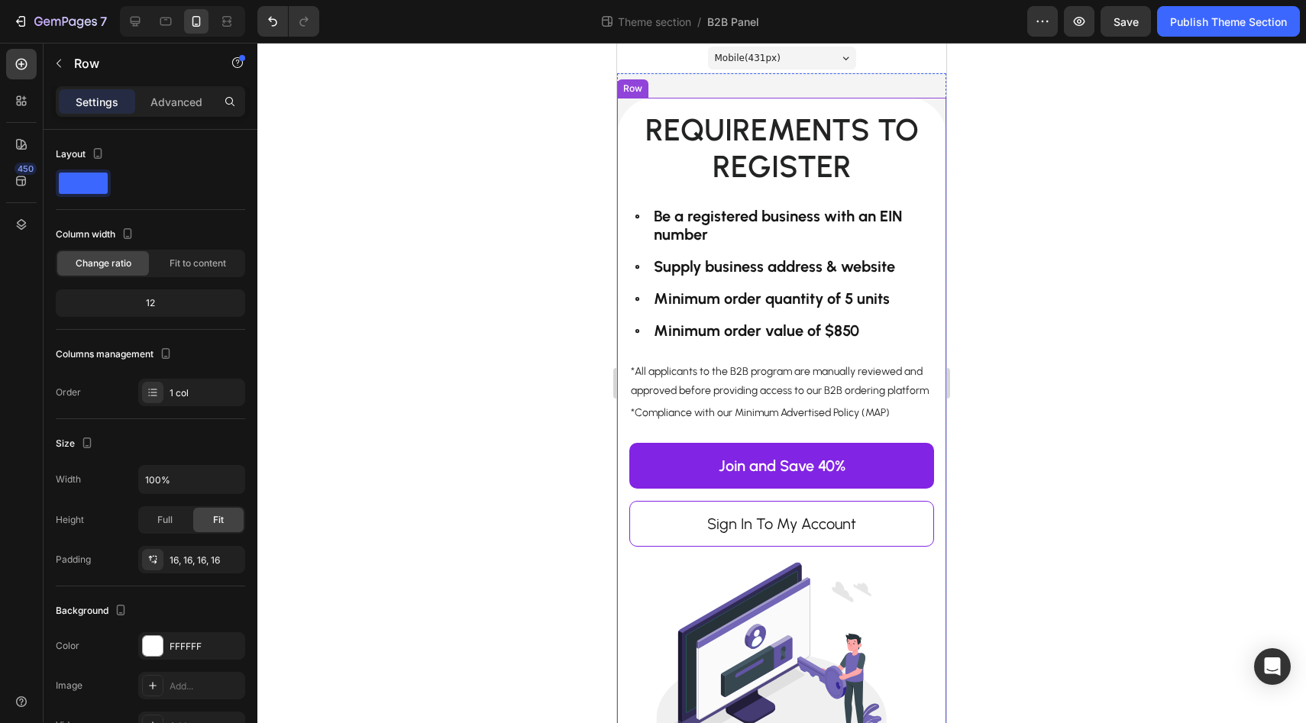
click at [853, 105] on div "Requirements to register Text Block Row Be a registered business with an EIN nu…" at bounding box center [781, 449] width 329 height 703
click at [178, 92] on div "Advanced" at bounding box center [176, 101] width 76 height 24
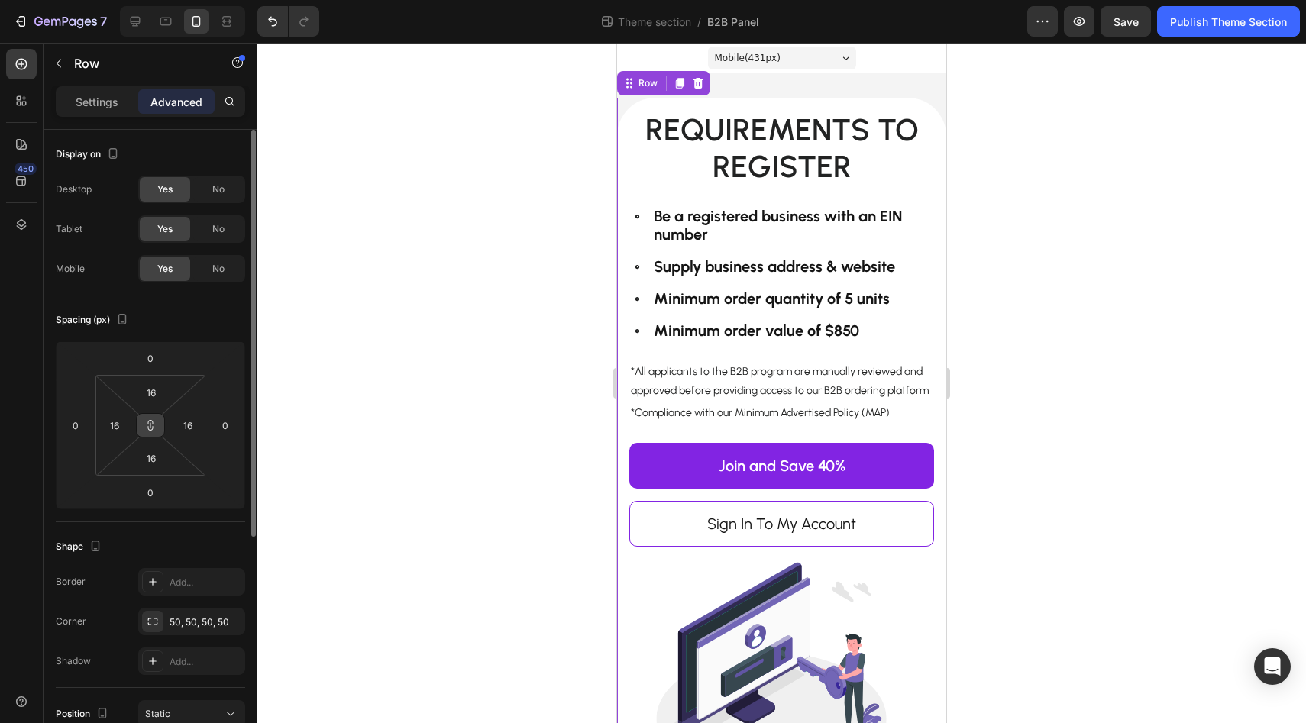
click at [150, 432] on button at bounding box center [150, 425] width 29 height 24
click at [154, 393] on input "16" at bounding box center [151, 392] width 31 height 23
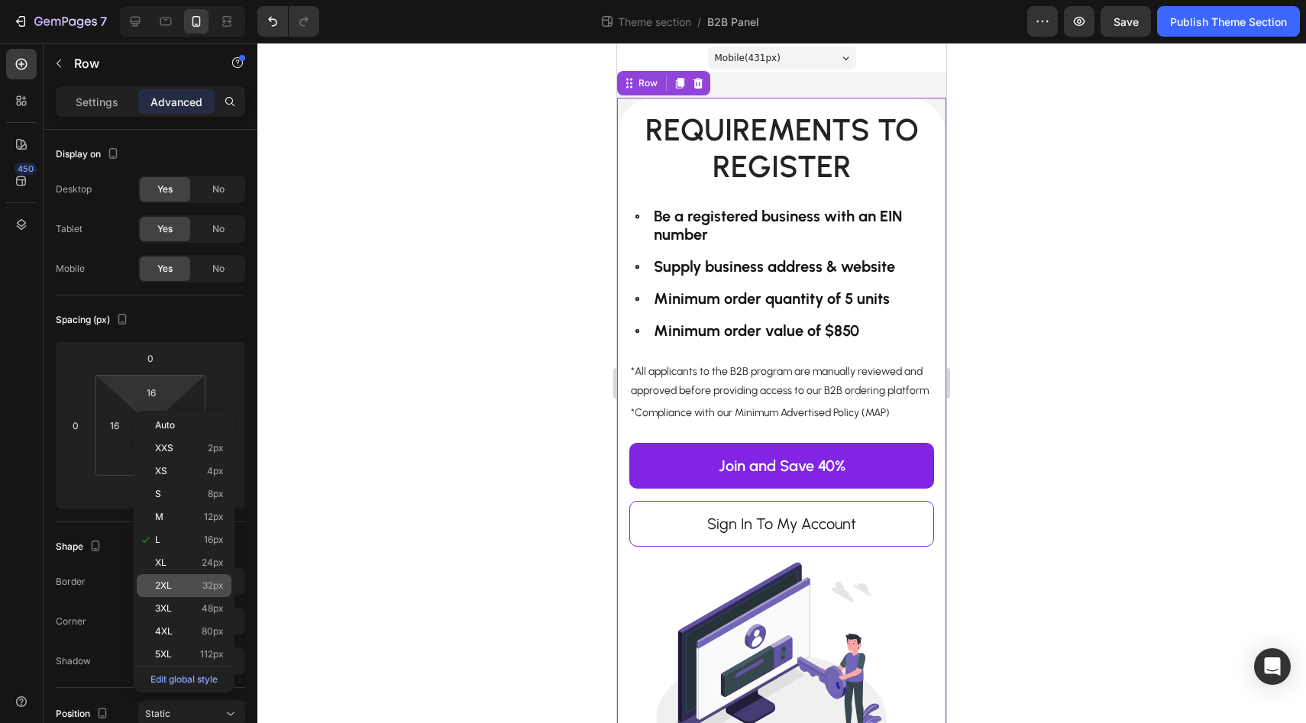
click at [171, 587] on span "2XL" at bounding box center [163, 585] width 17 height 11
type input "32"
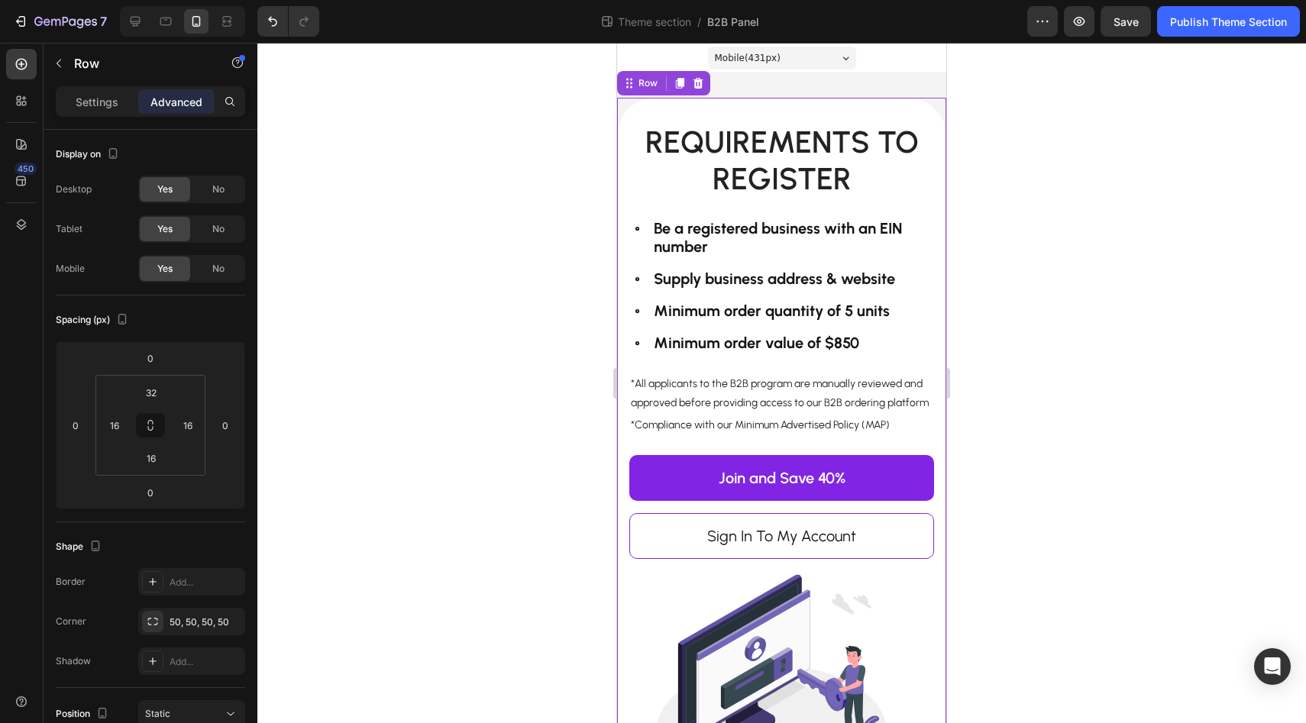
click at [419, 473] on div at bounding box center [781, 383] width 1049 height 681
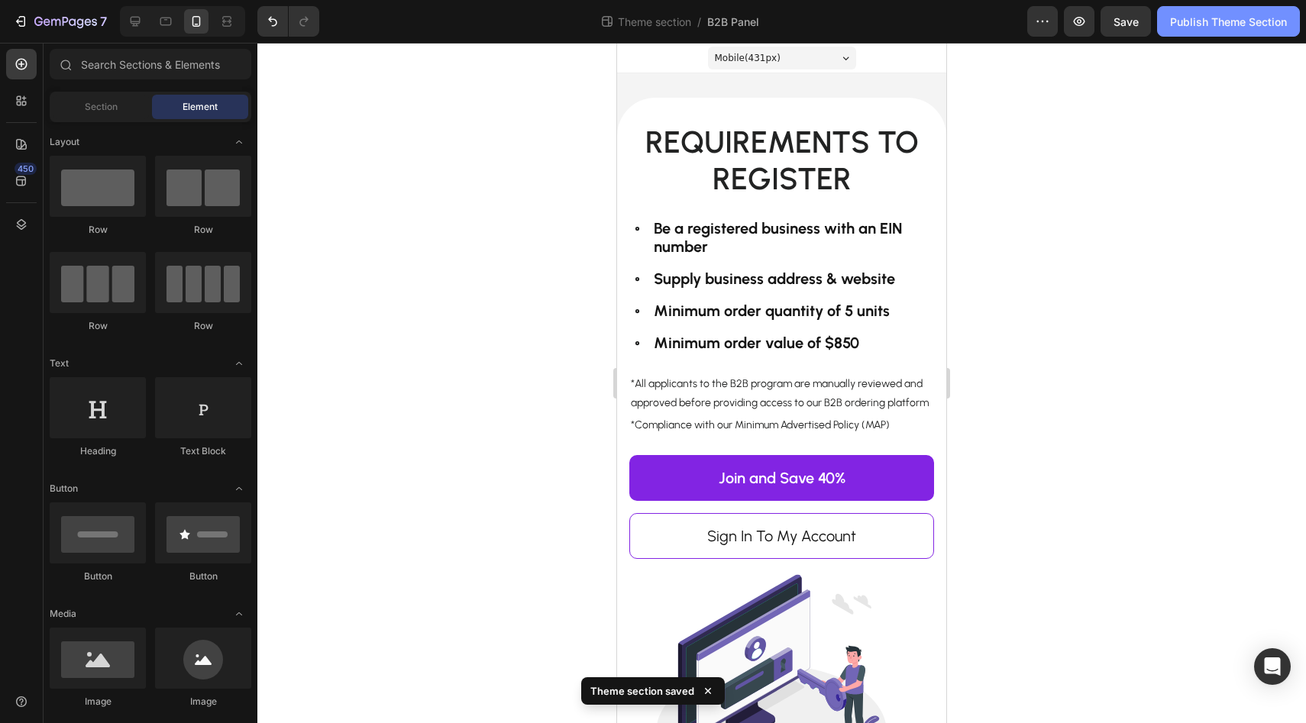
click at [1194, 34] on button "Publish Theme Section" at bounding box center [1228, 21] width 143 height 31
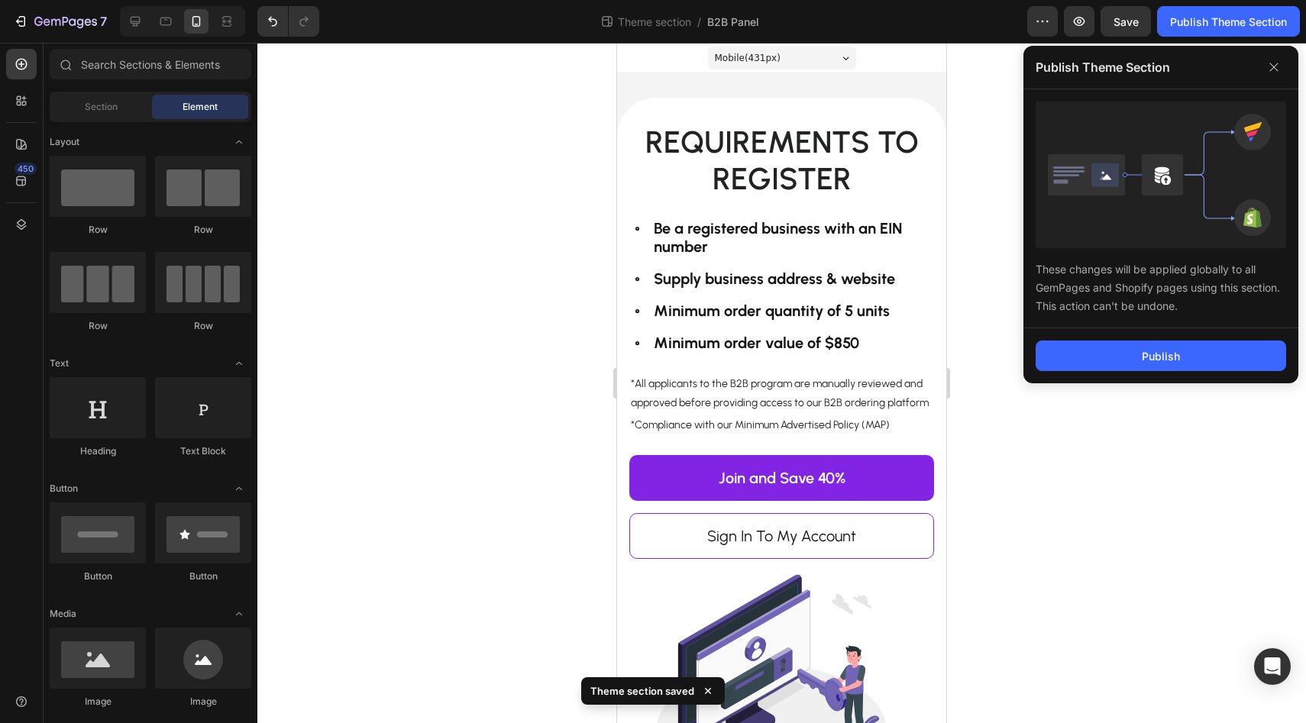
click at [1048, 338] on div "Publish" at bounding box center [1160, 355] width 275 height 55
click at [1048, 344] on button "Publish" at bounding box center [1161, 356] width 251 height 31
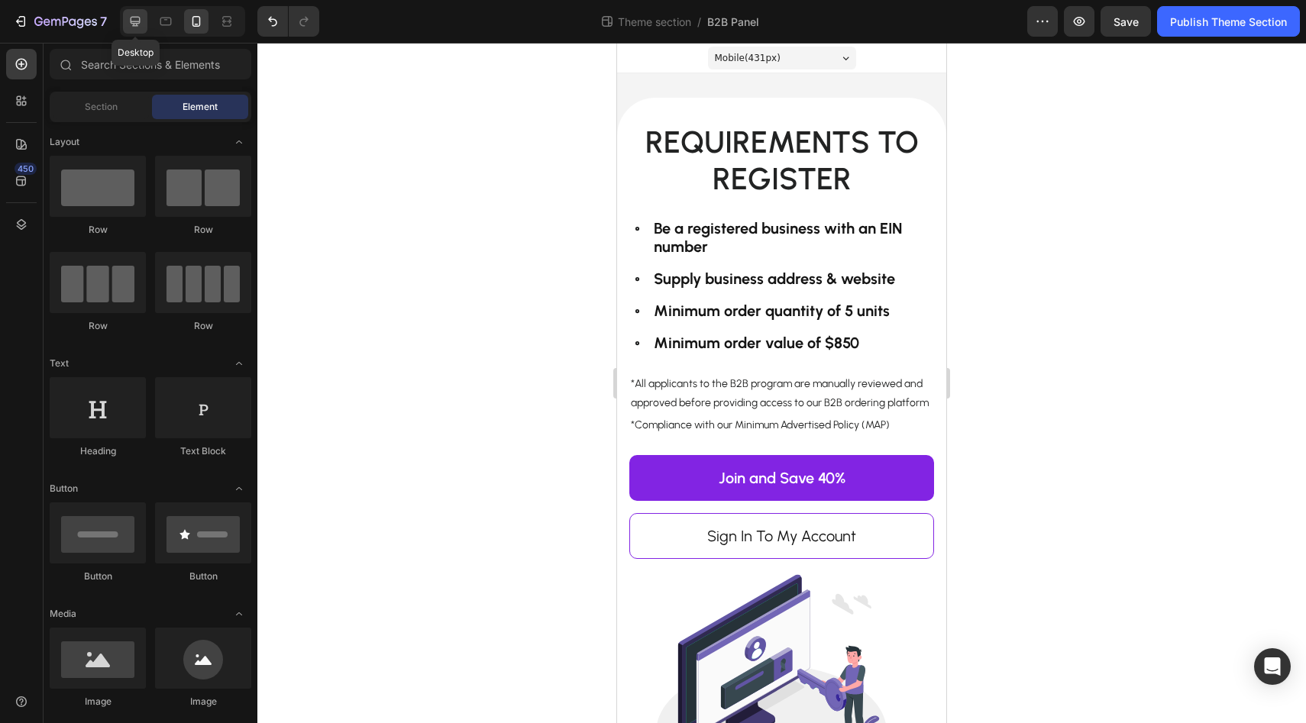
click at [141, 26] on icon at bounding box center [135, 21] width 15 height 15
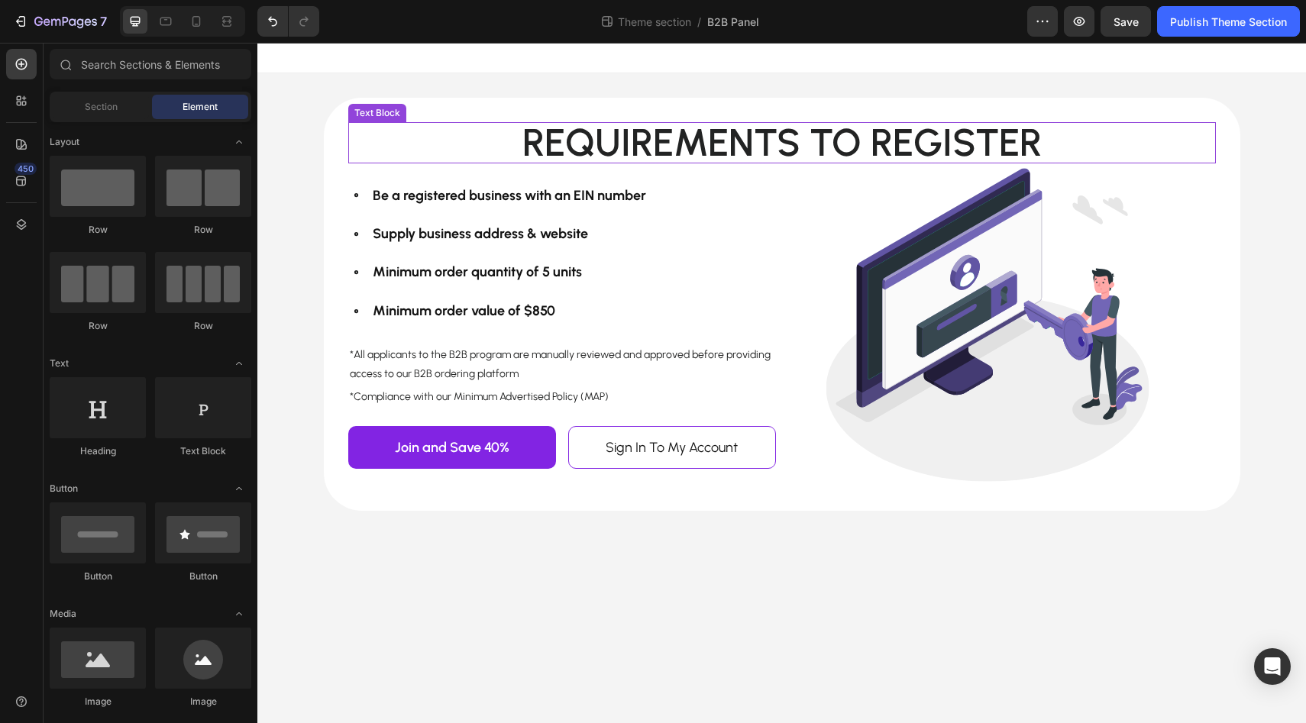
click at [707, 137] on p "Requirements to register" at bounding box center [782, 143] width 865 height 38
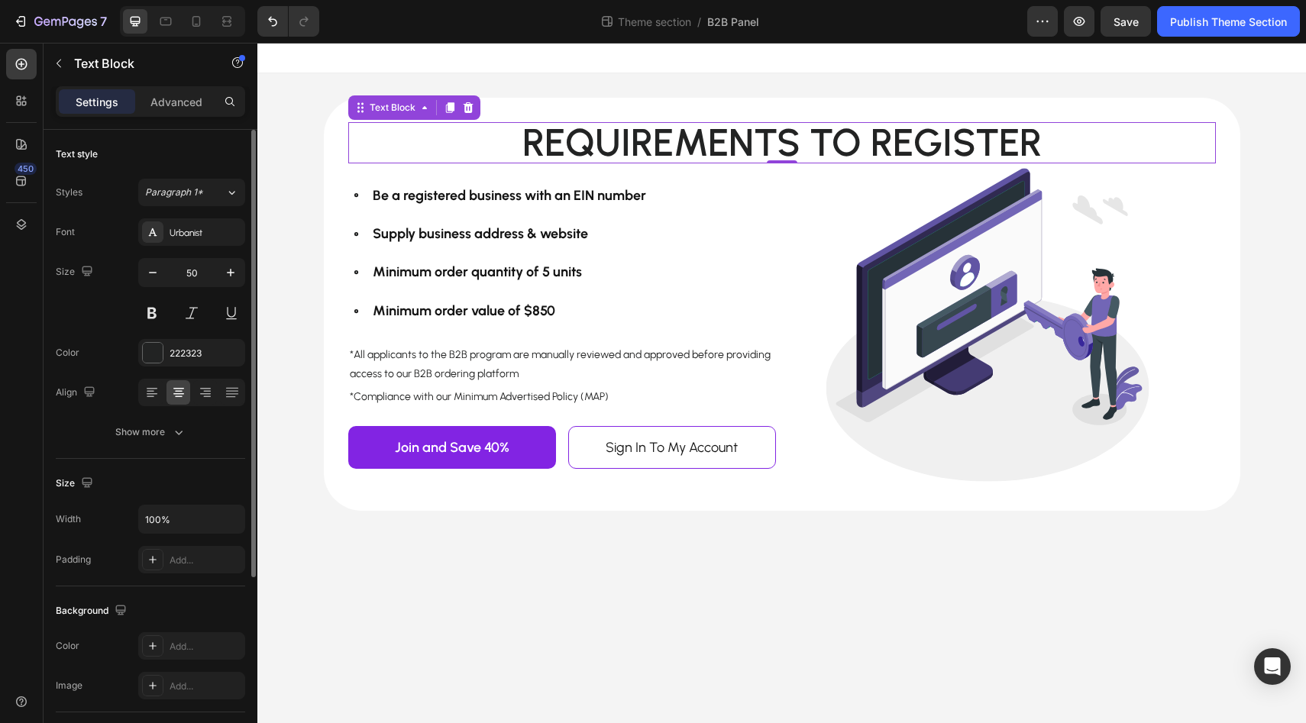
click at [160, 587] on div "Text style Styles Paragraph 1* Font Urbanist Size 50 Color 222323 Align Show mo…" at bounding box center [150, 650] width 189 height 126
click at [164, 435] on div "Show more" at bounding box center [150, 432] width 71 height 15
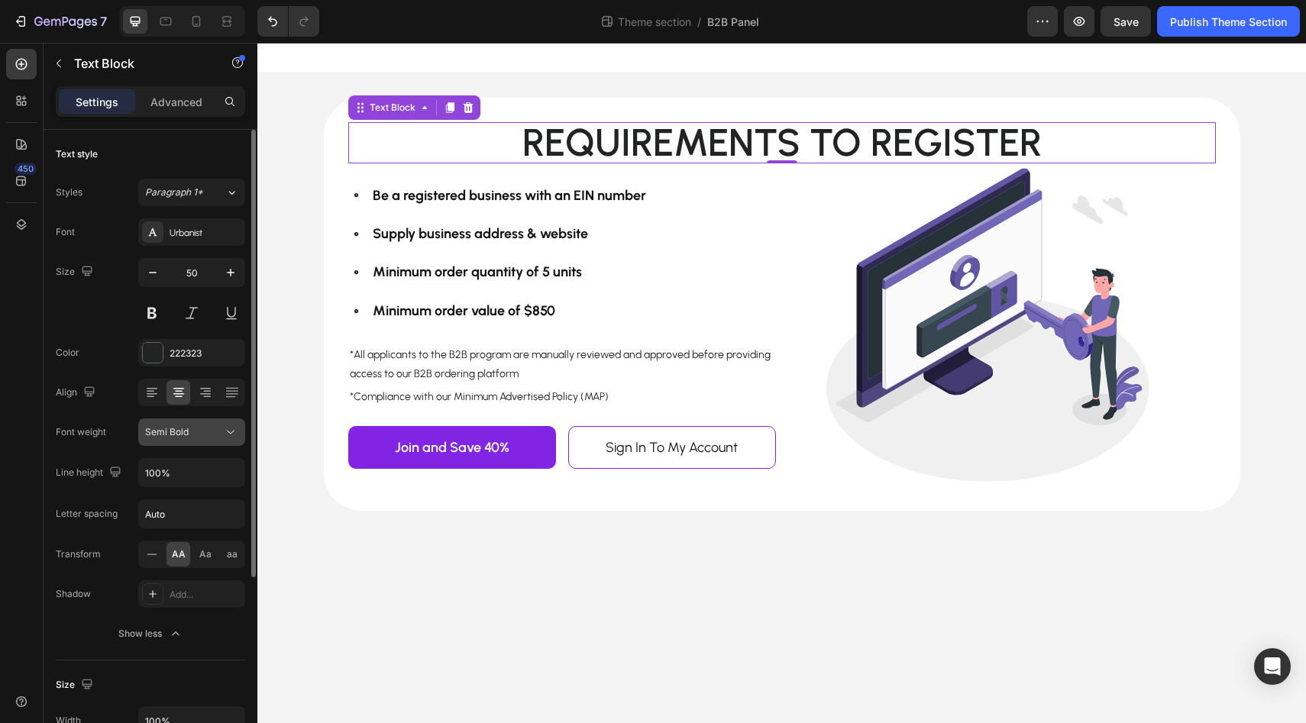
click at [178, 445] on button "Semi Bold" at bounding box center [191, 432] width 107 height 27
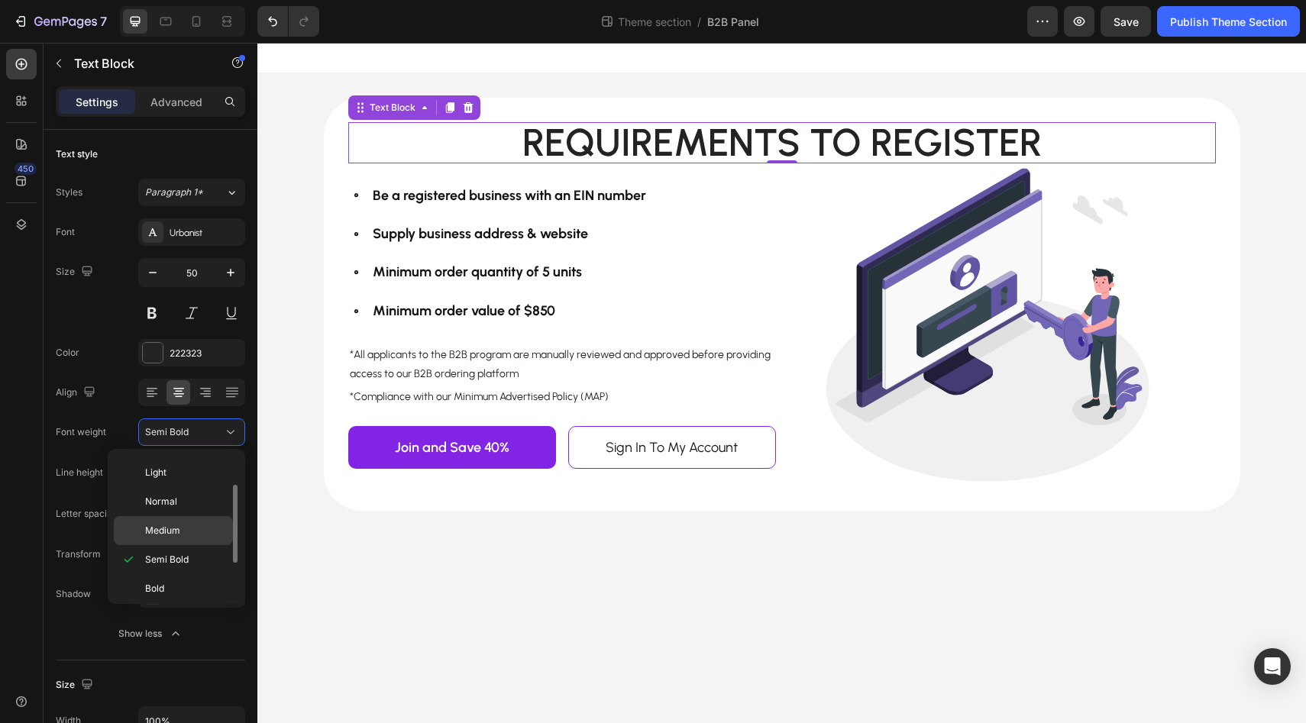
click at [181, 538] on div "Medium" at bounding box center [173, 530] width 119 height 29
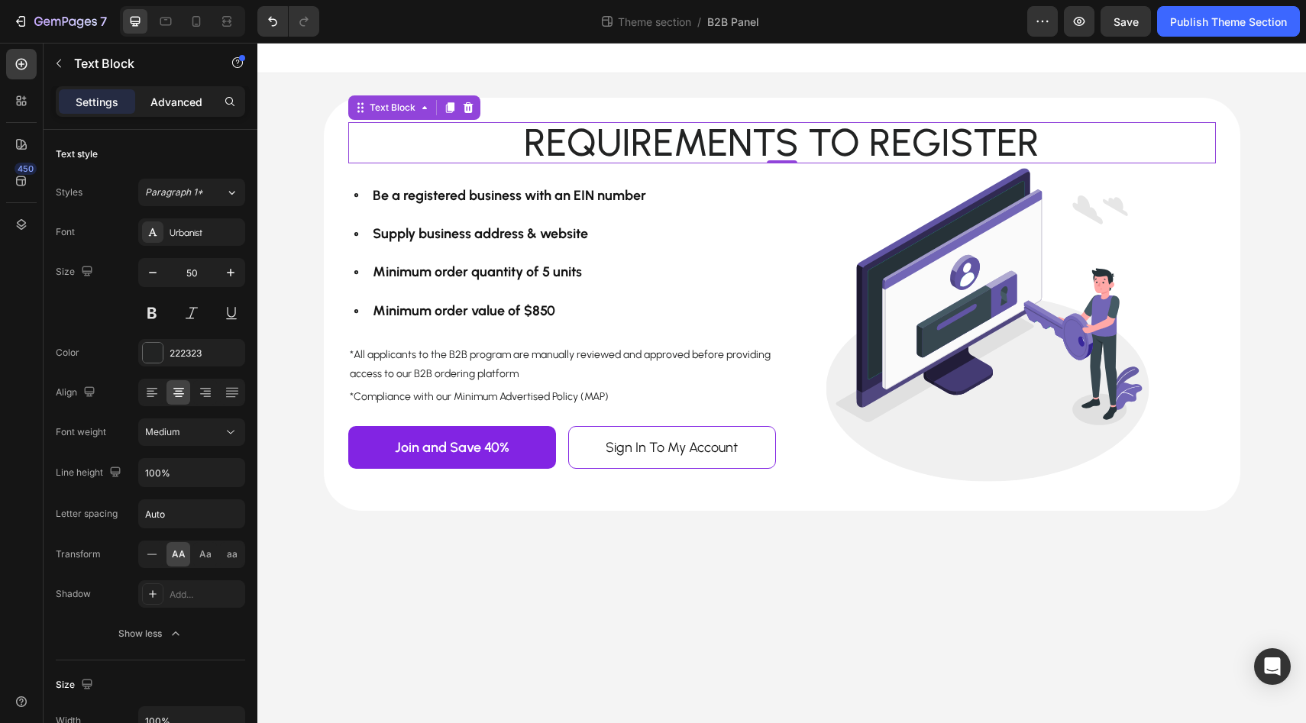
click at [186, 101] on p "Advanced" at bounding box center [176, 102] width 52 height 16
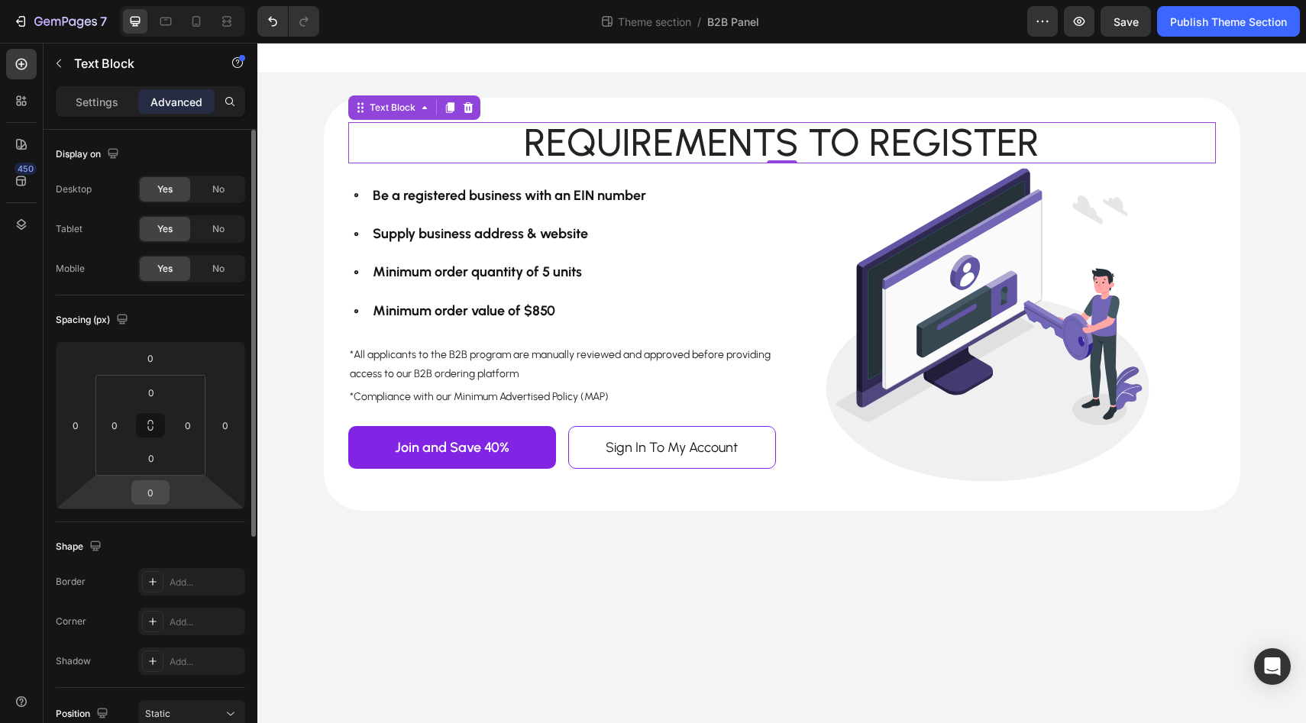
click at [161, 480] on div "0" at bounding box center [150, 492] width 38 height 24
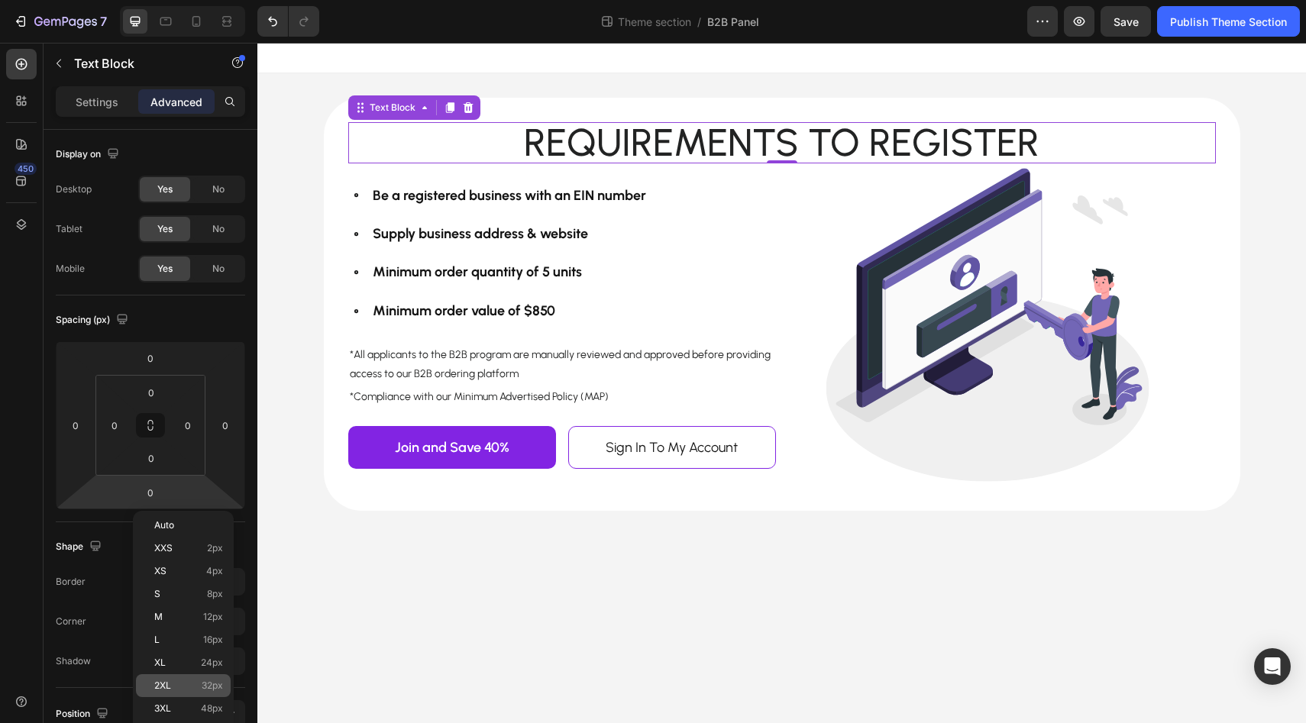
drag, startPoint x: 186, startPoint y: 674, endPoint x: 185, endPoint y: 690, distance: 16.1
click at [185, 690] on div "2XL 32px" at bounding box center [183, 685] width 95 height 23
type input "32"
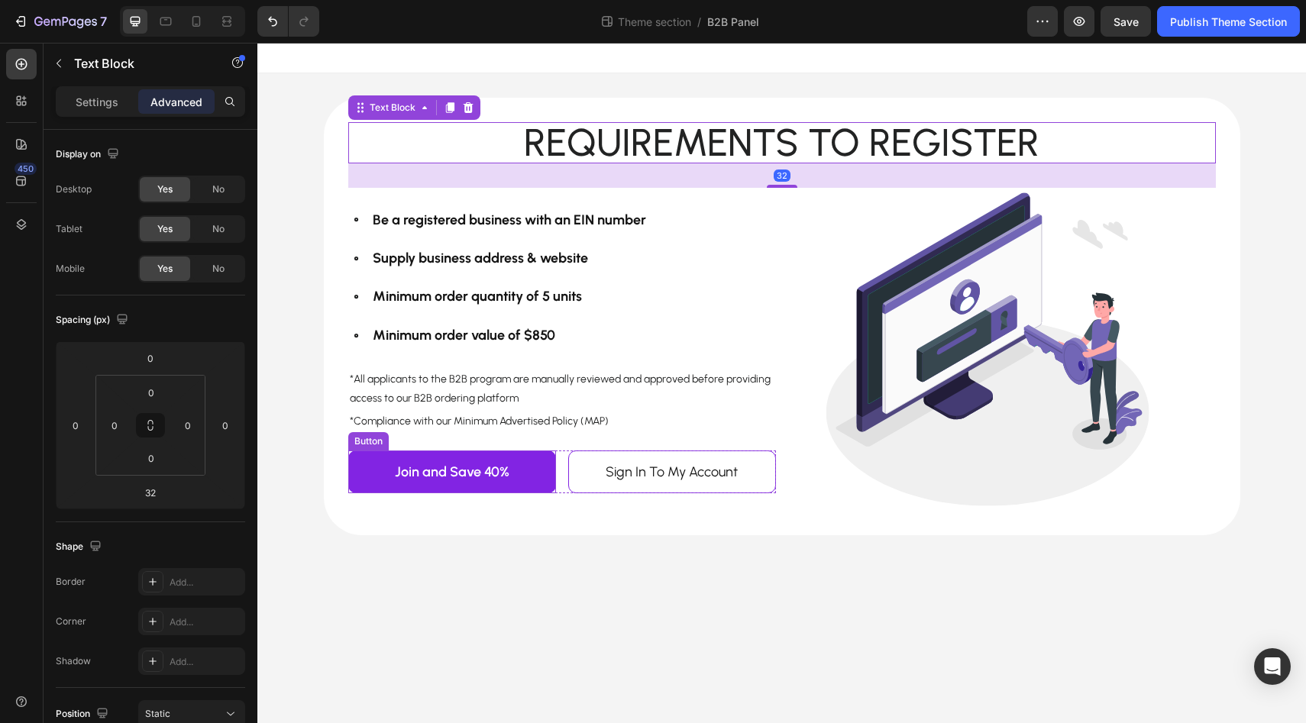
click at [635, 504] on div "Be a registered business with an EIN number Supply business address & website M…" at bounding box center [562, 349] width 428 height 323
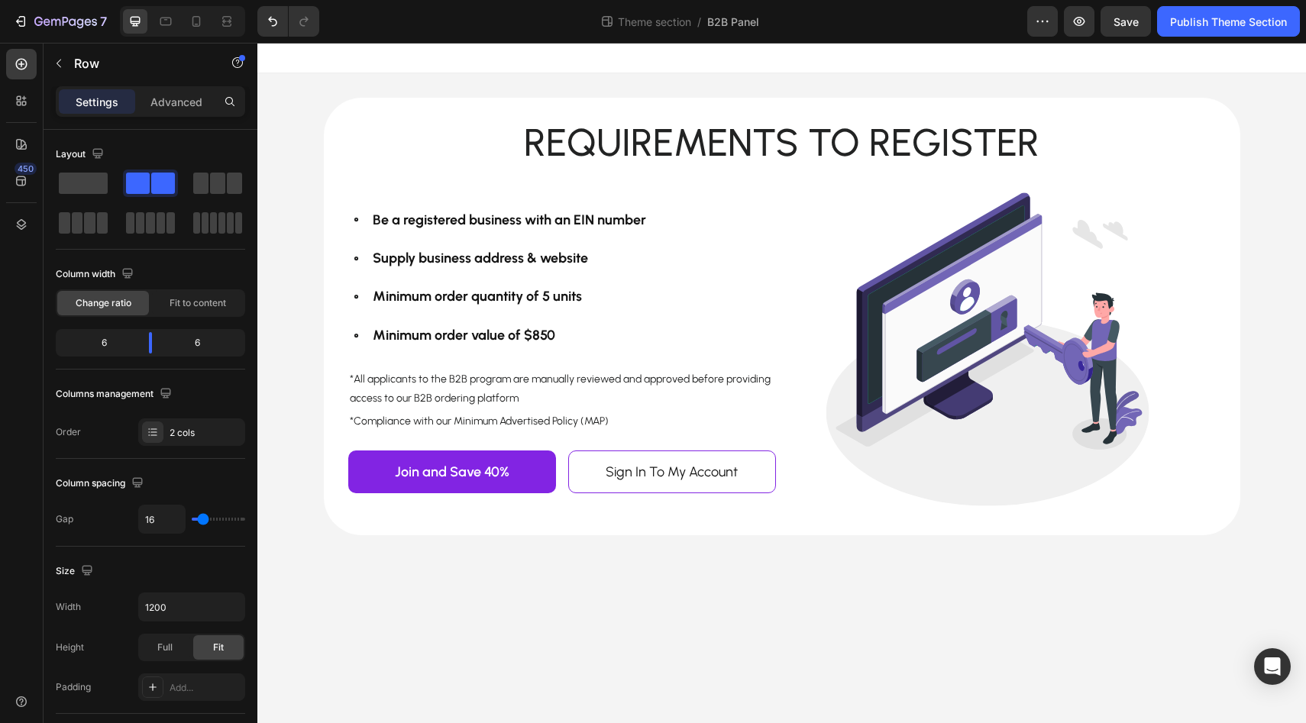
click at [1253, 137] on div "Requirements to register Text Block Row Be a registered business with an EIN nu…" at bounding box center [781, 316] width 1049 height 487
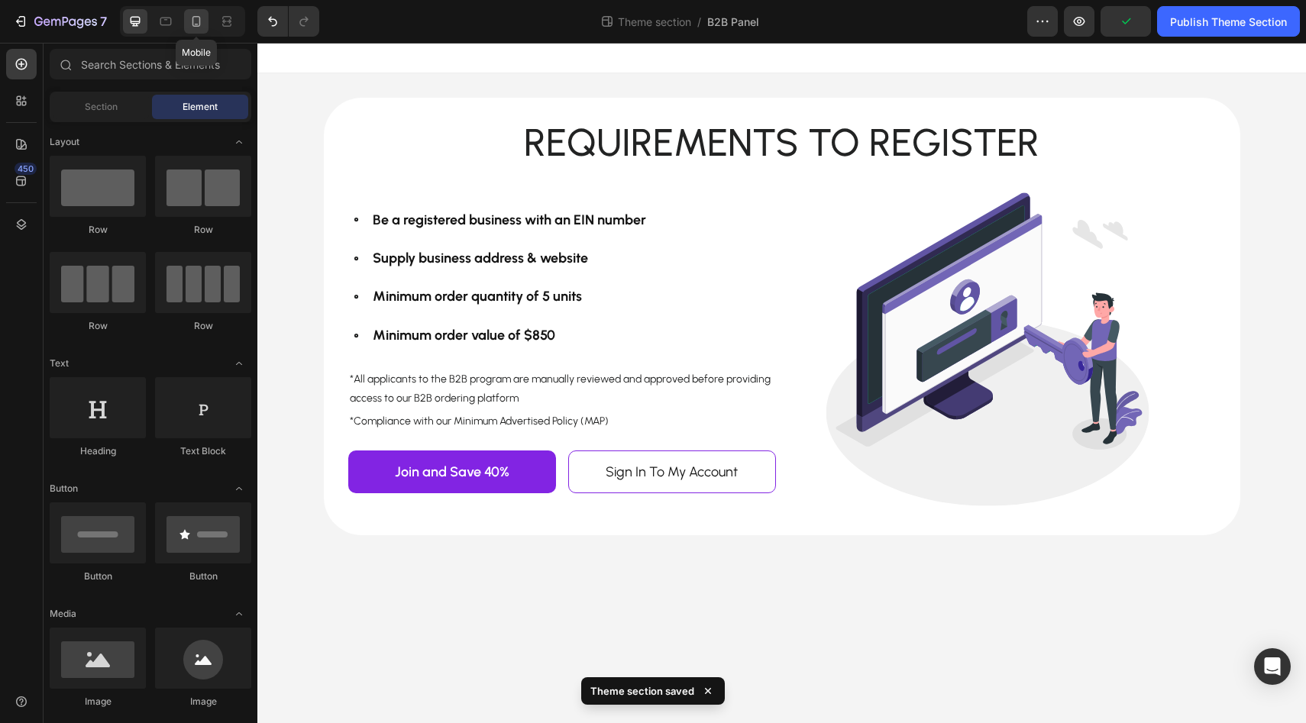
click at [201, 22] on icon at bounding box center [196, 21] width 15 height 15
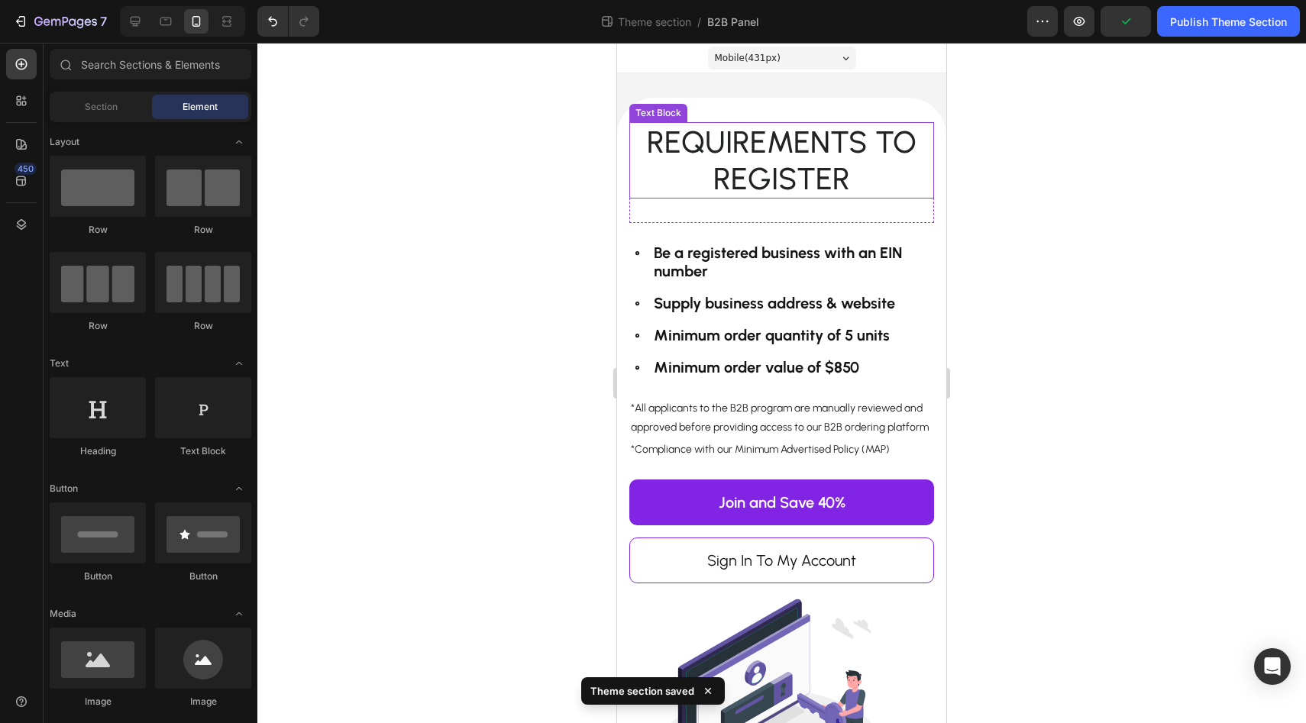
click at [742, 176] on p "Requirements to register" at bounding box center [782, 160] width 302 height 73
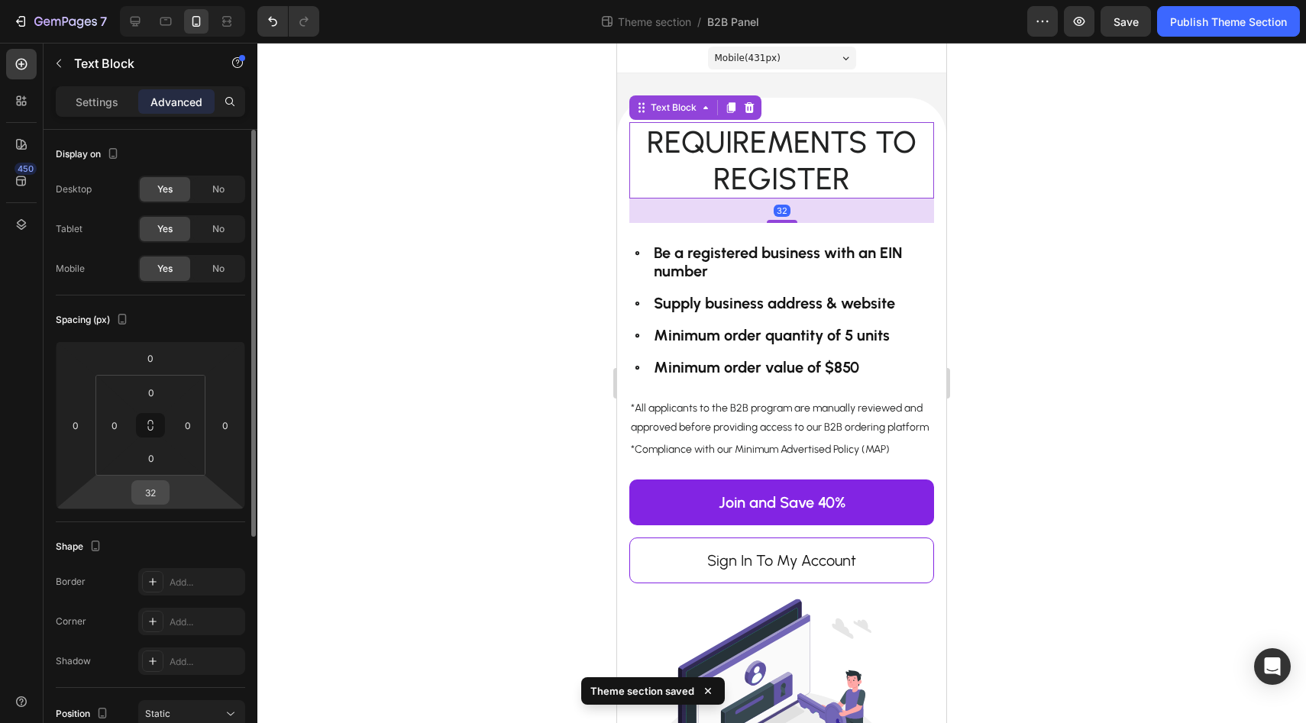
click at [157, 487] on input "32" at bounding box center [150, 492] width 31 height 23
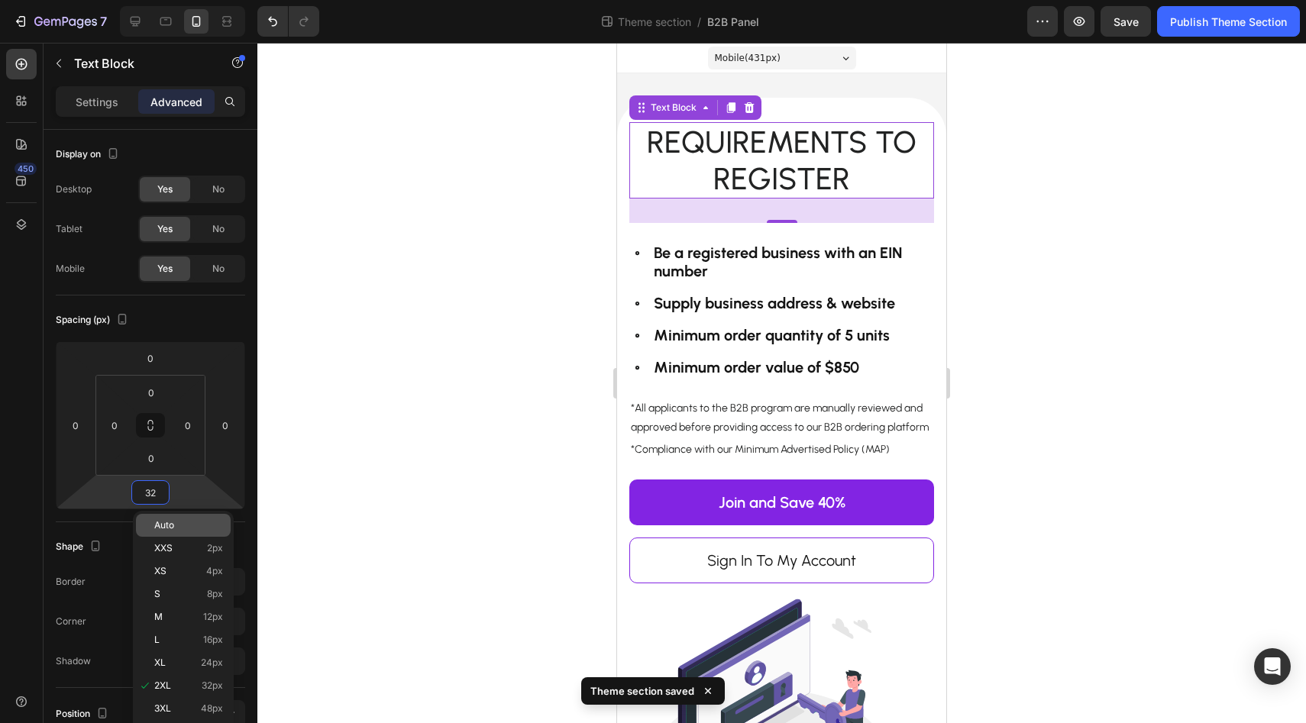
type input "0"
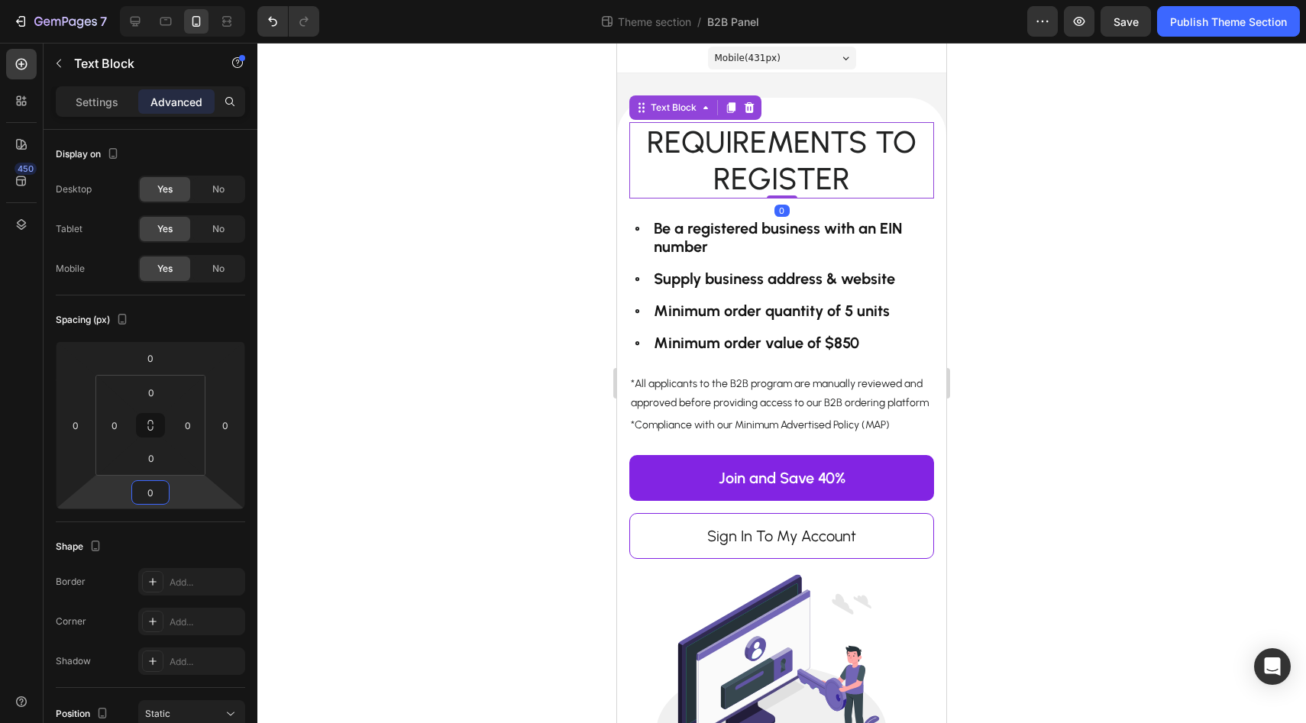
click at [353, 441] on div at bounding box center [781, 383] width 1049 height 681
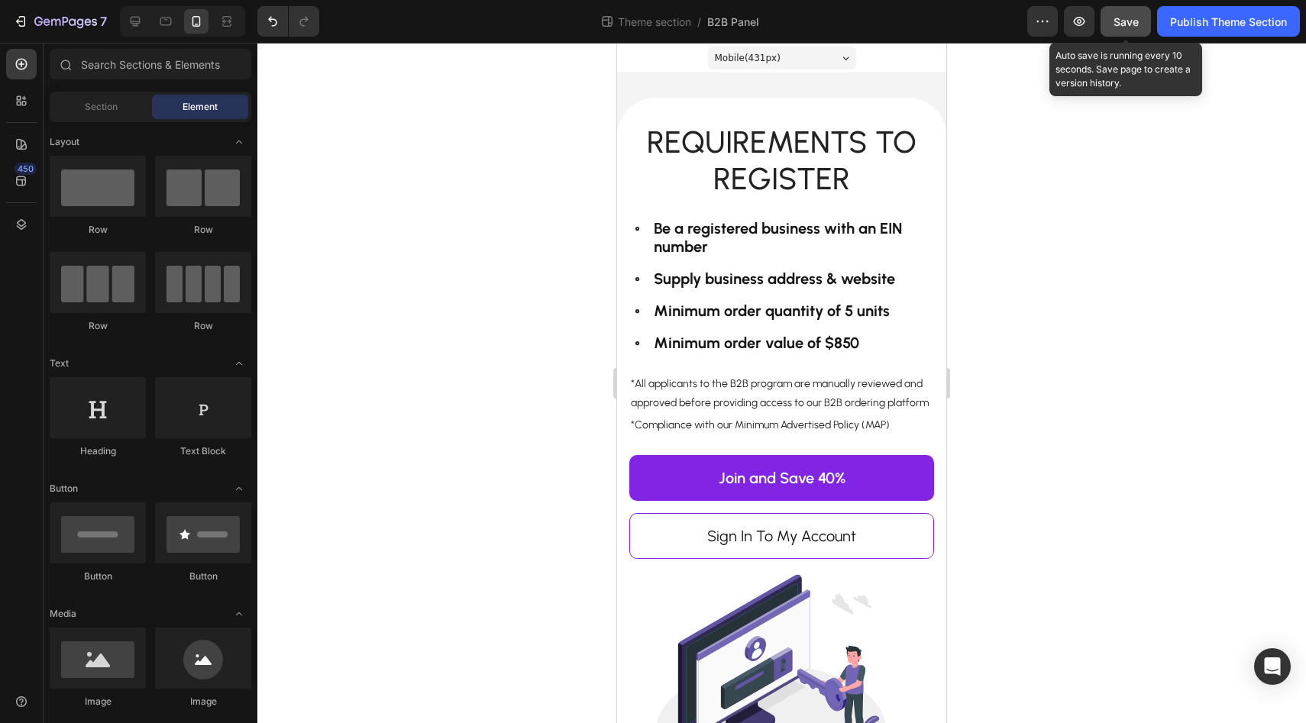
click at [1125, 34] on button "Save" at bounding box center [1126, 21] width 50 height 31
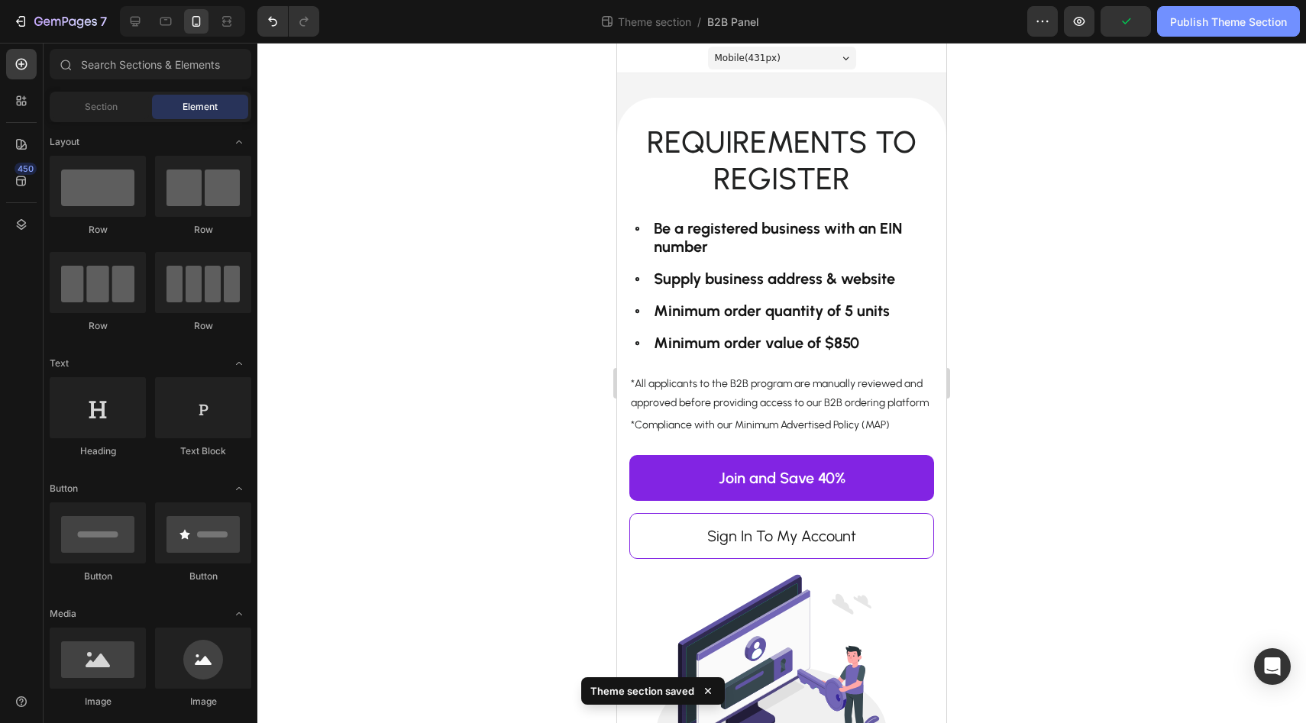
click at [1213, 20] on div "Publish Theme Section" at bounding box center [1228, 22] width 117 height 16
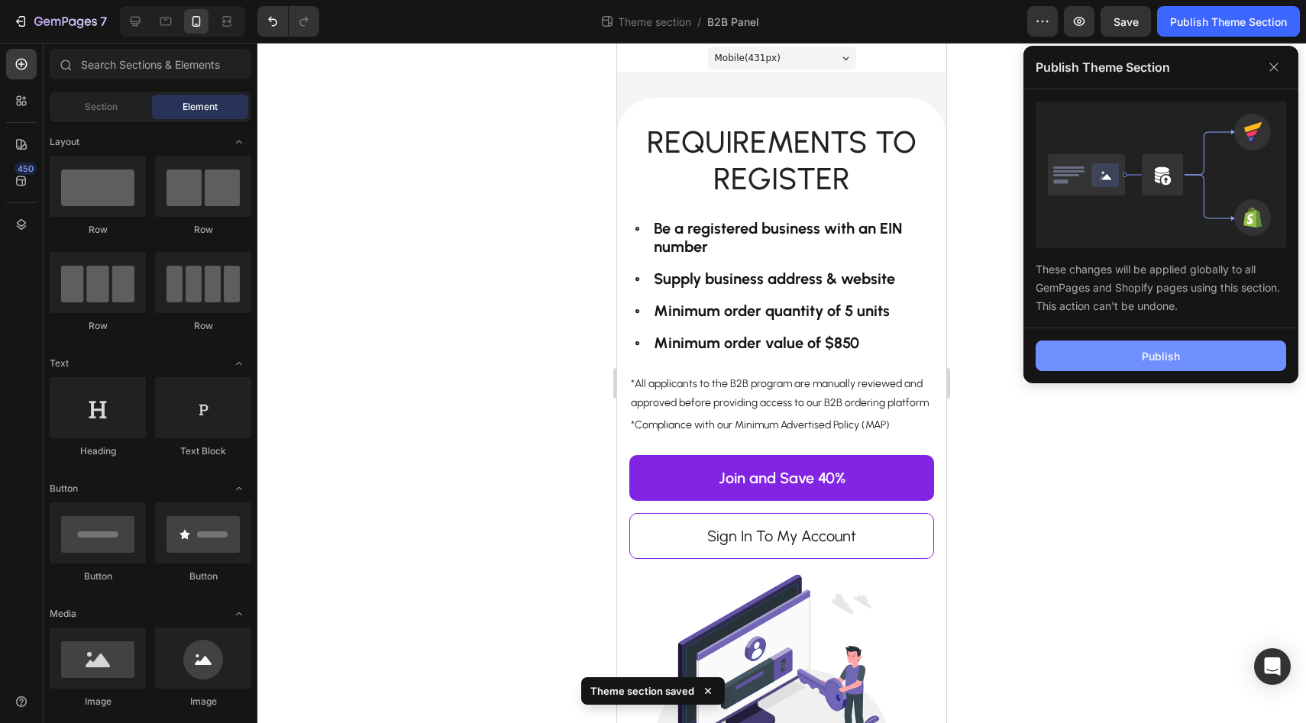
click at [1082, 354] on button "Publish" at bounding box center [1161, 356] width 251 height 31
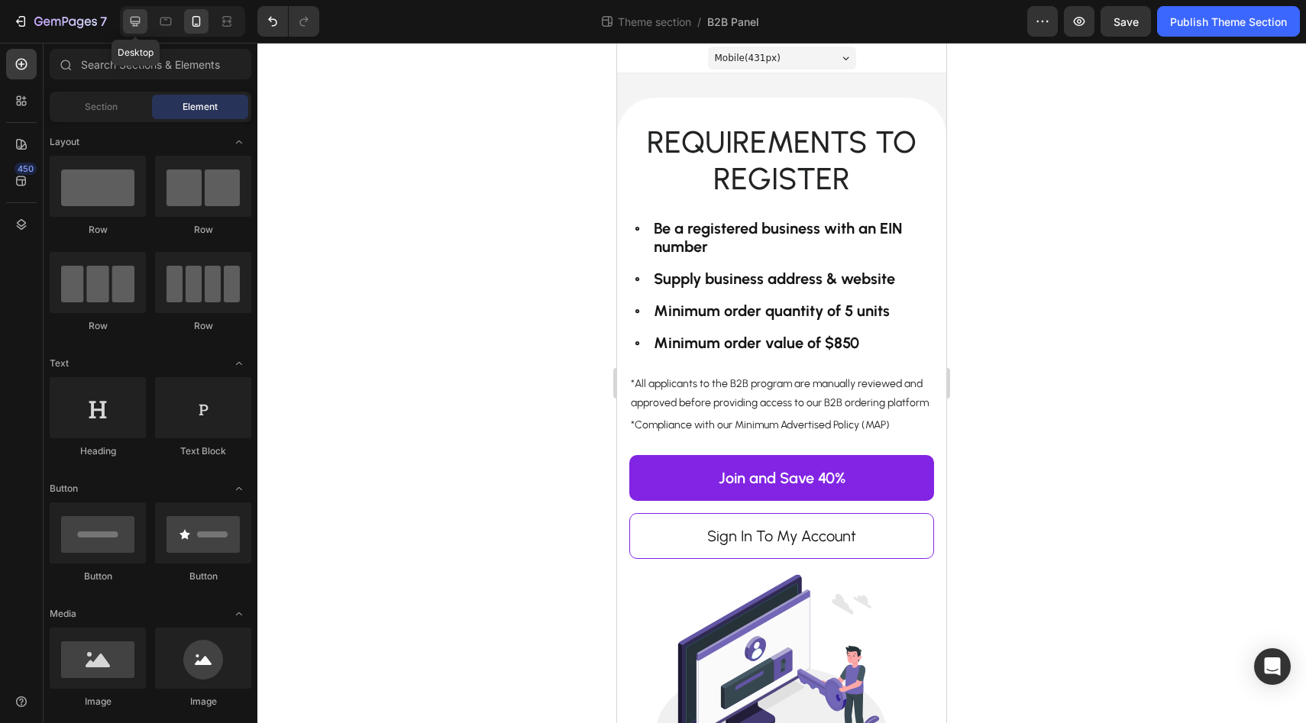
click at [138, 27] on icon at bounding box center [135, 21] width 15 height 15
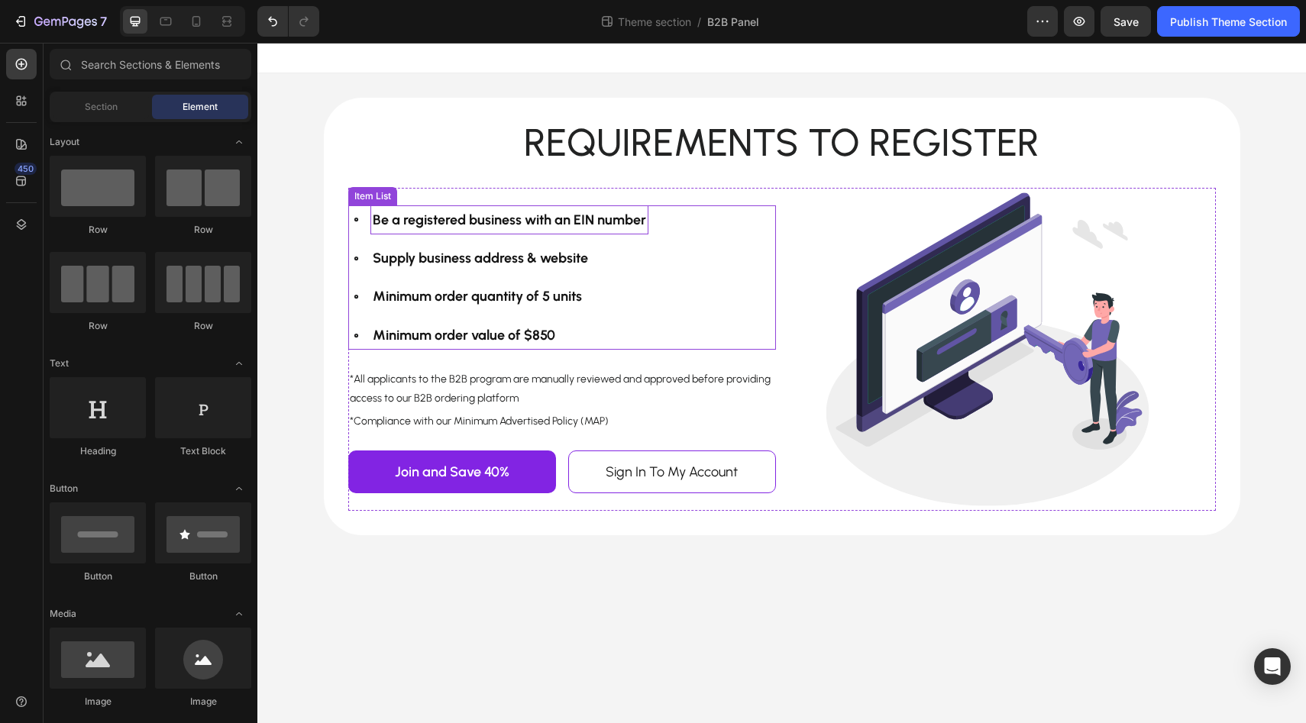
click at [548, 225] on p "Be a registered business with an EIN number" at bounding box center [509, 220] width 273 height 24
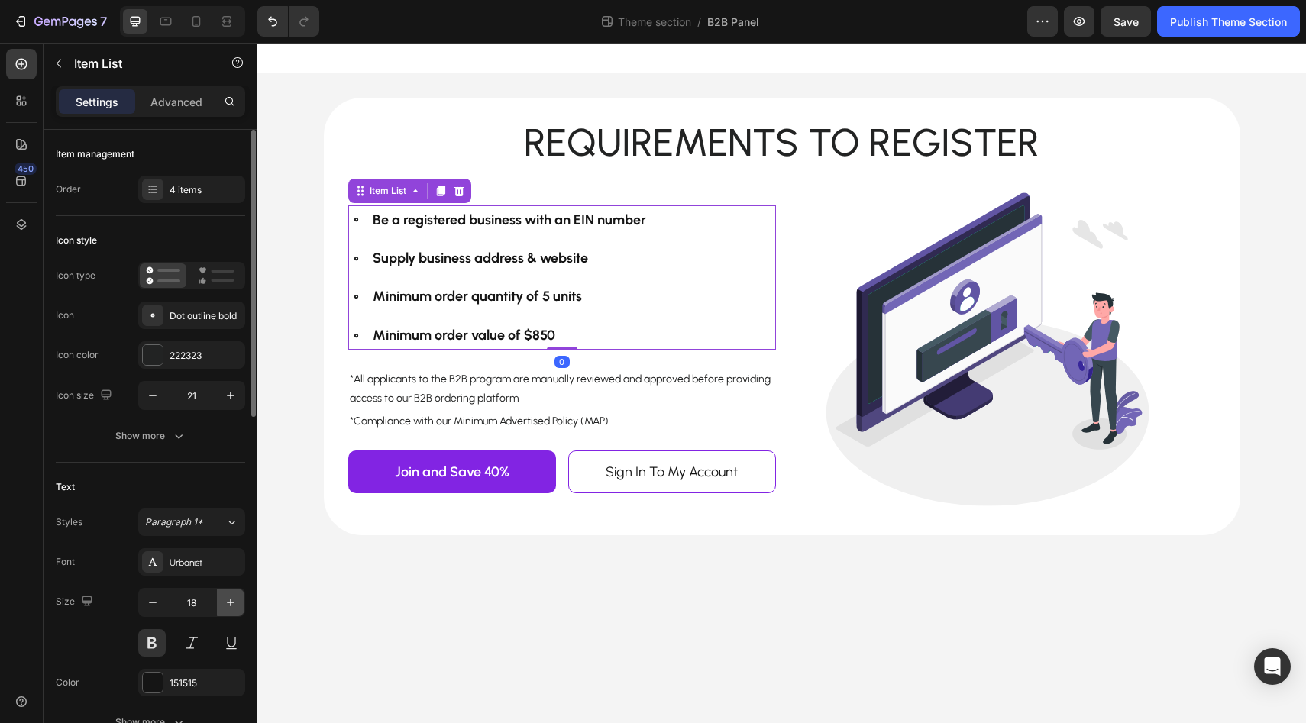
click at [229, 597] on icon "button" at bounding box center [230, 602] width 15 height 15
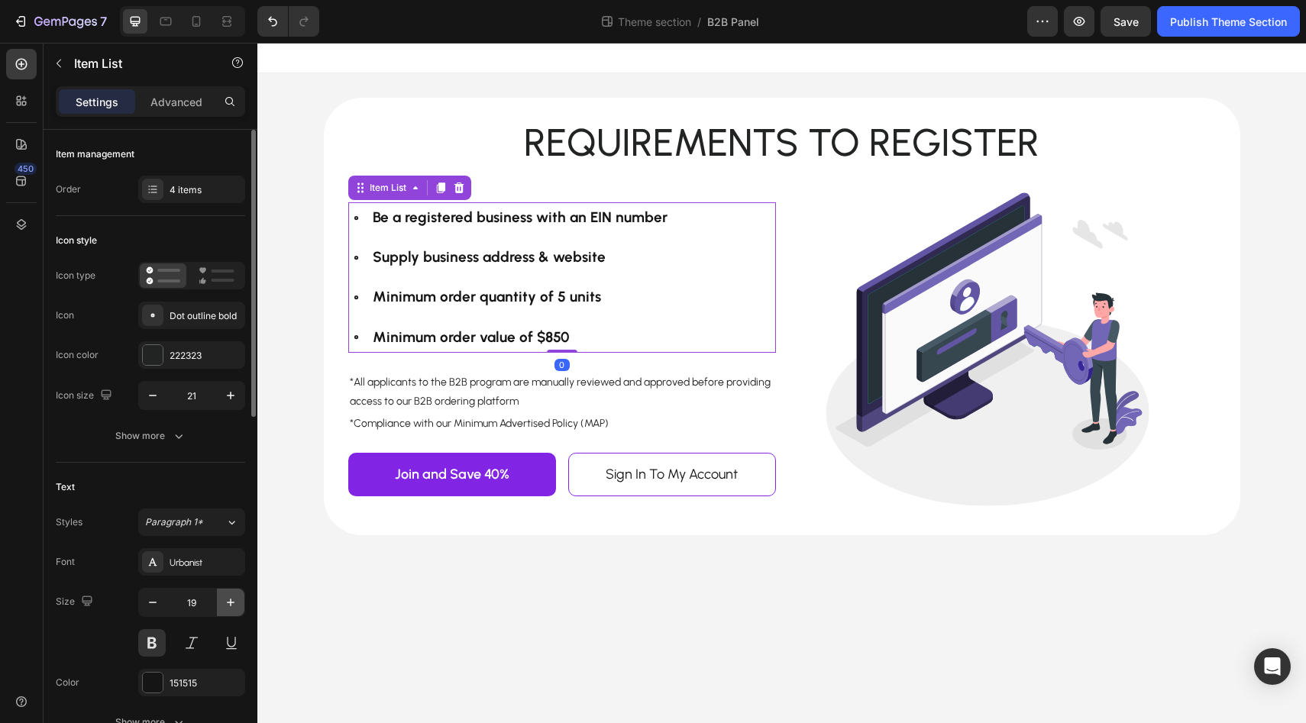
type input "20"
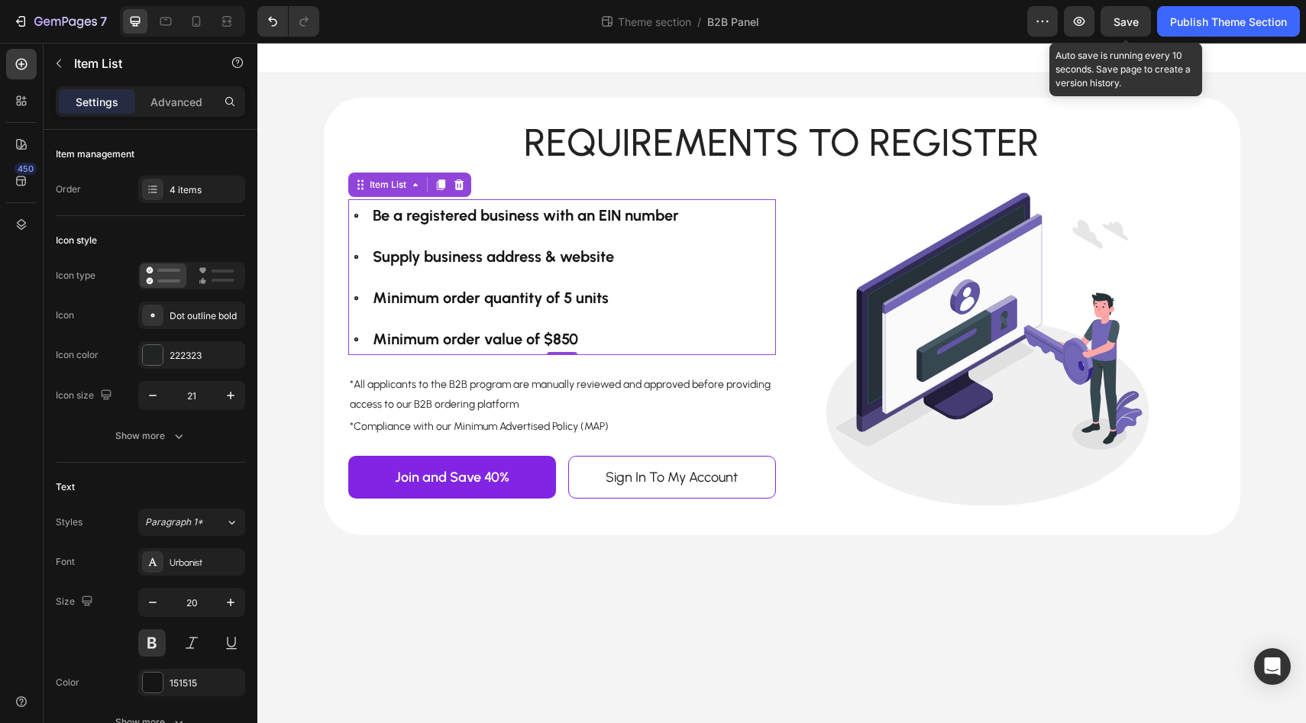
click at [1124, 20] on span "Save" at bounding box center [1126, 21] width 25 height 13
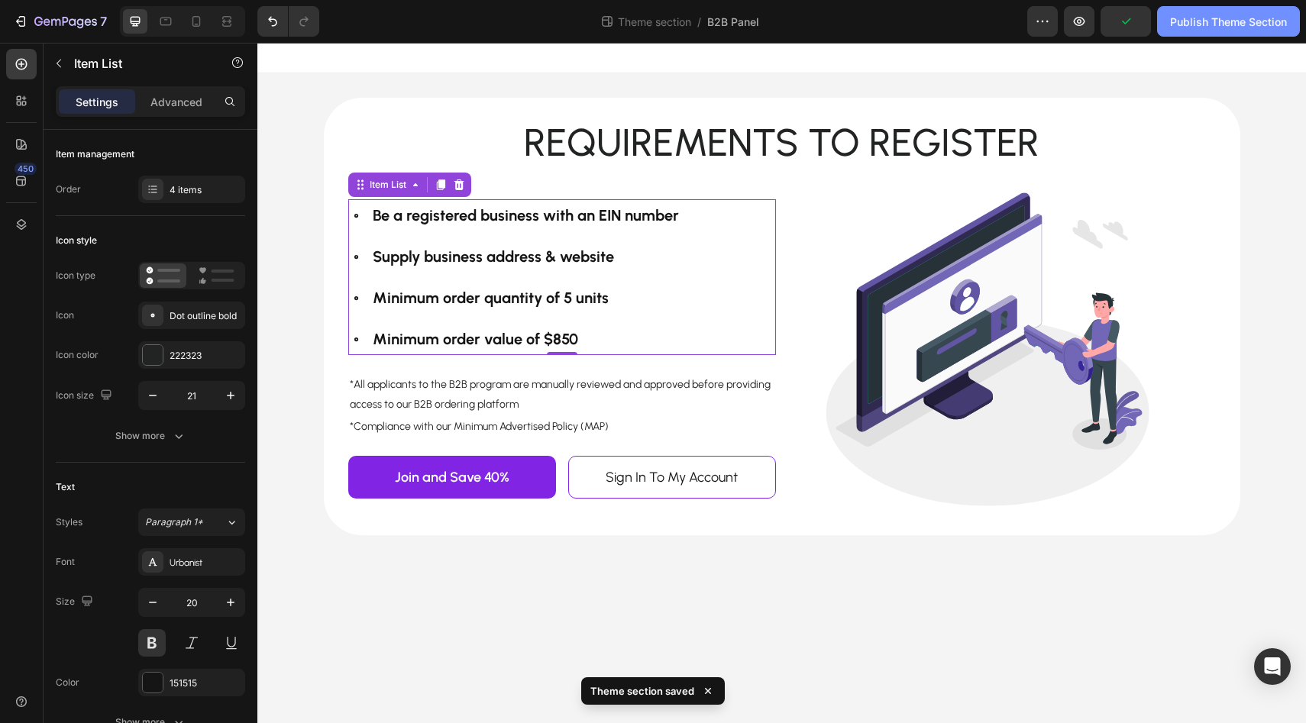
click at [1189, 29] on div "Publish Theme Section" at bounding box center [1228, 22] width 117 height 16
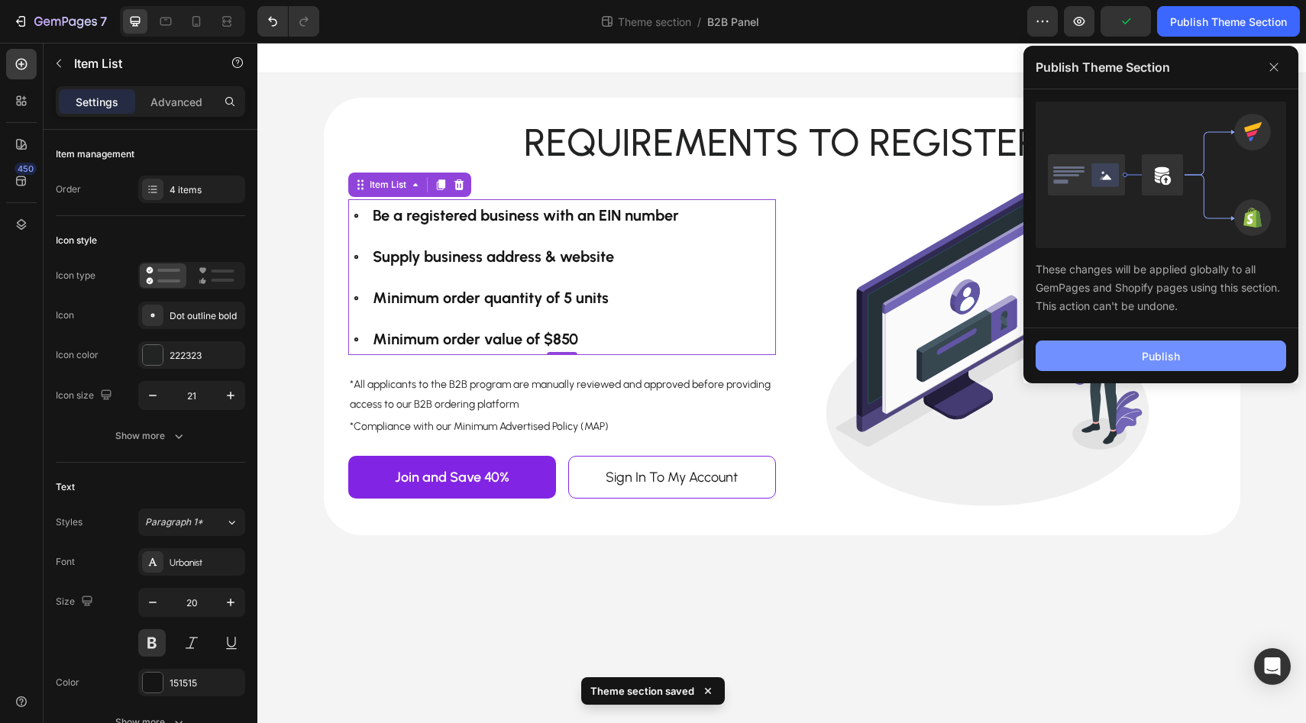
click at [1126, 365] on button "Publish" at bounding box center [1161, 356] width 251 height 31
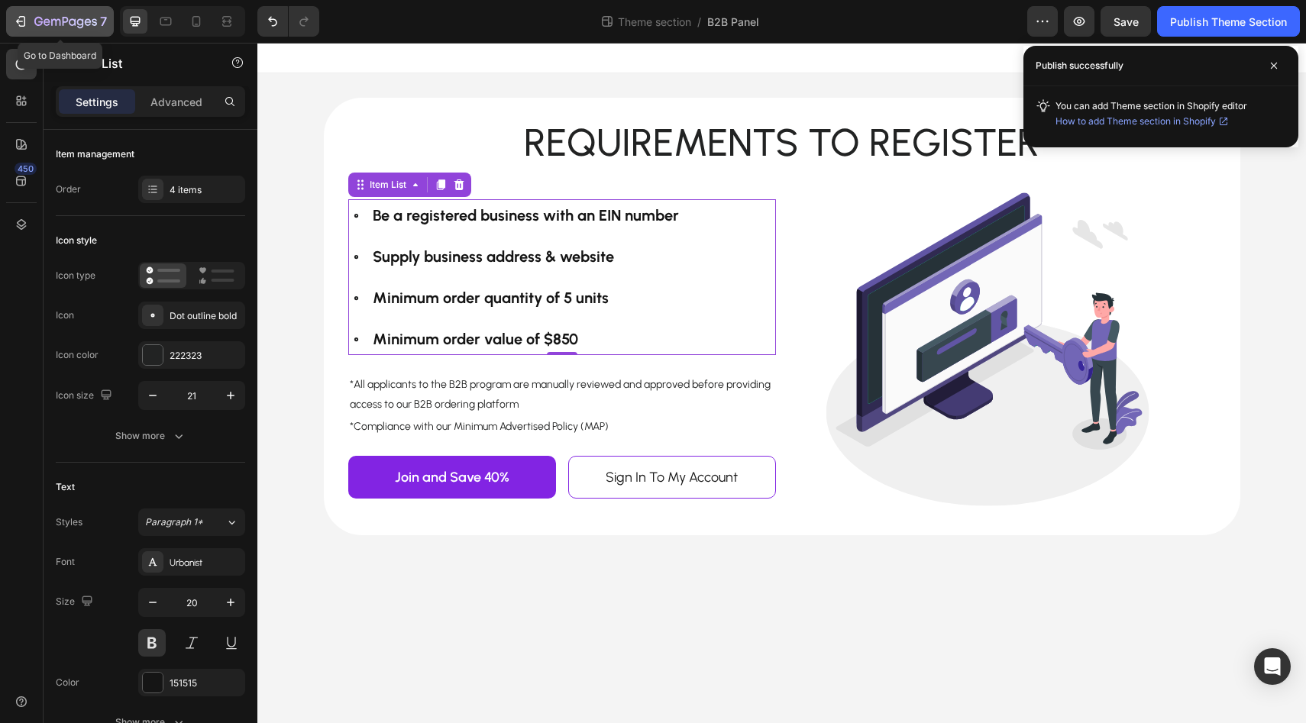
click at [22, 21] on icon "button" at bounding box center [20, 21] width 15 height 15
